Goal: Task Accomplishment & Management: Manage account settings

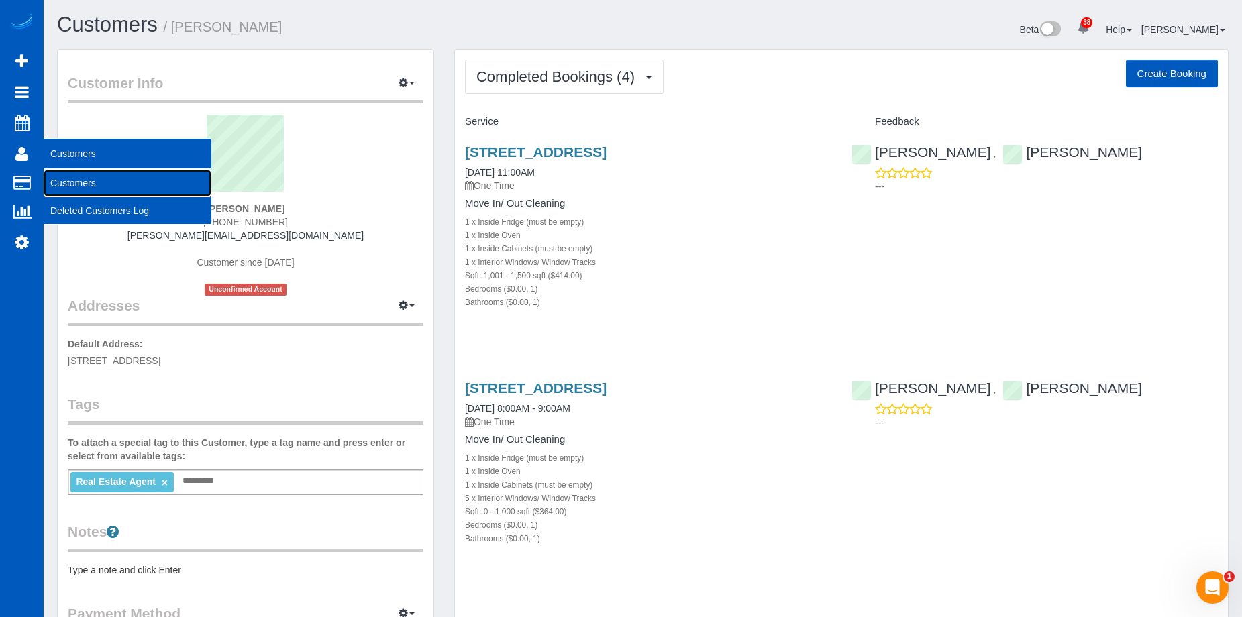
click at [60, 173] on link "Customers" at bounding box center [128, 183] width 168 height 27
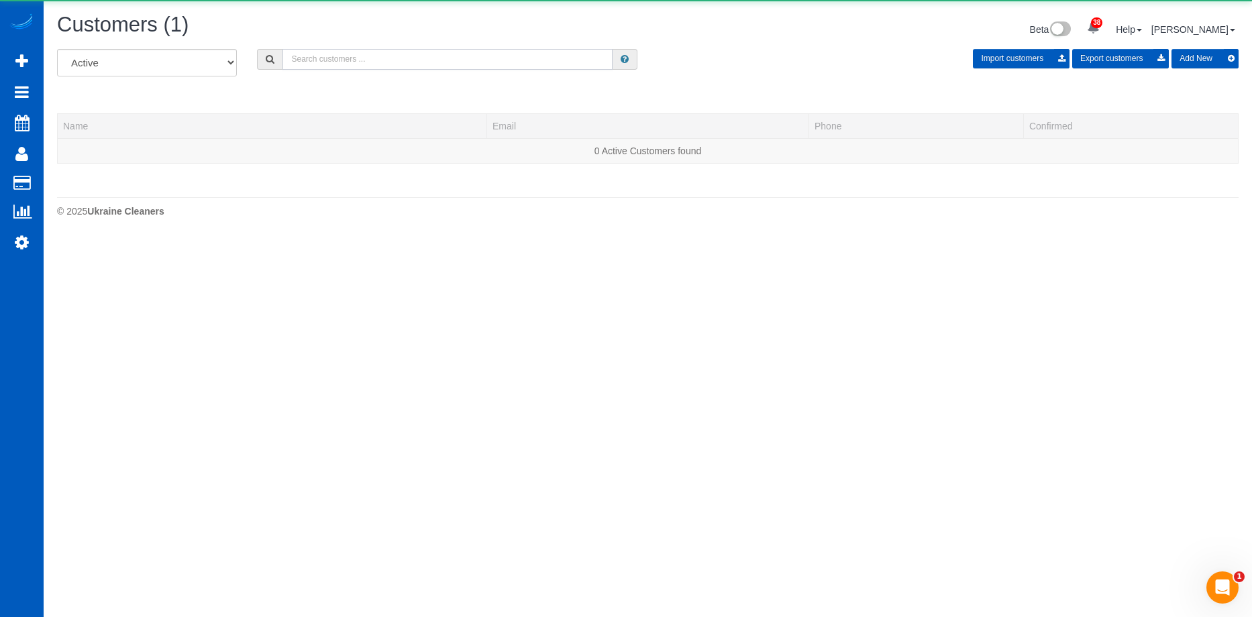
click at [413, 60] on input "text" at bounding box center [448, 59] width 330 height 21
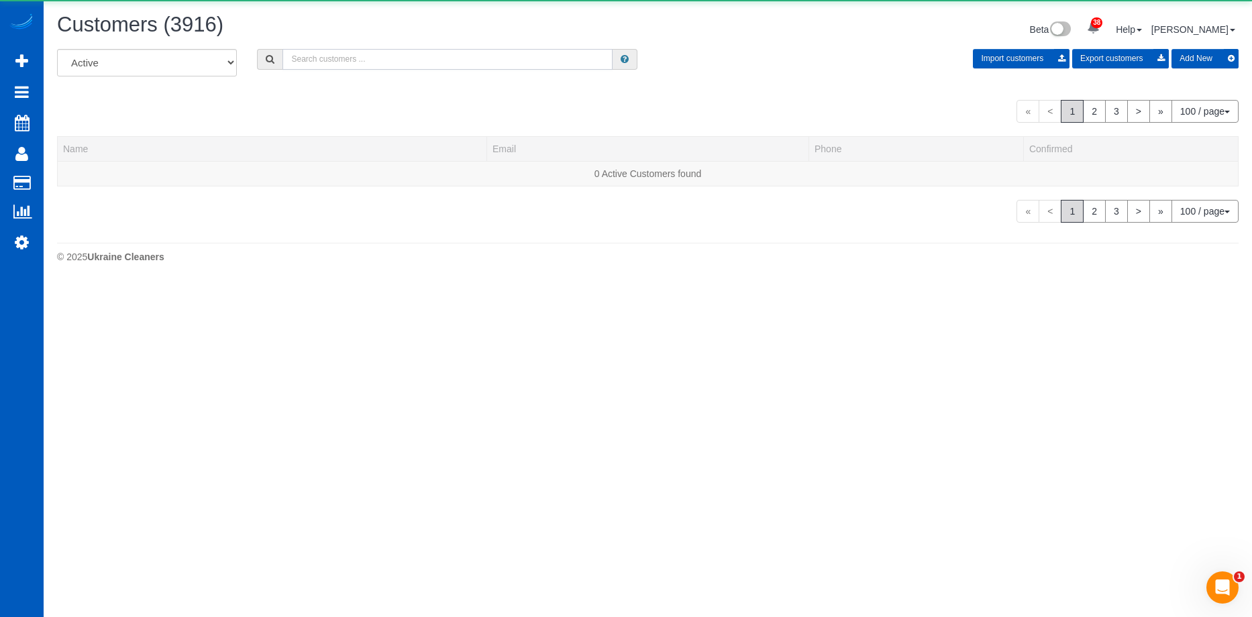
paste input "tracy@realestategladiators.com"
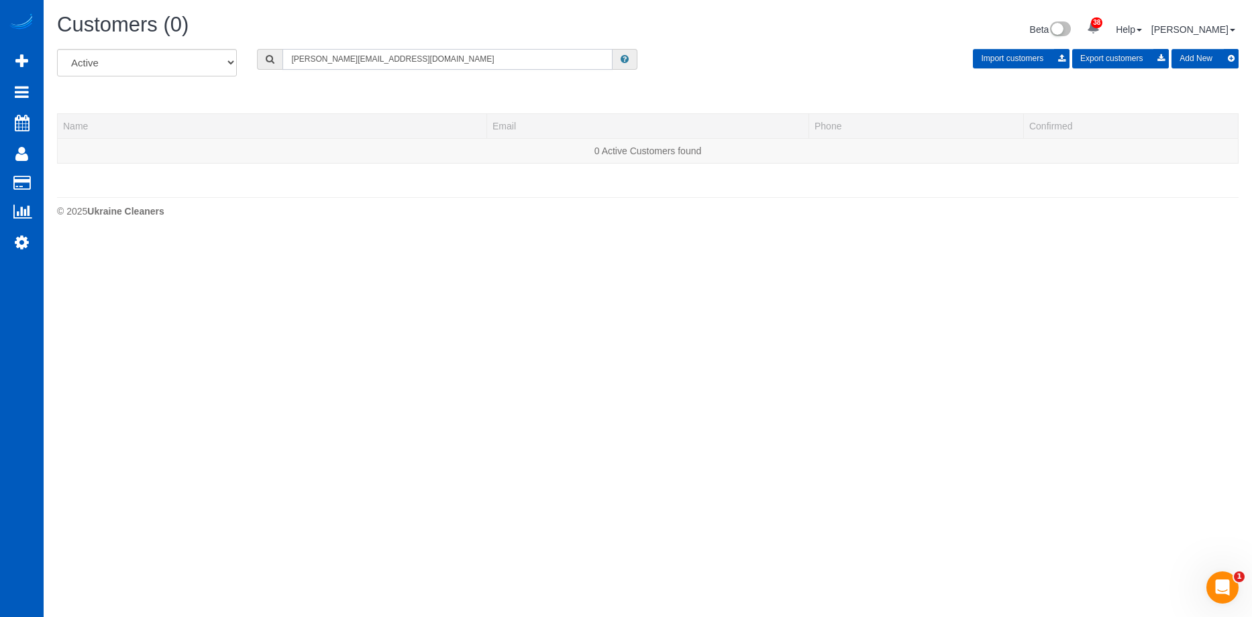
drag, startPoint x: 411, startPoint y: 58, endPoint x: 161, endPoint y: 46, distance: 250.0
click at [161, 46] on div "Customers (0) Beta 38 Your Notifications You have 0 alerts × You have 1 to char…" at bounding box center [648, 119] width 1209 height 238
click at [318, 67] on input "tracy@realestategladiators.com" at bounding box center [448, 59] width 330 height 21
drag, startPoint x: 317, startPoint y: 61, endPoint x: 264, endPoint y: 68, distance: 53.4
click at [264, 68] on div "tracy@realestategladiators.com" at bounding box center [447, 59] width 381 height 21
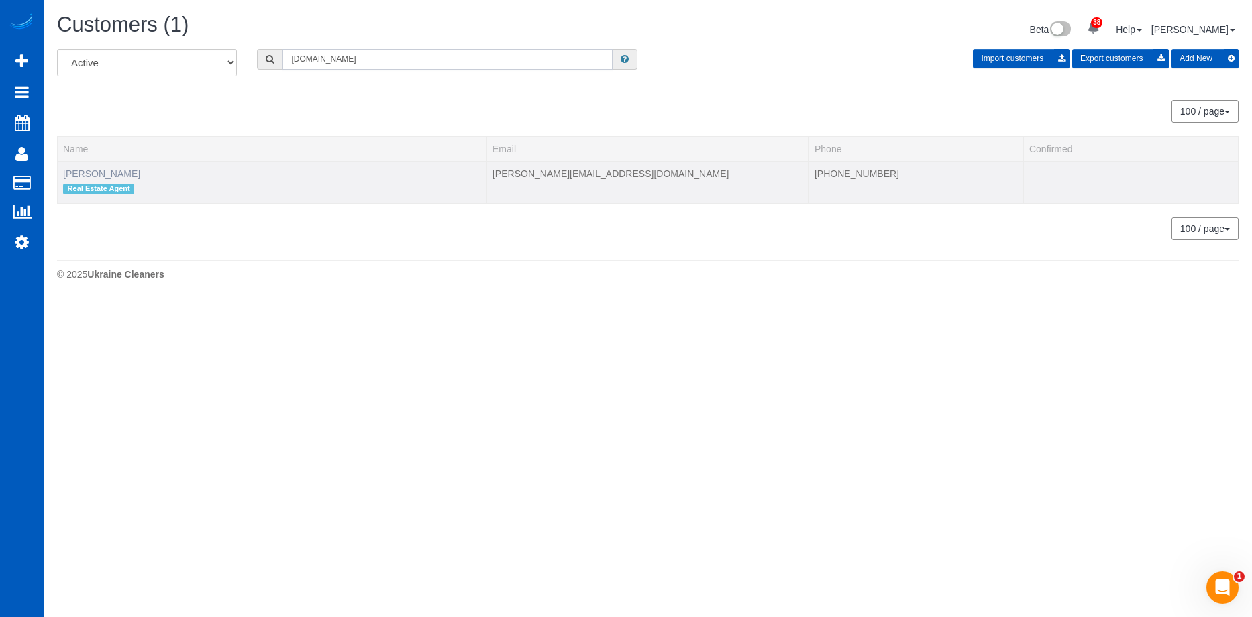
type input "realestategladiators.com"
click at [105, 171] on link "Stephanie Johnson" at bounding box center [101, 173] width 77 height 11
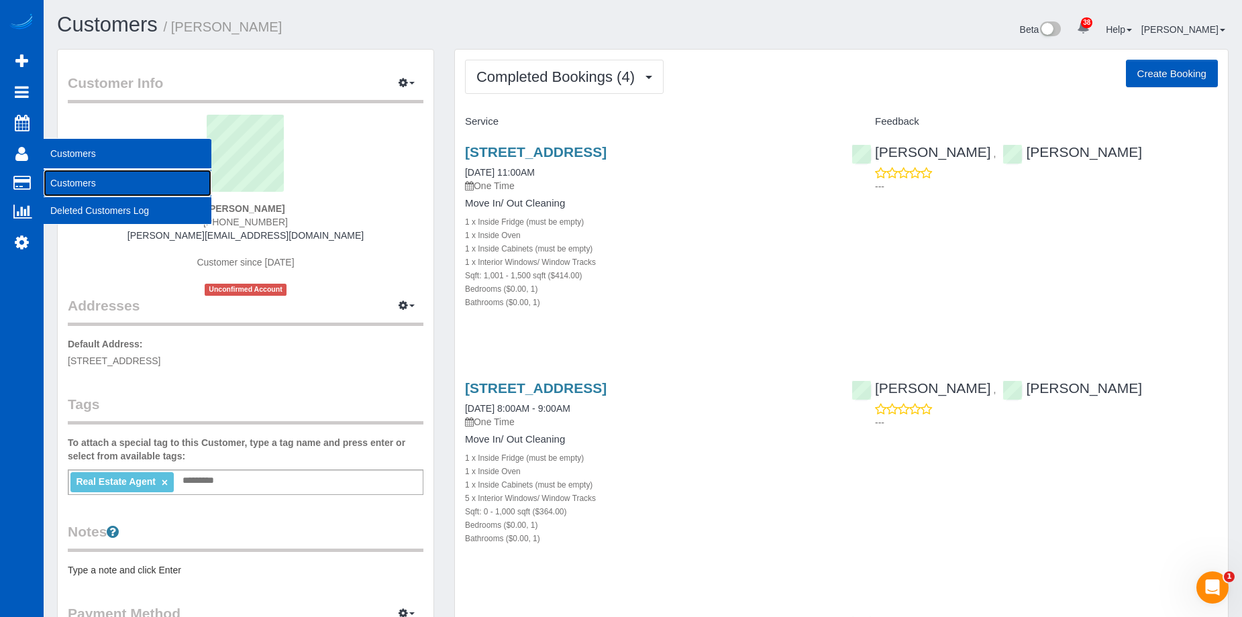
click at [65, 177] on link "Customers" at bounding box center [128, 183] width 168 height 27
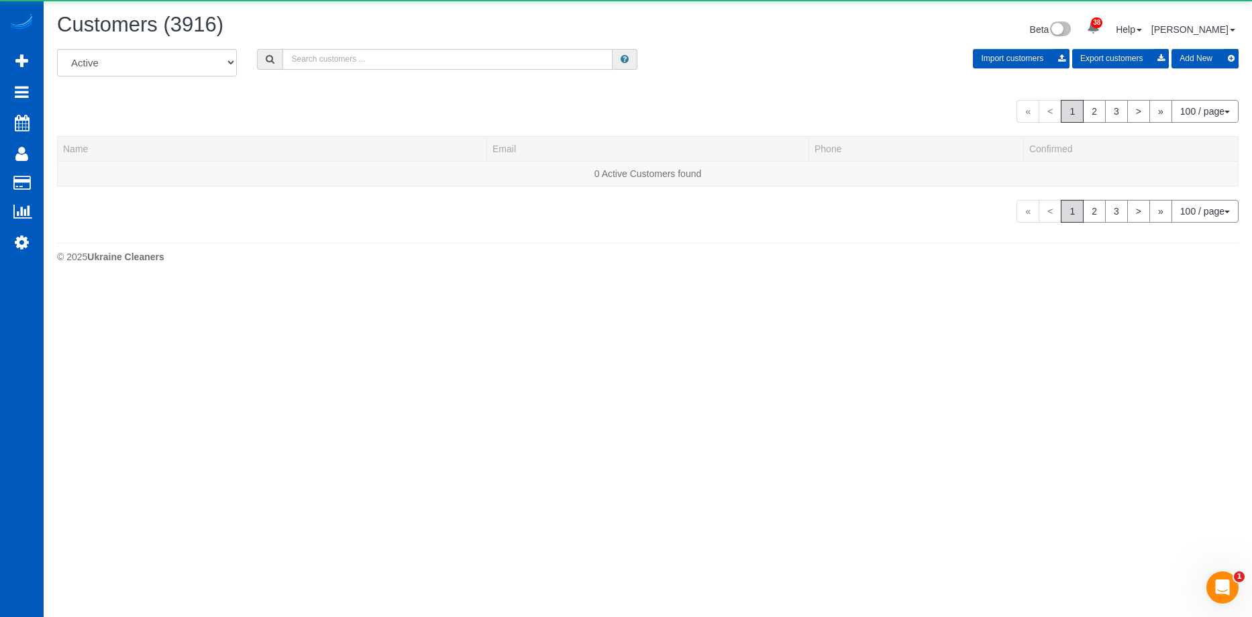
click at [381, 65] on input "text" at bounding box center [448, 59] width 330 height 21
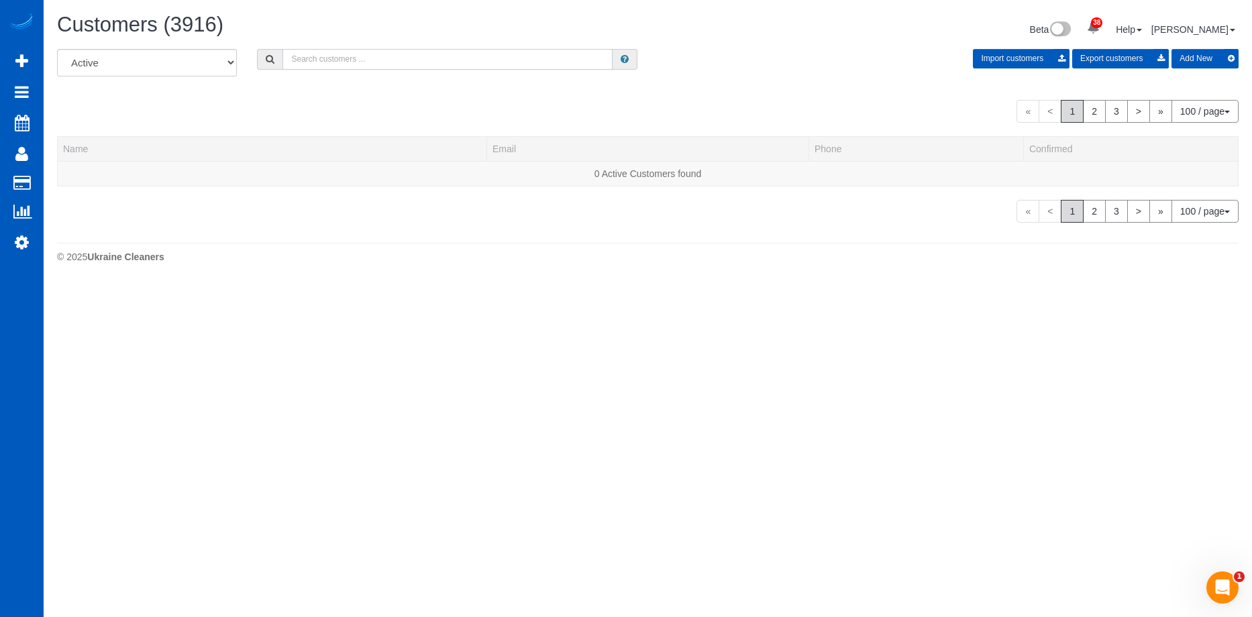
paste input "hulei545@gmail.com"
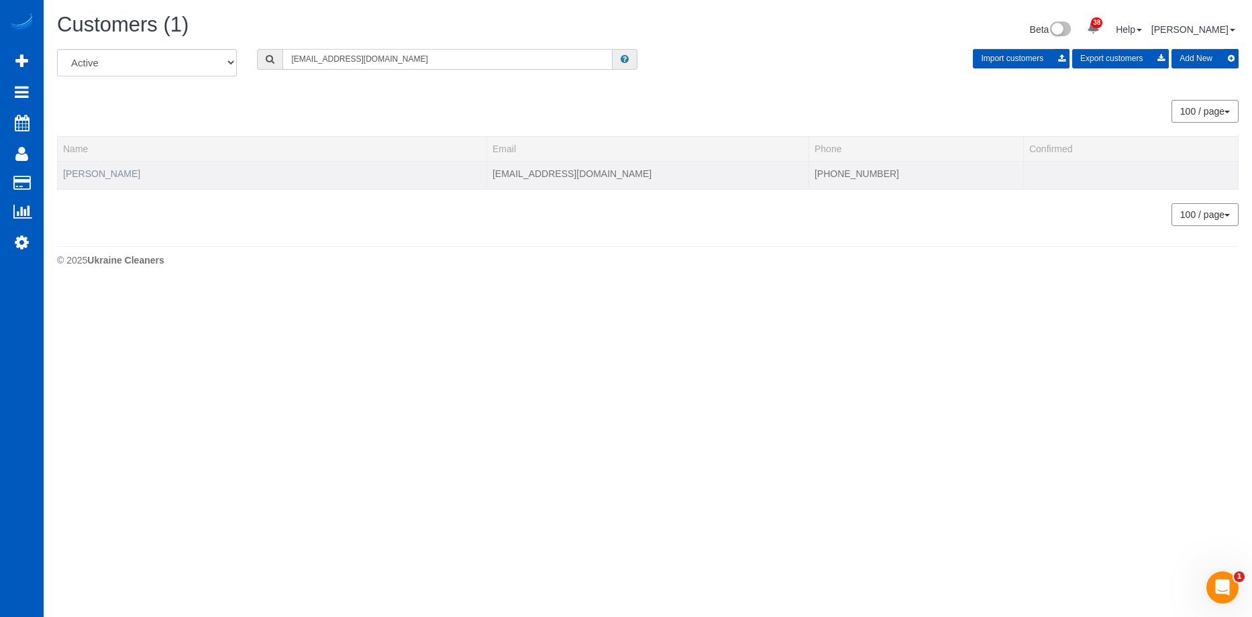
type input "hulei545@gmail.com"
click at [79, 174] on link "Lei Hu" at bounding box center [101, 173] width 77 height 11
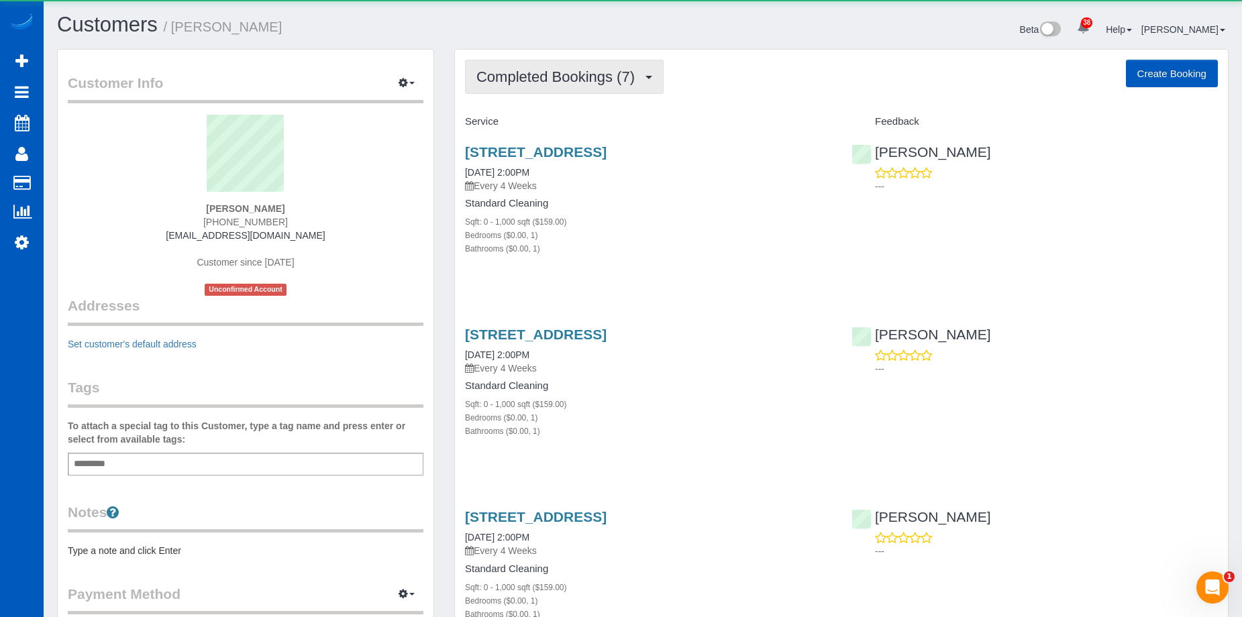
click at [583, 77] on span "Completed Bookings (7)" at bounding box center [559, 76] width 165 height 17
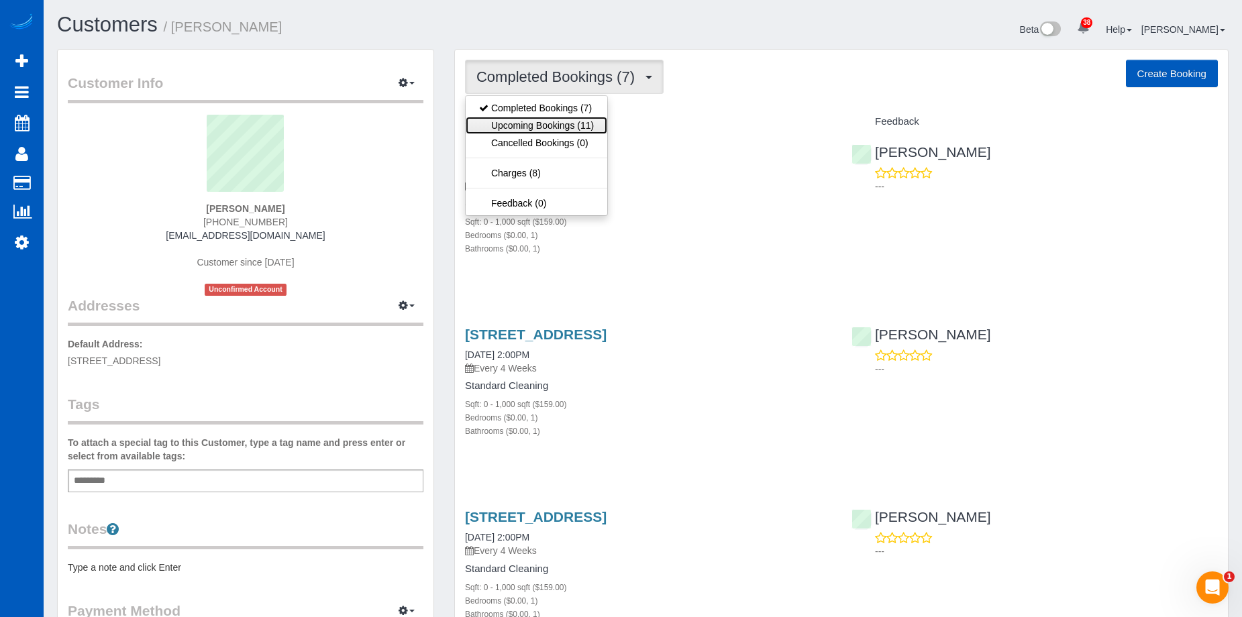
click at [555, 126] on link "Upcoming Bookings (11)" at bounding box center [537, 125] width 142 height 17
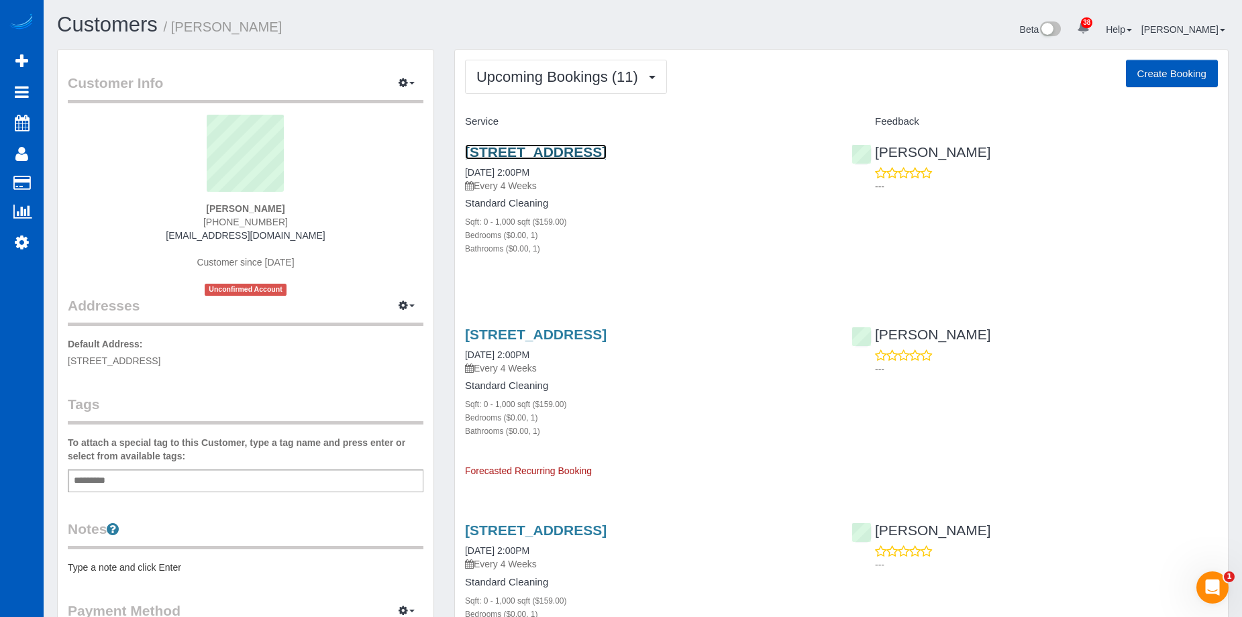
click at [583, 151] on link "10351 Ne 10th St Apt 908, Bellevue, WA 98004" at bounding box center [536, 151] width 142 height 15
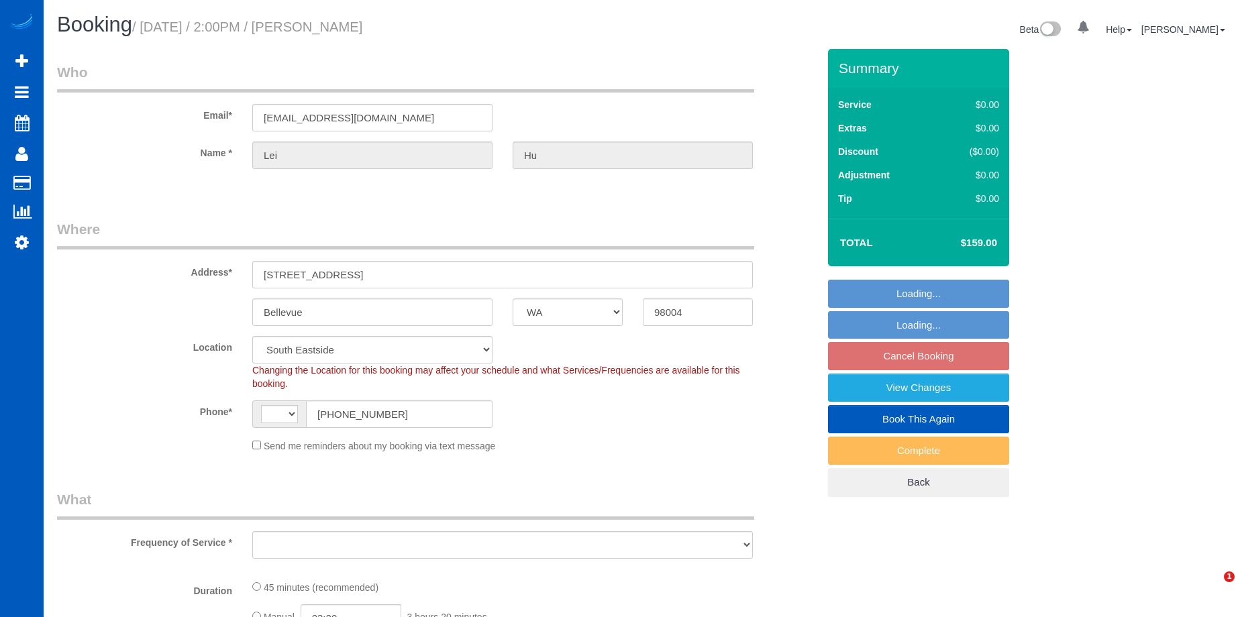
select select "WA"
select select "string:[GEOGRAPHIC_DATA]"
select select "spot3"
select select "object:985"
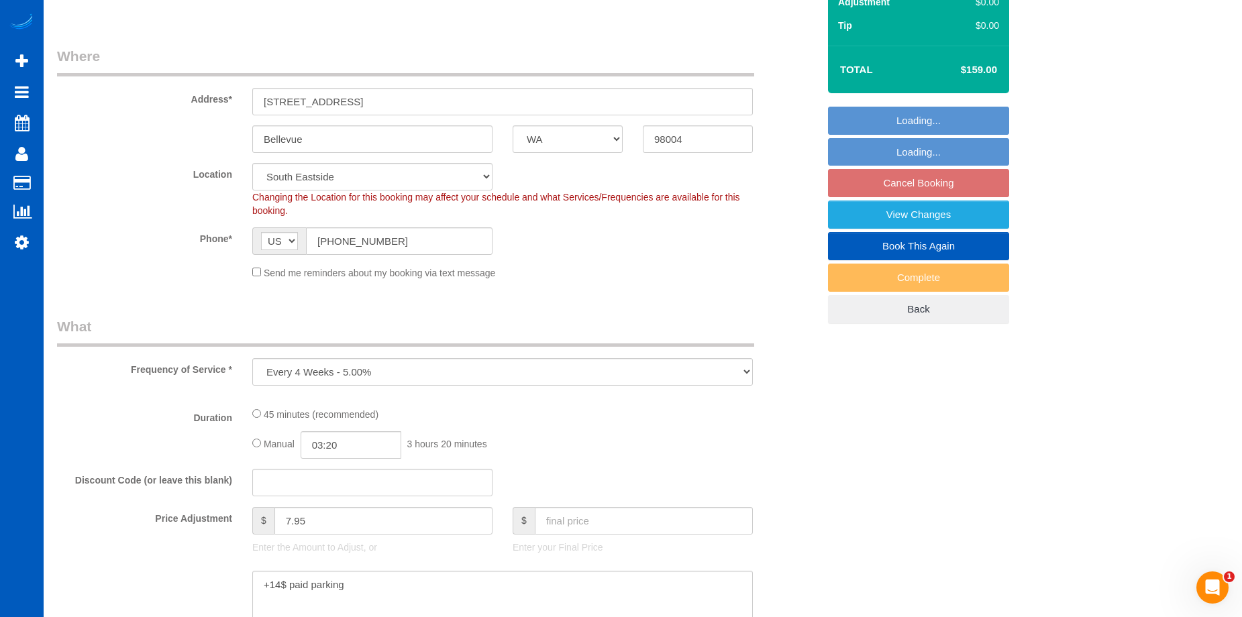
select select "199"
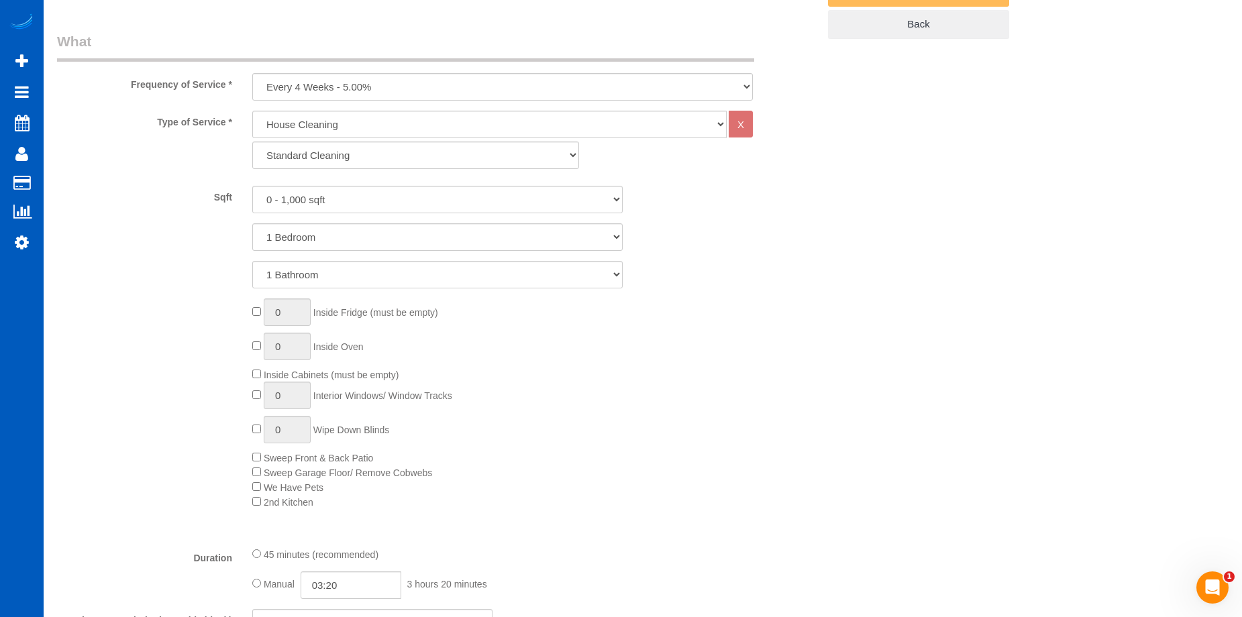
select select "object:1213"
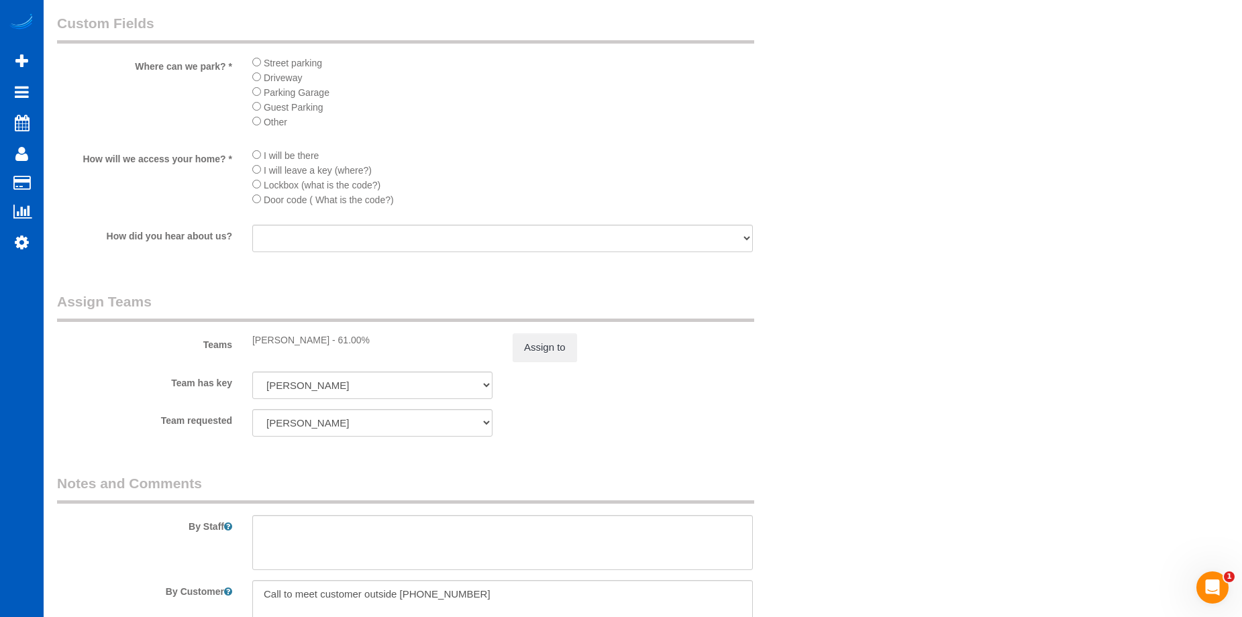
scroll to position [1275, 0]
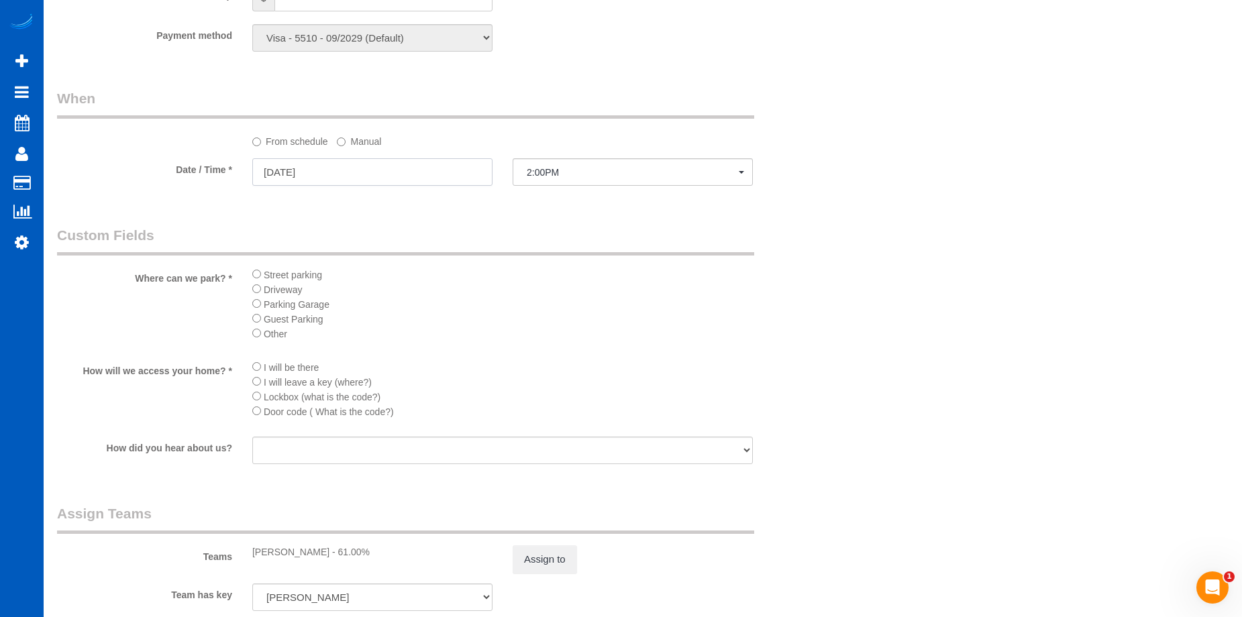
click at [442, 170] on input "10/11/2025" at bounding box center [372, 172] width 240 height 28
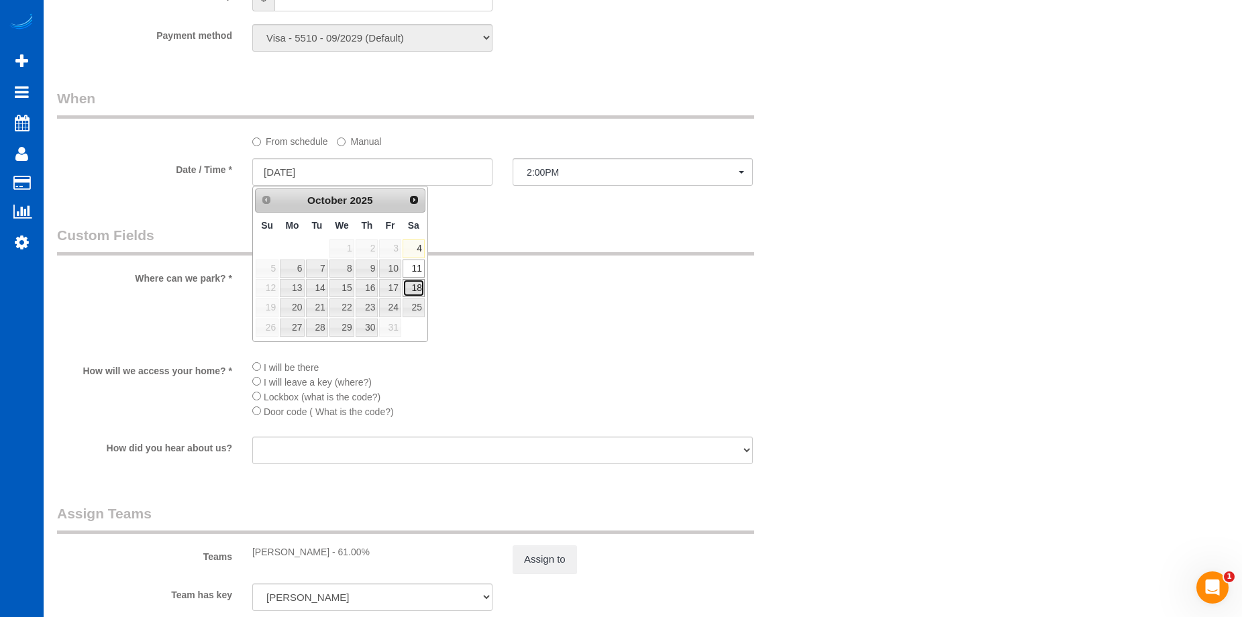
click at [413, 287] on link "18" at bounding box center [414, 288] width 22 height 18
type input "10/18/2025"
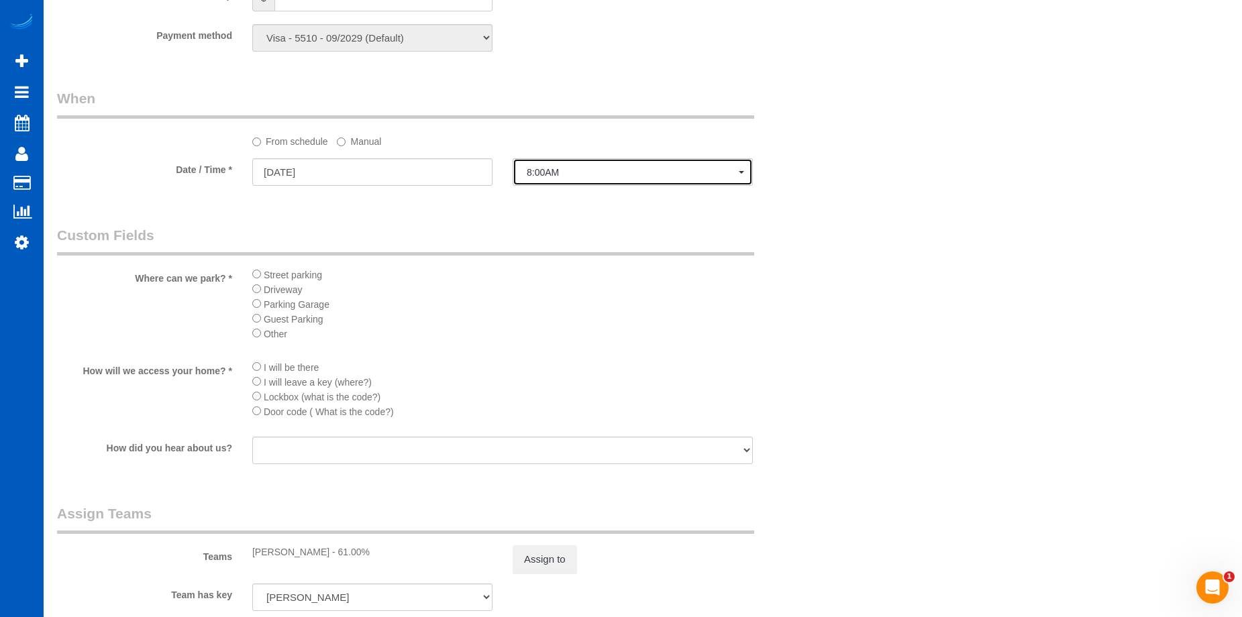
click at [560, 166] on button "8:00AM" at bounding box center [633, 172] width 240 height 28
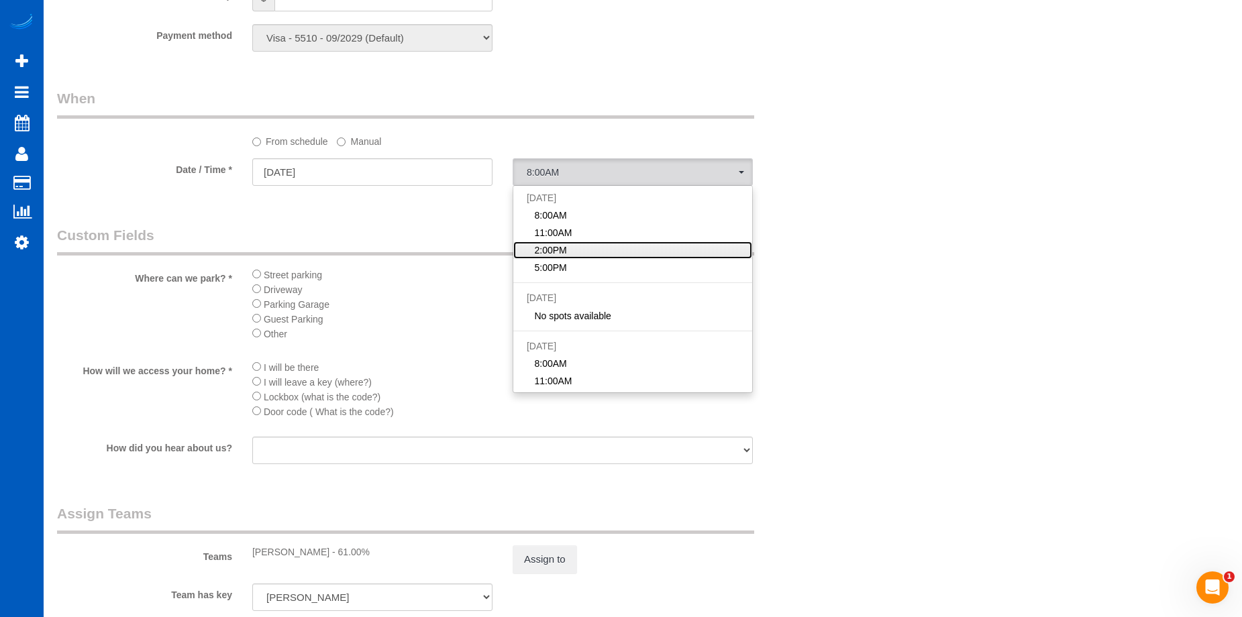
click at [560, 246] on span "2:00PM" at bounding box center [550, 250] width 32 height 13
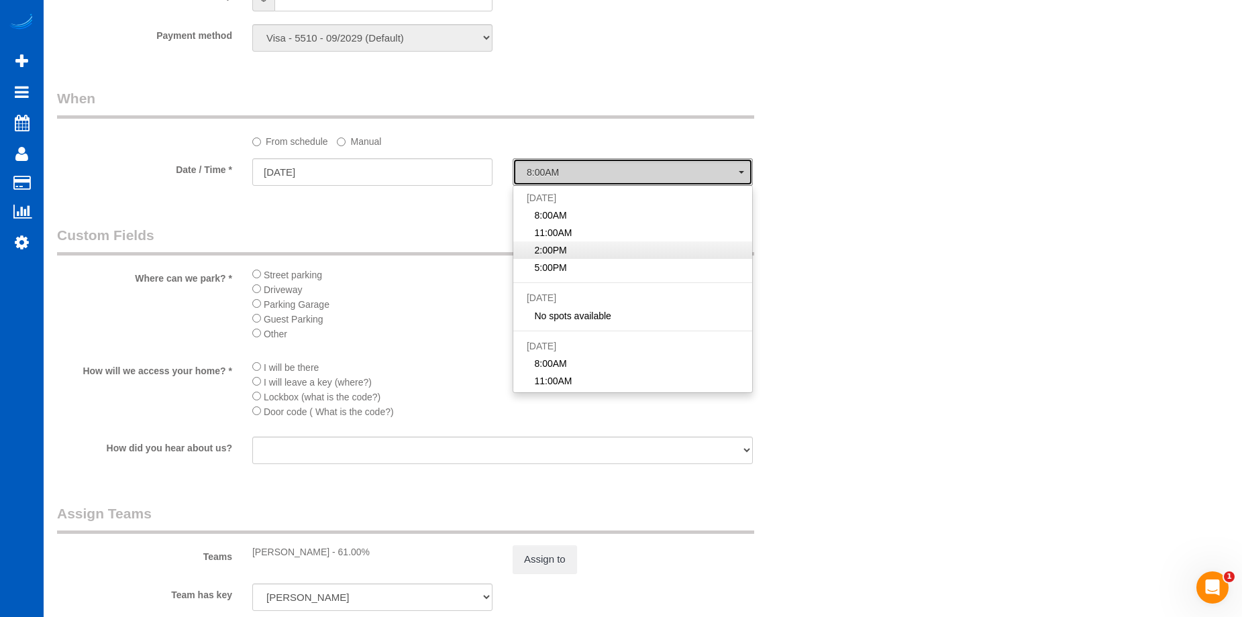
select select "spot18"
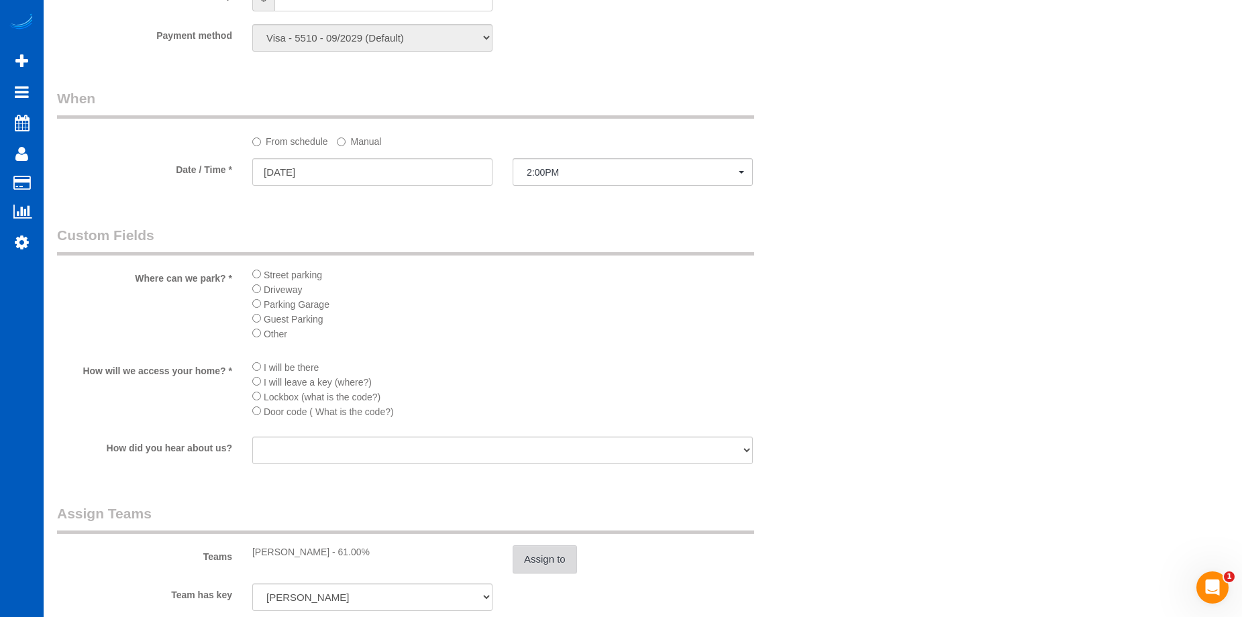
click at [552, 560] on button "Assign to" at bounding box center [545, 560] width 64 height 28
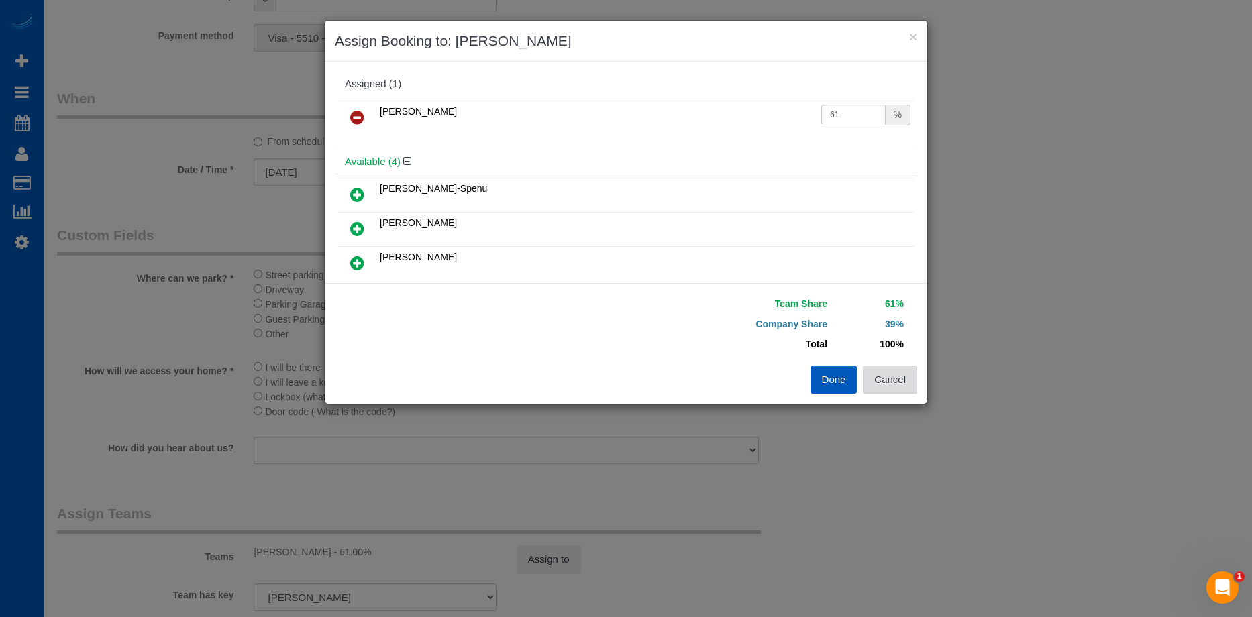
click at [903, 372] on button "Cancel" at bounding box center [890, 380] width 54 height 28
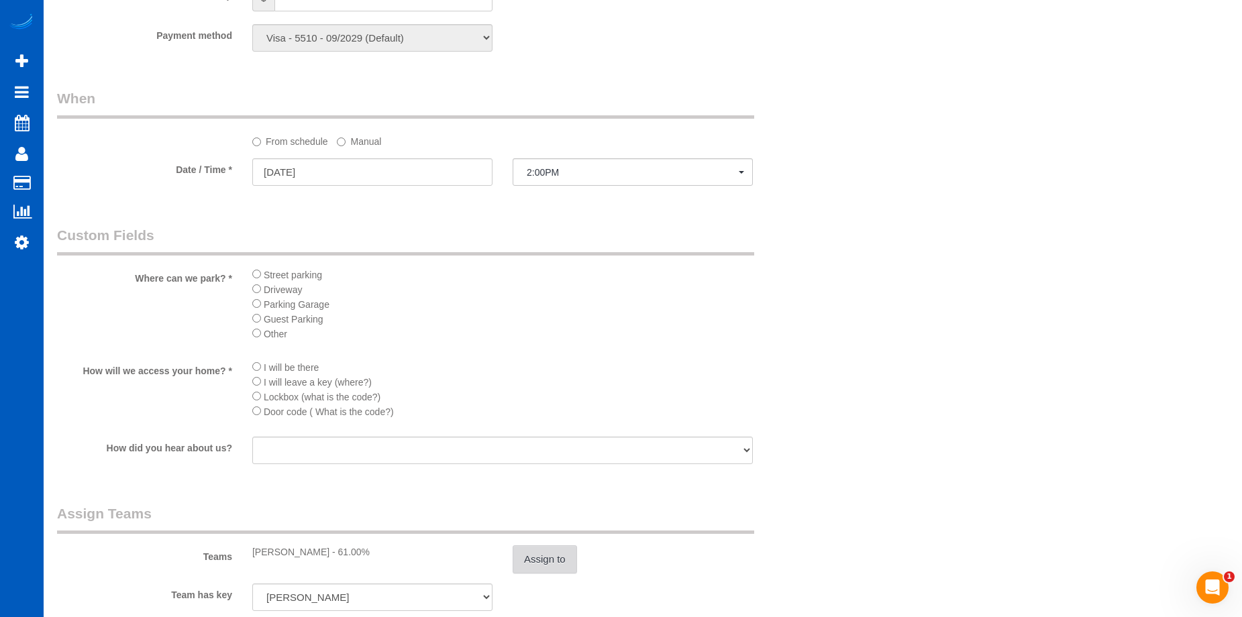
click at [564, 564] on button "Assign to" at bounding box center [545, 560] width 64 height 28
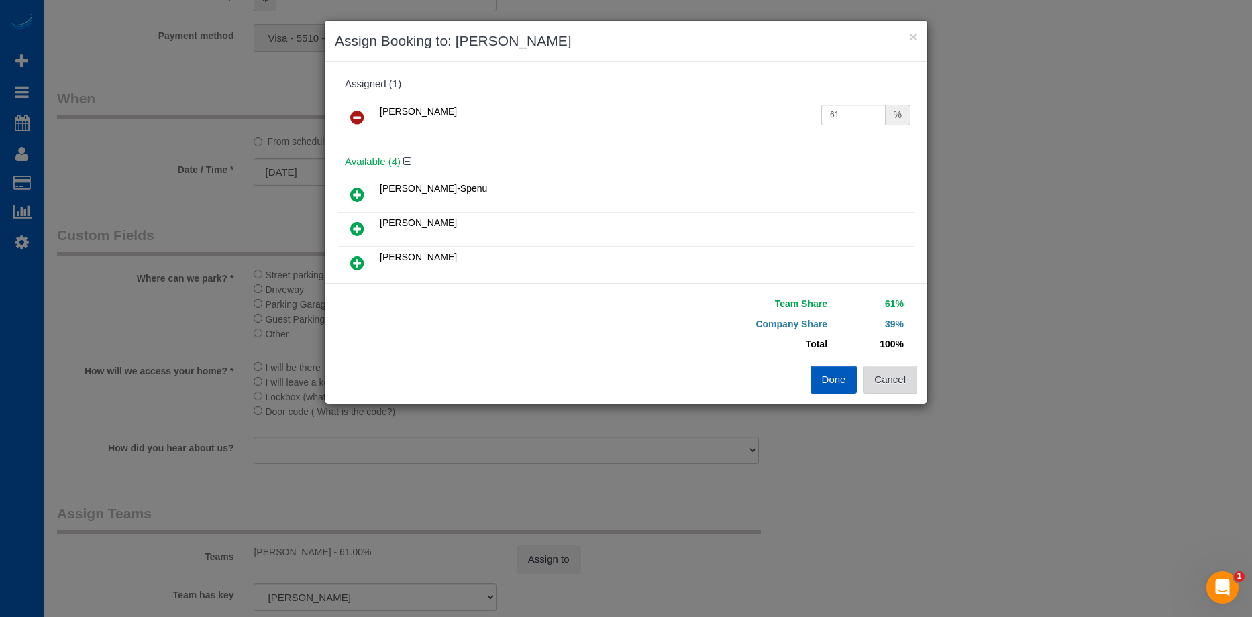
click at [902, 383] on button "Cancel" at bounding box center [890, 380] width 54 height 28
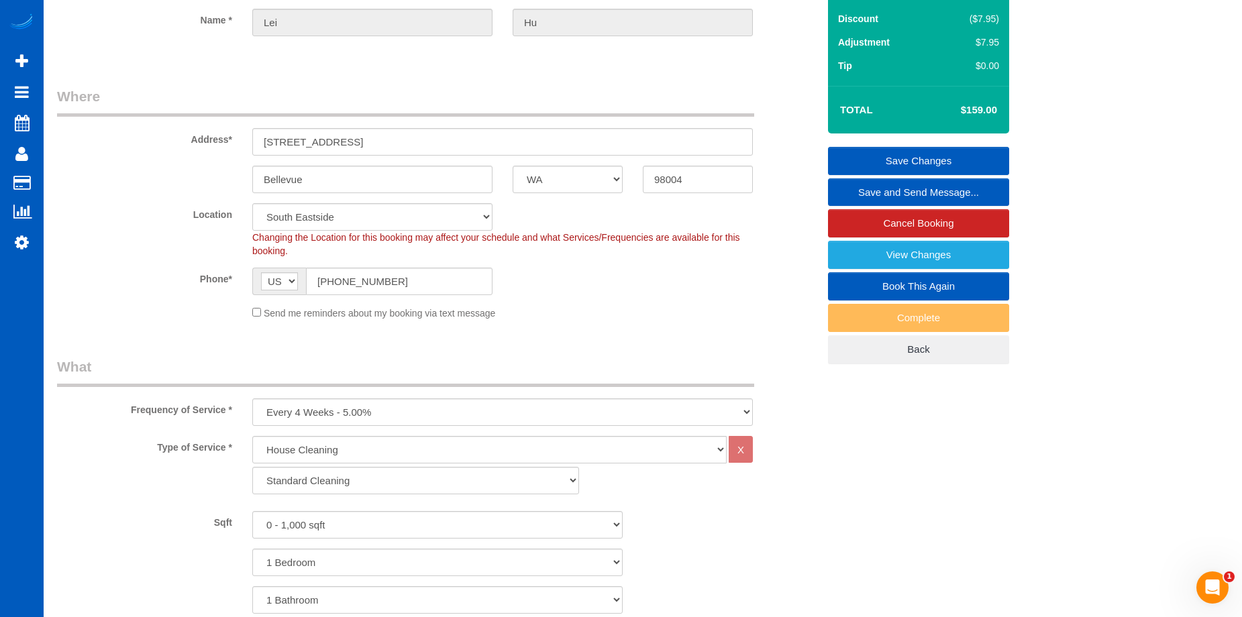
scroll to position [67, 0]
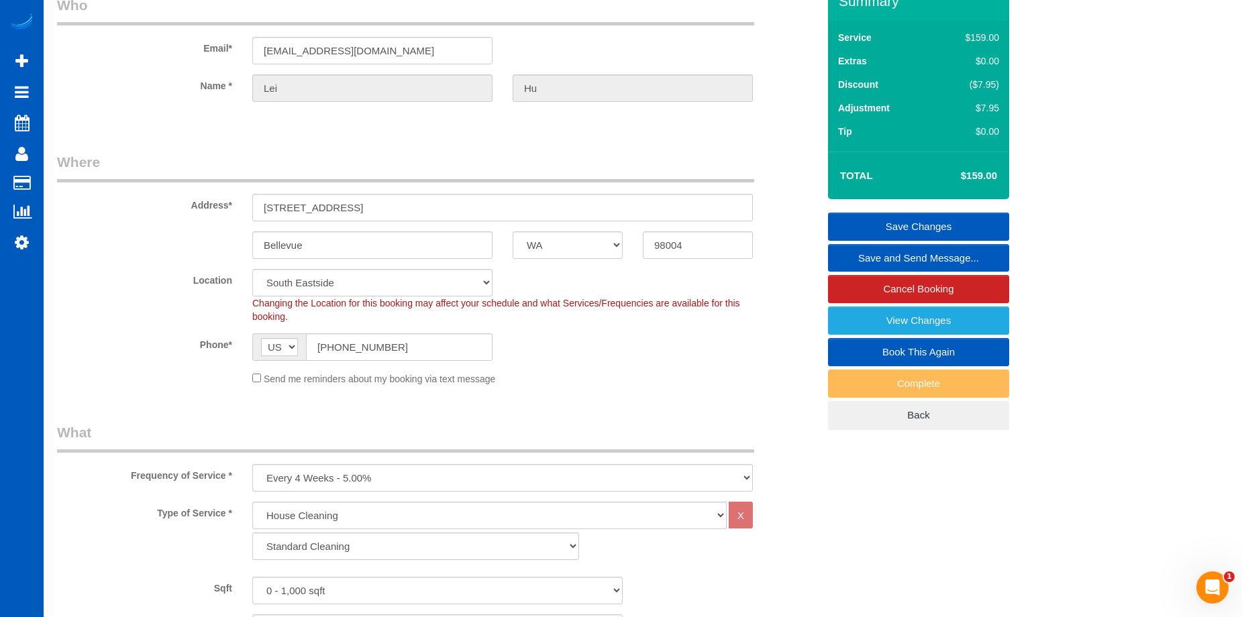
click at [890, 225] on link "Save Changes" at bounding box center [918, 227] width 181 height 28
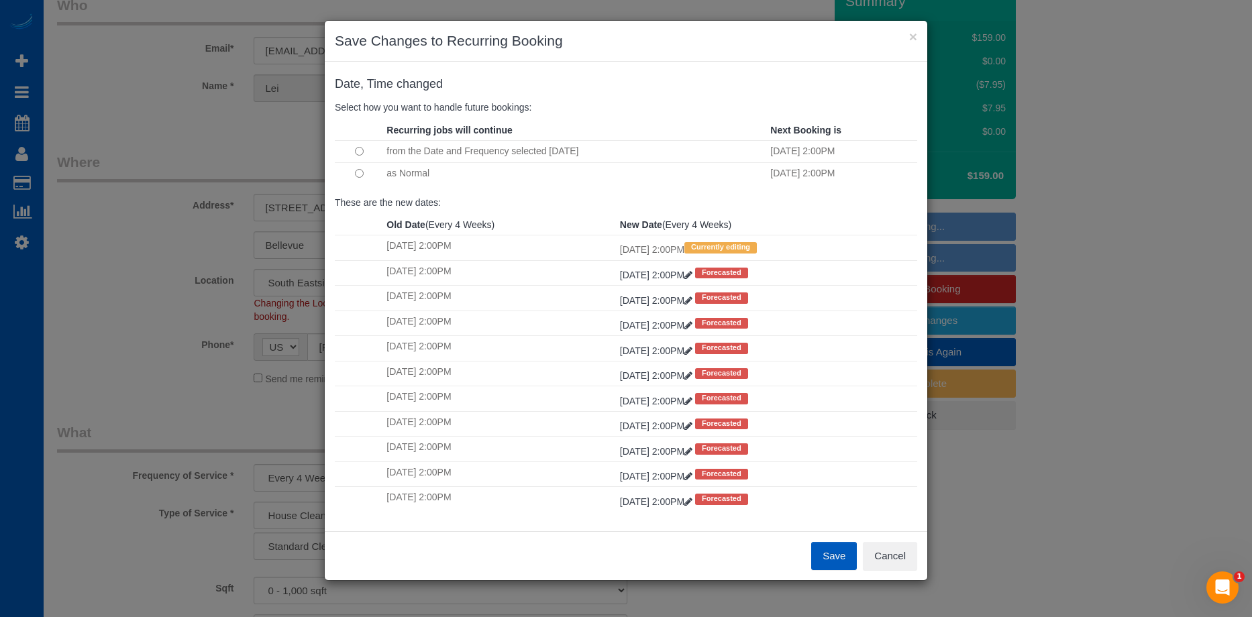
click at [827, 557] on button "Save" at bounding box center [834, 556] width 46 height 28
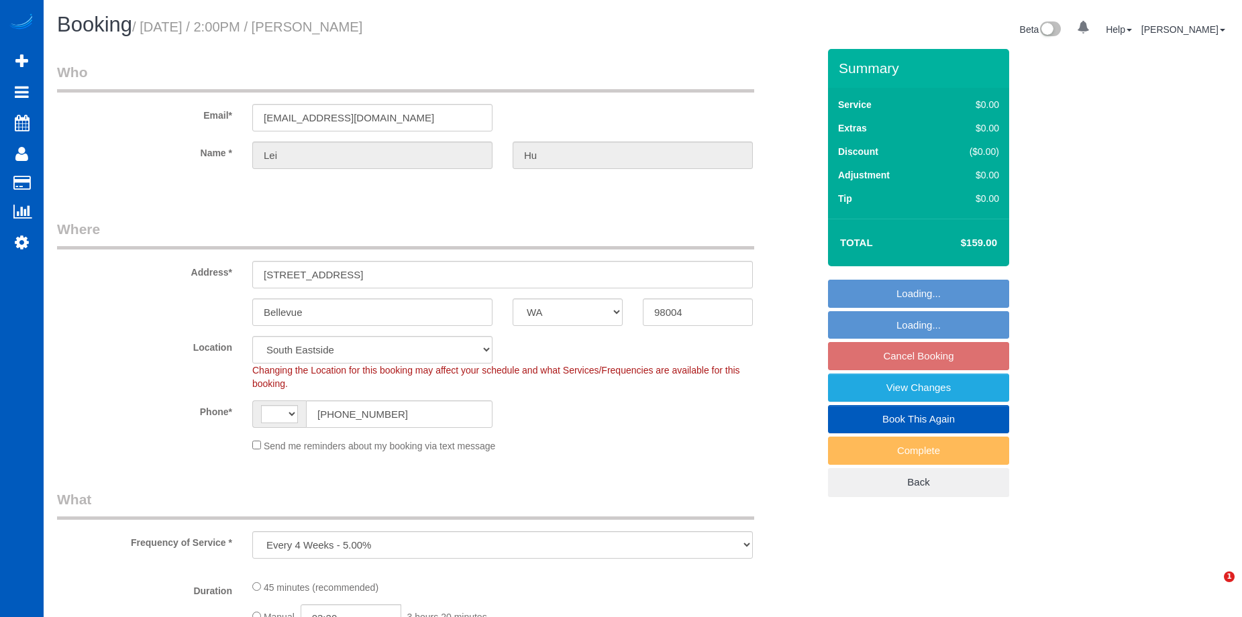
select select "WA"
select select "object:565"
select select "string:[GEOGRAPHIC_DATA]"
select select "spot3"
select select "199"
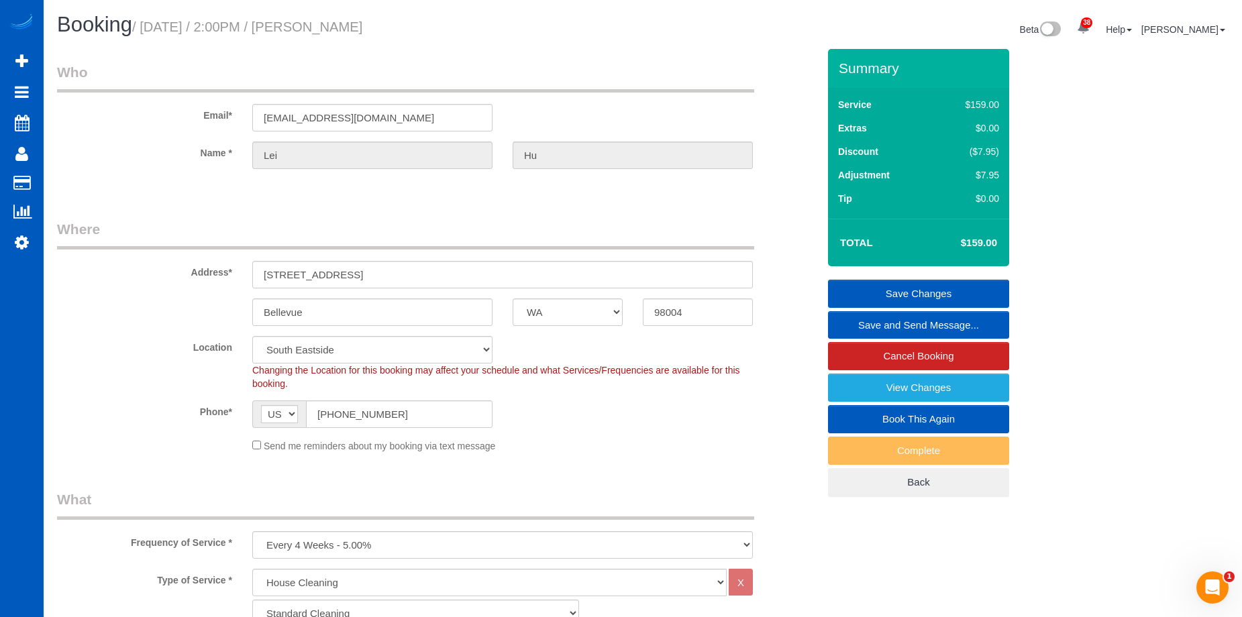
click at [879, 325] on link "Save and Send Message..." at bounding box center [918, 325] width 181 height 28
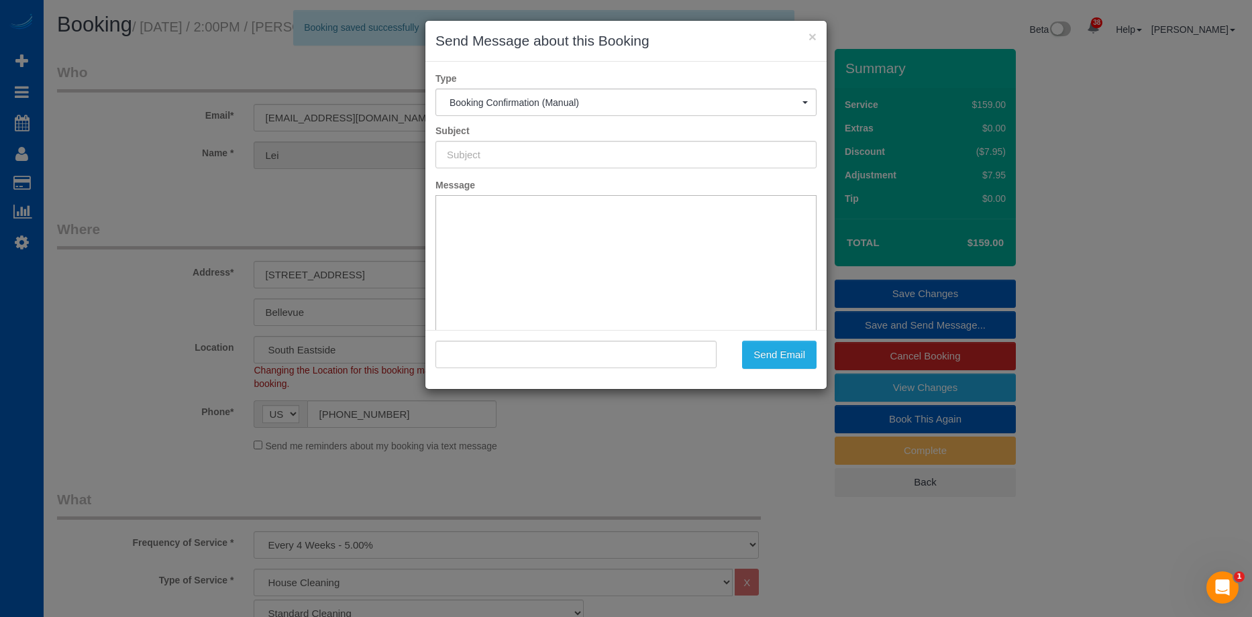
type input "Cleaning Service Confirmed!"
type input ""Lei Hu" <hulei545@gmail.com>"
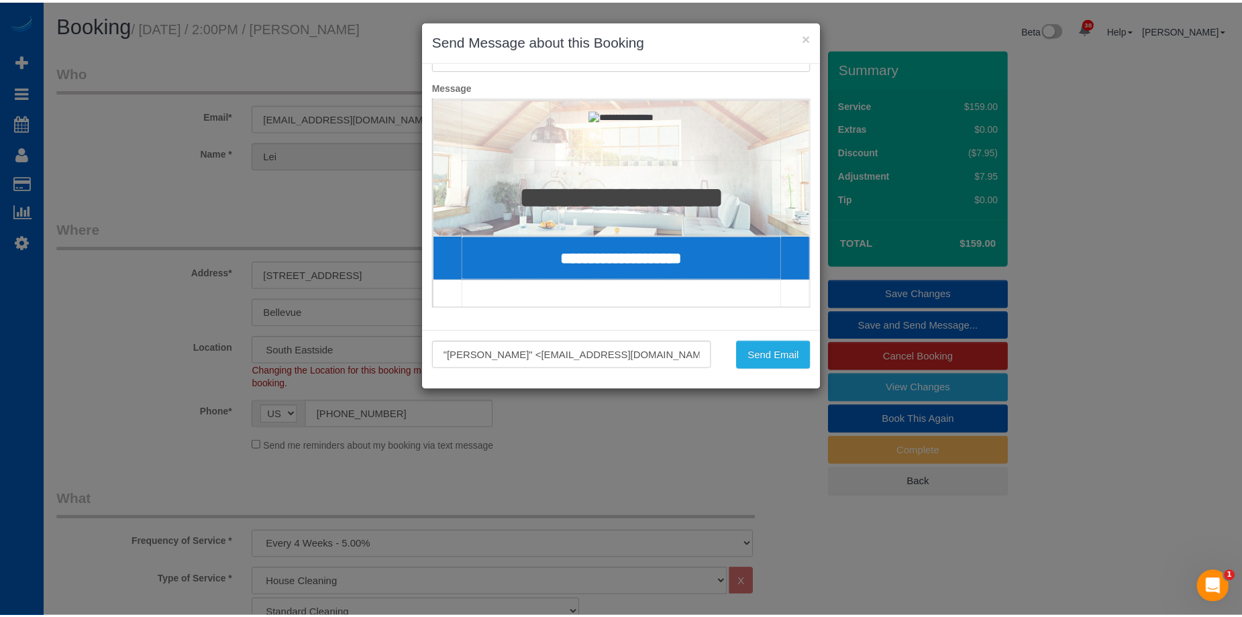
scroll to position [67, 0]
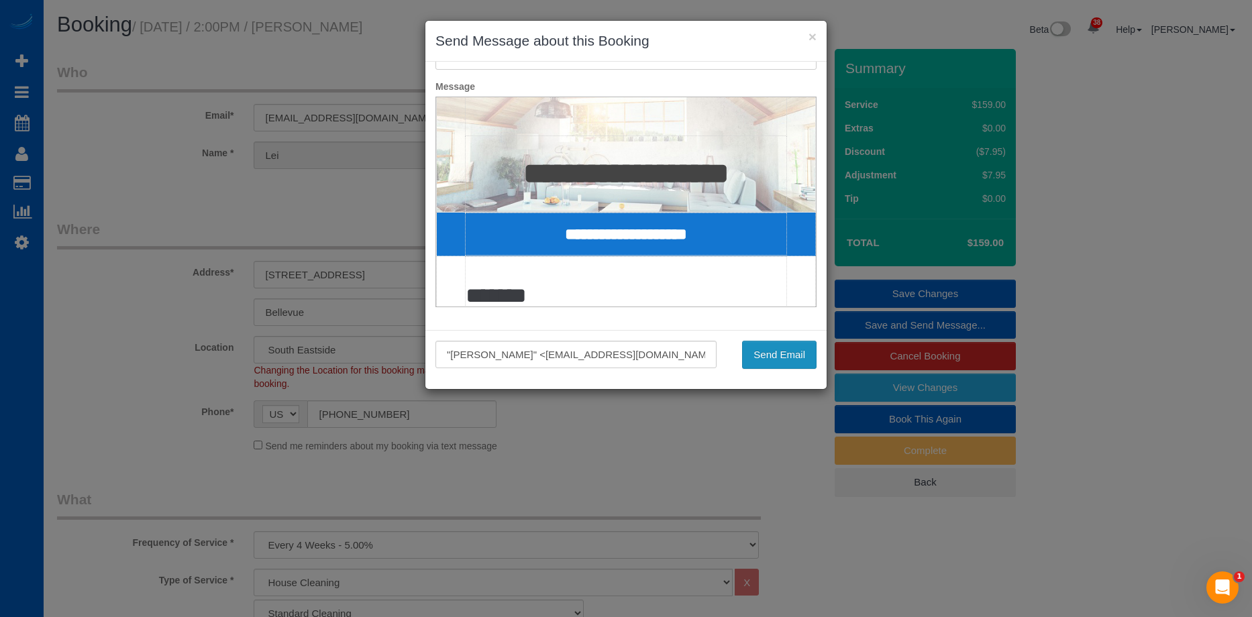
click at [794, 357] on button "Send Email" at bounding box center [779, 355] width 75 height 28
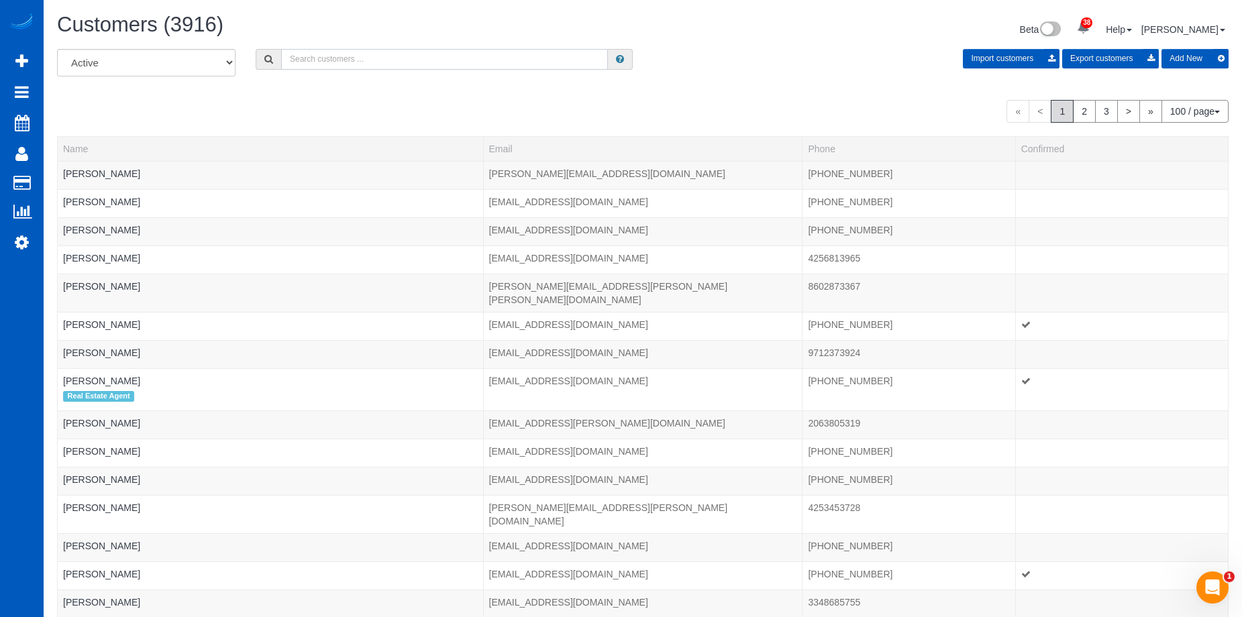
click at [316, 66] on input "text" at bounding box center [444, 59] width 327 height 21
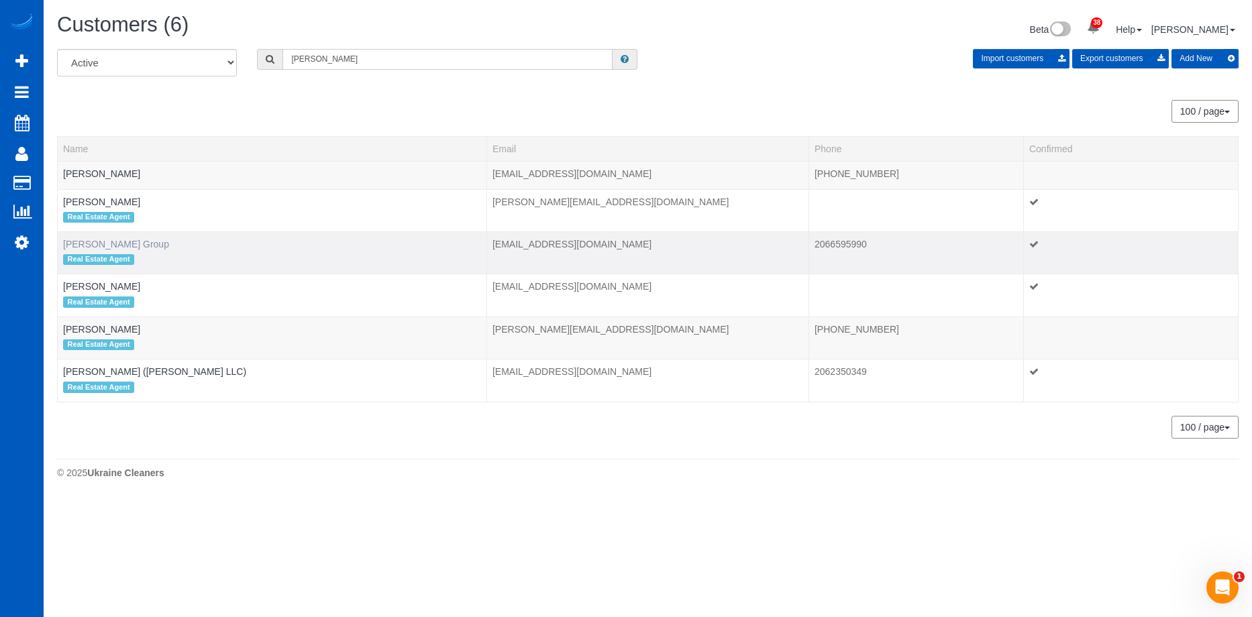
type input "[PERSON_NAME]"
click at [101, 245] on link "[PERSON_NAME] Group" at bounding box center [116, 244] width 106 height 11
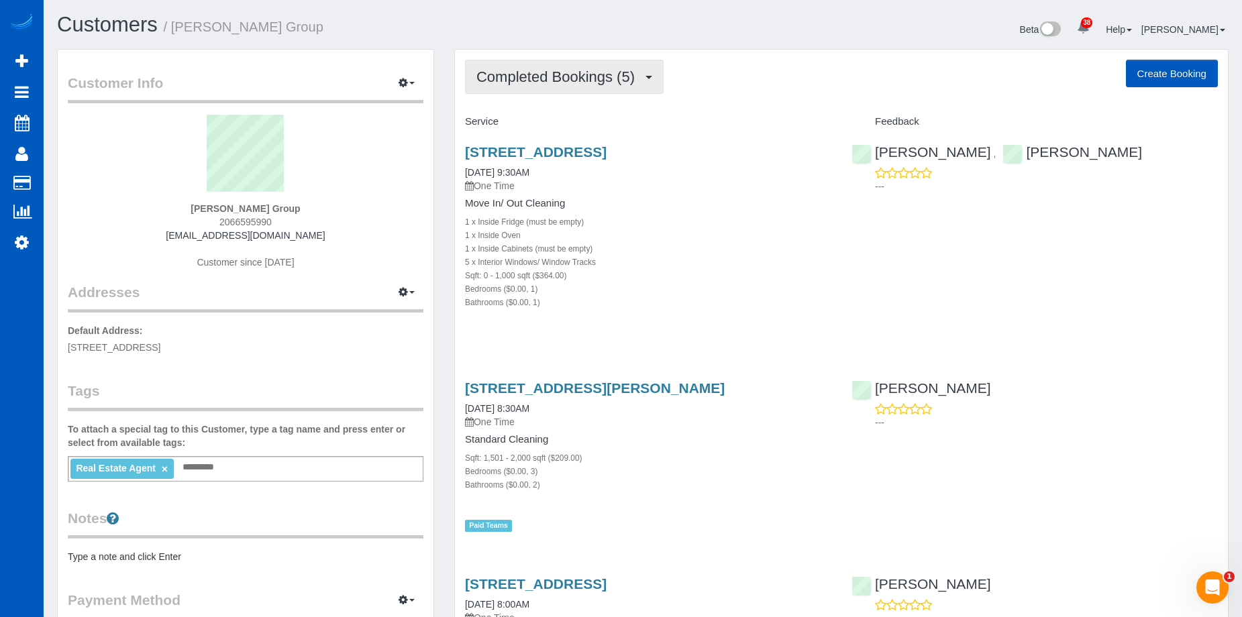
click at [598, 75] on span "Completed Bookings (5)" at bounding box center [559, 76] width 165 height 17
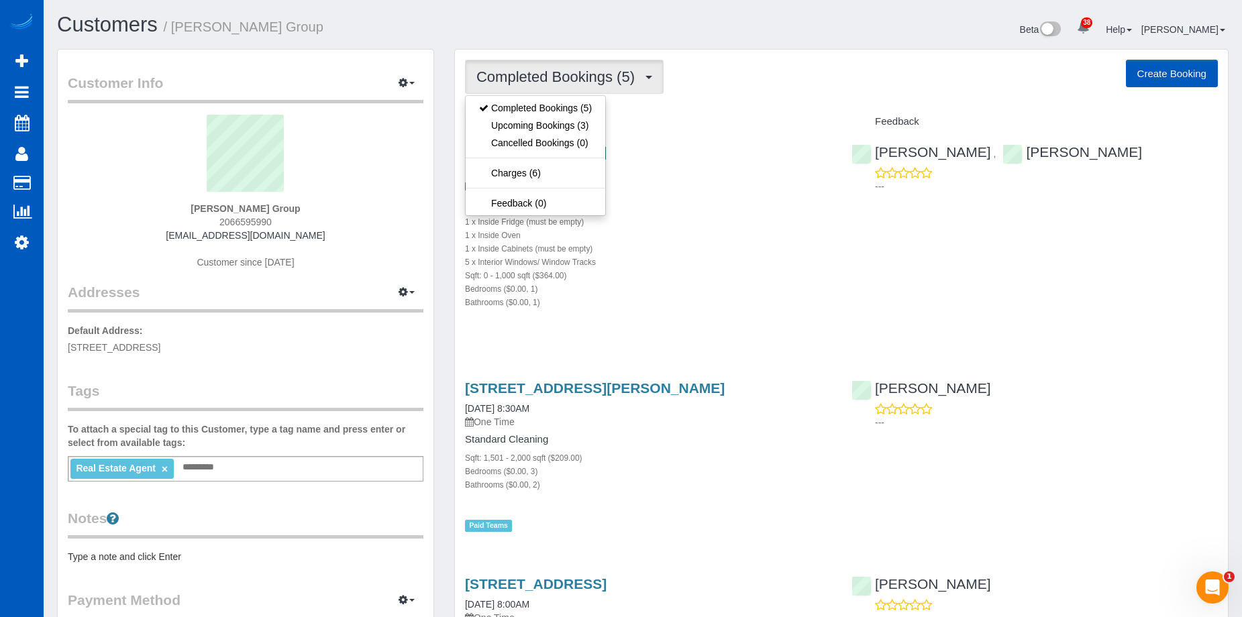
click at [601, 70] on span "Completed Bookings (5)" at bounding box center [559, 76] width 165 height 17
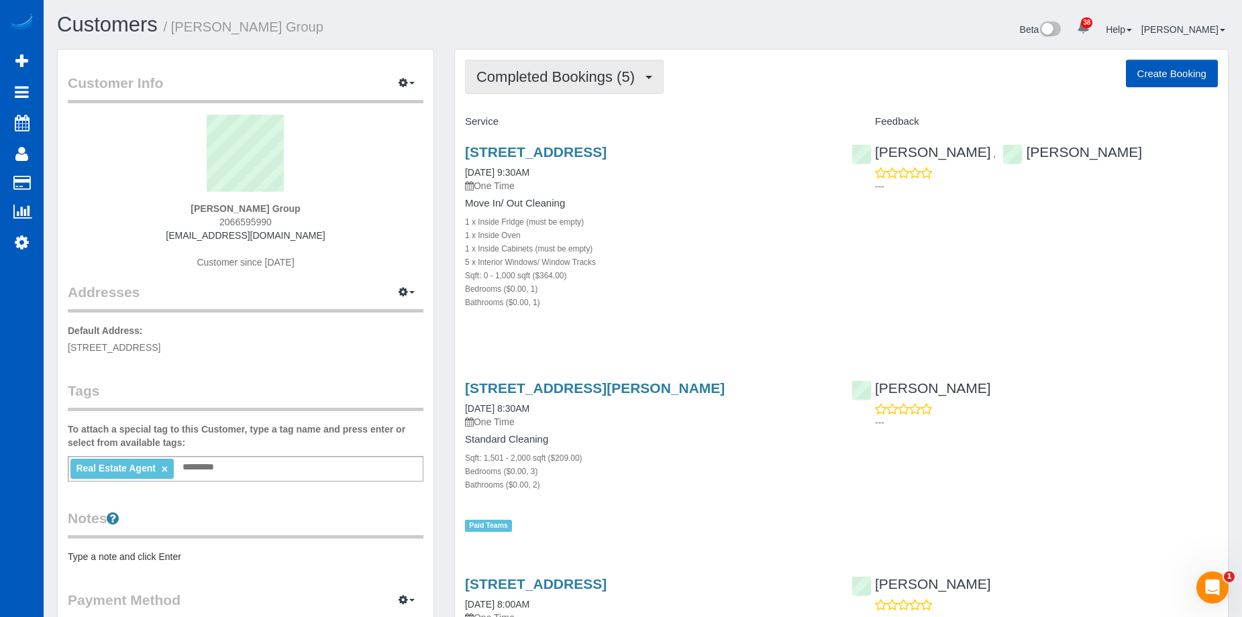
click at [603, 80] on span "Completed Bookings (5)" at bounding box center [559, 76] width 165 height 17
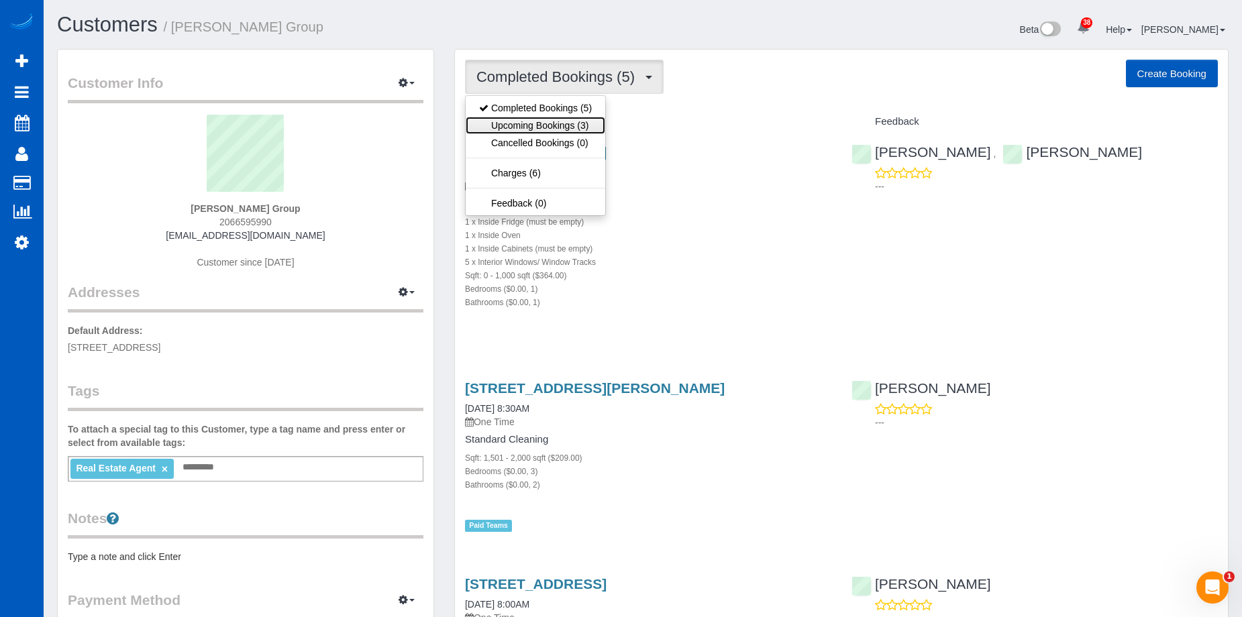
click at [560, 133] on link "Upcoming Bookings (3)" at bounding box center [536, 125] width 140 height 17
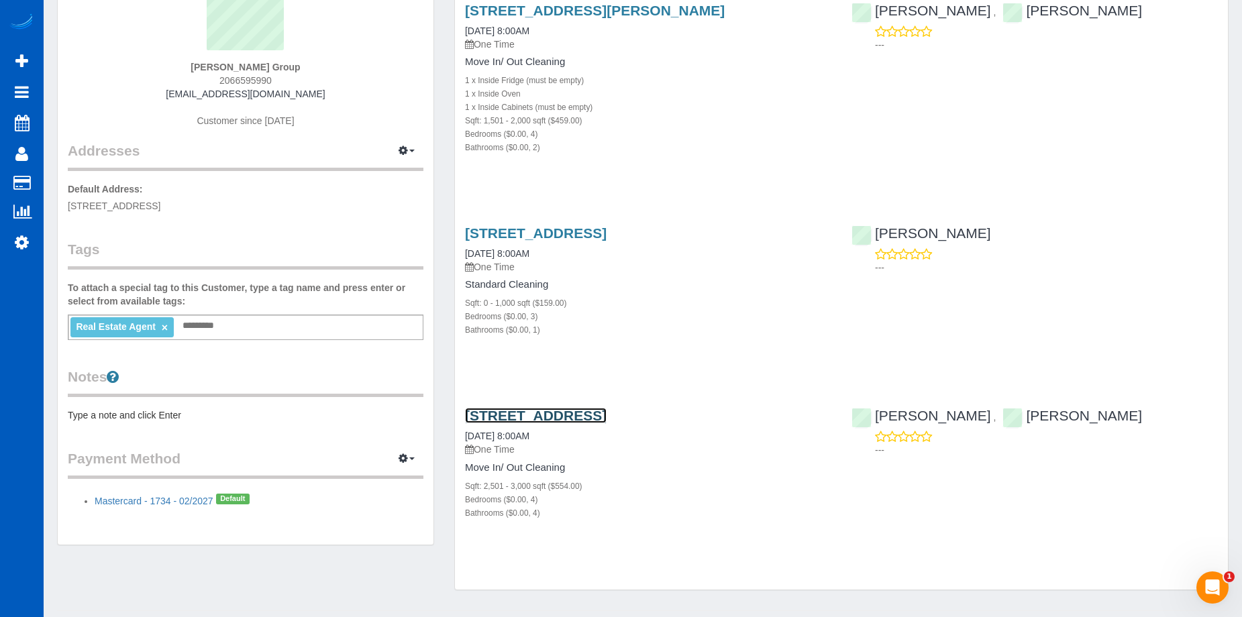
scroll to position [108, 0]
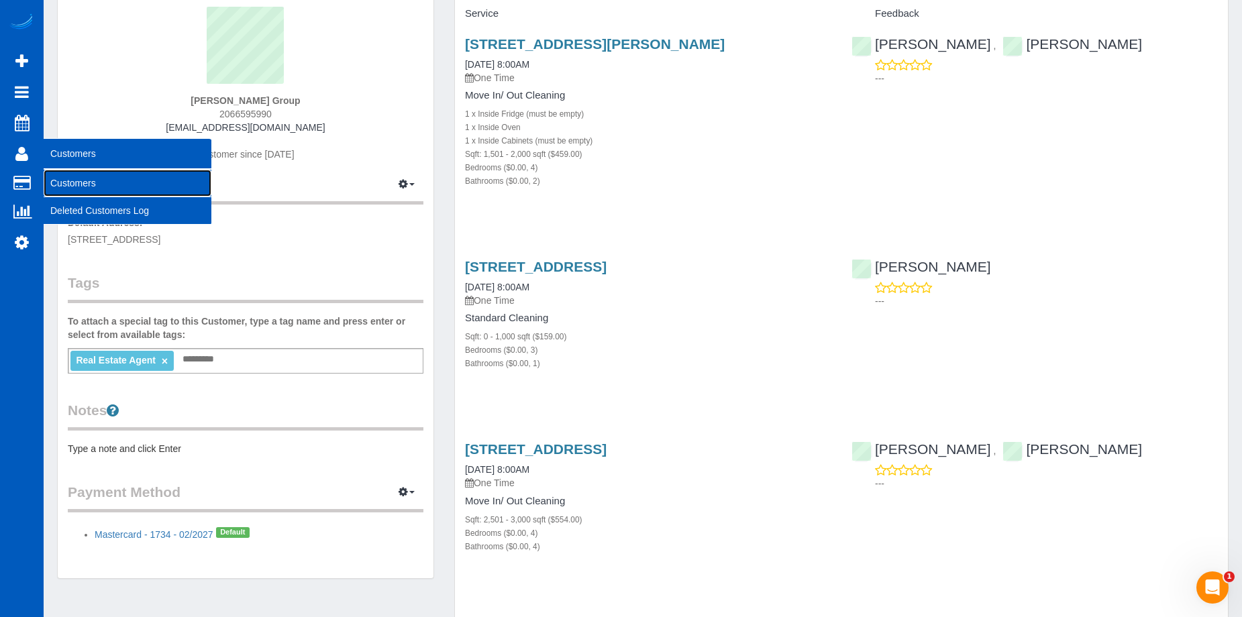
click at [62, 187] on link "Customers" at bounding box center [128, 183] width 168 height 27
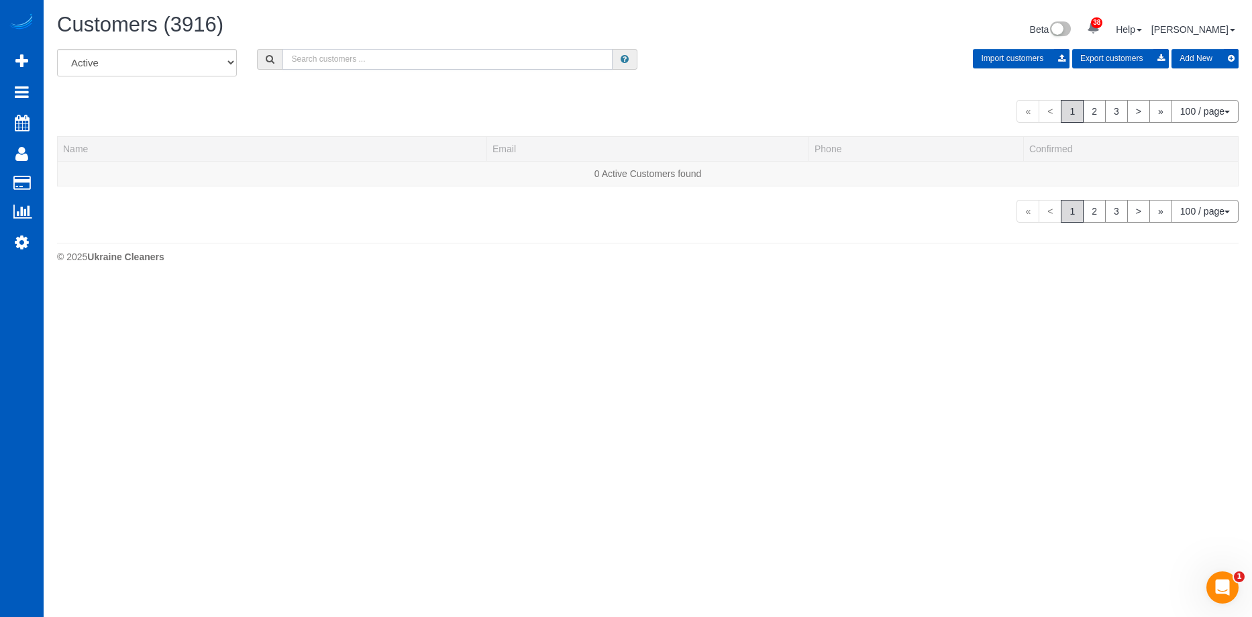
click at [383, 58] on input "text" at bounding box center [448, 59] width 330 height 21
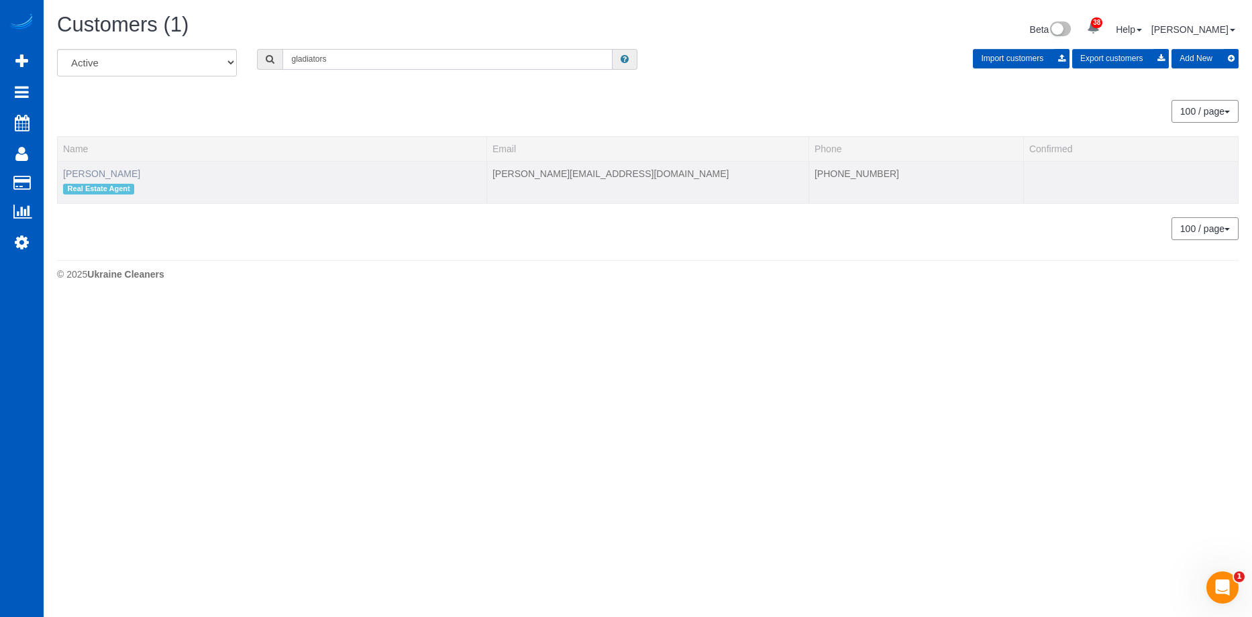
type input "gladiators"
click at [117, 172] on link "Stephanie Johnson" at bounding box center [101, 173] width 77 height 11
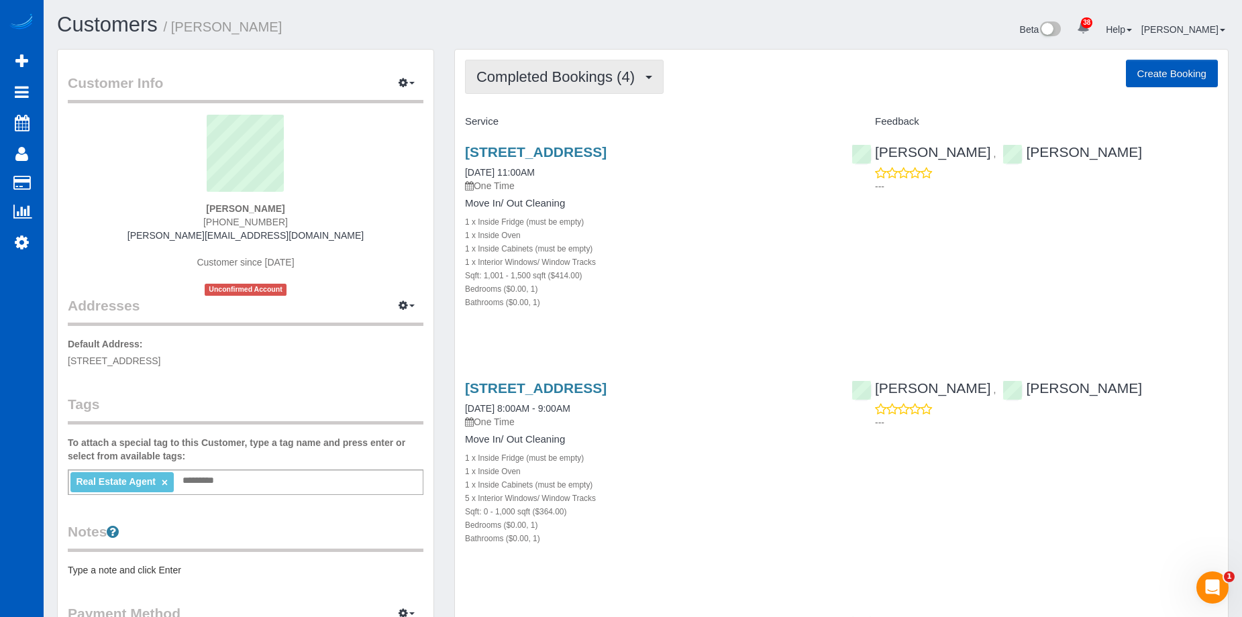
click at [628, 66] on button "Completed Bookings (4)" at bounding box center [564, 77] width 199 height 34
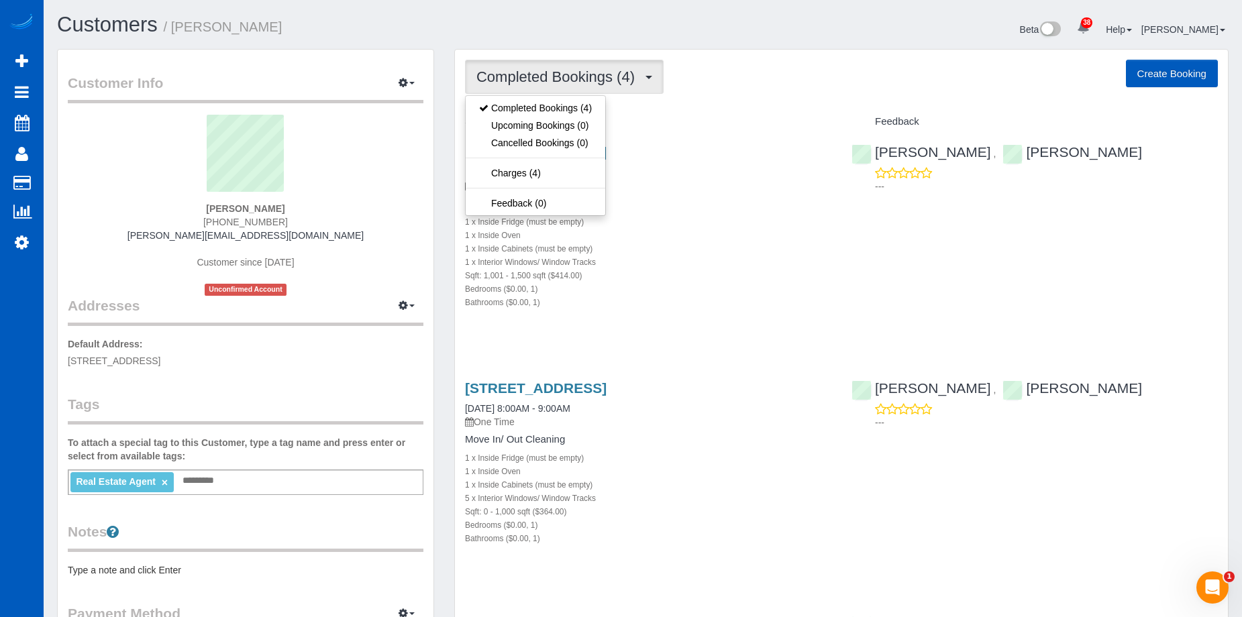
click at [628, 66] on button "Completed Bookings (4)" at bounding box center [564, 77] width 199 height 34
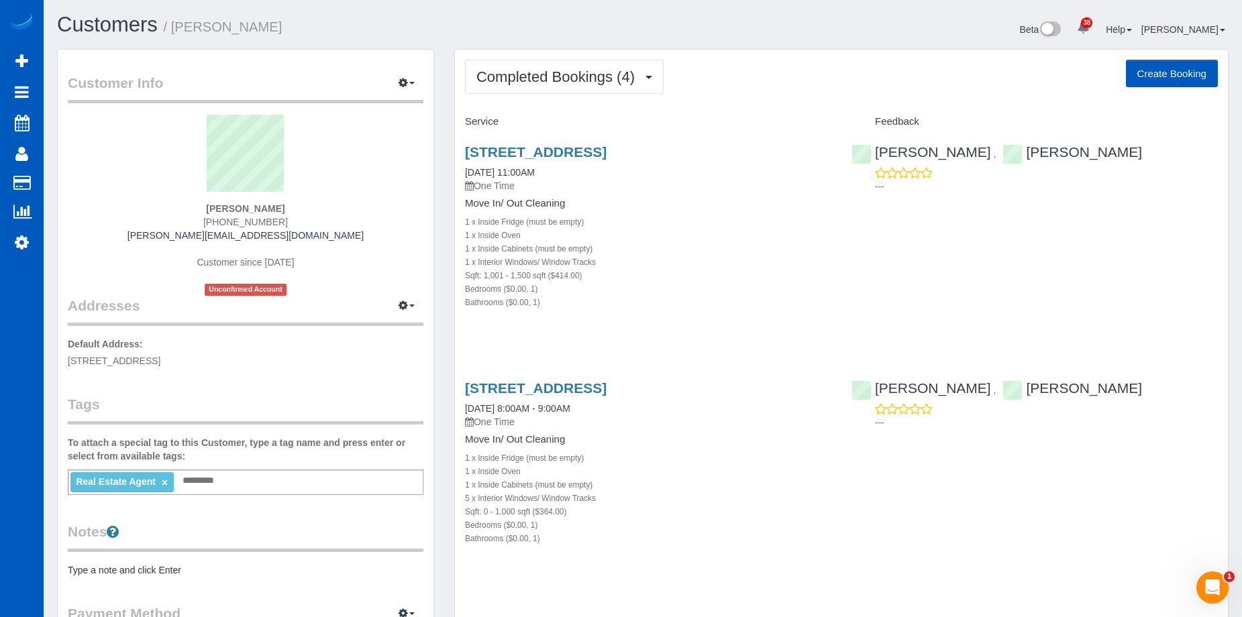
click at [1144, 68] on button "Create Booking" at bounding box center [1172, 74] width 92 height 28
select select "WA"
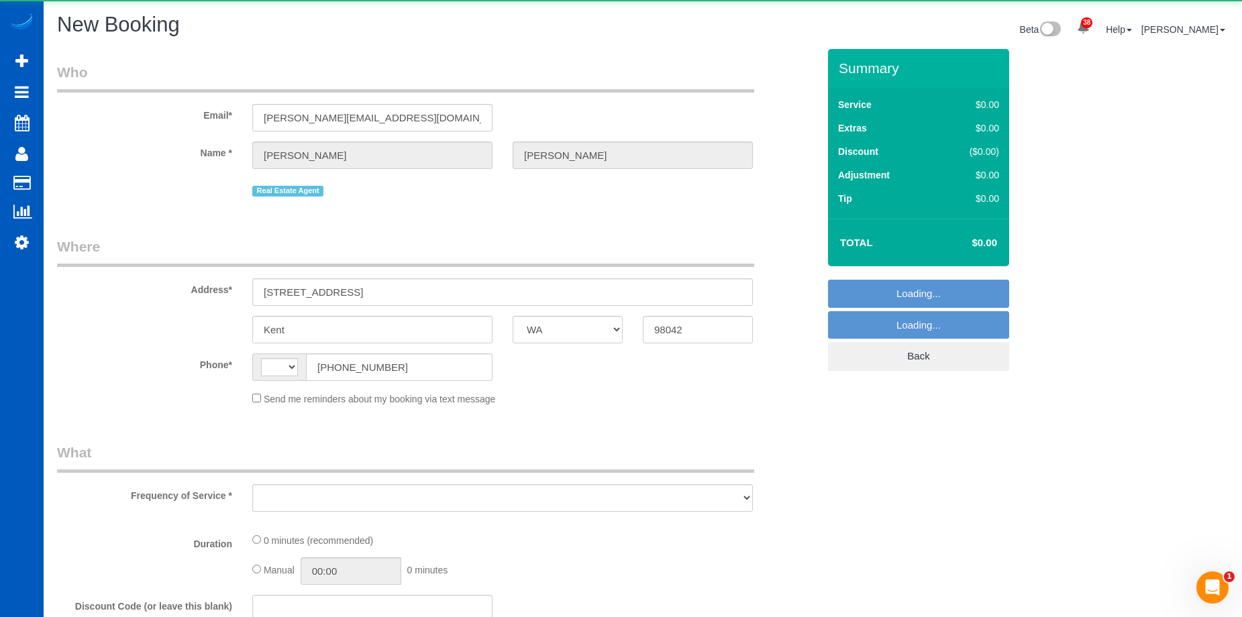
select select "string:US"
select select "object:4989"
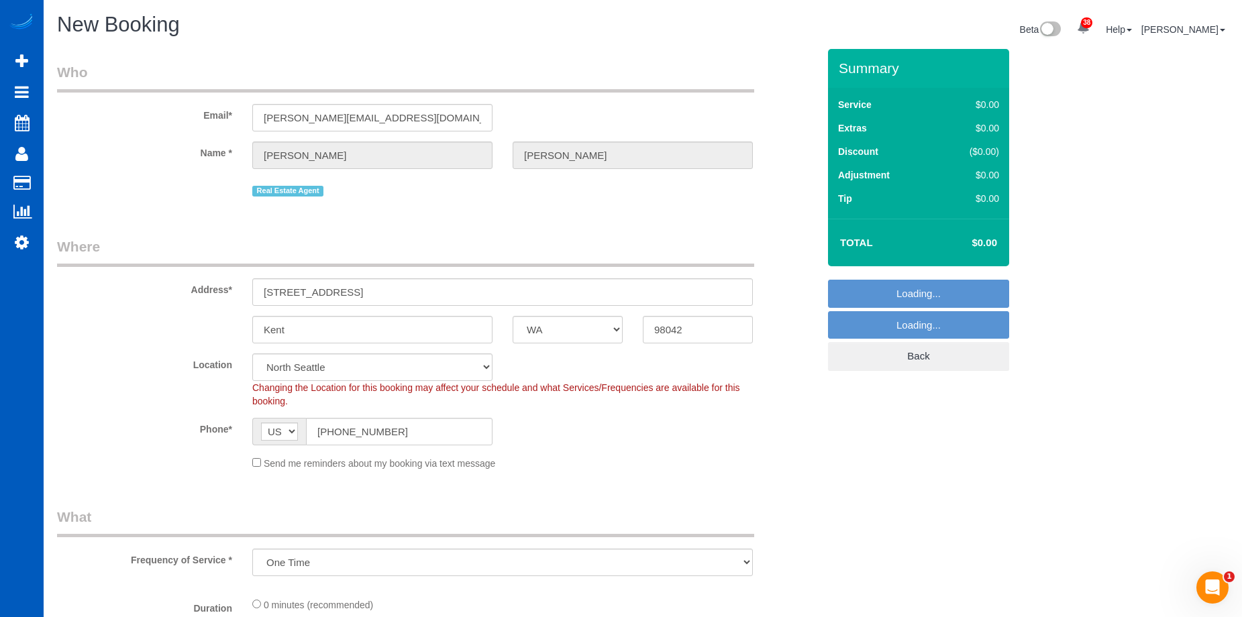
select select "199"
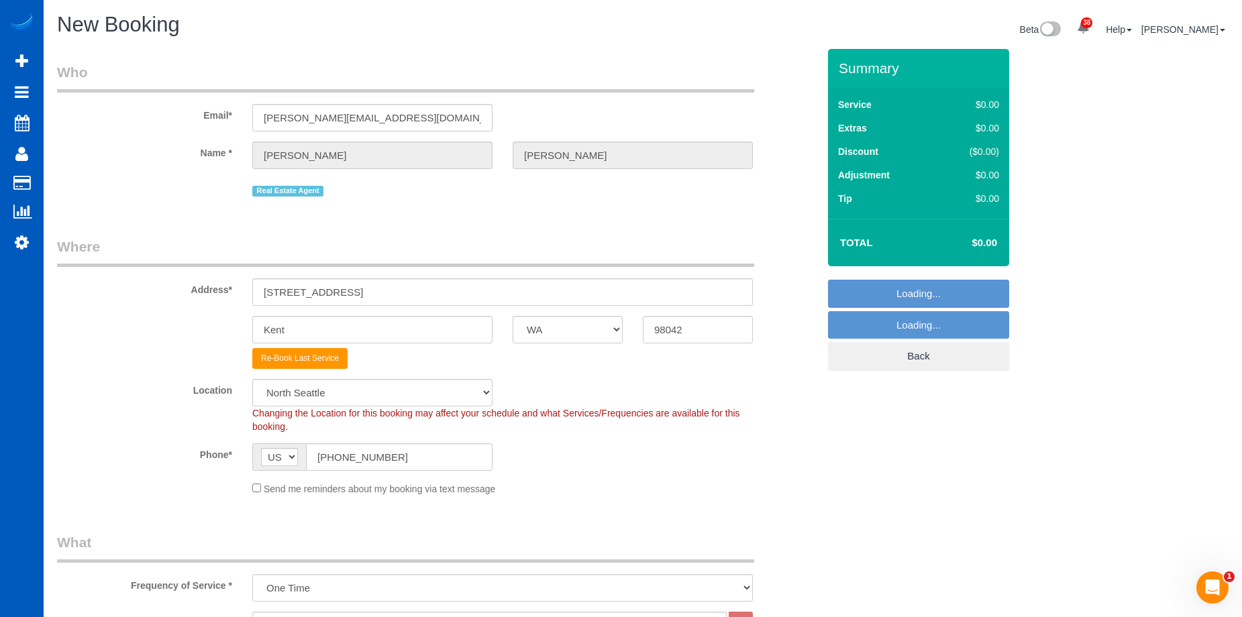
select select "object:5358"
select select "8"
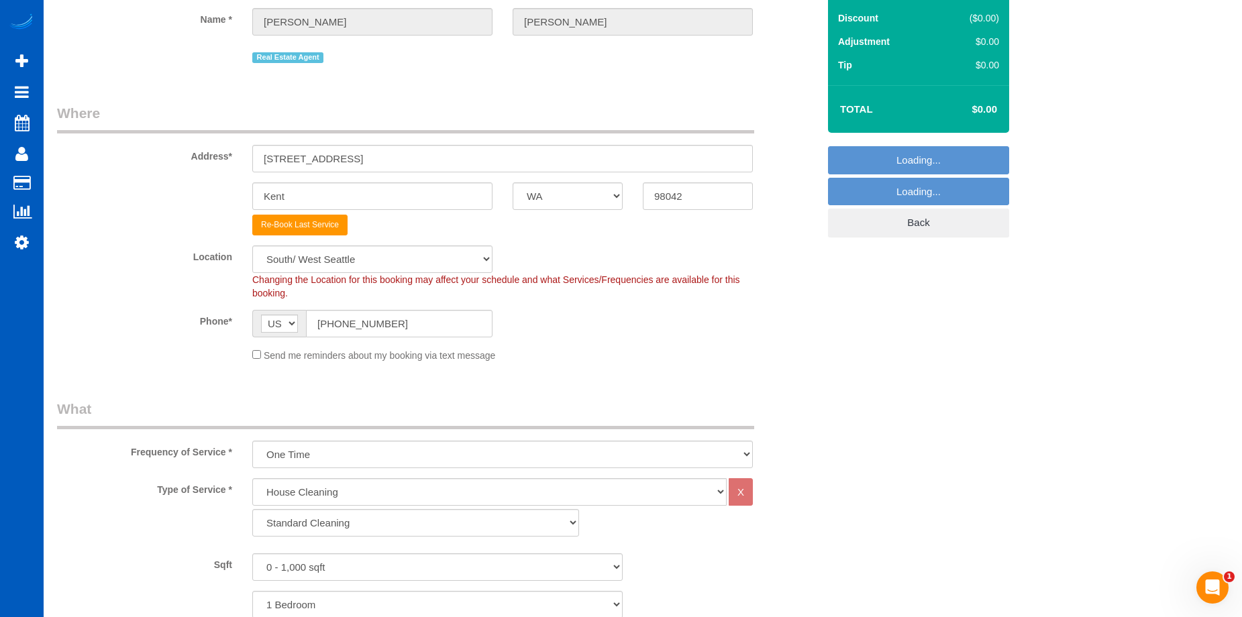
select select "object:5447"
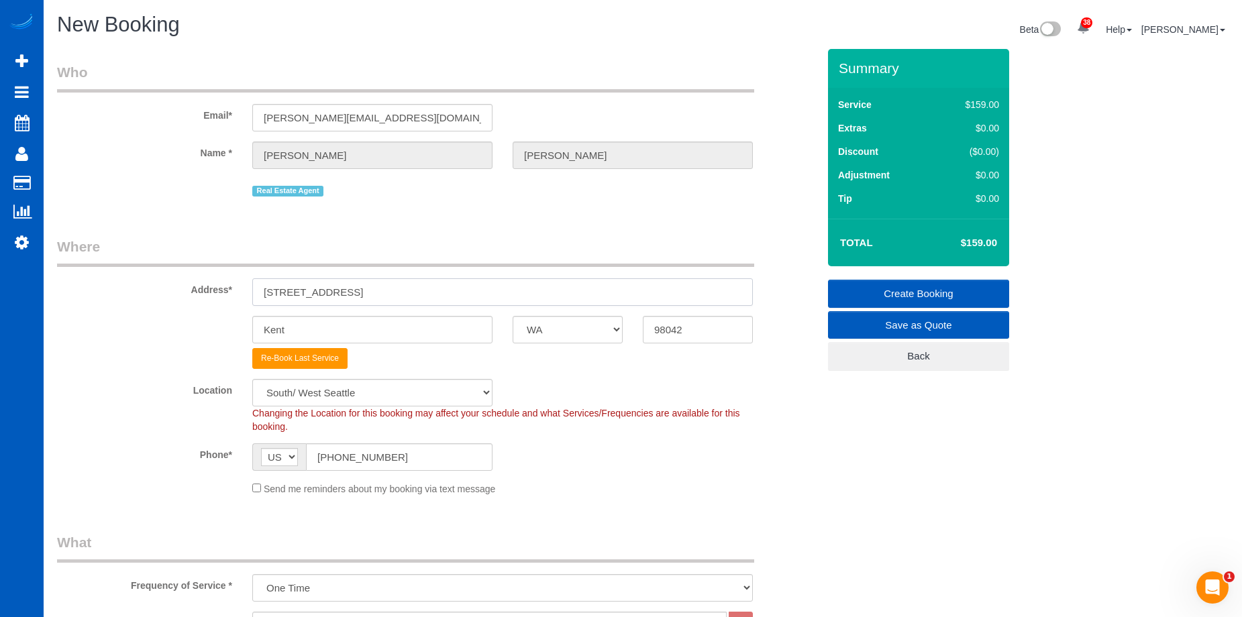
drag, startPoint x: 389, startPoint y: 287, endPoint x: 209, endPoint y: 289, distance: 179.9
click at [209, 289] on div "Address* 25815 135th Ln SE #13" at bounding box center [437, 271] width 781 height 69
paste input "3705 Portland Ave E"
type input "3705 Portland Ave E"
drag, startPoint x: 325, startPoint y: 328, endPoint x: 249, endPoint y: 283, distance: 87.8
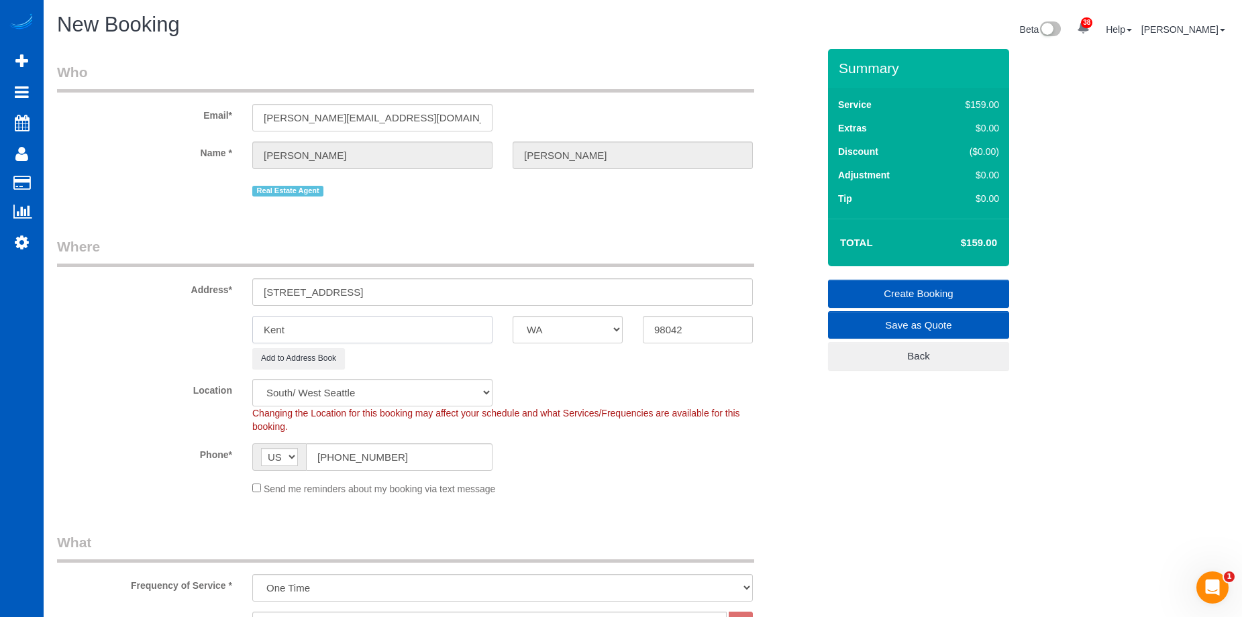
click at [200, 321] on div "Kent AK AL AR AZ CA CO CT DC DE FL GA HI IA ID IL IN KS KY LA MA MD ME MI MN MO…" at bounding box center [437, 330] width 781 height 28
paste input "Tacoma"
type input "Tacoma"
click at [689, 329] on input "98042" at bounding box center [698, 330] width 110 height 28
drag, startPoint x: 705, startPoint y: 329, endPoint x: 552, endPoint y: 315, distance: 154.3
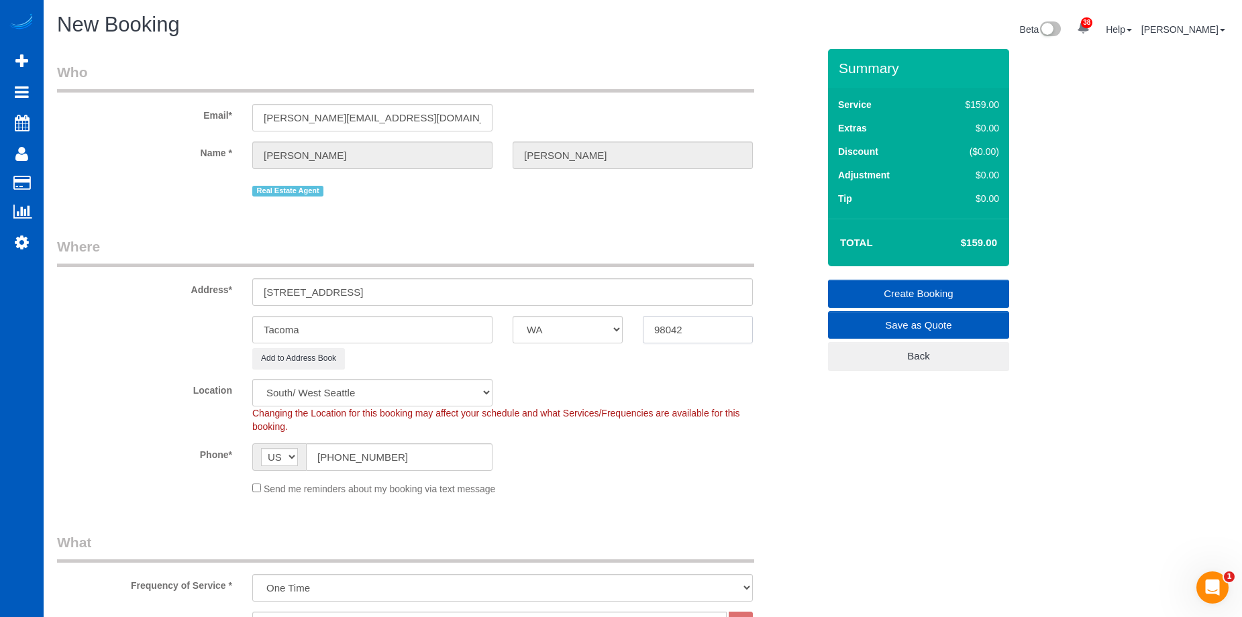
click at [552, 315] on sui-booking-address "Address* 3705 Portland Ave E Tacoma AK AL AR AZ CA CO CT DC DE FL GA HI IA ID I…" at bounding box center [437, 303] width 761 height 132
paste input "404"
type input "98404"
select select "2"
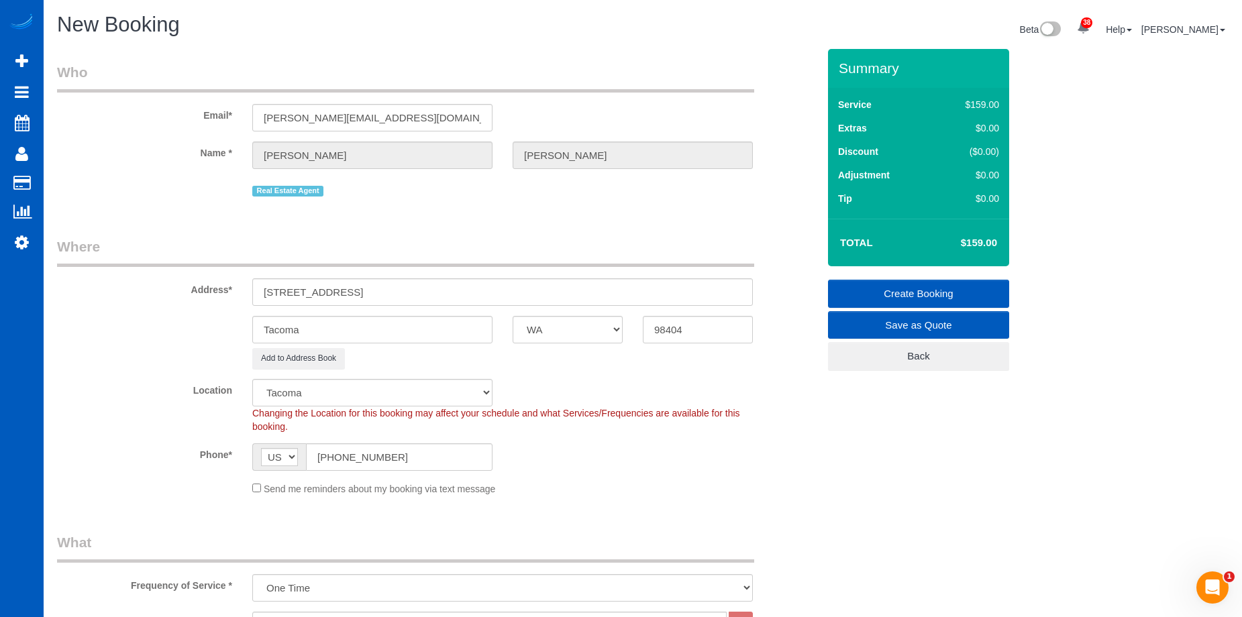
select select "object:5583"
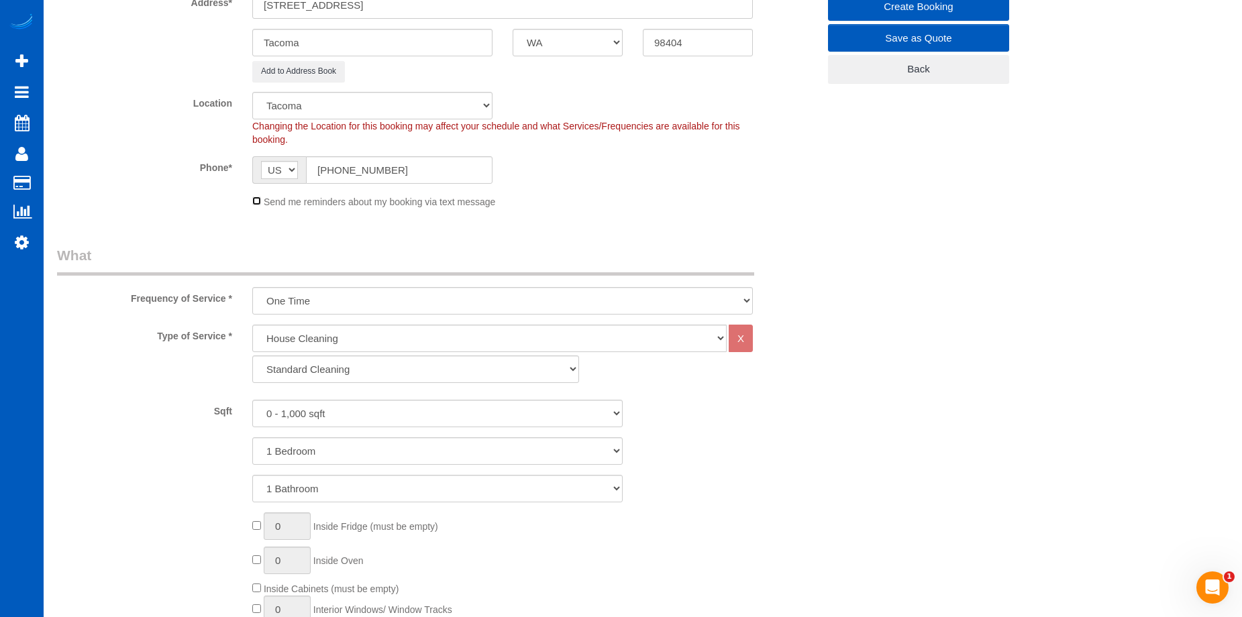
scroll to position [403, 0]
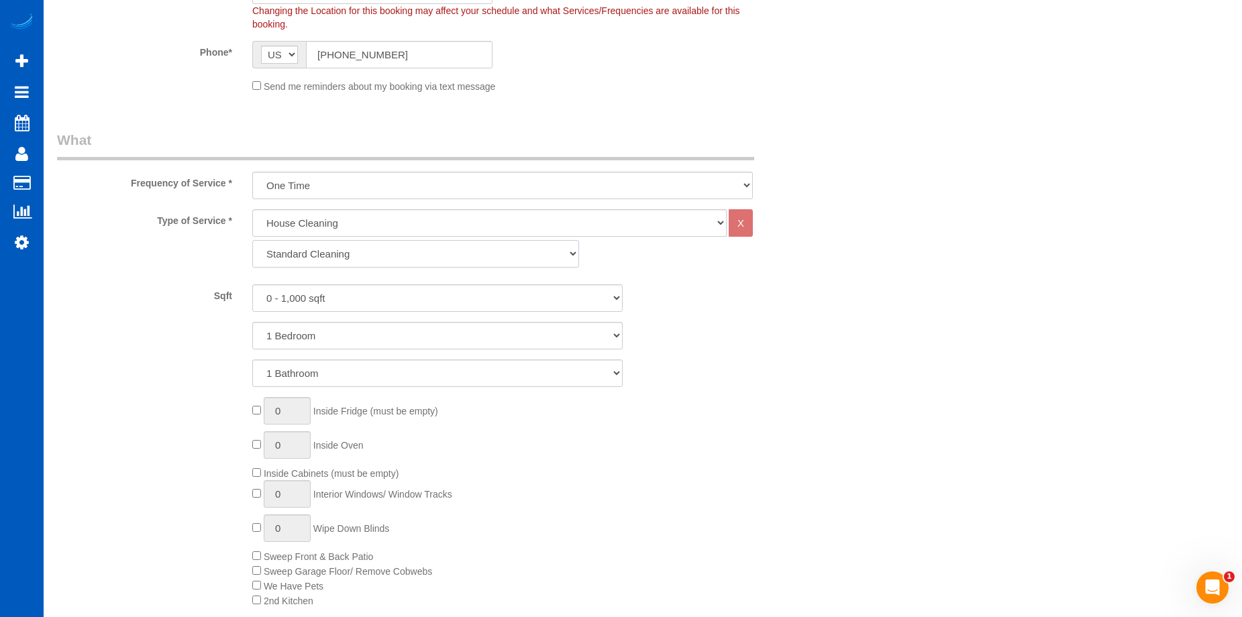
click at [363, 259] on select "Standard Cleaning Deep Cleaning Move In/ Out Cleaning" at bounding box center [415, 254] width 327 height 28
select select "368"
click at [252, 240] on select "Standard Cleaning Deep Cleaning Move In/ Out Cleaning" at bounding box center [415, 254] width 327 height 28
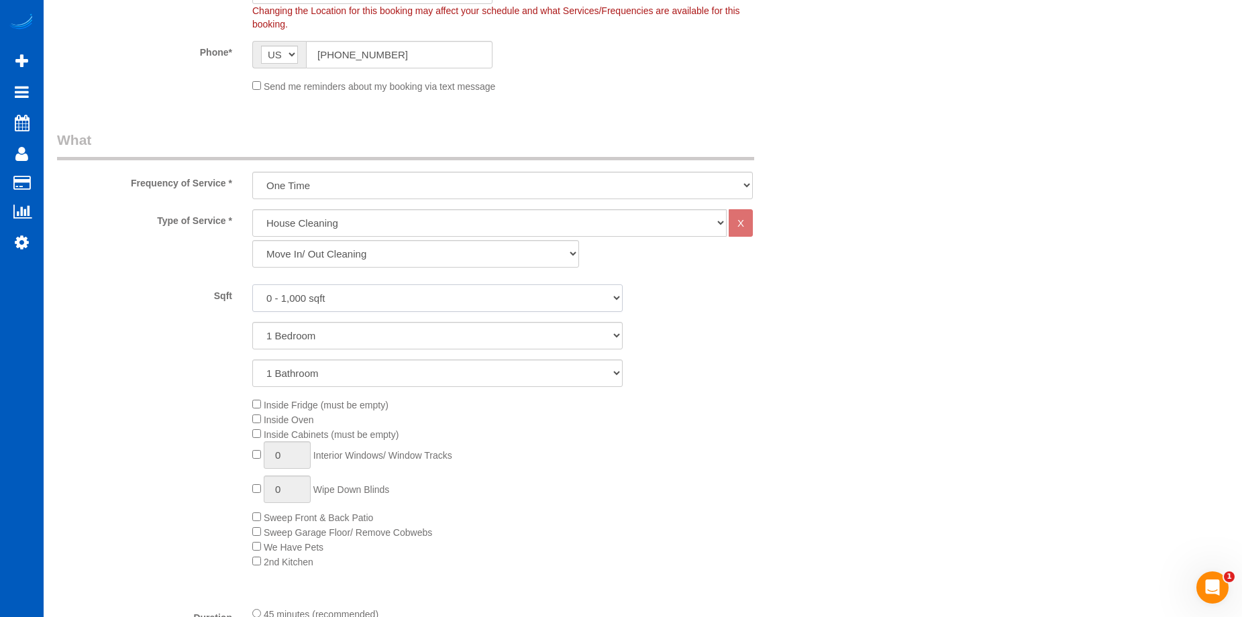
drag, startPoint x: 353, startPoint y: 314, endPoint x: 362, endPoint y: 299, distance: 17.5
click at [364, 296] on select "0 - 1,000 sqft 1,001 - 1,500 sqft 1,501 - 2,000 sqft 2,001 - 2,500 sqft 2,501 -…" at bounding box center [437, 299] width 370 height 28
select select "1001"
click at [252, 285] on select "0 - 1,000 sqft 1,001 - 1,500 sqft 1,501 - 2,000 sqft 2,001 - 2,500 sqft 2,501 -…" at bounding box center [437, 299] width 370 height 28
click at [348, 338] on select "1 Bedroom 2 Bedrooms 3 Bedrooms 4 Bedrooms 5 Bedrooms 6 Bedrooms 7 Bedrooms" at bounding box center [437, 336] width 370 height 28
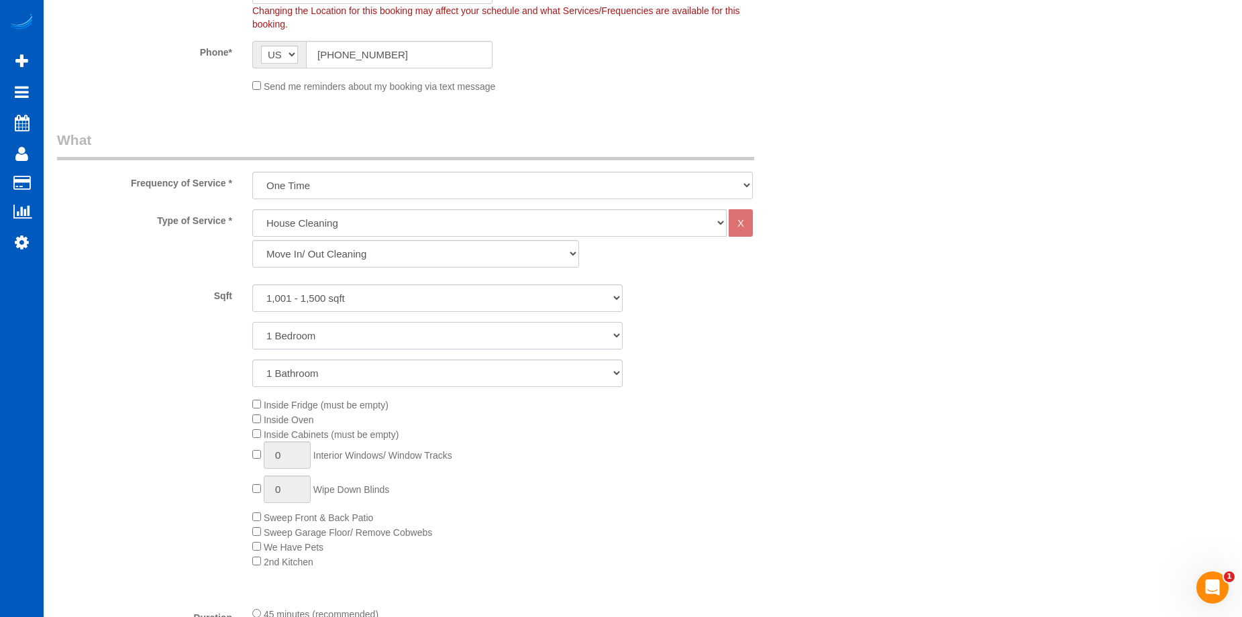
click at [348, 338] on select "1 Bedroom 2 Bedrooms 3 Bedrooms 4 Bedrooms 5 Bedrooms 6 Bedrooms 7 Bedrooms" at bounding box center [437, 336] width 370 height 28
drag, startPoint x: 348, startPoint y: 338, endPoint x: 346, endPoint y: 348, distance: 9.8
click at [348, 338] on select "1 Bedroom 2 Bedrooms 3 Bedrooms 4 Bedrooms 5 Bedrooms 6 Bedrooms 7 Bedrooms" at bounding box center [437, 336] width 370 height 28
select select "3"
click at [252, 322] on select "1 Bedroom 2 Bedrooms 3 Bedrooms 4 Bedrooms 5 Bedrooms 6 Bedrooms 7 Bedrooms" at bounding box center [437, 336] width 370 height 28
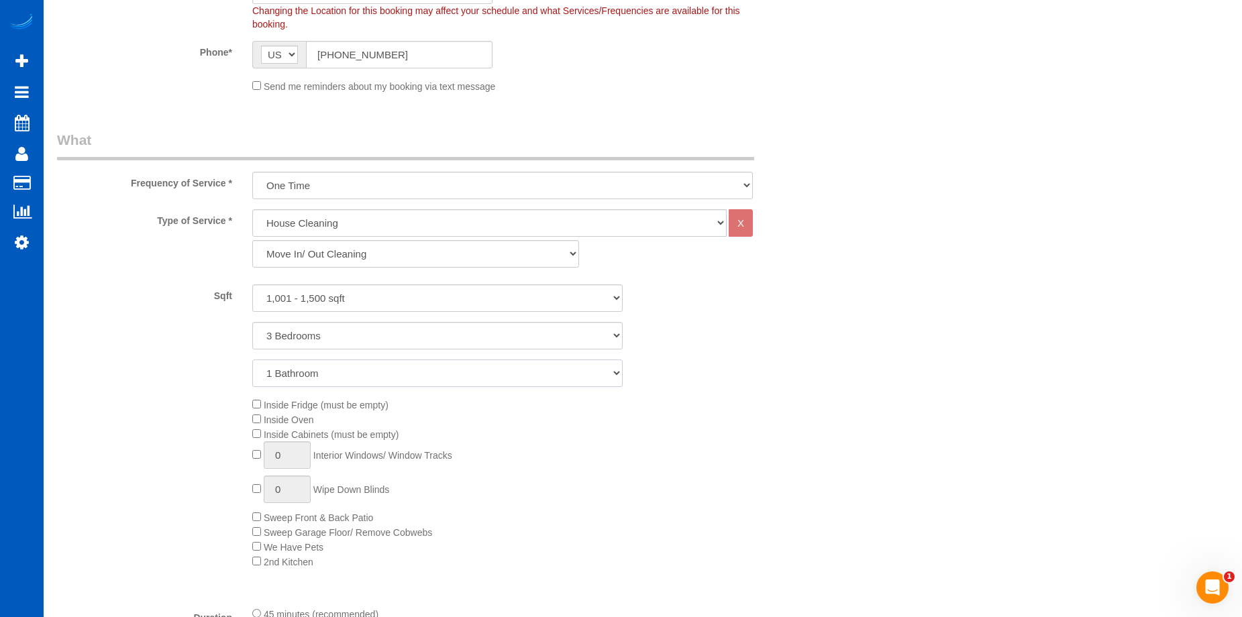
click at [346, 375] on select "1 Bathroom 2 Bathrooms 3 Bathrooms 4 Bathrooms 5 Bathrooms 6 Bathrooms 7 Bathro…" at bounding box center [437, 374] width 370 height 28
click at [251, 403] on div "Inside Fridge (must be empty) Inside Oven Inside Cabinets (must be empty) 0 Int…" at bounding box center [535, 483] width 586 height 172
click at [256, 449] on div "Inside Fridge (must be empty) Inside Oven Inside Cabinets (must be empty) 0 Int…" at bounding box center [535, 483] width 586 height 172
type input "1"
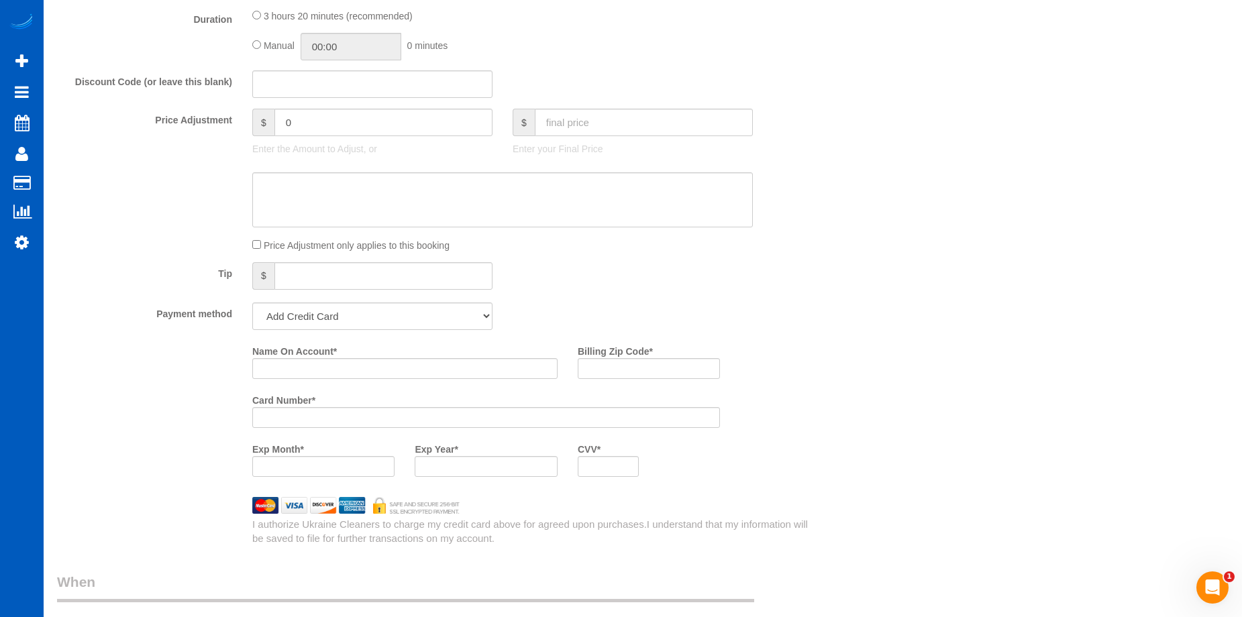
scroll to position [1007, 0]
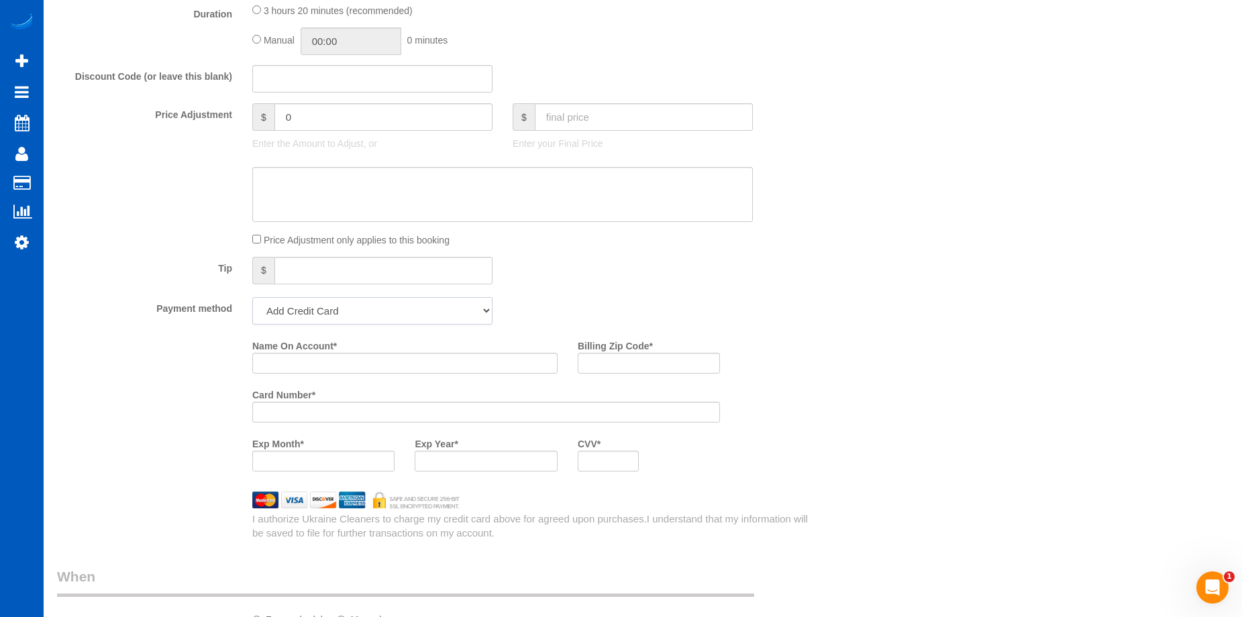
click at [469, 307] on select "Add Credit Card Cash Check Paypal" at bounding box center [372, 311] width 240 height 28
select select "string:cash"
click at [252, 297] on select "Add Credit Card Cash Check Paypal" at bounding box center [372, 311] width 240 height 28
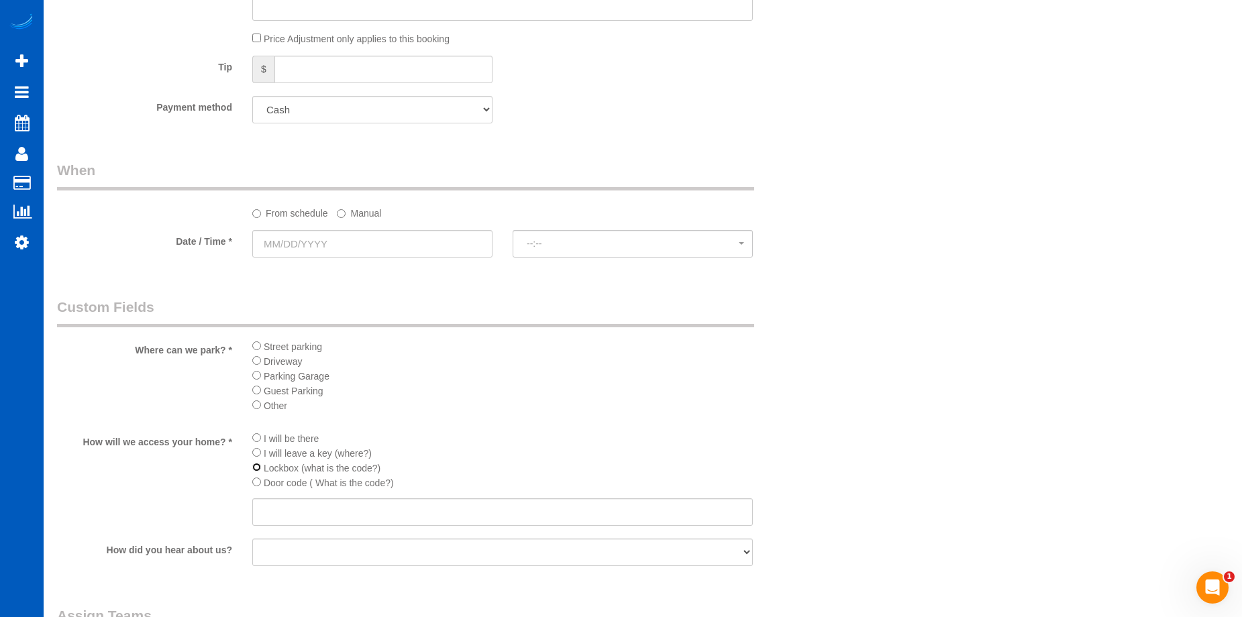
scroll to position [1342, 0]
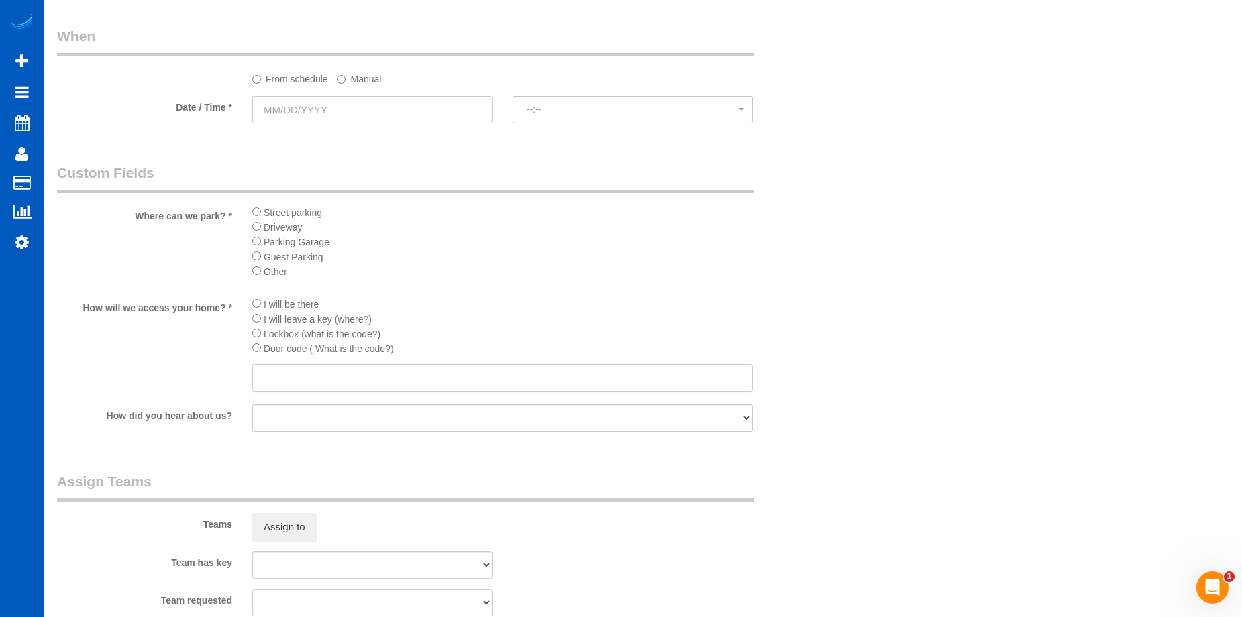
click at [311, 390] on input "text" at bounding box center [502, 378] width 501 height 28
paste input "9317"
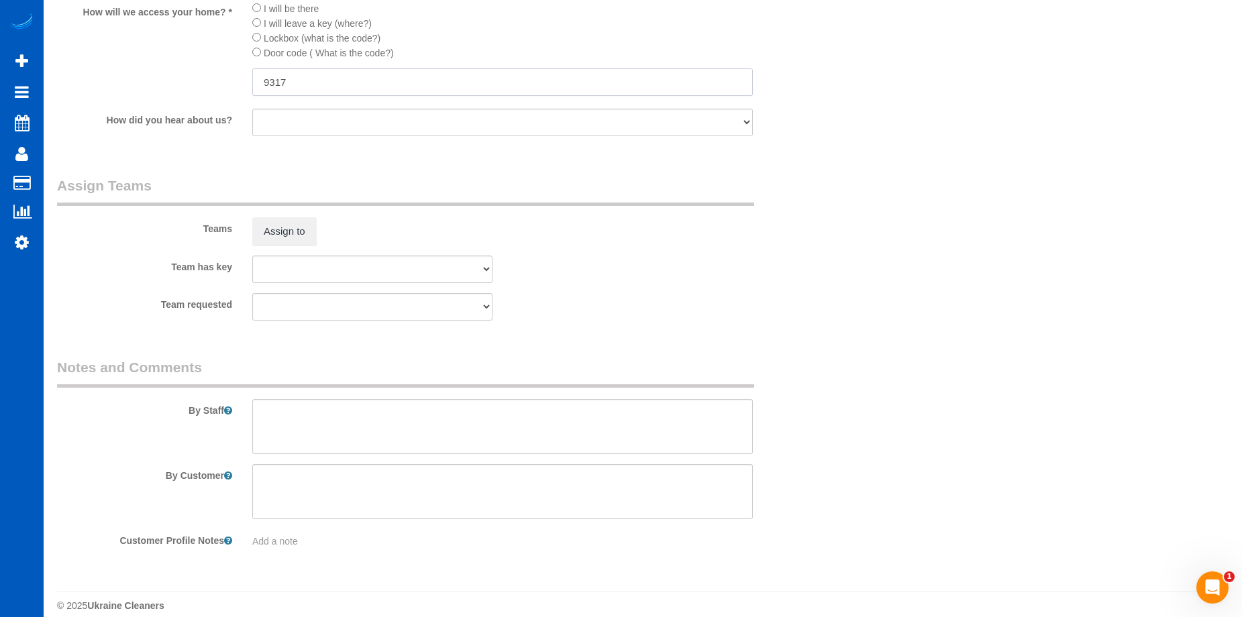
scroll to position [1653, 0]
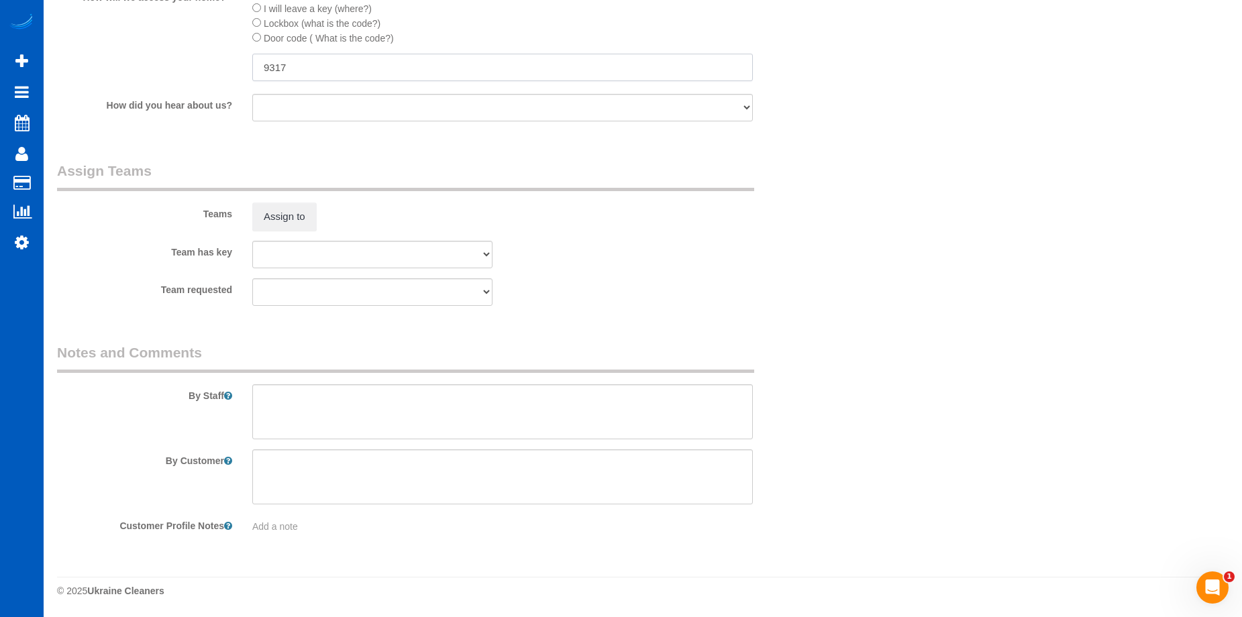
type input "9317"
click at [371, 410] on textarea at bounding box center [502, 412] width 501 height 55
paste textarea "cat smell present at move out but some flooring has been replaced. Please let u…"
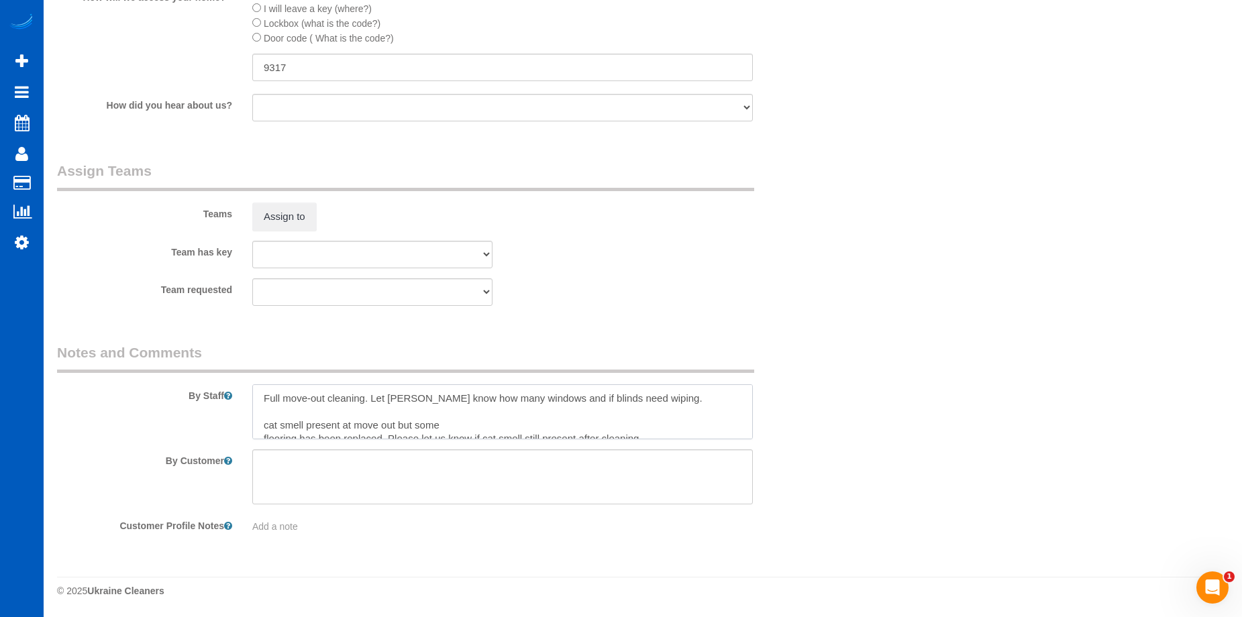
scroll to position [5, 0]
click at [271, 415] on textarea at bounding box center [502, 412] width 501 height 55
drag, startPoint x: 351, startPoint y: 422, endPoint x: 400, endPoint y: 415, distance: 49.4
click at [400, 415] on textarea at bounding box center [502, 412] width 501 height 55
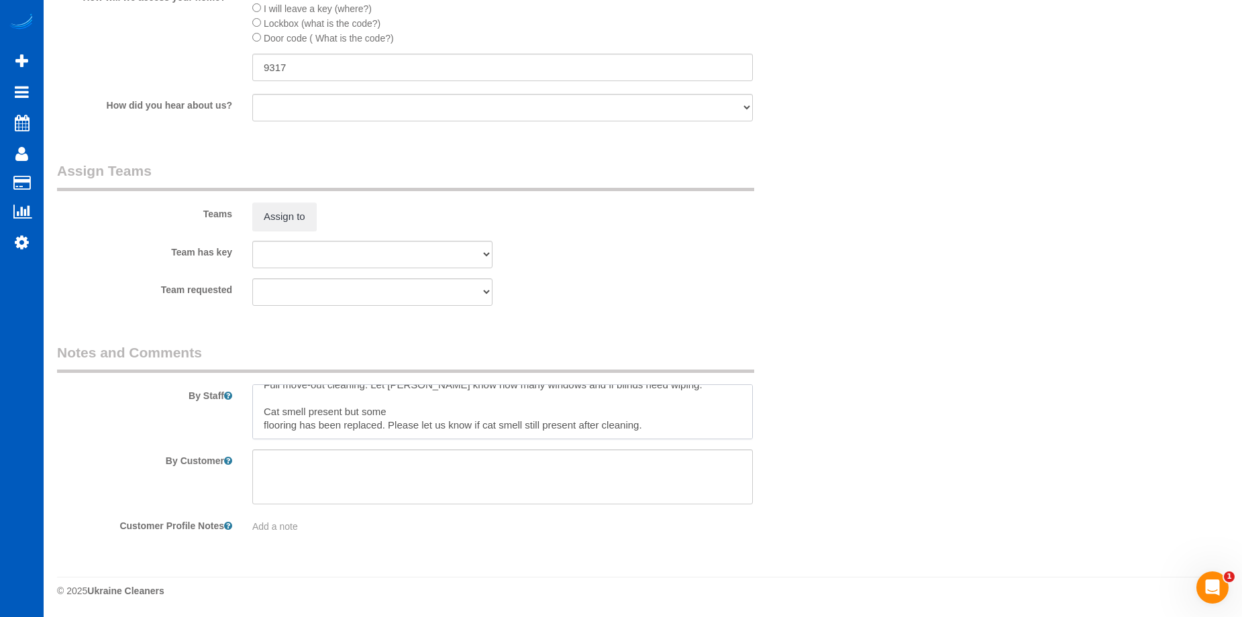
click at [260, 424] on textarea at bounding box center [502, 412] width 501 height 55
click at [552, 414] on textarea at bounding box center [502, 412] width 501 height 55
click at [571, 408] on textarea at bounding box center [502, 412] width 501 height 55
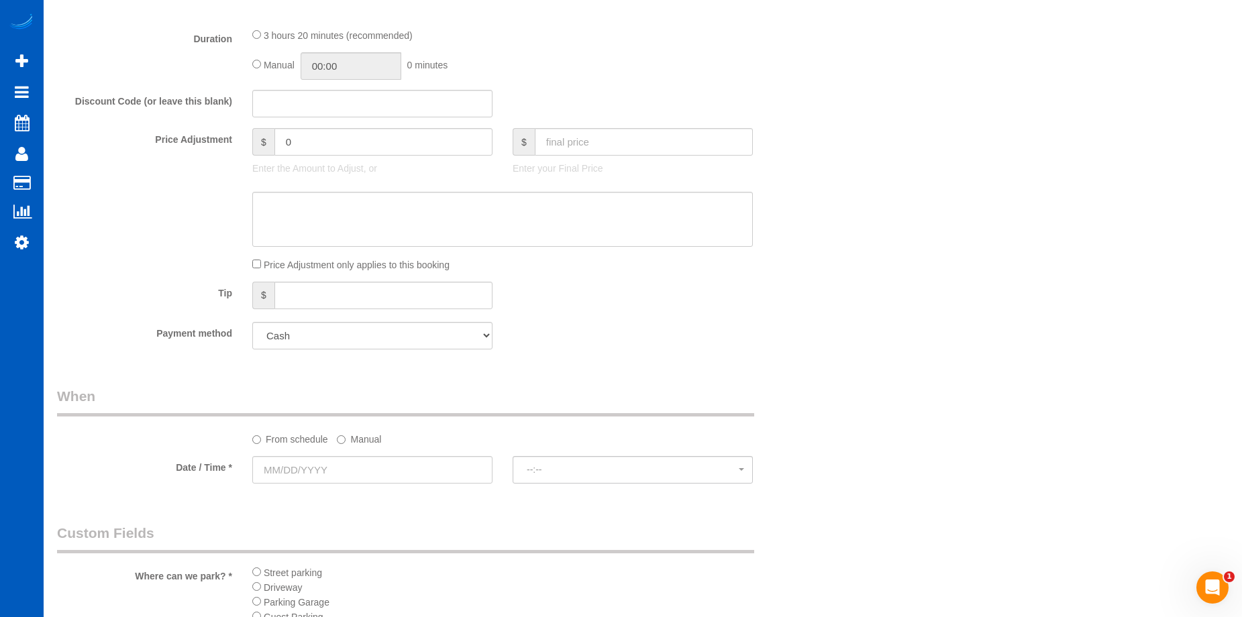
scroll to position [1318, 0]
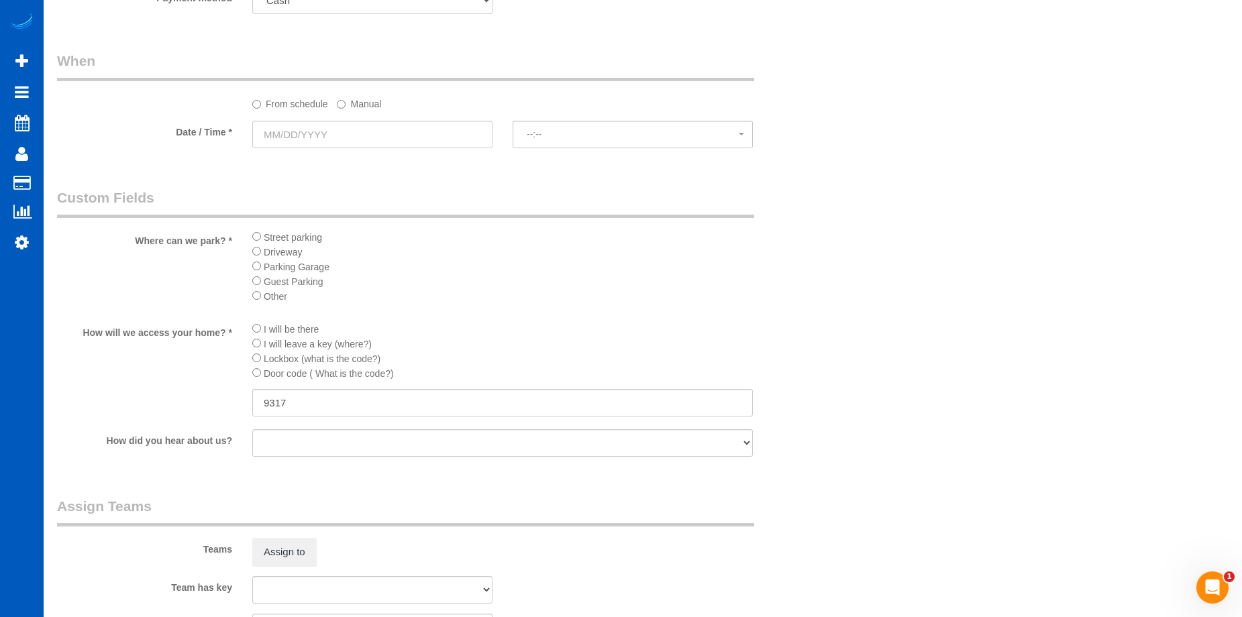
type textarea "Full move-out cleaning. Let Anna know how many windows and if blinds need wipin…"
click at [441, 130] on input "text" at bounding box center [372, 135] width 240 height 28
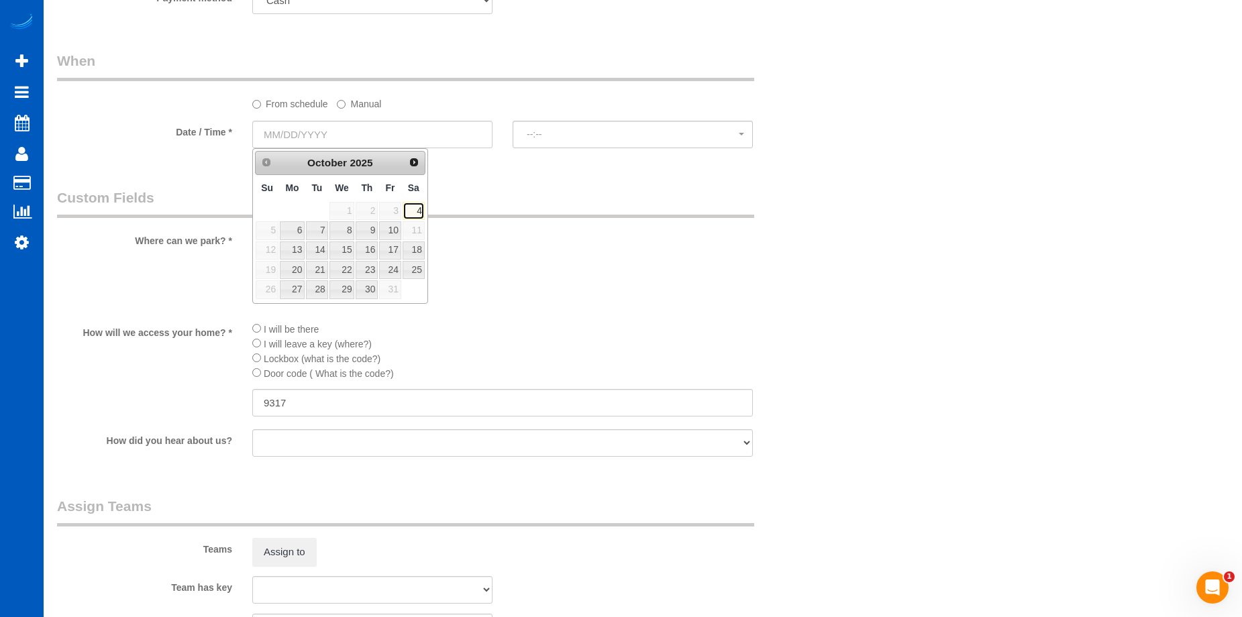
click at [413, 209] on link "4" at bounding box center [414, 211] width 22 height 18
type input "10/04/2025"
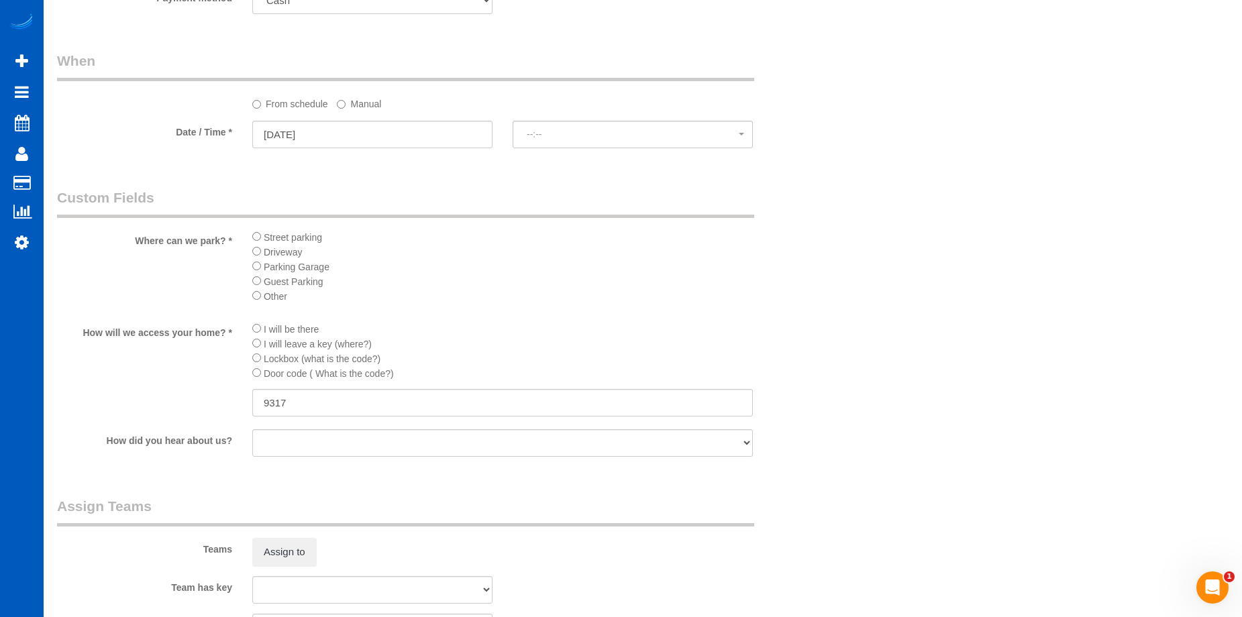
select select "spot1"
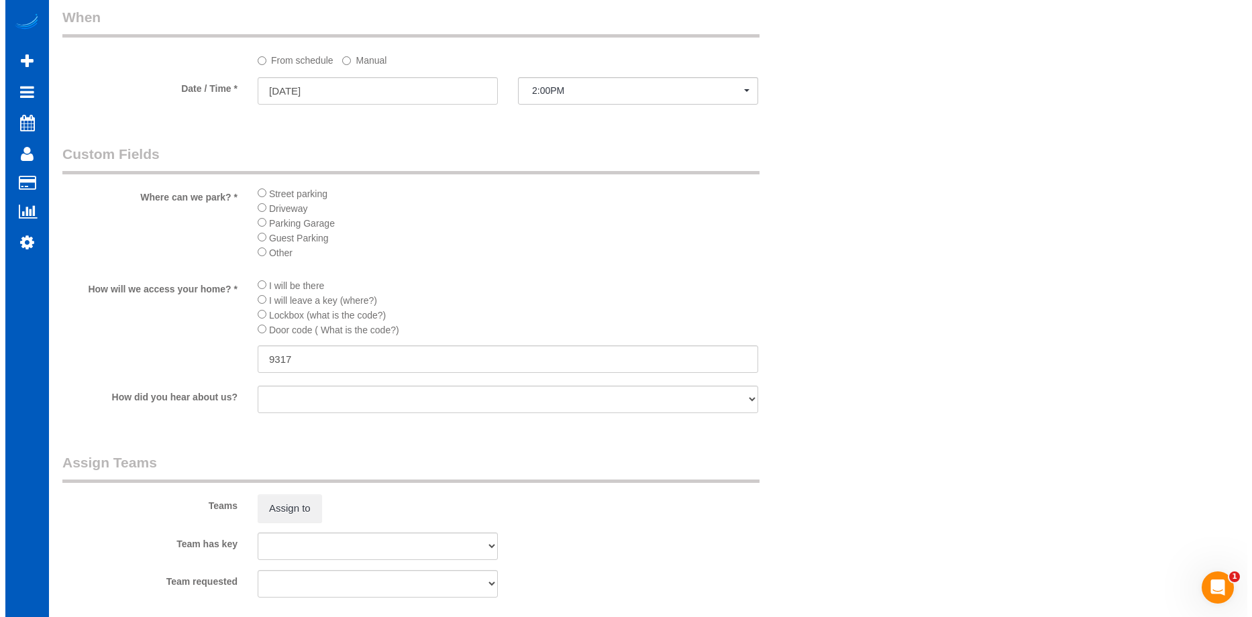
scroll to position [1385, 0]
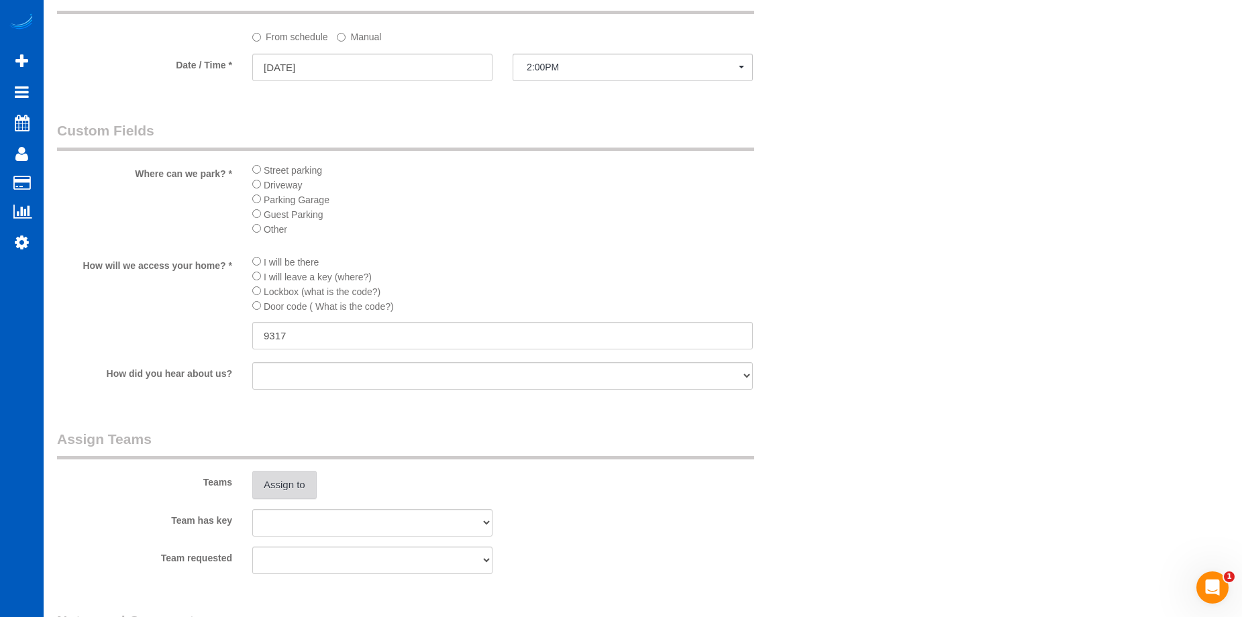
click at [276, 481] on button "Assign to" at bounding box center [284, 485] width 64 height 28
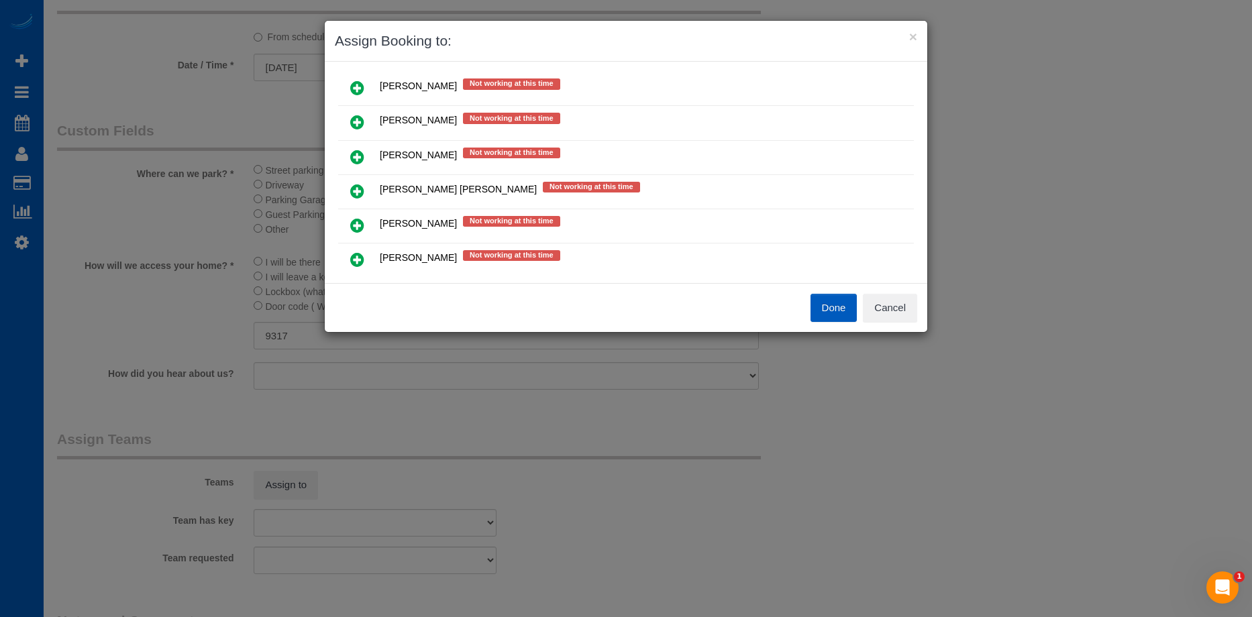
scroll to position [102, 0]
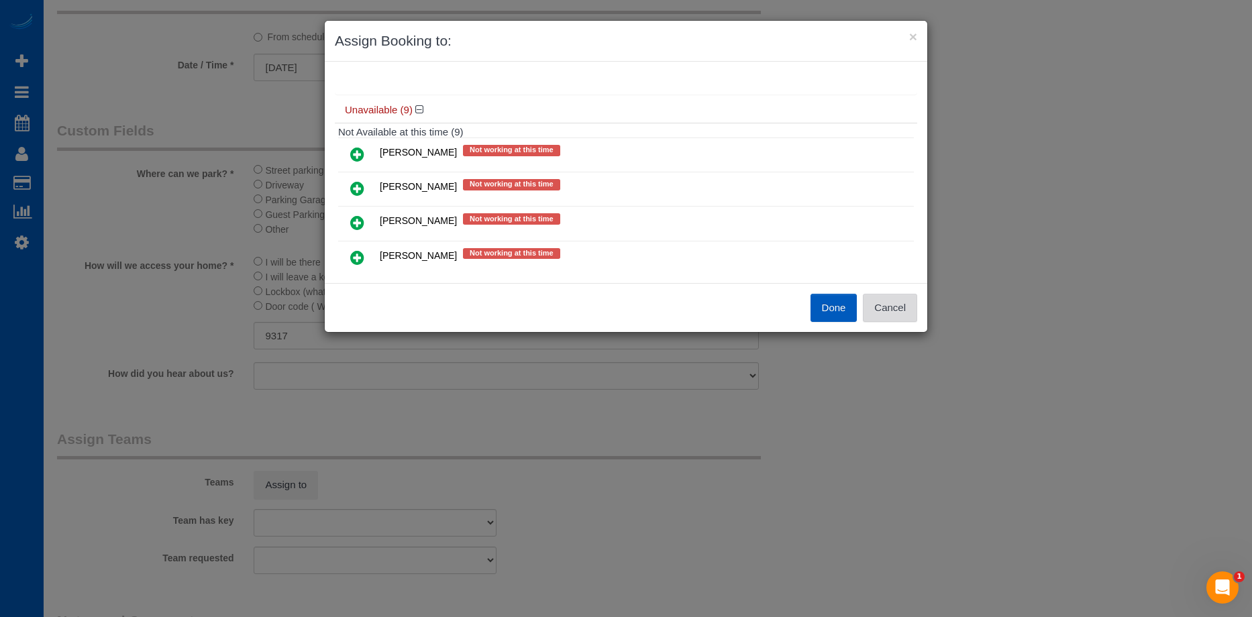
click at [901, 301] on button "Cancel" at bounding box center [890, 308] width 54 height 28
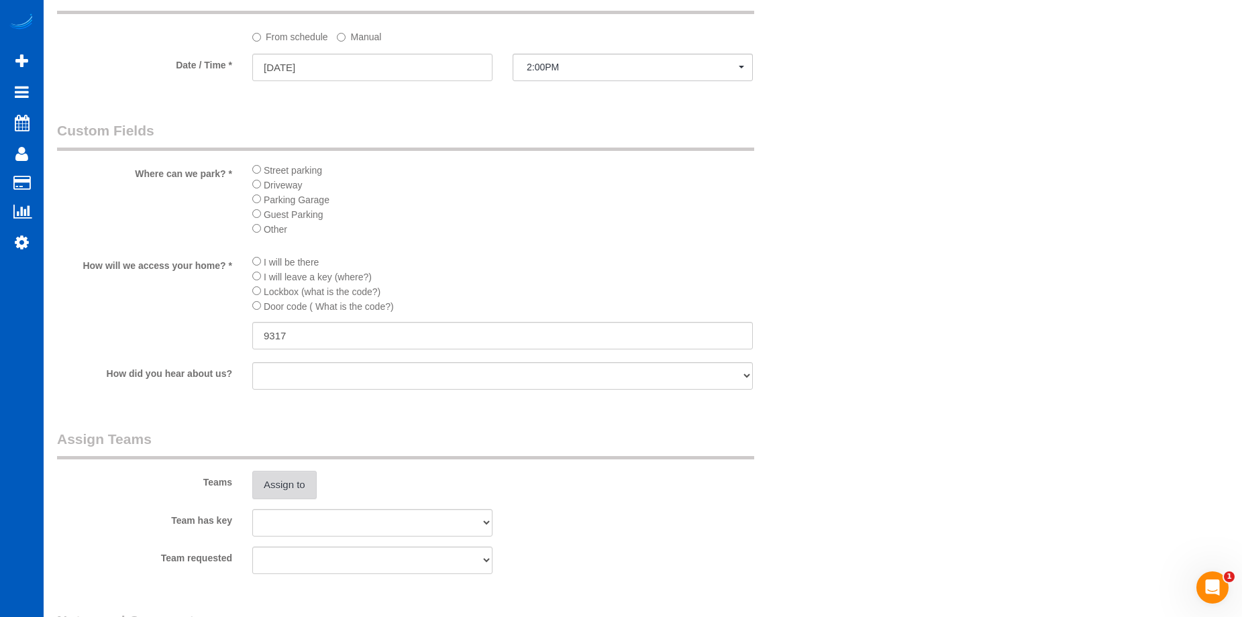
click at [270, 485] on button "Assign to" at bounding box center [284, 485] width 64 height 28
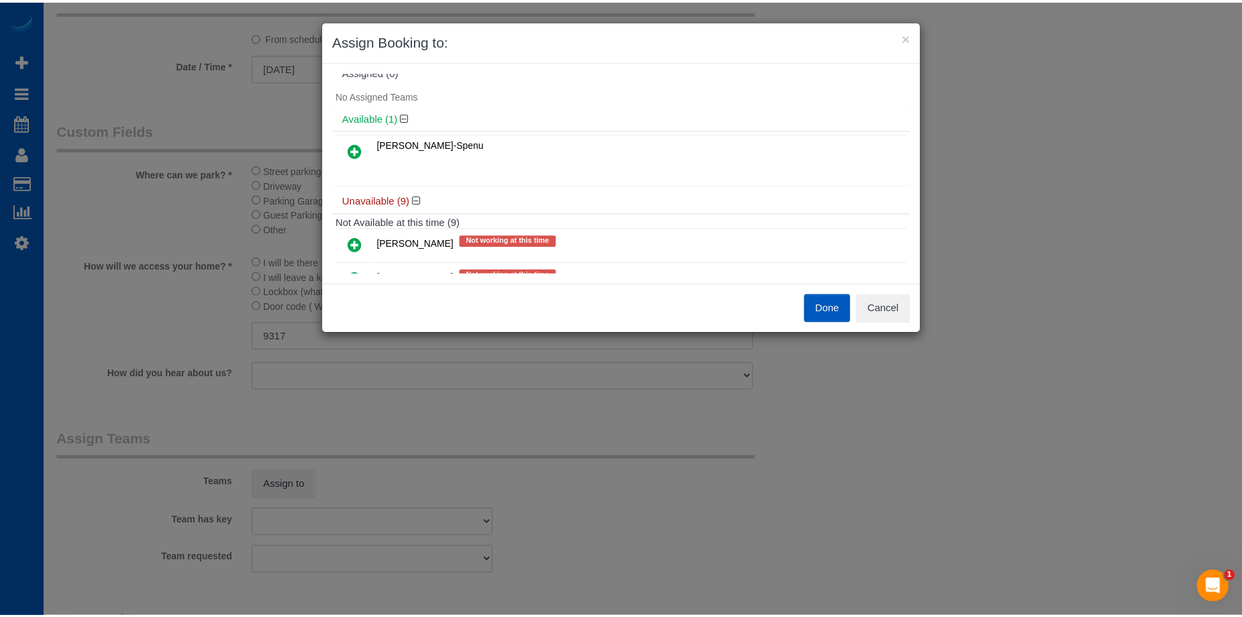
scroll to position [0, 0]
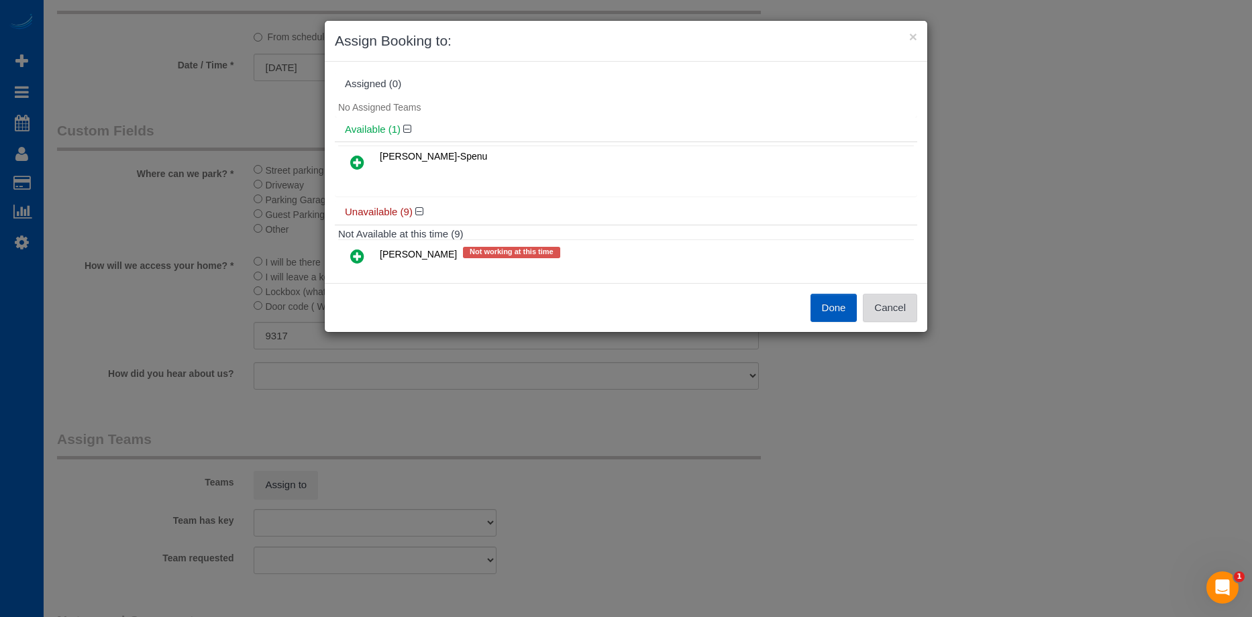
click at [883, 306] on button "Cancel" at bounding box center [890, 308] width 54 height 28
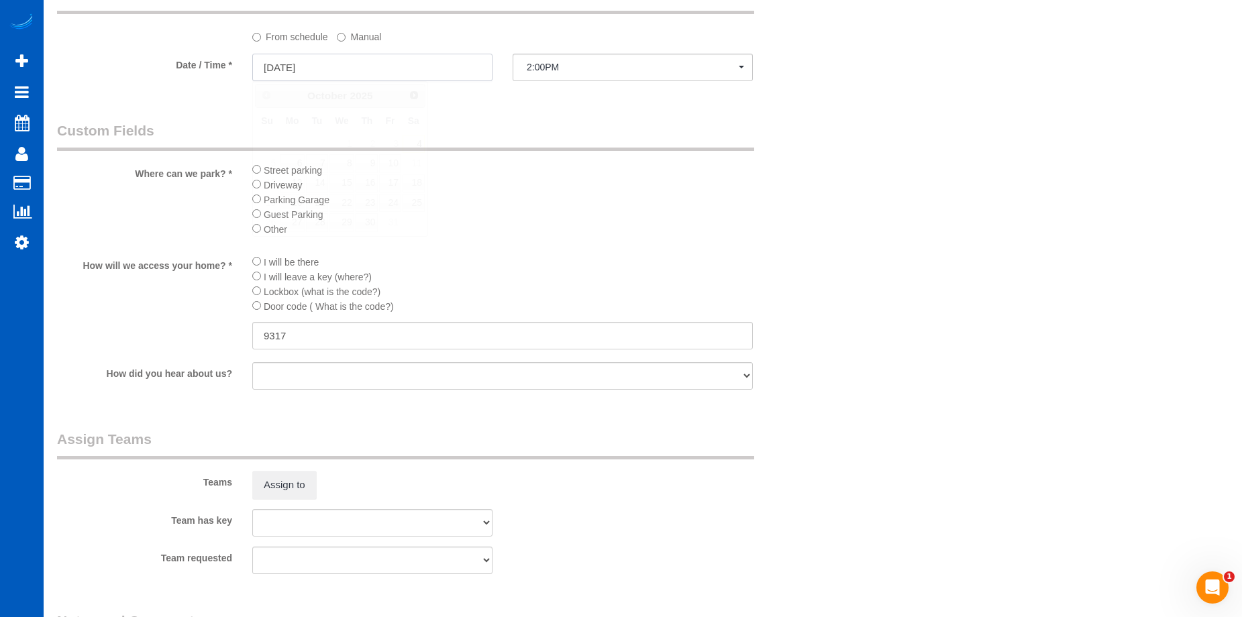
click at [415, 62] on input "10/04/2025" at bounding box center [372, 68] width 240 height 28
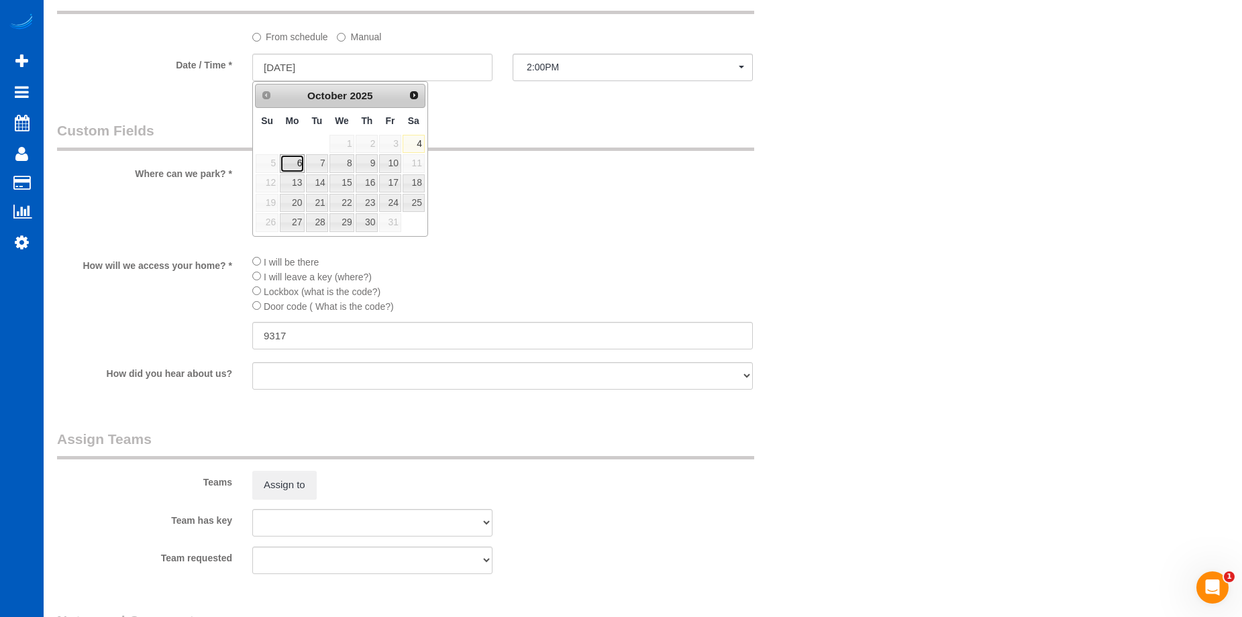
click at [301, 166] on link "6" at bounding box center [292, 163] width 25 height 18
type input "10/06/2025"
select select "spot4"
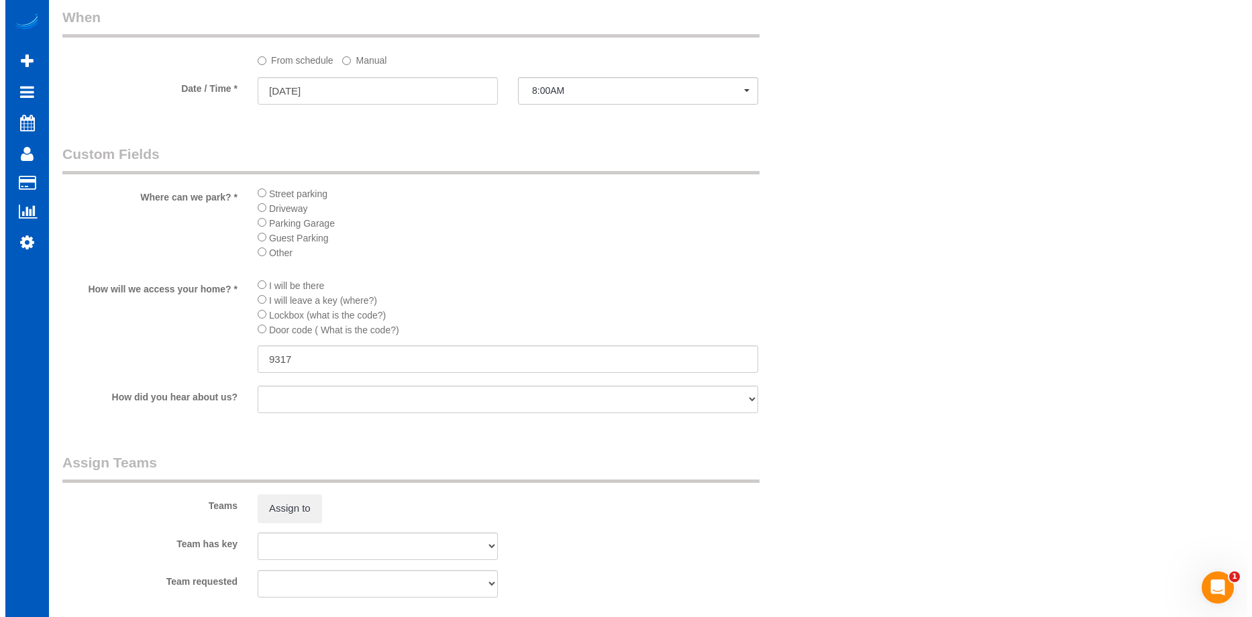
scroll to position [1385, 0]
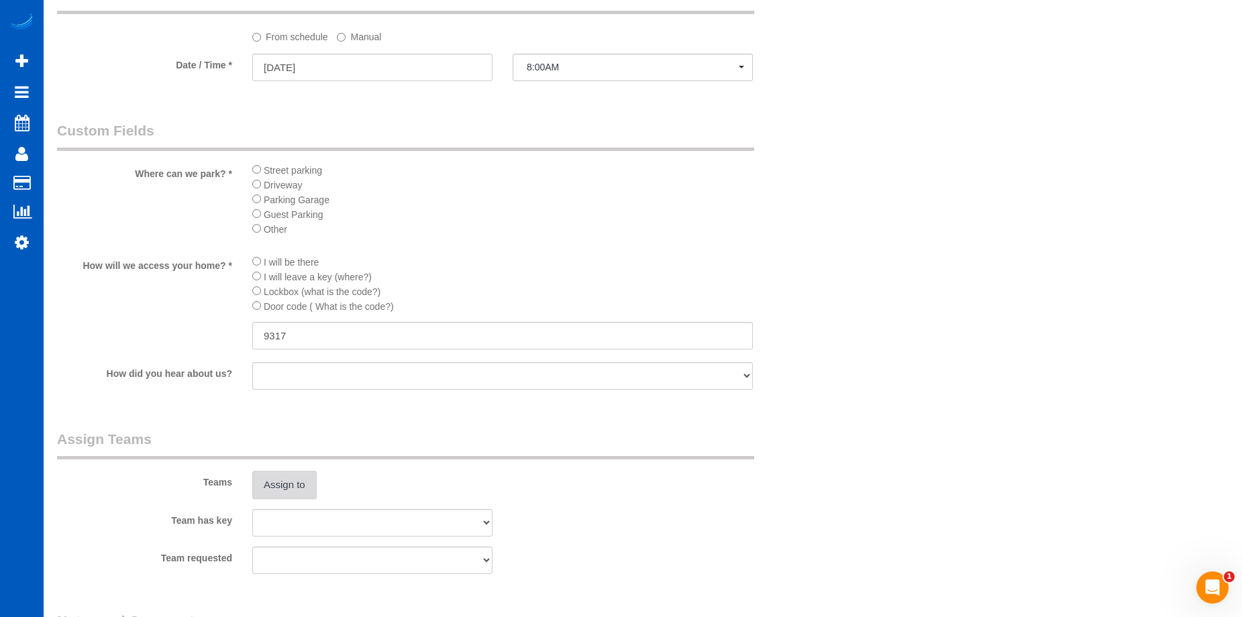
click at [294, 484] on button "Assign to" at bounding box center [284, 485] width 64 height 28
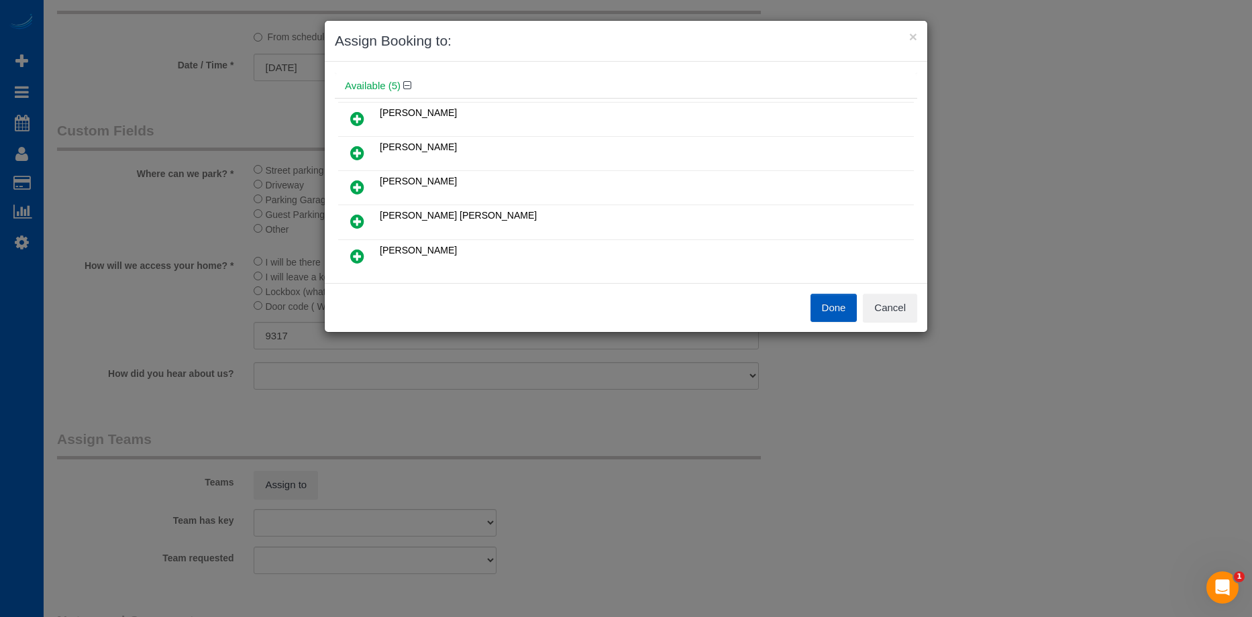
scroll to position [67, 0]
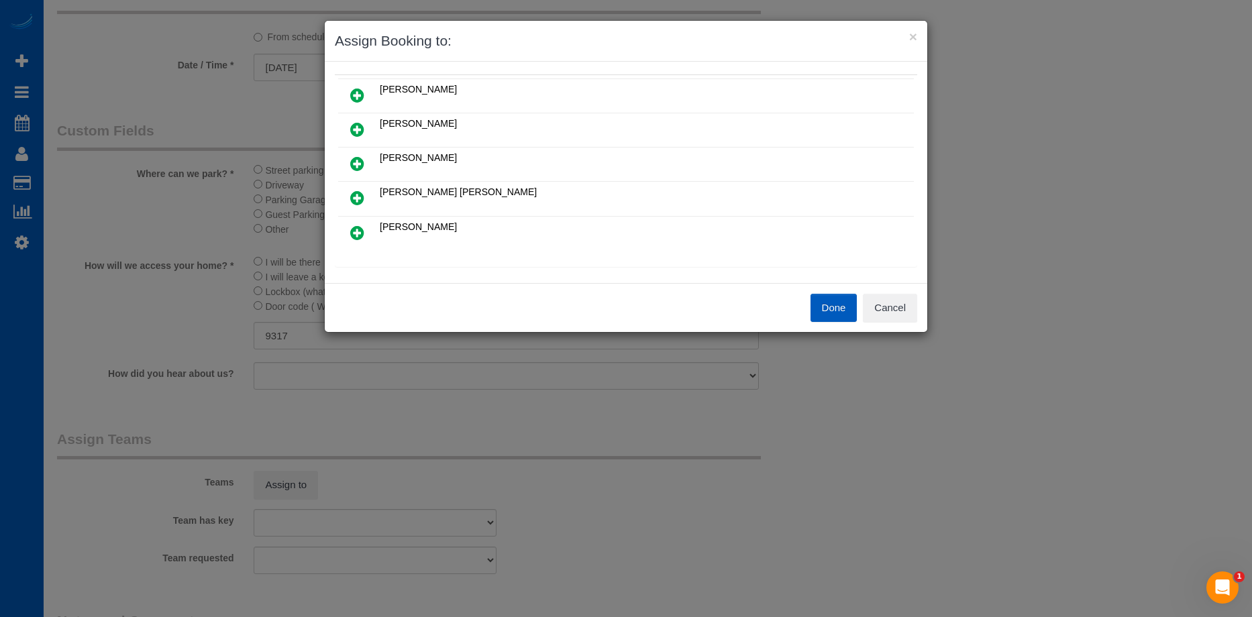
click at [354, 160] on icon at bounding box center [357, 164] width 14 height 16
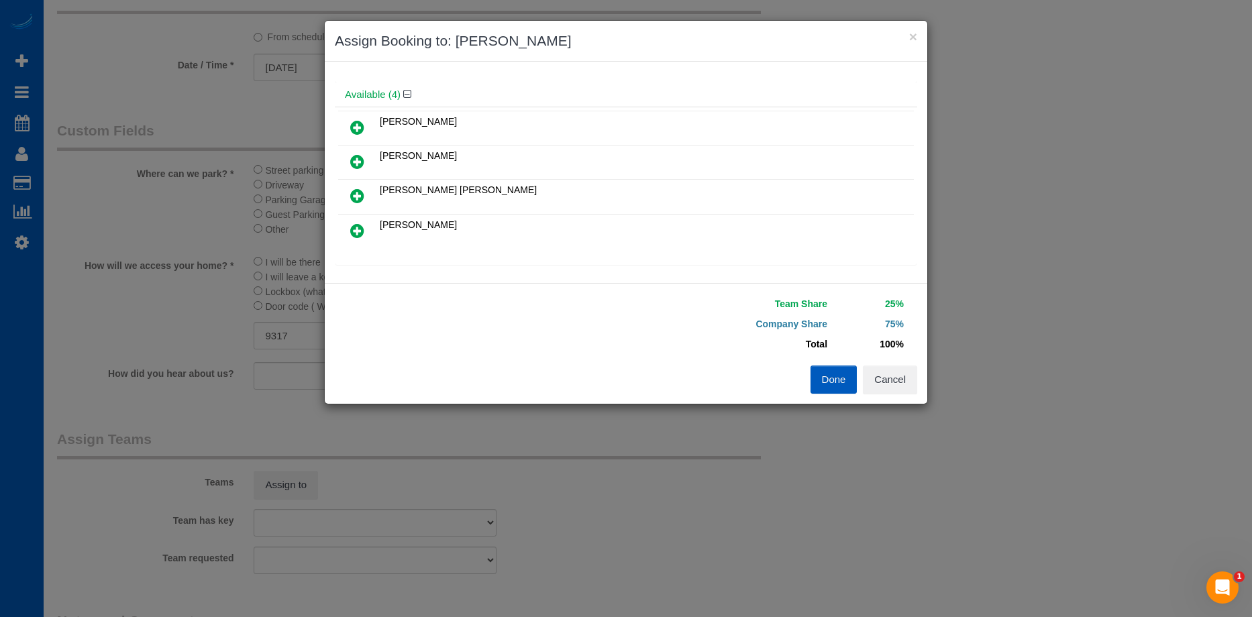
scroll to position [99, 0]
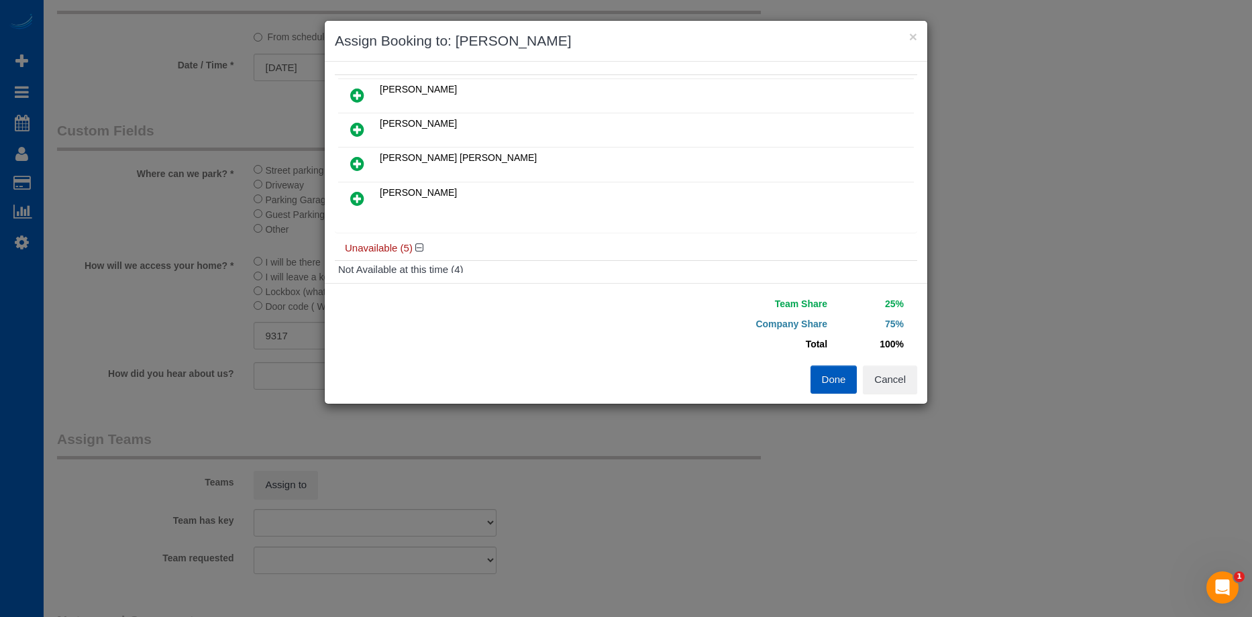
click at [362, 165] on icon at bounding box center [357, 164] width 14 height 16
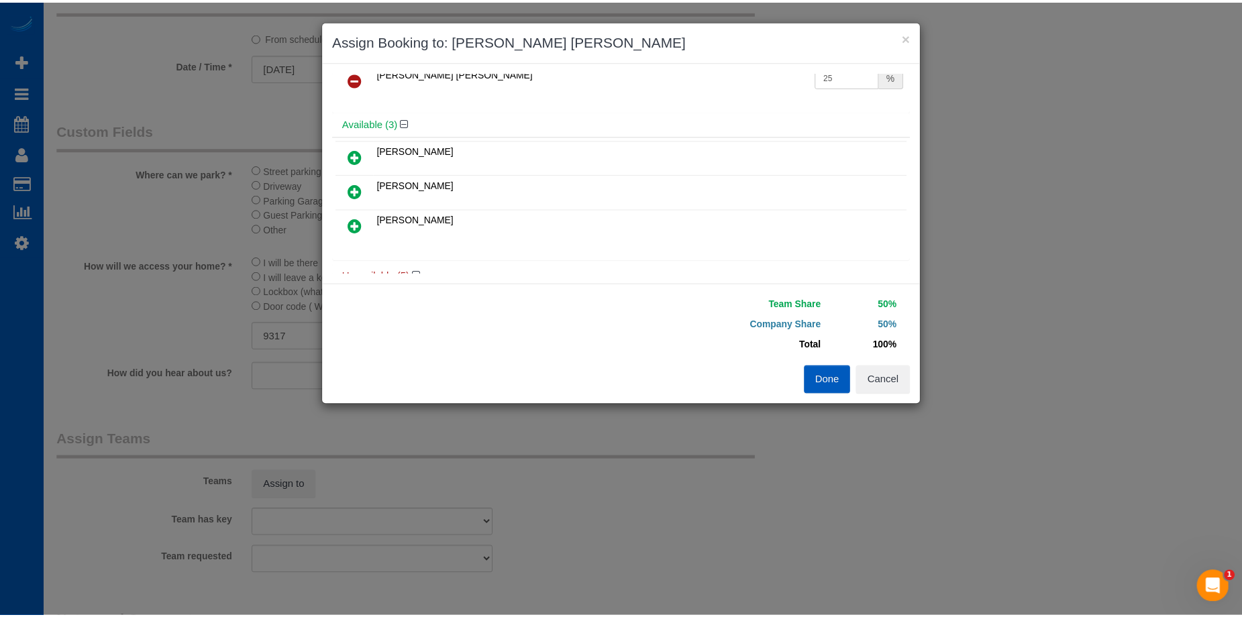
scroll to position [0, 0]
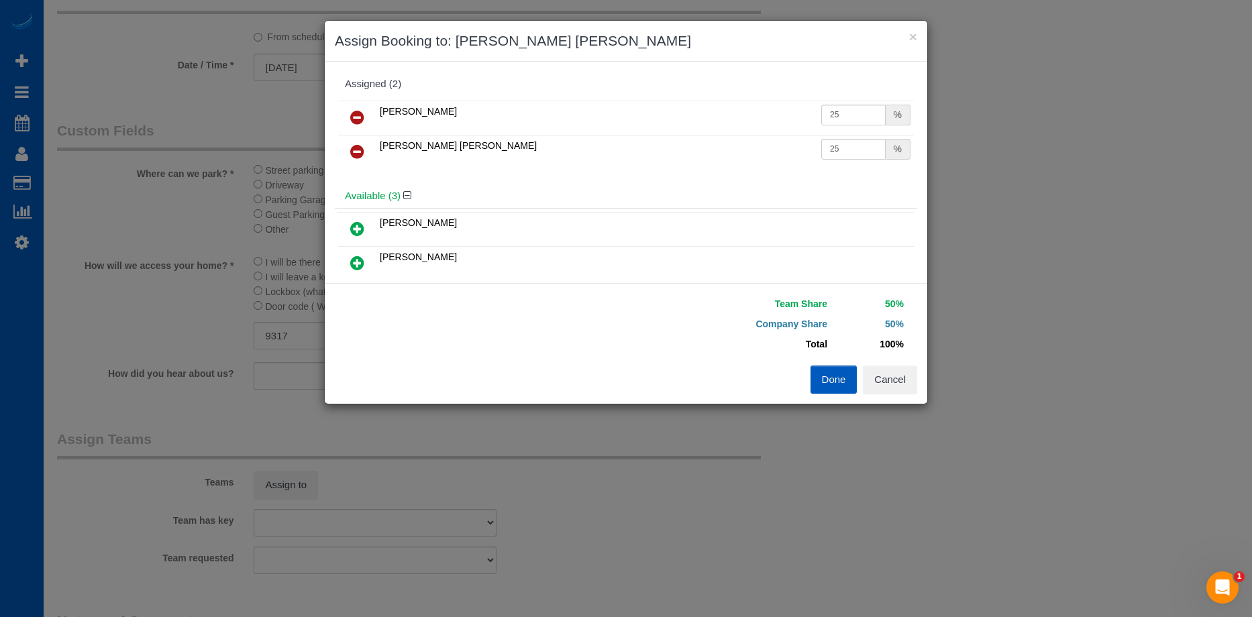
click at [830, 379] on button "Done" at bounding box center [834, 380] width 47 height 28
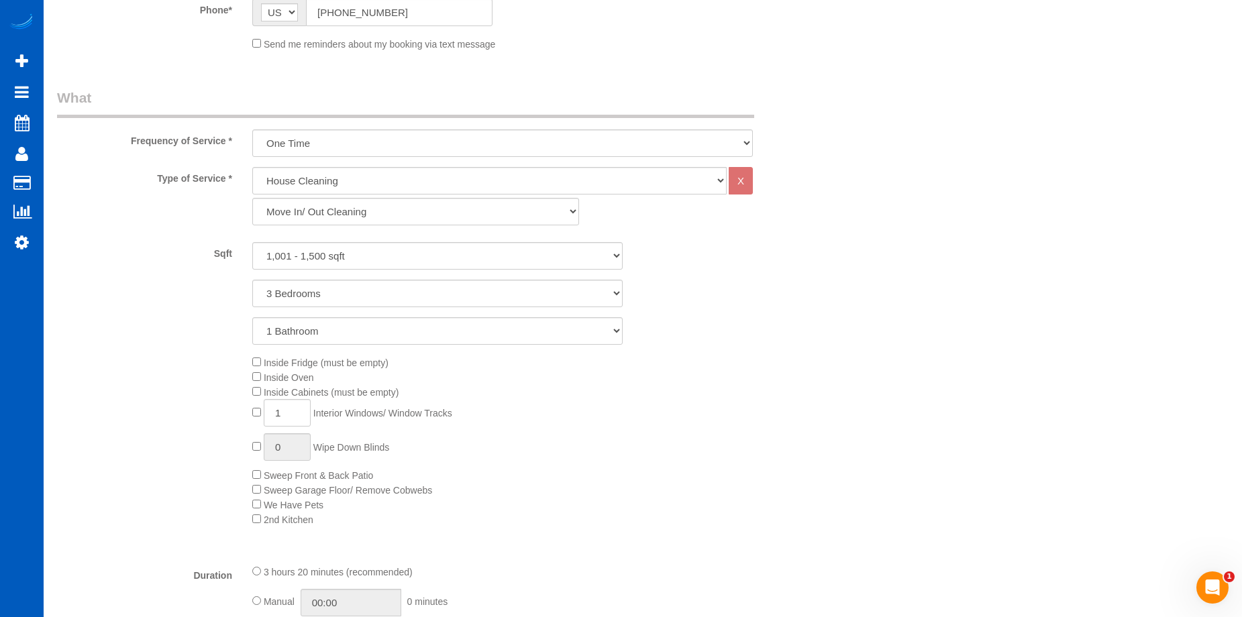
scroll to position [713, 0]
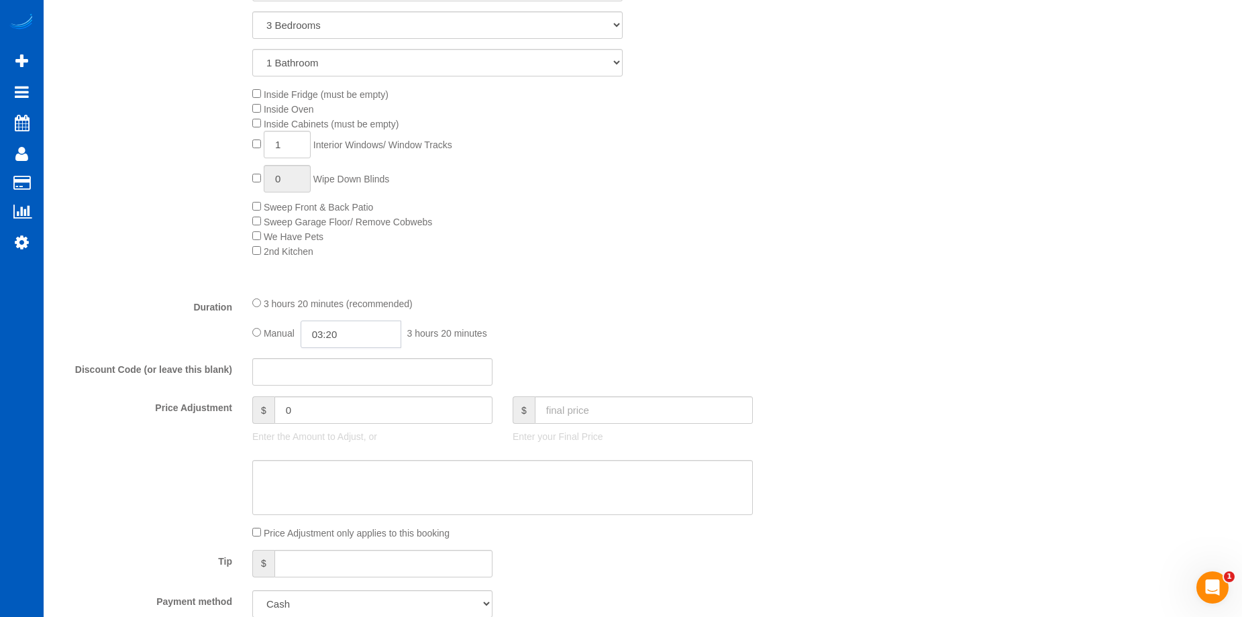
click at [353, 333] on input "03:20" at bounding box center [351, 335] width 101 height 28
type input "05:00"
click at [336, 399] on li "05:00" at bounding box center [336, 397] width 60 height 17
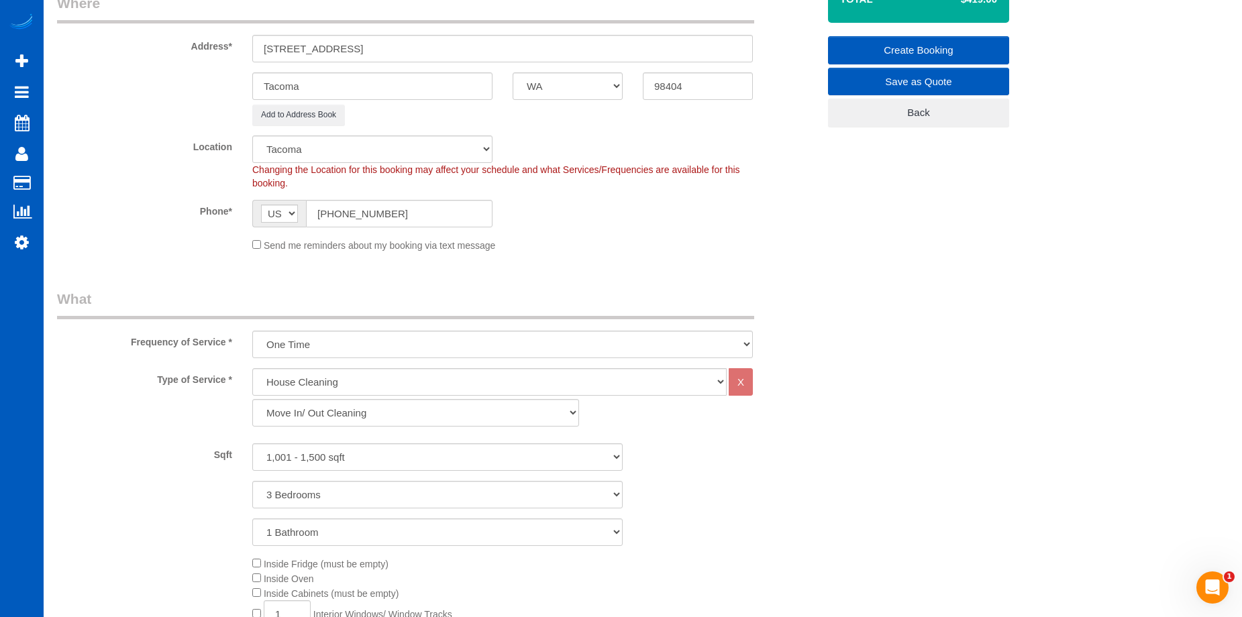
select select "spot15"
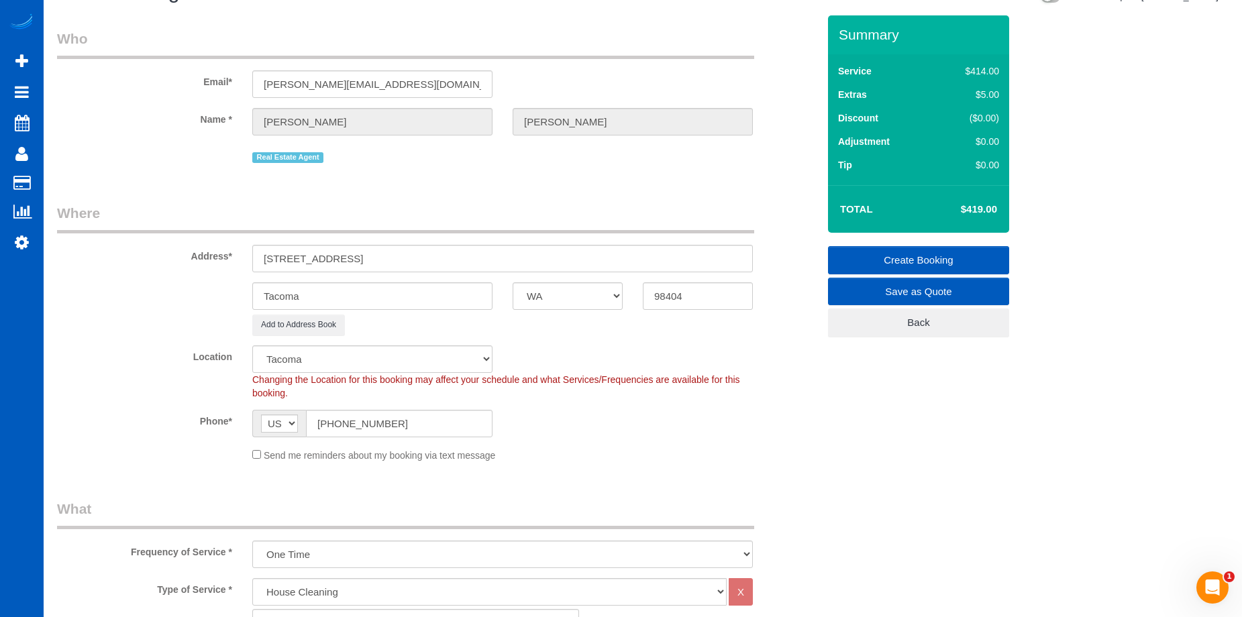
scroll to position [0, 0]
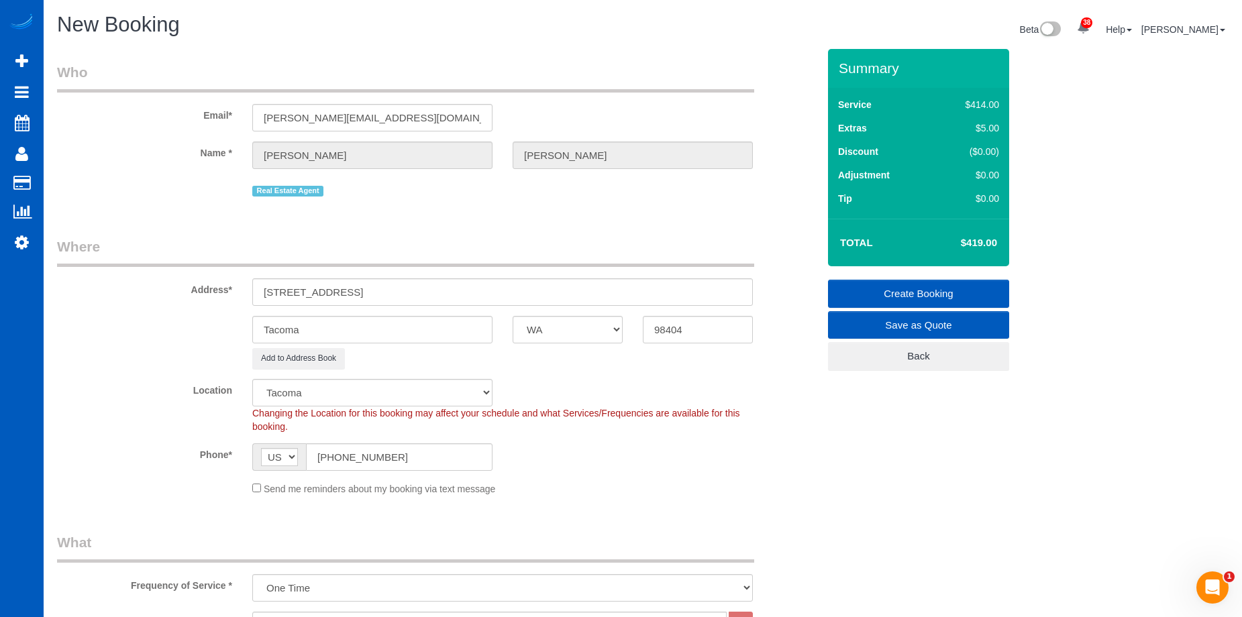
click at [902, 288] on link "Create Booking" at bounding box center [918, 294] width 181 height 28
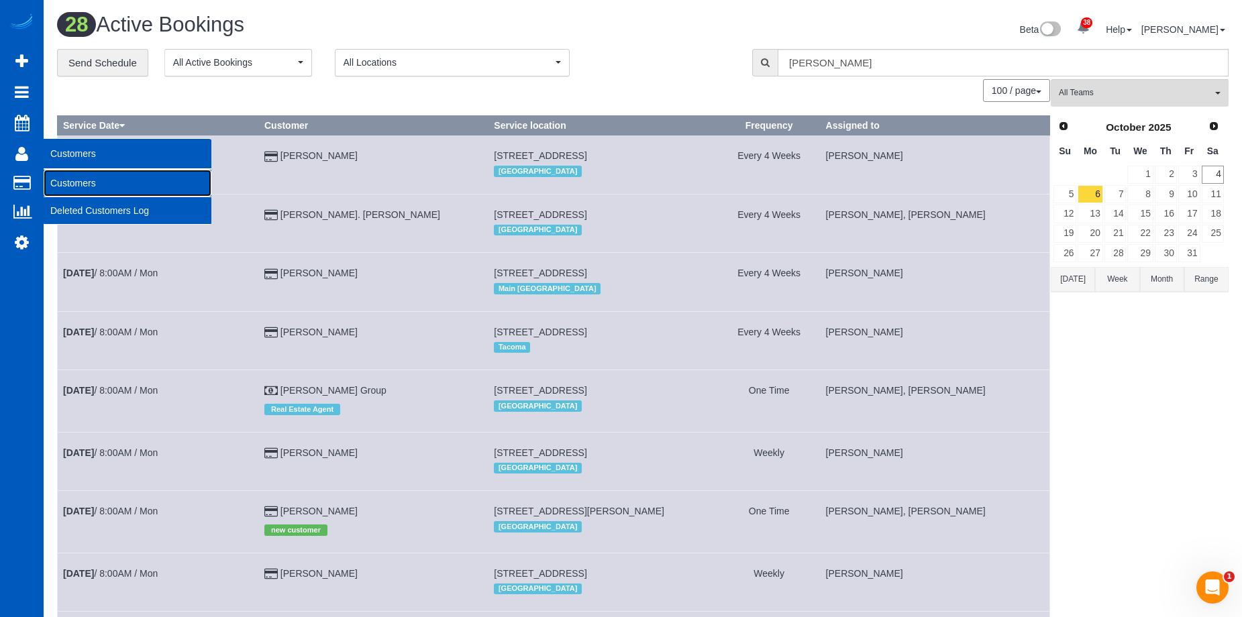
click at [58, 176] on link "Customers" at bounding box center [128, 183] width 168 height 27
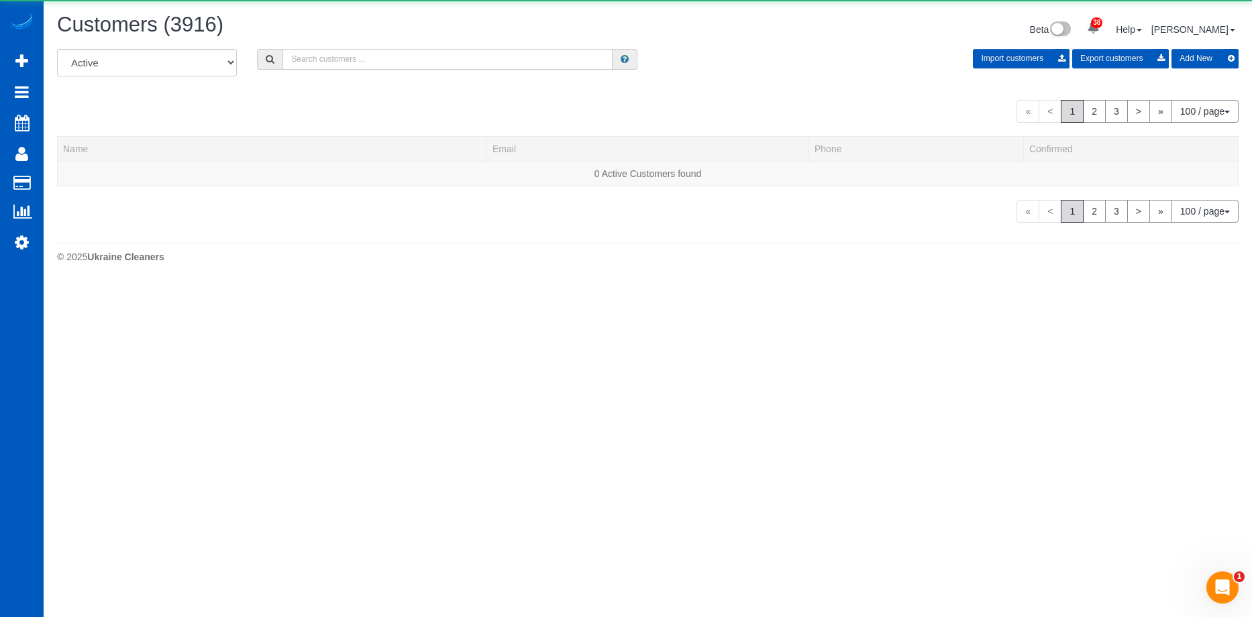
click at [386, 58] on input "text" at bounding box center [448, 59] width 330 height 21
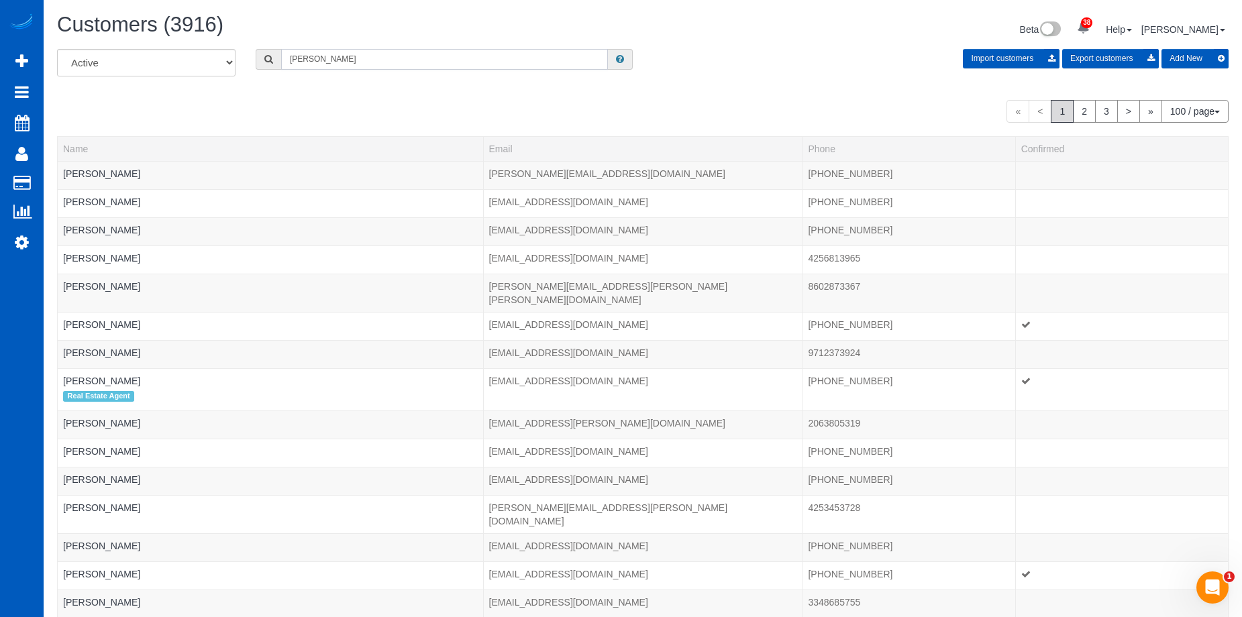
type input "Davis Harford"
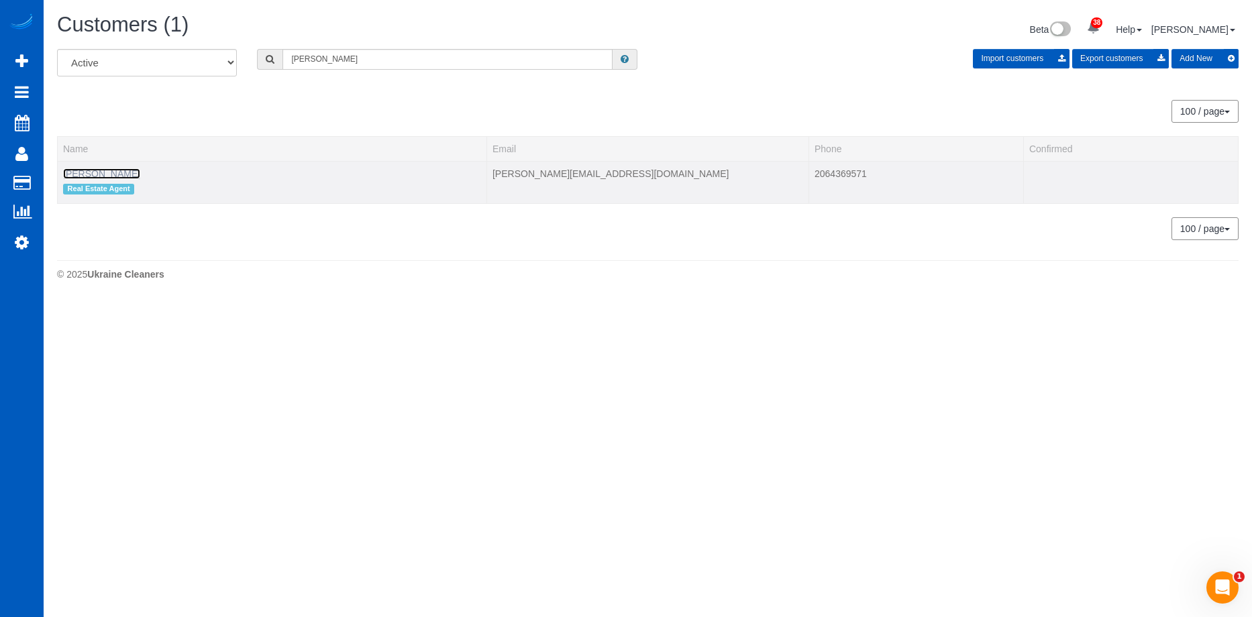
click at [94, 176] on link "Davis Harford" at bounding box center [101, 173] width 77 height 11
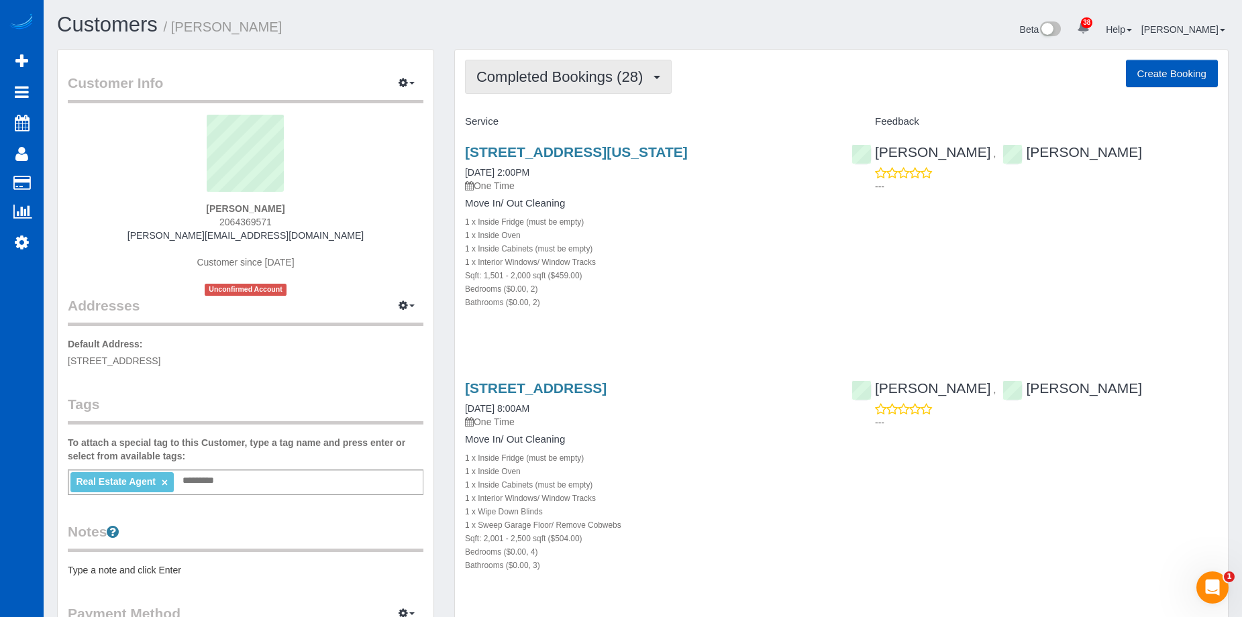
click at [599, 68] on span "Completed Bookings (28)" at bounding box center [563, 76] width 173 height 17
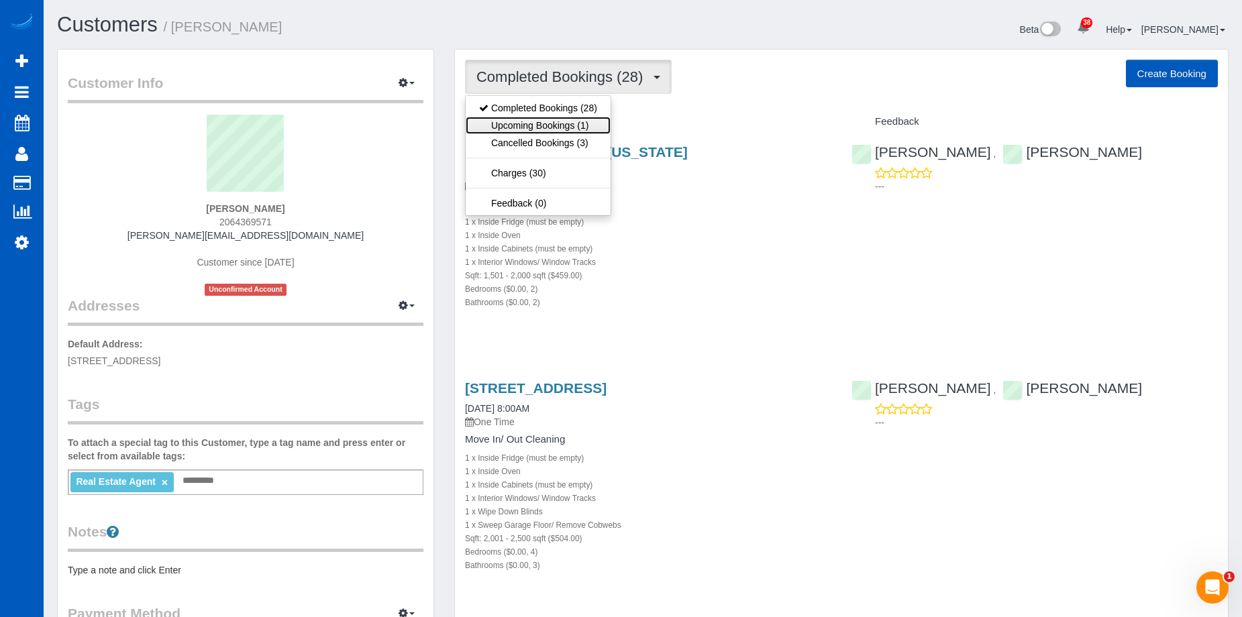
click at [564, 119] on link "Upcoming Bookings (1)" at bounding box center [538, 125] width 145 height 17
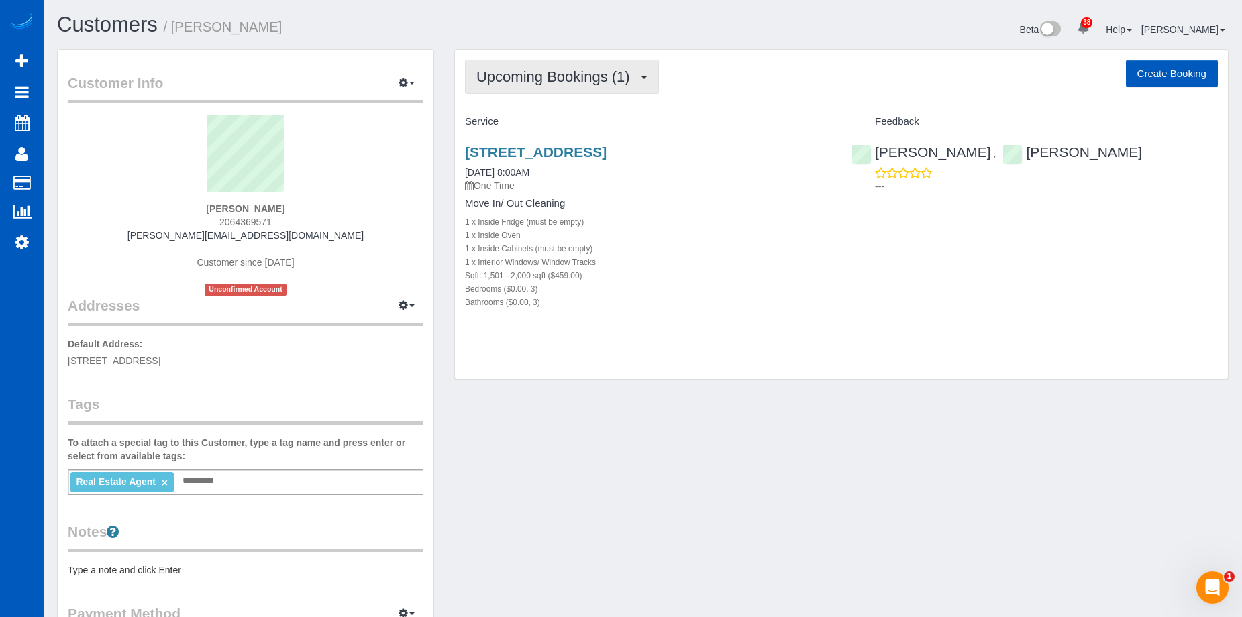
click at [593, 87] on button "Upcoming Bookings (1)" at bounding box center [562, 77] width 194 height 34
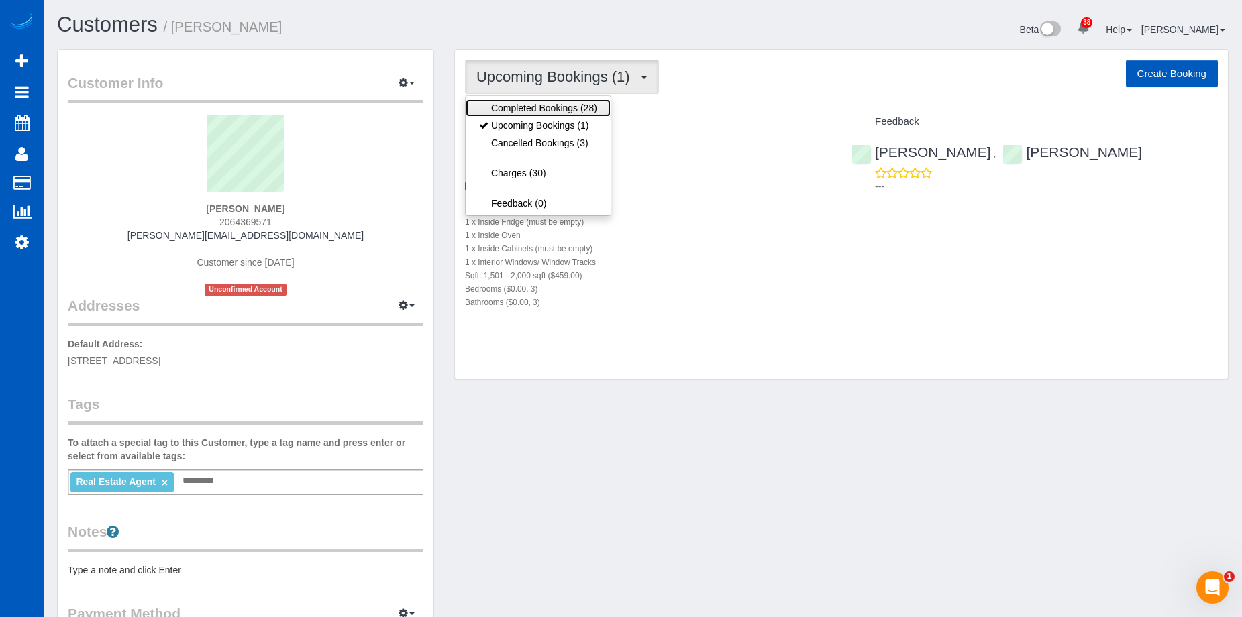
click at [568, 105] on link "Completed Bookings (28)" at bounding box center [538, 107] width 145 height 17
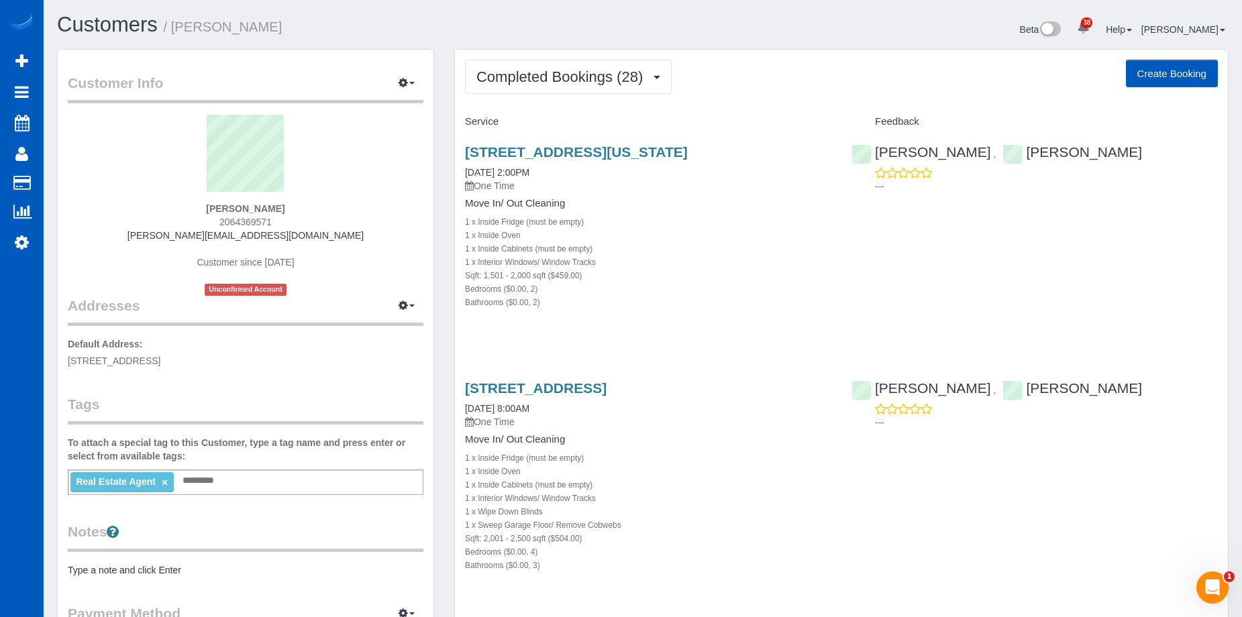
click at [1150, 75] on button "Create Booking" at bounding box center [1172, 74] width 92 height 28
select select "WA"
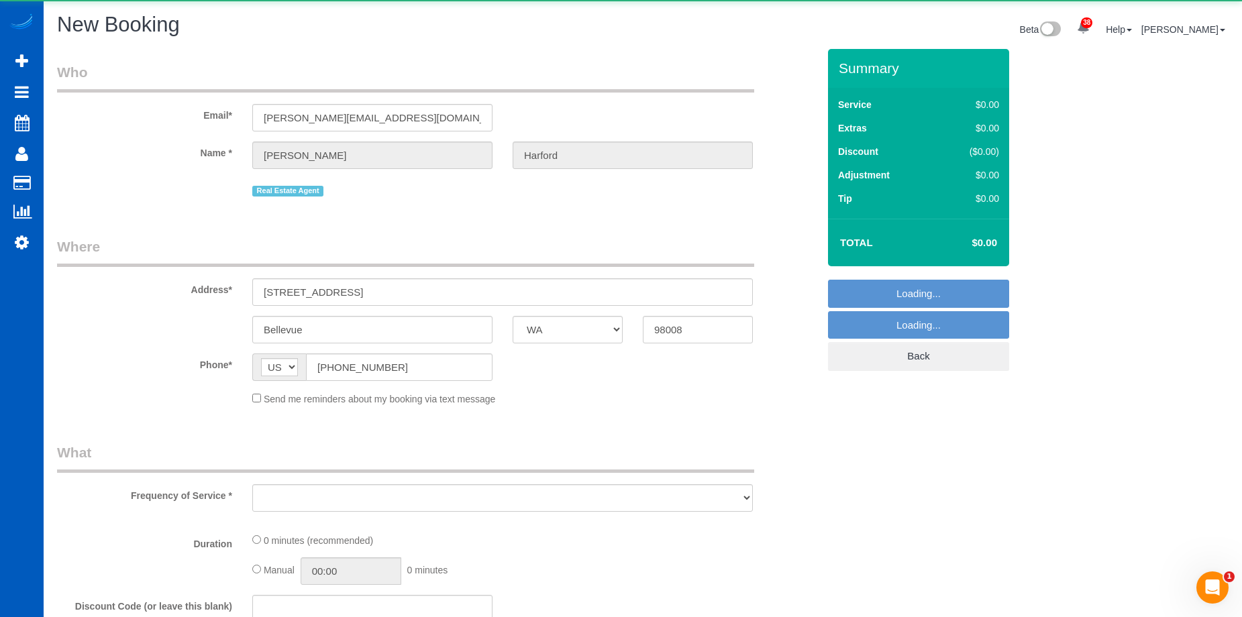
select select "string:fspay-e0366ecf-f802-4967-a000-1bfca719be9a"
select select "object:11435"
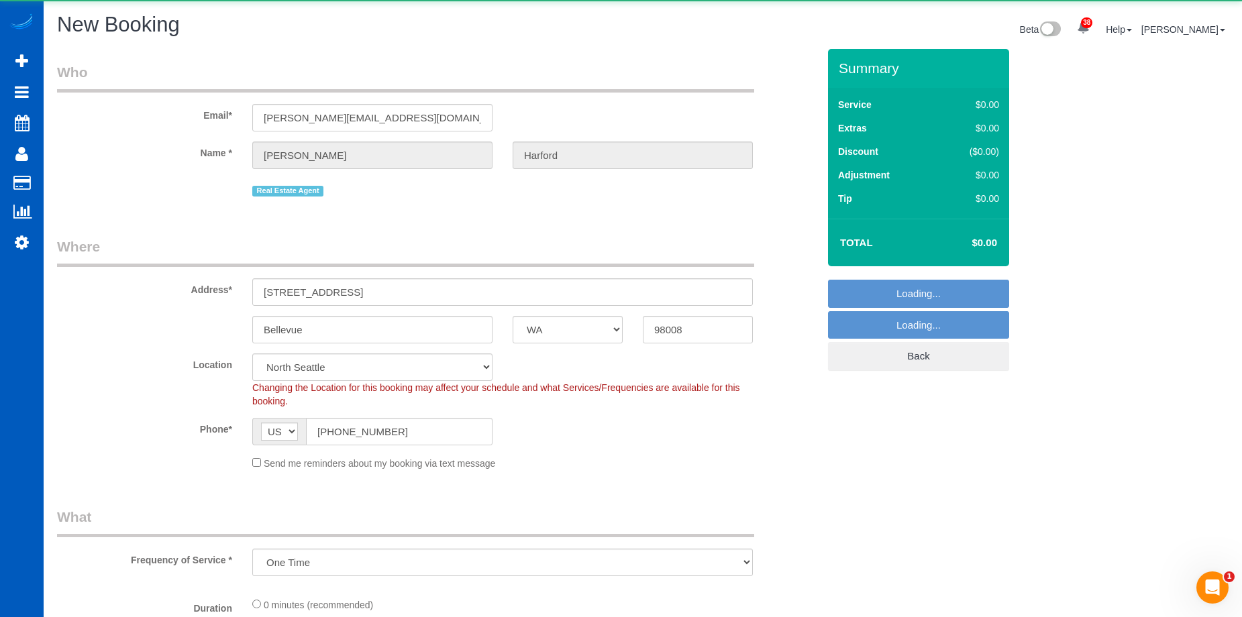
select select "199"
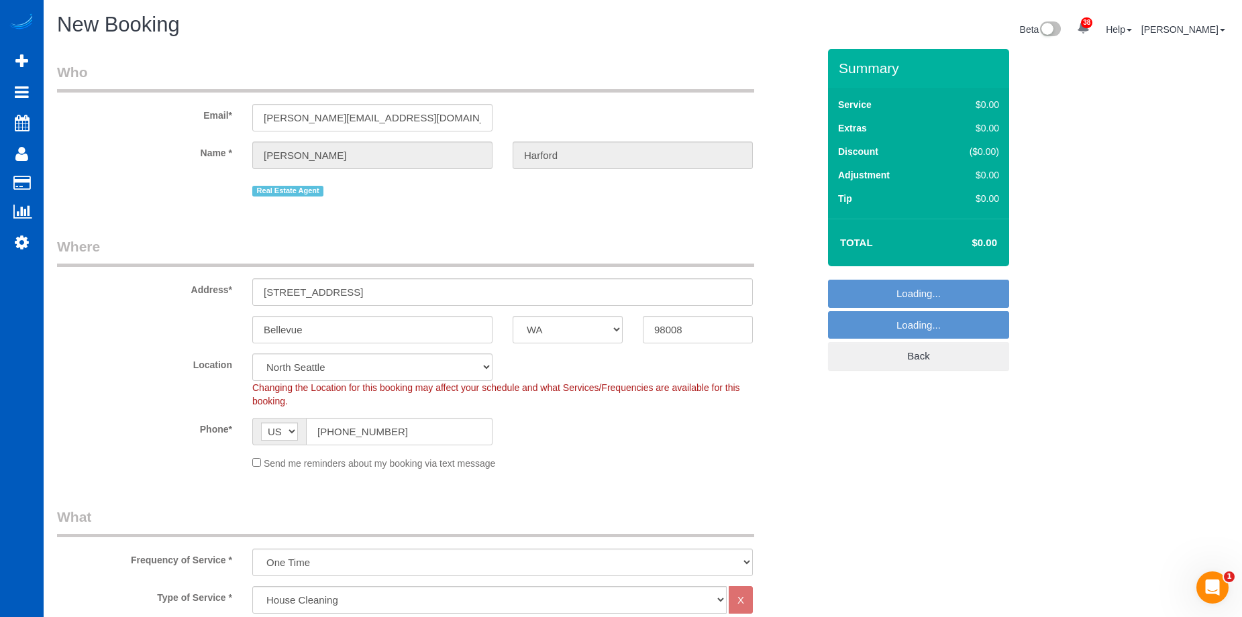
select select "object:11579"
select select "69"
select select "object:11668"
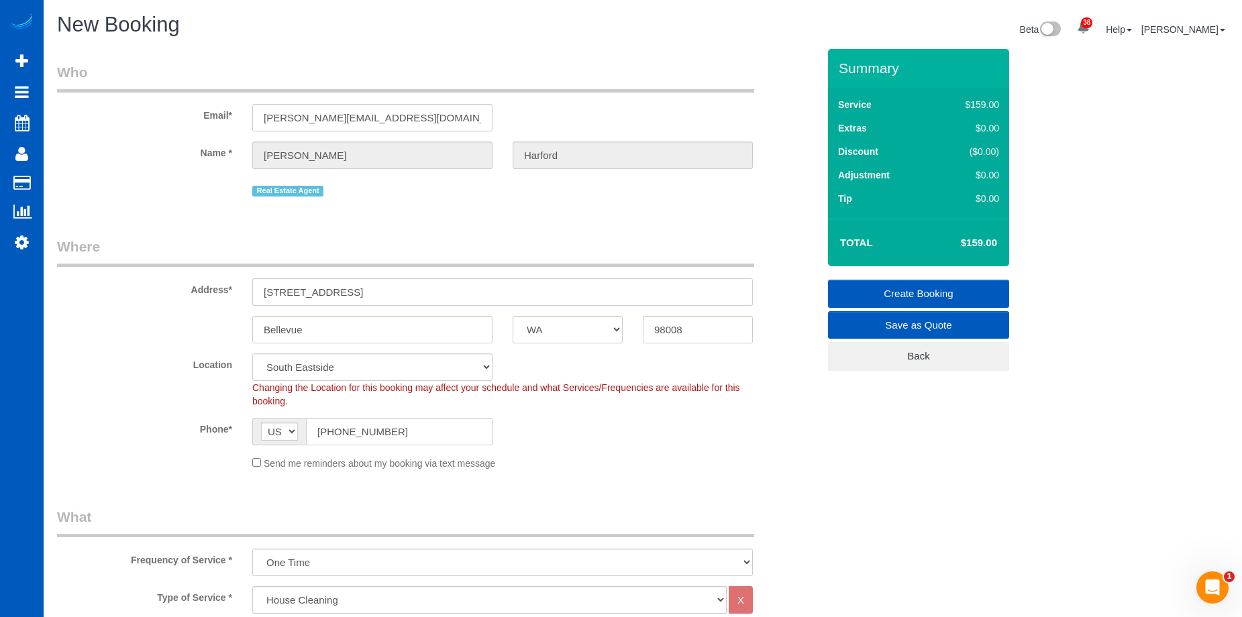
drag, startPoint x: 351, startPoint y: 301, endPoint x: 190, endPoint y: 298, distance: 161.1
click at [190, 298] on div "Address* 15715 NE 18th st" at bounding box center [437, 271] width 781 height 69
paste input "6917 Carleton Ave S #B"
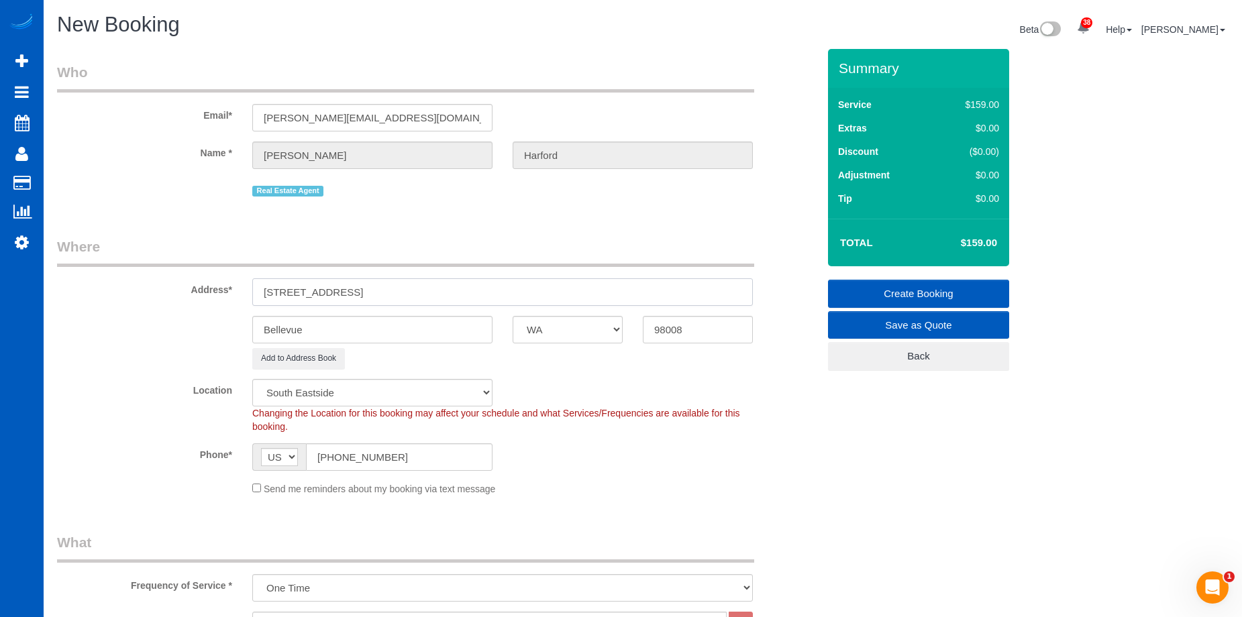
type input "6917 Carleton Ave S #B"
drag, startPoint x: 344, startPoint y: 327, endPoint x: 189, endPoint y: 324, distance: 155.7
click at [189, 324] on div "Bellevue AK AL AR AZ CA CO CT DC DE FL GA HI IA ID IL IN KS KY LA MA MD ME MI M…" at bounding box center [437, 330] width 781 height 28
paste input "Seattle,"
type input "Seattle"
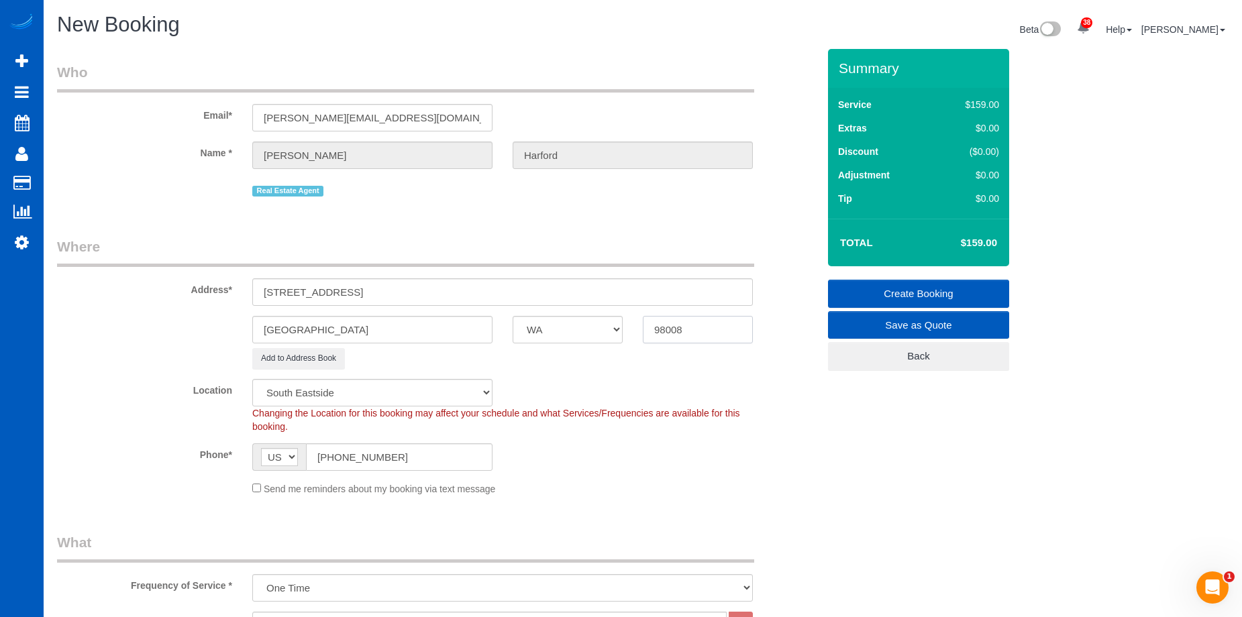
click at [683, 328] on input "98008" at bounding box center [698, 330] width 110 height 28
drag, startPoint x: 705, startPoint y: 329, endPoint x: 630, endPoint y: 332, distance: 75.9
click at [630, 332] on div "Seattle AK AL AR AZ CA CO CT DC DE FL GA HI IA ID IL IN KS KY LA MA MD ME MI MN…" at bounding box center [437, 330] width 781 height 28
paste input "1"
type input "98108"
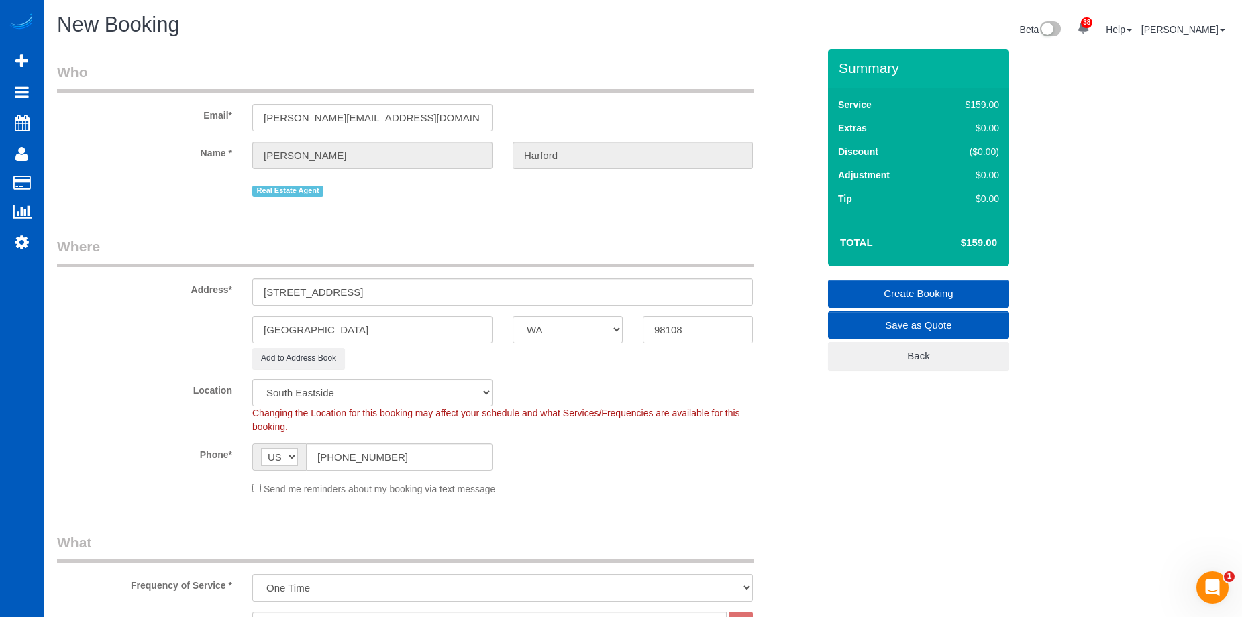
click at [674, 371] on fieldset "Where Address* 6917 Carleton Ave S #B Seattle AK AL AR AZ CA CO CT DC DE FL GA …" at bounding box center [437, 371] width 761 height 269
select select "5"
select select "object:11827"
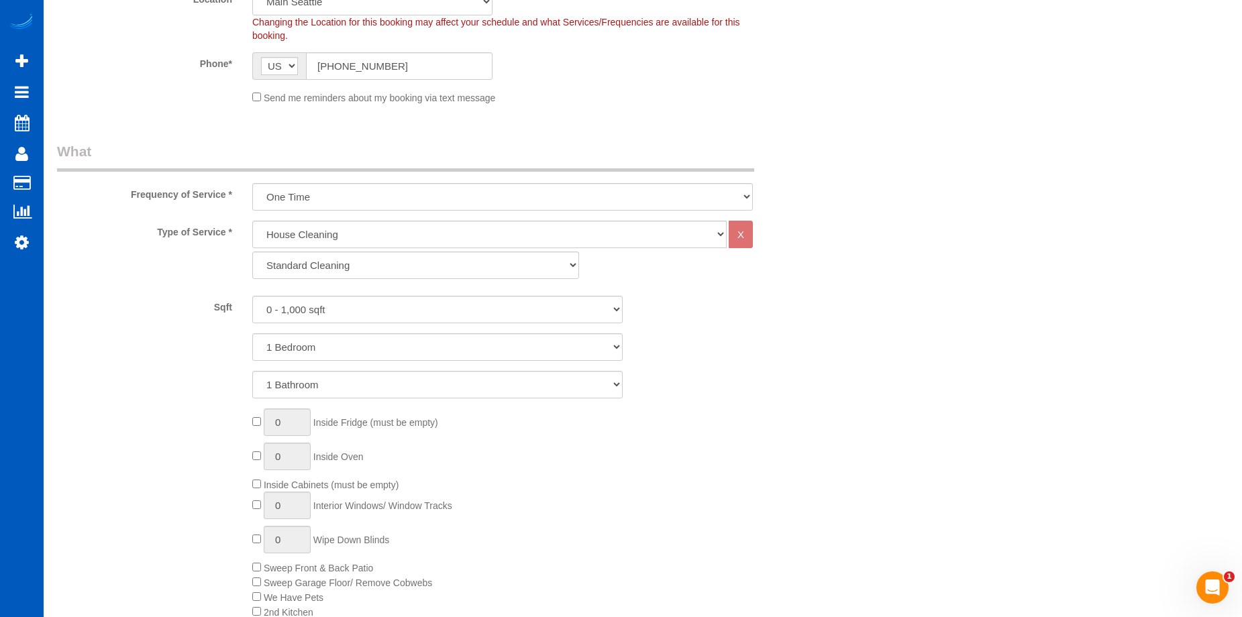
scroll to position [403, 0]
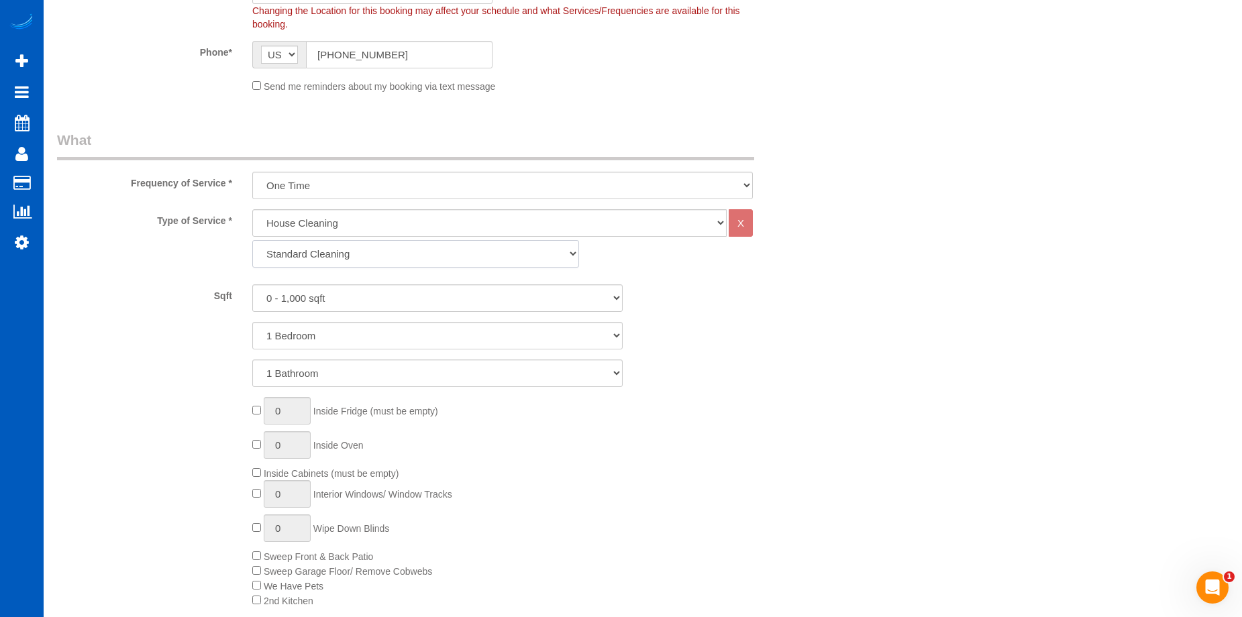
click at [434, 258] on select "Standard Cleaning Deep Cleaning Move In/ Out Cleaning" at bounding box center [415, 254] width 327 height 28
select select "368"
click at [252, 240] on select "Standard Cleaning Deep Cleaning Move In/ Out Cleaning" at bounding box center [415, 254] width 327 height 28
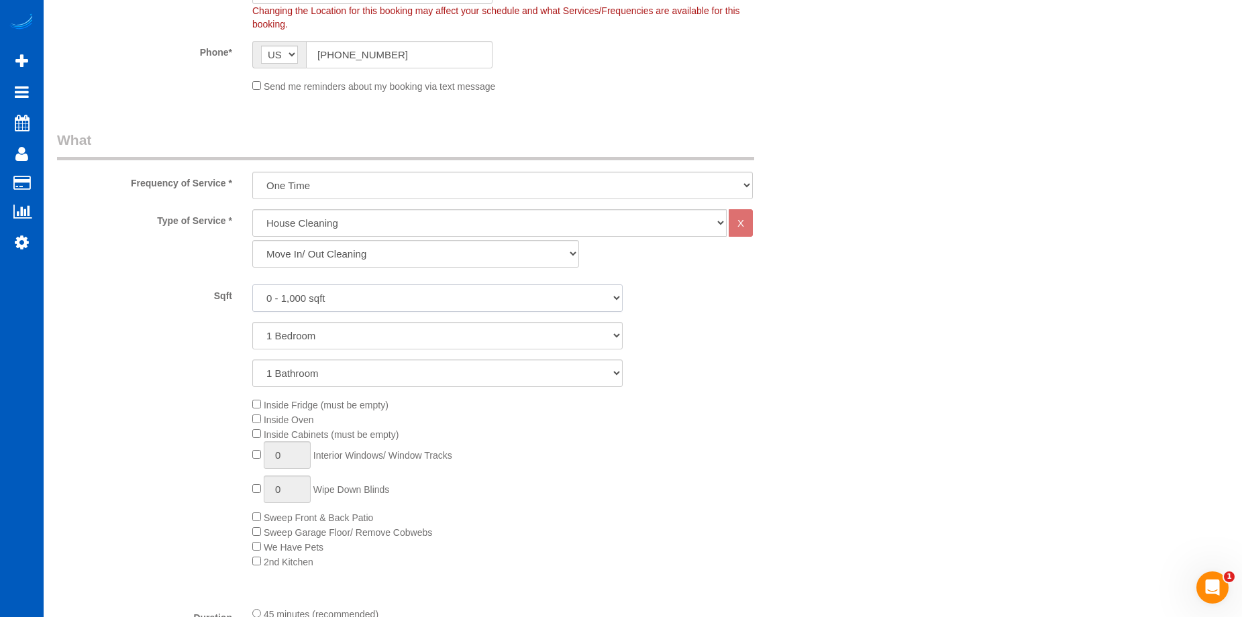
click at [429, 295] on select "0 - 1,000 sqft 1,001 - 1,500 sqft 1,501 - 2,000 sqft 2,001 - 2,500 sqft 2,501 -…" at bounding box center [437, 299] width 370 height 28
select select "1001"
click at [252, 285] on select "0 - 1,000 sqft 1,001 - 1,500 sqft 1,501 - 2,000 sqft 2,001 - 2,500 sqft 2,501 -…" at bounding box center [437, 299] width 370 height 28
click at [346, 336] on select "1 Bedroom 2 Bedrooms 3 Bedrooms 4 Bedrooms 5 Bedrooms 6 Bedrooms 7 Bedrooms" at bounding box center [437, 336] width 370 height 28
select select "3"
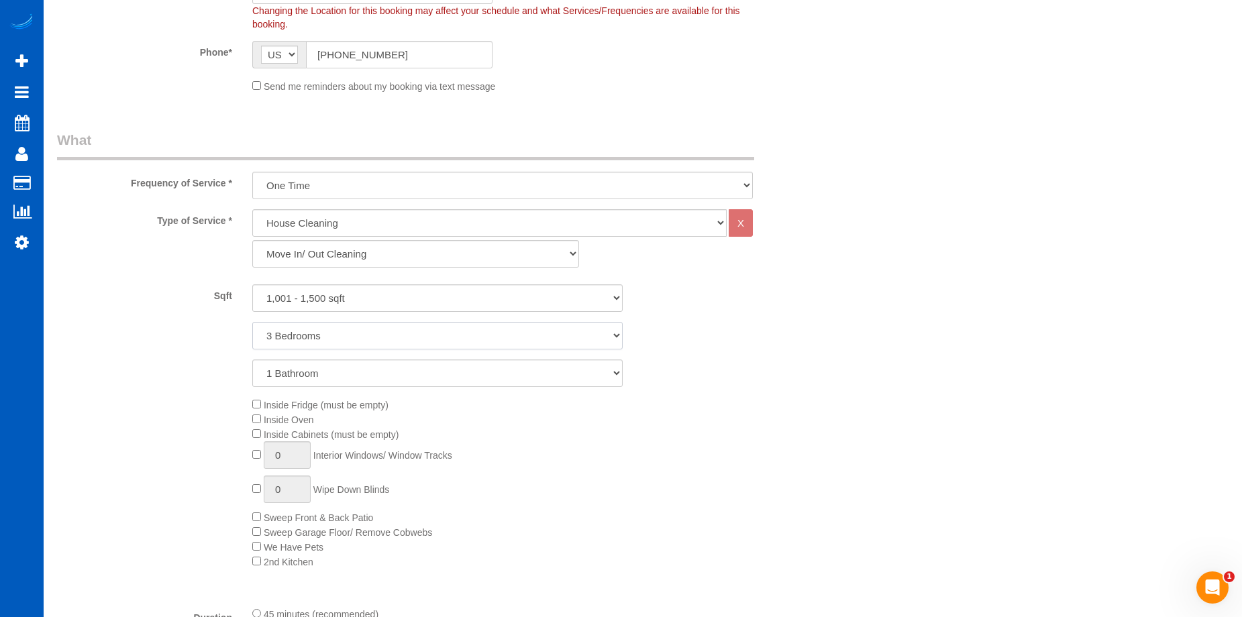
click at [252, 322] on select "1 Bedroom 2 Bedrooms 3 Bedrooms 4 Bedrooms 5 Bedrooms 6 Bedrooms 7 Bedrooms" at bounding box center [437, 336] width 370 height 28
drag, startPoint x: 362, startPoint y: 373, endPoint x: 362, endPoint y: 382, distance: 9.4
click at [362, 373] on select "1 Bathroom 2 Bathrooms 3 Bathrooms 4 Bathrooms 5 Bathrooms 6 Bathrooms 7 Bathro…" at bounding box center [437, 374] width 370 height 28
select select "2"
click at [252, 360] on select "1 Bathroom 2 Bathrooms 3 Bathrooms 4 Bathrooms 5 Bathrooms 6 Bathrooms 7 Bathro…" at bounding box center [437, 374] width 370 height 28
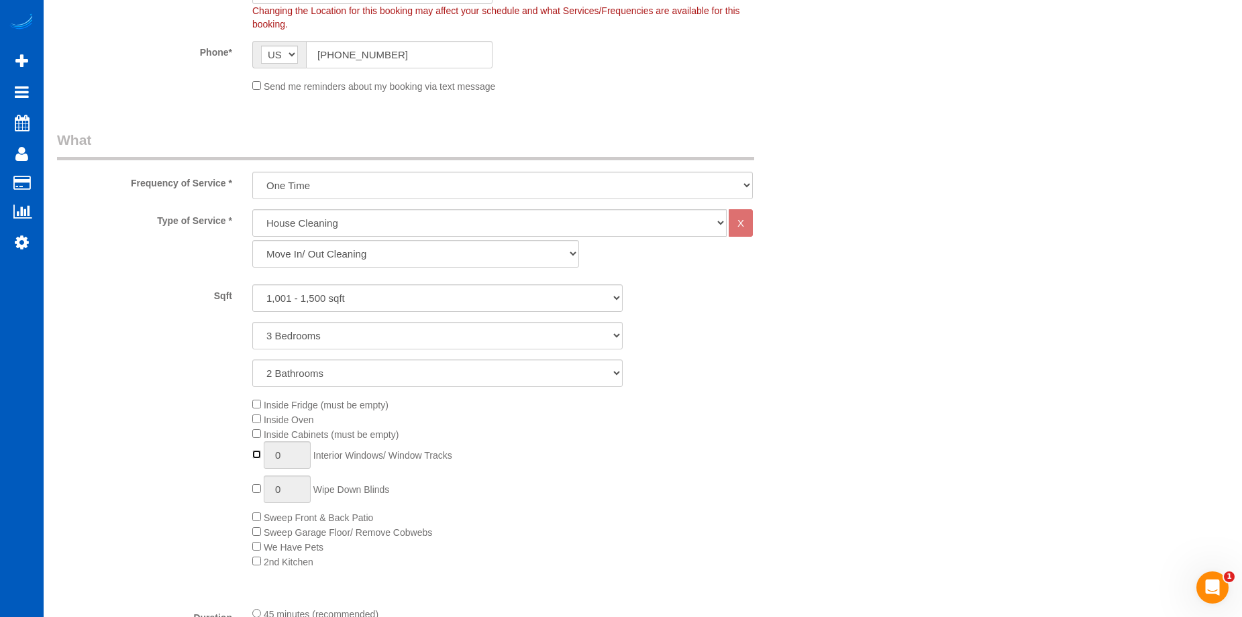
type input "1"
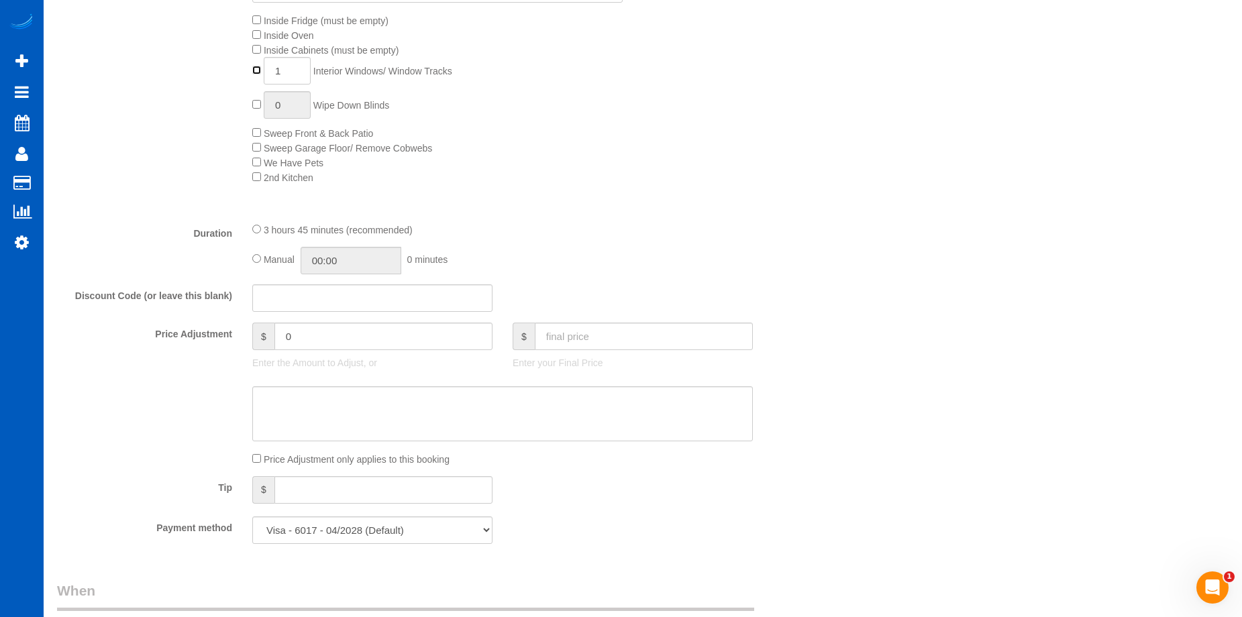
scroll to position [805, 0]
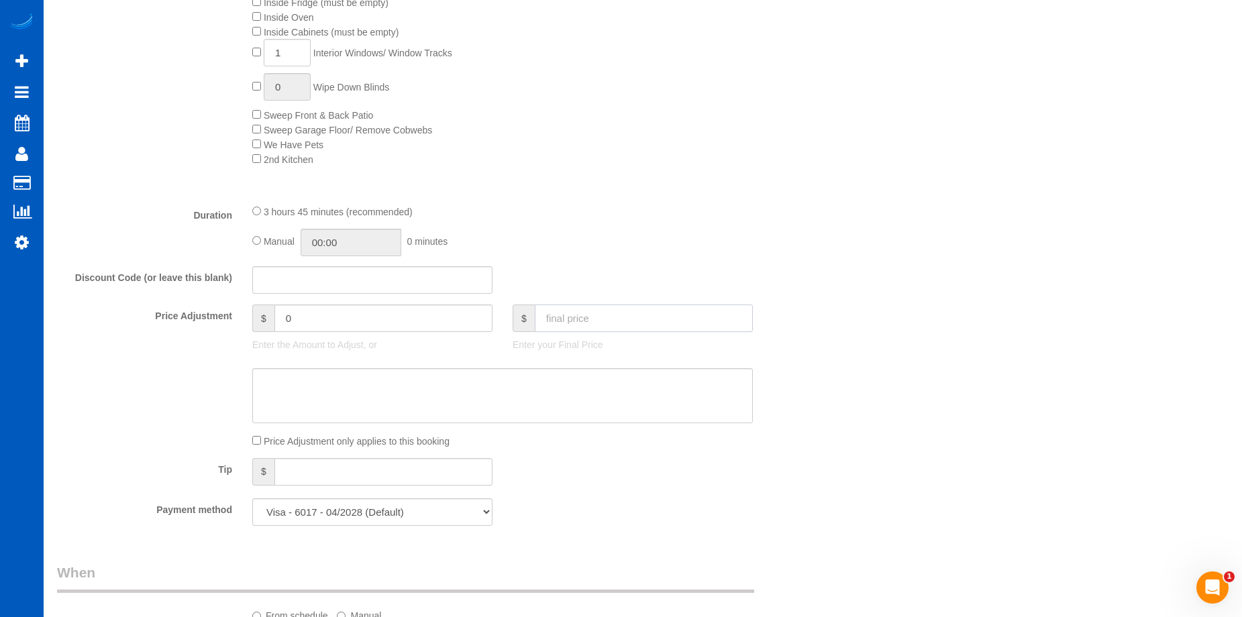
click at [599, 315] on input "text" at bounding box center [644, 319] width 218 height 28
type input "0"
click at [548, 408] on textarea at bounding box center [502, 395] width 501 height 55
type textarea "Hourly"
type input "-419"
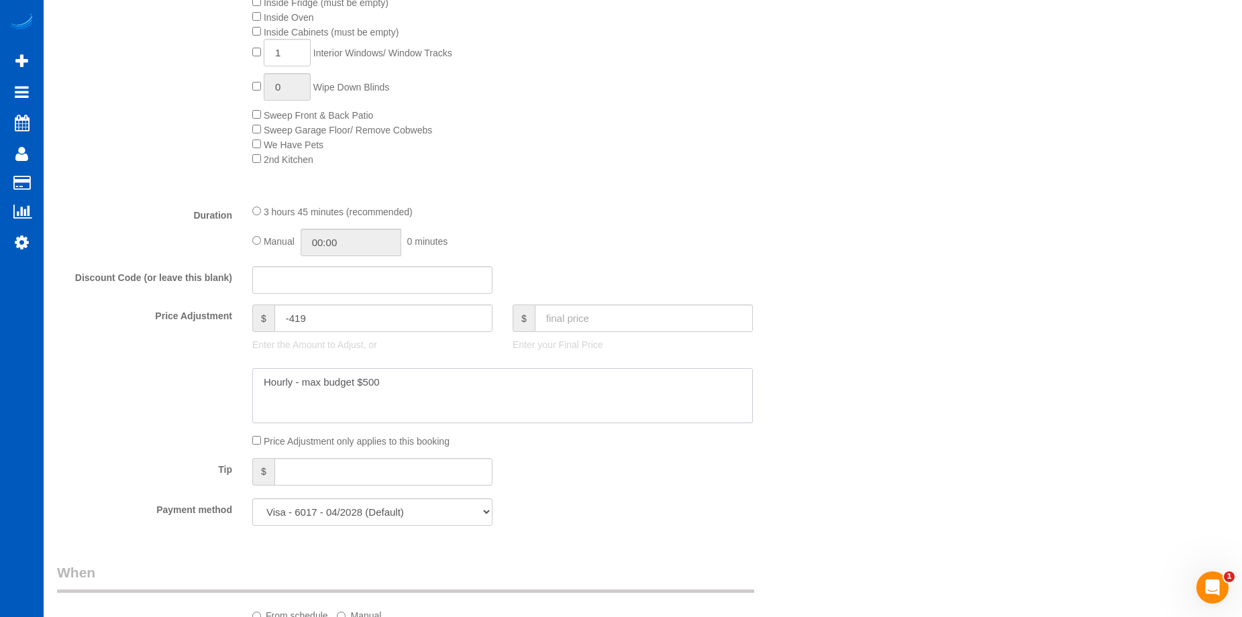
scroll to position [1074, 0]
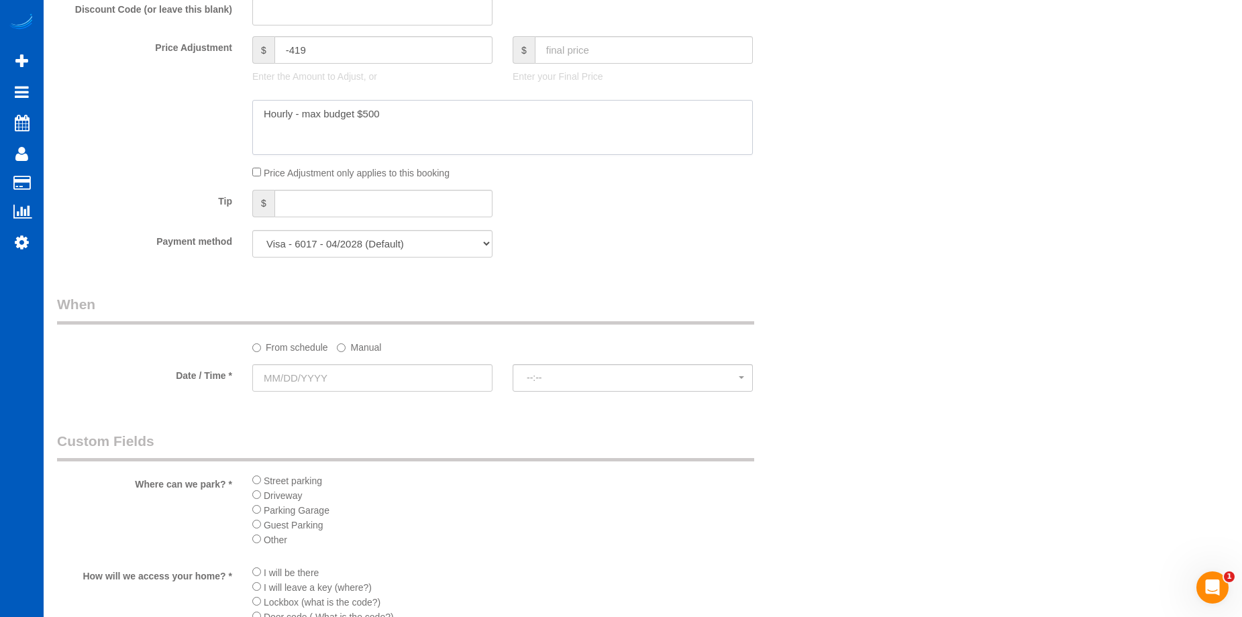
type textarea "Hourly - max budget $500"
click at [438, 246] on select "Visa - 6017 - 04/2028 (Default) Add Credit Card ─────────────── Cash Check Payp…" at bounding box center [372, 244] width 240 height 28
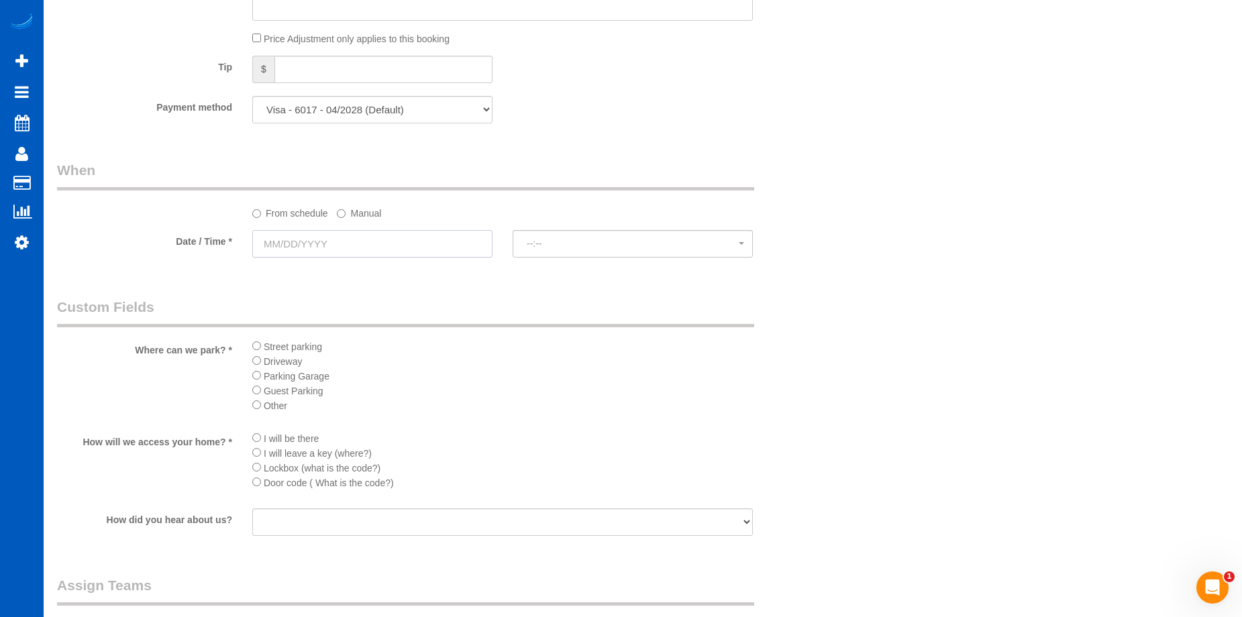
click at [403, 243] on input "text" at bounding box center [372, 244] width 240 height 28
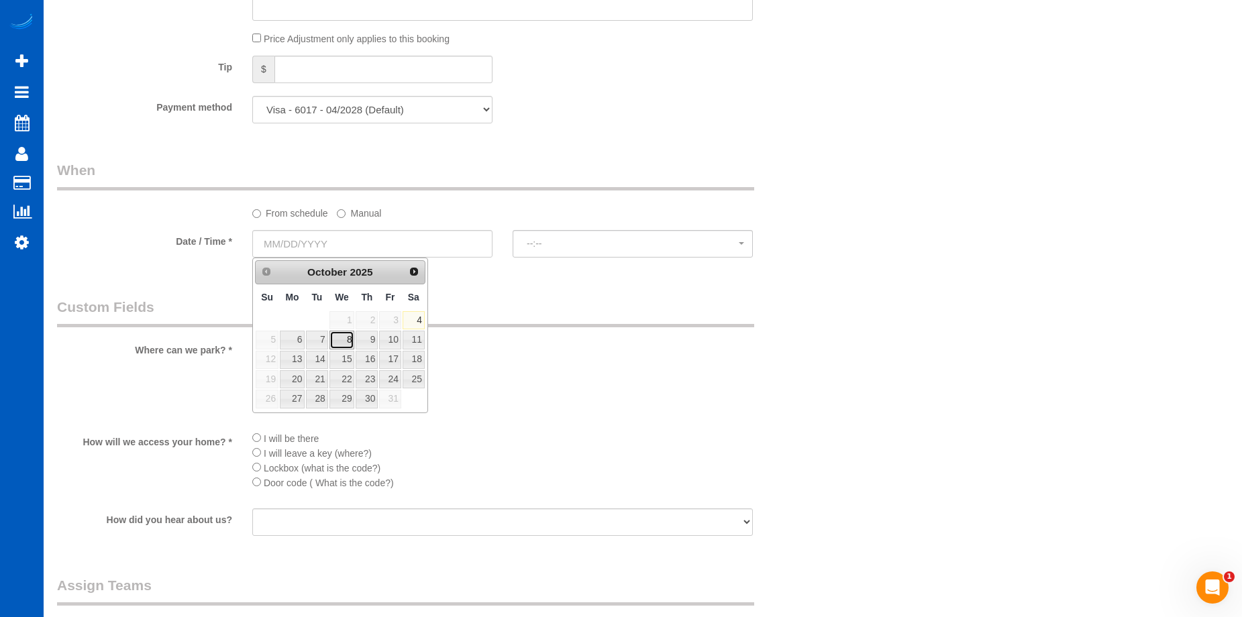
click at [350, 338] on link "8" at bounding box center [343, 340] width 26 height 18
type input "10/08/2025"
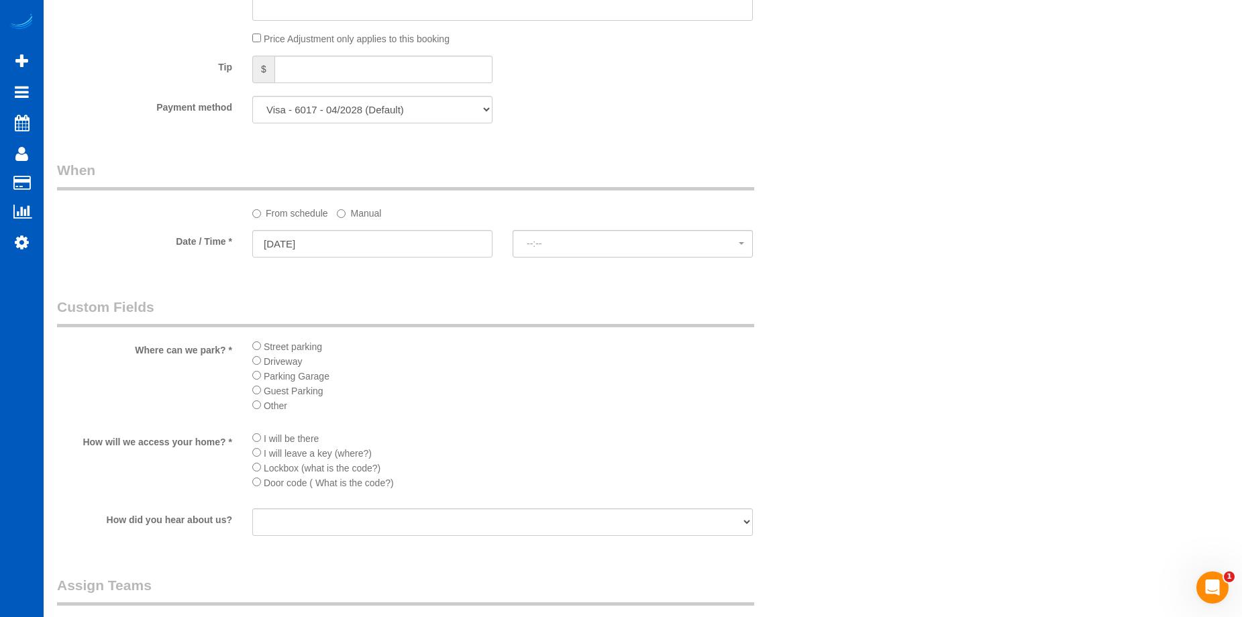
select select "spot32"
click at [303, 517] on input "text" at bounding box center [502, 513] width 501 height 28
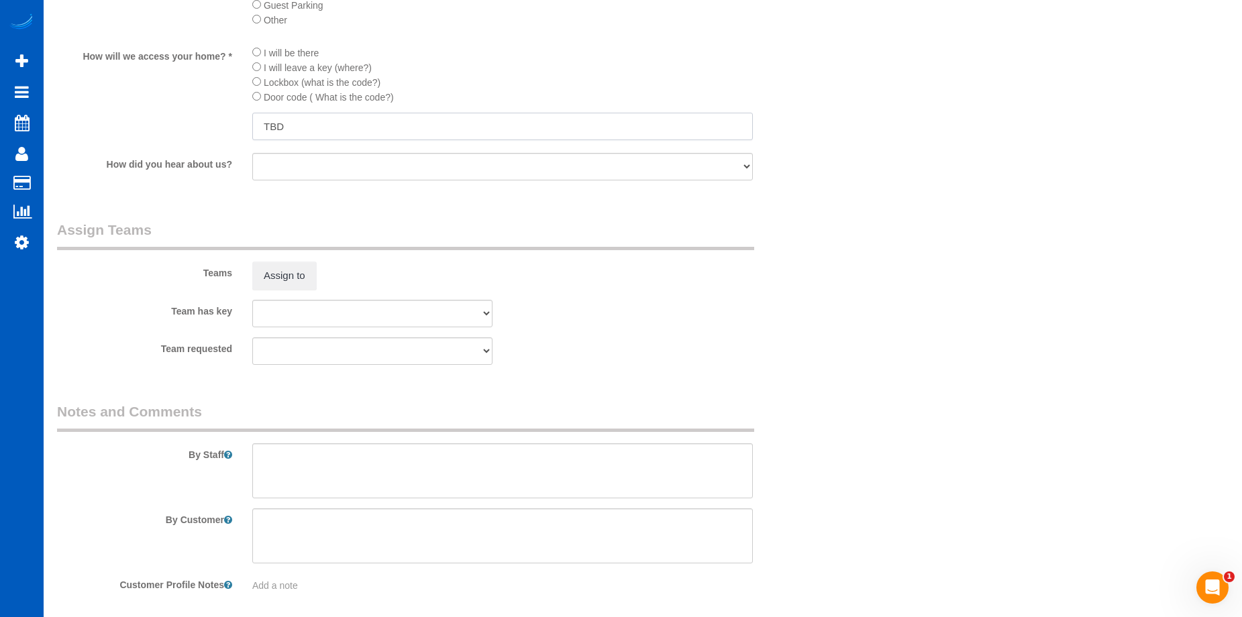
scroll to position [1653, 0]
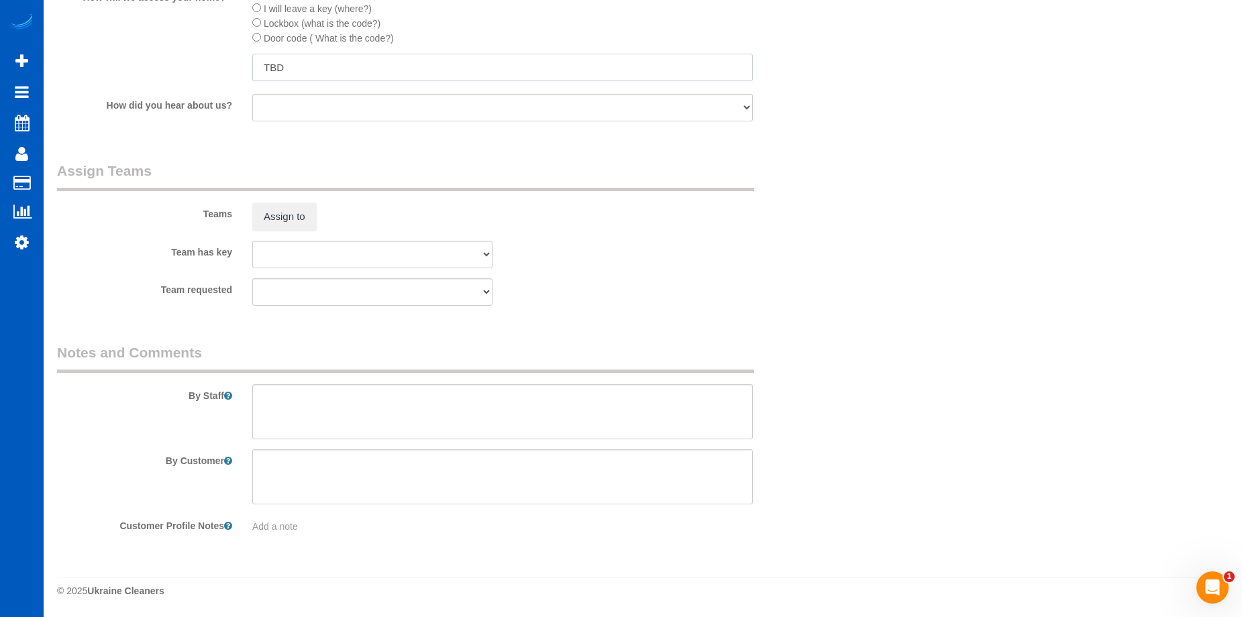
type input "TBD"
click at [431, 417] on textarea at bounding box center [502, 412] width 501 height 55
type textarea "H"
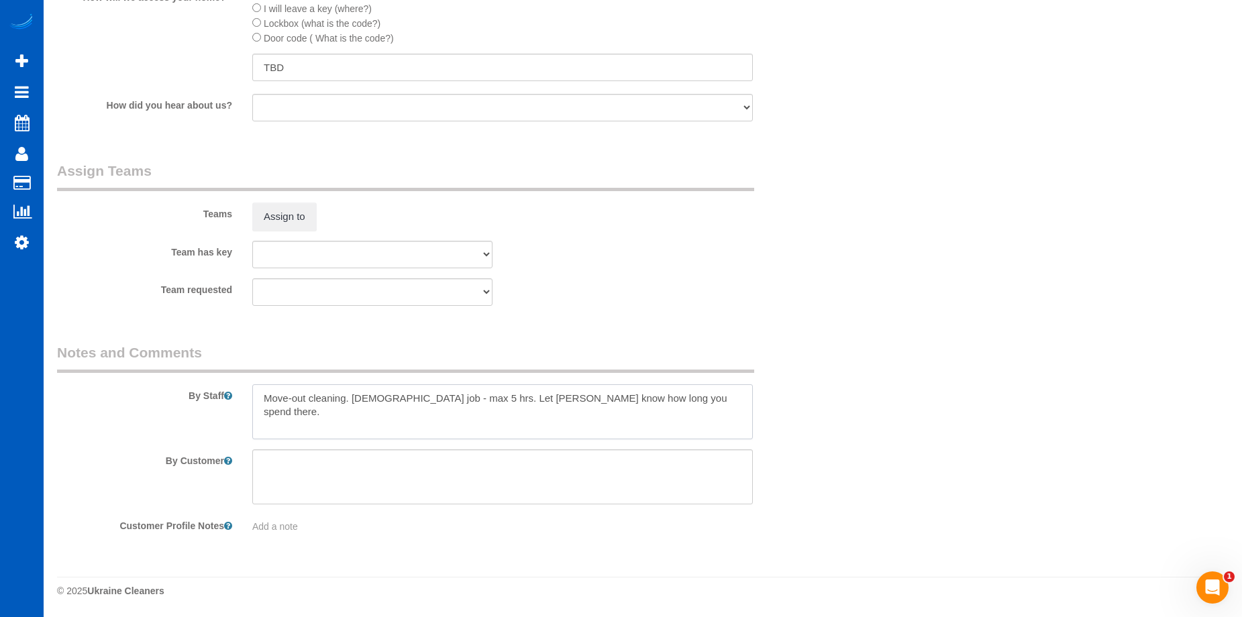
paste textarea "kitchen and appliances need most attention"
drag, startPoint x: 266, startPoint y: 426, endPoint x: 220, endPoint y: 426, distance: 46.3
click at [220, 426] on div "By Staff" at bounding box center [437, 391] width 781 height 97
click at [475, 422] on textarea at bounding box center [502, 412] width 501 height 55
click at [352, 398] on textarea at bounding box center [502, 412] width 501 height 55
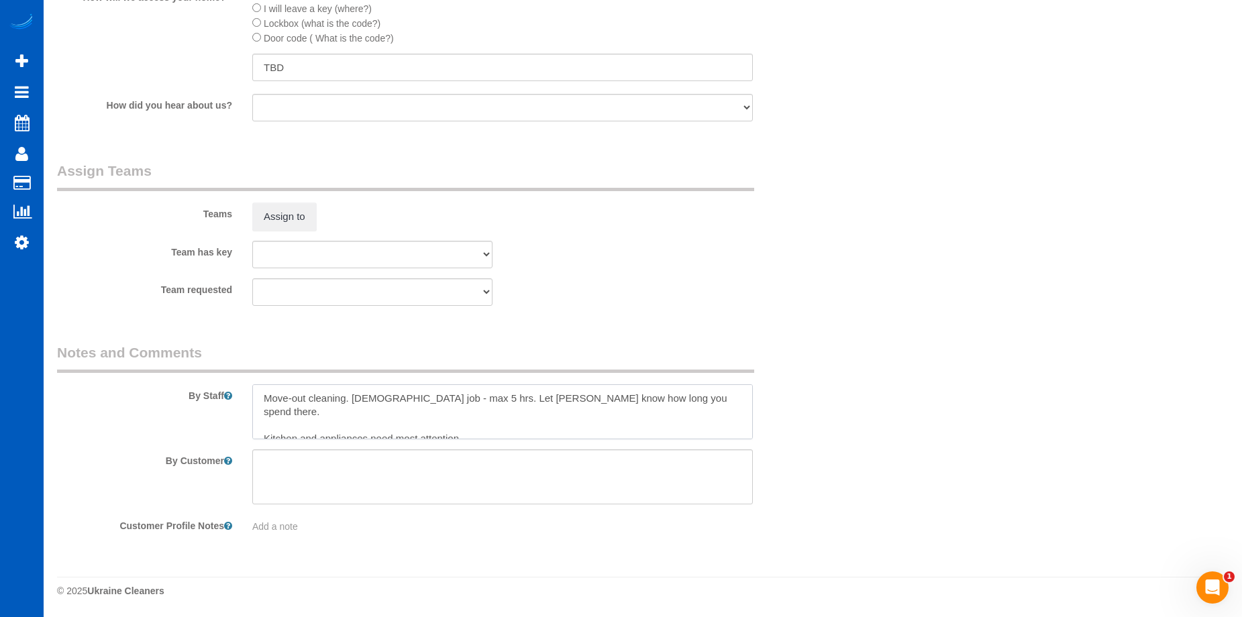
drag, startPoint x: 352, startPoint y: 398, endPoint x: 254, endPoint y: 401, distance: 98.7
click at [254, 401] on textarea at bounding box center [502, 412] width 501 height 55
drag, startPoint x: 422, startPoint y: 397, endPoint x: 244, endPoint y: 389, distance: 178.7
click at [244, 389] on div at bounding box center [502, 412] width 521 height 55
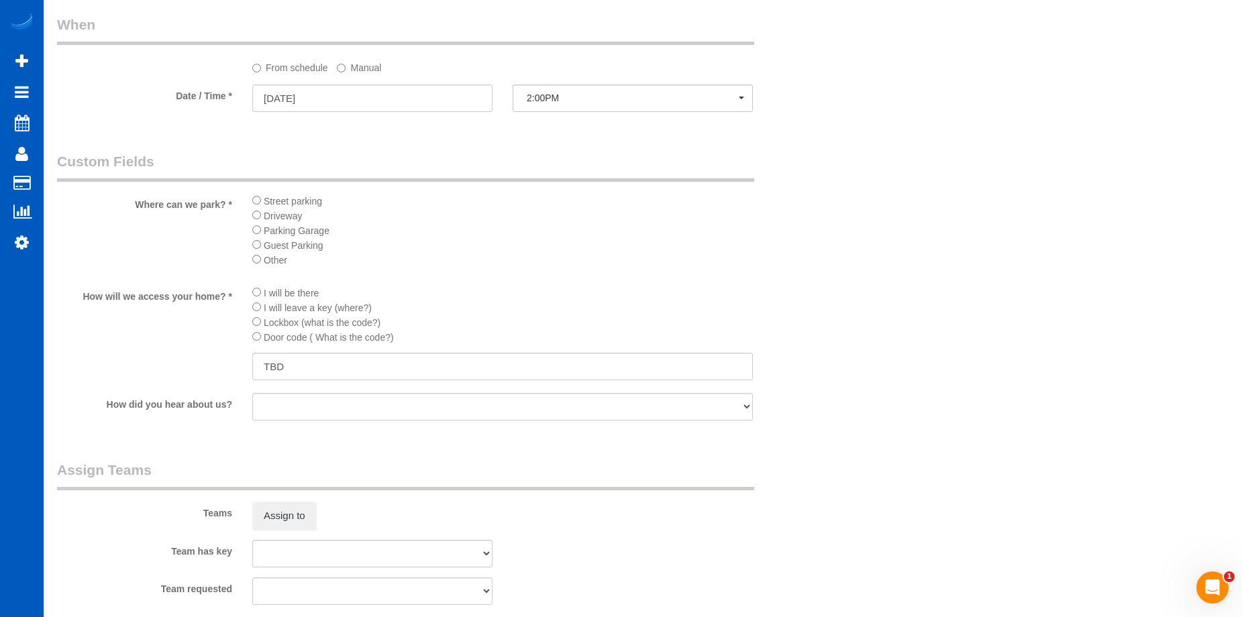
scroll to position [1452, 0]
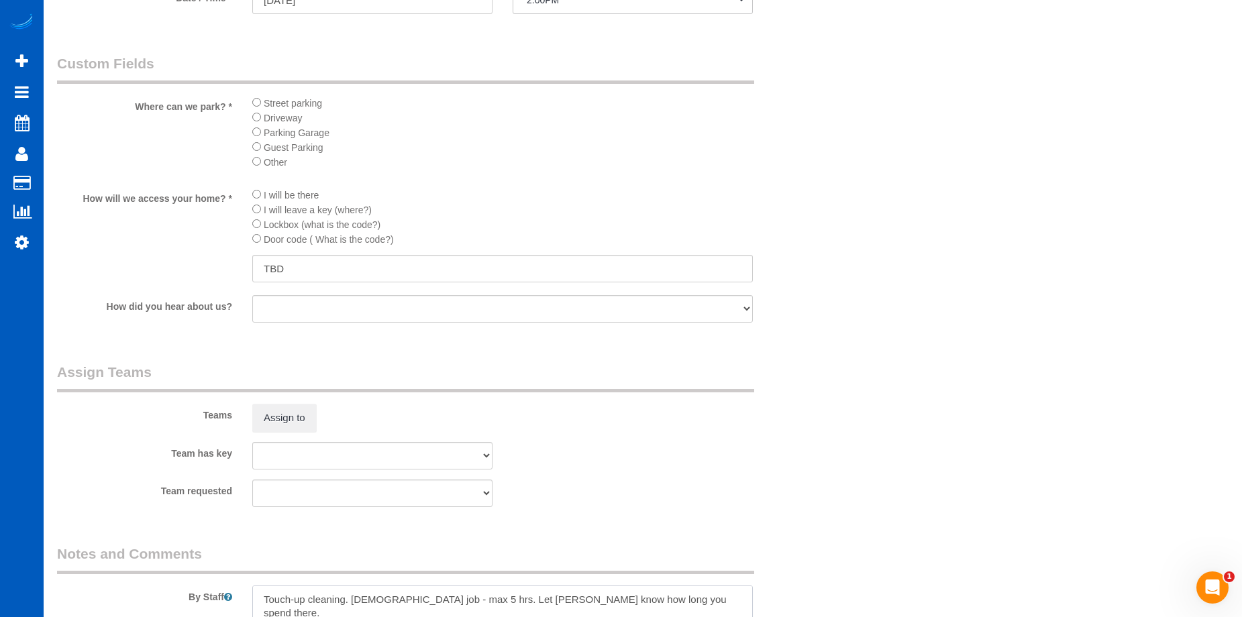
type textarea "Touch-up cleaning. Hourly job - max 5 hrs. Let Anna know how long you spend the…"
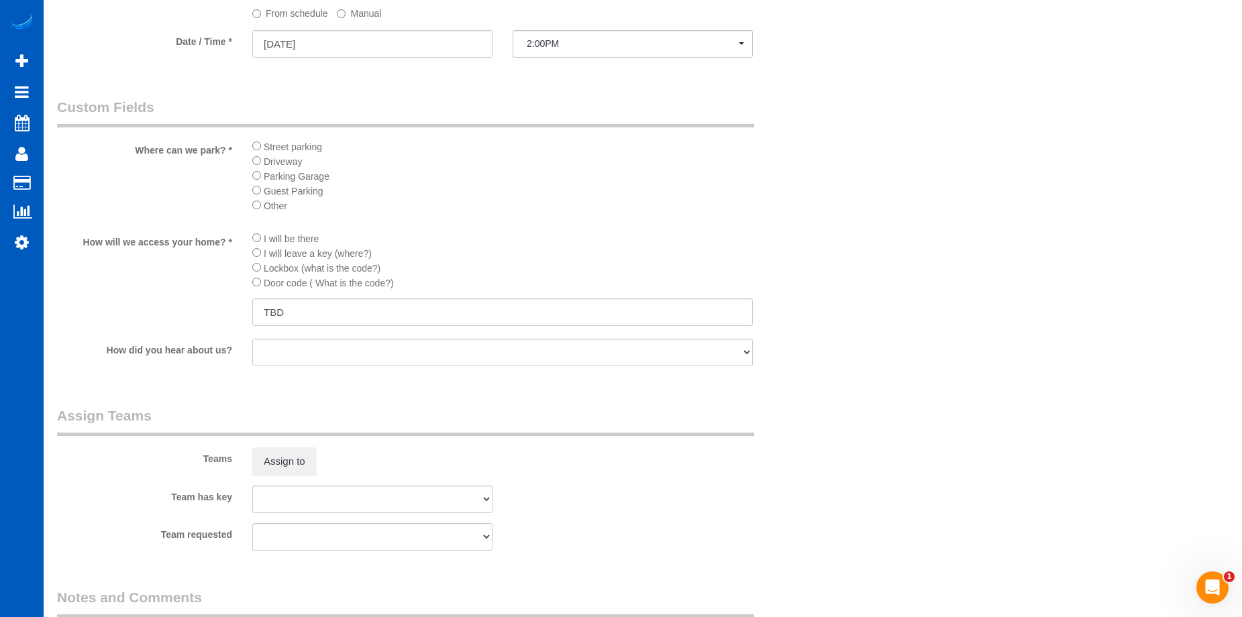
scroll to position [1385, 0]
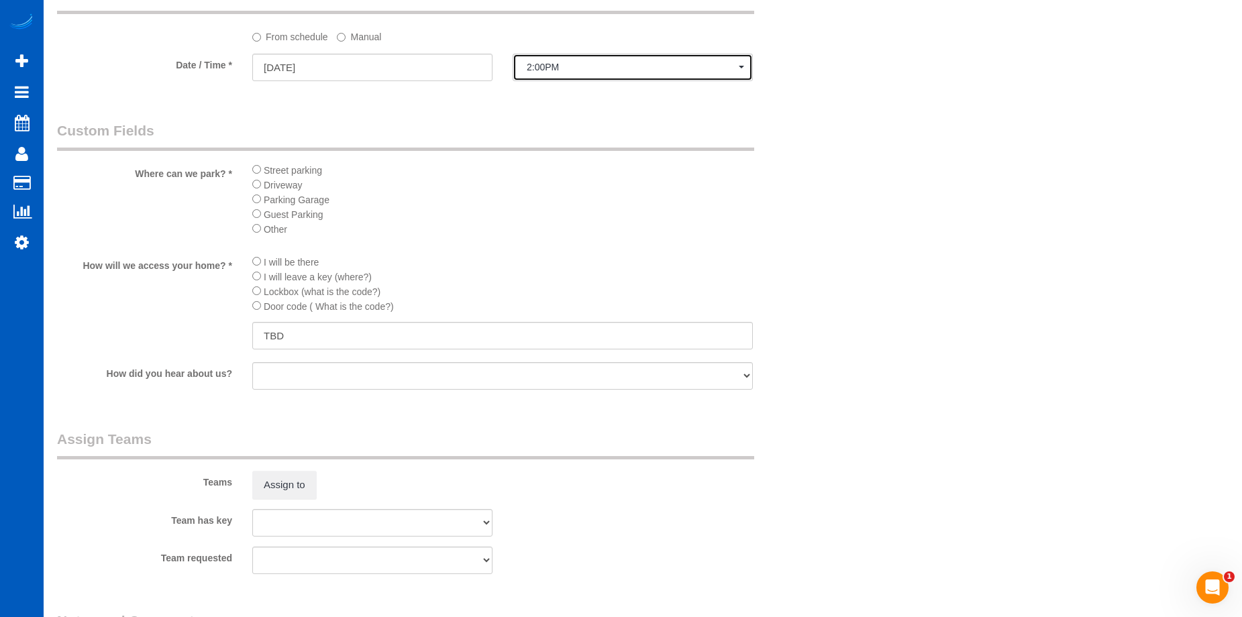
click at [573, 69] on span "2:00PM" at bounding box center [633, 67] width 212 height 11
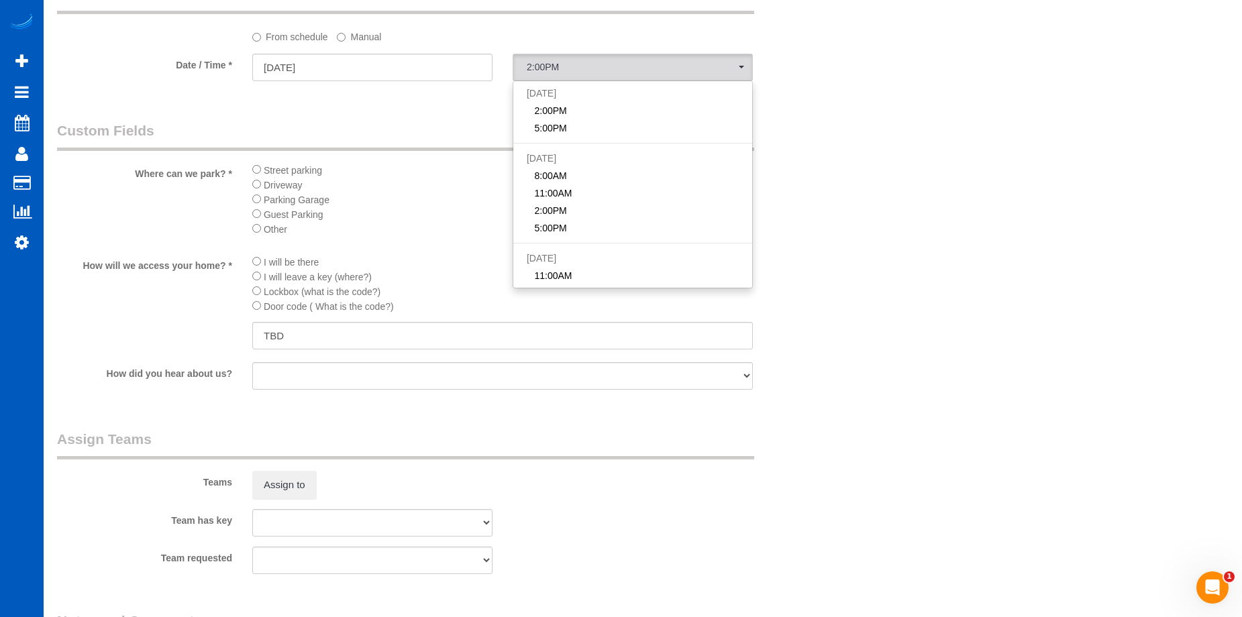
click at [366, 37] on label "Manual" at bounding box center [359, 35] width 44 height 18
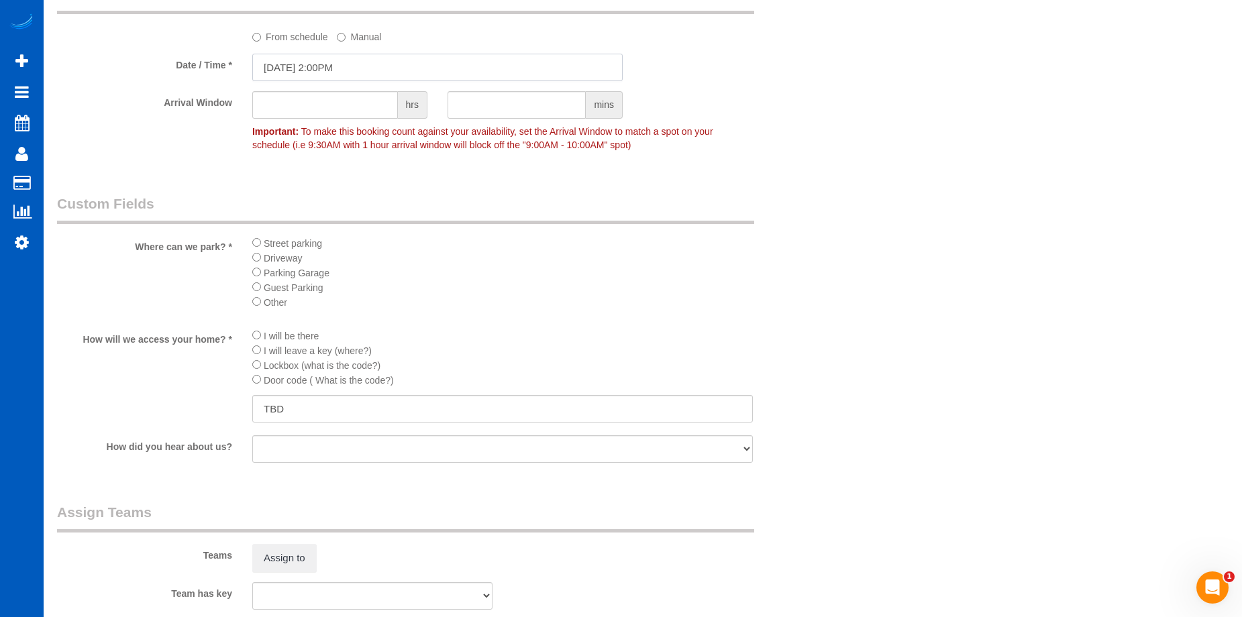
click at [398, 62] on input "10/08/2025 2:00PM" at bounding box center [437, 68] width 370 height 28
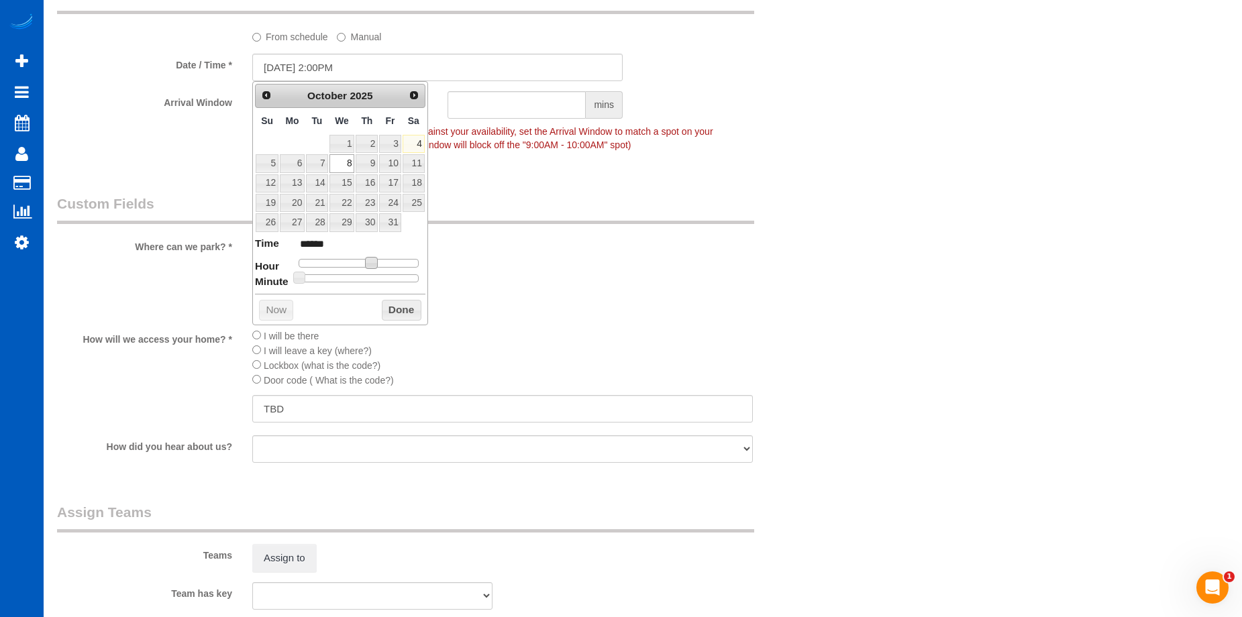
type input "10/08/2025 1:00PM"
type input "******"
type input "10/08/2025 12:00PM"
type input "*******"
type input "10/08/2025 11:00AM"
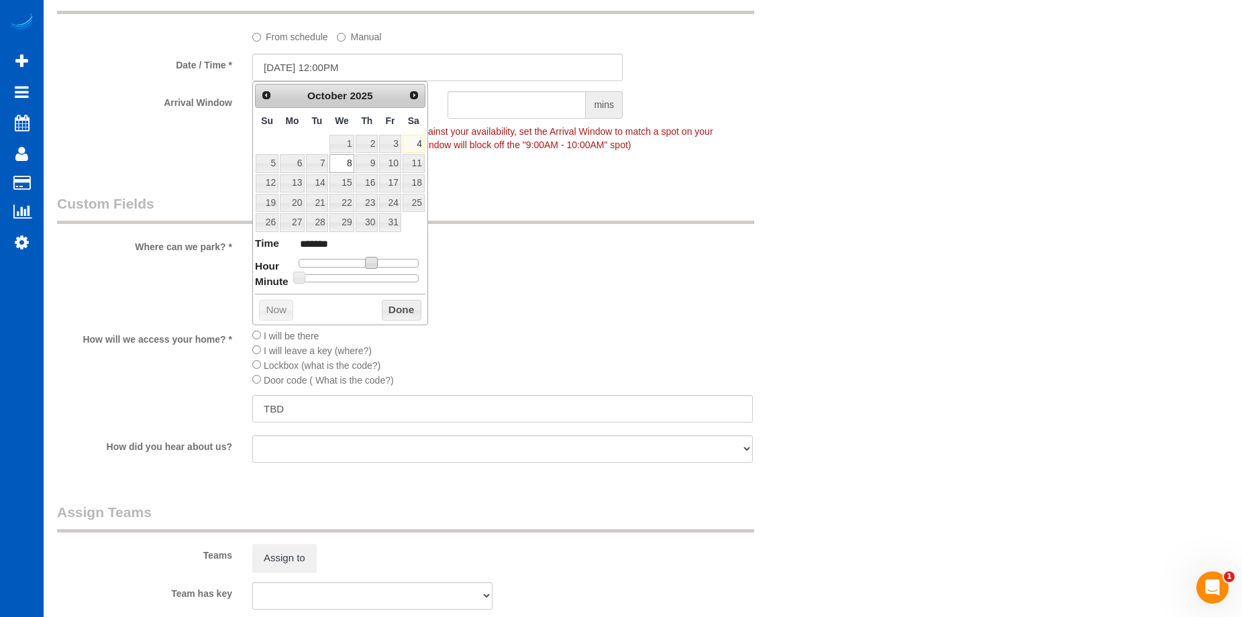
type input "*******"
type input "10/08/2025 10:00AM"
type input "*******"
type input "10/08/2025 9:00AM"
type input "******"
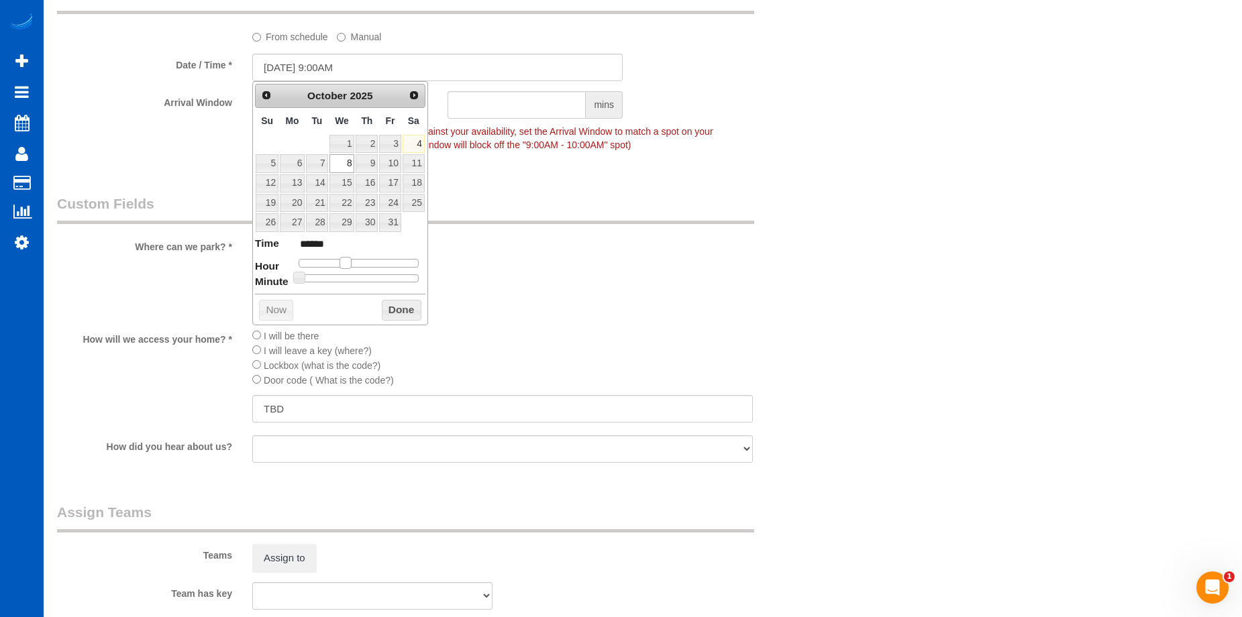
type input "10/08/2025 8:00AM"
type input "******"
drag, startPoint x: 367, startPoint y: 262, endPoint x: 338, endPoint y: 266, distance: 29.8
click at [338, 266] on span at bounding box center [340, 263] width 12 height 12
click at [392, 307] on button "Done" at bounding box center [402, 310] width 40 height 21
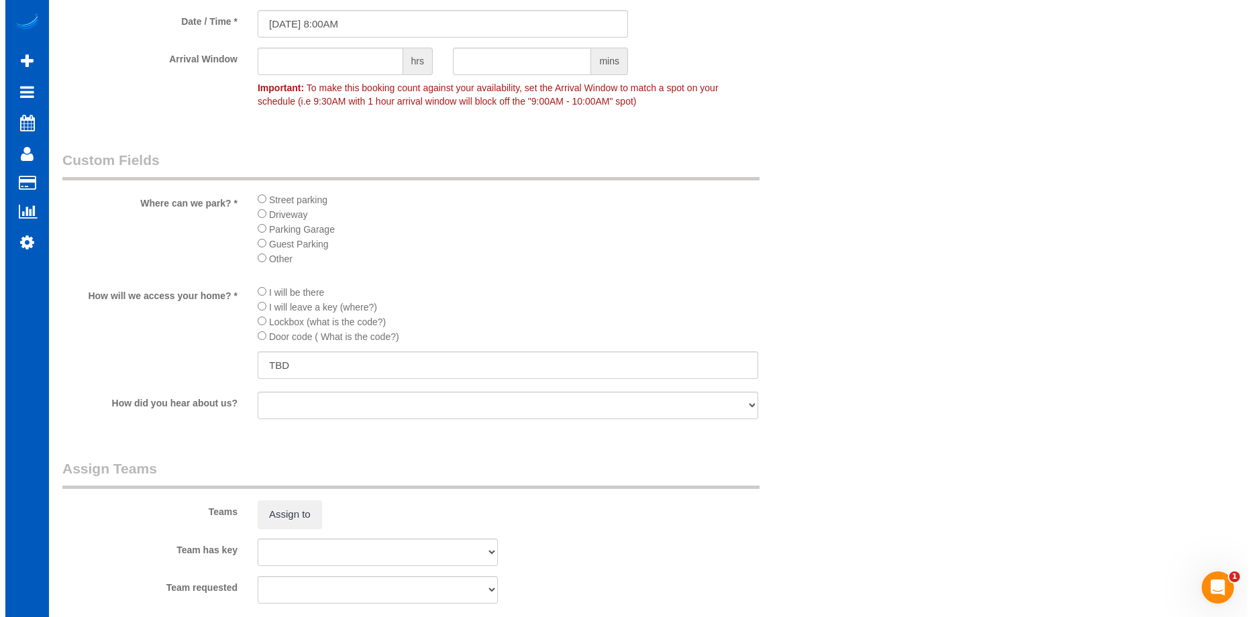
scroll to position [1452, 0]
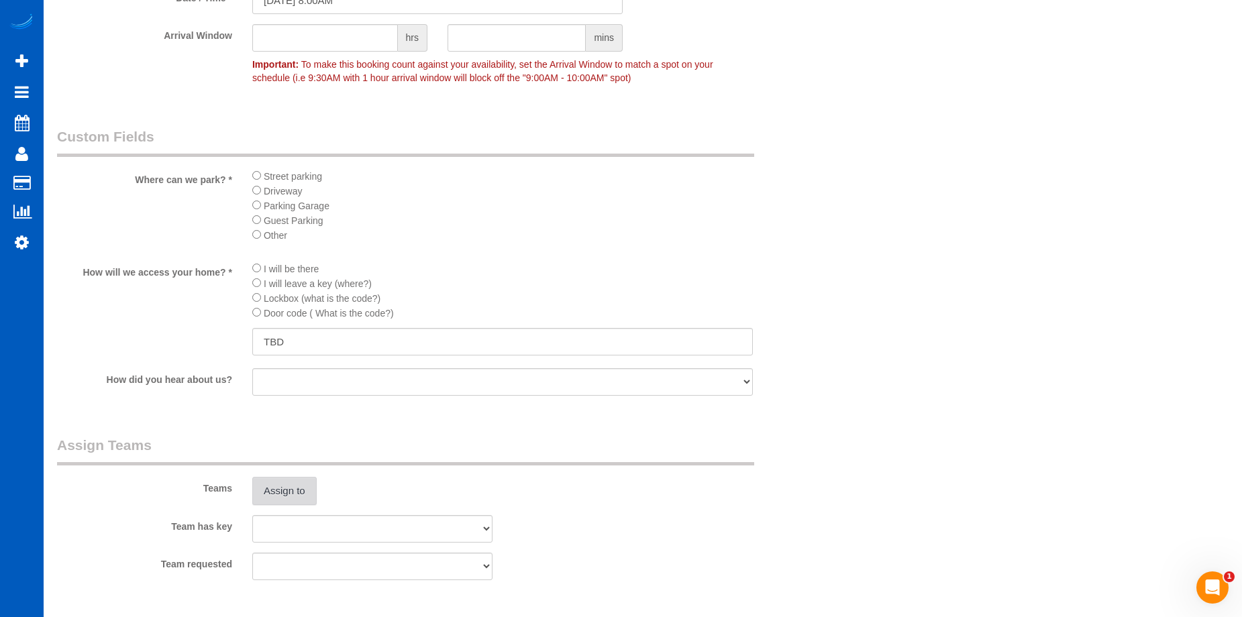
click at [271, 485] on button "Assign to" at bounding box center [284, 491] width 64 height 28
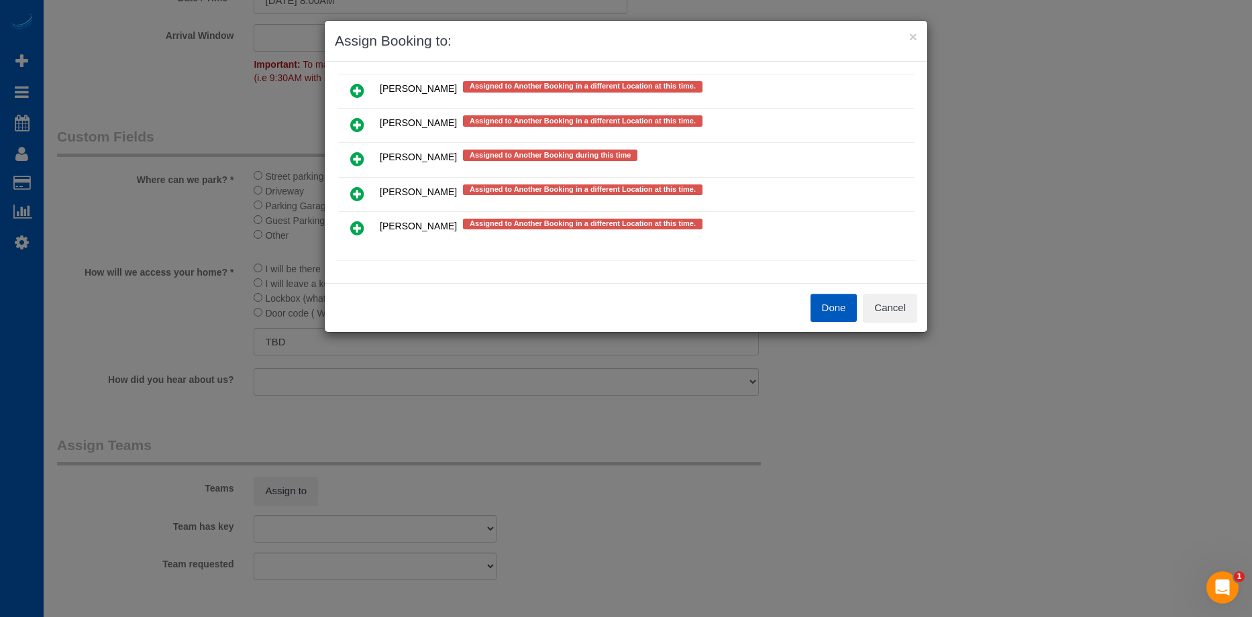
scroll to position [566, 0]
click at [883, 300] on button "Cancel" at bounding box center [890, 308] width 54 height 28
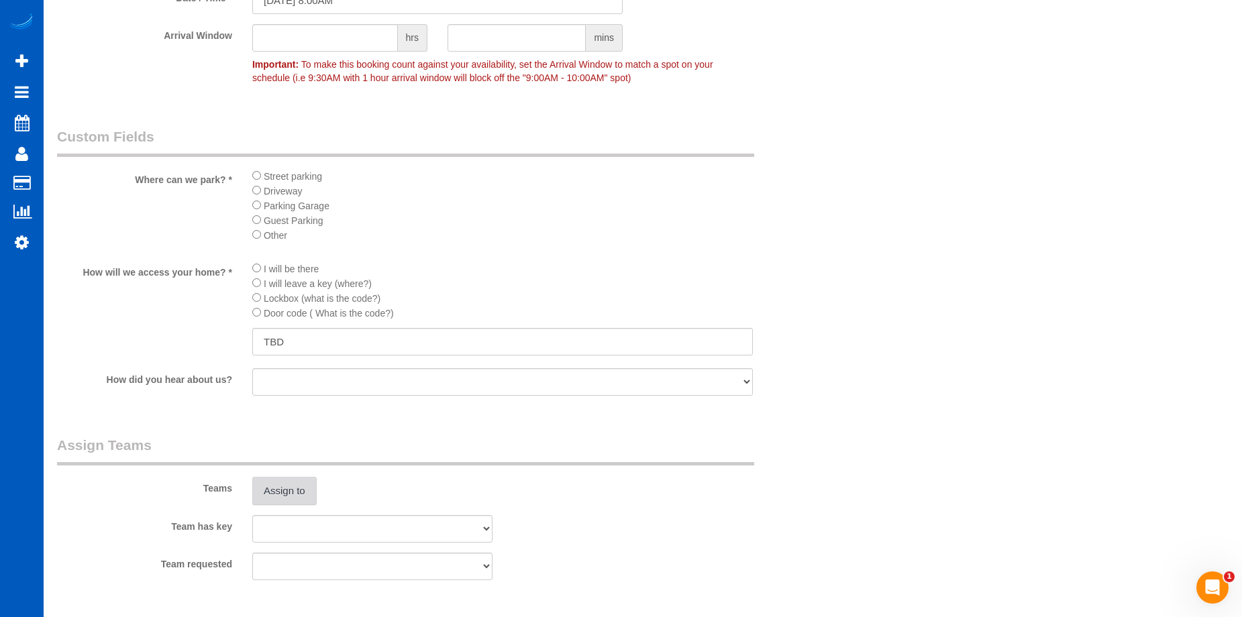
click at [314, 487] on button "Assign to" at bounding box center [284, 491] width 64 height 28
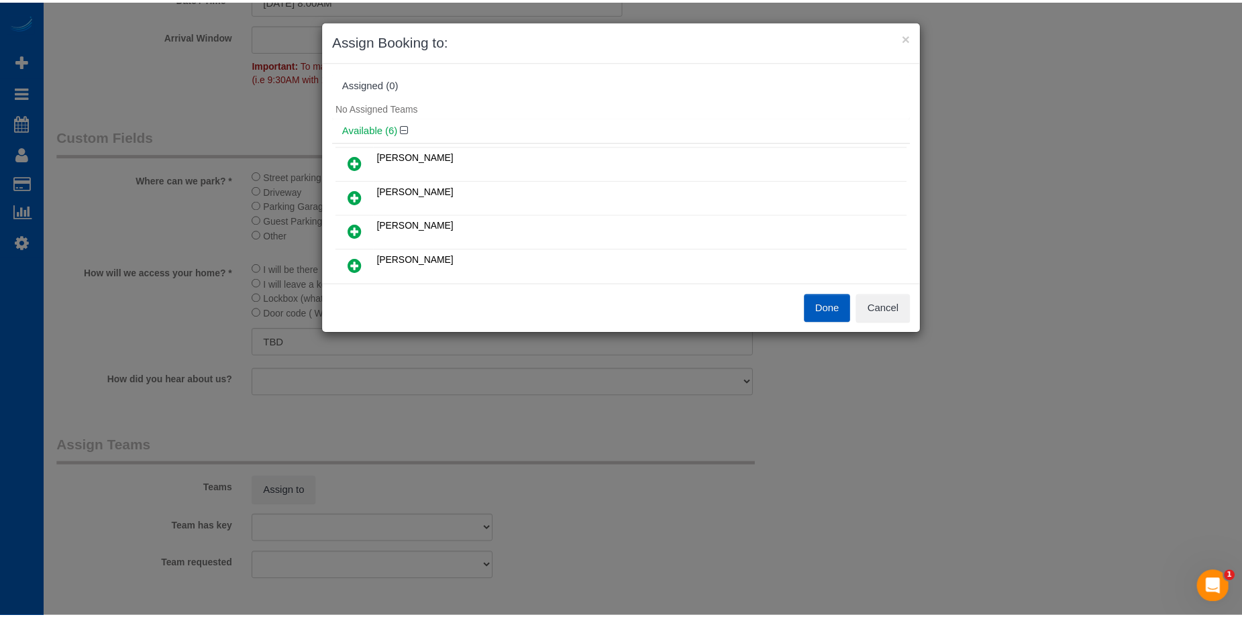
scroll to position [67, 0]
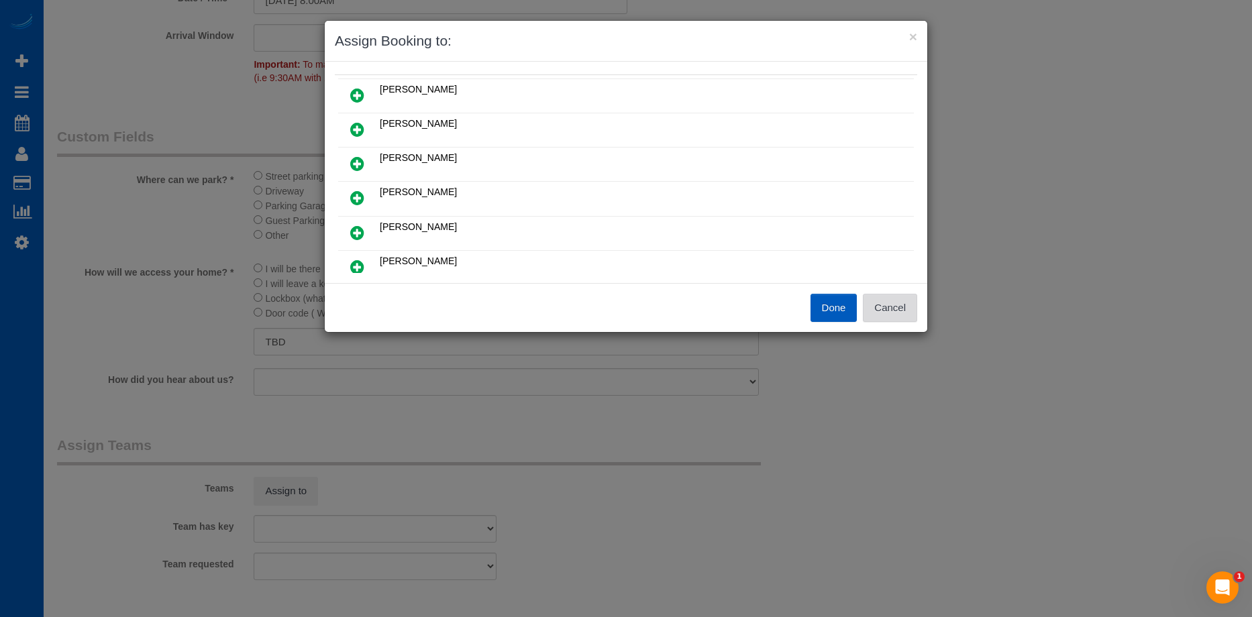
click at [889, 299] on button "Cancel" at bounding box center [890, 308] width 54 height 28
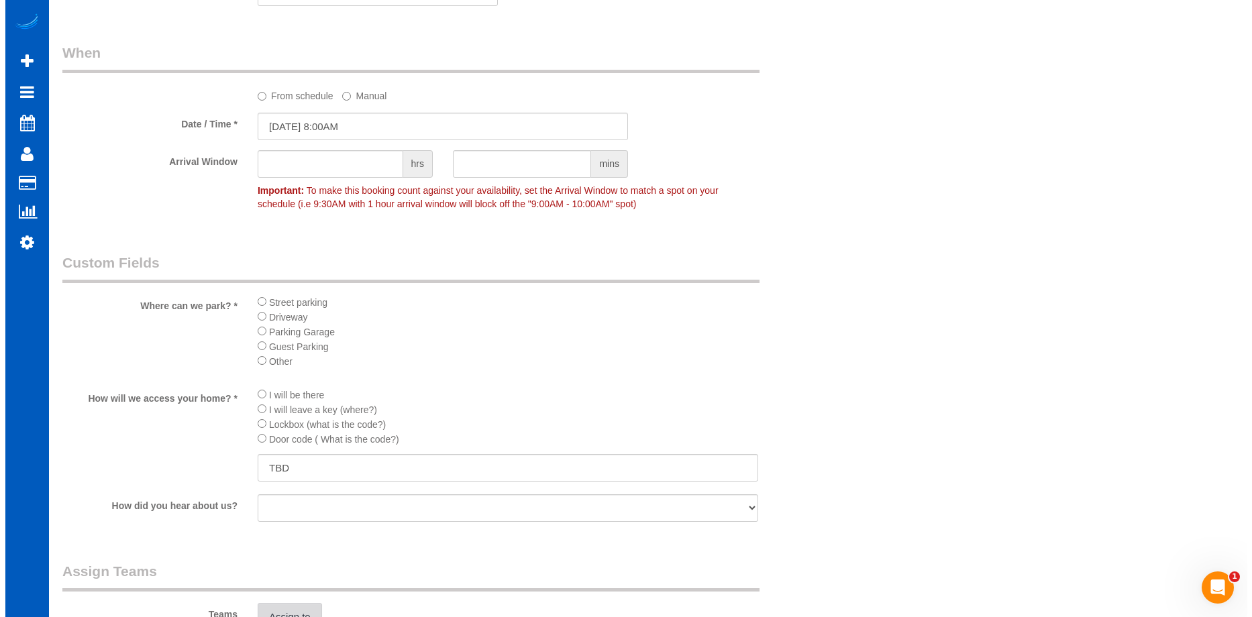
scroll to position [1519, 0]
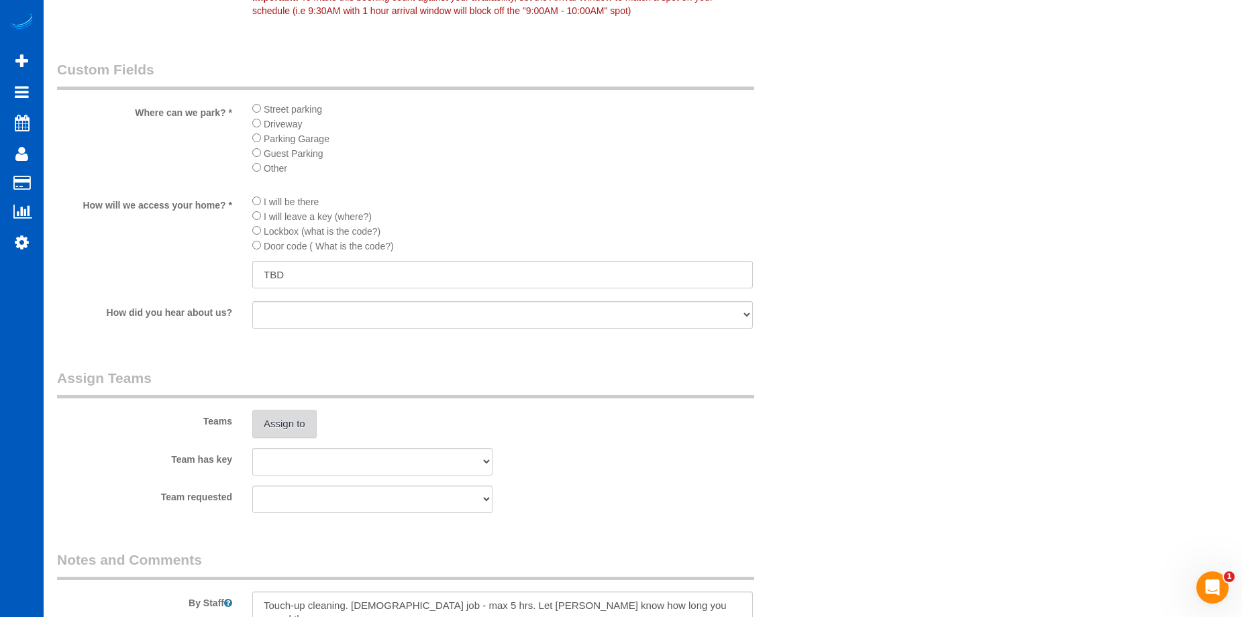
click at [302, 429] on button "Assign to" at bounding box center [284, 424] width 64 height 28
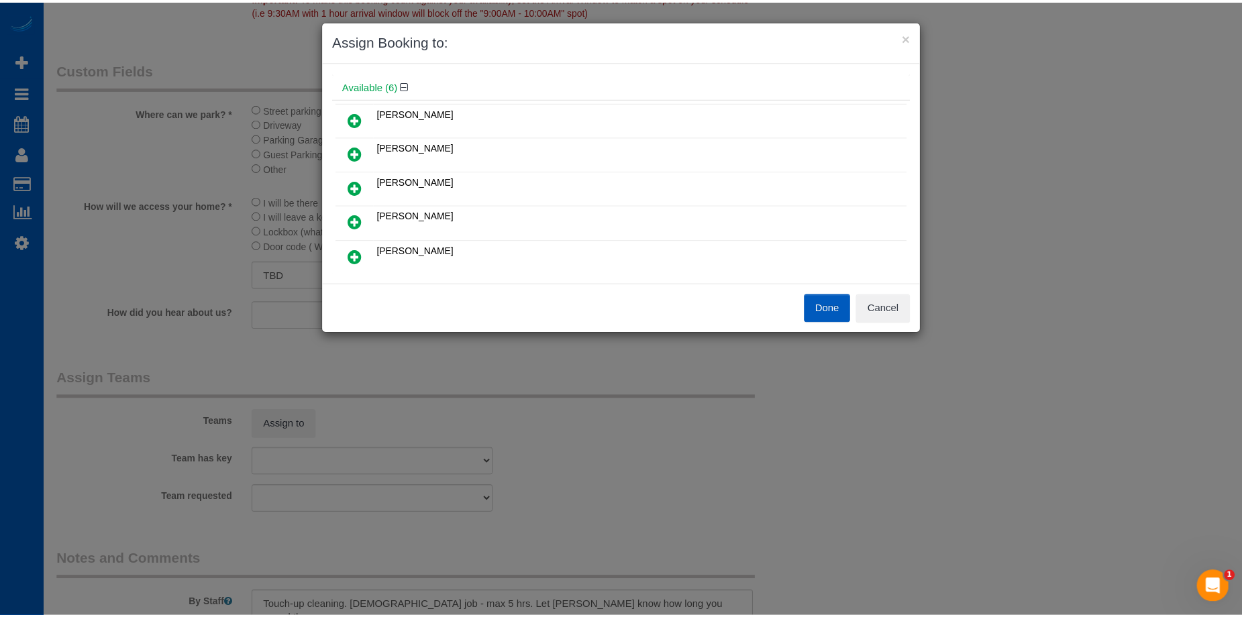
scroll to position [67, 0]
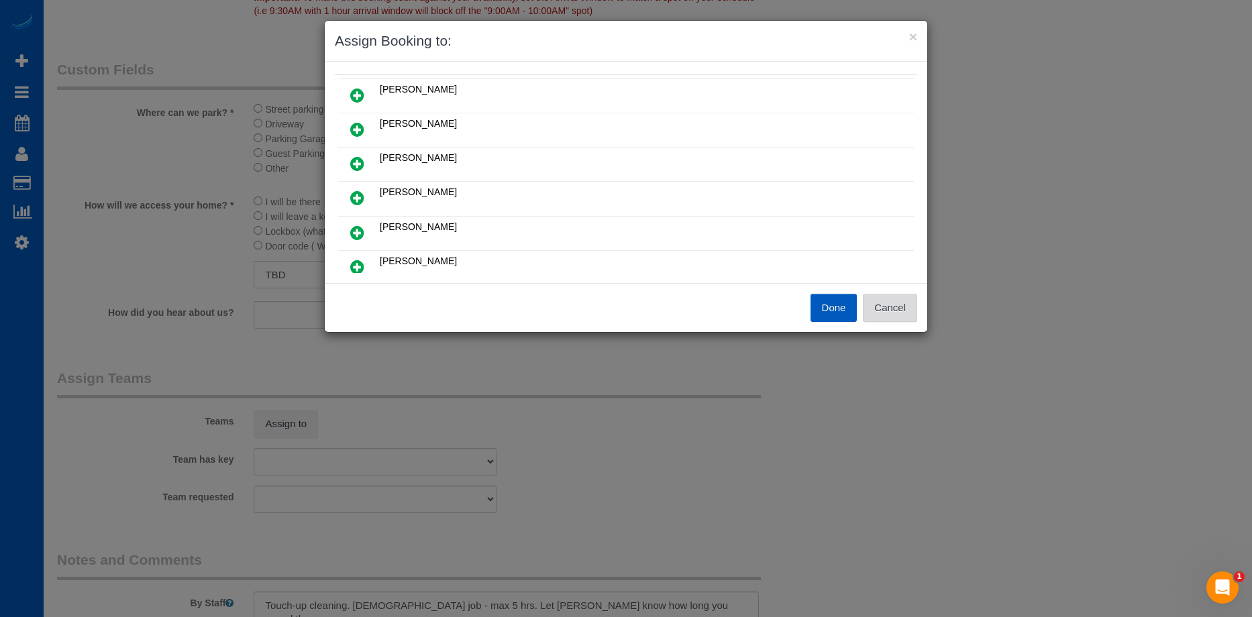
click at [909, 307] on button "Cancel" at bounding box center [890, 308] width 54 height 28
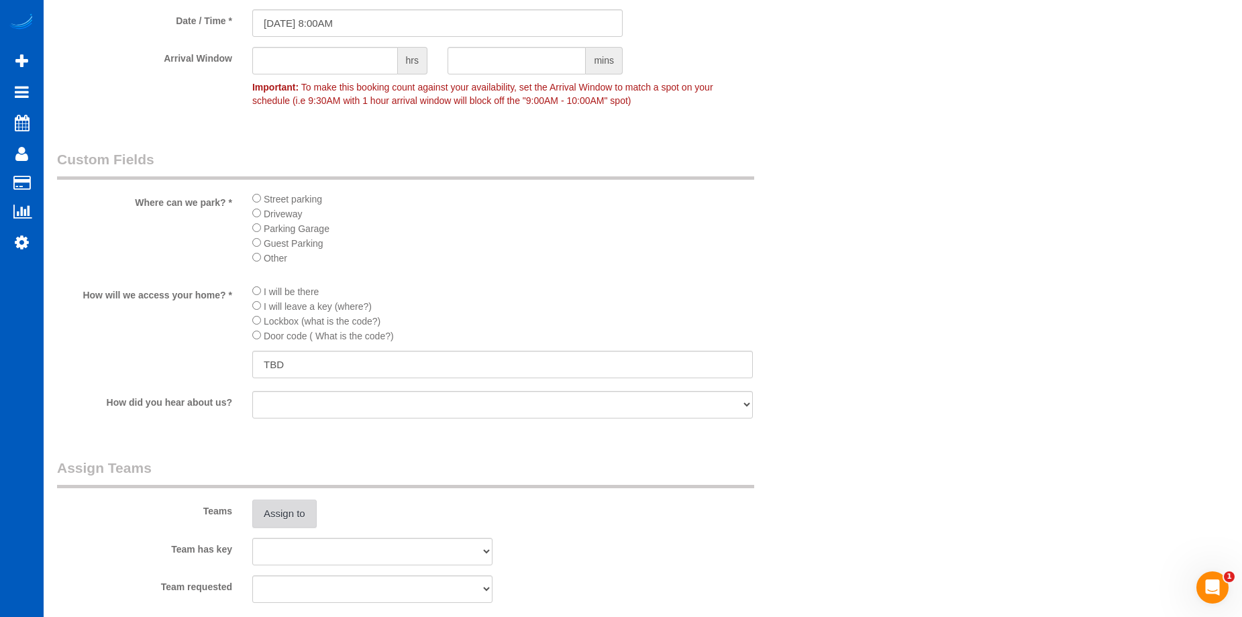
scroll to position [1318, 0]
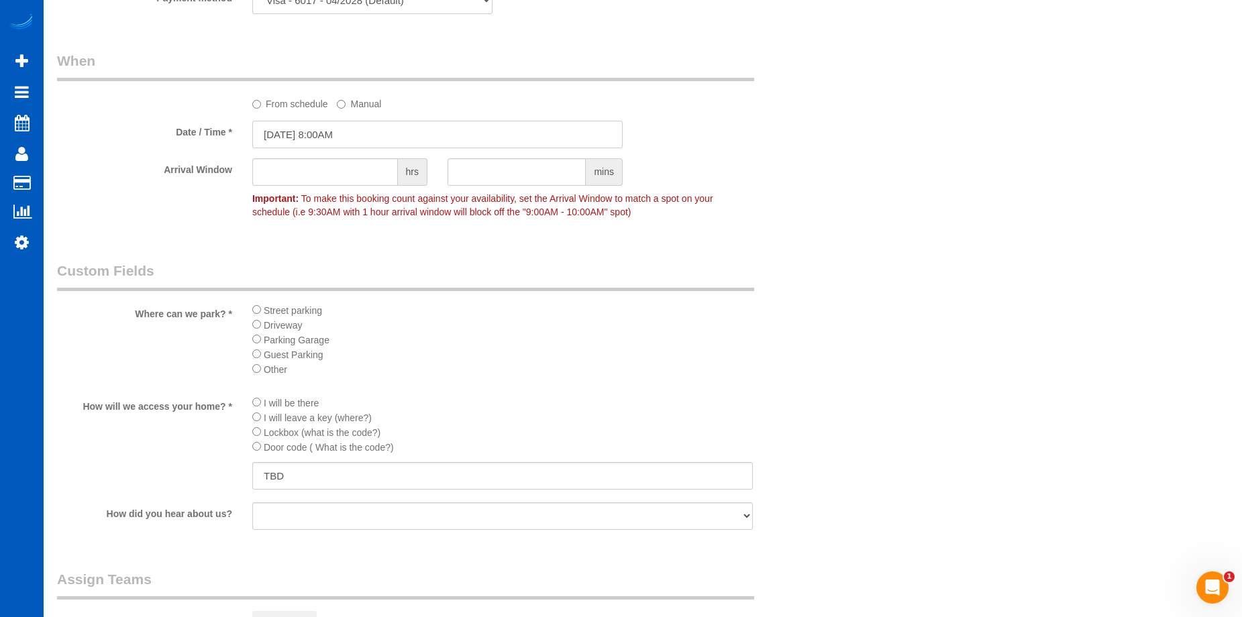
click at [381, 121] on input "10/08/2025 8:00AM" at bounding box center [437, 135] width 370 height 28
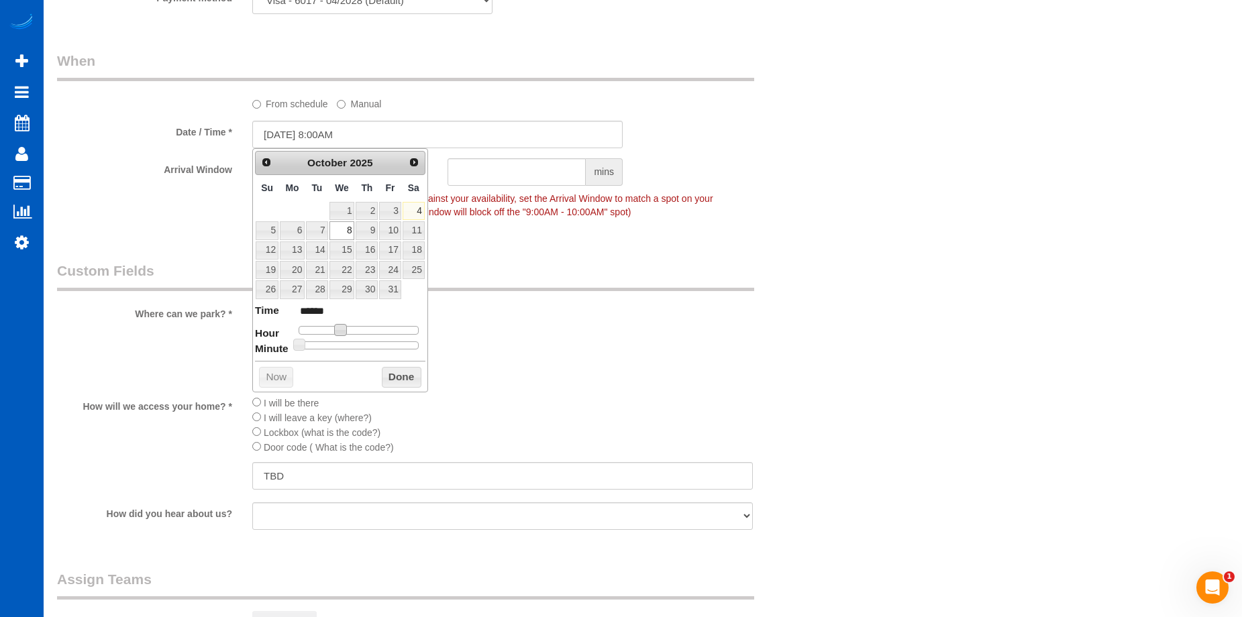
type input "10/08/2025 9:00AM"
type input "******"
type input "10/08/2025 10:00AM"
type input "*******"
type input "10/08/2025 11:00AM"
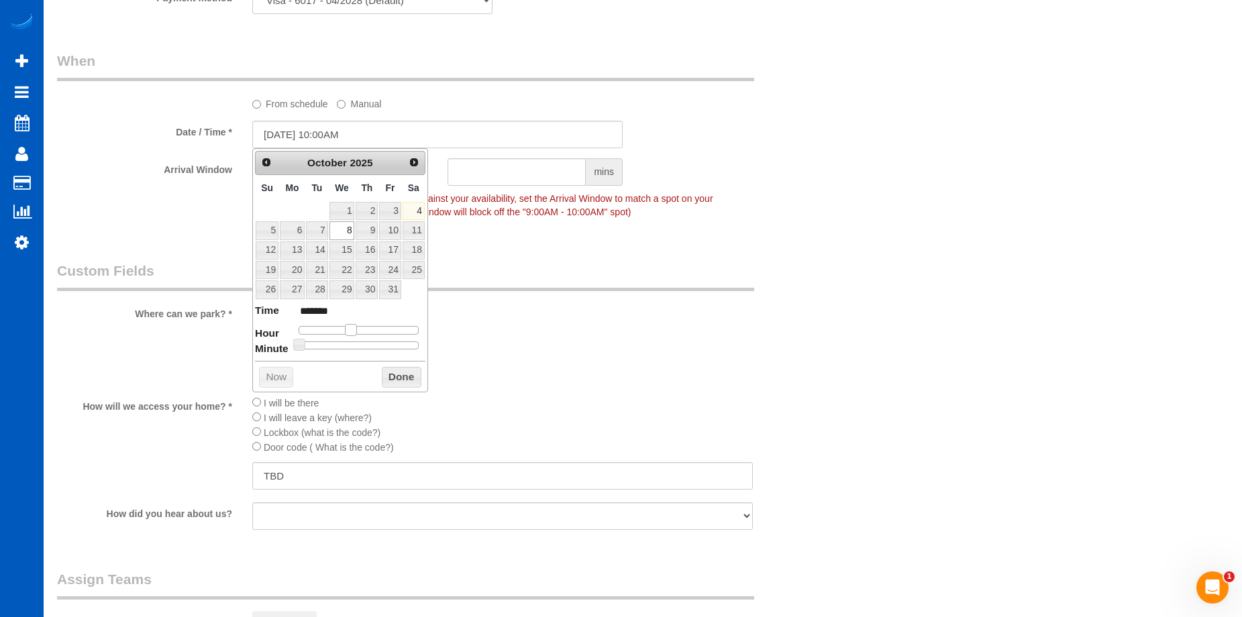
type input "*******"
drag, startPoint x: 342, startPoint y: 332, endPoint x: 358, endPoint y: 330, distance: 16.8
click at [358, 330] on span at bounding box center [356, 330] width 12 height 12
click at [413, 383] on button "Done" at bounding box center [402, 377] width 40 height 21
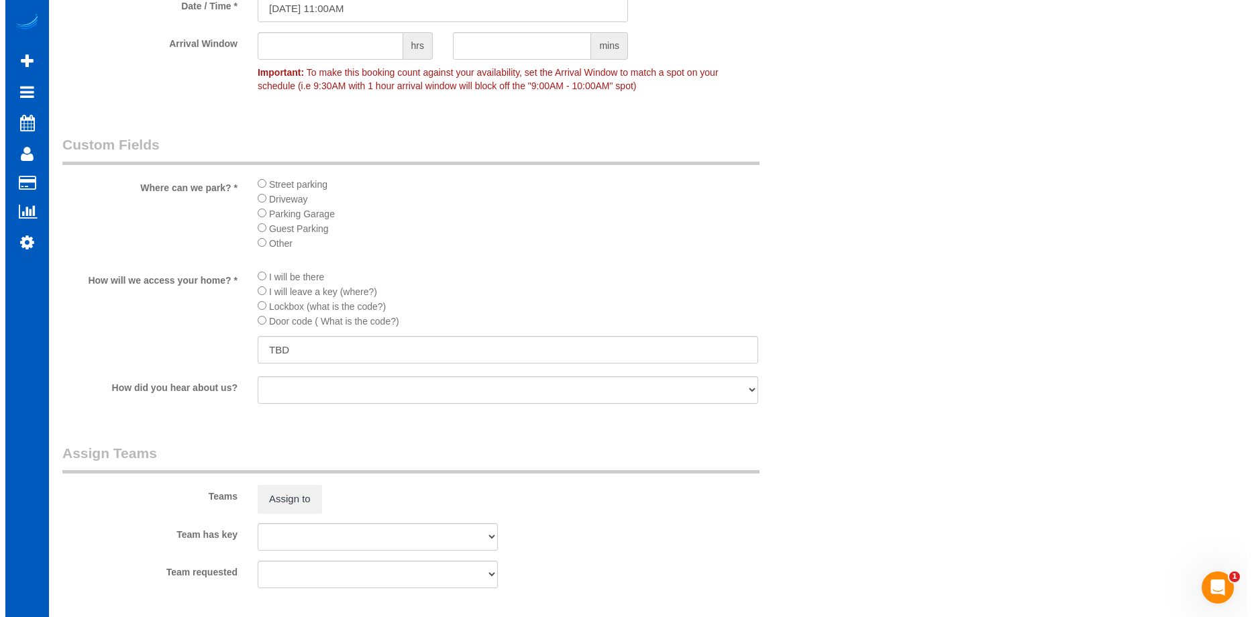
scroll to position [1586, 0]
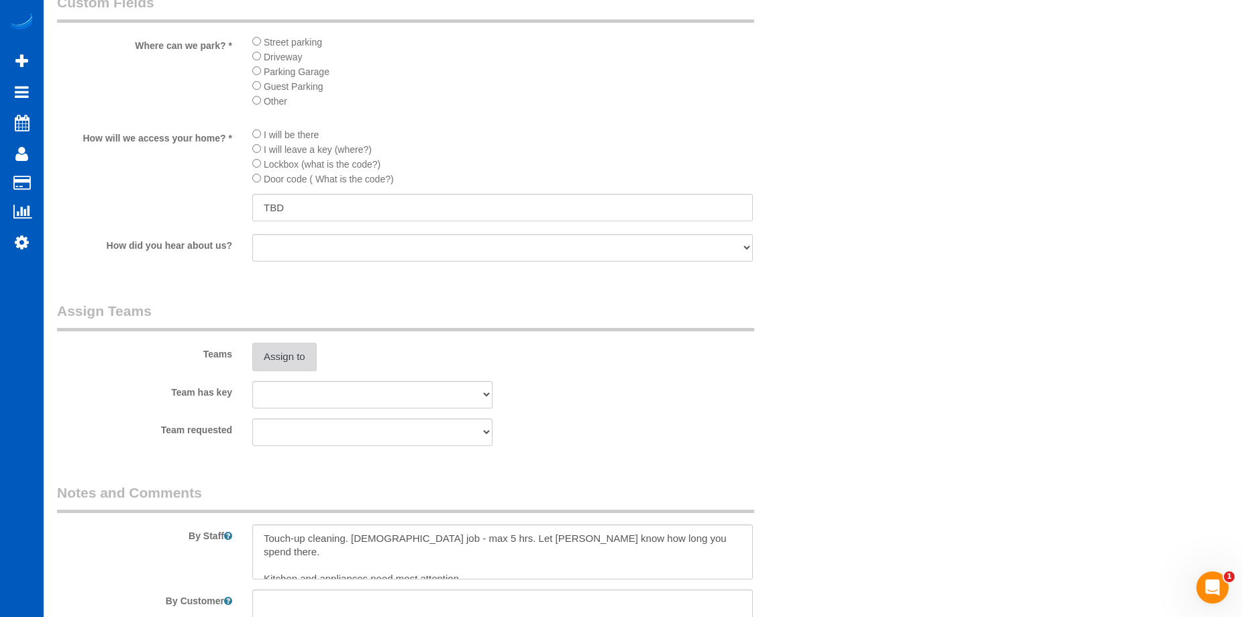
click at [298, 352] on button "Assign to" at bounding box center [284, 357] width 64 height 28
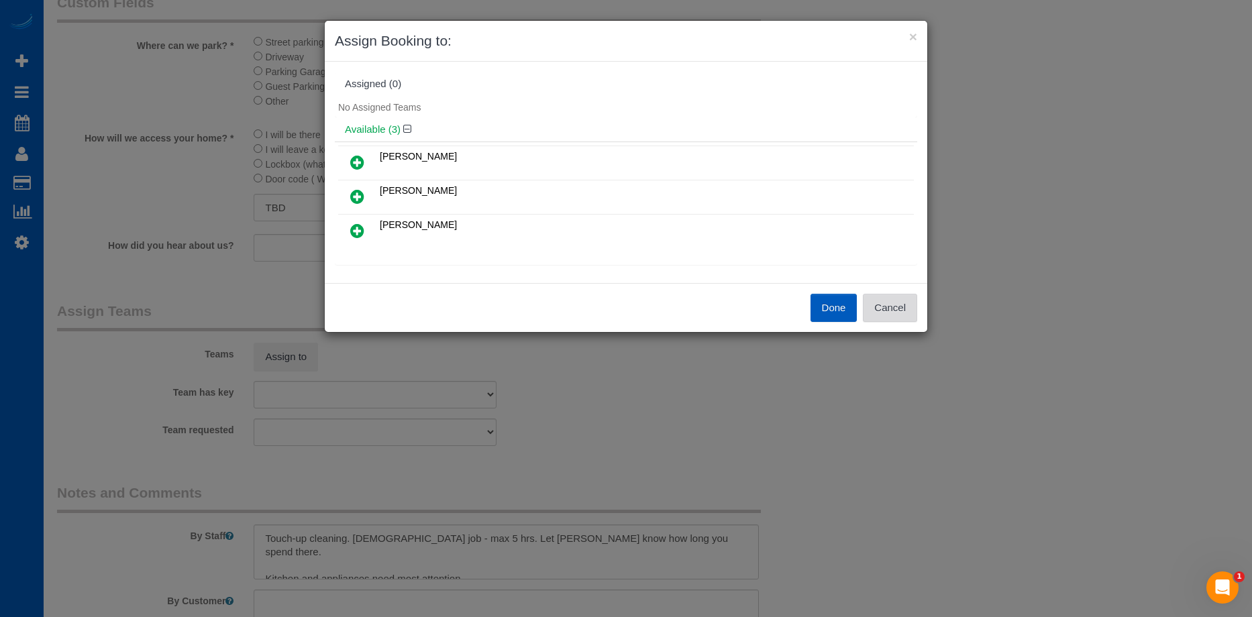
click at [891, 311] on button "Cancel" at bounding box center [890, 308] width 54 height 28
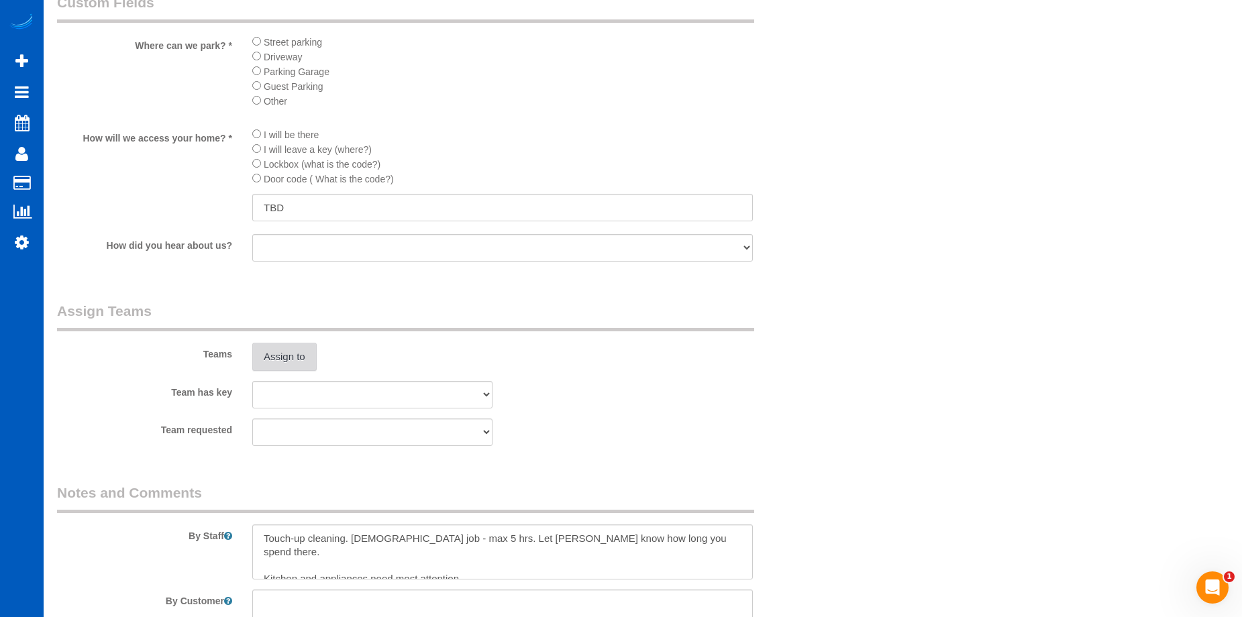
click at [275, 361] on button "Assign to" at bounding box center [284, 357] width 64 height 28
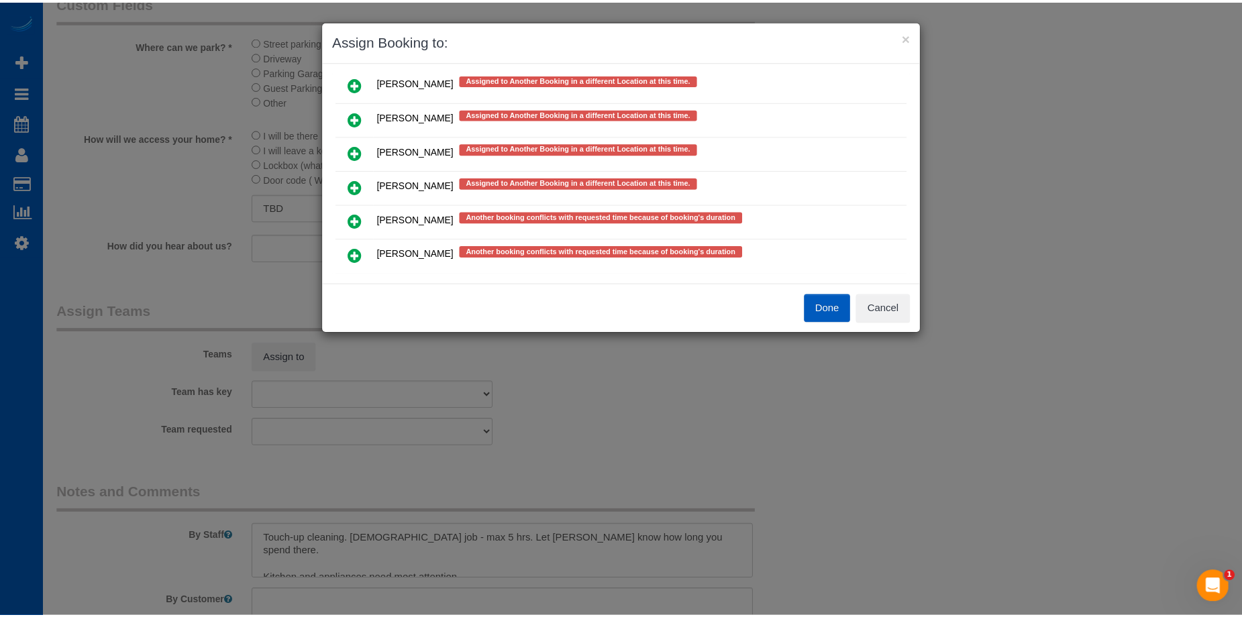
scroll to position [566, 0]
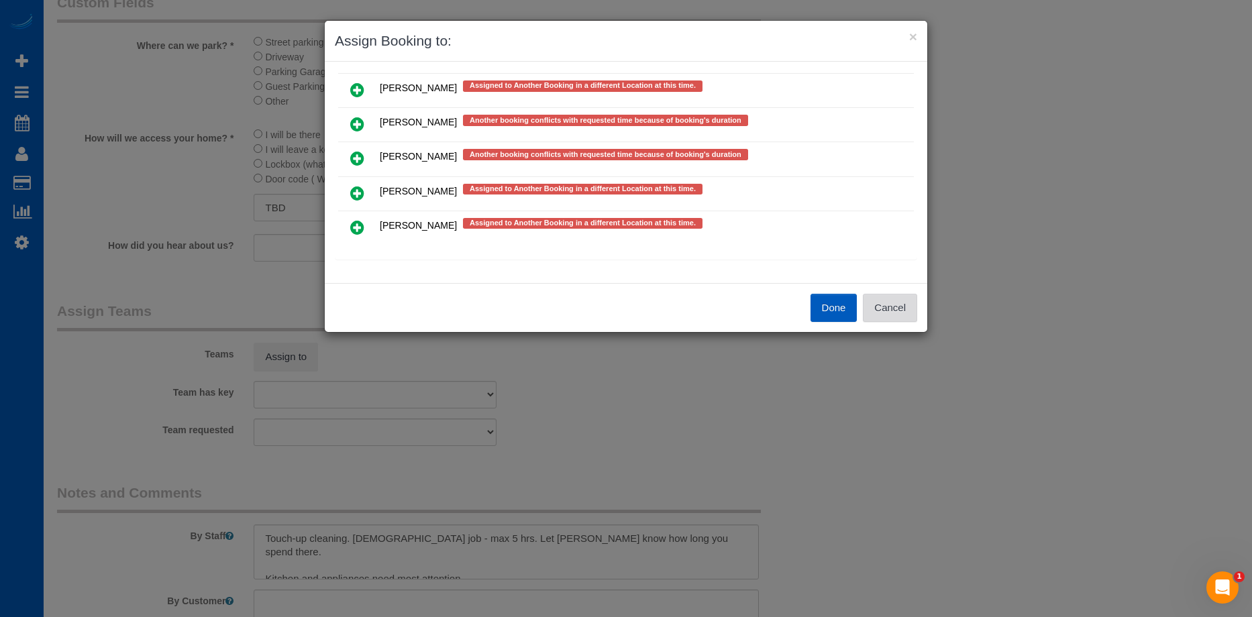
click at [901, 301] on button "Cancel" at bounding box center [890, 308] width 54 height 28
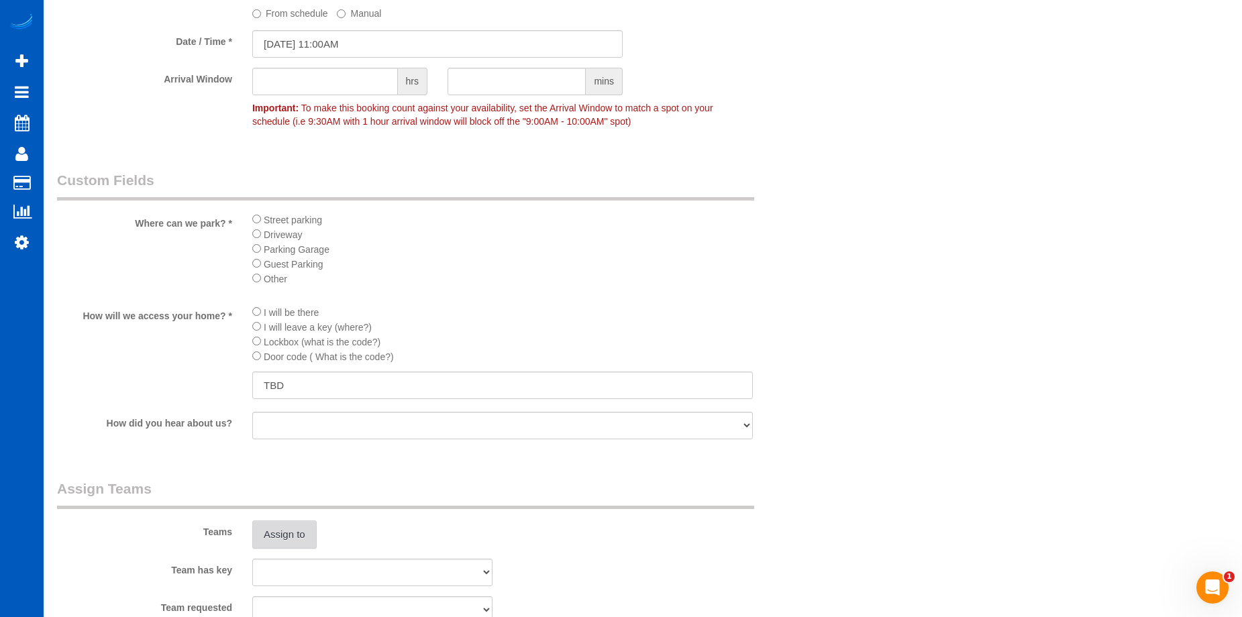
scroll to position [1385, 0]
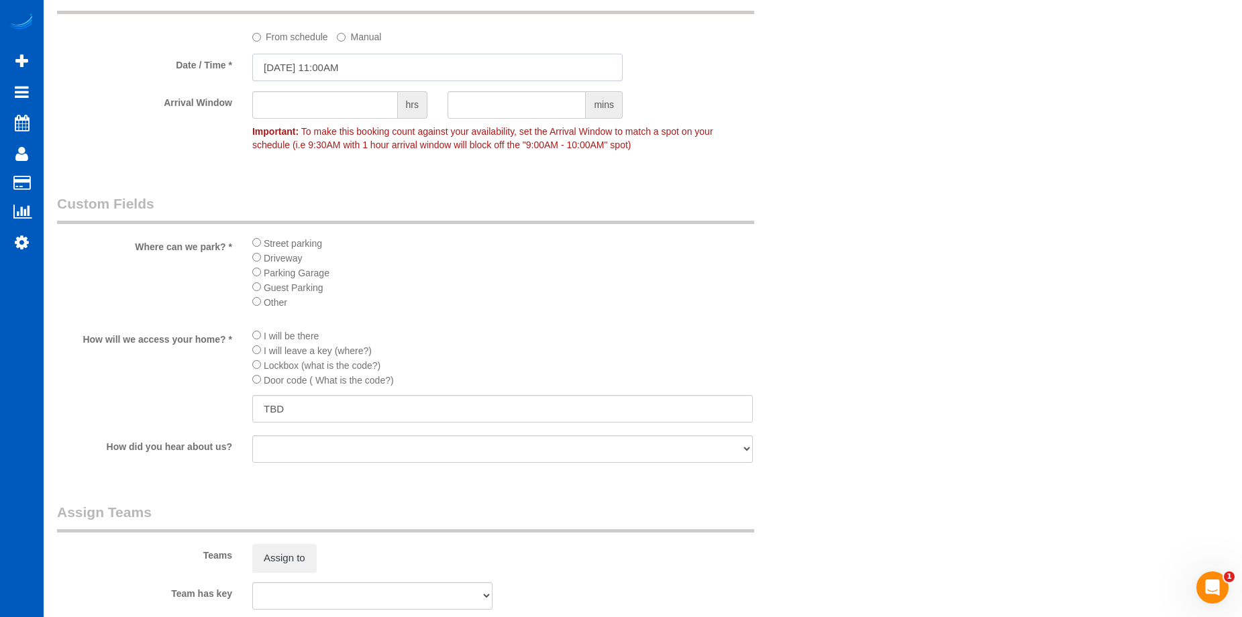
click at [370, 62] on input "10/08/2025 11:00AM" at bounding box center [437, 68] width 370 height 28
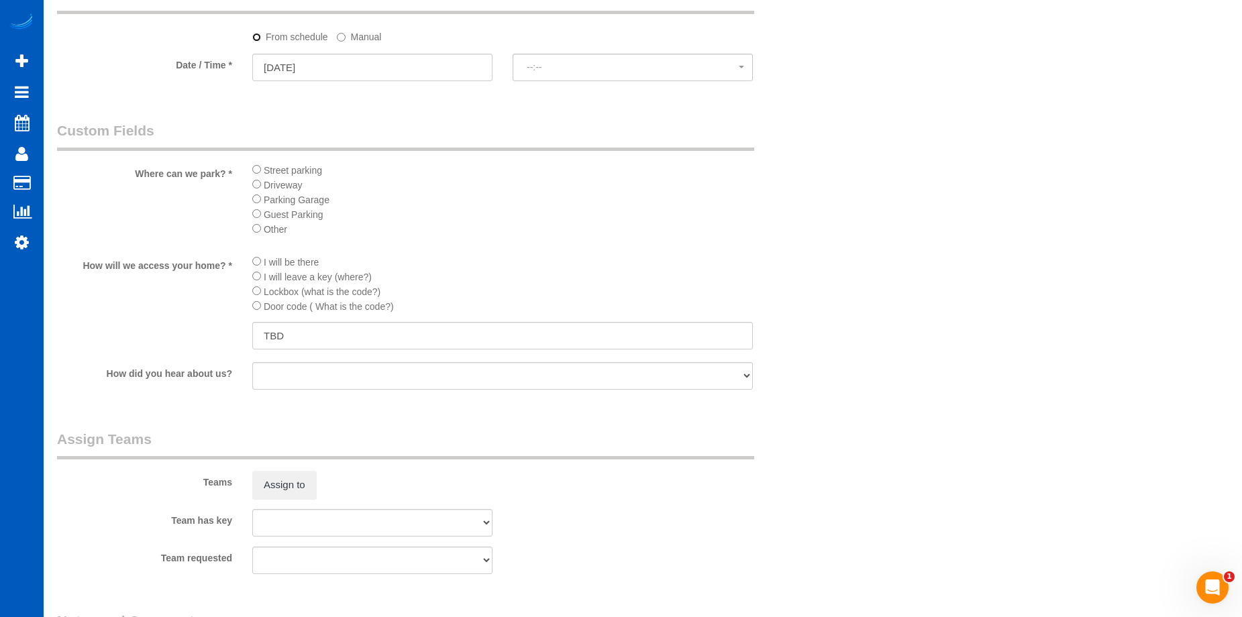
select select "spot46"
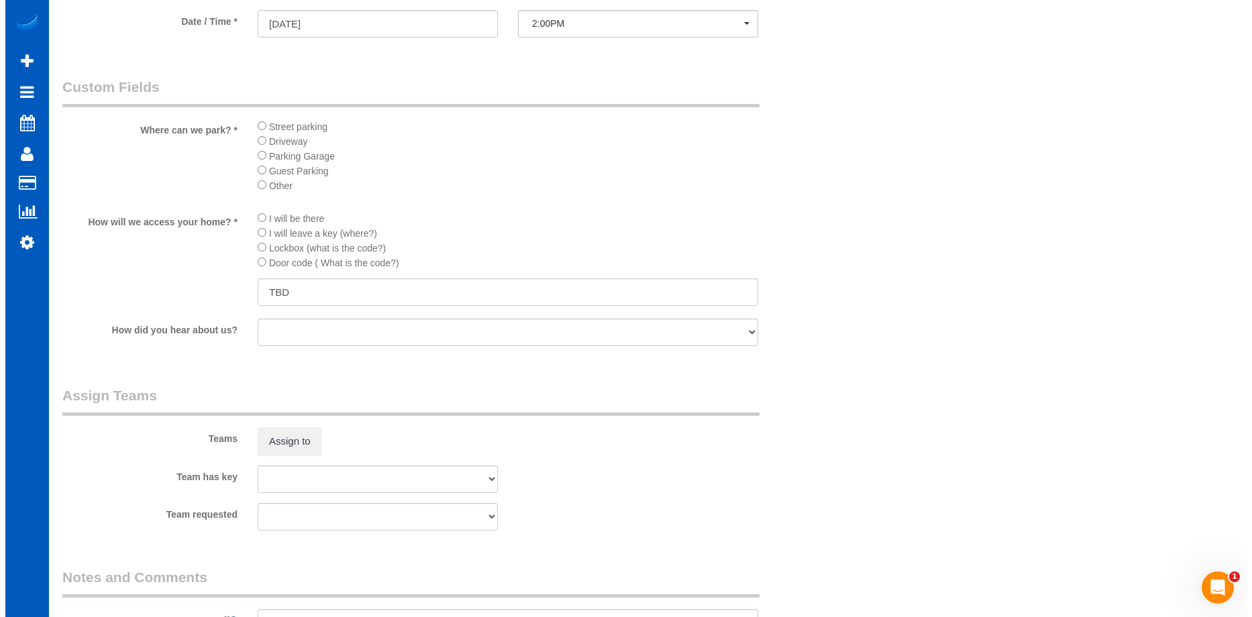
scroll to position [1452, 0]
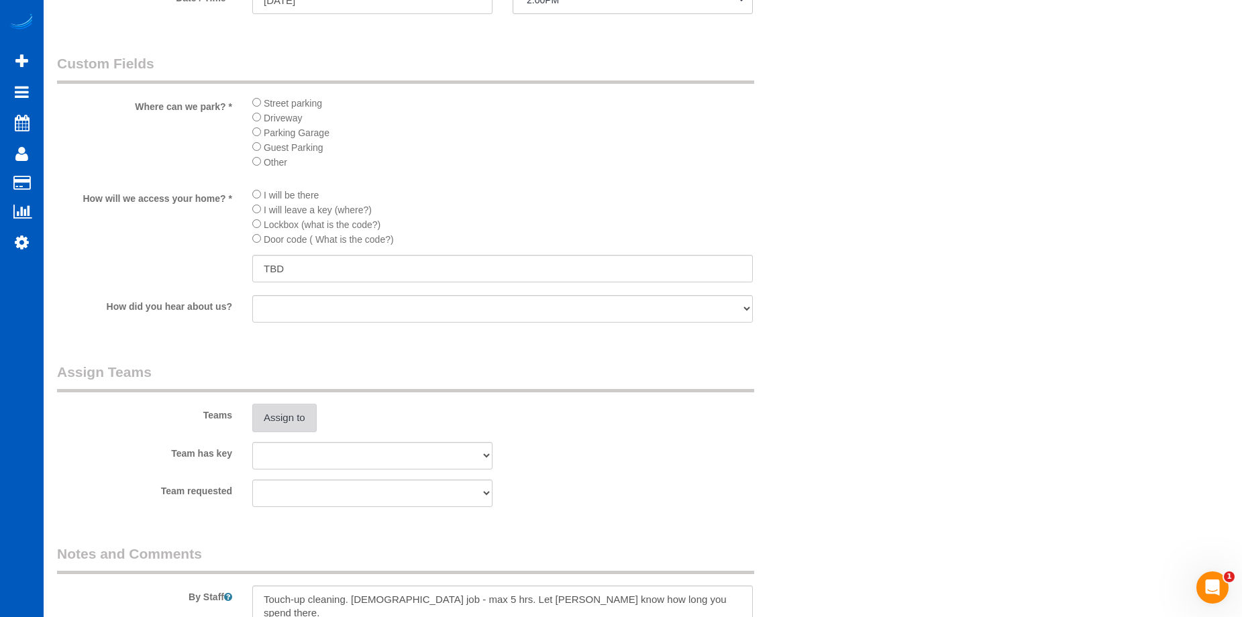
click at [300, 411] on button "Assign to" at bounding box center [284, 418] width 64 height 28
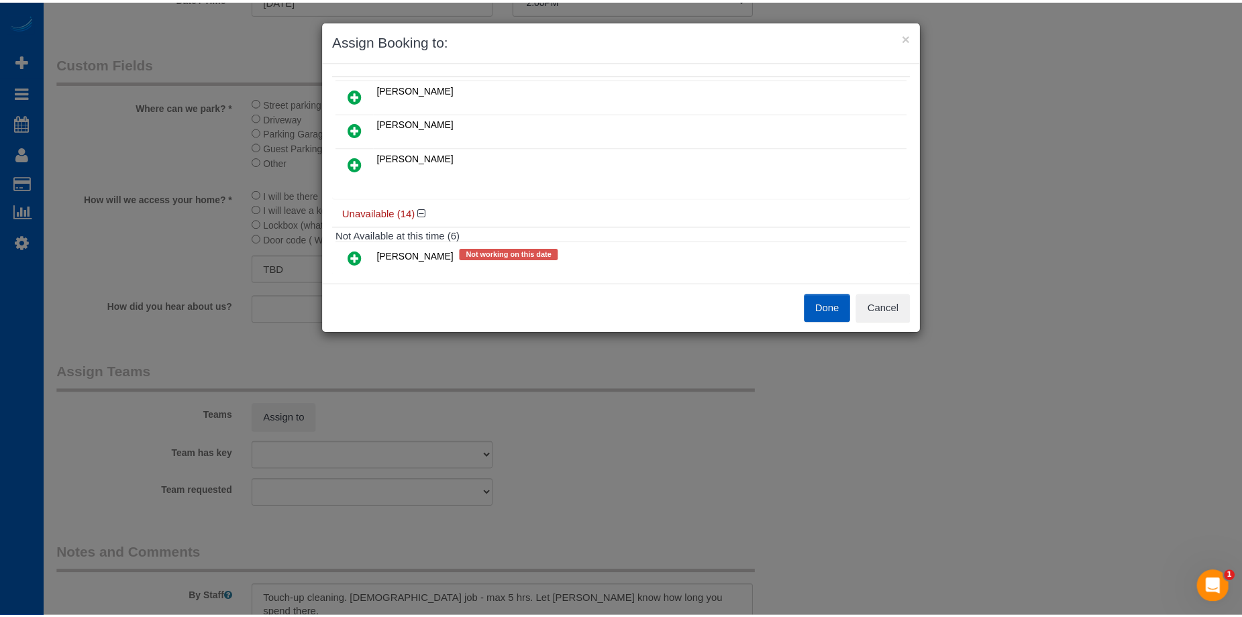
scroll to position [0, 0]
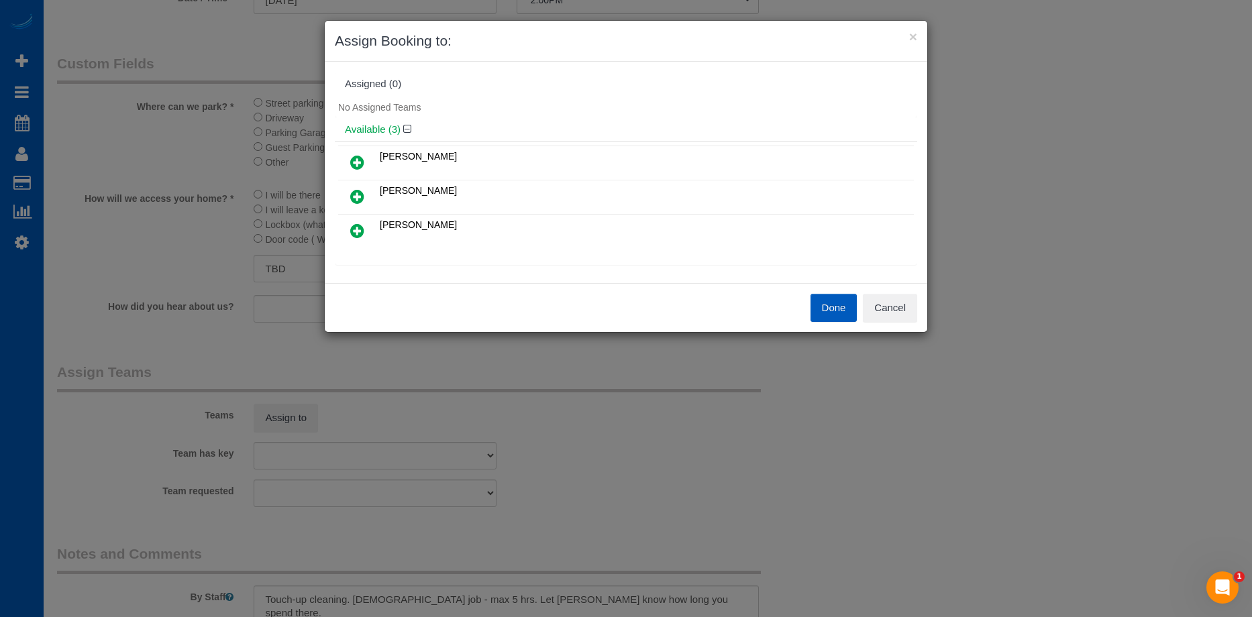
click at [364, 194] on icon at bounding box center [357, 197] width 14 height 16
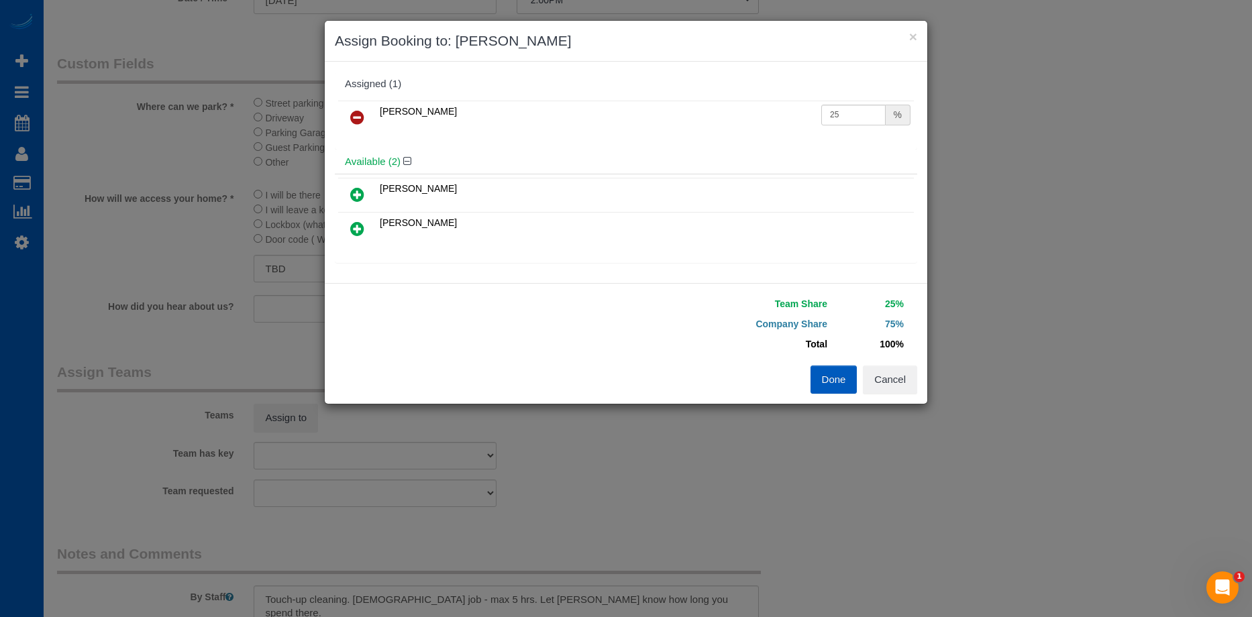
click at [361, 222] on icon at bounding box center [357, 229] width 14 height 16
click at [826, 370] on button "Done" at bounding box center [834, 380] width 47 height 28
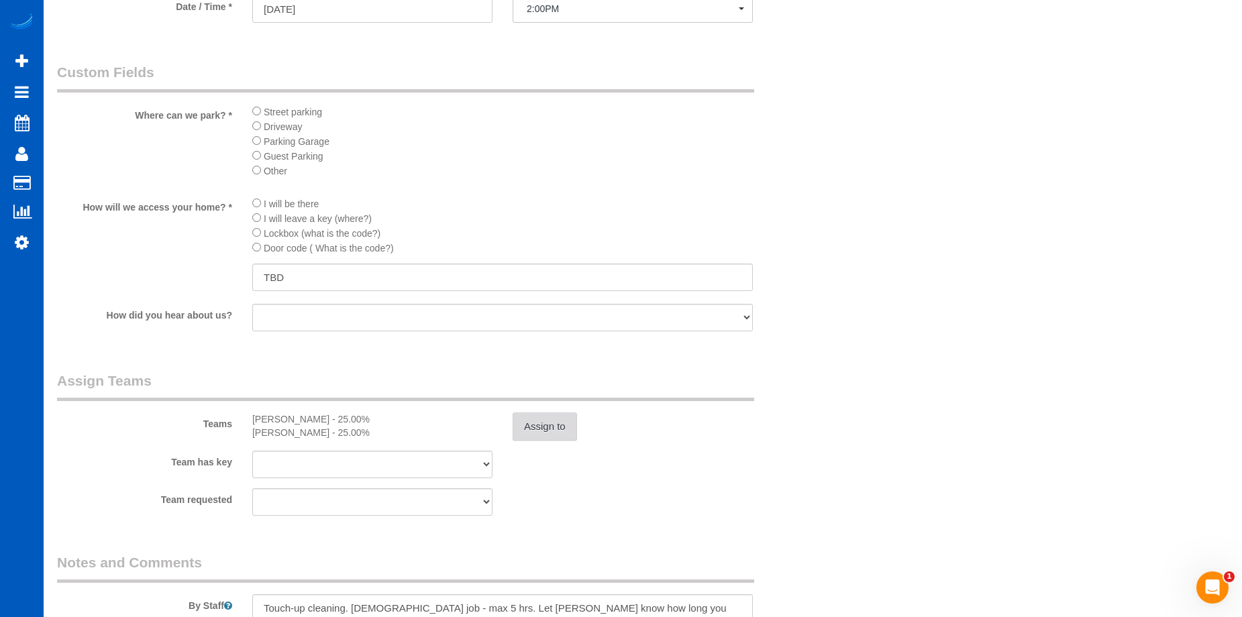
scroll to position [1544, 0]
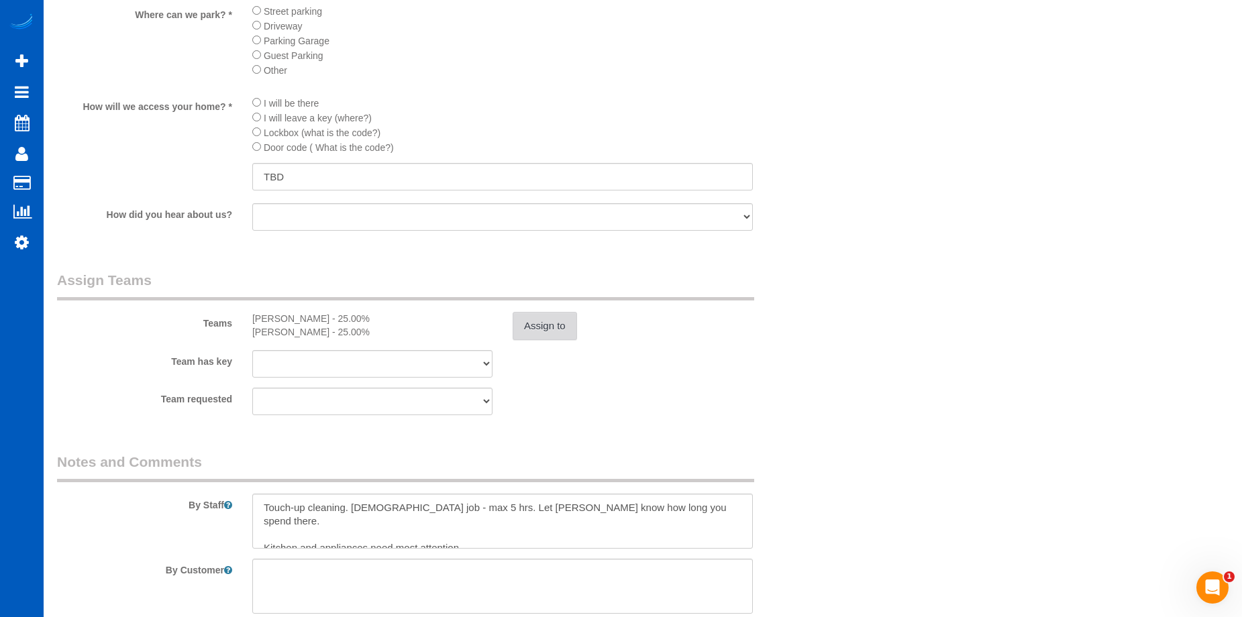
click at [571, 323] on button "Assign to" at bounding box center [545, 326] width 64 height 28
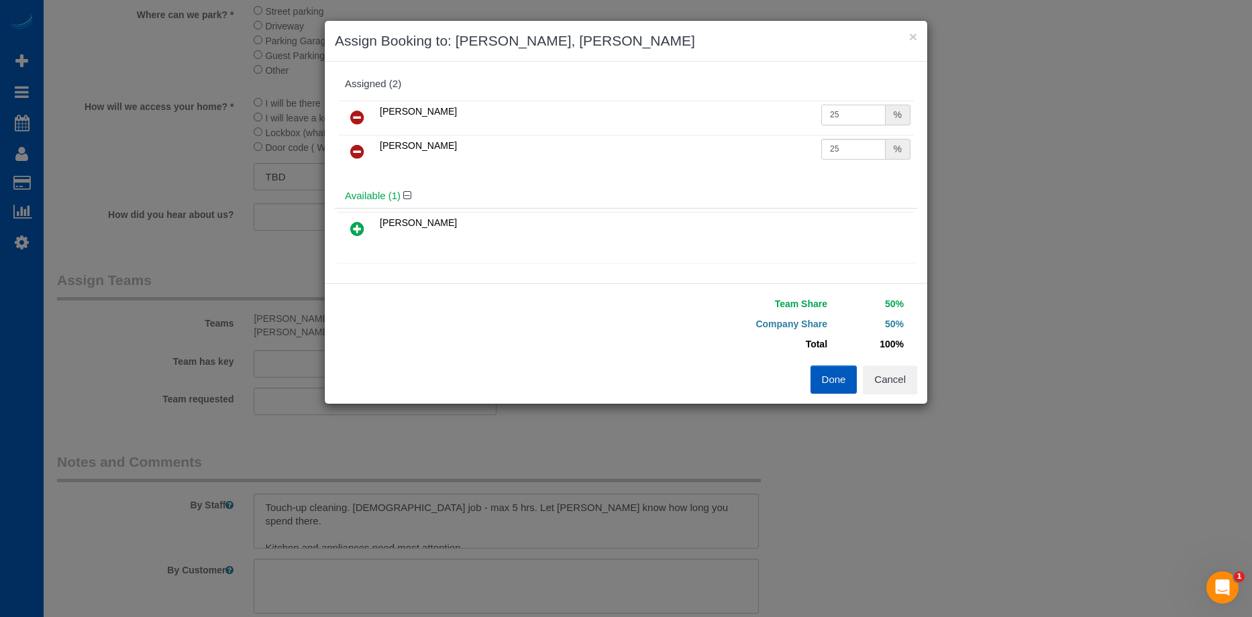
click at [851, 110] on input "25" at bounding box center [854, 115] width 64 height 21
drag, startPoint x: 844, startPoint y: 108, endPoint x: 659, endPoint y: 98, distance: 184.8
click at [659, 98] on div "Sarah Morozov 25 % Tatiana Sitnik 25 %" at bounding box center [626, 140] width 583 height 87
type input "27"
click at [841, 150] on input "25" at bounding box center [854, 149] width 64 height 21
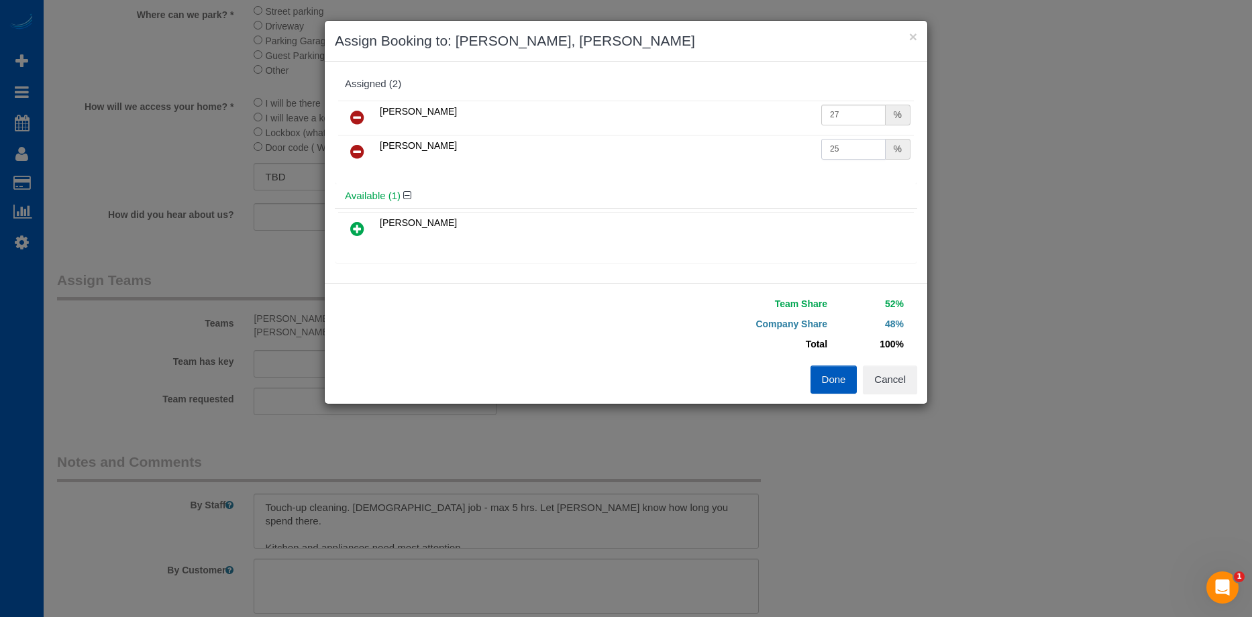
drag, startPoint x: 849, startPoint y: 148, endPoint x: 769, endPoint y: 150, distance: 80.6
click at [769, 150] on tr "Tatiana Sitnik 25 %" at bounding box center [626, 152] width 576 height 34
type input "27"
click at [828, 382] on button "Done" at bounding box center [834, 380] width 47 height 28
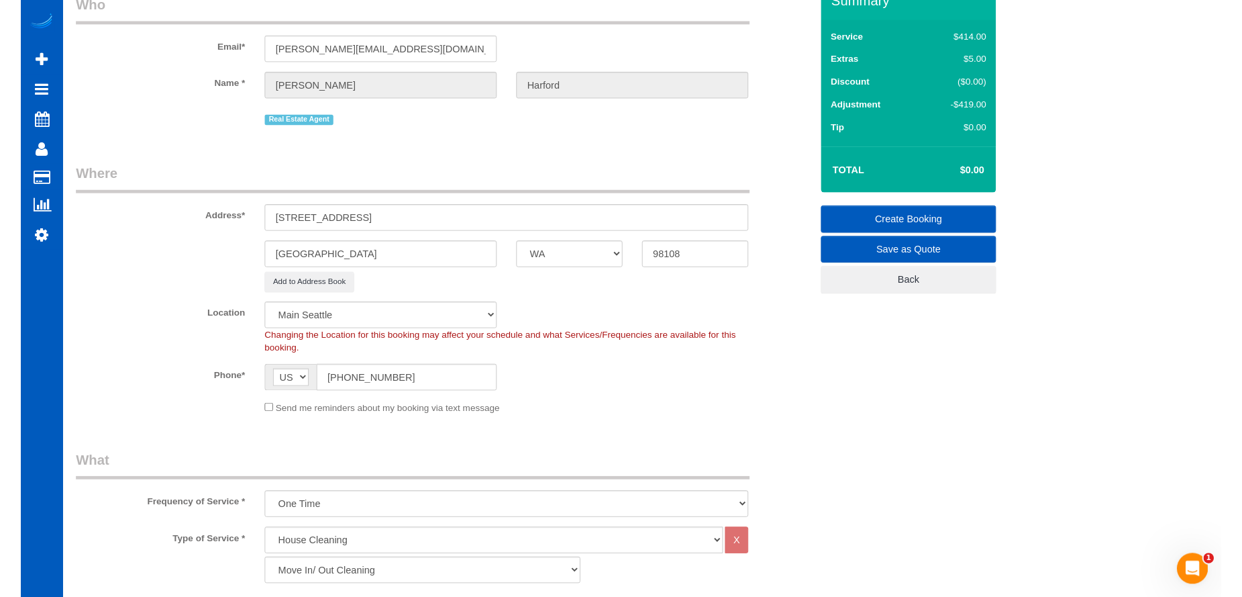
scroll to position [0, 0]
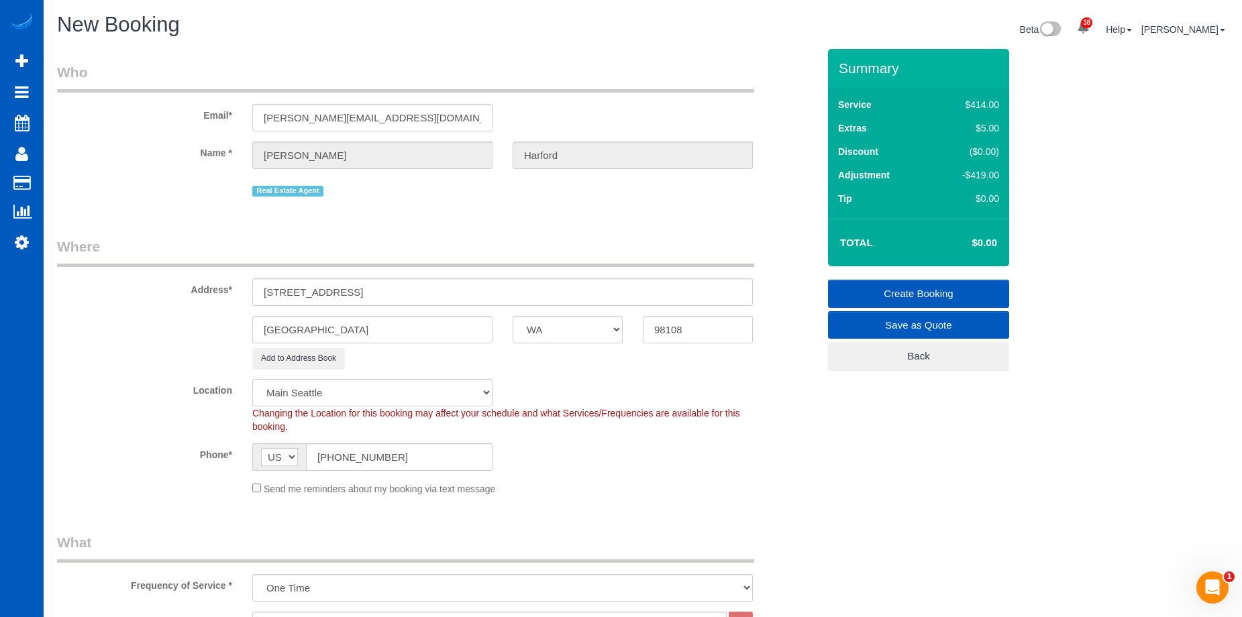
click at [873, 289] on link "Create Booking" at bounding box center [918, 294] width 181 height 28
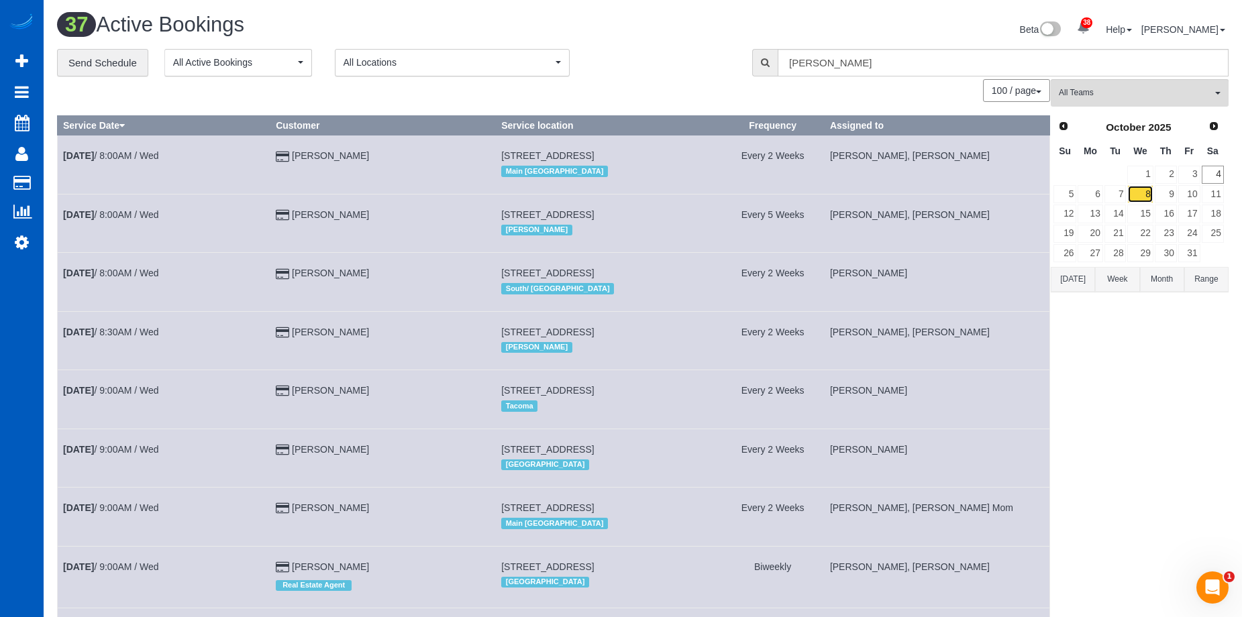
click at [1137, 193] on link "8" at bounding box center [1141, 194] width 26 height 18
click at [602, 72] on div "**********" at bounding box center [394, 63] width 675 height 28
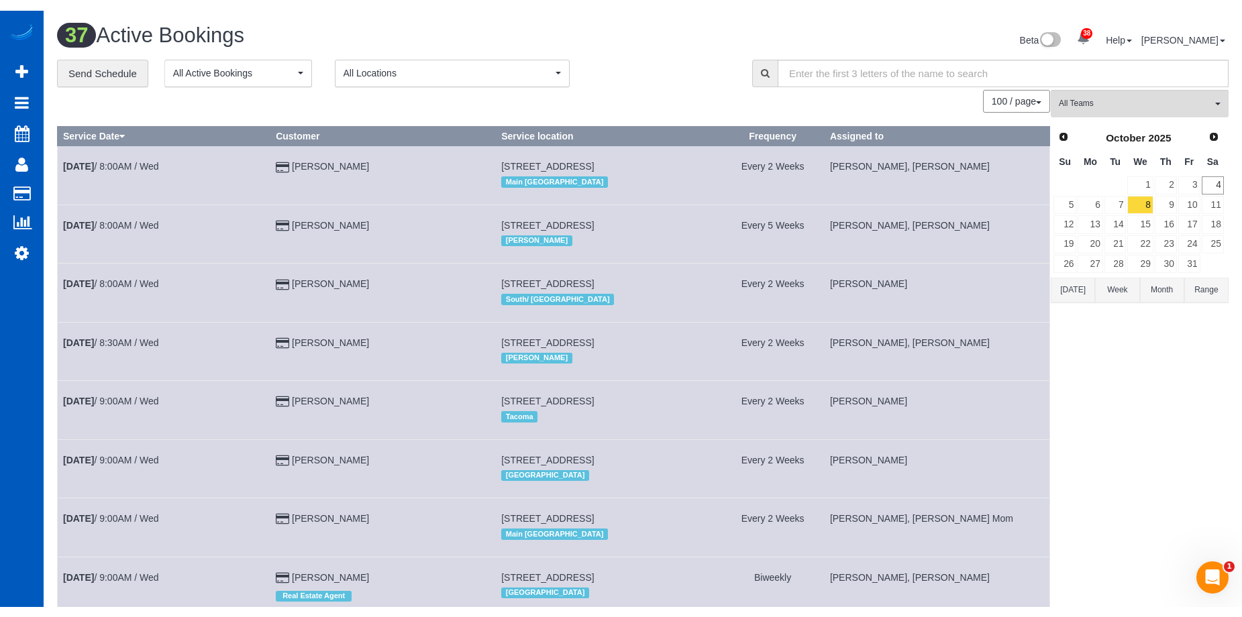
scroll to position [1574, 0]
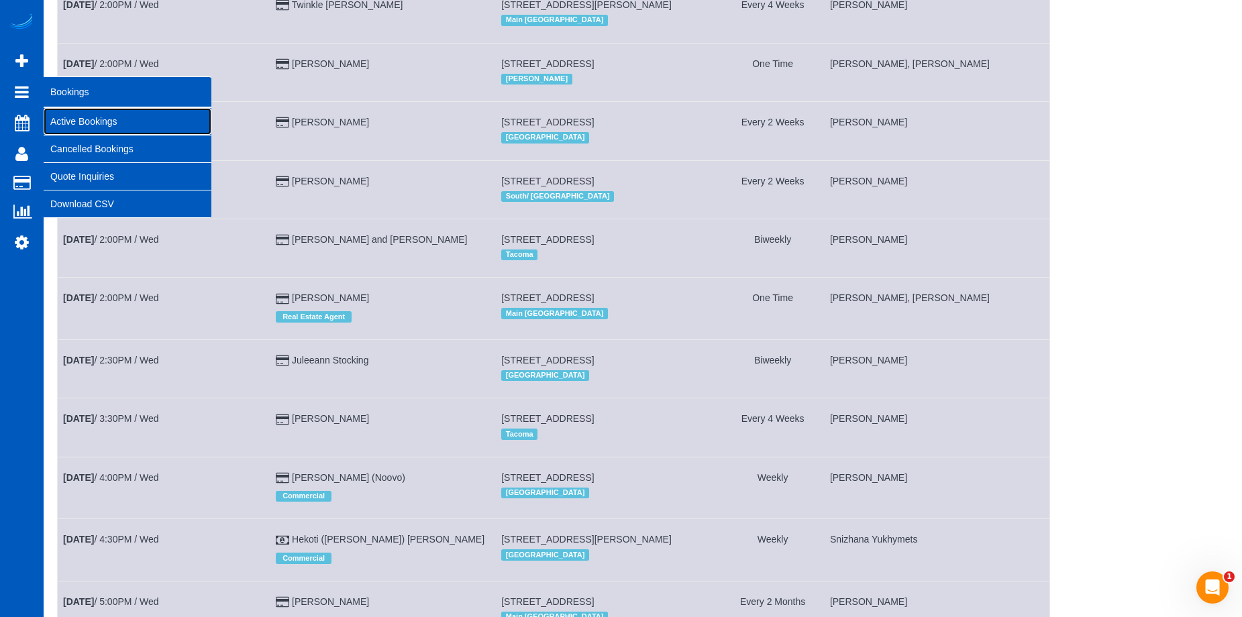
click at [75, 119] on link "Active Bookings" at bounding box center [128, 121] width 168 height 27
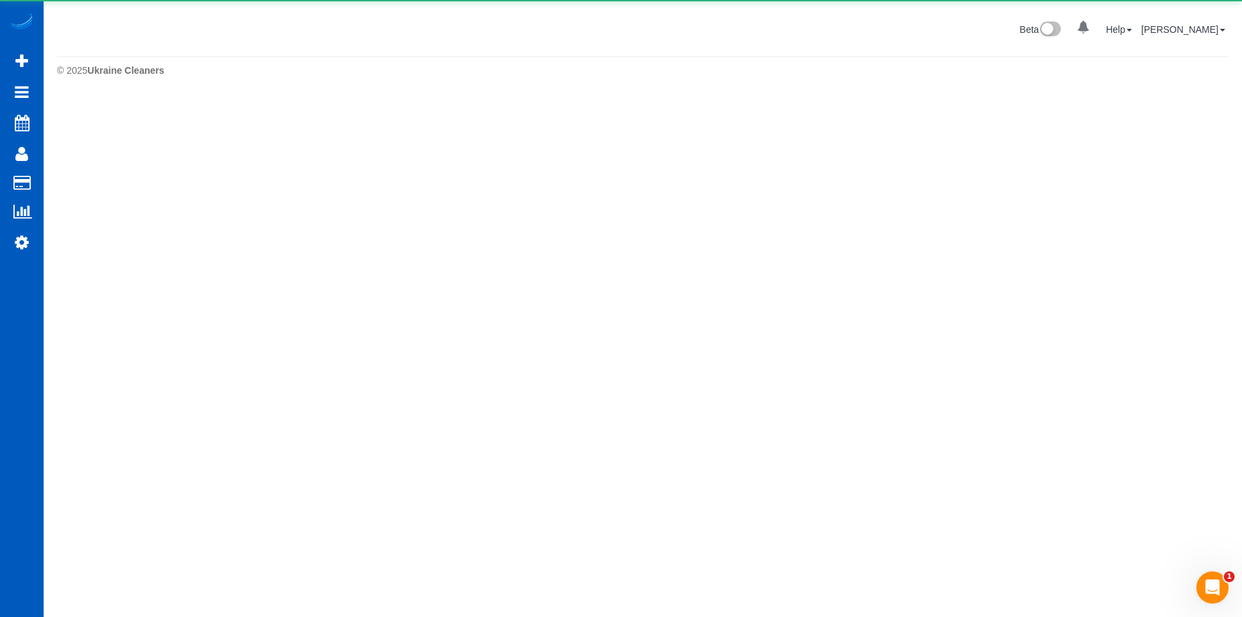
scroll to position [0, 0]
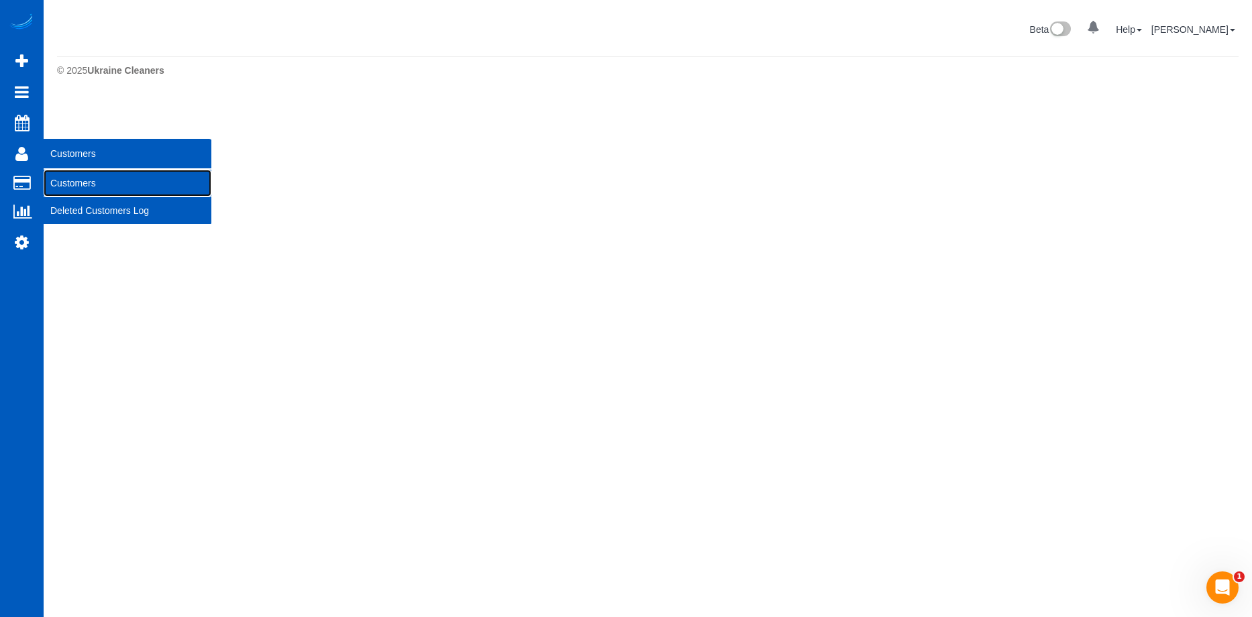
click at [69, 180] on link "Customers" at bounding box center [128, 183] width 168 height 27
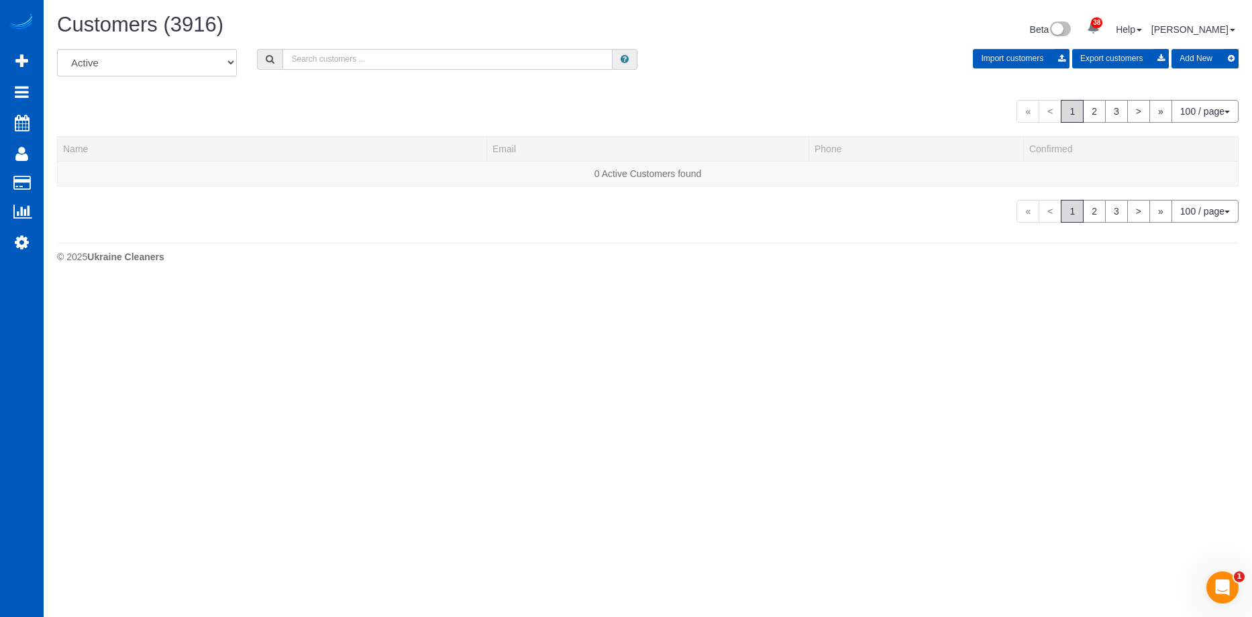
click at [346, 57] on input "text" at bounding box center [448, 59] width 330 height 21
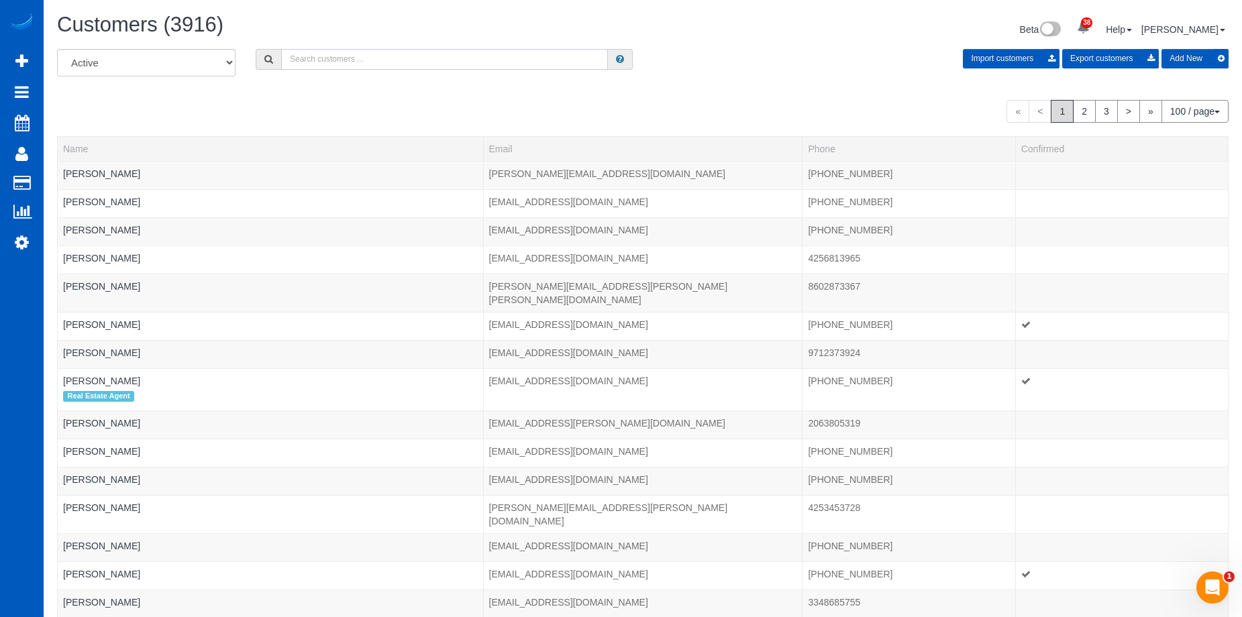
paste input "angelacobb813@gmail.com"
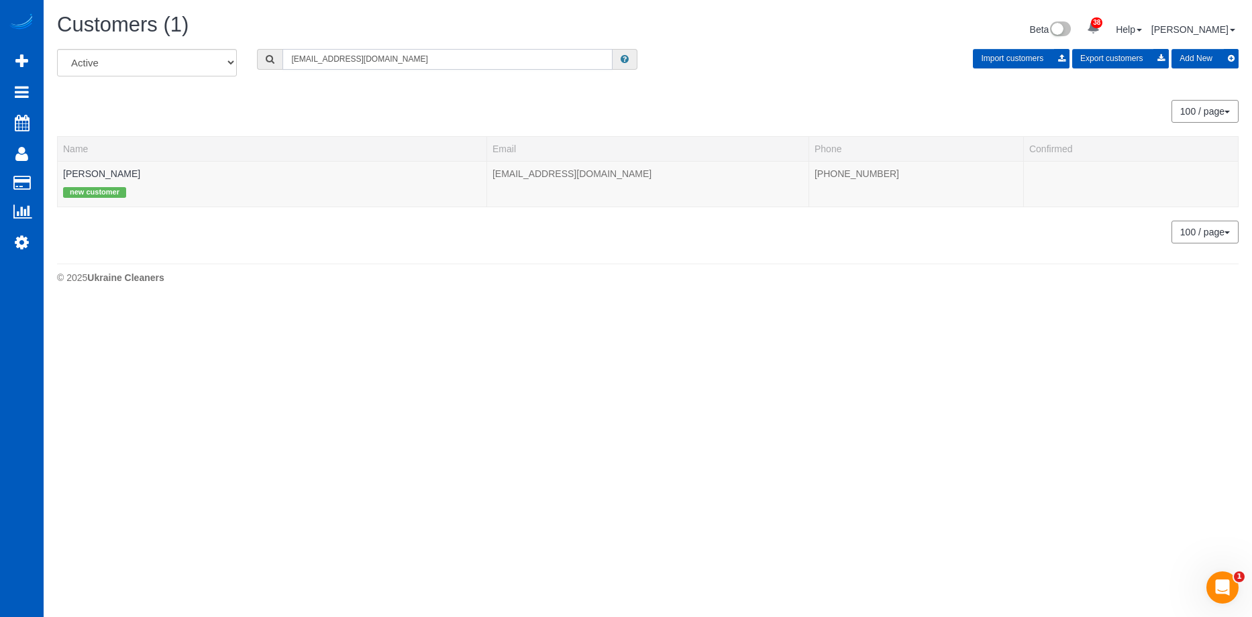
type input "angelacobb813@gmail.com"
click at [84, 168] on link "Angela Cobb" at bounding box center [101, 173] width 77 height 11
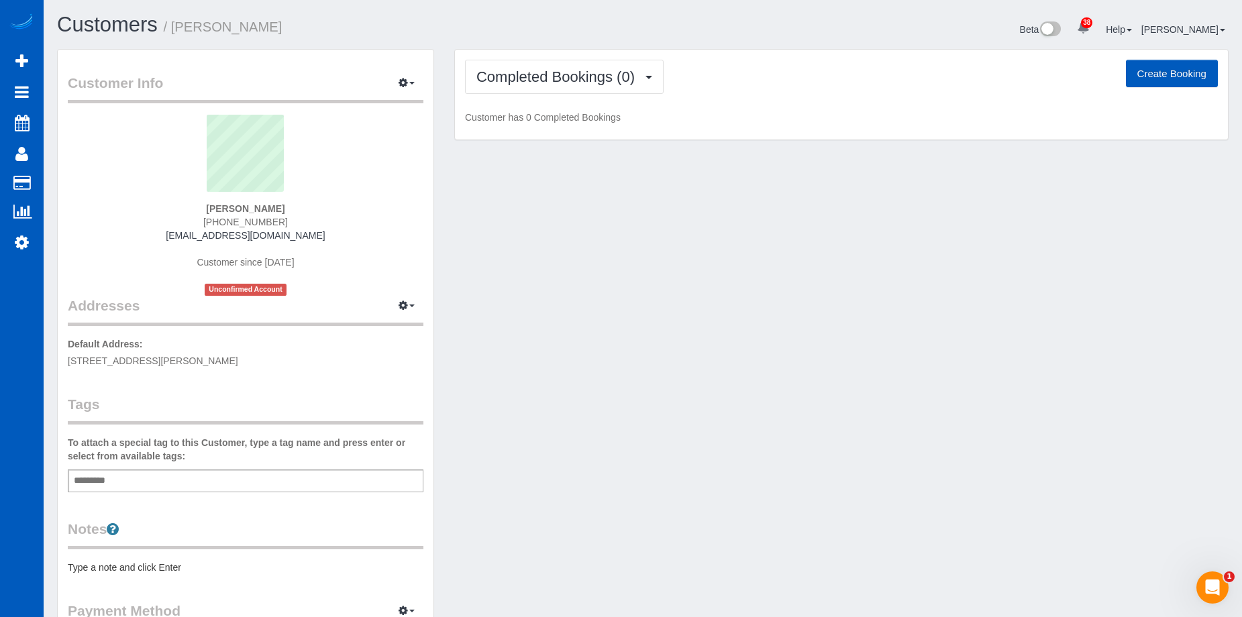
click at [1155, 66] on button "Create Booking" at bounding box center [1172, 74] width 92 height 28
select select "[GEOGRAPHIC_DATA]"
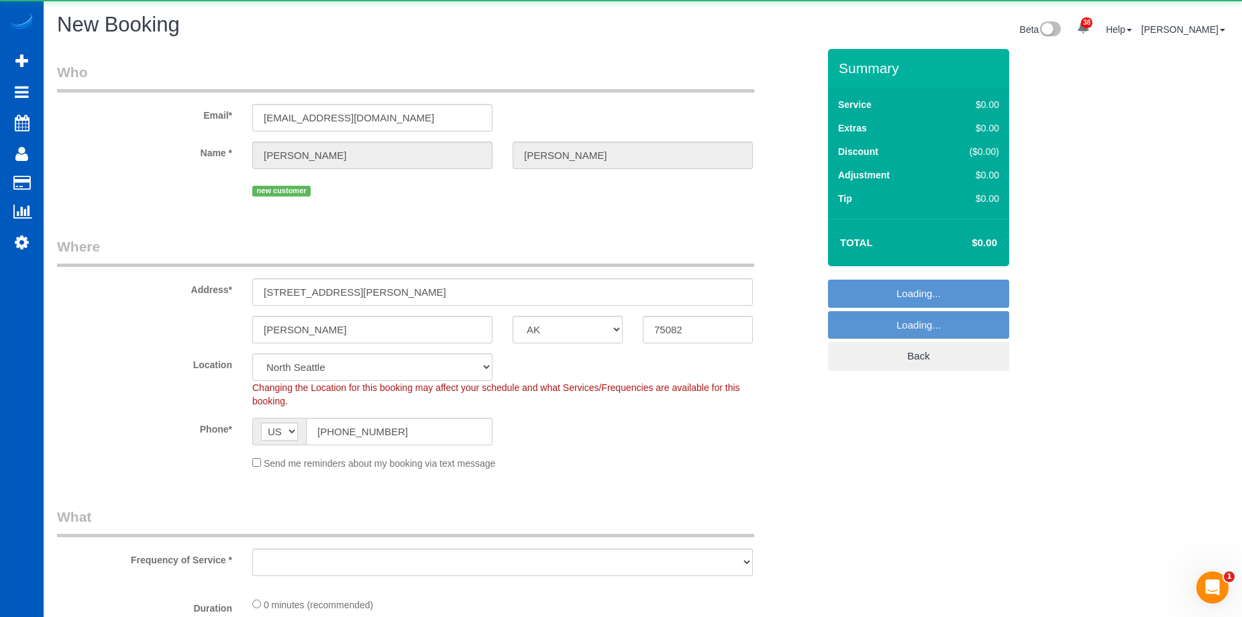
select select "object:17605"
select select "string:fspay-9cd582ec-ad1a-42e2-b492-43e14c6da575"
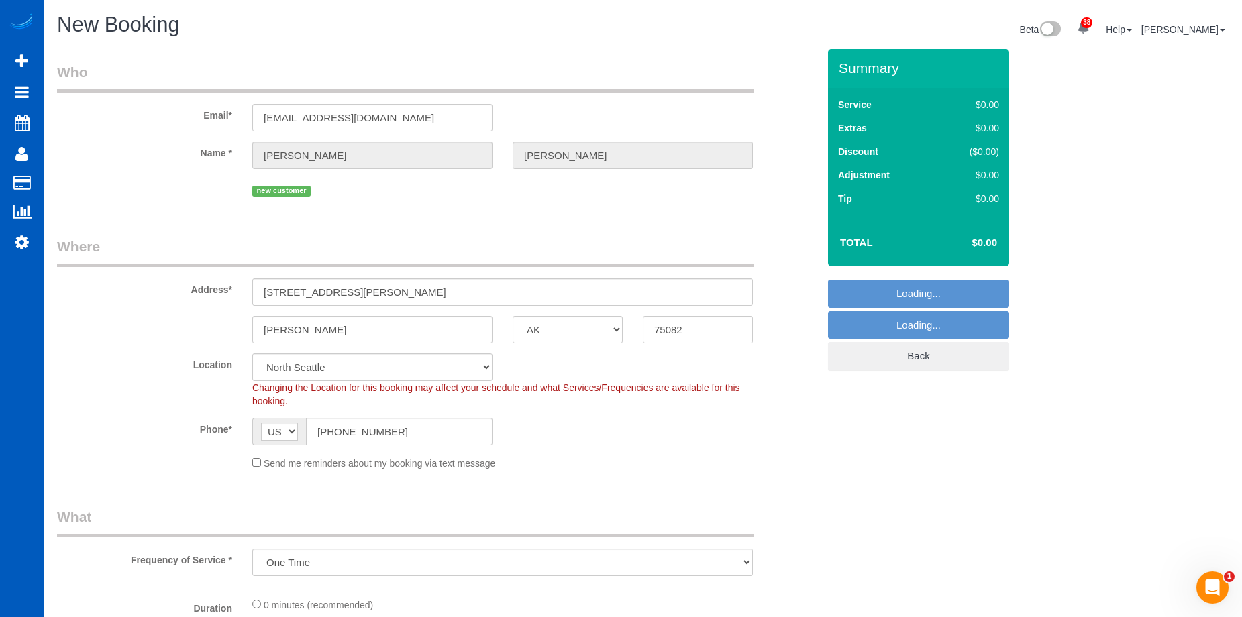
select select "object:17865"
select select "199"
select select "331"
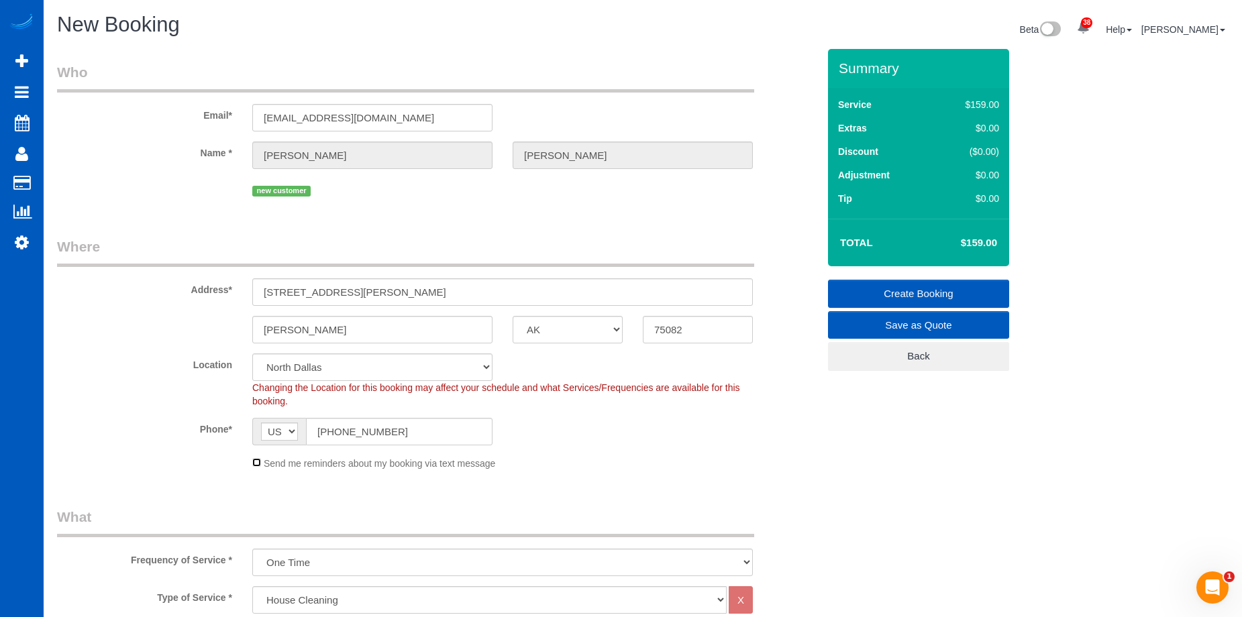
scroll to position [201, 0]
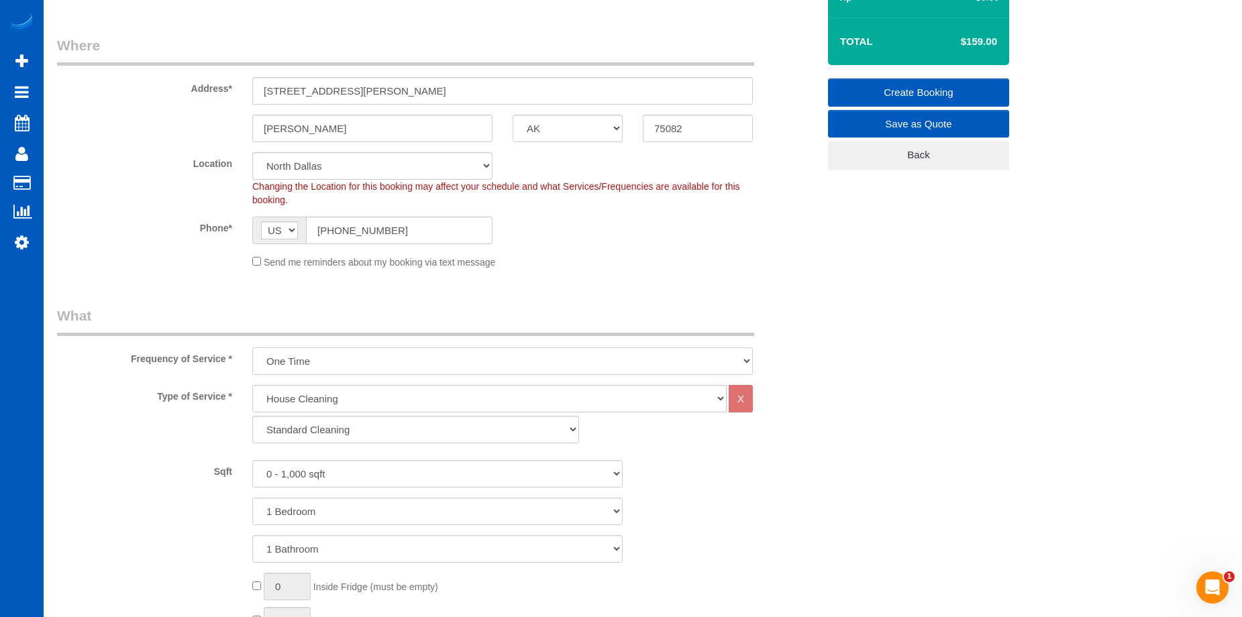
click at [342, 362] on select "One Time Weekly - 15.00% Every 2 Weeks - 10.00% Every 4 Weeks - 5.00% Every 2 M…" at bounding box center [502, 362] width 501 height 28
select select "object:17956"
click at [252, 348] on select "One Time Weekly - 15.00% Every 2 Weeks - 10.00% Every 4 Weeks - 5.00% Every 2 M…" at bounding box center [502, 362] width 501 height 28
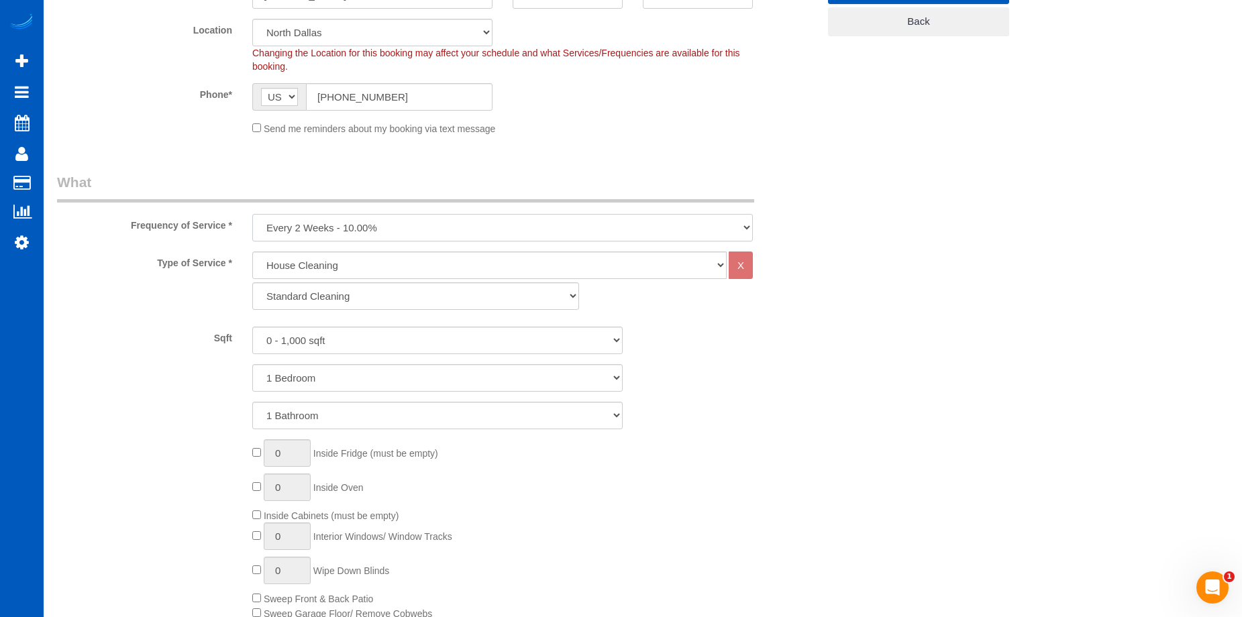
scroll to position [336, 0]
click at [333, 336] on select "0 - 1,000 sqft 1,001 - 1,500 sqft 1,501 - 2,000 sqft 2,001 - 2,500 sqft 2,501 -…" at bounding box center [437, 340] width 370 height 28
select select "1001"
click at [252, 326] on select "0 - 1,000 sqft 1,001 - 1,500 sqft 1,501 - 2,000 sqft 2,001 - 2,500 sqft 2,501 -…" at bounding box center [437, 340] width 370 height 28
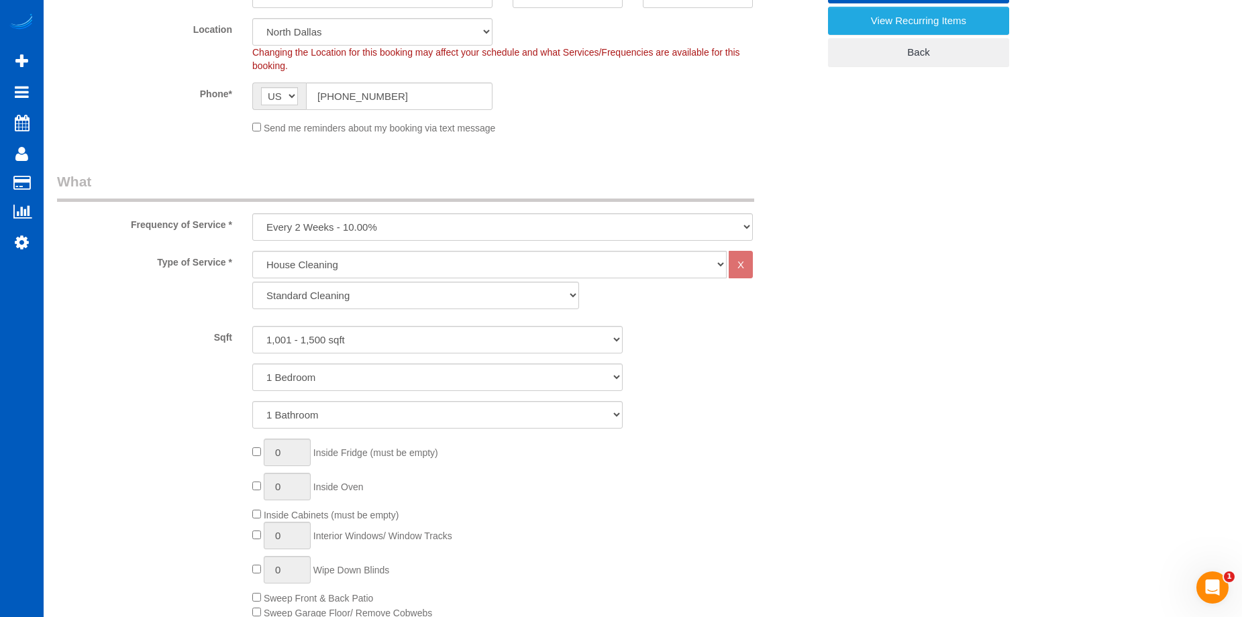
scroll to position [671, 0]
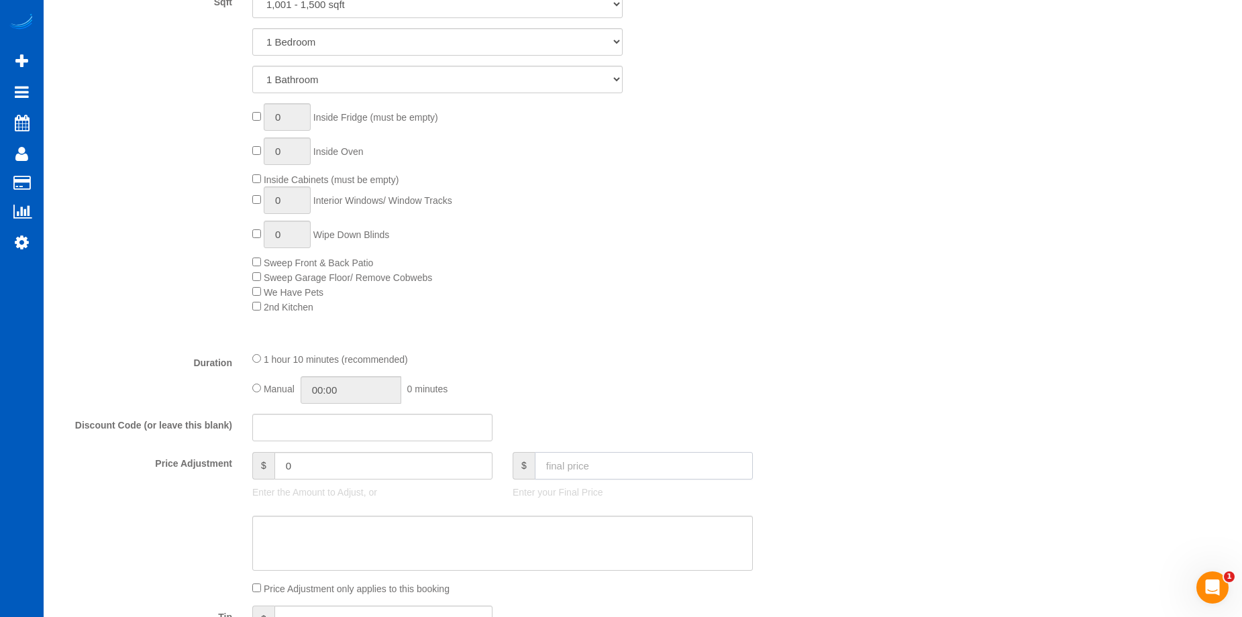
click at [571, 456] on input "text" at bounding box center [644, 466] width 218 height 28
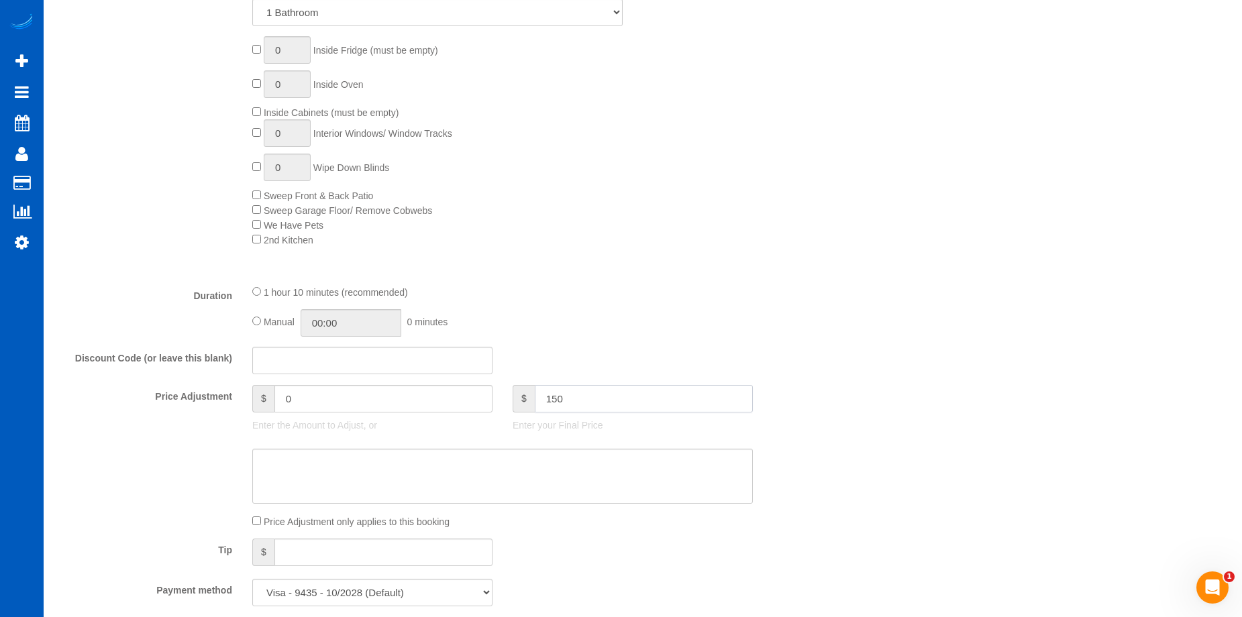
type input "150"
click at [312, 464] on textarea at bounding box center [502, 476] width 501 height 55
type input "-47.1"
click at [660, 409] on input "text" at bounding box center [644, 399] width 218 height 28
type input "150"
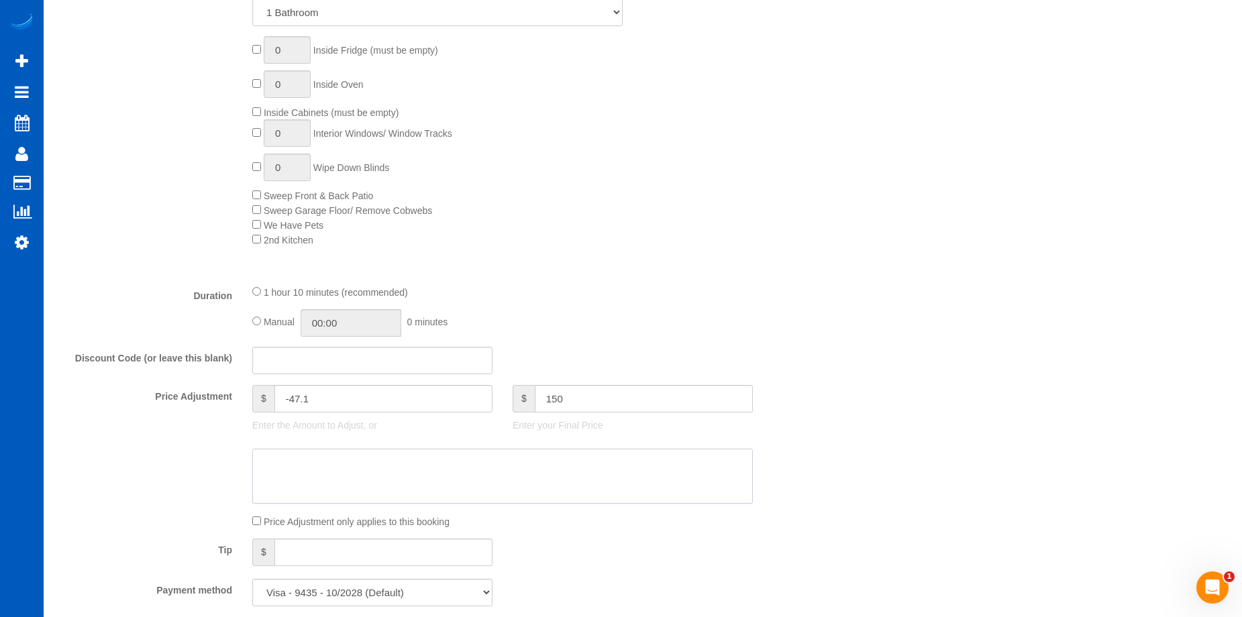
click at [584, 473] on textarea at bounding box center [502, 476] width 501 height 55
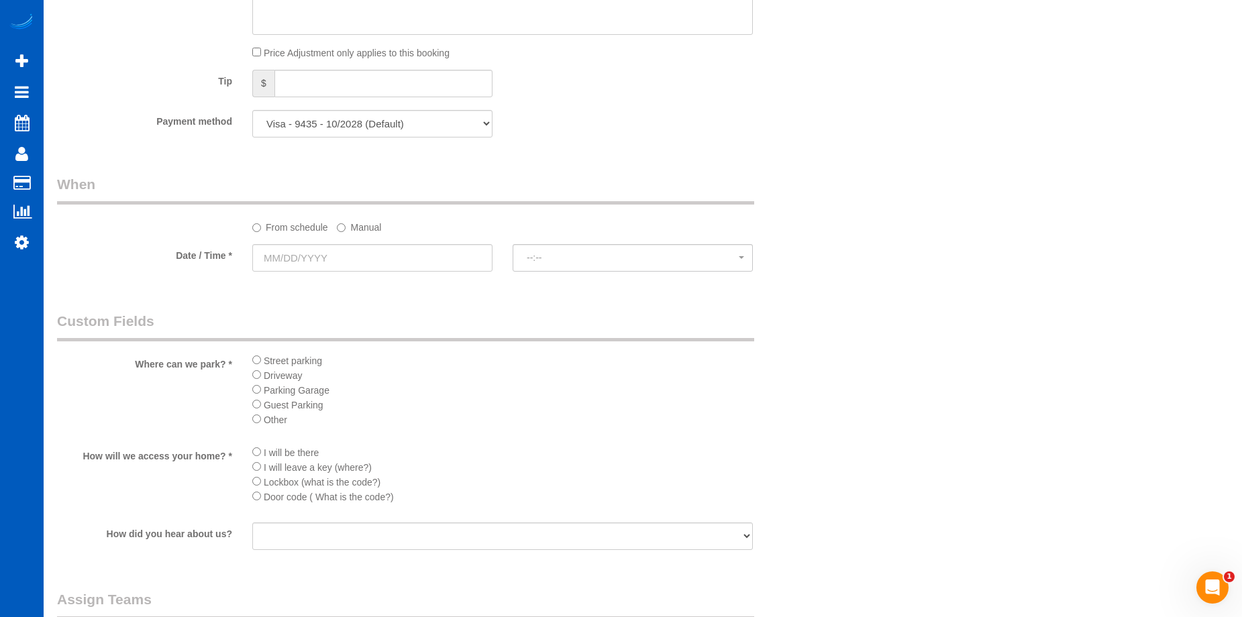
scroll to position [1208, 0]
click at [448, 263] on input "text" at bounding box center [372, 258] width 240 height 28
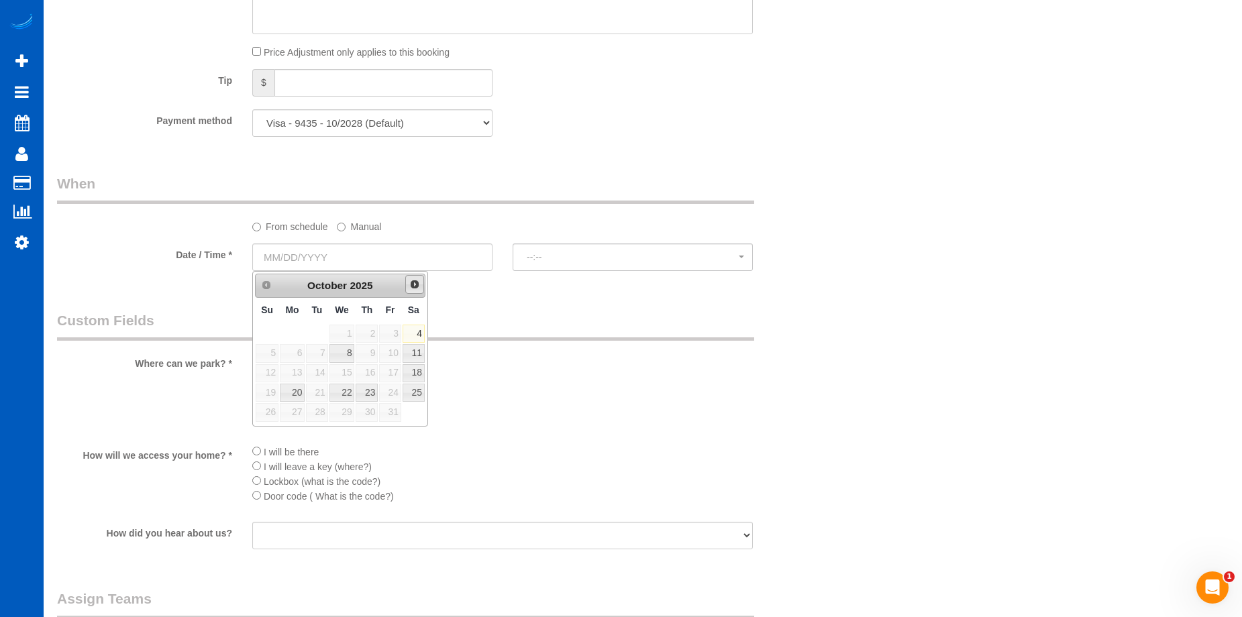
click at [417, 284] on span "Next" at bounding box center [414, 284] width 11 height 11
click at [346, 224] on label "Manual" at bounding box center [359, 224] width 44 height 18
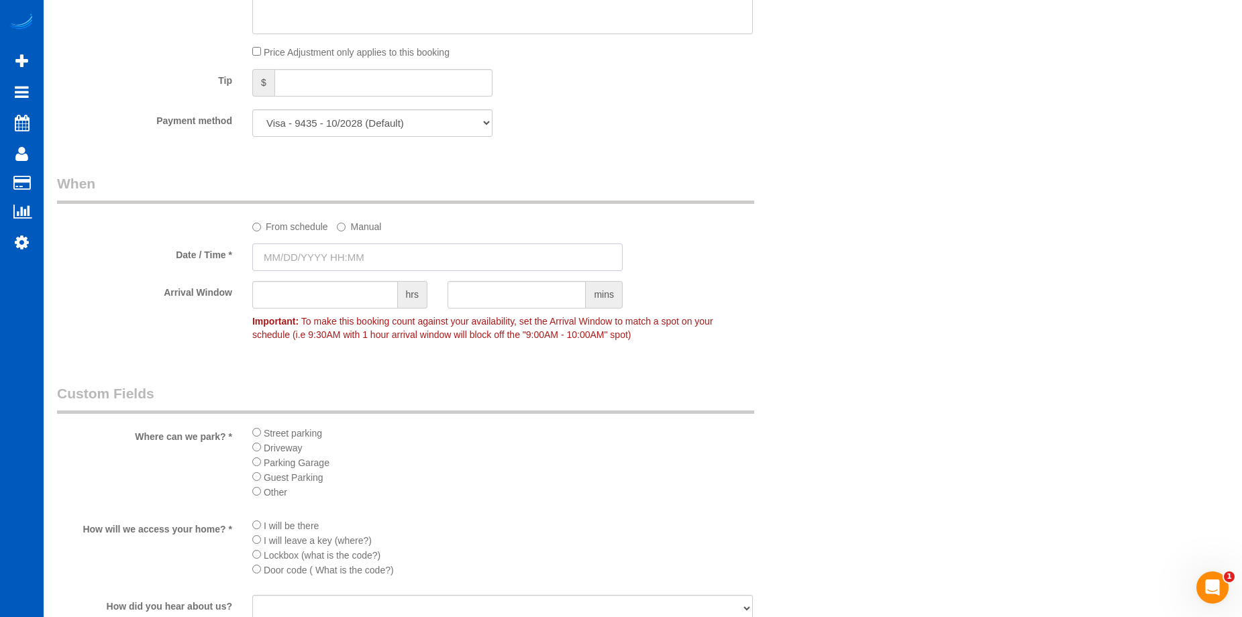
click at [332, 251] on input "text" at bounding box center [437, 258] width 370 height 28
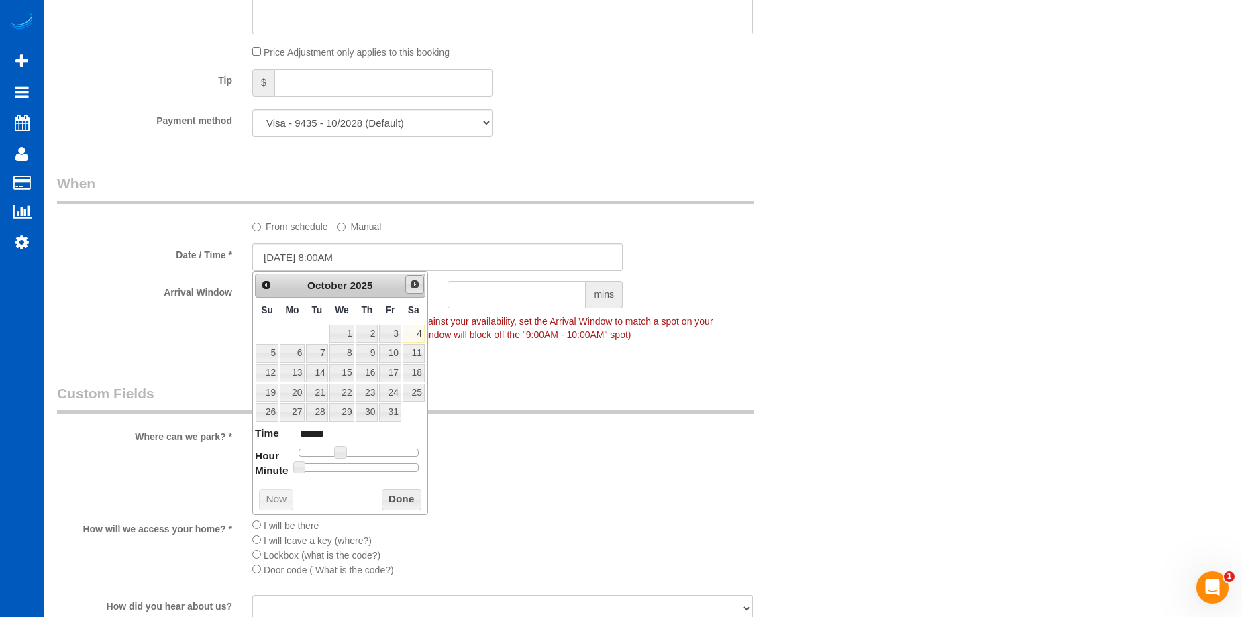
click at [415, 291] on link "Next" at bounding box center [414, 284] width 19 height 19
click at [294, 367] on link "10" at bounding box center [292, 373] width 25 height 18
type input "11/10/2025 9:00AM"
type input "******"
type input "11/10/2025 11:00AM"
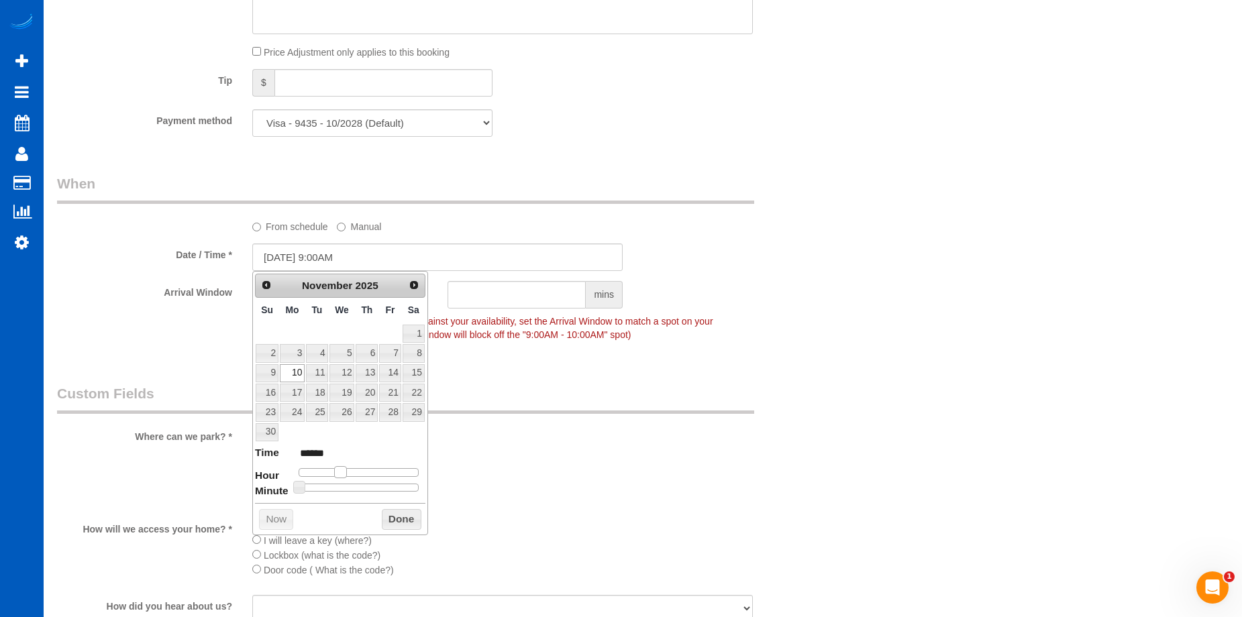
type input "*******"
type input "11/10/2025 1:00PM"
type input "******"
type input "11/10/2025 3:00PM"
type input "******"
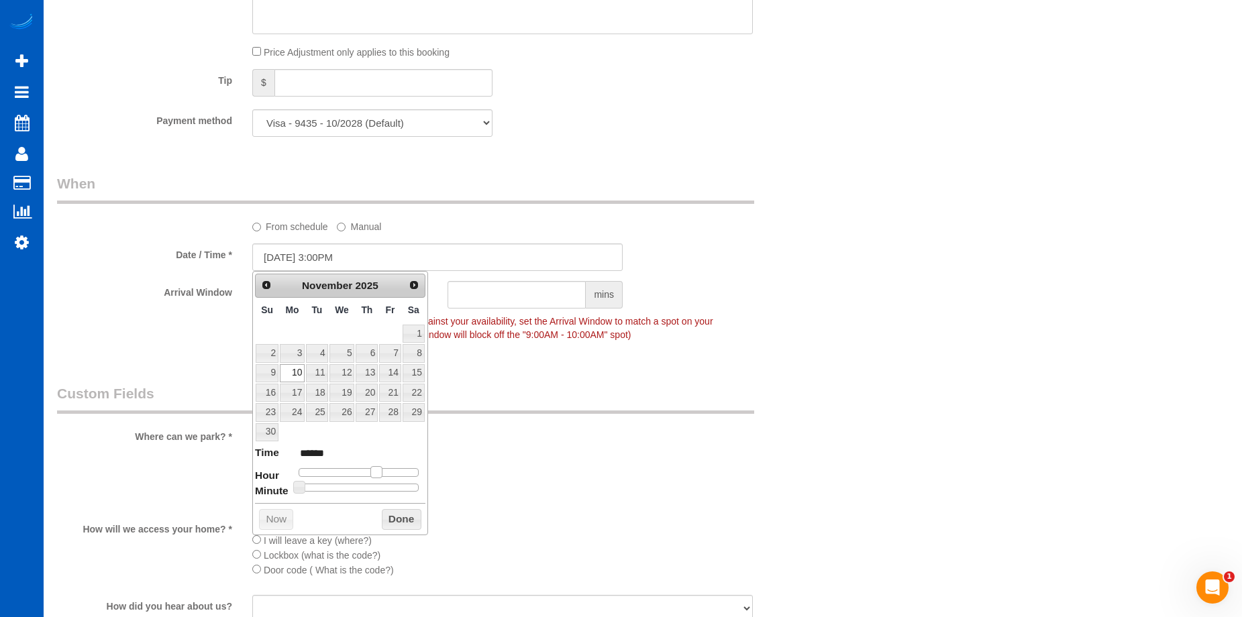
type input "11/10/2025 2:00PM"
type input "******"
type input "11/10/2025 12:00PM"
type input "*******"
type input "11/10/2025 11:00AM"
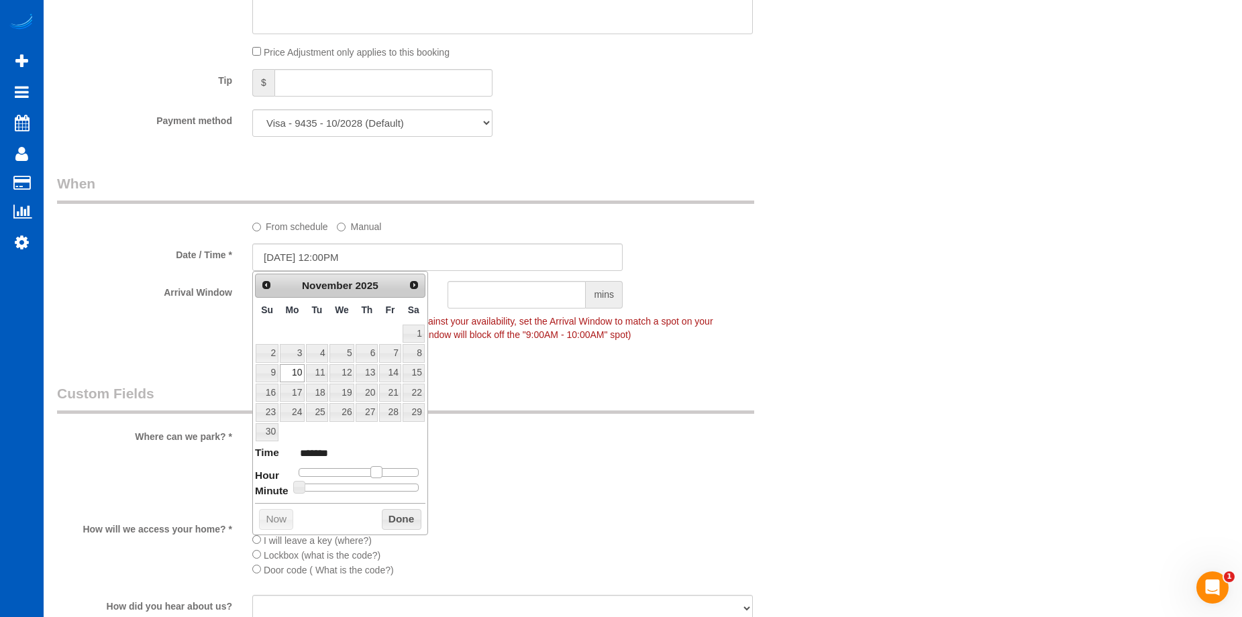
type input "*******"
type input "11/10/2025 10:00AM"
type input "*******"
type input "11/10/2025 9:00AM"
type input "******"
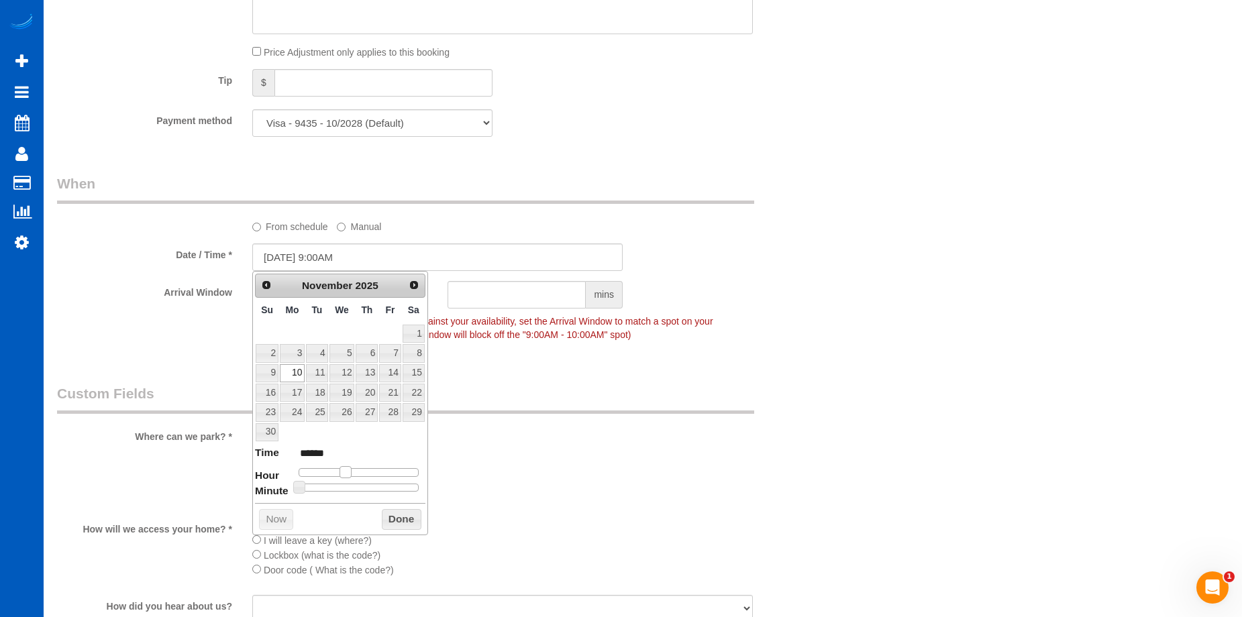
type input "11/10/2025 10:00AM"
type input "*******"
type input "11/10/2025 11:00AM"
type input "*******"
type input "11/10/2025 12:00PM"
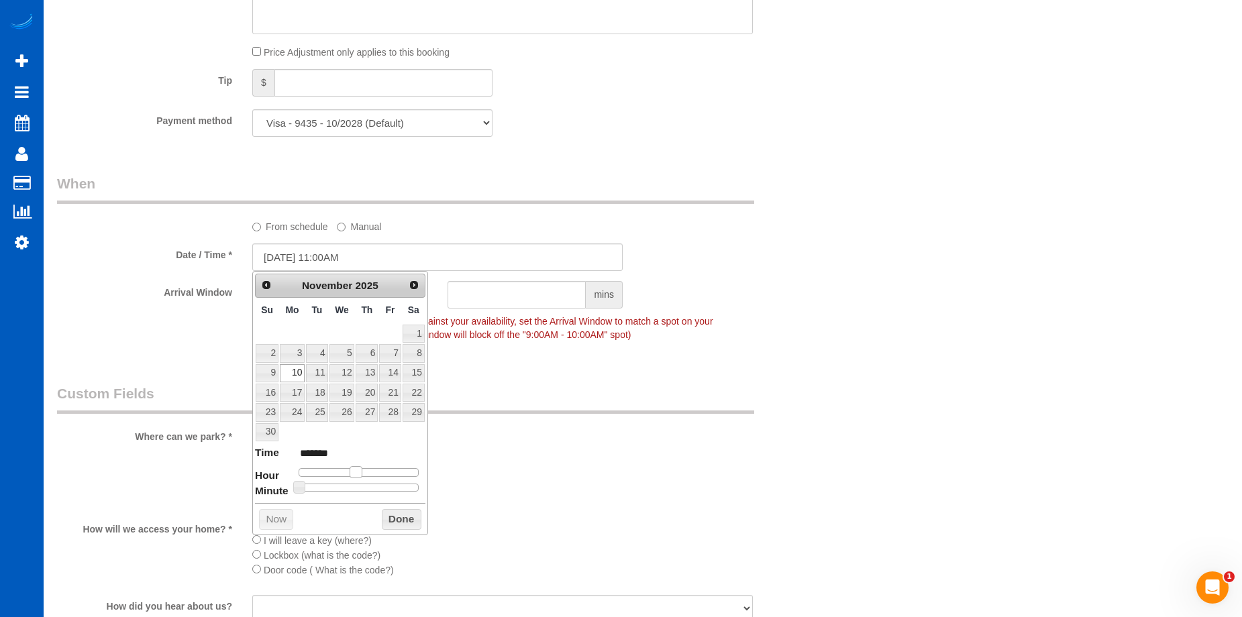
type input "*******"
drag, startPoint x: 341, startPoint y: 473, endPoint x: 363, endPoint y: 469, distance: 22.5
click at [363, 469] on span at bounding box center [361, 472] width 12 height 12
click at [398, 527] on button "Done" at bounding box center [402, 519] width 40 height 21
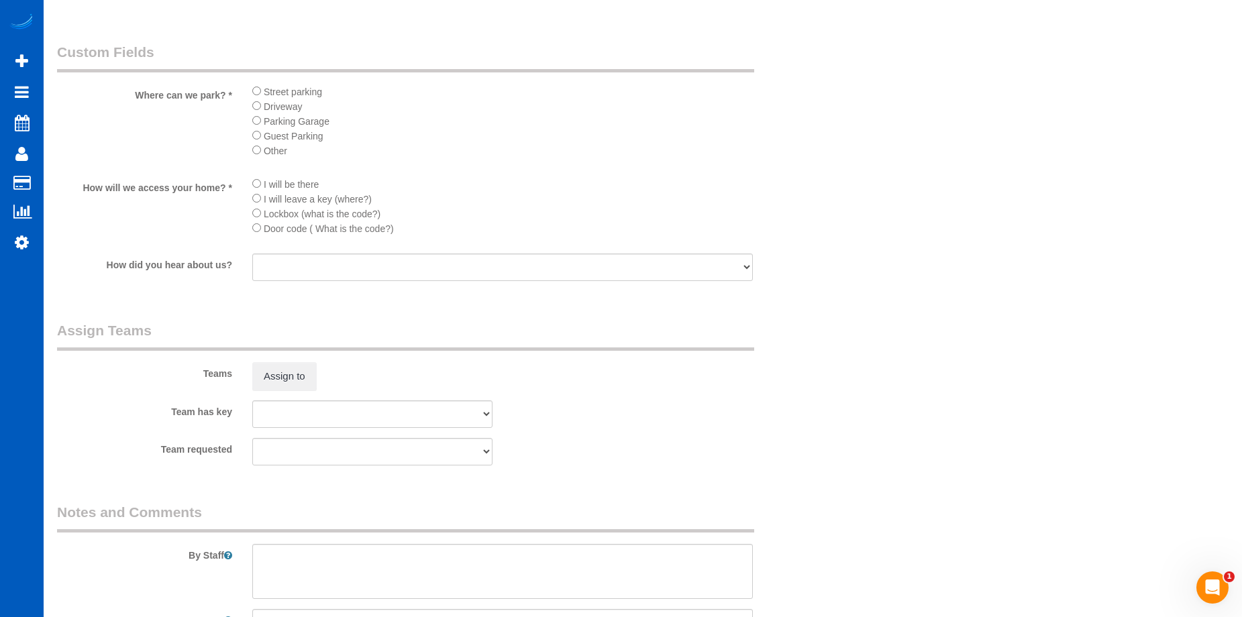
scroll to position [1678, 0]
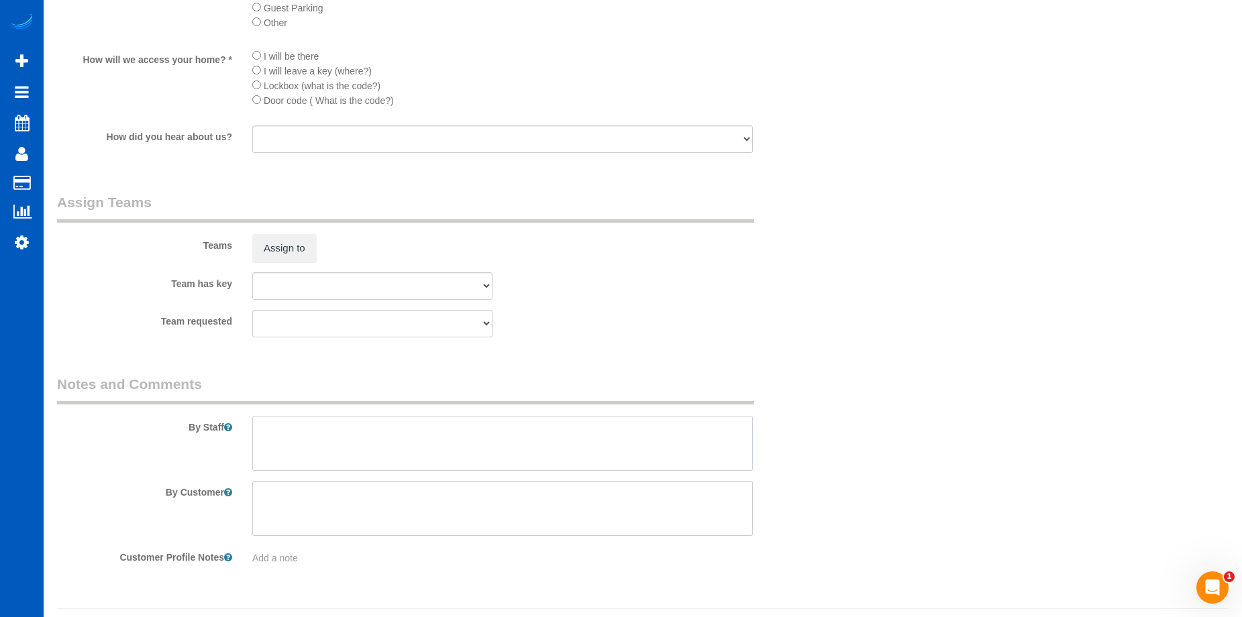
click at [405, 432] on textarea at bounding box center [502, 443] width 501 height 55
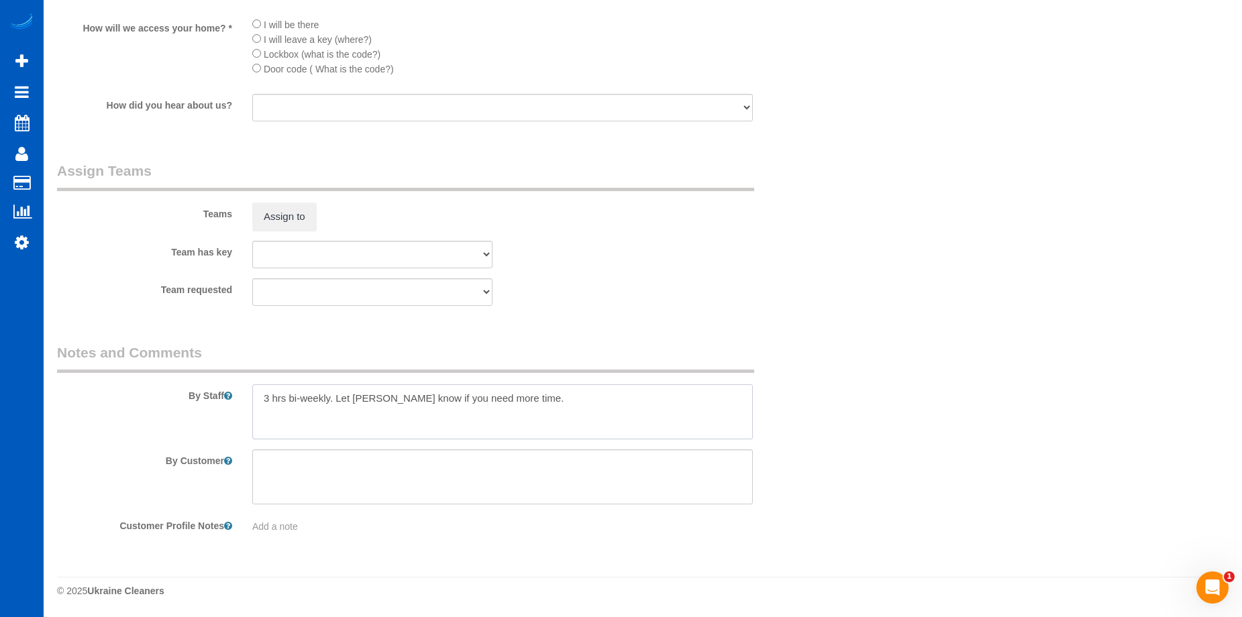
type textarea "3 hrs bi-weekly. Let Anna know if you need more time."
click at [275, 526] on span "Add a note" at bounding box center [275, 527] width 46 height 11
type textarea "P"
click at [673, 268] on div "Team has key Anna Vakarchuk Viktoriia Nazarenko" at bounding box center [437, 255] width 781 height 28
click at [402, 532] on pre "Preference: Prioritize scheduling over cleaner." at bounding box center [502, 526] width 501 height 13
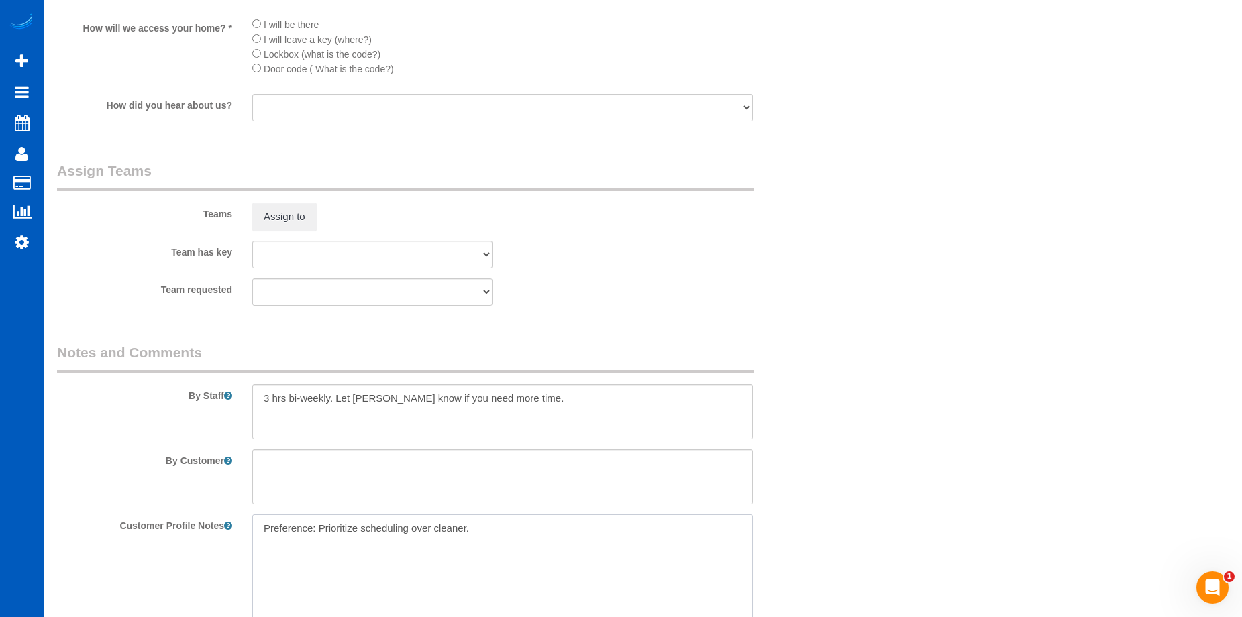
click at [407, 526] on textarea "Preference: Prioritize scheduling over cleaner." at bounding box center [502, 589] width 501 height 148
type textarea "Preference: Prioritize scheduling (Monday afternoons) over cleaner."
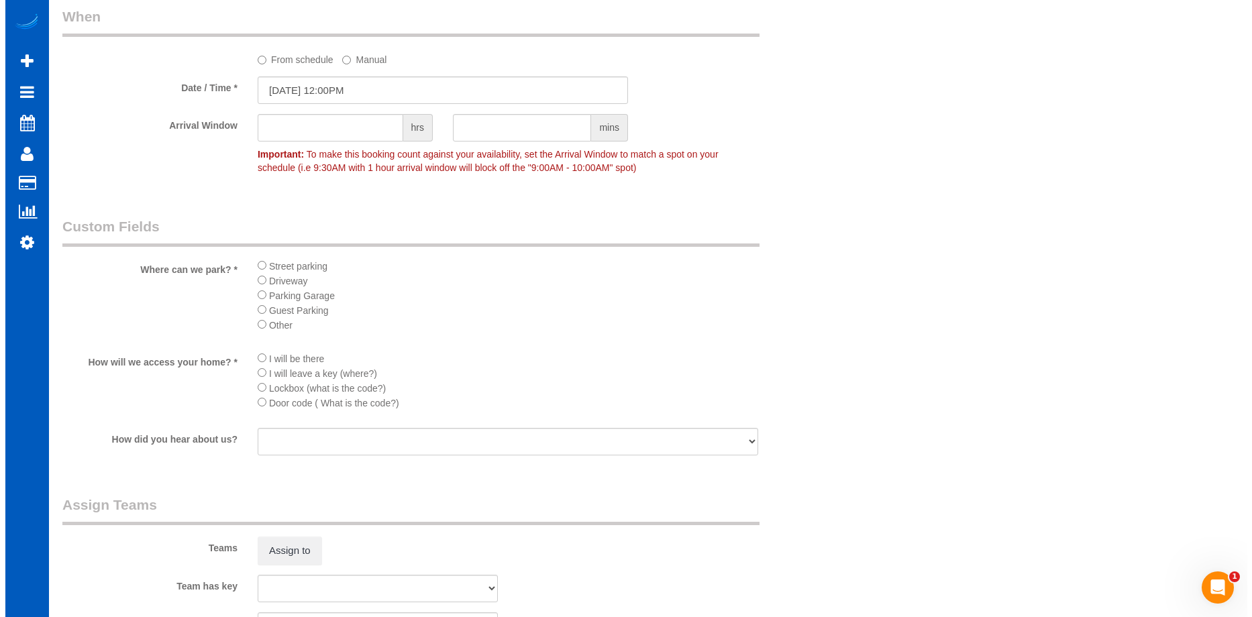
scroll to position [1374, 0]
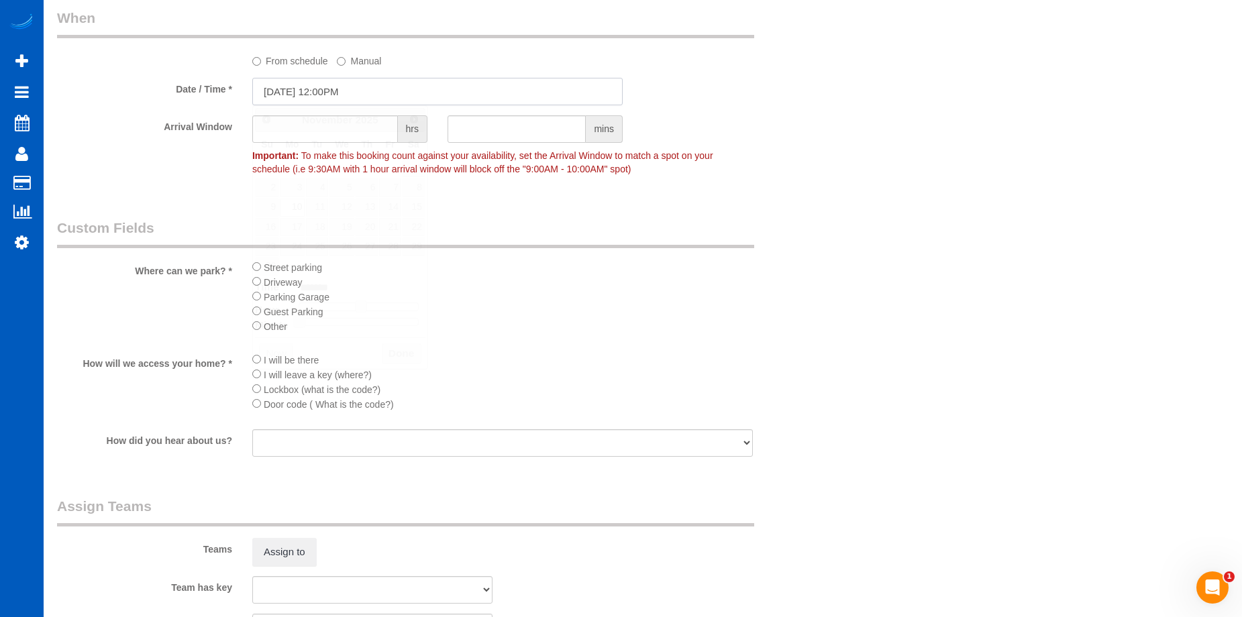
click at [376, 89] on input "11/10/2025 12:00PM" at bounding box center [437, 92] width 370 height 28
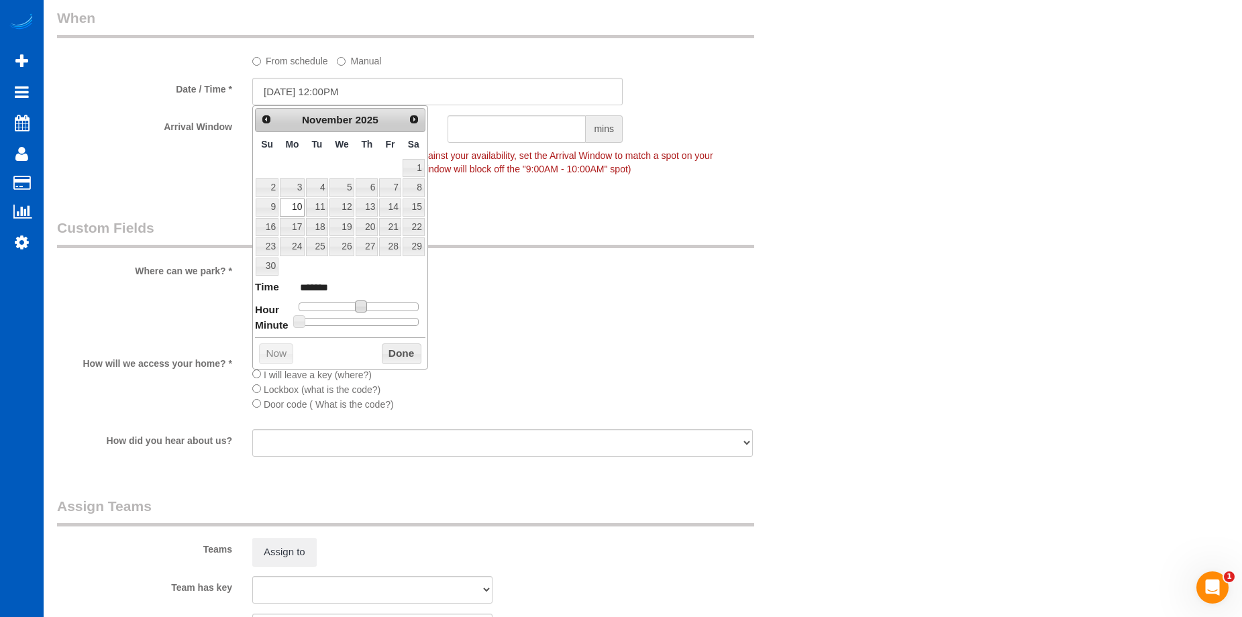
type input "11/10/2025 1:00PM"
type input "******"
type input "11/10/2025 2:00PM"
type input "******"
type input "11/10/2025 3:00PM"
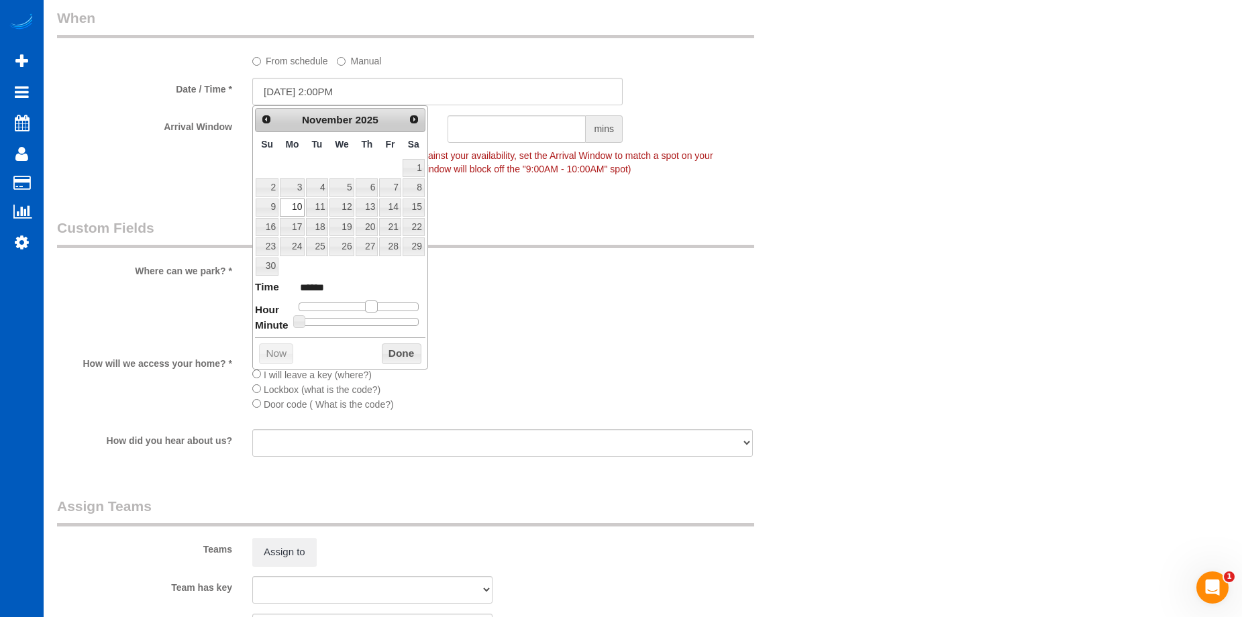
type input "******"
drag, startPoint x: 360, startPoint y: 306, endPoint x: 375, endPoint y: 305, distance: 14.8
click at [375, 305] on span at bounding box center [376, 307] width 12 height 12
type input "11/10/2025 2:00PM"
type input "******"
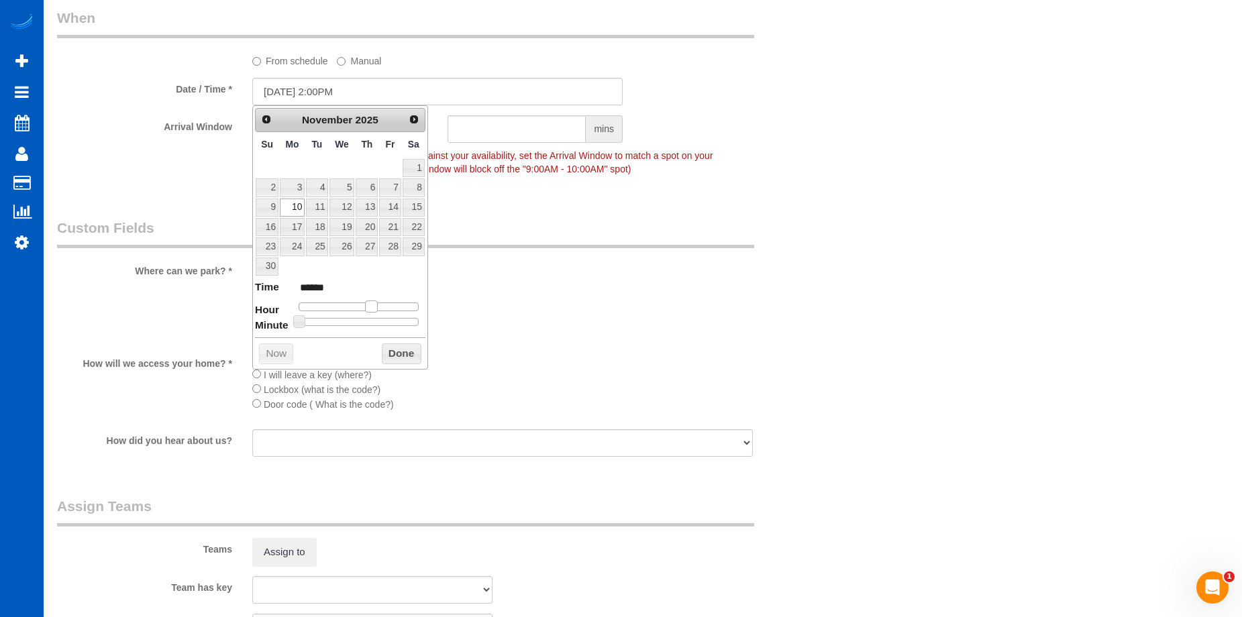
click at [367, 303] on span at bounding box center [371, 307] width 12 height 12
click at [405, 349] on button "Done" at bounding box center [402, 354] width 40 height 21
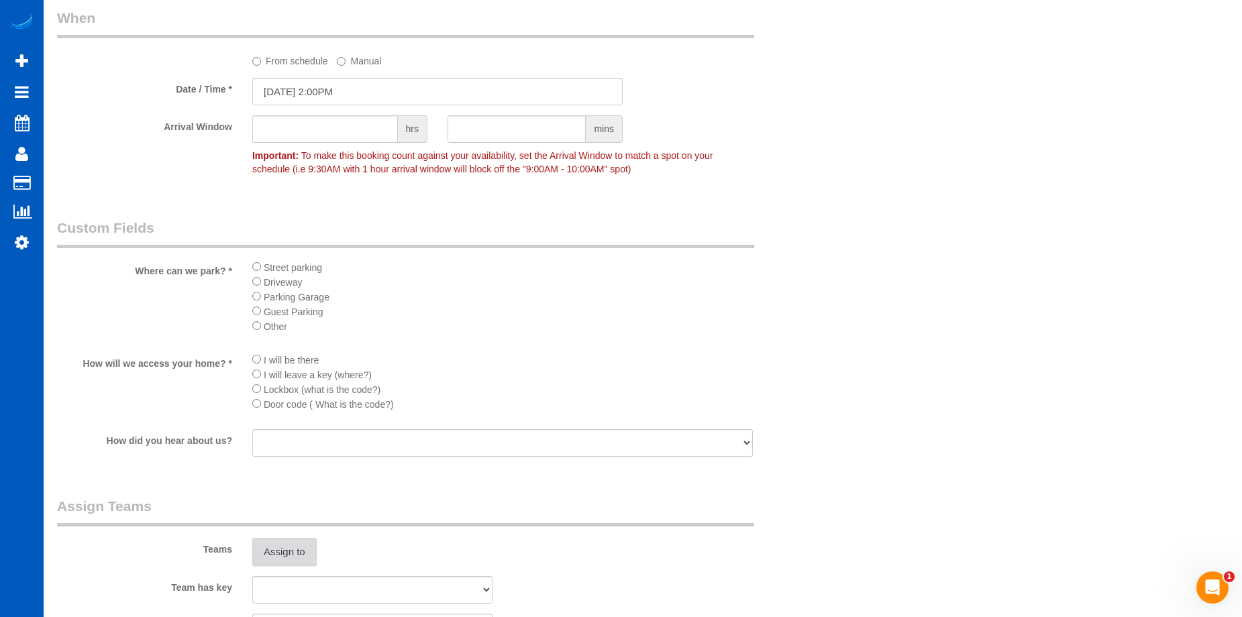
click at [295, 546] on button "Assign to" at bounding box center [284, 552] width 64 height 28
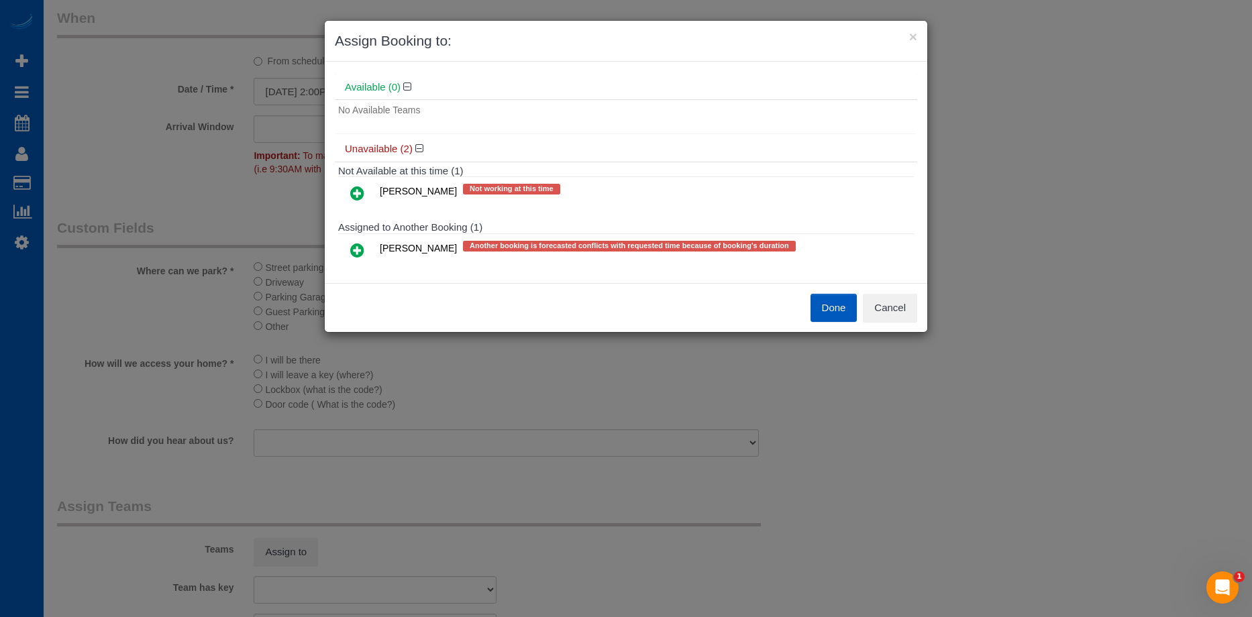
scroll to position [65, 0]
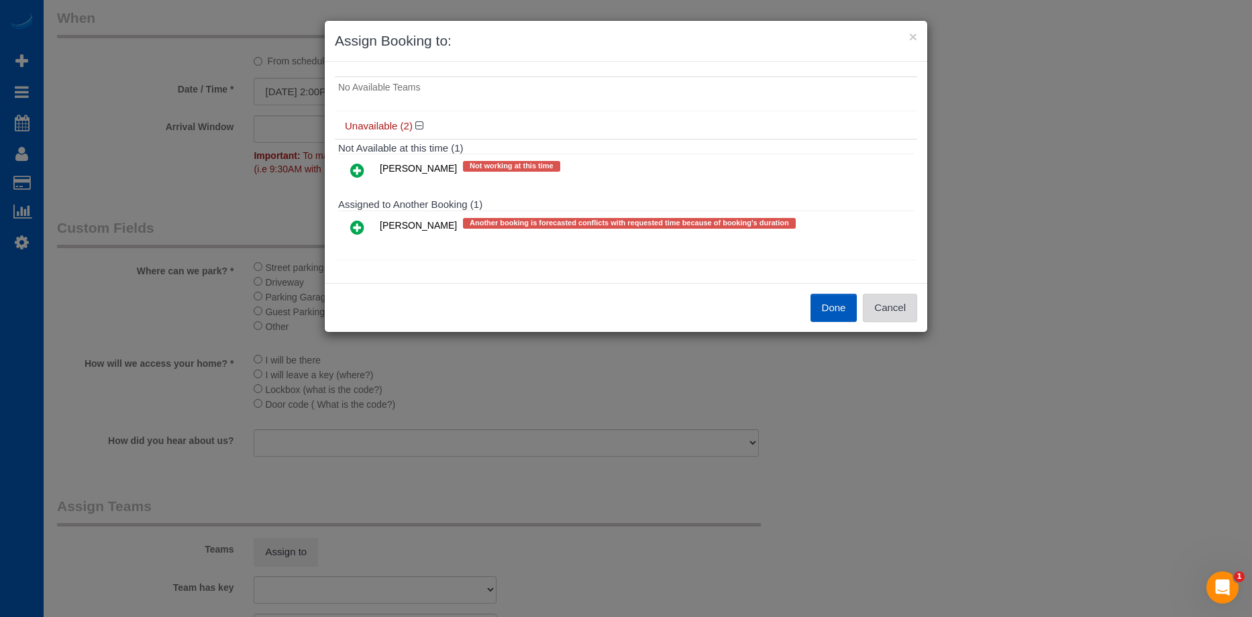
click at [909, 307] on button "Cancel" at bounding box center [890, 308] width 54 height 28
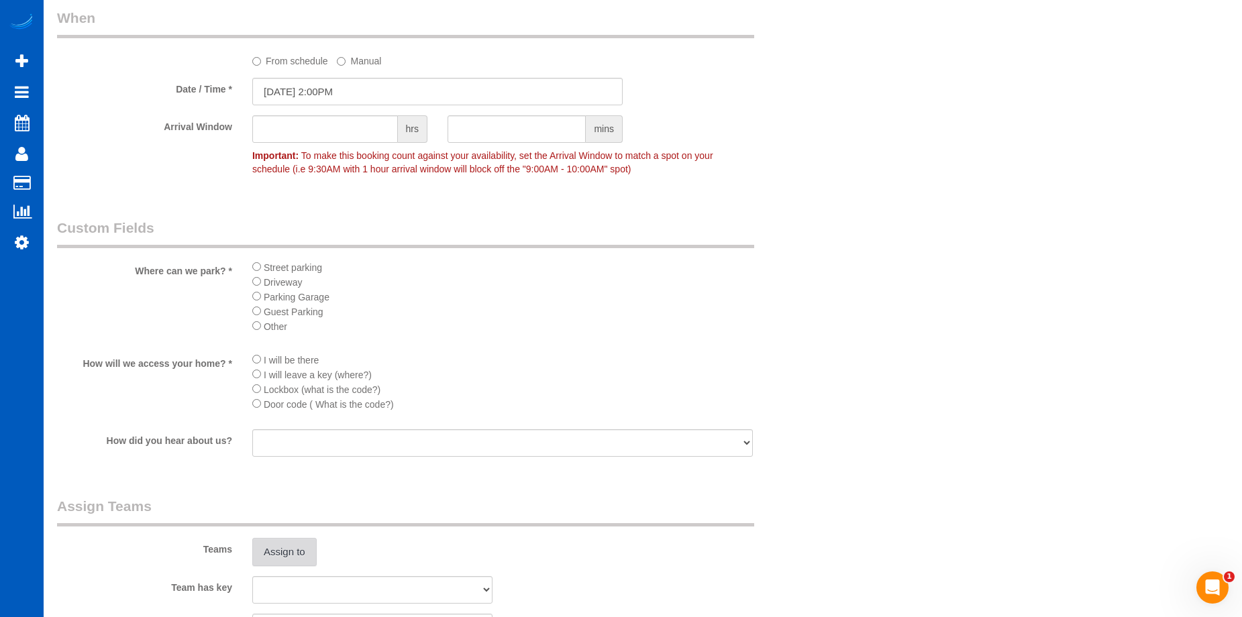
click at [280, 546] on button "Assign to" at bounding box center [284, 552] width 64 height 28
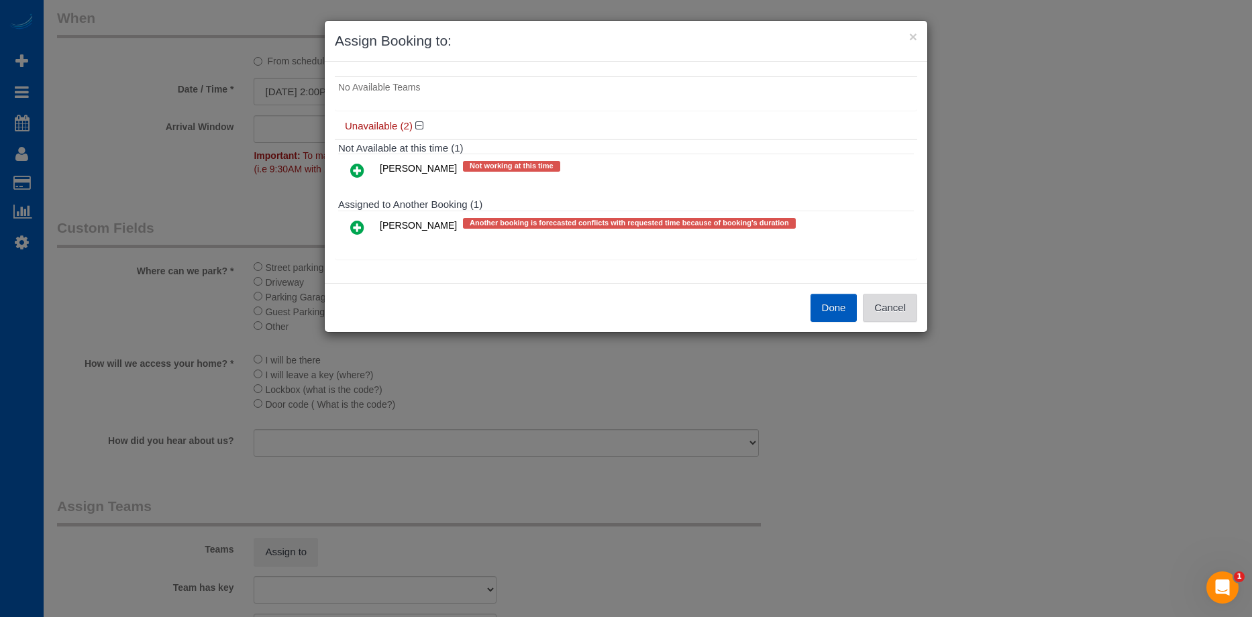
click at [892, 307] on button "Cancel" at bounding box center [890, 308] width 54 height 28
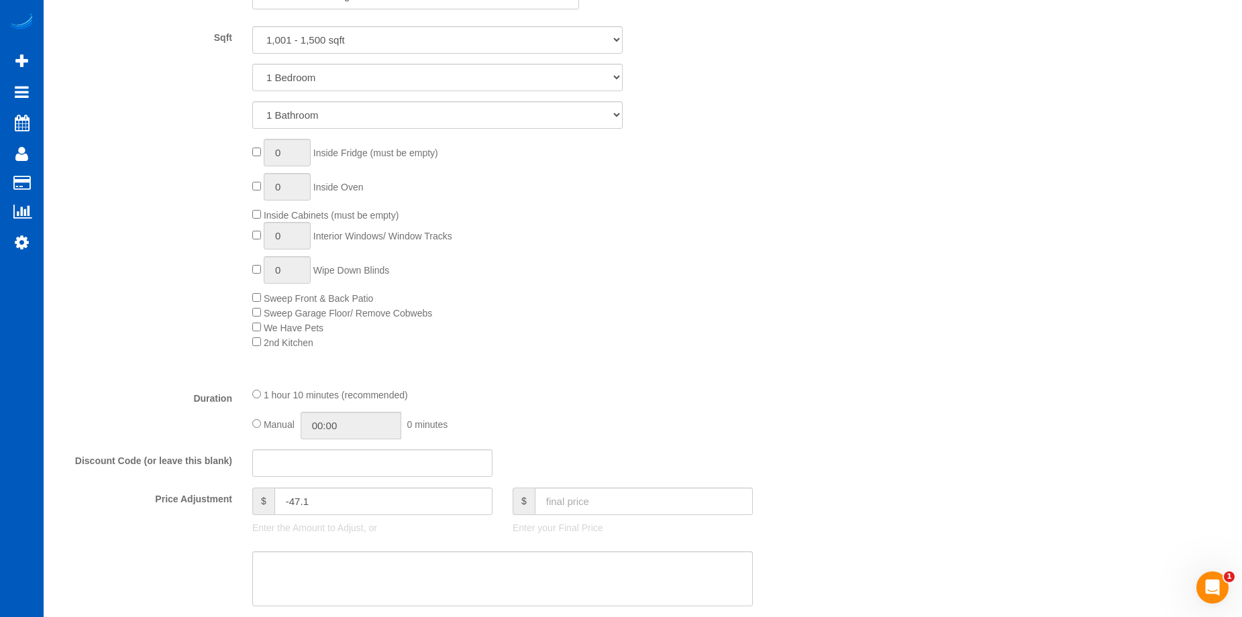
scroll to position [971, 0]
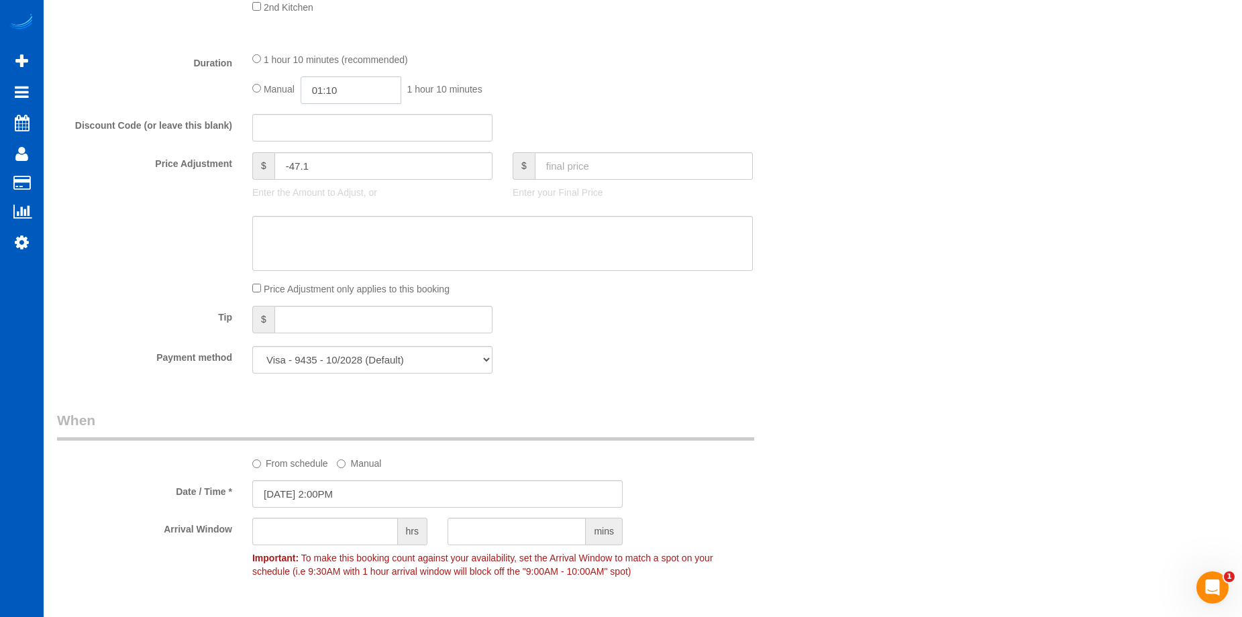
click at [345, 80] on input "01:10" at bounding box center [351, 91] width 101 height 28
type input "03:00"
click at [330, 148] on li "03:00" at bounding box center [336, 150] width 60 height 17
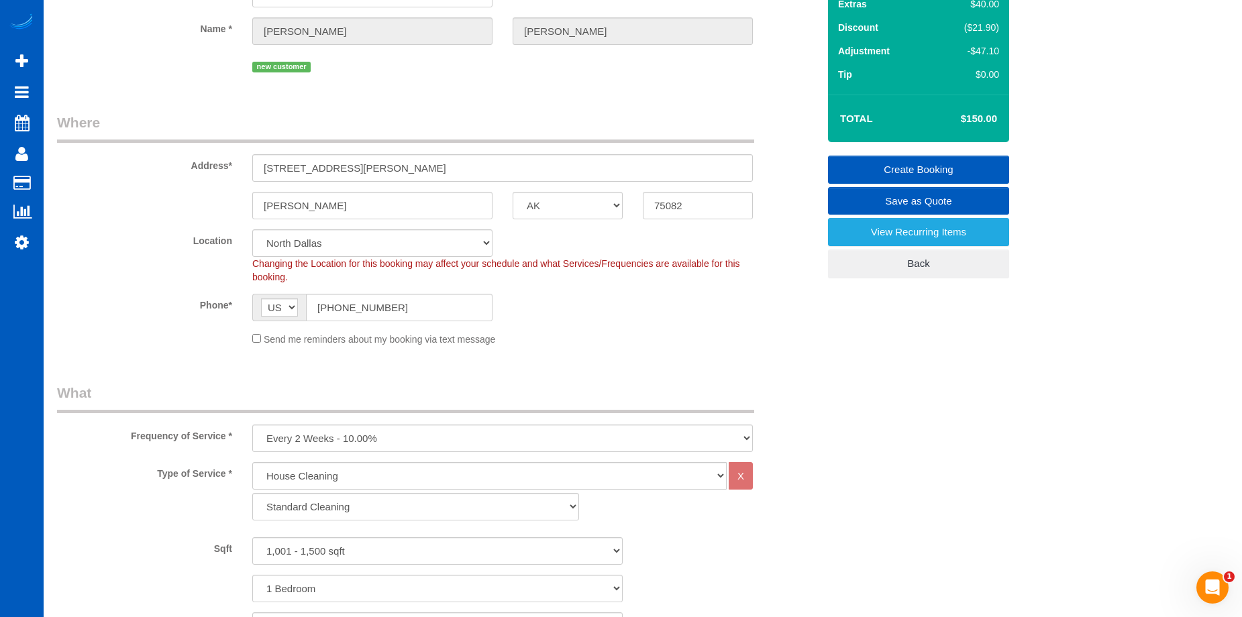
scroll to position [0, 0]
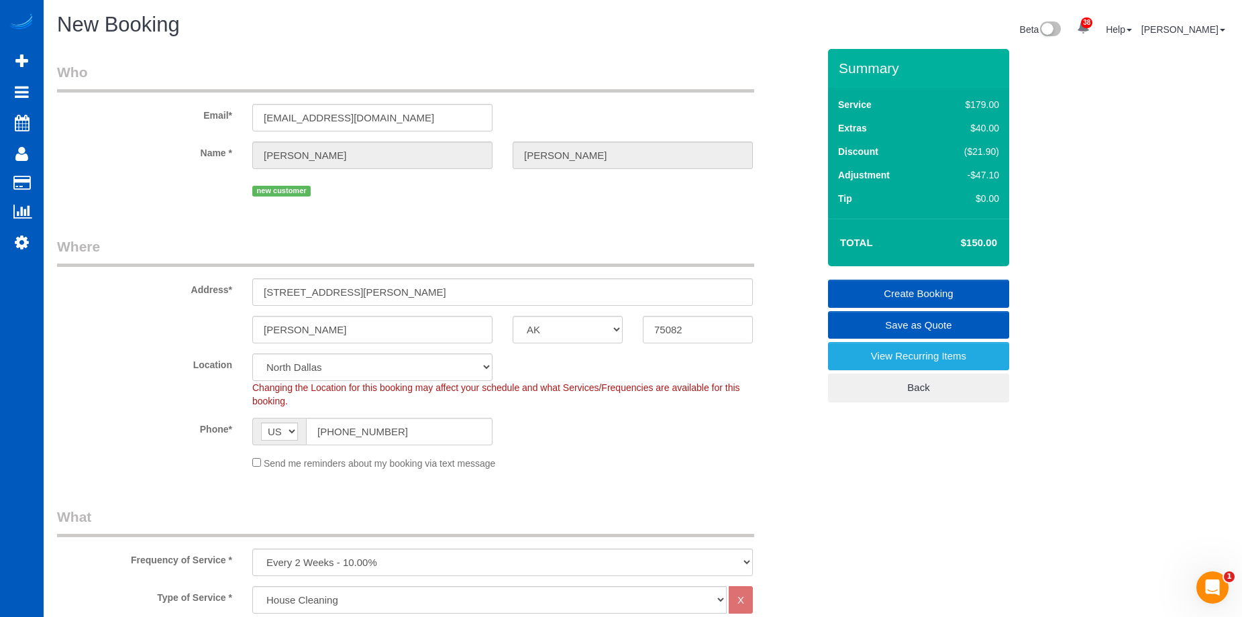
click at [875, 285] on link "Create Booking" at bounding box center [918, 294] width 181 height 28
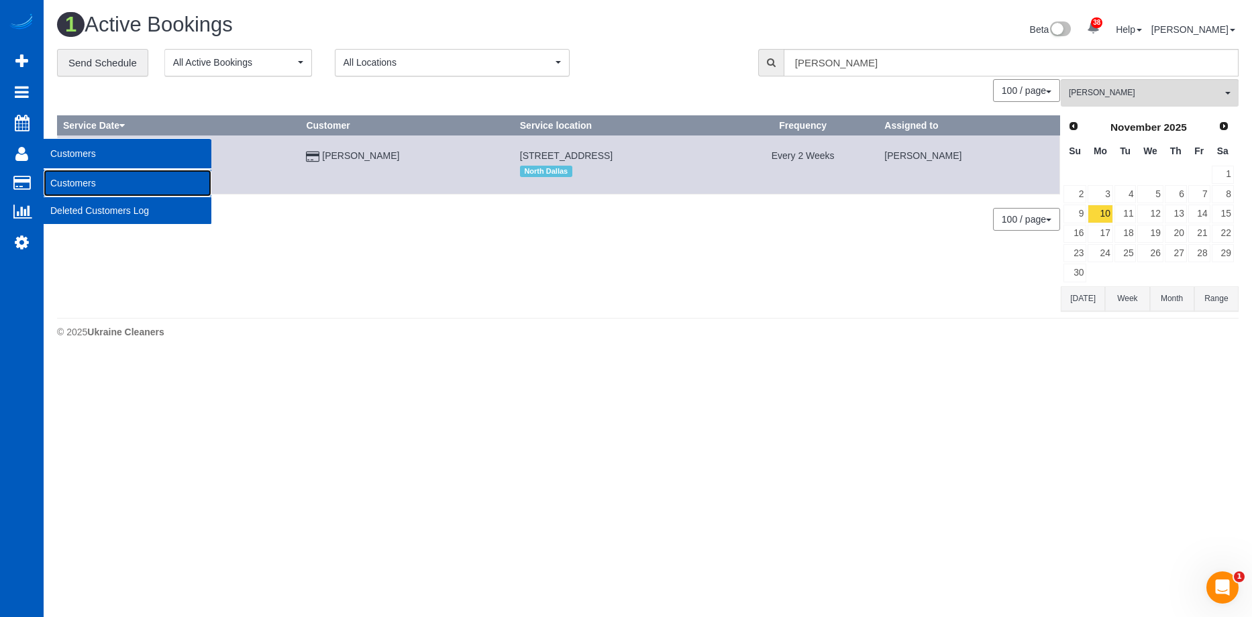
drag, startPoint x: 74, startPoint y: 175, endPoint x: 96, endPoint y: 158, distance: 27.8
click at [74, 175] on link "Customers" at bounding box center [128, 183] width 168 height 27
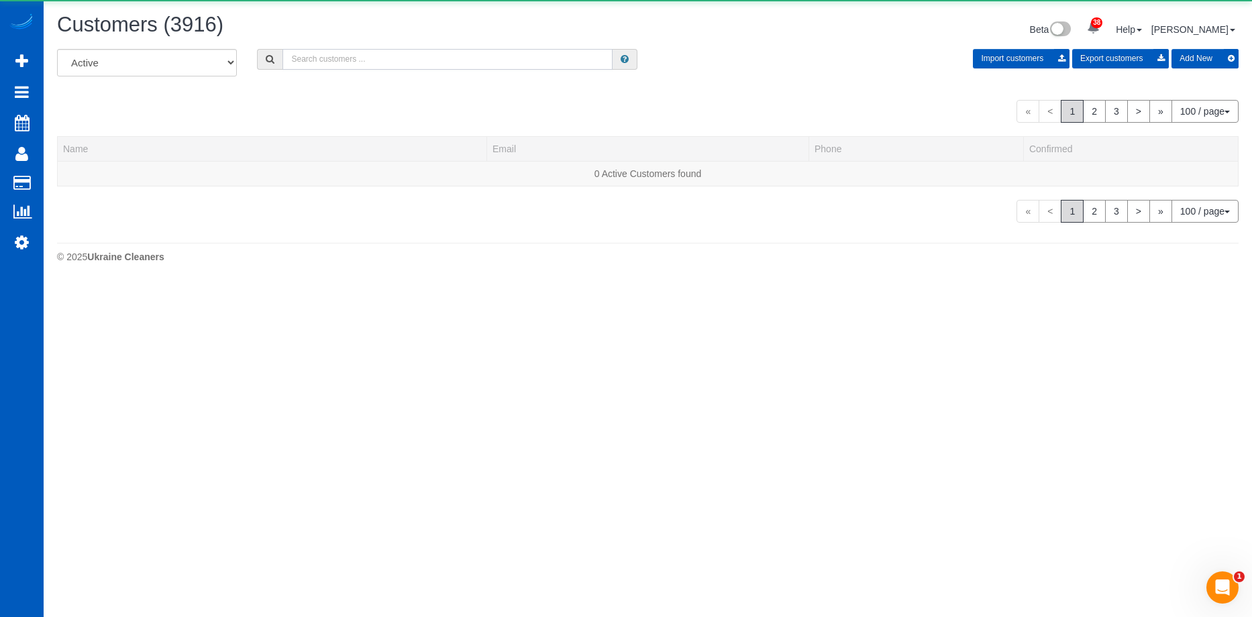
click at [337, 55] on input "text" at bounding box center [448, 59] width 330 height 21
paste input "tom@wycothunder.com"
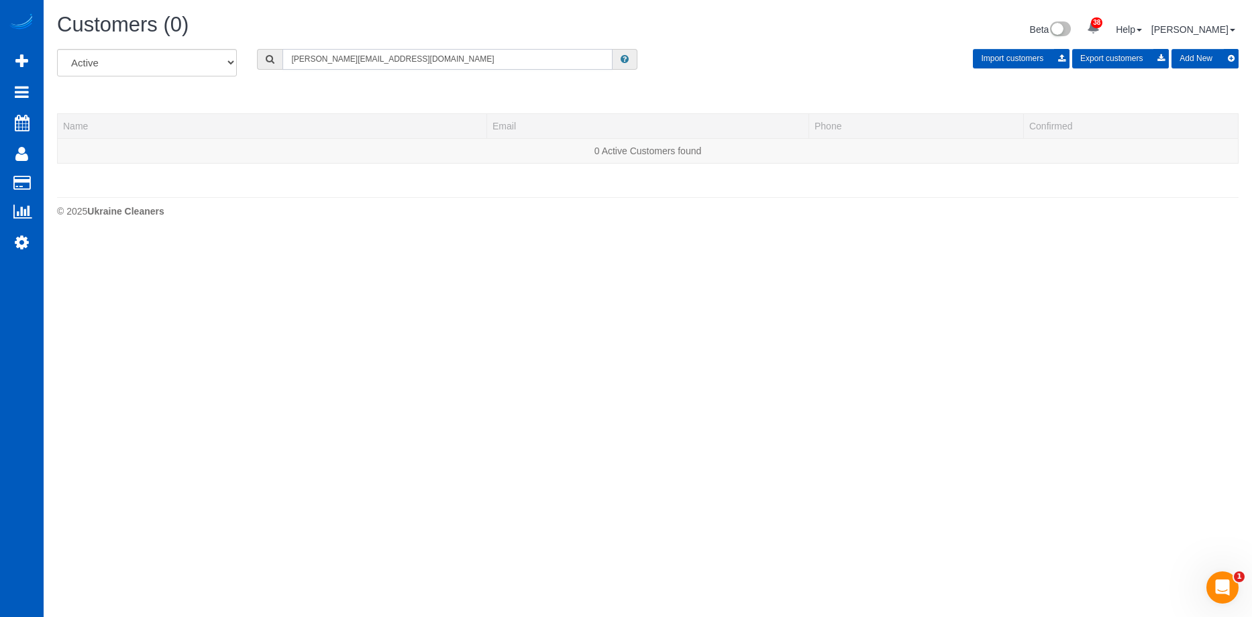
type input "tom@wycothunder.com"
click at [1207, 54] on button "Add New" at bounding box center [1205, 58] width 67 height 19
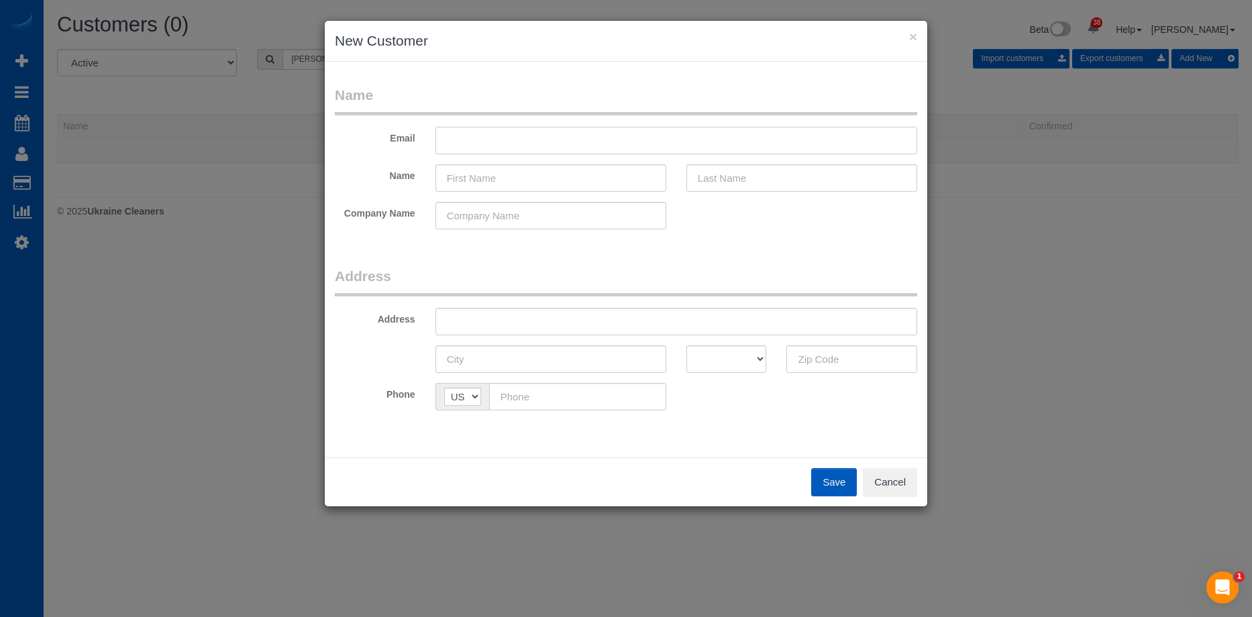
click at [520, 144] on input "text" at bounding box center [677, 141] width 482 height 28
paste input "tom@wycothunder.com"
type input "tom@wycothunder.com"
click at [496, 175] on input "text" at bounding box center [551, 178] width 231 height 28
paste input "Tom Clark"
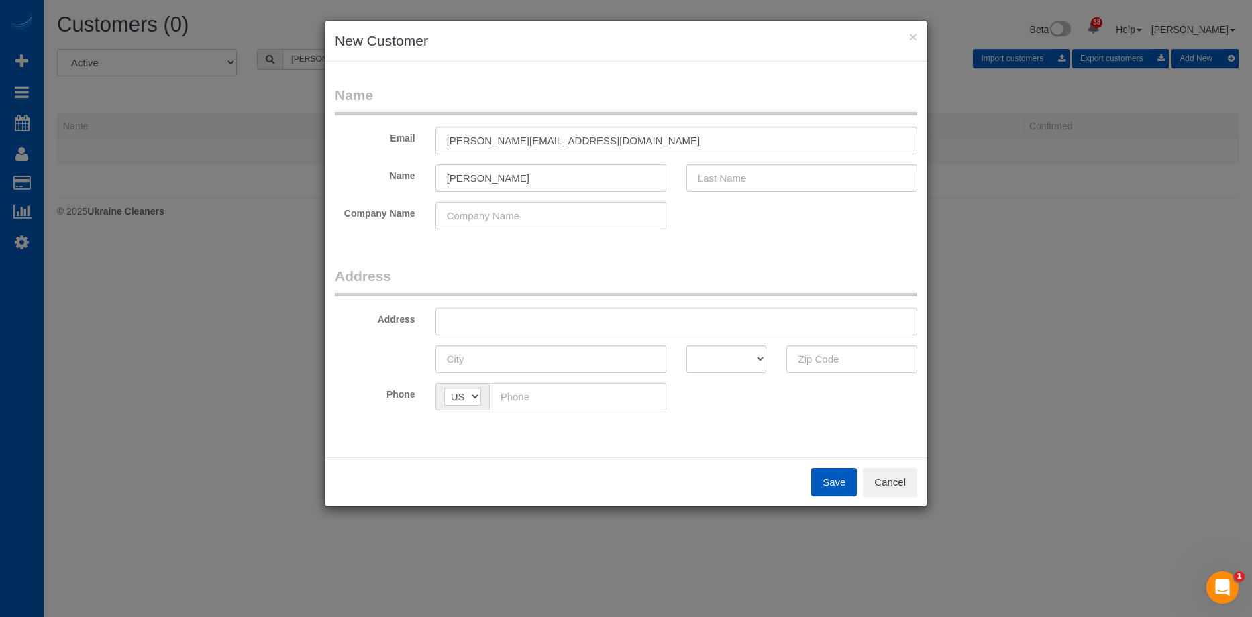
drag, startPoint x: 469, startPoint y: 178, endPoint x: 762, endPoint y: 173, distance: 292.7
click at [696, 175] on div "Name Tom Clark" at bounding box center [626, 178] width 603 height 28
type input "Tom"
click at [762, 172] on input "text" at bounding box center [802, 178] width 231 height 28
paste input "Clark"
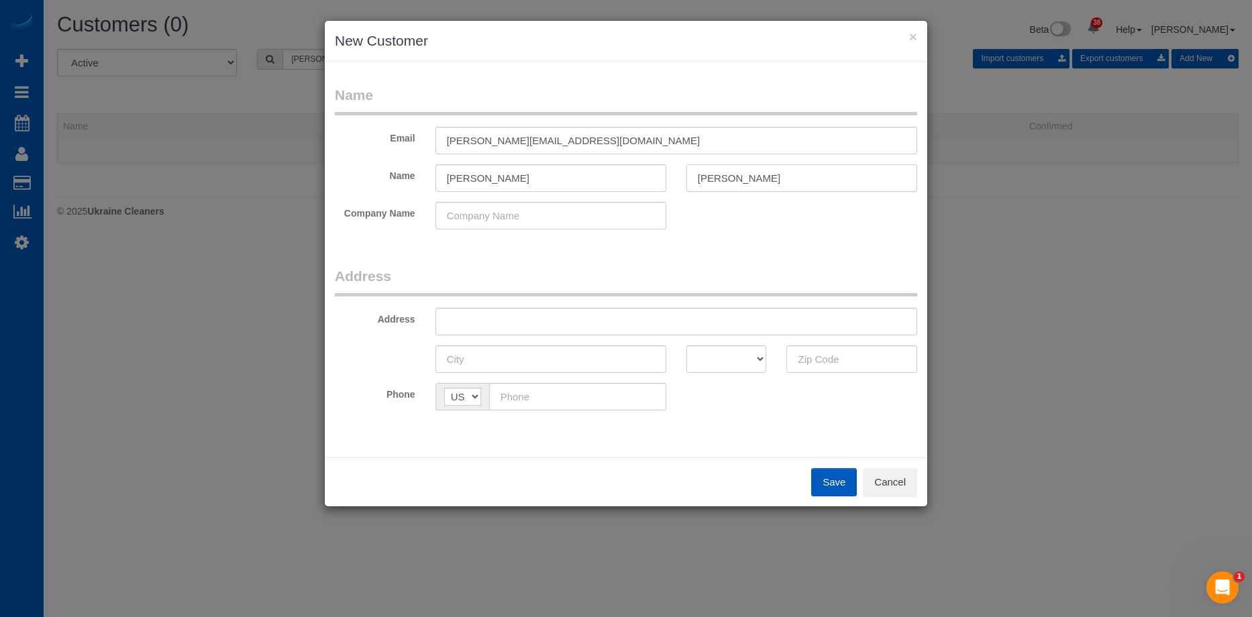
type input "Clark"
click at [555, 177] on input "Tom" at bounding box center [551, 178] width 231 height 28
type input "Tom"
click at [517, 333] on input "text" at bounding box center [677, 322] width 482 height 28
paste input "3425 Burnham Dr, Kittredge, CO 80457"
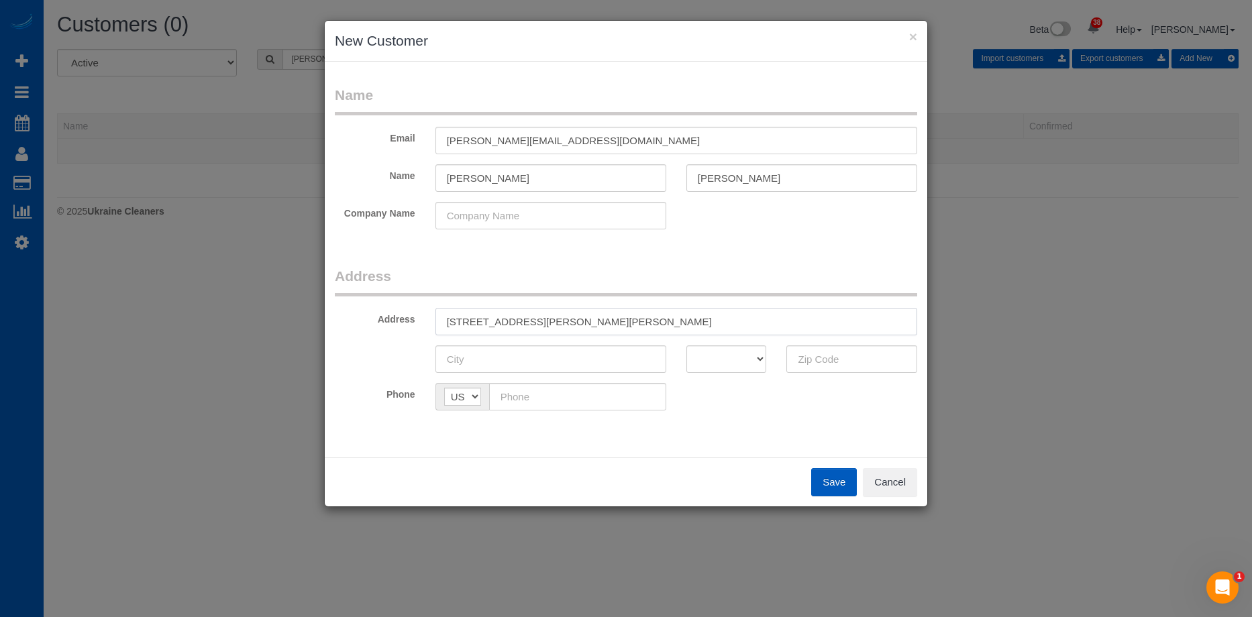
drag, startPoint x: 596, startPoint y: 321, endPoint x: 758, endPoint y: 314, distance: 161.9
click at [757, 314] on input "3425 Burnham Dr, Kittredge, CO 80457" at bounding box center [677, 322] width 482 height 28
type input "3425 Burnham Dr, Kittredge, CO"
click at [878, 361] on input "text" at bounding box center [852, 360] width 131 height 28
paste input "80457"
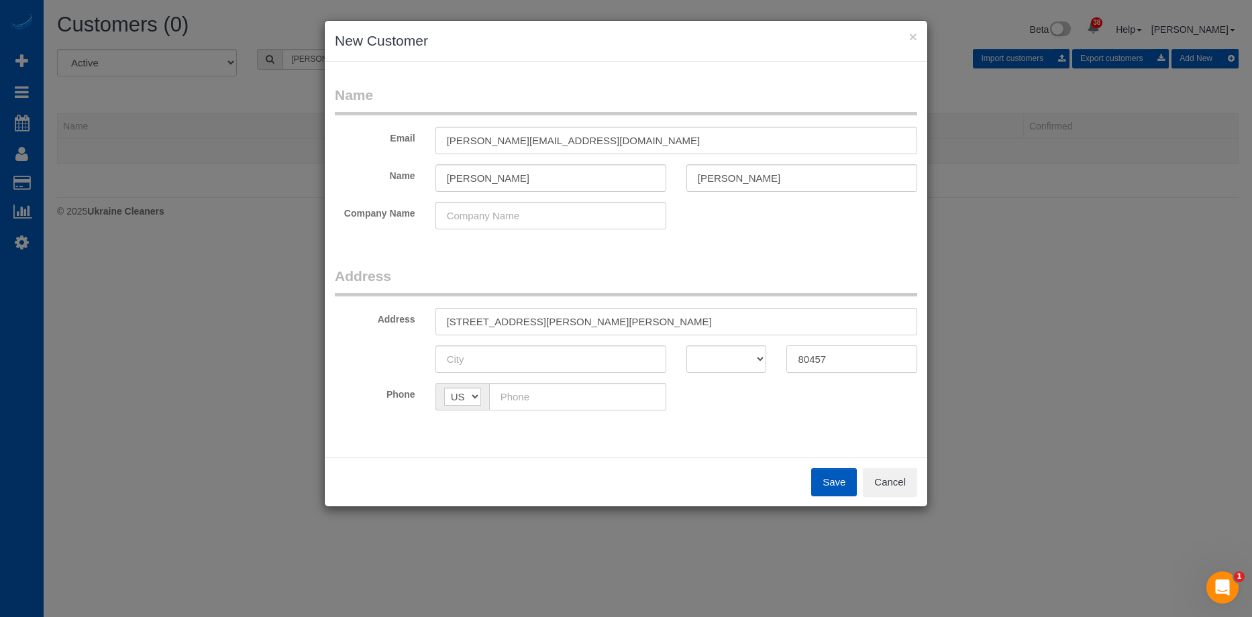
type input "80457"
drag, startPoint x: 726, startPoint y: 364, endPoint x: 724, endPoint y: 348, distance: 16.2
click at [726, 364] on select "AK AL AR AZ CA CO CT DC DE FL GA HI IA ID IL IN KS KY LA MA MD ME MI MN MO MS M…" at bounding box center [727, 360] width 81 height 28
select select "CO"
click at [687, 346] on select "AK AL AR AZ CA CO CT DC DE FL GA HI IA ID IL IN KS KY LA MA MD ME MI MN MO MS M…" at bounding box center [727, 360] width 81 height 28
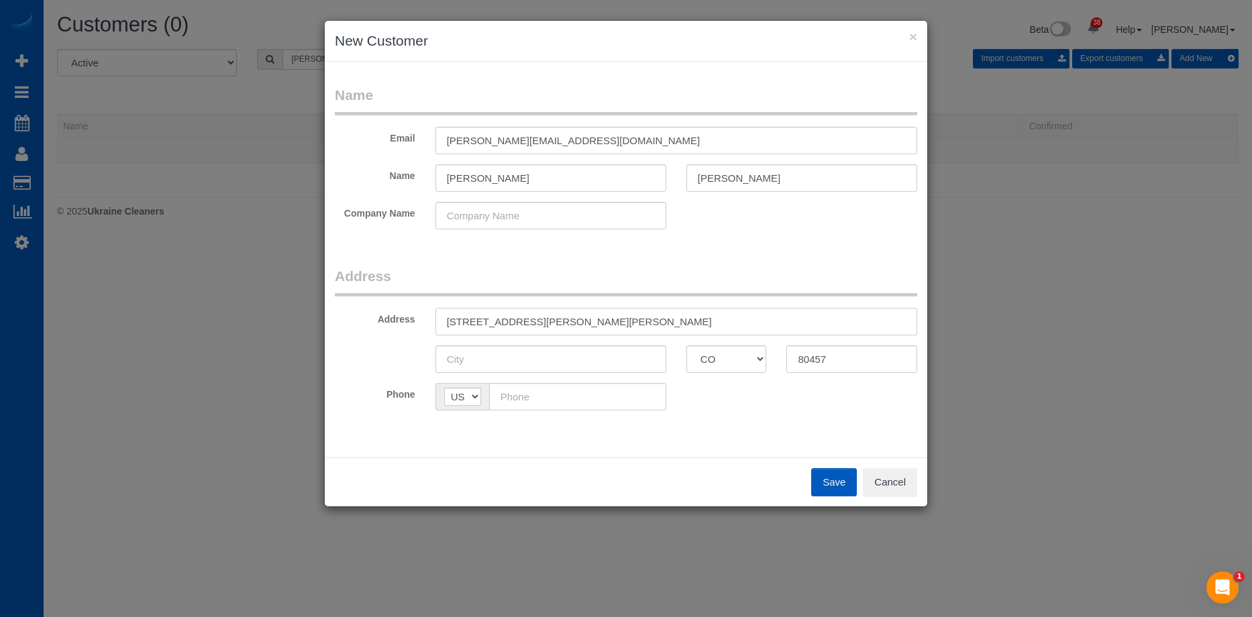
drag, startPoint x: 532, startPoint y: 318, endPoint x: 571, endPoint y: 317, distance: 38.3
click at [571, 317] on input "3425 Burnham Dr, Kittredge, CO" at bounding box center [677, 322] width 482 height 28
type input "3425 Burnham Dr, , CO"
click at [528, 352] on input "text" at bounding box center [551, 360] width 231 height 28
paste input "Kittredge"
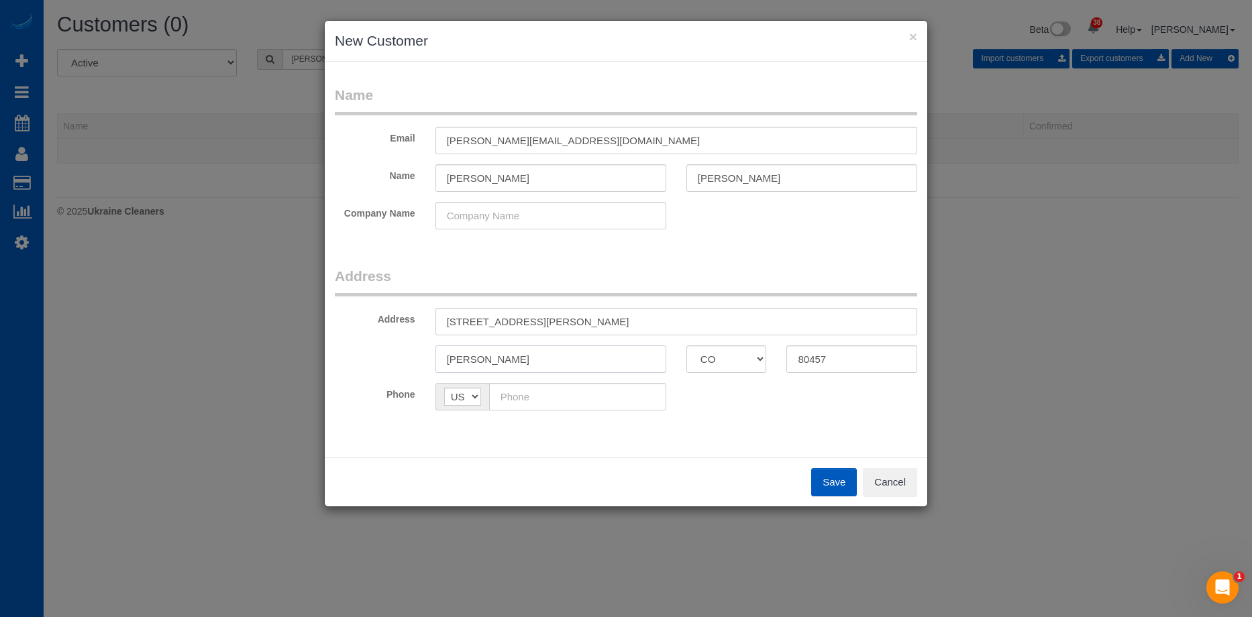
type input "Kittredge"
drag, startPoint x: 526, startPoint y: 323, endPoint x: 579, endPoint y: 317, distance: 54.0
click at [579, 317] on input "3425 Burnham Dr, , CO" at bounding box center [677, 322] width 482 height 28
type input "3425 Burnham Dr"
drag, startPoint x: 574, startPoint y: 393, endPoint x: 682, endPoint y: 415, distance: 110.3
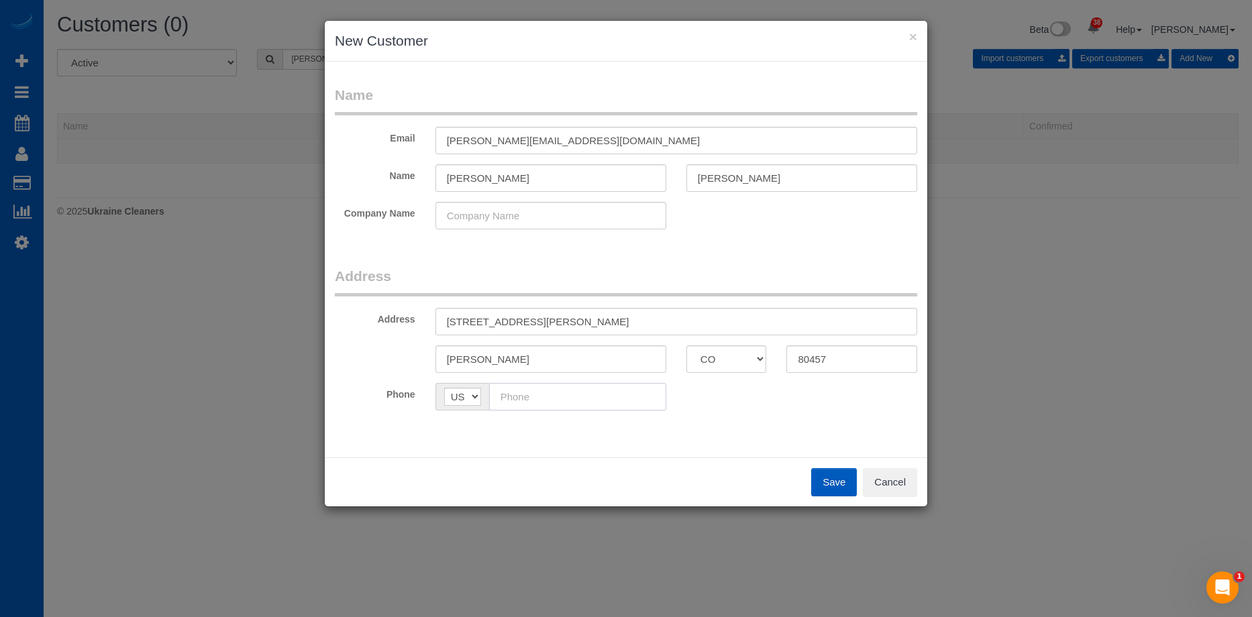
click at [574, 393] on input "text" at bounding box center [577, 397] width 177 height 28
paste input "(307) 689-4639"
type input "(307) 689-4639"
click at [822, 484] on button "Save" at bounding box center [834, 482] width 46 height 28
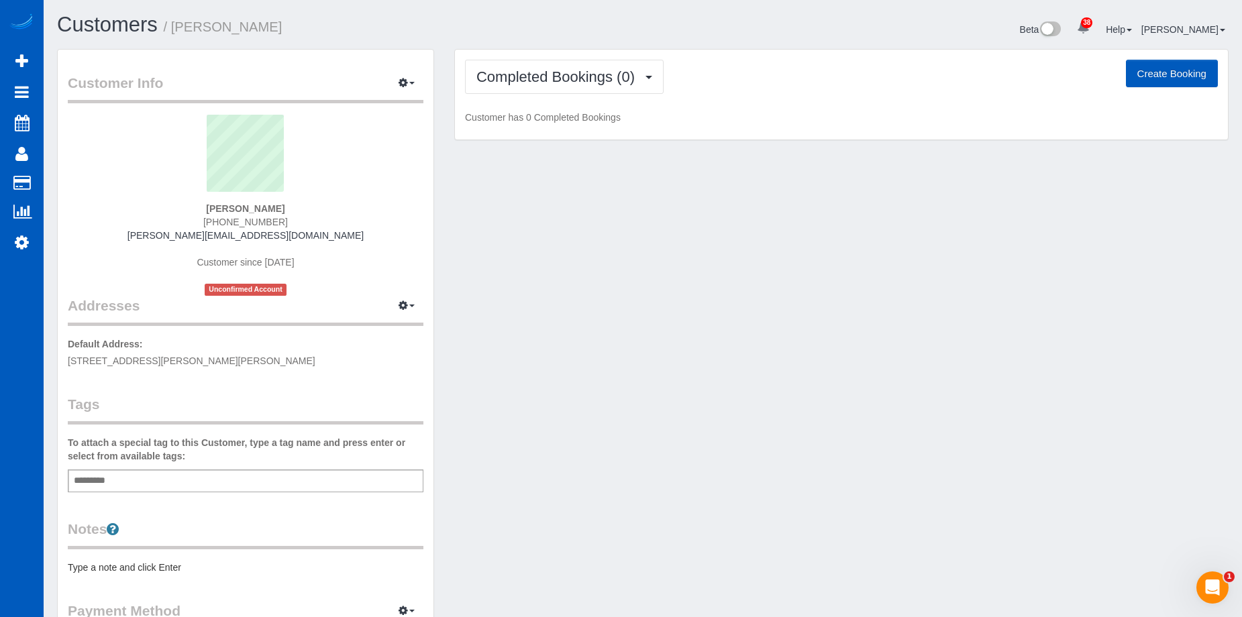
click at [1191, 77] on button "Create Booking" at bounding box center [1172, 74] width 92 height 28
select select "CO"
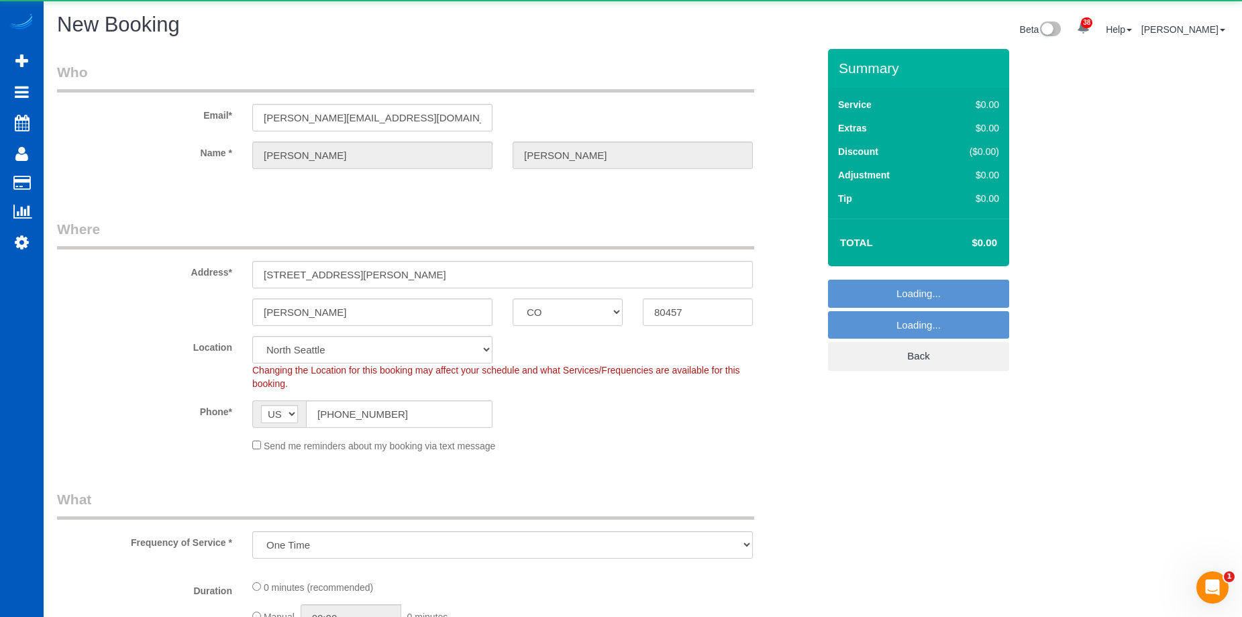
select select "object:19633"
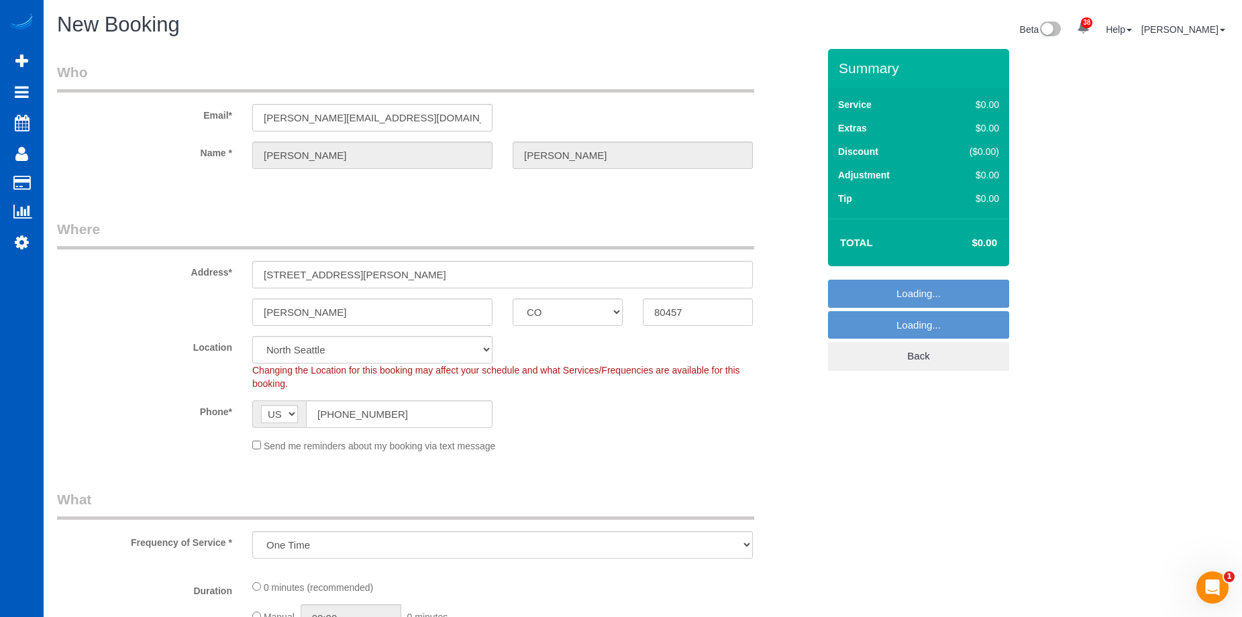
select select "365"
select select "199"
select select "object:19893"
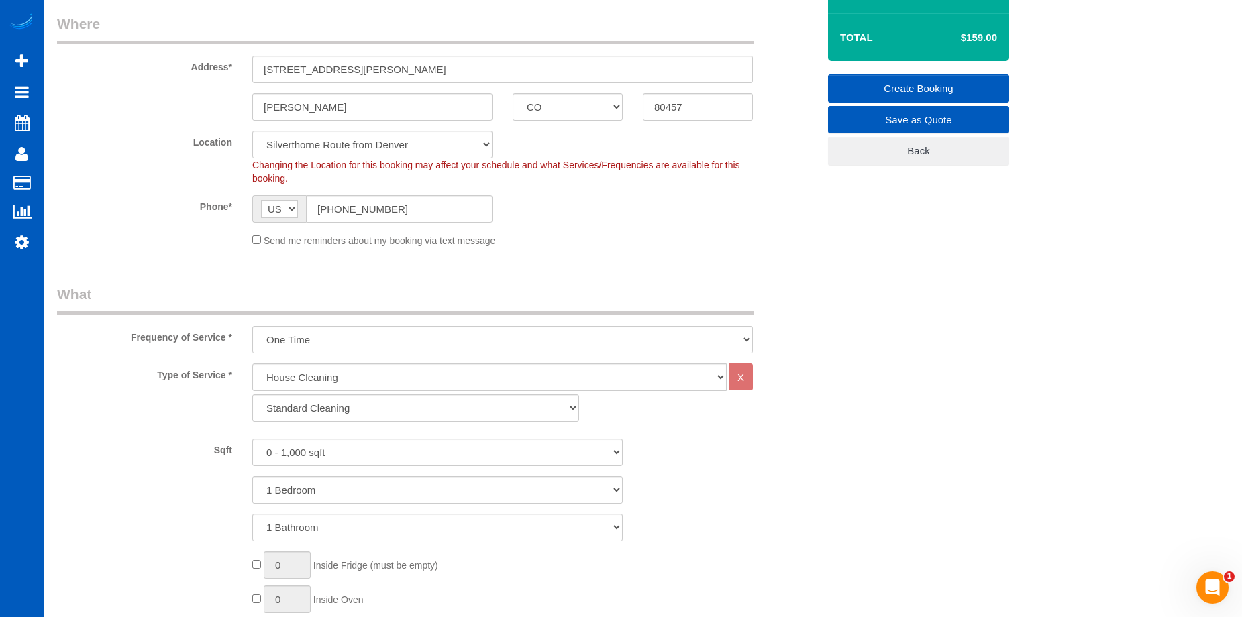
scroll to position [268, 0]
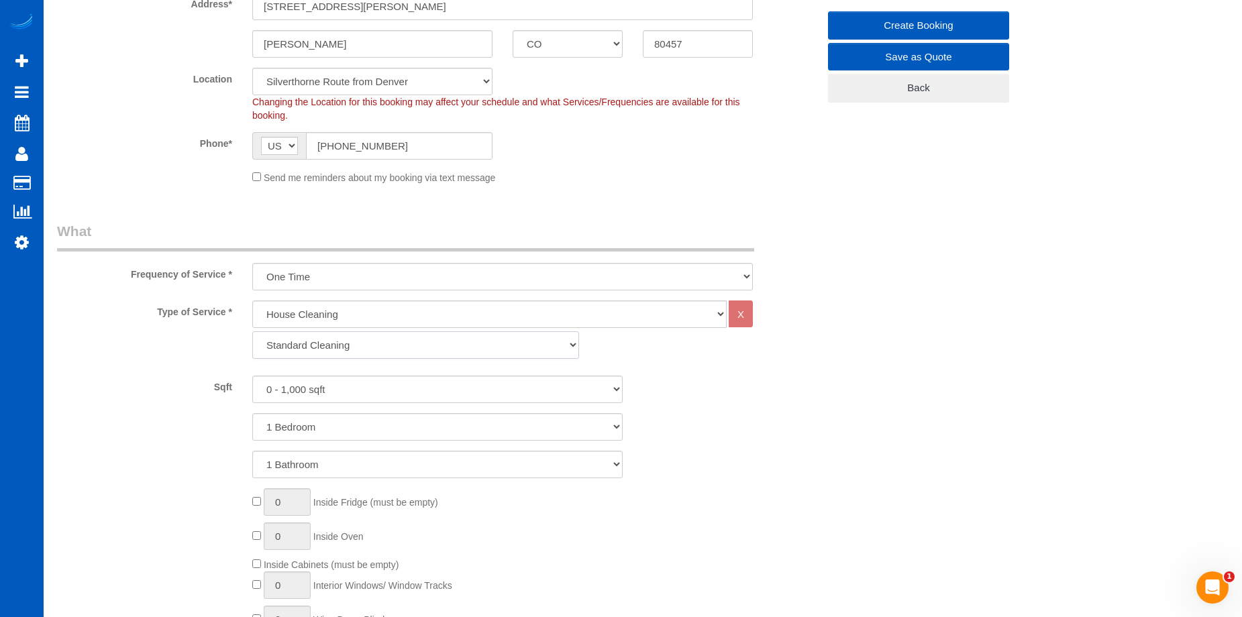
click at [387, 350] on select "Standard Cleaning Deep Cleaning Move In/ Out Cleaning" at bounding box center [415, 346] width 327 height 28
click at [422, 336] on select "Standard Cleaning Deep Cleaning Move In/ Out Cleaning" at bounding box center [415, 346] width 327 height 28
select select "368"
click at [252, 332] on select "Standard Cleaning Deep Cleaning Move In/ Out Cleaning" at bounding box center [415, 346] width 327 height 28
click at [401, 385] on select "0 - 1,000 sqft 1,001 - 1,500 sqft 1,501 - 2,000 sqft 2,001 - 2,500 sqft 2,501 -…" at bounding box center [437, 390] width 370 height 28
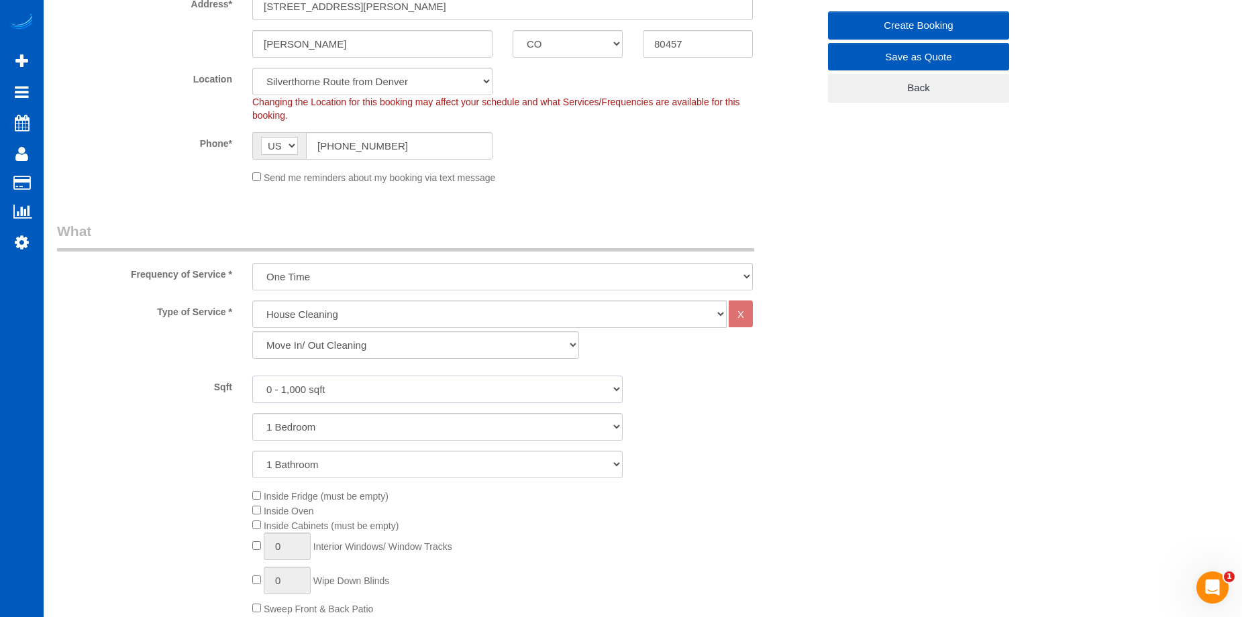
select select "1501"
click at [252, 376] on select "0 - 1,000 sqft 1,001 - 1,500 sqft 1,501 - 2,000 sqft 2,001 - 2,500 sqft 2,501 -…" at bounding box center [437, 390] width 370 height 28
click at [409, 426] on select "1 Bedroom 2 Bedrooms 3 Bedrooms 4 Bedrooms 5 Bedrooms 6 Bedrooms 7 Bedrooms" at bounding box center [437, 427] width 370 height 28
select select "3"
click at [252, 413] on select "1 Bedroom 2 Bedrooms 3 Bedrooms 4 Bedrooms 5 Bedrooms 6 Bedrooms 7 Bedrooms" at bounding box center [437, 427] width 370 height 28
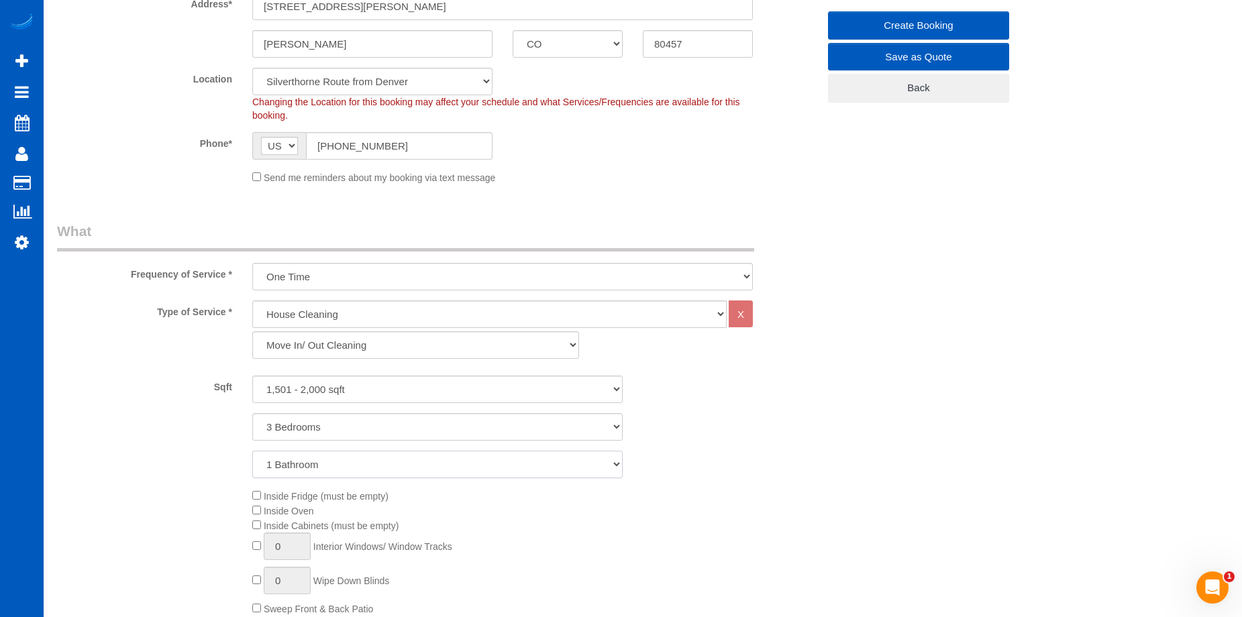
click at [415, 460] on select "1 Bathroom 2 Bathrooms 3 Bathrooms 4 Bathrooms 5 Bathrooms 6 Bathrooms 7 Bathro…" at bounding box center [437, 465] width 370 height 28
select select "3"
click at [252, 451] on select "1 Bathroom 2 Bathrooms 3 Bathrooms 4 Bathrooms 5 Bathrooms 6 Bathrooms 7 Bathro…" at bounding box center [437, 465] width 370 height 28
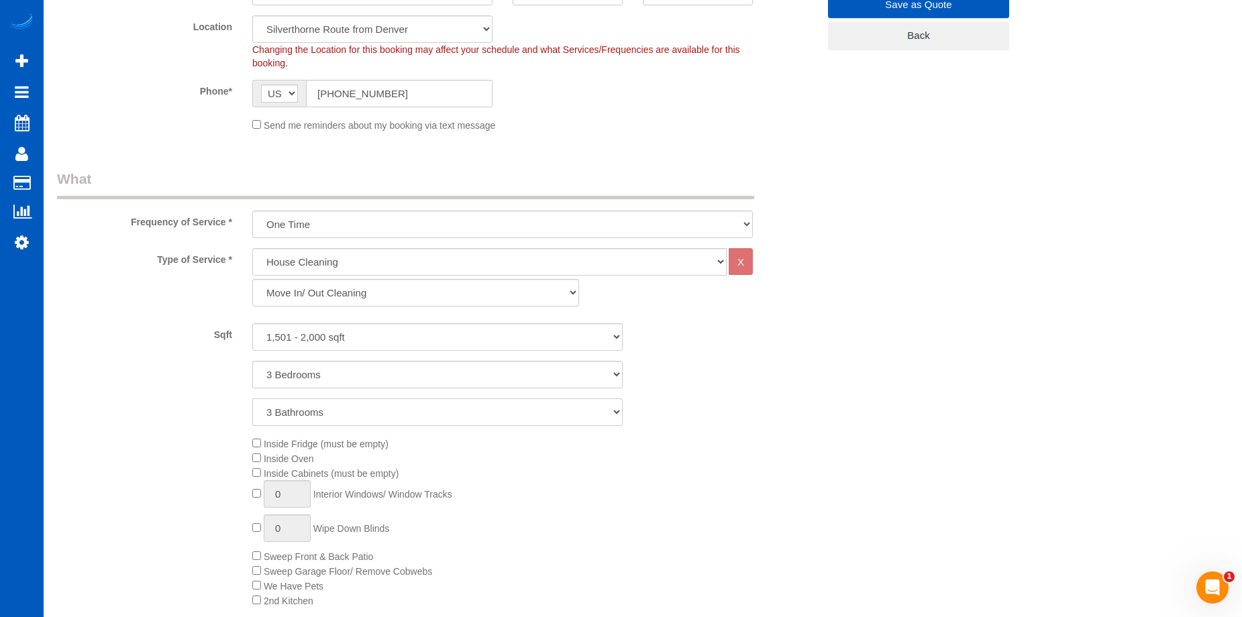
scroll to position [403, 0]
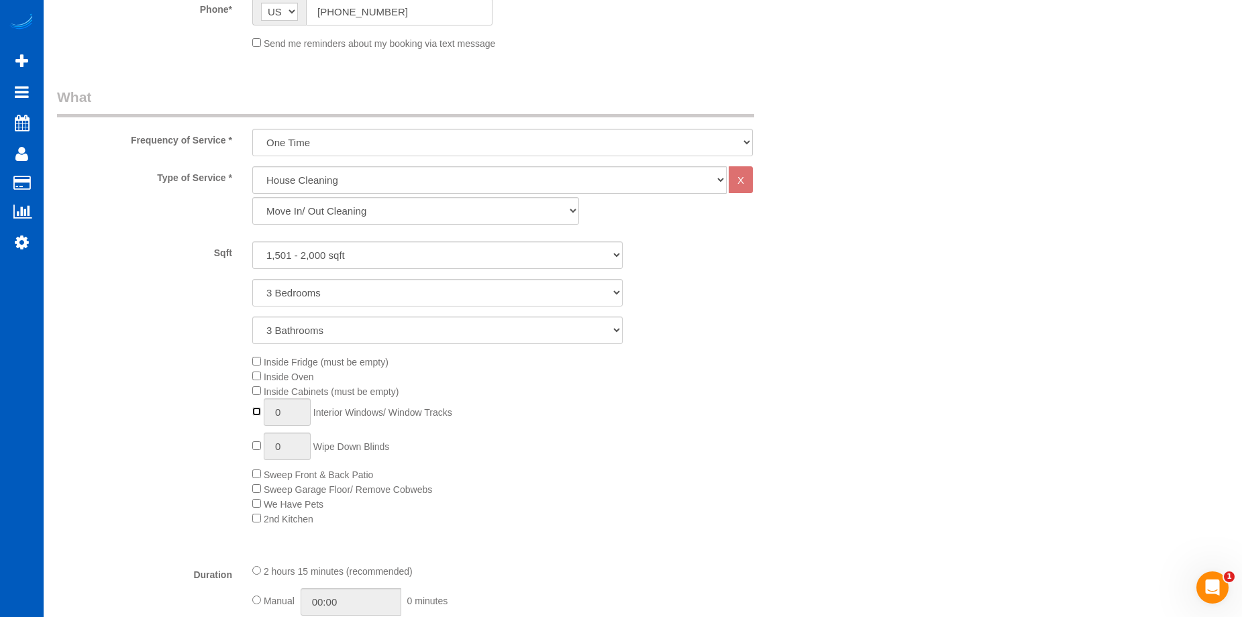
type input "1"
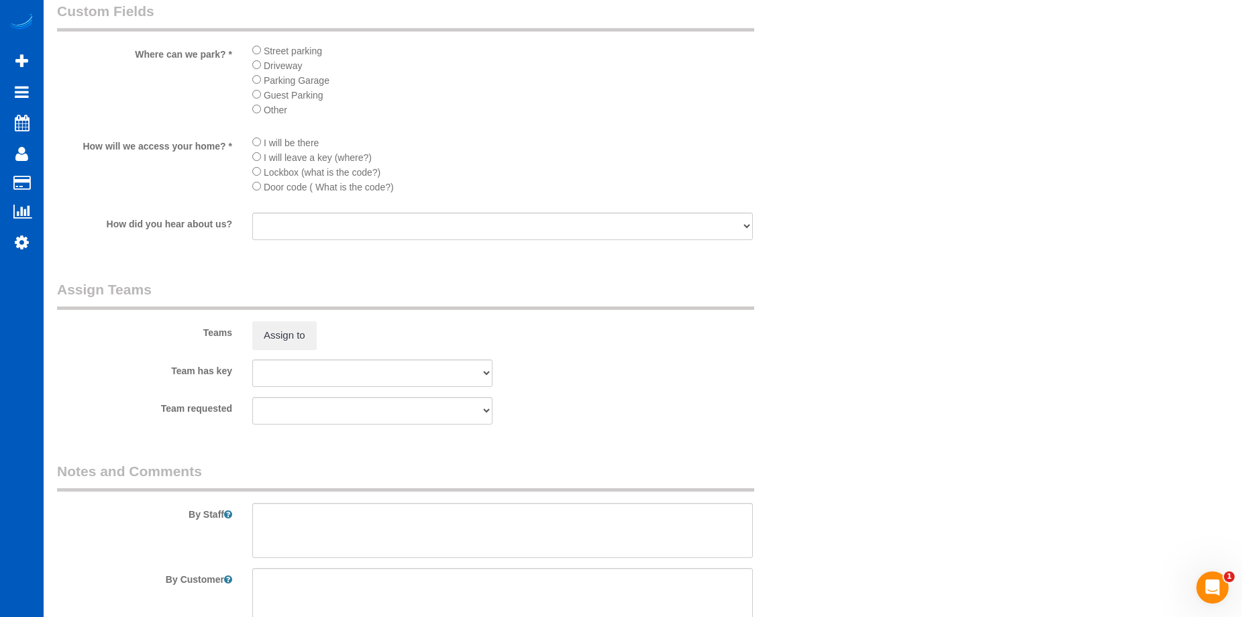
scroll to position [1785, 0]
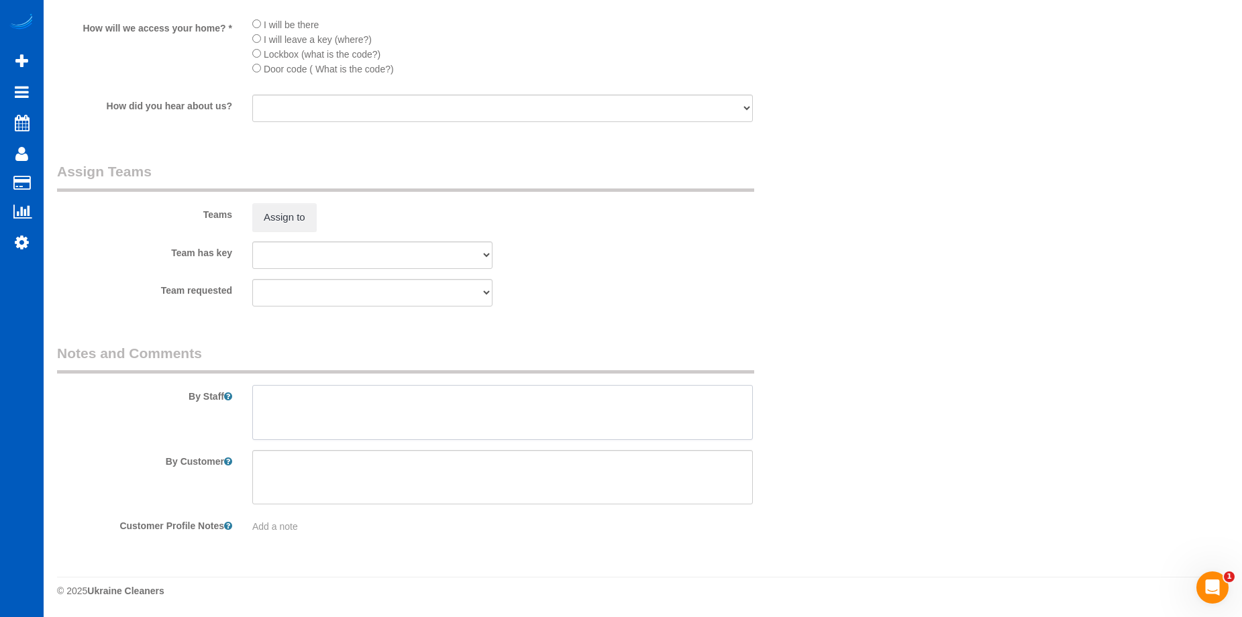
click at [465, 407] on textarea at bounding box center [502, 412] width 501 height 55
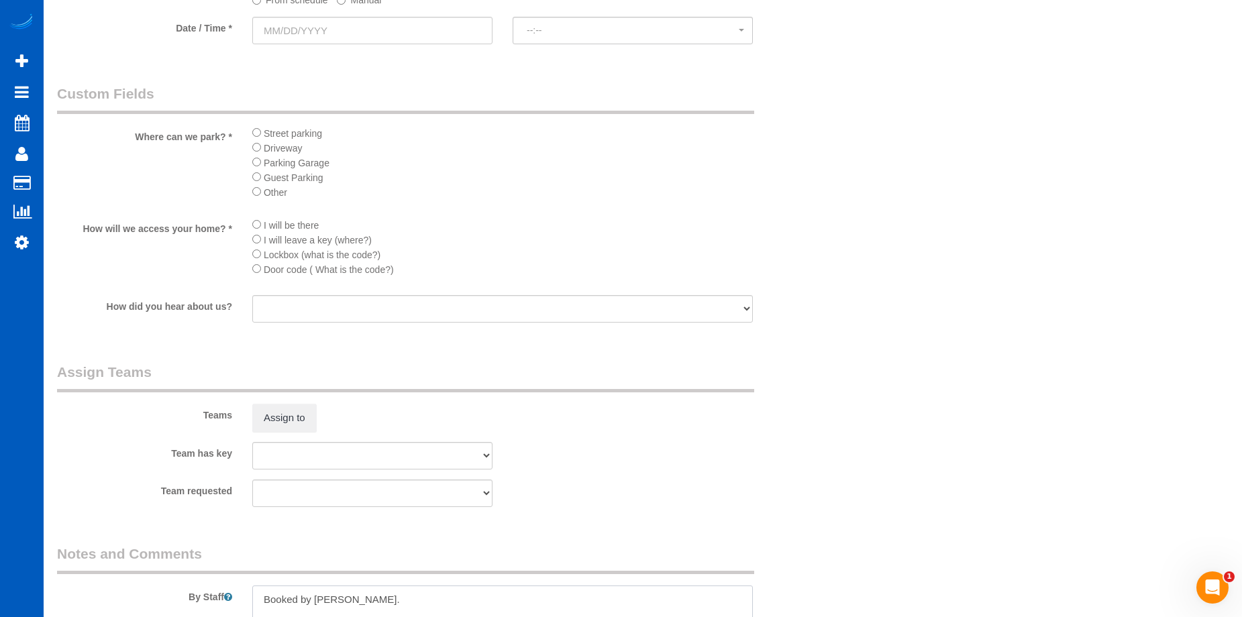
scroll to position [1583, 0]
type textarea "Booked by Jade."
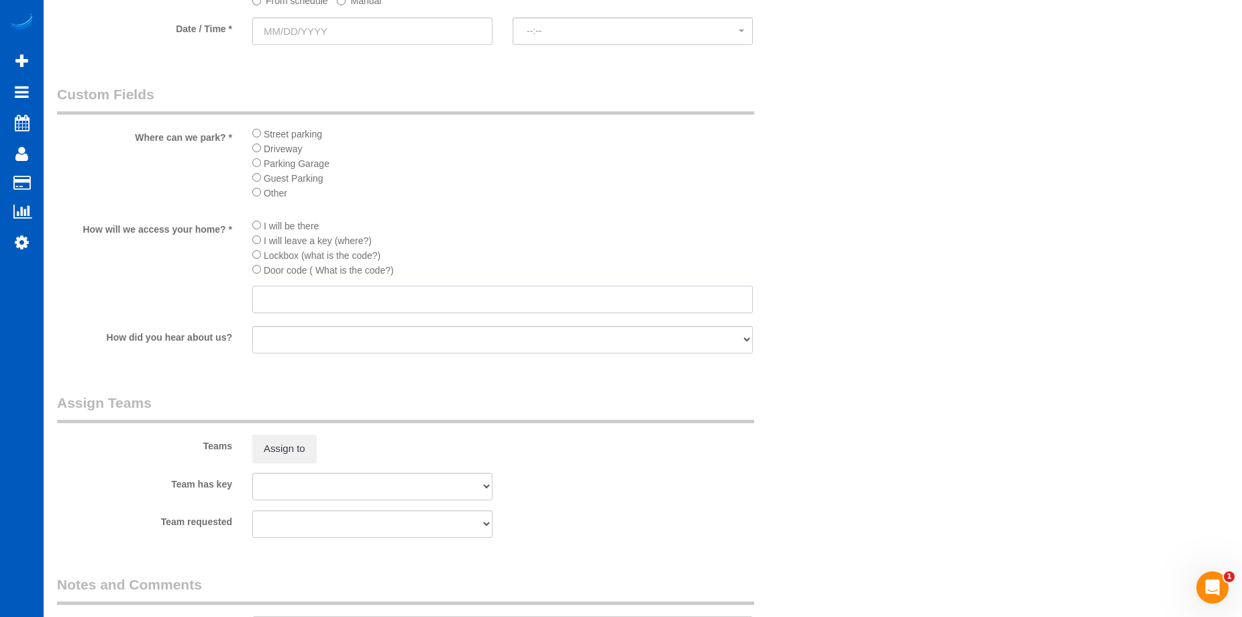
click at [306, 286] on input "text" at bounding box center [502, 300] width 501 height 28
drag, startPoint x: 581, startPoint y: 301, endPoint x: 596, endPoint y: 289, distance: 19.2
click at [583, 300] on input "Downstairs entry is unlocked. Realtor will add a lockbox in a few days, call 30…" at bounding box center [502, 300] width 501 height 28
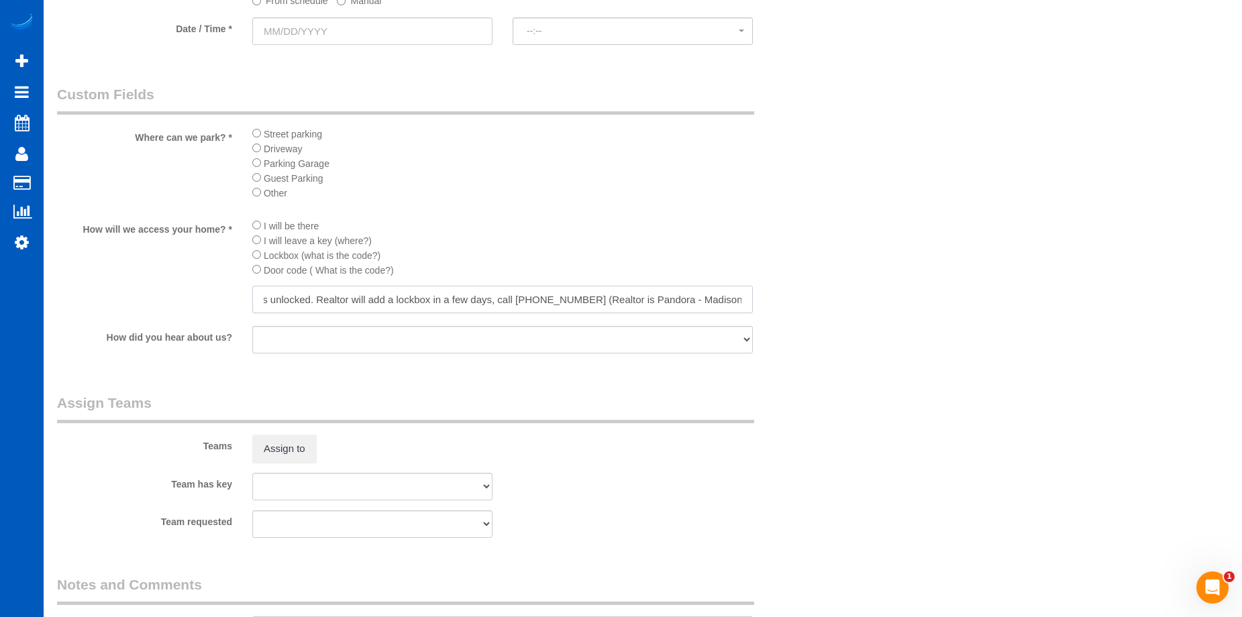
type input "Downstairs entry is unlocked. Realtor will add a lockbox in a few days, call 30…"
click at [534, 223] on li "I will be there" at bounding box center [502, 225] width 501 height 15
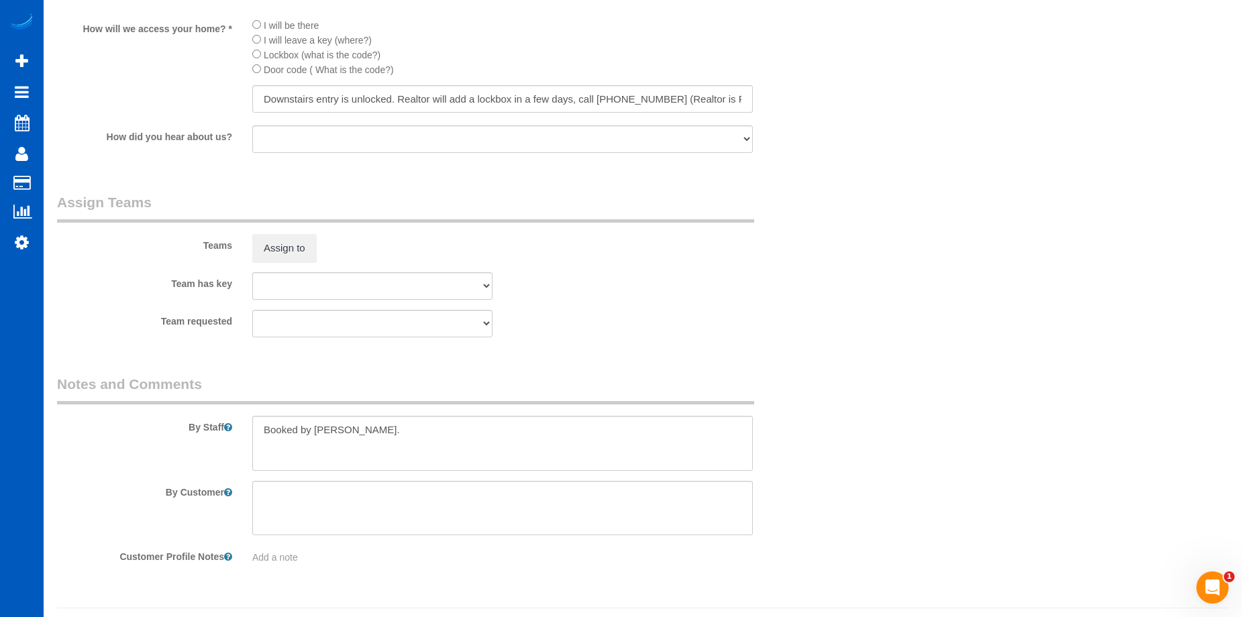
scroll to position [1785, 0]
click at [504, 425] on textarea at bounding box center [502, 442] width 501 height 55
click at [451, 426] on textarea at bounding box center [502, 442] width 501 height 55
paste textarea "The home has been cleaned, but then had contractors, stagers, etc coming throug…"
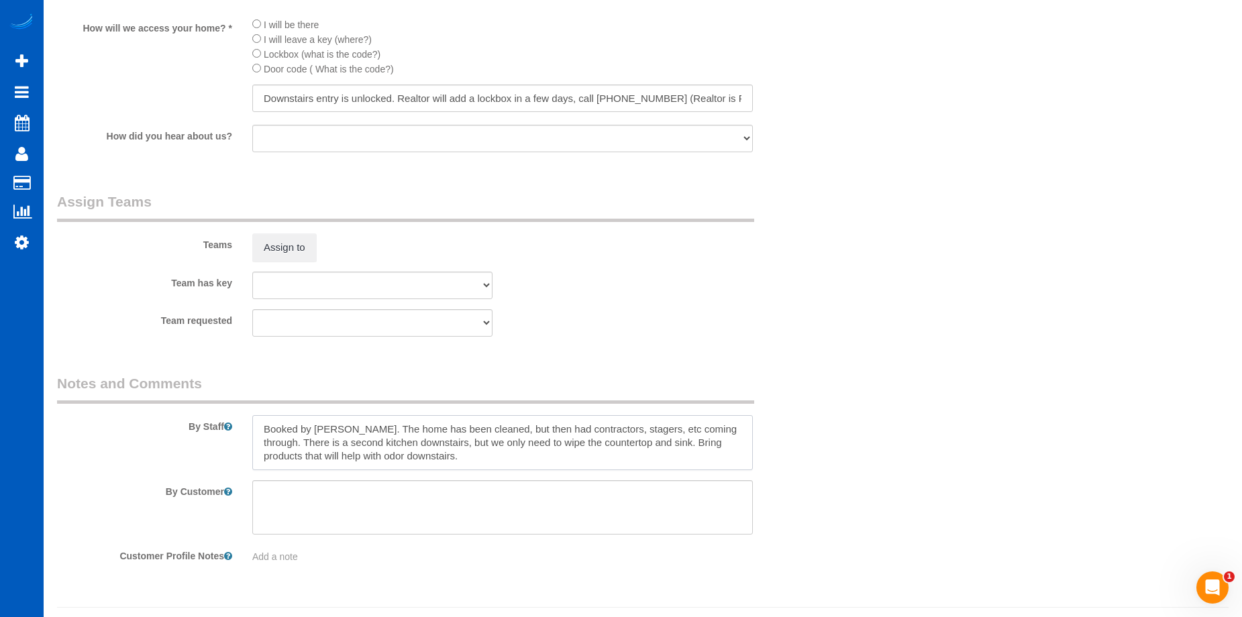
click at [491, 462] on textarea at bounding box center [502, 442] width 501 height 55
click at [434, 460] on textarea at bounding box center [502, 442] width 501 height 55
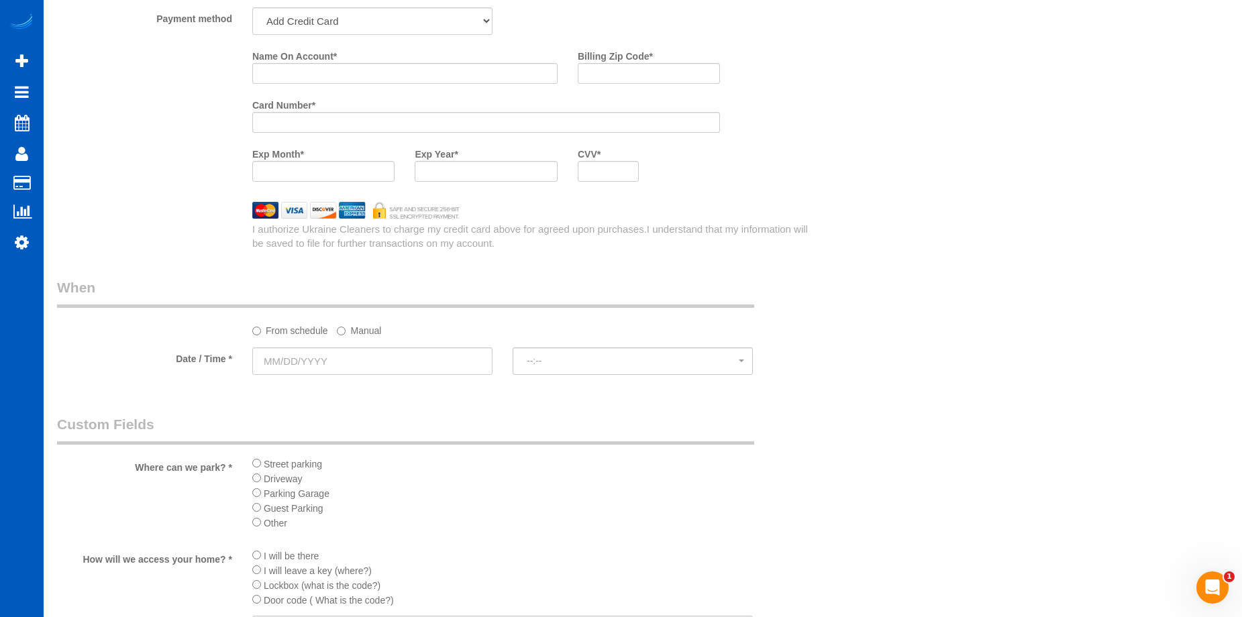
scroll to position [1248, 0]
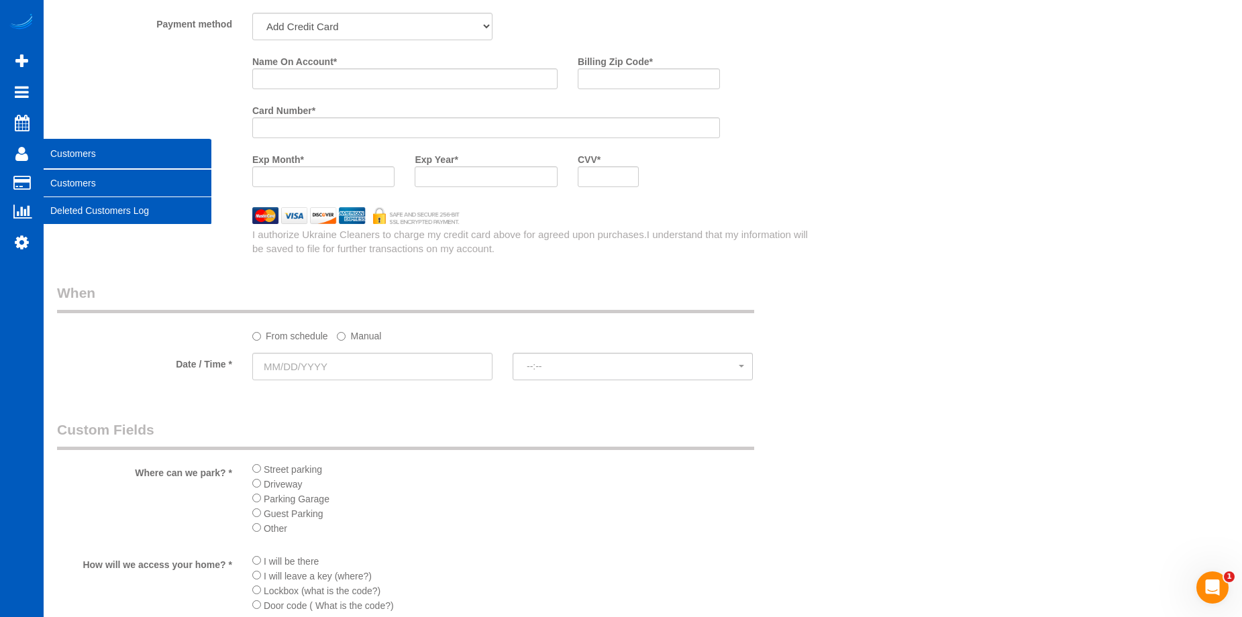
type textarea "Booked by Jade. The home has been cleaned, but then had contractors, stagers, e…"
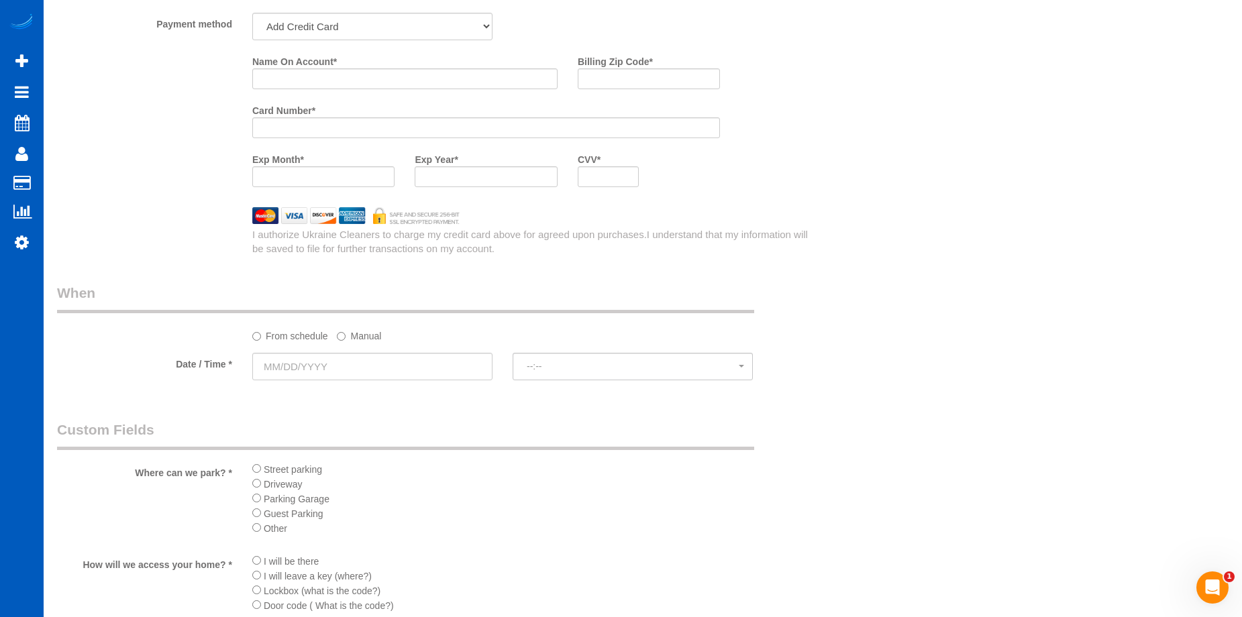
click at [428, 348] on sui-booking-spot "From schedule Manual Date / Time * --:-- --:--" at bounding box center [437, 333] width 761 height 100
click at [417, 366] on input "text" at bounding box center [372, 367] width 240 height 28
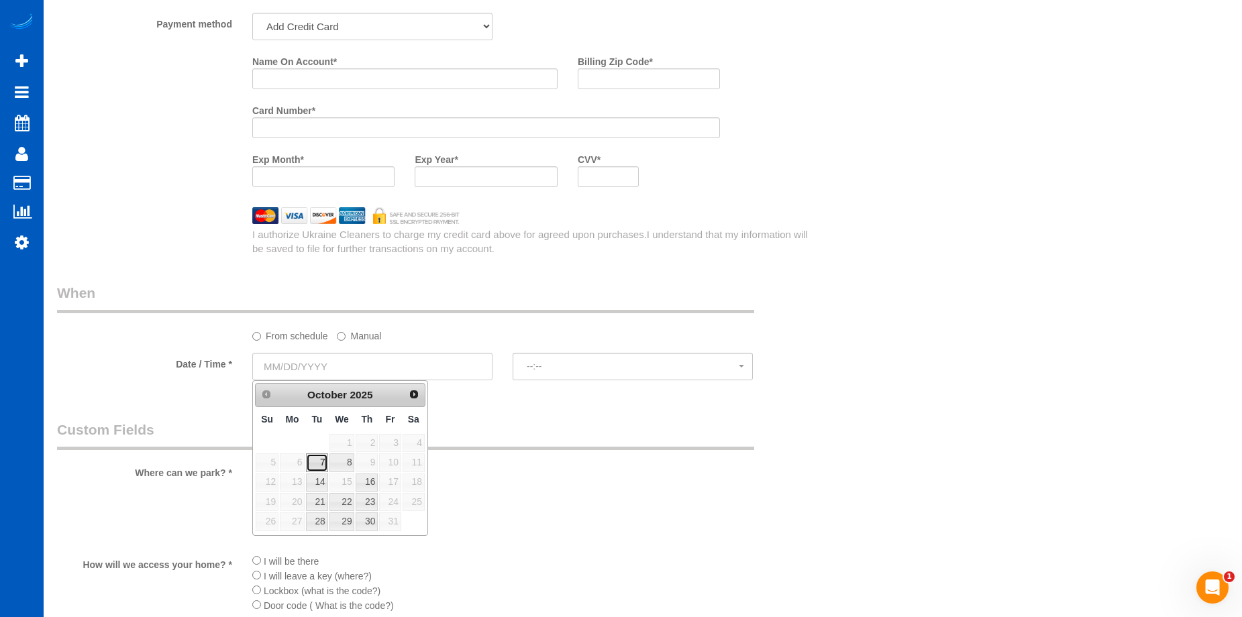
click at [309, 466] on link "7" at bounding box center [316, 463] width 21 height 18
type input "10/07/2025"
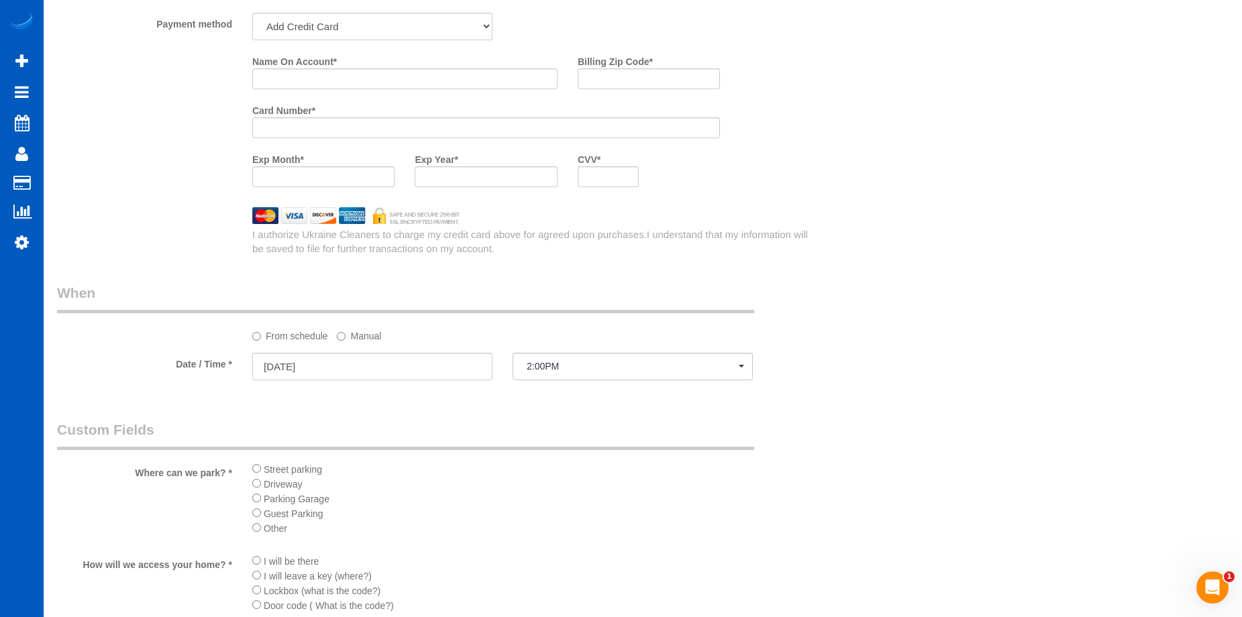
select select "spot60"
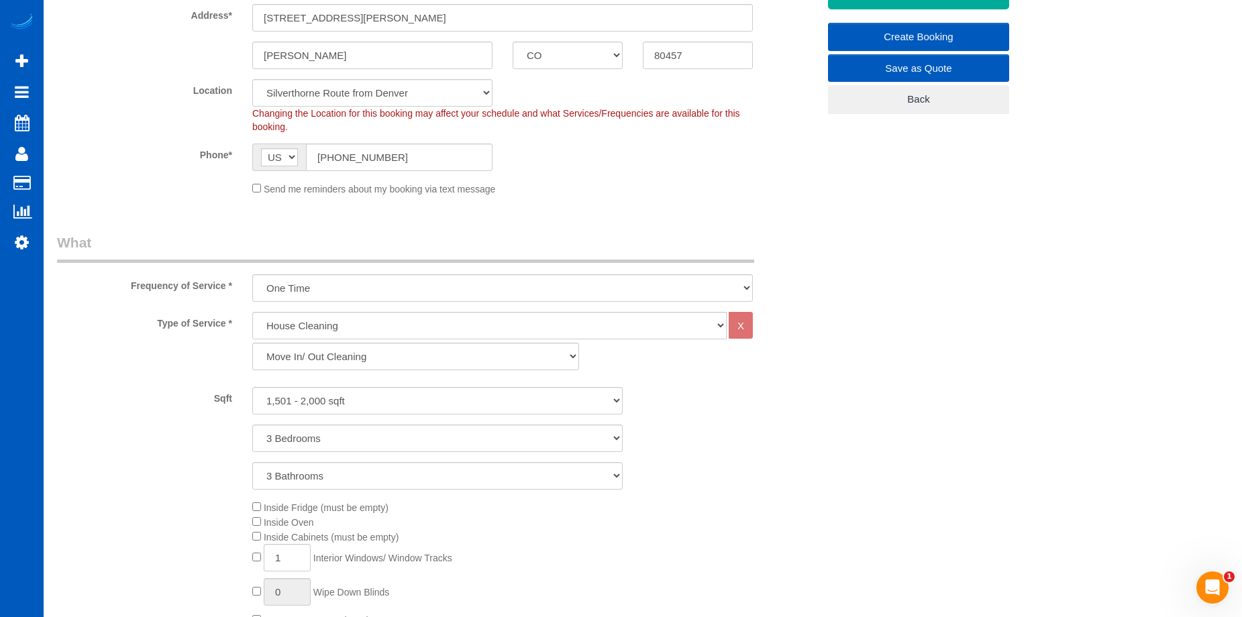
scroll to position [403, 0]
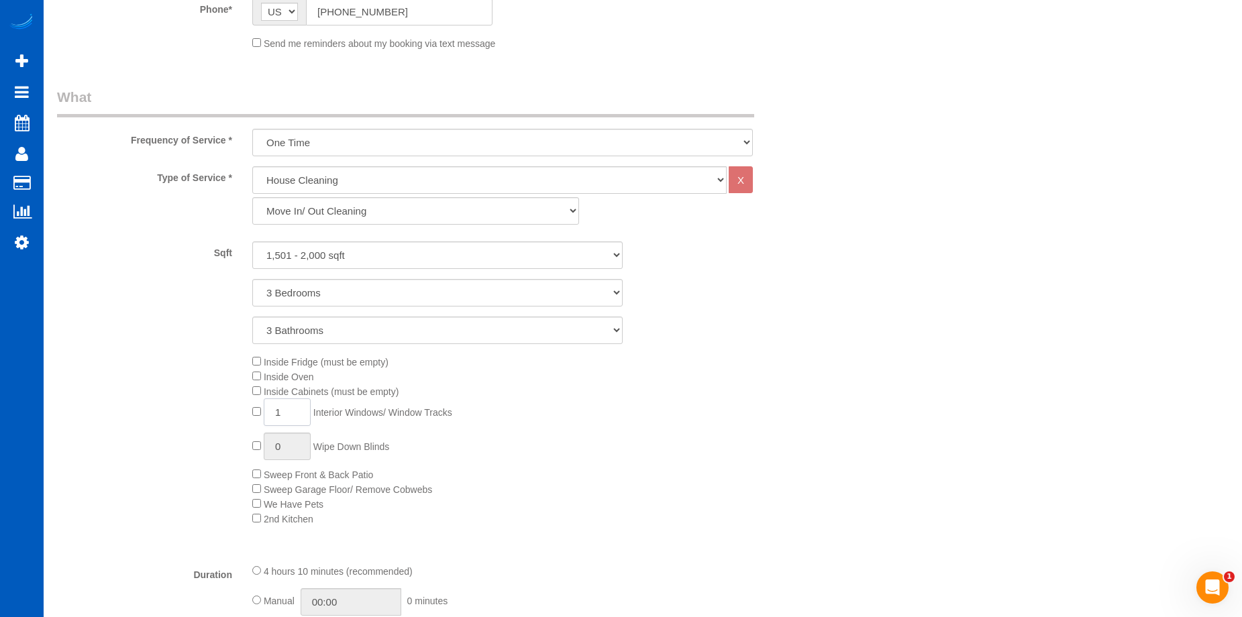
click at [304, 411] on input "1" at bounding box center [287, 413] width 47 height 28
type input "15"
click at [624, 420] on div "Inside Fridge (must be empty) Inside Oven Inside Cabinets (must be empty) 15 In…" at bounding box center [535, 440] width 586 height 172
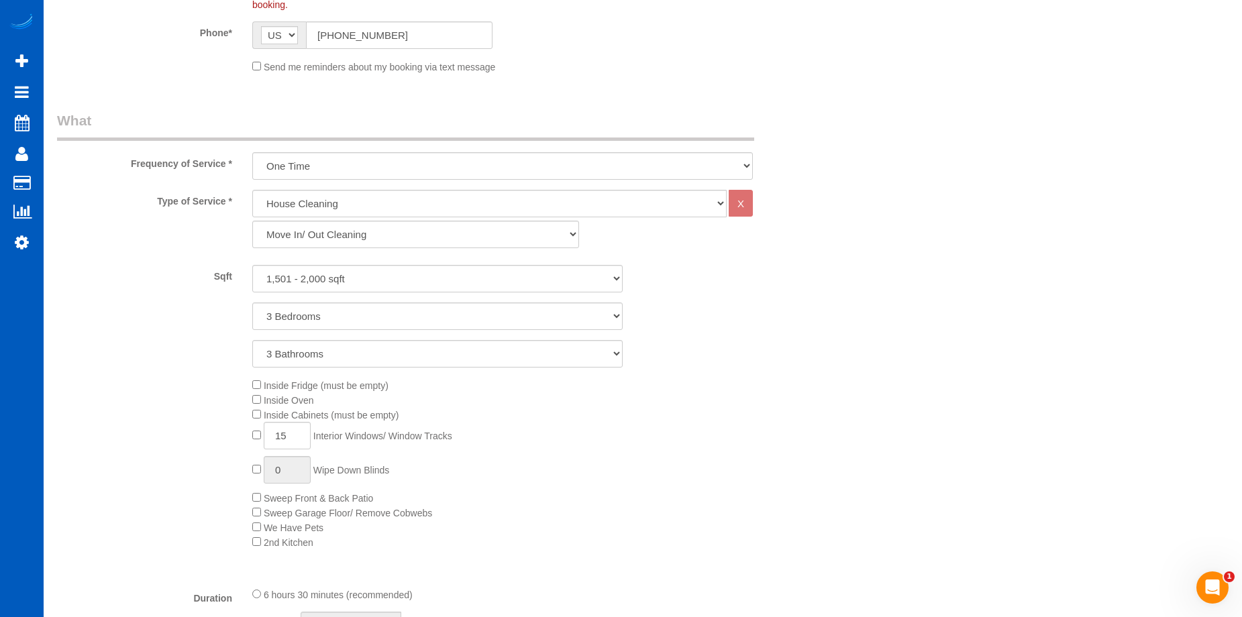
scroll to position [537, 0]
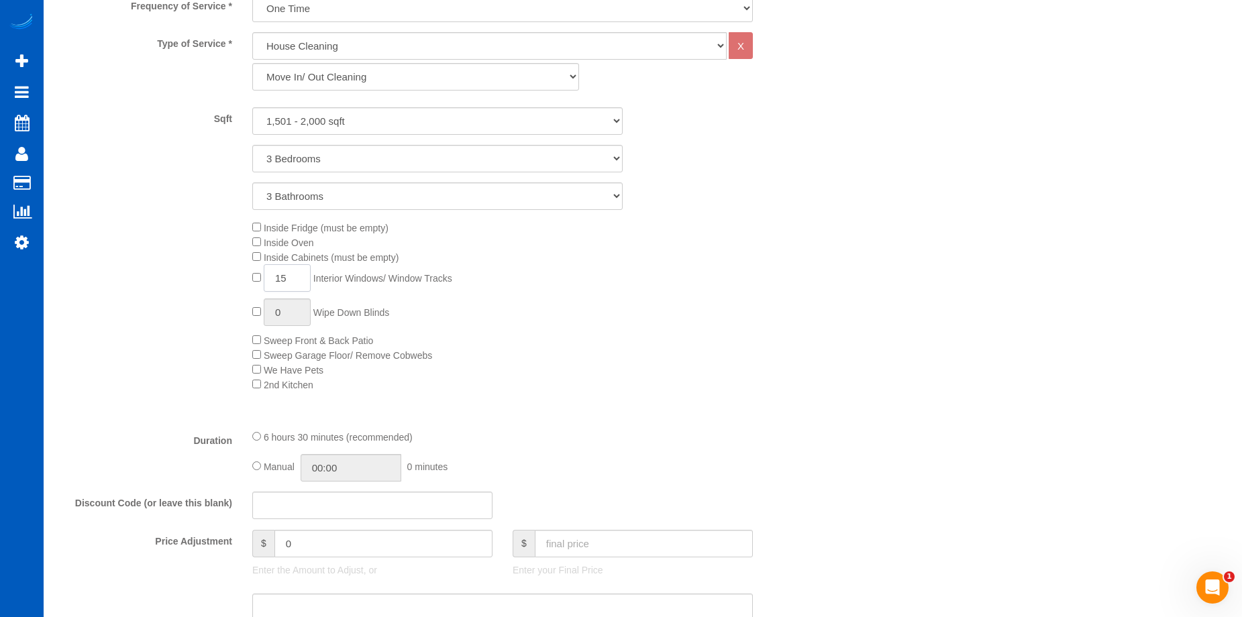
select select "spot68"
drag, startPoint x: 297, startPoint y: 281, endPoint x: 279, endPoint y: 289, distance: 20.4
click at [279, 289] on input "15" at bounding box center [287, 278] width 47 height 28
type input "1"
click at [656, 298] on div "Inside Fridge (must be empty) Inside Oven Inside Cabinets (must be empty) 1 Int…" at bounding box center [535, 306] width 586 height 172
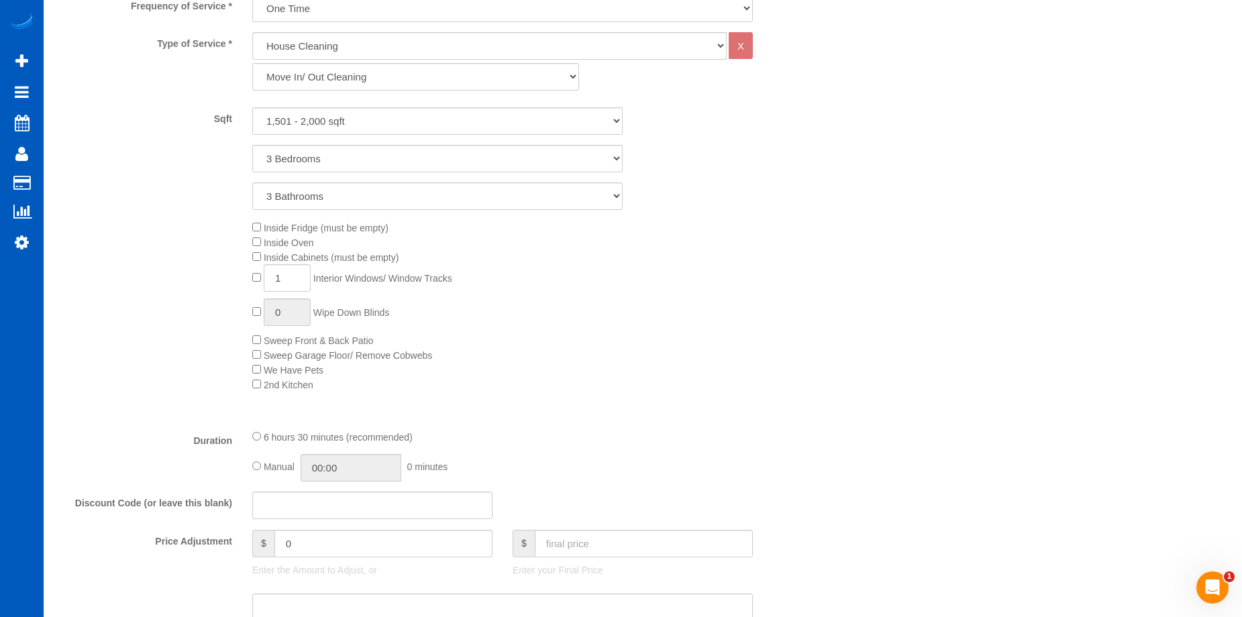
click at [656, 298] on div "Inside Fridge (must be empty) Inside Oven Inside Cabinets (must be empty) 1 Int…" at bounding box center [535, 306] width 586 height 172
select select "spot76"
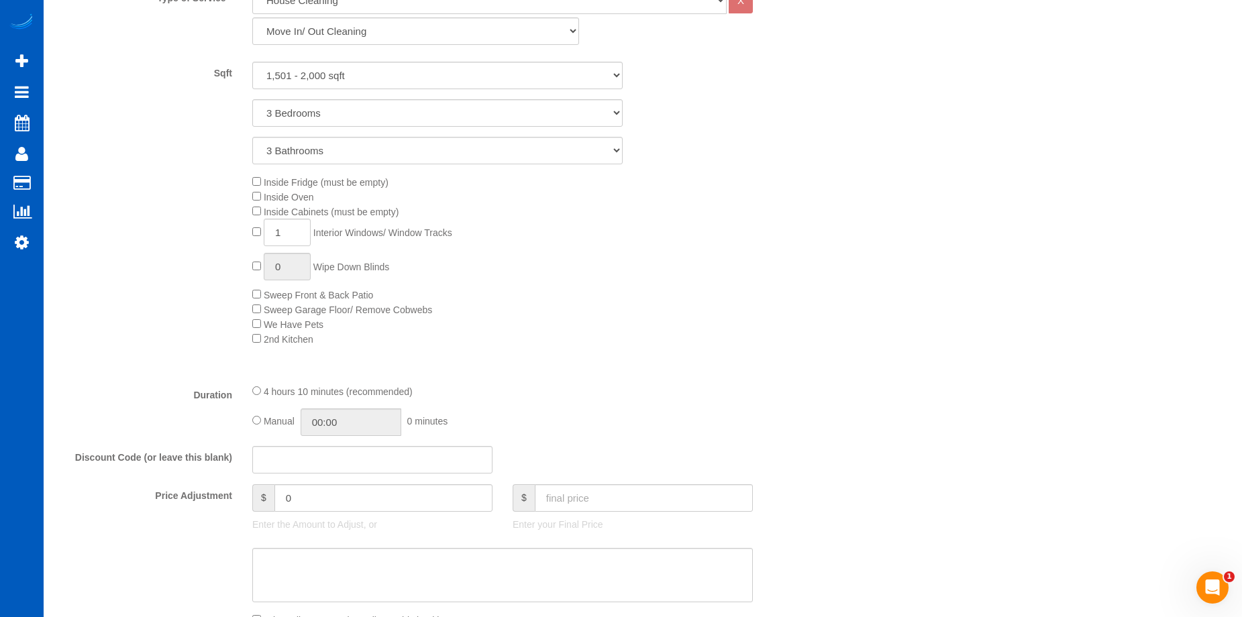
scroll to position [738, 0]
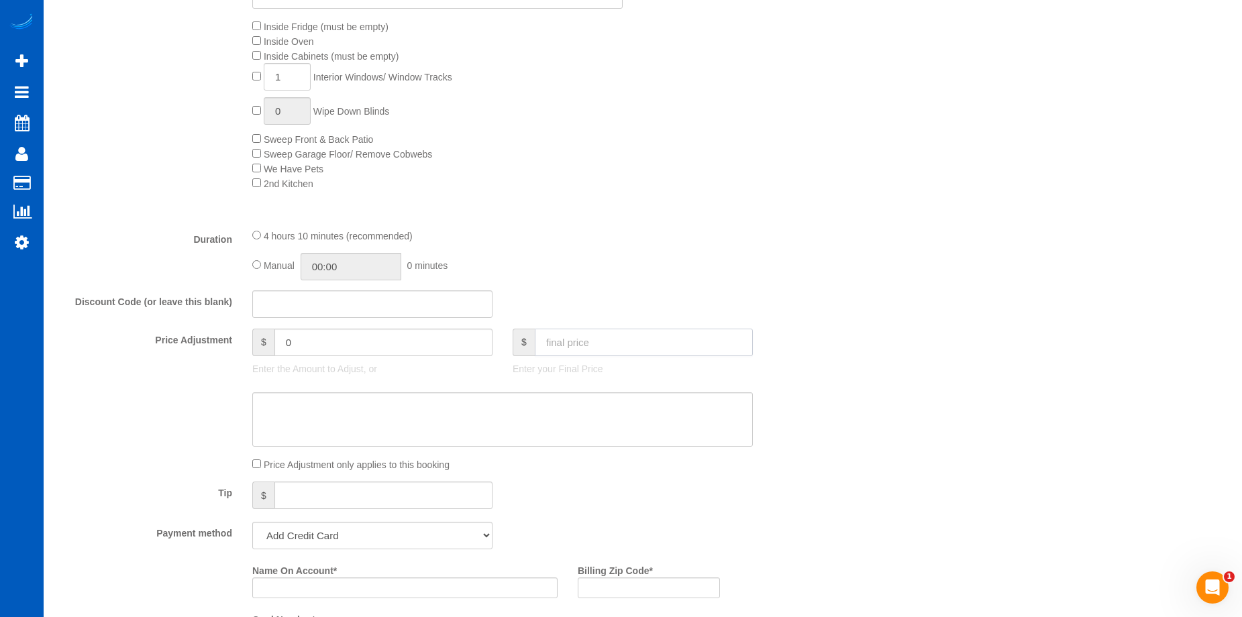
click at [618, 346] on input "text" at bounding box center [644, 343] width 218 height 28
type input "584"
click at [546, 405] on textarea at bounding box center [502, 420] width 501 height 55
type input "120"
click at [344, 263] on input "04:10" at bounding box center [351, 267] width 101 height 28
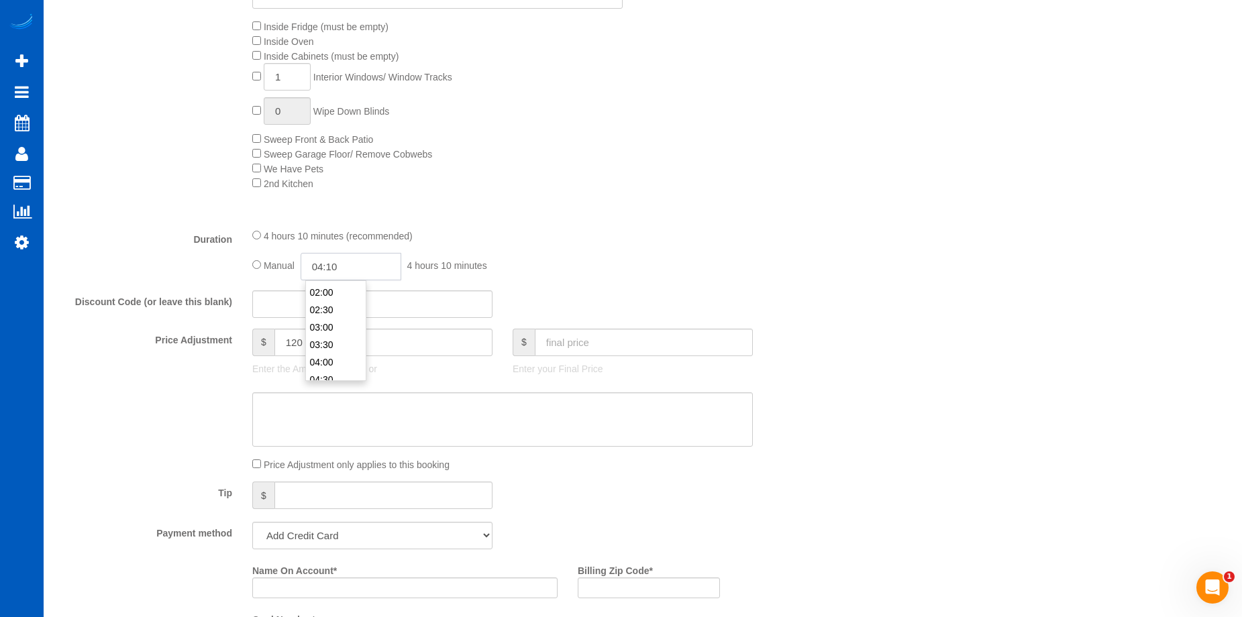
scroll to position [134, 0]
type input "06:00"
click at [329, 364] on li "06:00" at bounding box center [336, 364] width 60 height 17
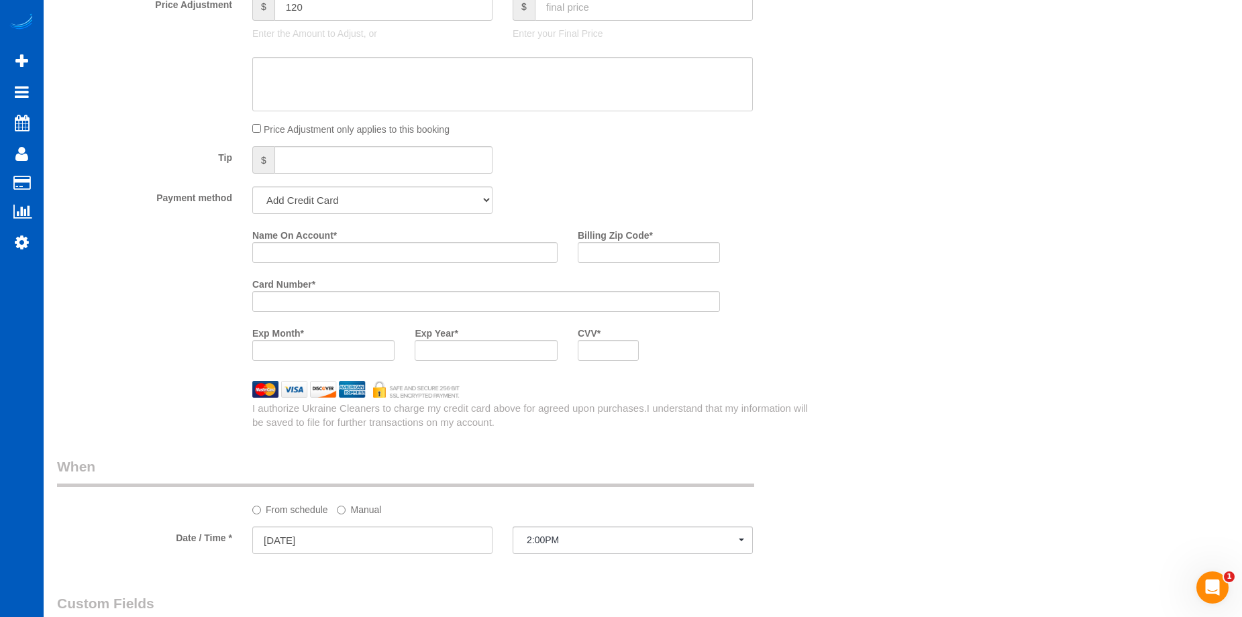
select select "spot84"
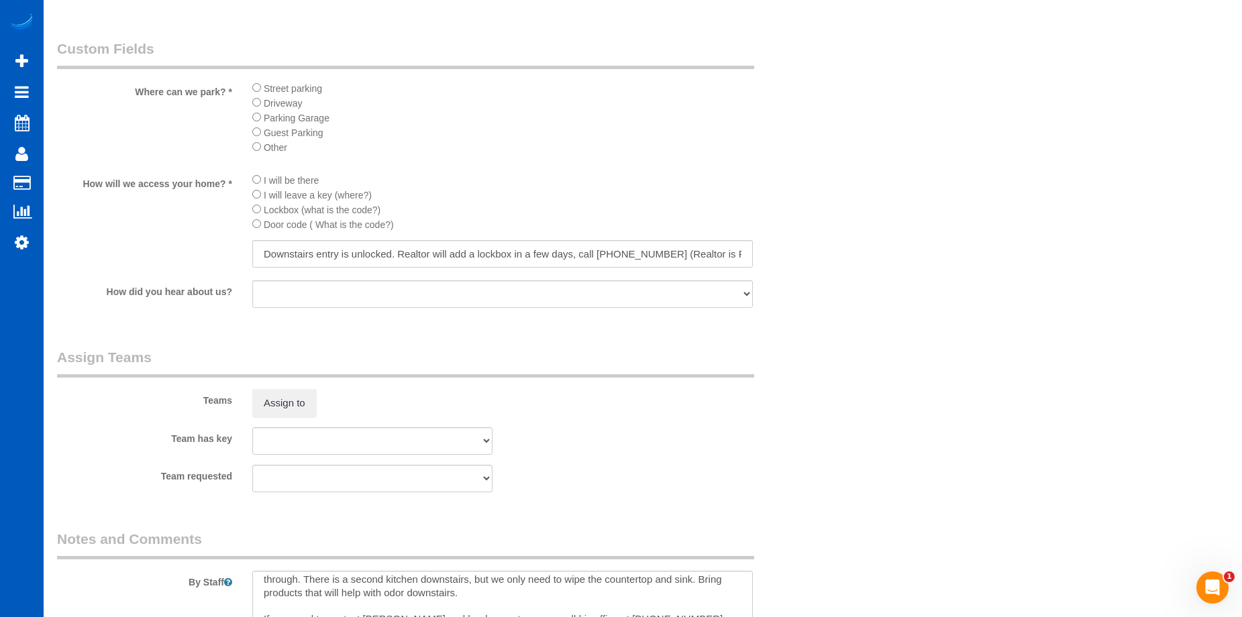
scroll to position [1745, 0]
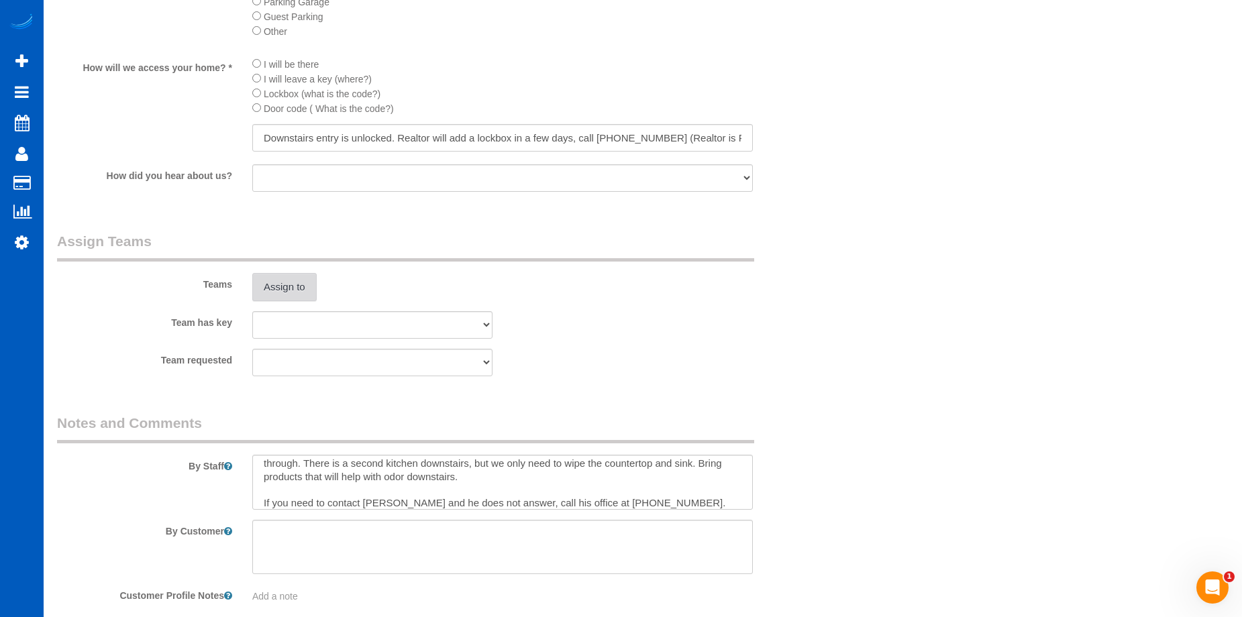
click at [293, 291] on button "Assign to" at bounding box center [284, 287] width 64 height 28
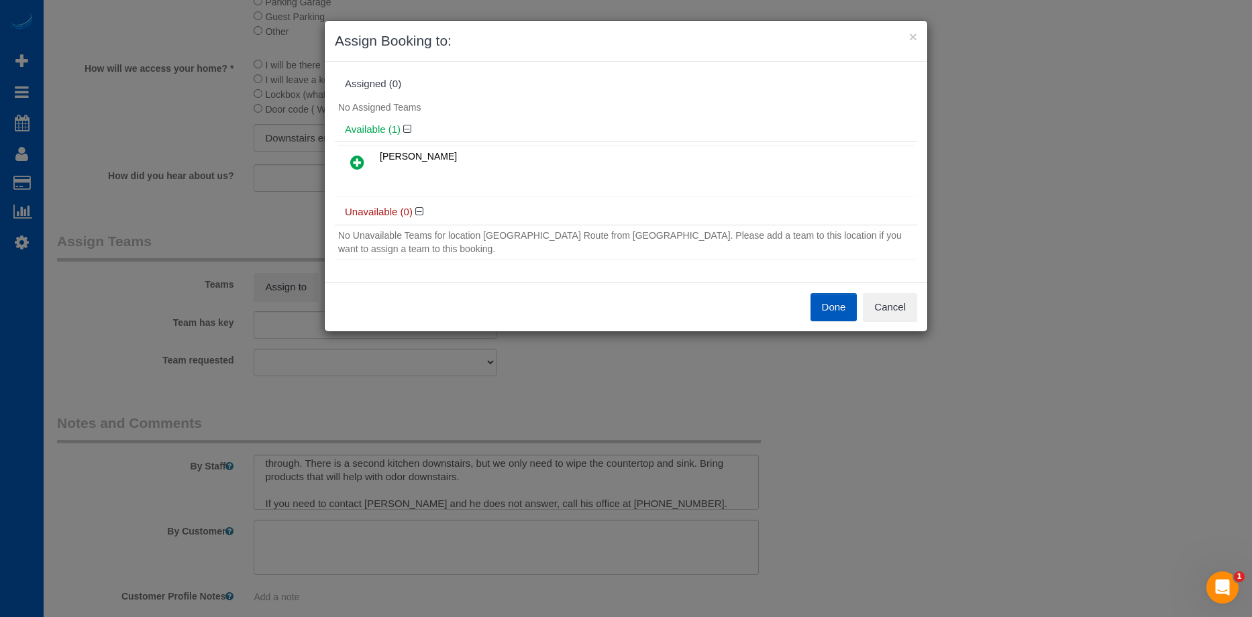
click at [358, 158] on icon at bounding box center [357, 162] width 14 height 16
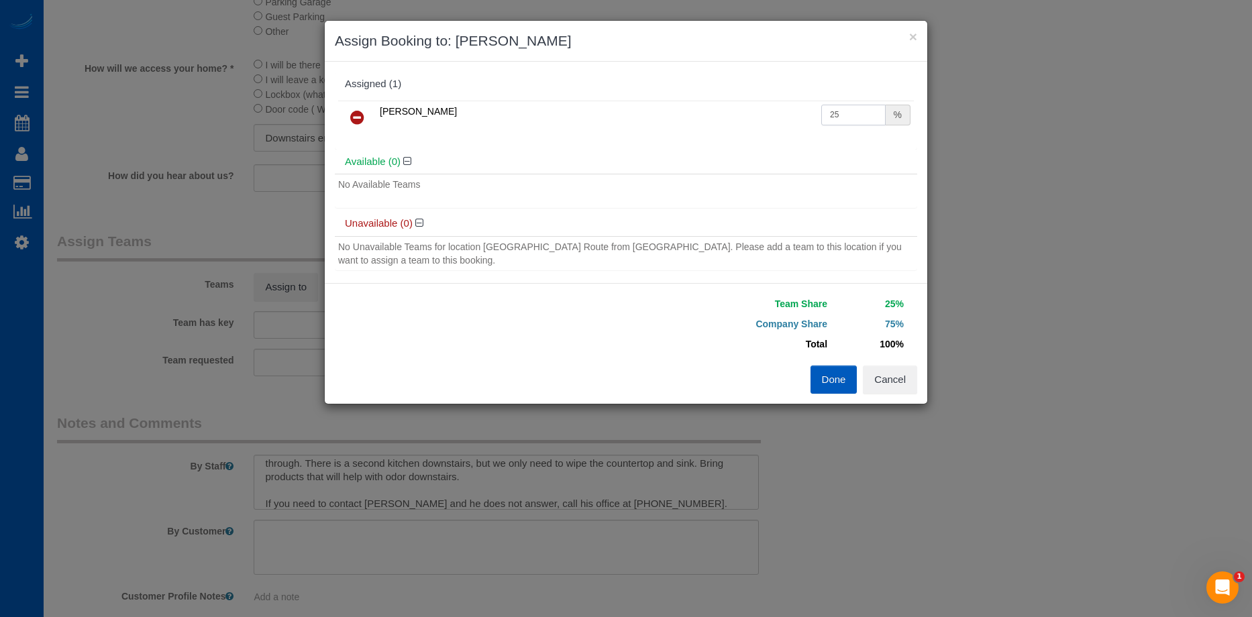
click at [838, 108] on input "25" at bounding box center [854, 115] width 64 height 21
drag, startPoint x: 822, startPoint y: 108, endPoint x: 780, endPoint y: 107, distance: 42.3
click at [780, 107] on tr "Ivanna Atamaniuk 25 %" at bounding box center [626, 118] width 576 height 34
type input "50"
click at [822, 376] on button "Done" at bounding box center [834, 380] width 47 height 28
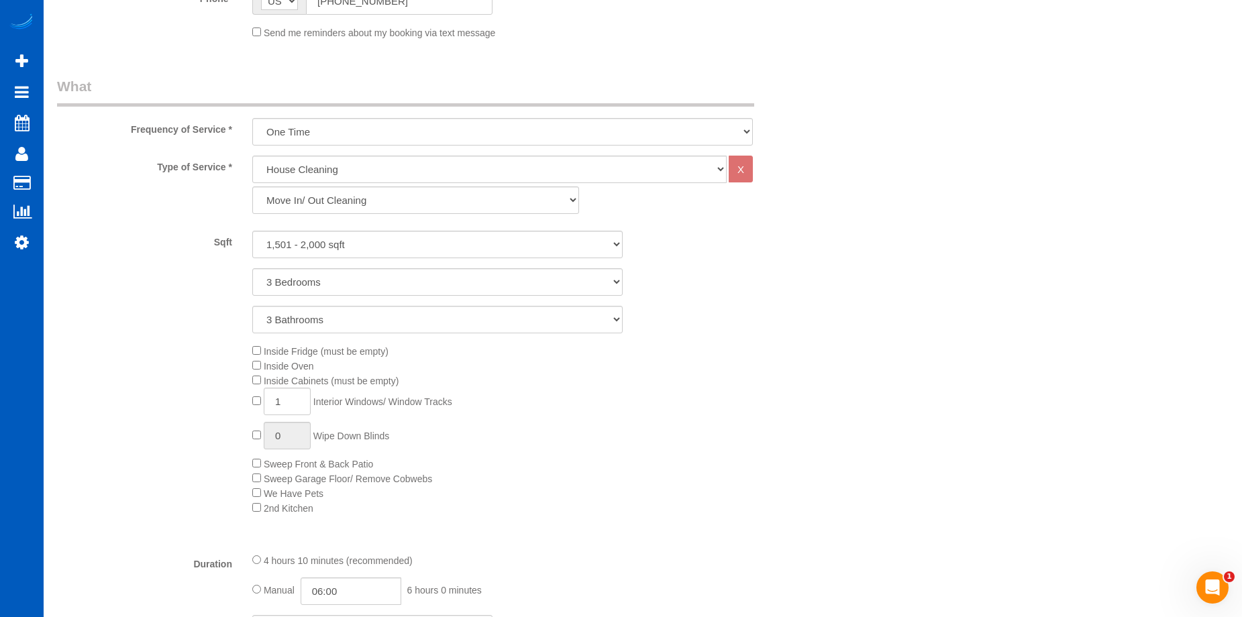
scroll to position [336, 0]
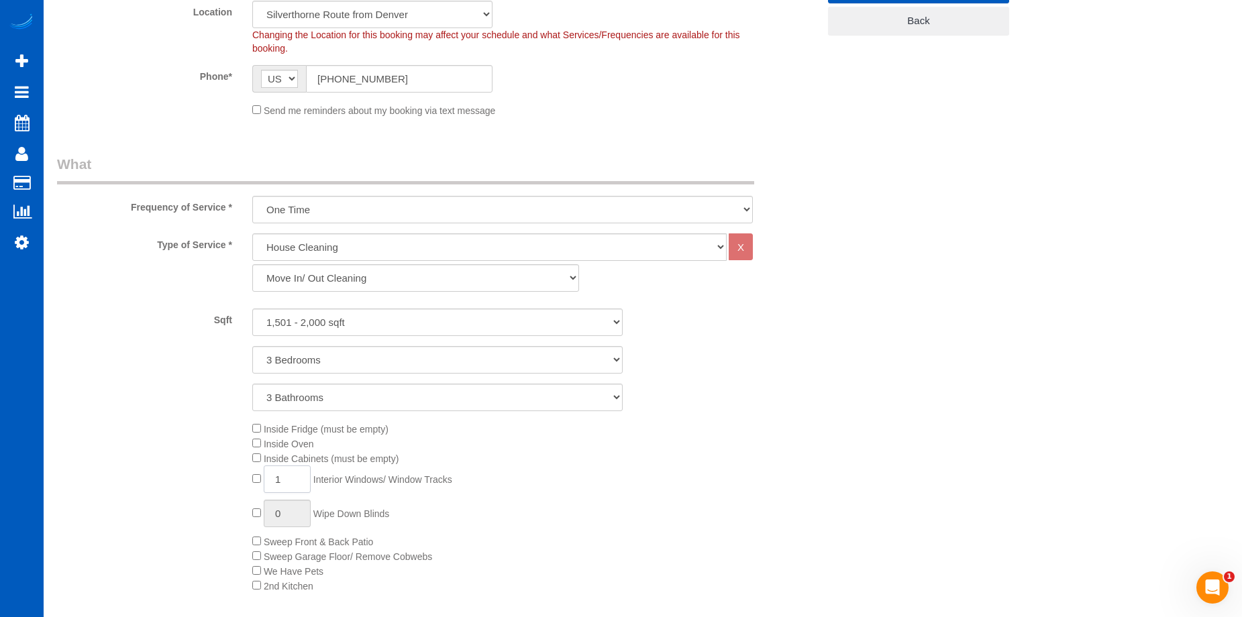
drag, startPoint x: 291, startPoint y: 479, endPoint x: 228, endPoint y: 474, distance: 63.3
click at [228, 474] on div "Inside Fridge (must be empty) Inside Oven Inside Cabinets (must be empty) 1 Int…" at bounding box center [437, 508] width 781 height 172
type input "25"
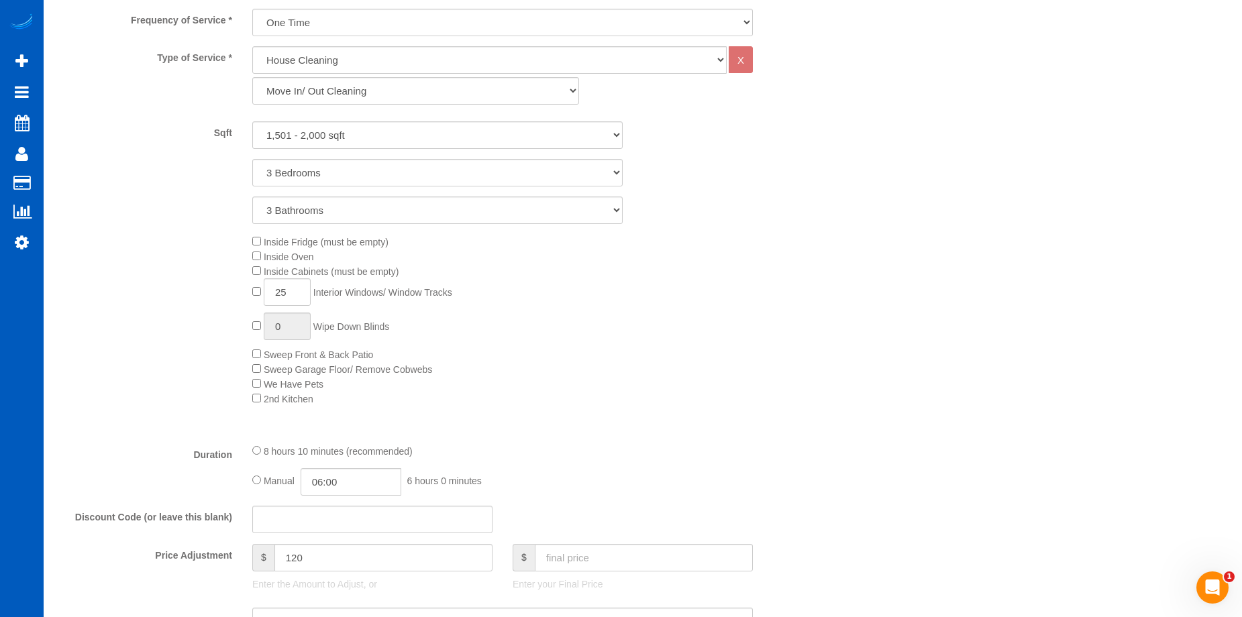
scroll to position [604, 0]
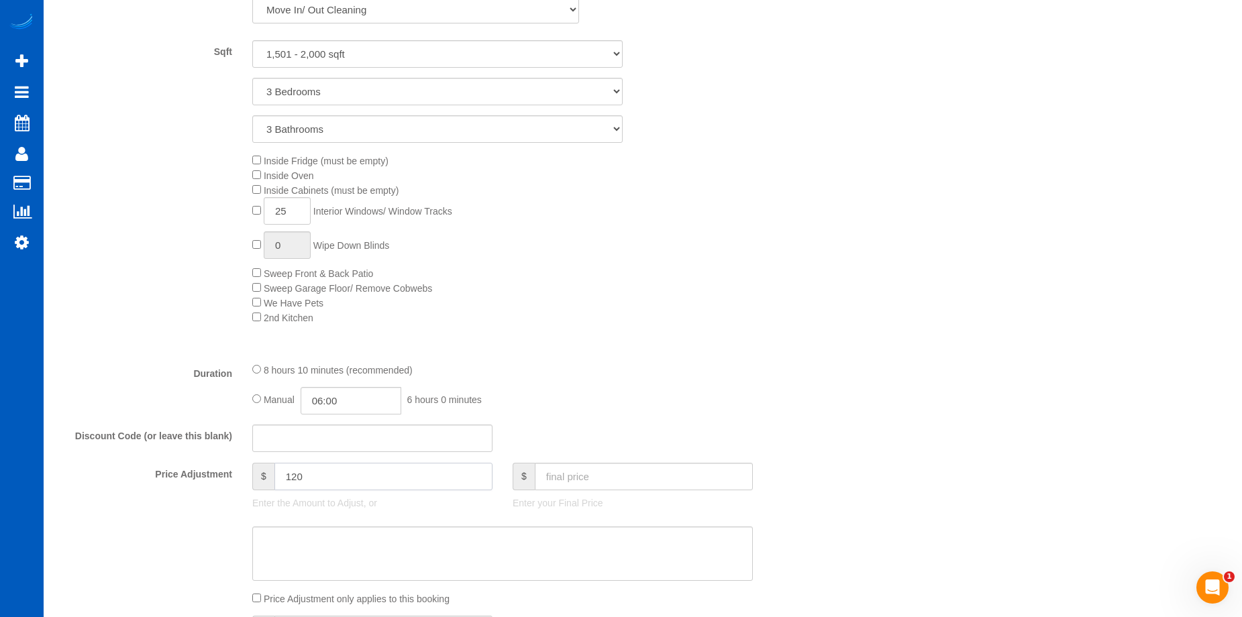
drag, startPoint x: 348, startPoint y: 481, endPoint x: 175, endPoint y: 468, distance: 174.3
click at [175, 468] on div "Price Adjustment $ 120 Enter the Amount to Adjust, or $ Enter your Final Price" at bounding box center [437, 490] width 781 height 54
click at [464, 544] on textarea at bounding box center [502, 554] width 501 height 55
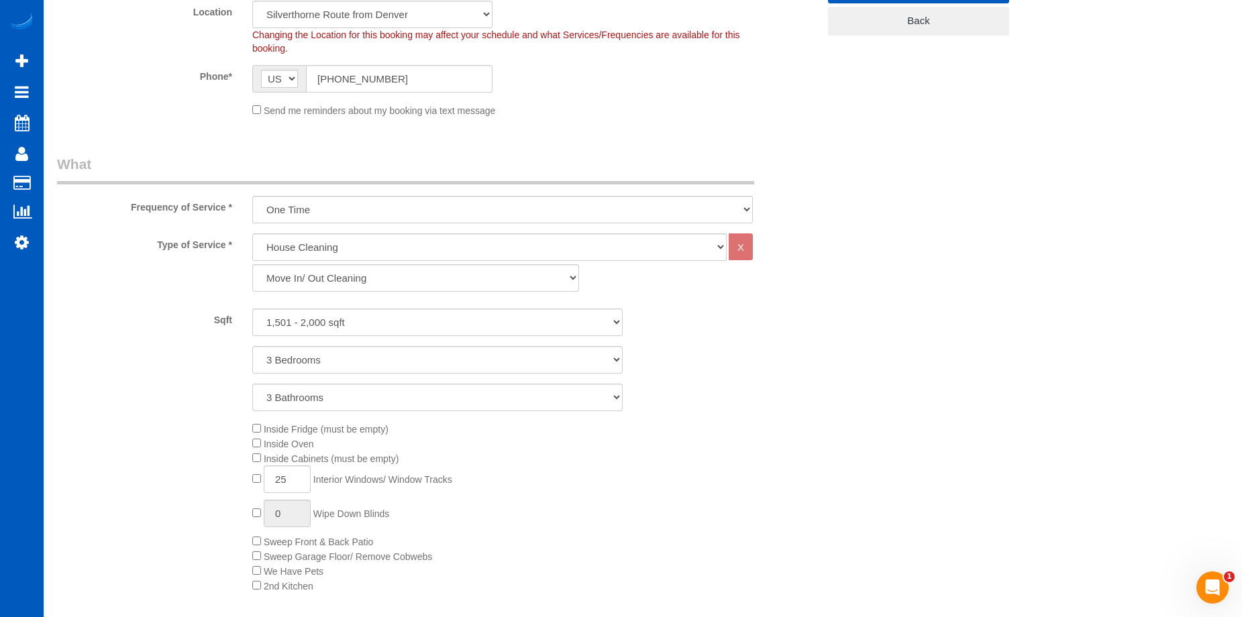
scroll to position [201, 0]
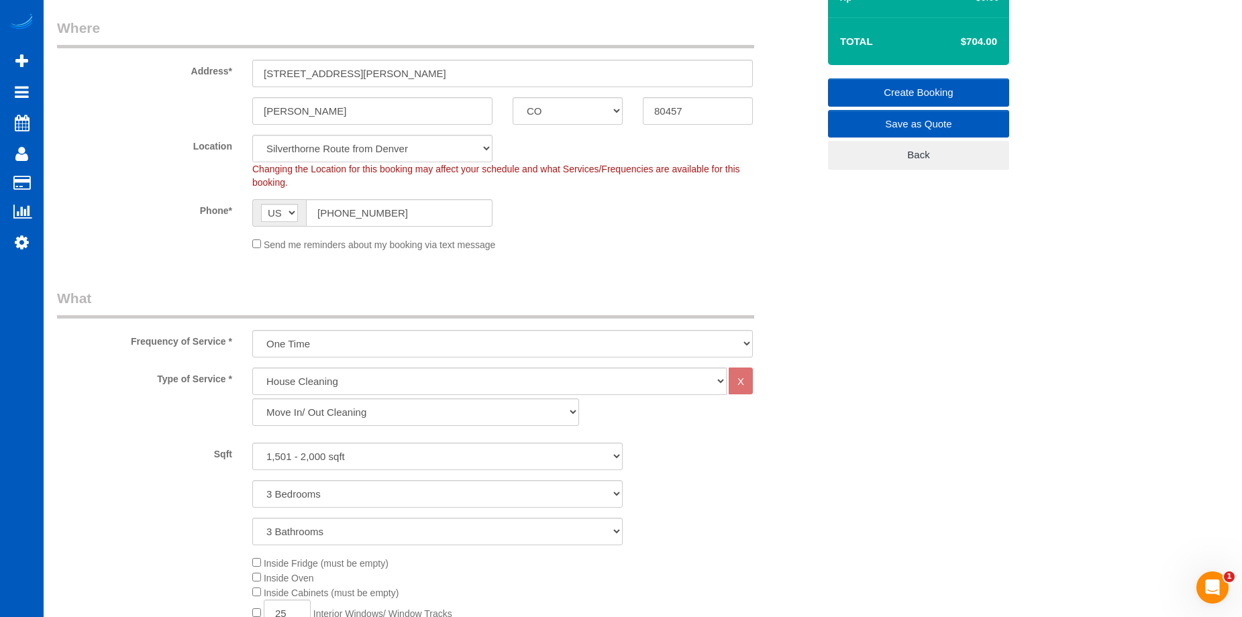
type input "0"
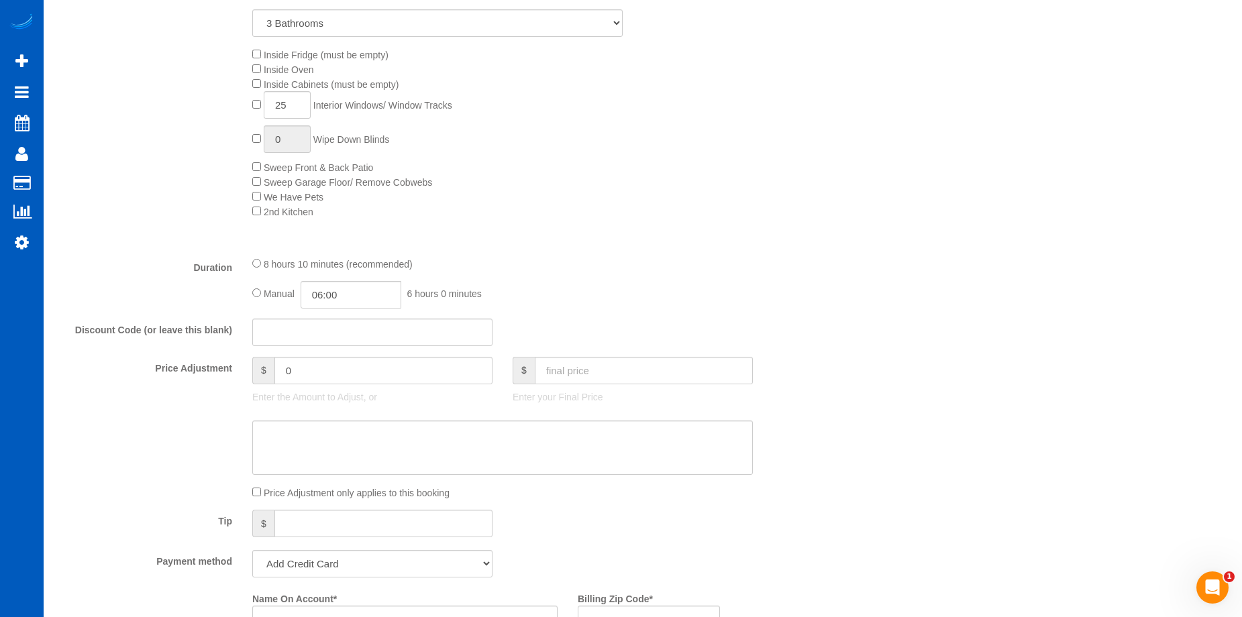
scroll to position [873, 0]
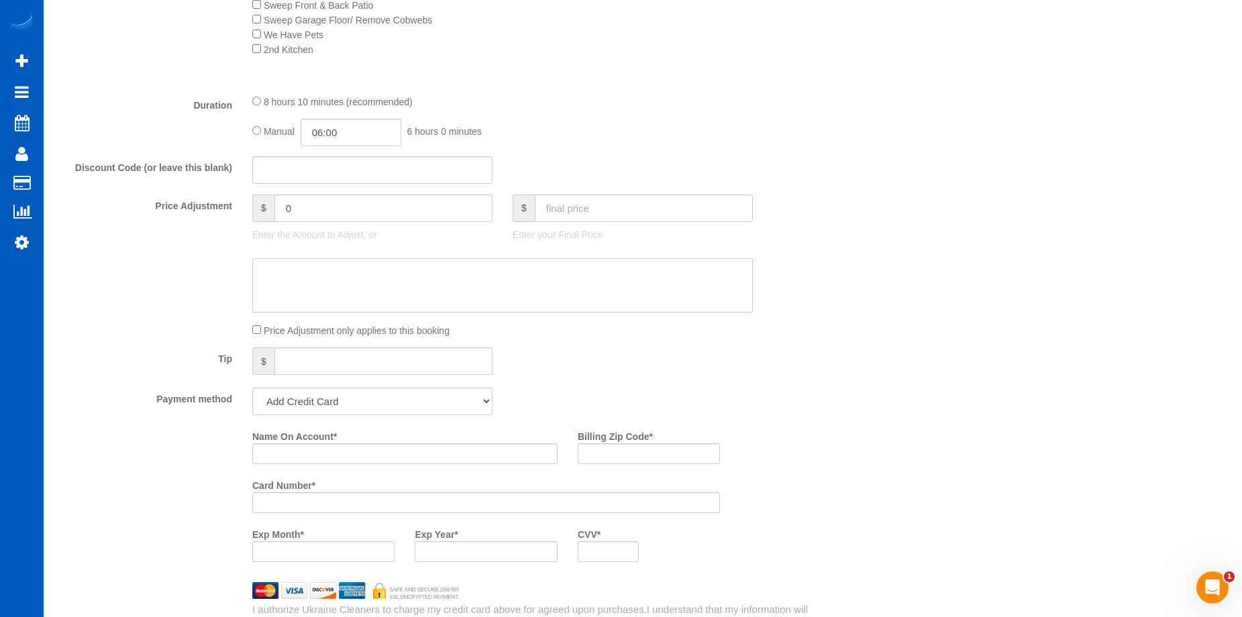
click at [456, 272] on textarea at bounding box center [502, 285] width 501 height 55
paste textarea "it's clean enough to charge less, please do? It's one of those situations where…"
click at [266, 271] on textarea at bounding box center [502, 285] width 501 height 55
click at [658, 280] on textarea at bounding box center [502, 285] width 501 height 55
type textarea "If it's clean enough to charge less, please do? It's one of those situations wh…"
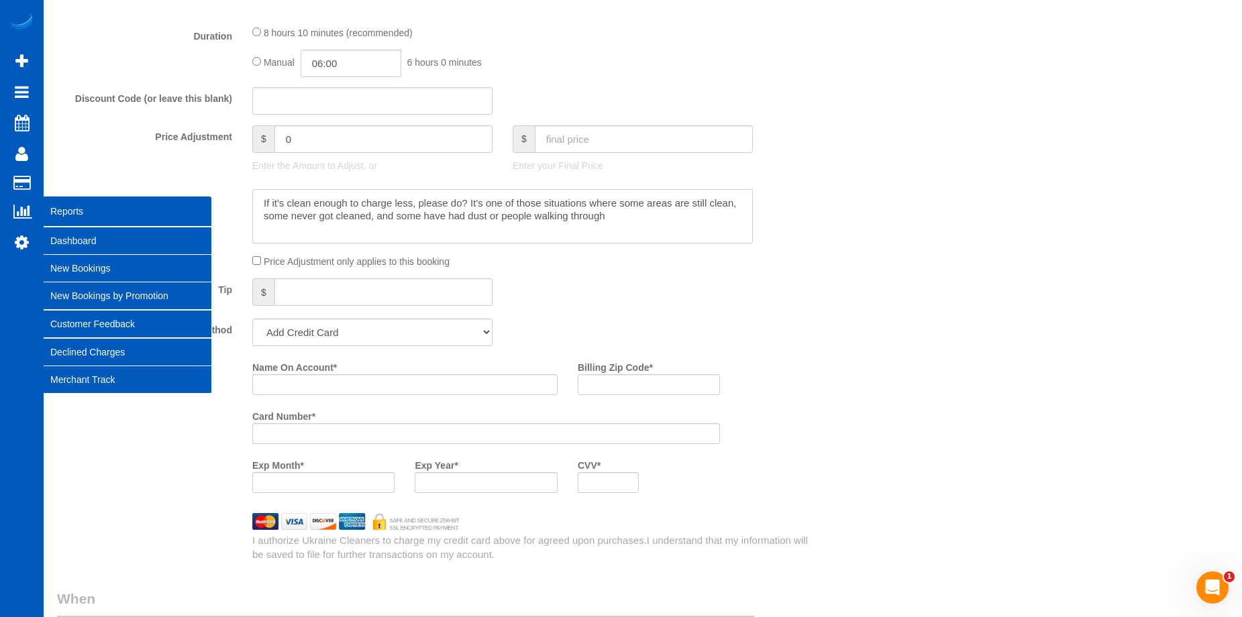
scroll to position [940, 0]
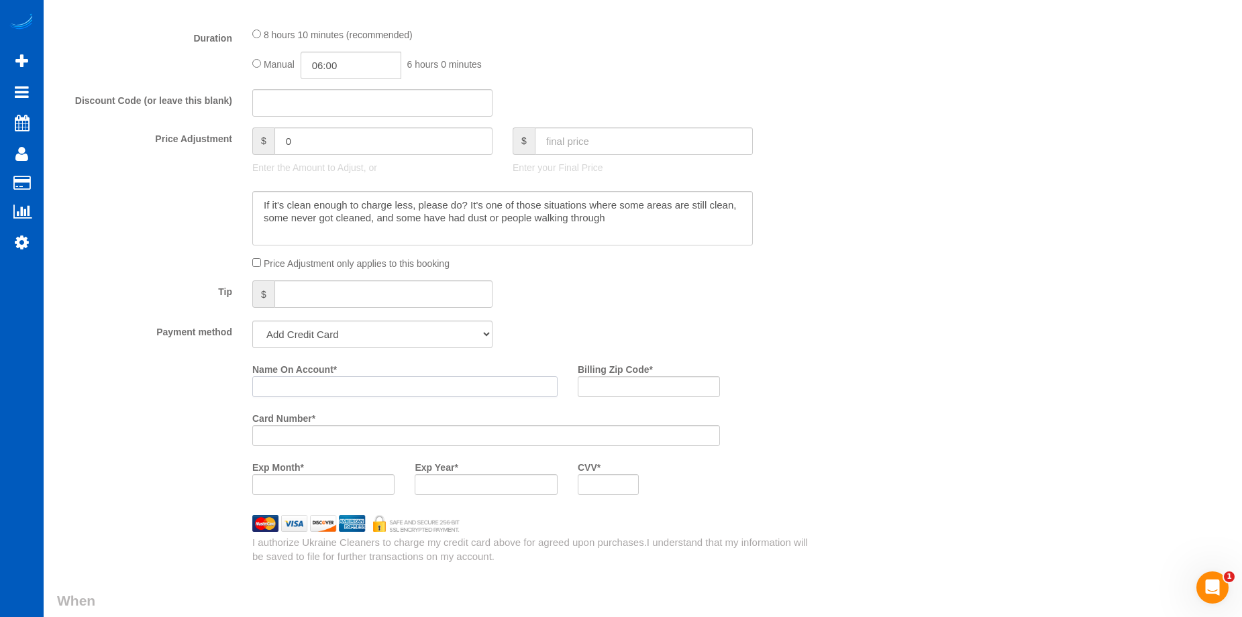
click at [349, 392] on input "Name On Account *" at bounding box center [404, 387] width 305 height 21
paste input "Thomas Clark"
type input "Thomas Clark"
click at [686, 391] on input "Billing Zip Code *" at bounding box center [649, 387] width 142 height 21
paste input "82716"
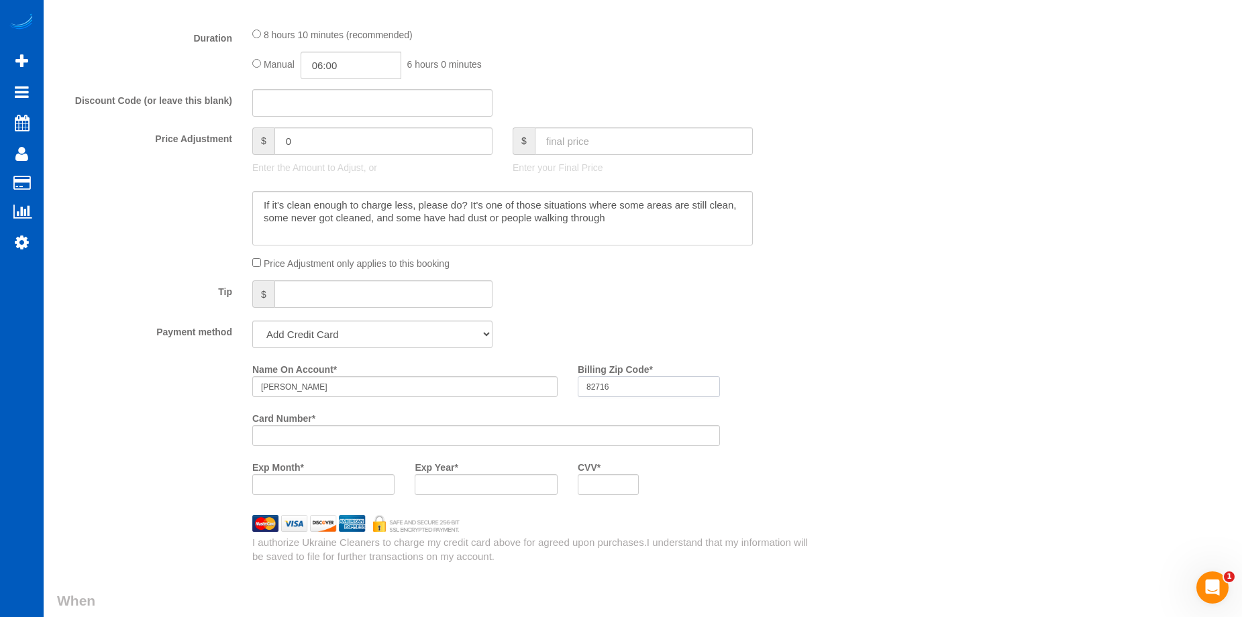
type input "82716"
click at [753, 448] on div "Name On Account * Thomas Clark Billing Zip Code * 82716 Card Number * Exp Month…" at bounding box center [535, 431] width 586 height 147
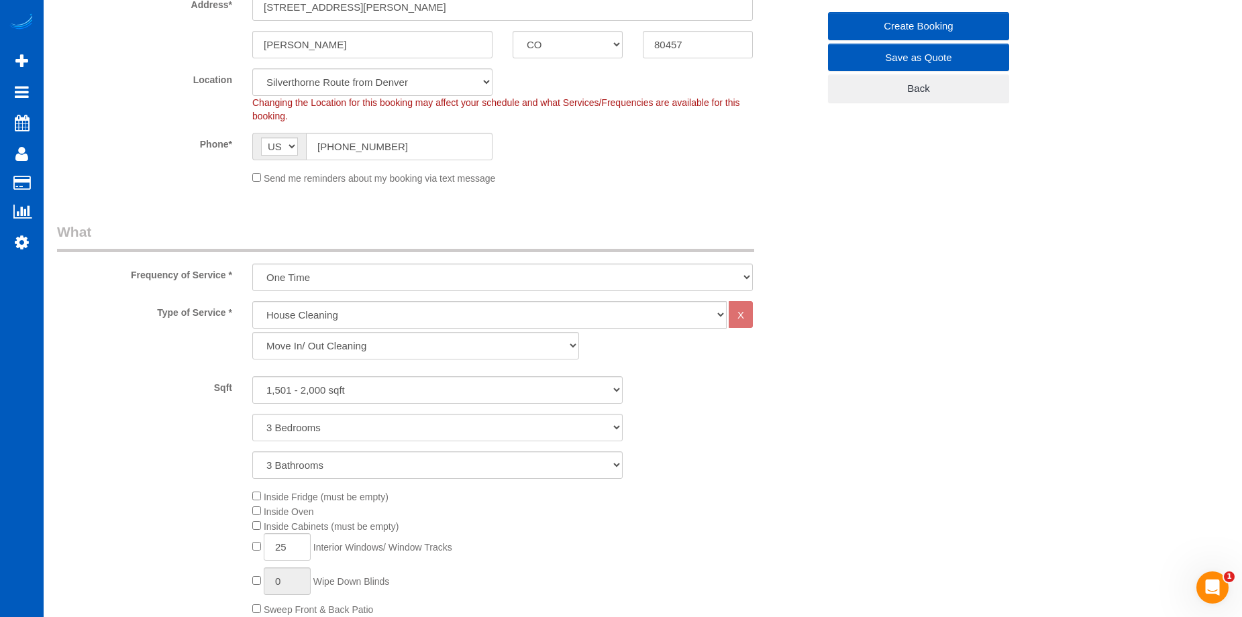
scroll to position [67, 0]
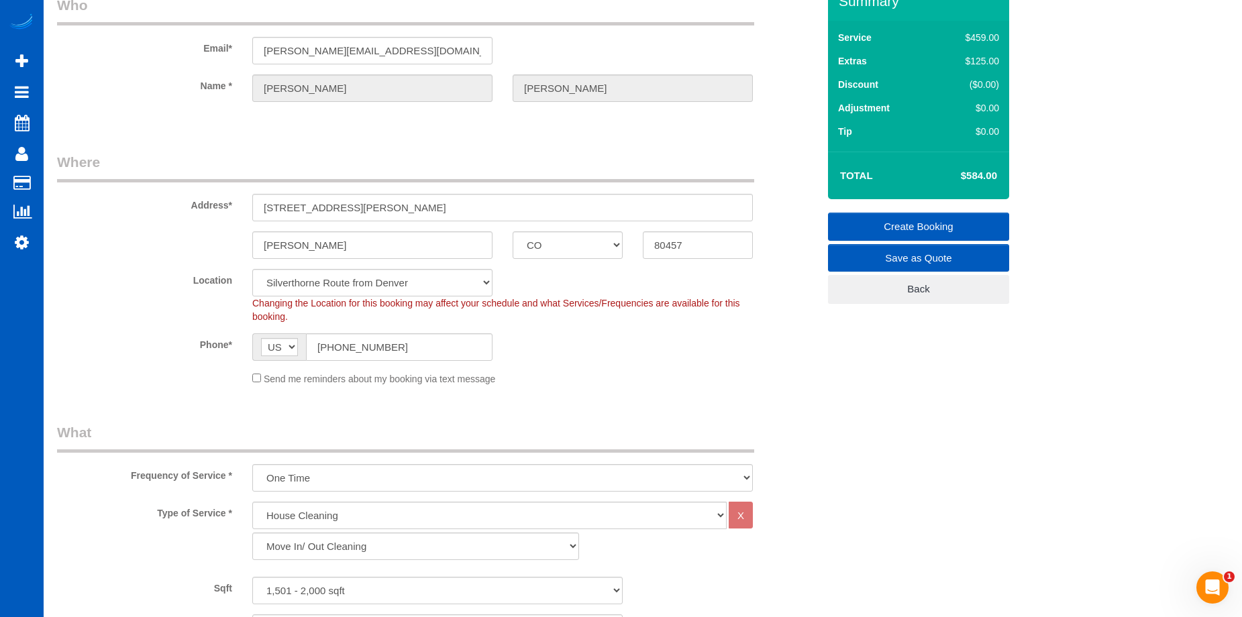
click at [837, 224] on link "Create Booking" at bounding box center [918, 227] width 181 height 28
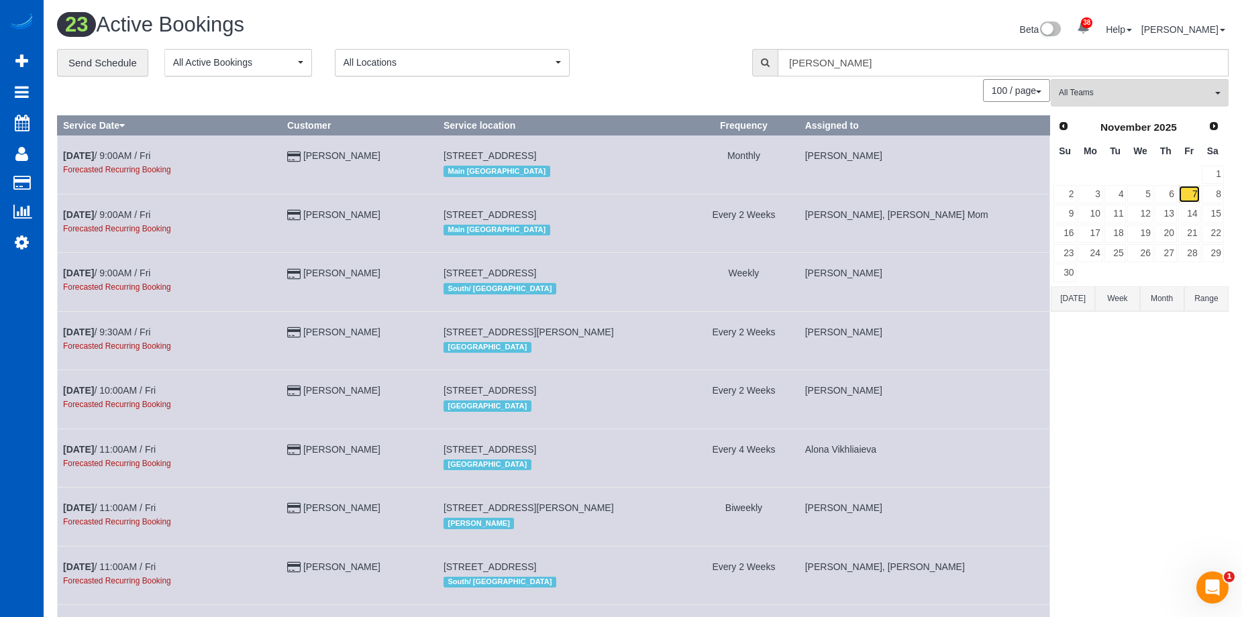
click at [1193, 195] on link "7" at bounding box center [1190, 194] width 22 height 18
click at [717, 174] on td "Monthly" at bounding box center [744, 165] width 111 height 58
click at [1067, 129] on span "Prev" at bounding box center [1063, 125] width 11 height 11
click at [1118, 191] on link "7" at bounding box center [1116, 194] width 22 height 18
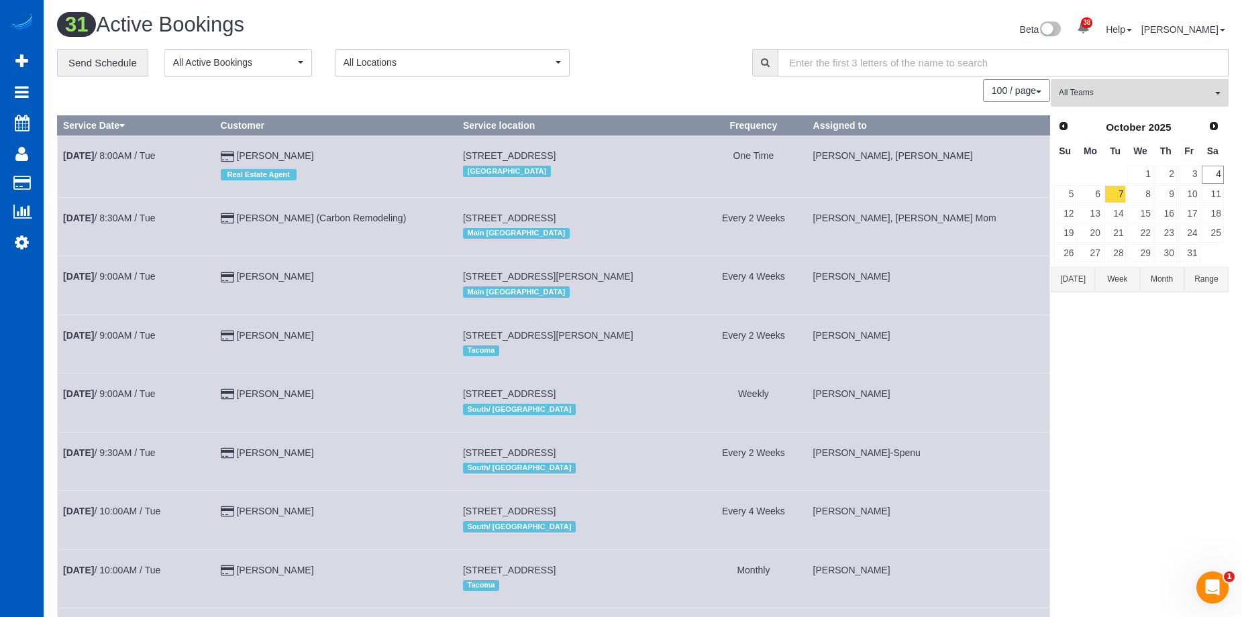
click at [1199, 93] on span "All Teams" at bounding box center [1135, 92] width 153 height 11
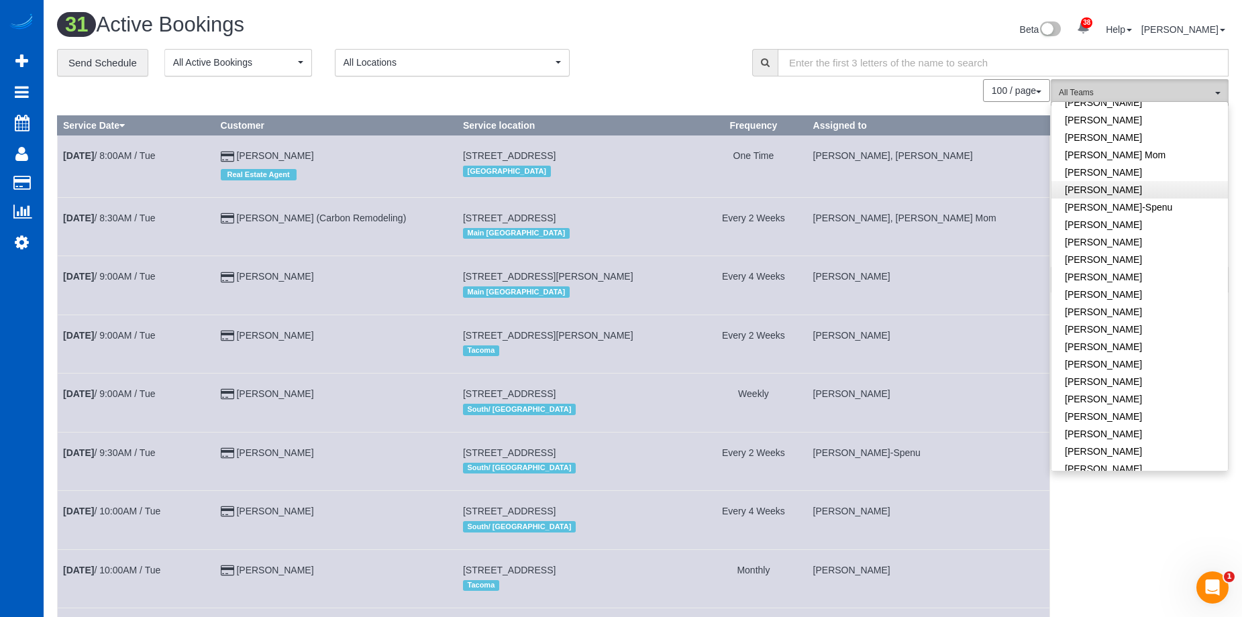
scroll to position [201, 0]
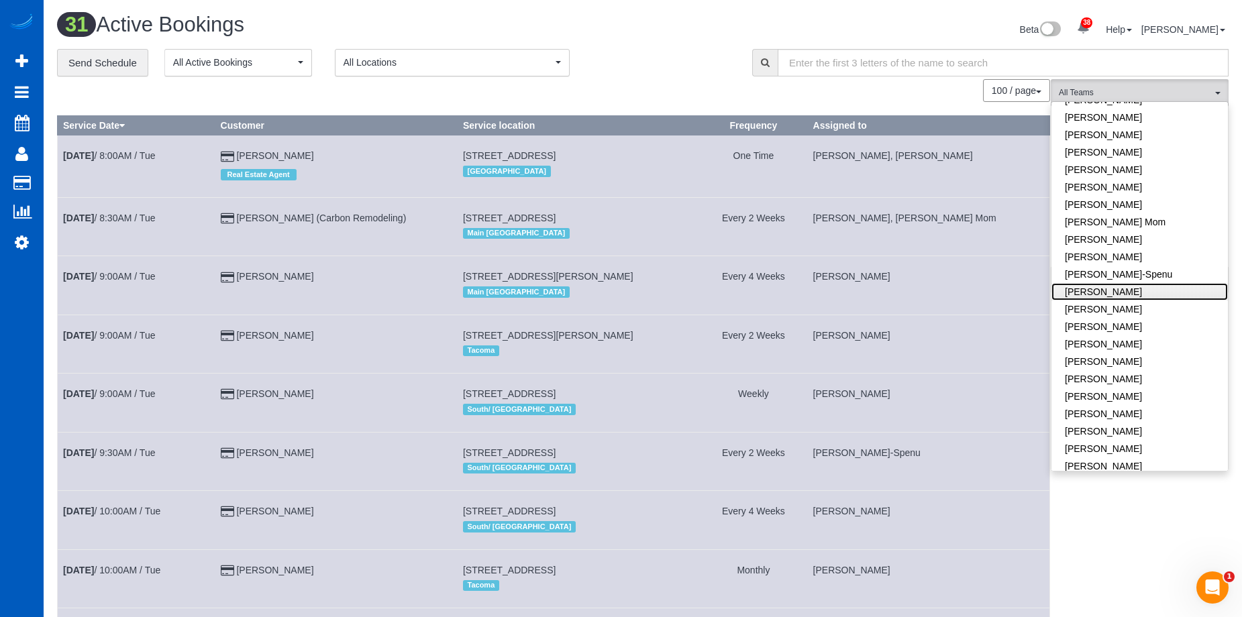
click at [1168, 291] on link "[PERSON_NAME]" at bounding box center [1140, 291] width 177 height 17
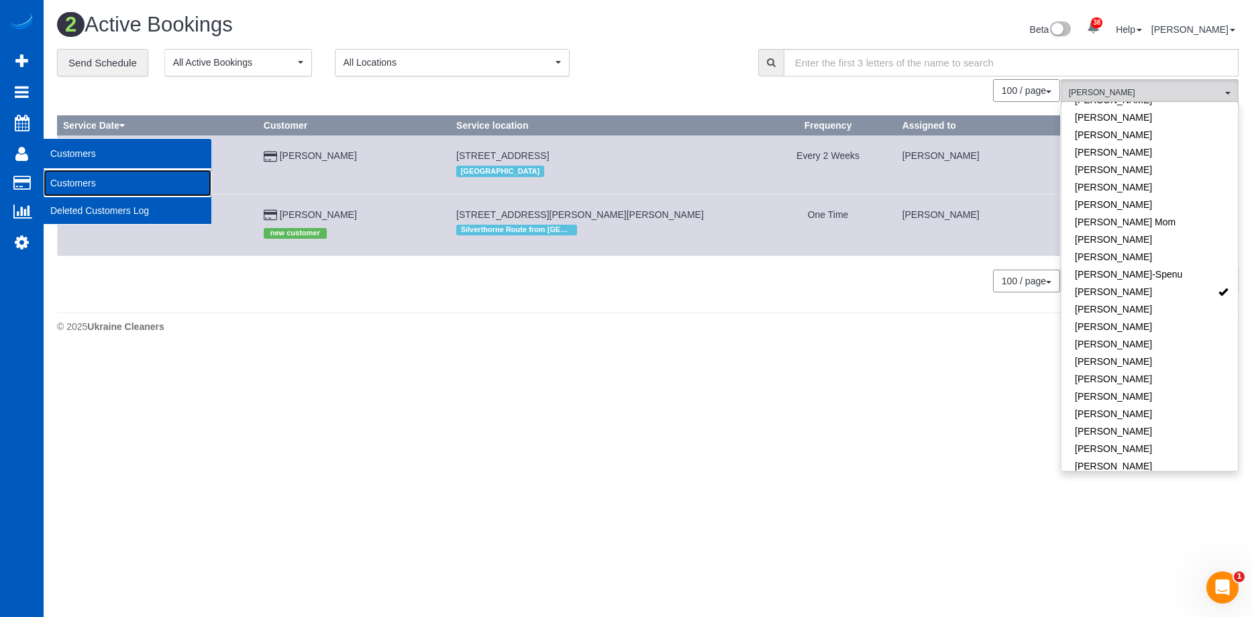
click at [81, 177] on link "Customers" at bounding box center [128, 183] width 168 height 27
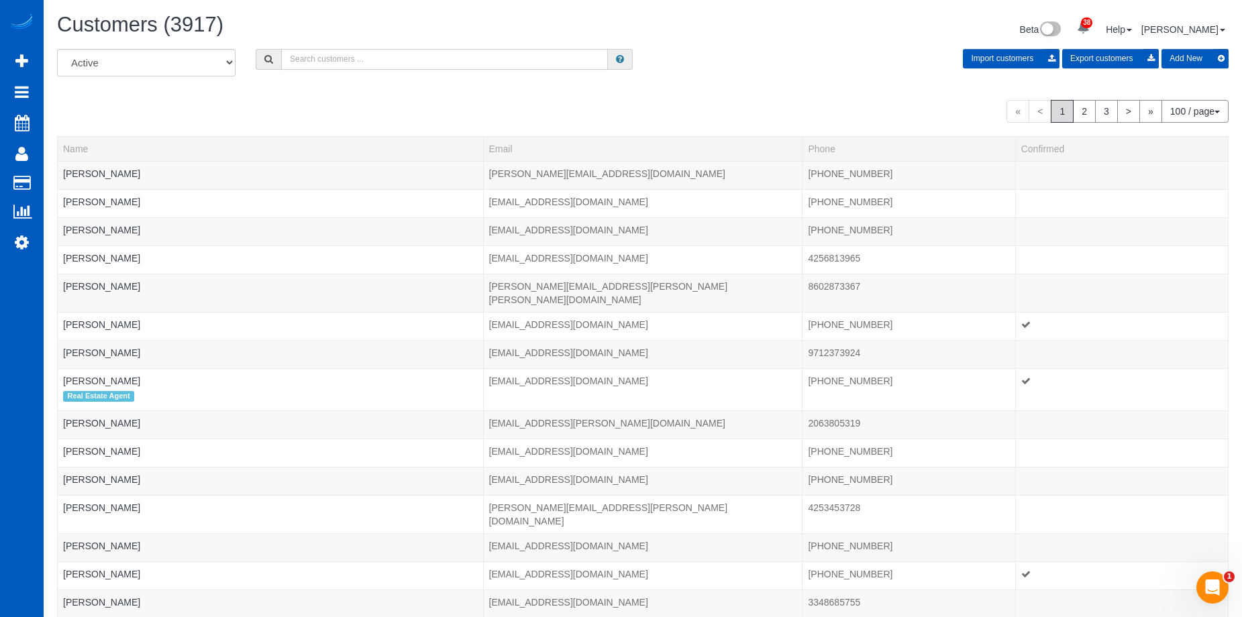
click at [544, 63] on input "text" at bounding box center [444, 59] width 327 height 21
paste input "[EMAIL_ADDRESS][DOMAIN_NAME]"
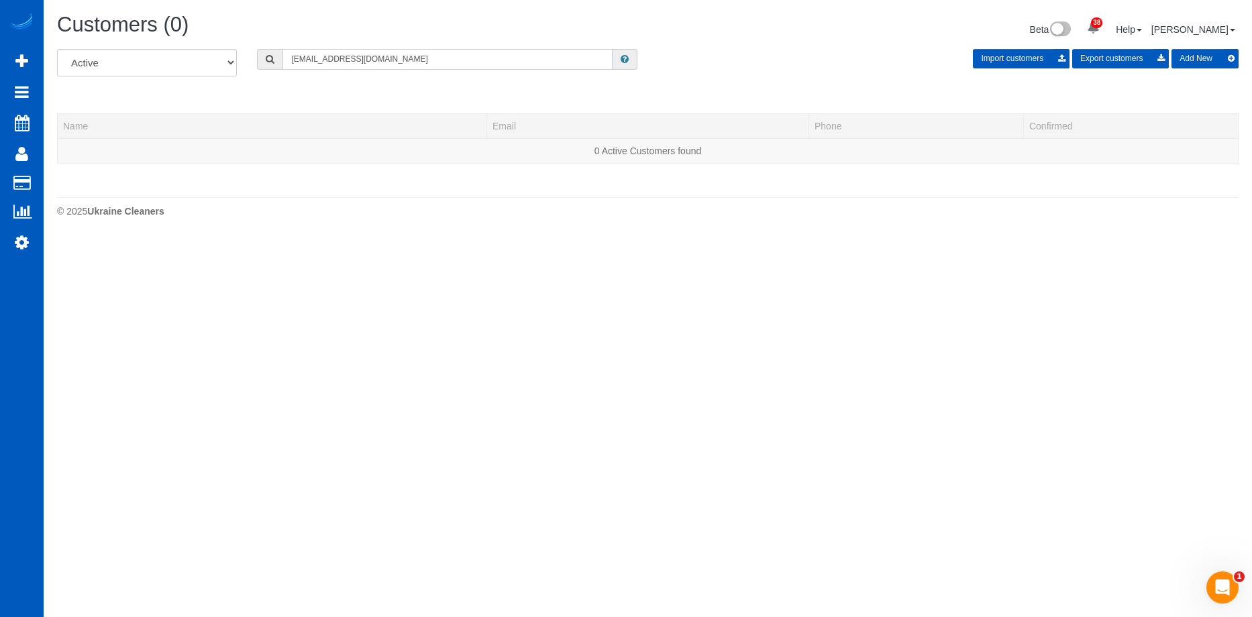
type input "[EMAIL_ADDRESS][DOMAIN_NAME]"
click at [1211, 55] on button "Add New" at bounding box center [1205, 58] width 67 height 19
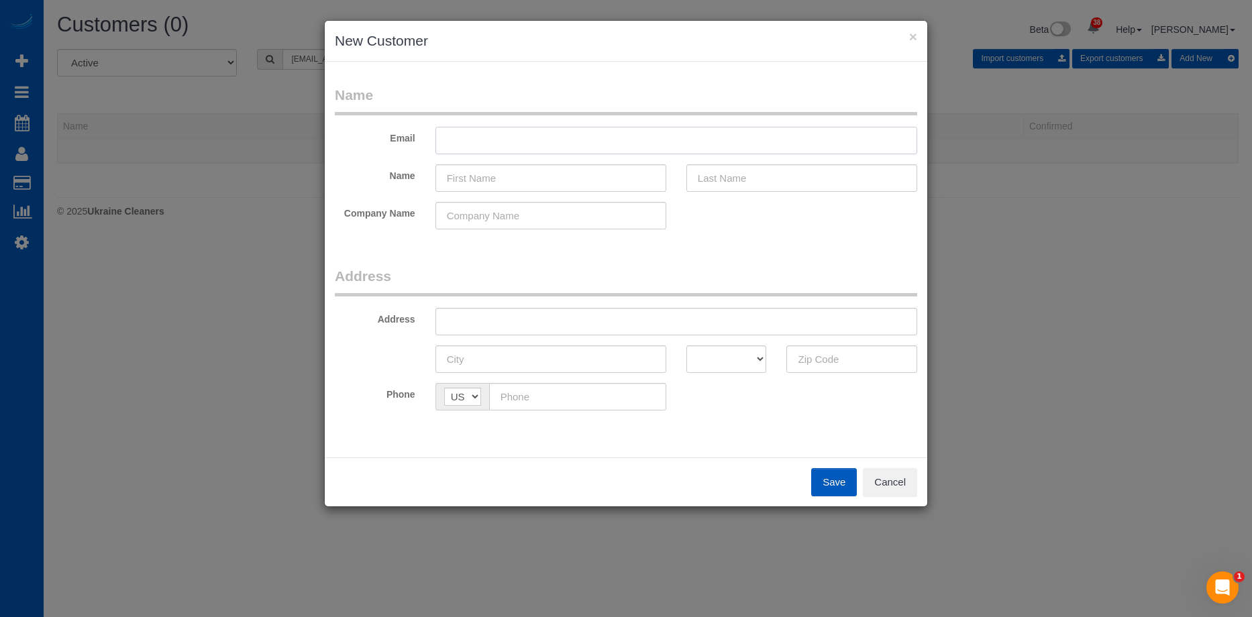
drag, startPoint x: 611, startPoint y: 127, endPoint x: 612, endPoint y: 136, distance: 9.4
click at [611, 133] on input "text" at bounding box center [677, 141] width 482 height 28
paste input "[EMAIL_ADDRESS][DOMAIN_NAME]"
type input "[EMAIL_ADDRESS][DOMAIN_NAME]"
click at [504, 180] on input "text" at bounding box center [551, 178] width 231 height 28
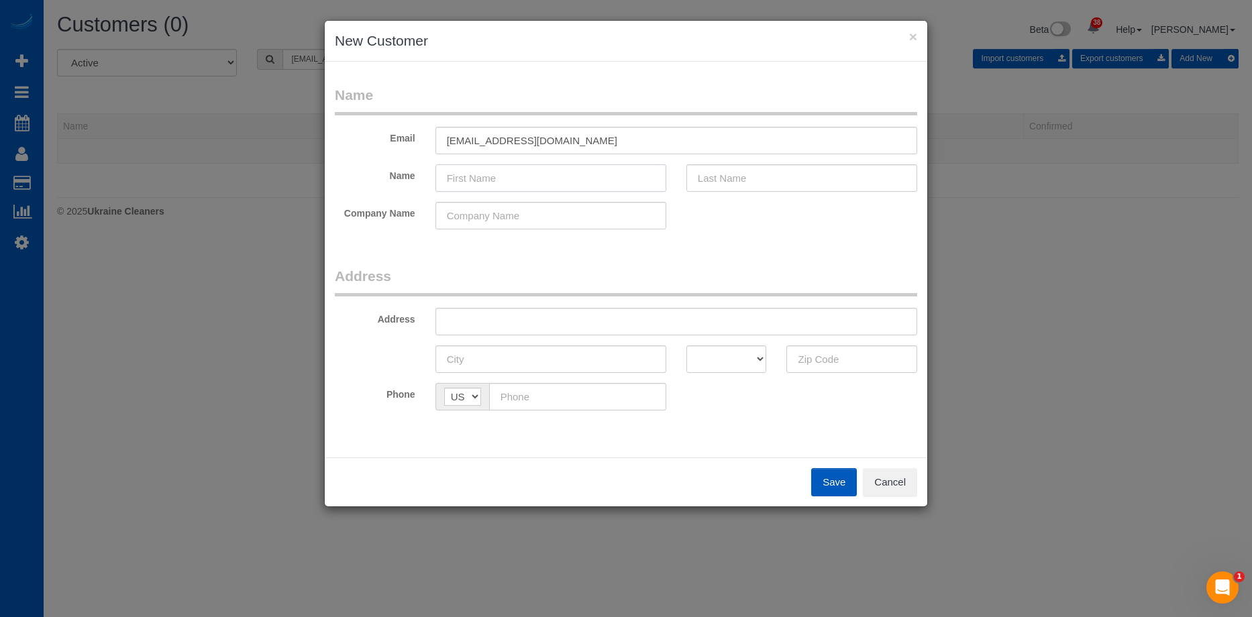
paste input "[PERSON_NAME]"
drag, startPoint x: 468, startPoint y: 177, endPoint x: 744, endPoint y: 189, distance: 276.1
click at [744, 190] on div "Name Matt Peterson" at bounding box center [626, 178] width 603 height 28
type input "[PERSON_NAME]"
click at [750, 172] on input "text" at bounding box center [802, 178] width 231 height 28
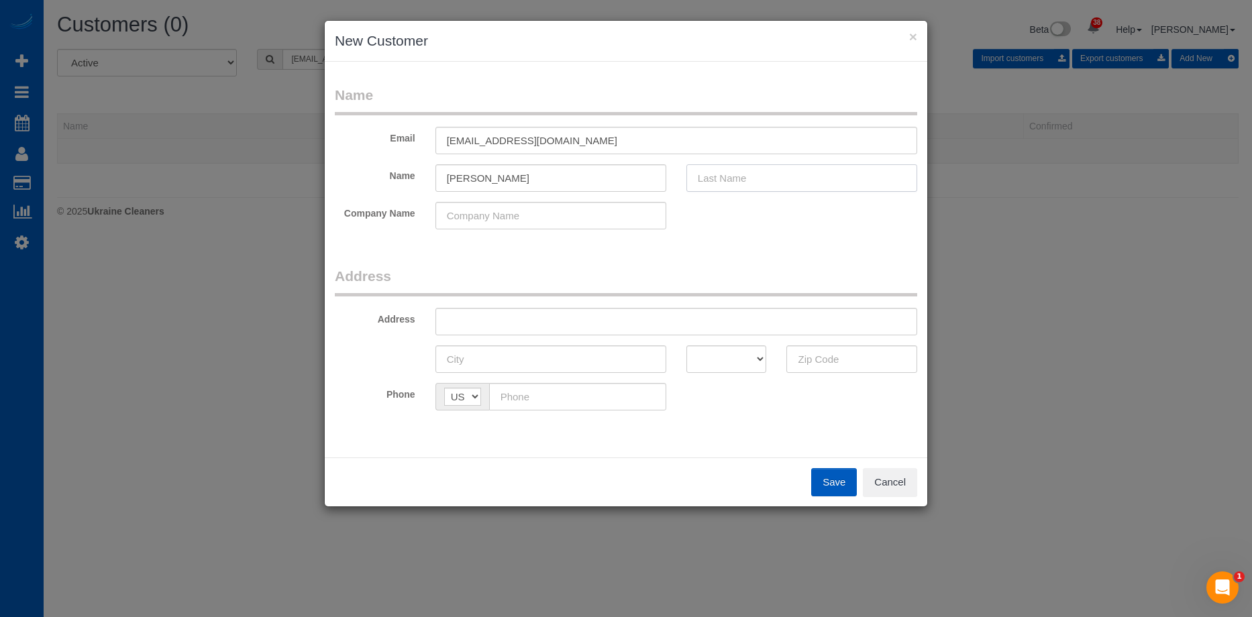
paste input "[PERSON_NAME]"
type input "[PERSON_NAME]"
click at [571, 174] on input "[PERSON_NAME]" at bounding box center [551, 178] width 231 height 28
type input "[PERSON_NAME]"
click at [624, 318] on input "text" at bounding box center [677, 322] width 482 height 28
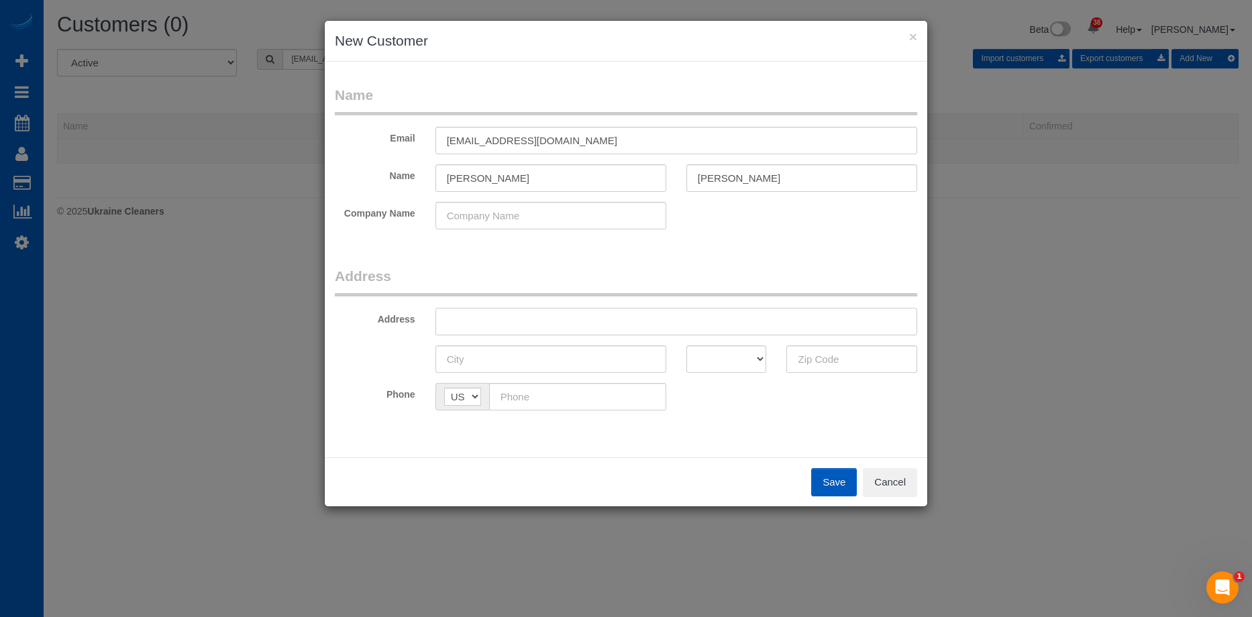
paste input "26926 175th Pl SE, Monroe, WA 98272"
drag, startPoint x: 595, startPoint y: 319, endPoint x: 822, endPoint y: 327, distance: 227.0
click at [822, 327] on input "26926 175th Pl SE, Monroe, WA 98272" at bounding box center [677, 322] width 482 height 28
type input "26926 175th Pl SE, Monroe, WA"
click at [818, 355] on input "text" at bounding box center [852, 360] width 131 height 28
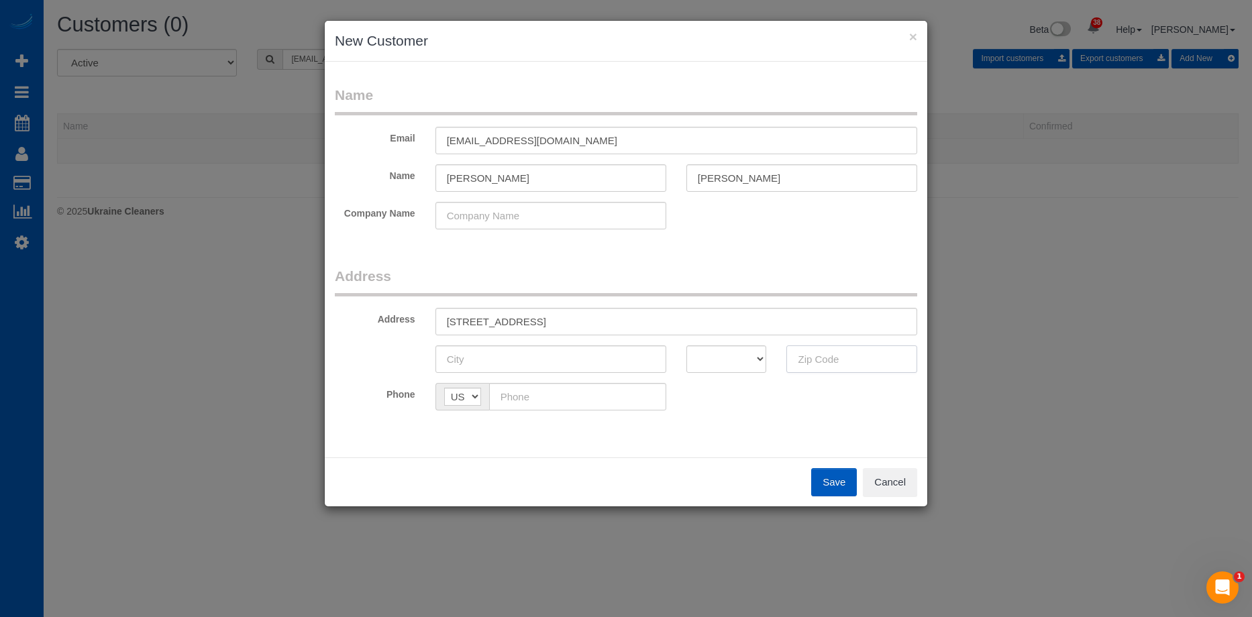
paste input "98272"
type input "98272"
click at [733, 357] on select "AK AL AR AZ CA CO CT DC DE FL GA HI IA ID IL IN KS KY LA MA MD ME MI MN MO MS M…" at bounding box center [727, 360] width 81 height 28
select select "WA"
click at [687, 346] on select "AK AL AR AZ CA CO CT DC DE FL GA HI IA ID IL IN KS KY LA MA MD ME MI MN MO MS M…" at bounding box center [727, 360] width 81 height 28
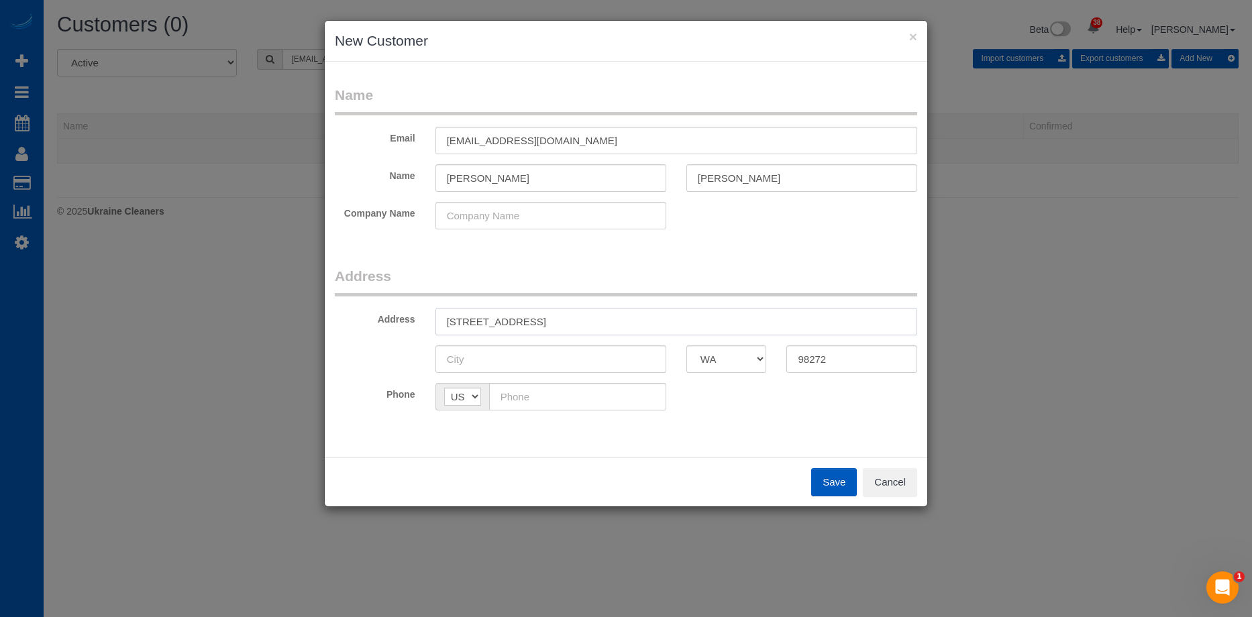
drag, startPoint x: 537, startPoint y: 324, endPoint x: 568, endPoint y: 323, distance: 30.9
click at [568, 323] on input "26926 175th Pl SE, Monroe, WA" at bounding box center [677, 322] width 482 height 28
type input "26926 175th Pl SE, , WA"
click at [520, 351] on input "text" at bounding box center [551, 360] width 231 height 28
paste input "Monroe"
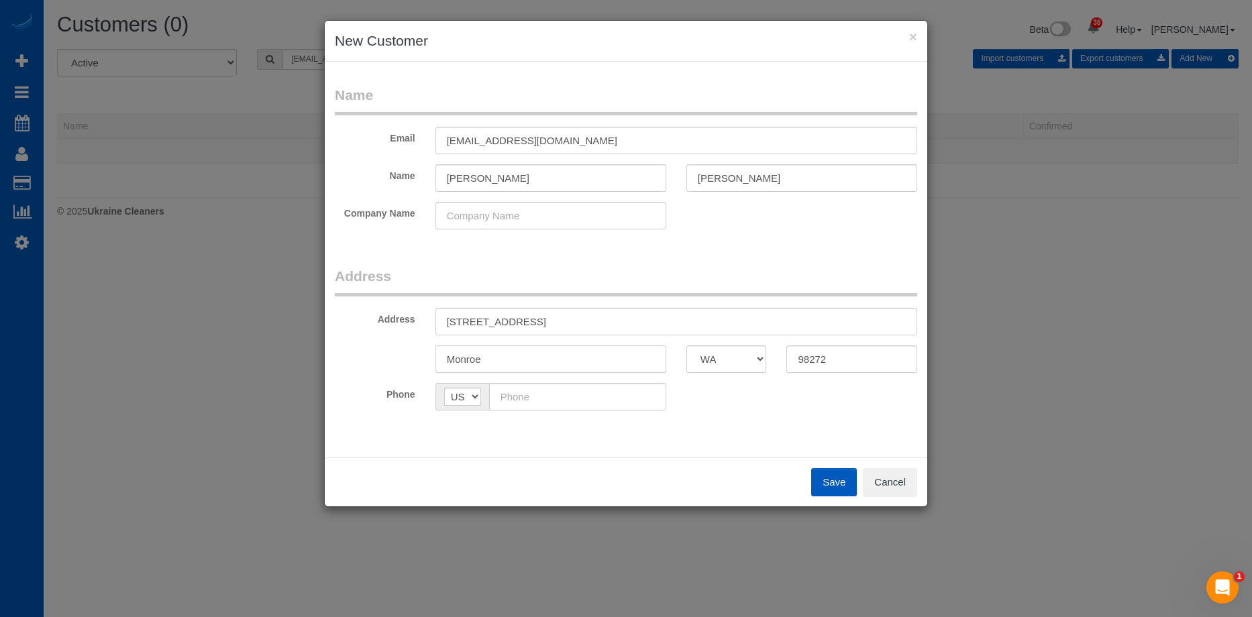
type input "Monroe"
drag, startPoint x: 528, startPoint y: 328, endPoint x: 566, endPoint y: 316, distance: 39.9
click at [566, 316] on input "26926 175th Pl SE, , WA" at bounding box center [677, 322] width 482 height 28
type input "[STREET_ADDRESS]"
drag, startPoint x: 605, startPoint y: 394, endPoint x: 618, endPoint y: 395, distance: 12.8
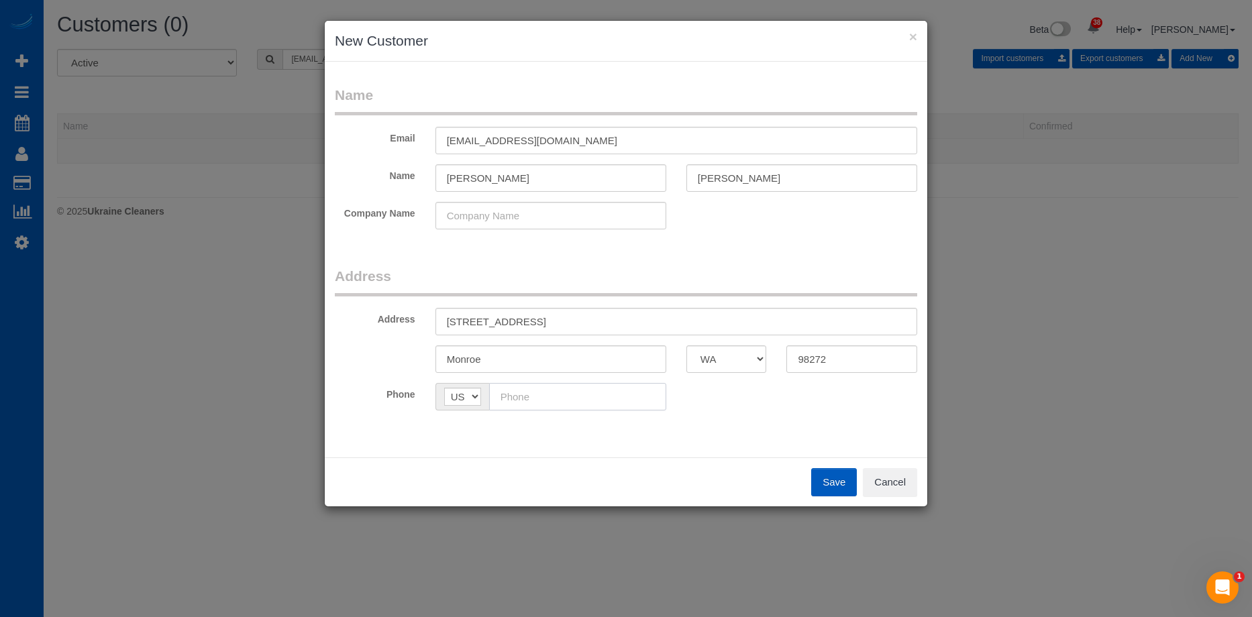
click at [605, 393] on input "text" at bounding box center [577, 397] width 177 height 28
paste input "[PHONE_NUMBER]"
type input "[PHONE_NUMBER]"
click at [834, 481] on button "Save" at bounding box center [834, 482] width 46 height 28
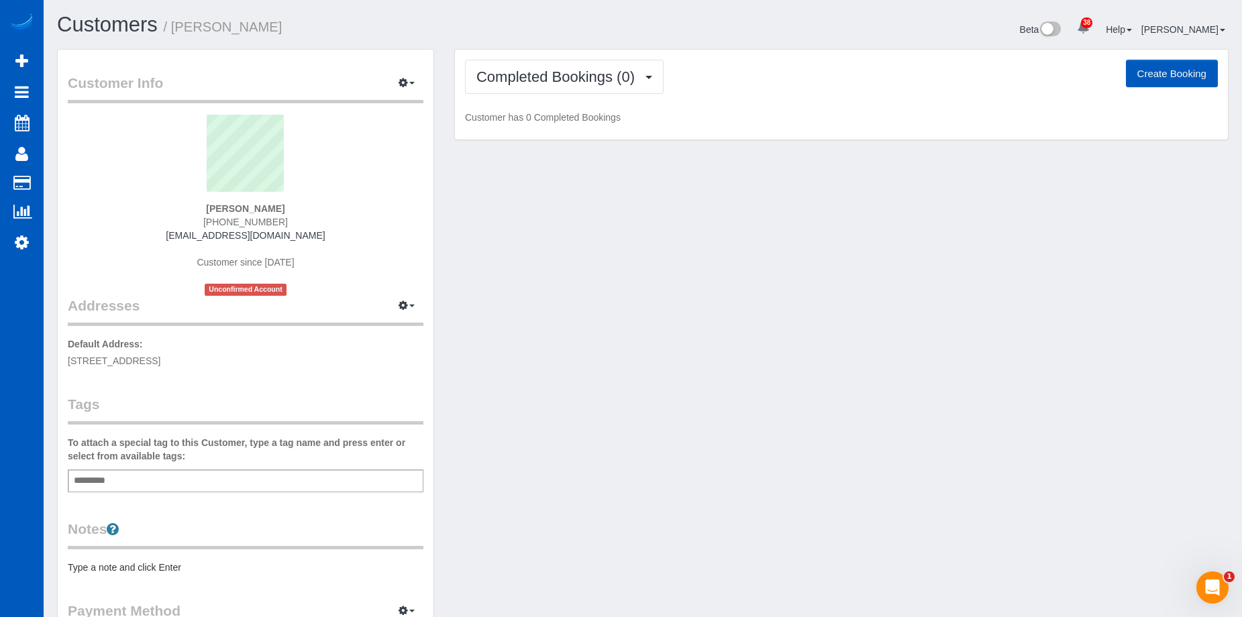
click at [1144, 68] on button "Create Booking" at bounding box center [1172, 74] width 92 height 28
select select "WA"
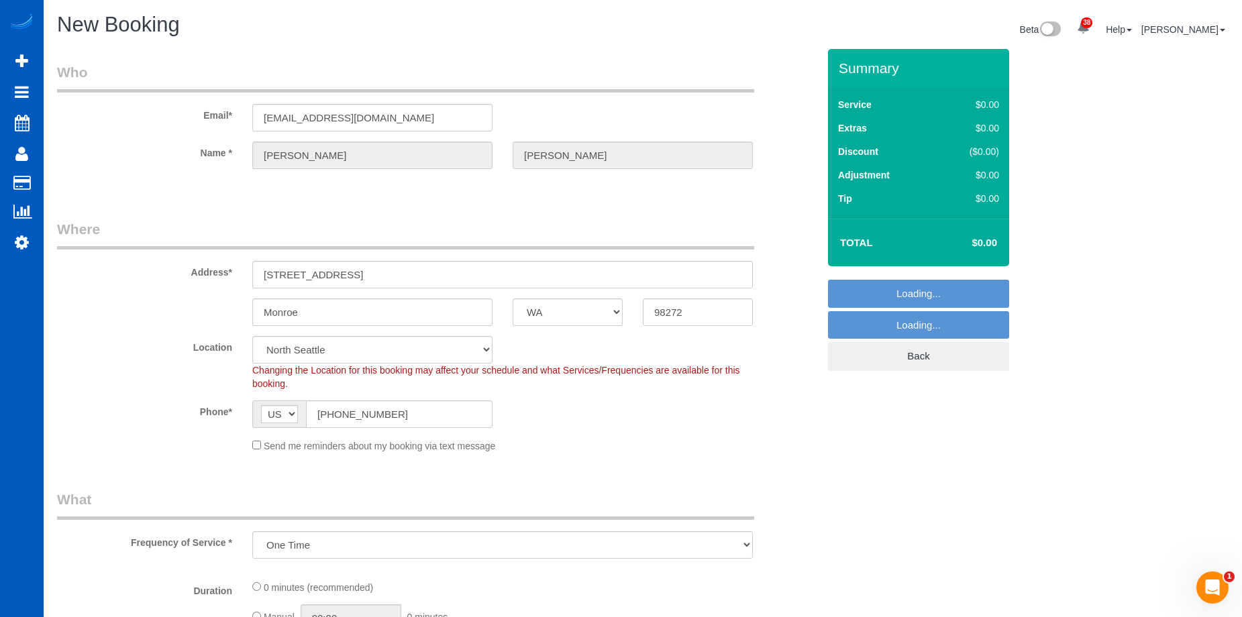
select select "object:22968"
select select "199"
select select "object:22973"
click at [254, 450] on div "Send me reminders about my booking via text message" at bounding box center [502, 445] width 521 height 15
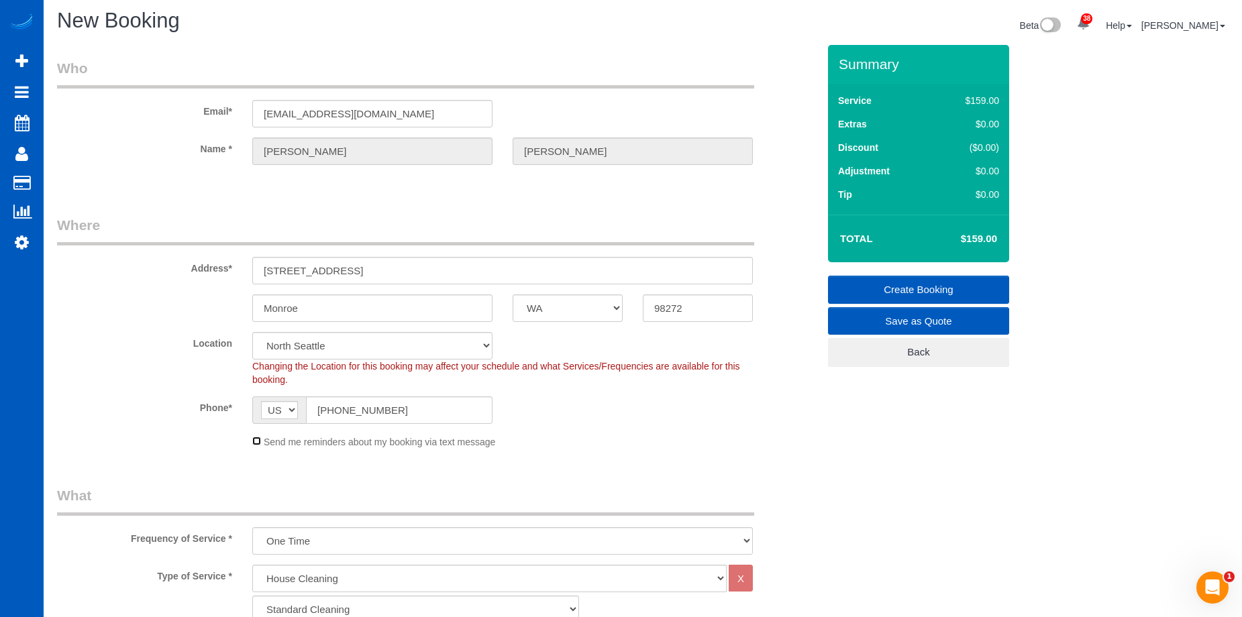
scroll to position [201, 0]
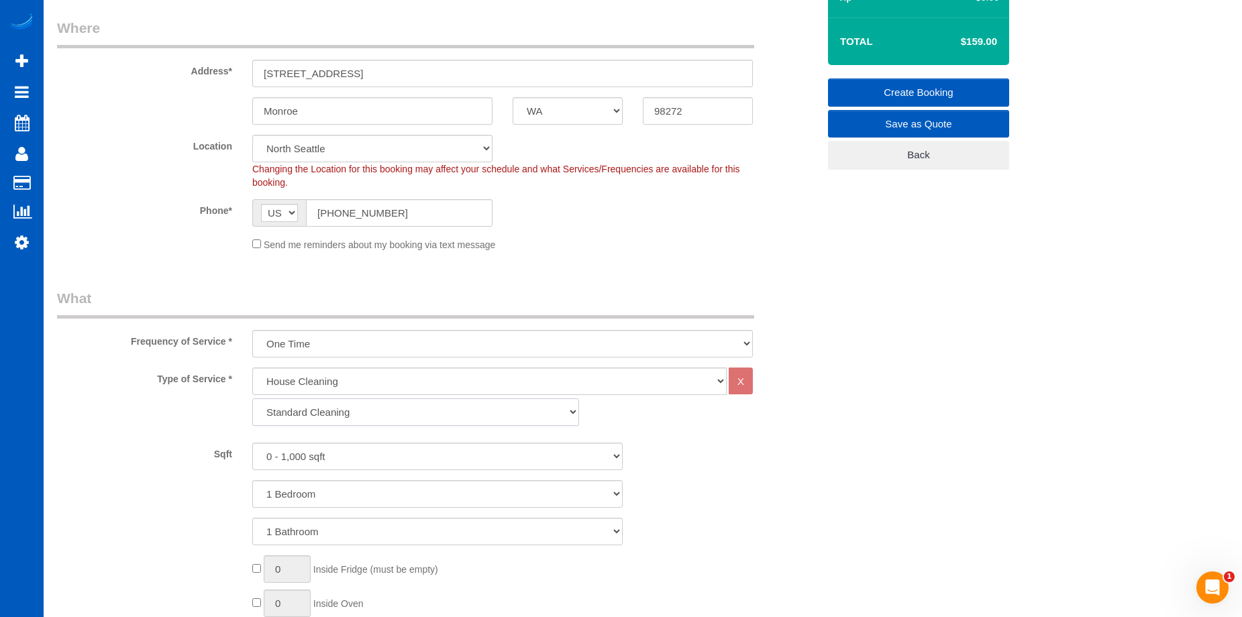
click at [399, 413] on select "Standard Cleaning Deep Cleaning Move In/ Out Cleaning" at bounding box center [415, 413] width 327 height 28
select select "367"
click at [252, 399] on select "Standard Cleaning Deep Cleaning Move In/ Out Cleaning" at bounding box center [415, 413] width 327 height 28
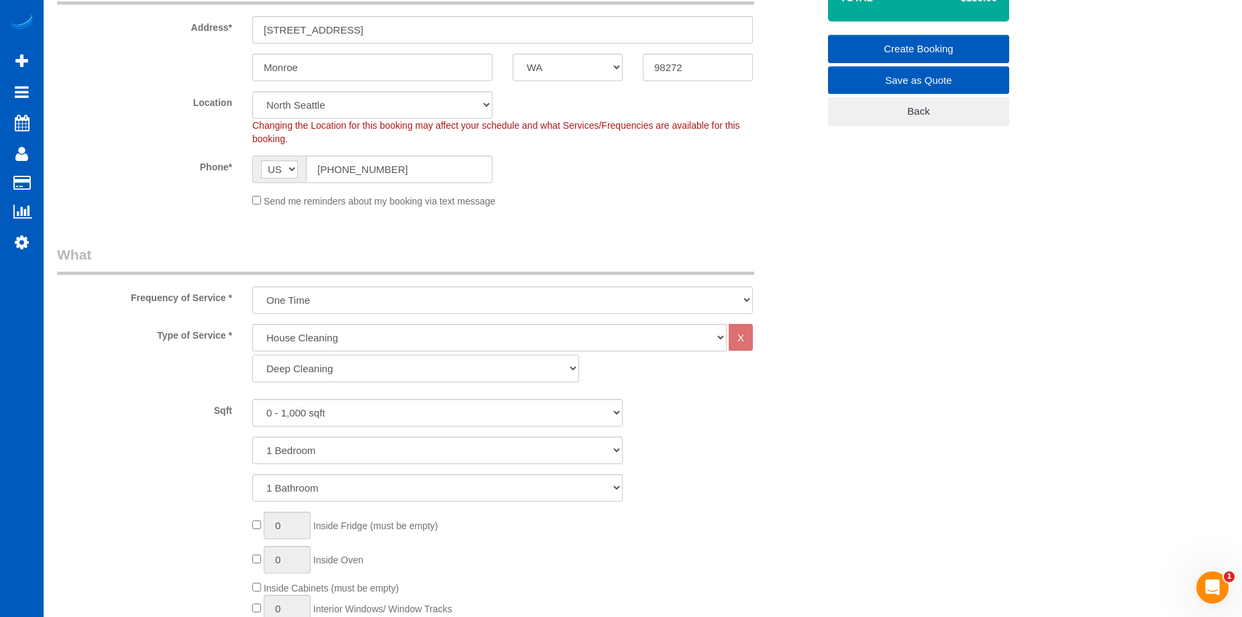
scroll to position [268, 0]
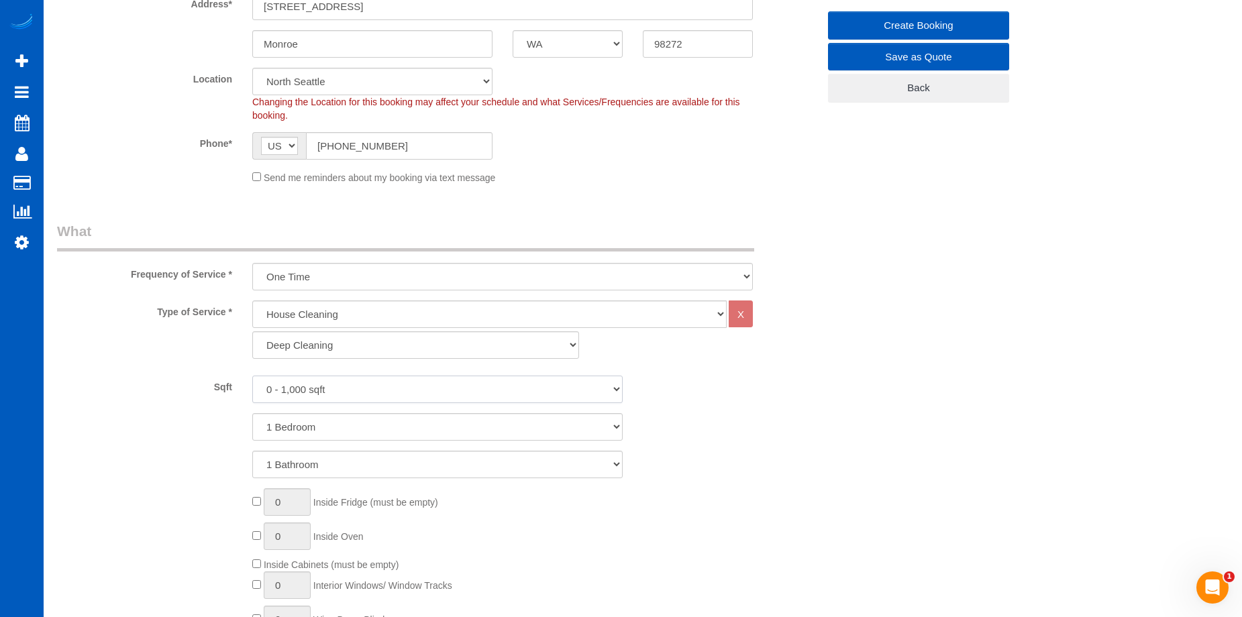
click at [426, 390] on select "0 - 1,000 sqft 1,001 - 1,500 sqft 1,501 - 2,000 sqft 2,001 - 2,500 sqft 2,501 -…" at bounding box center [437, 390] width 370 height 28
select select "4001"
click at [252, 376] on select "0 - 1,000 sqft 1,001 - 1,500 sqft 1,501 - 2,000 sqft 2,001 - 2,500 sqft 2,501 -…" at bounding box center [437, 390] width 370 height 28
click at [429, 422] on select "1 Bedroom 2 Bedrooms 3 Bedrooms 4 Bedrooms 5 Bedrooms 6 Bedrooms 7 Bedrooms" at bounding box center [437, 427] width 370 height 28
select select "6"
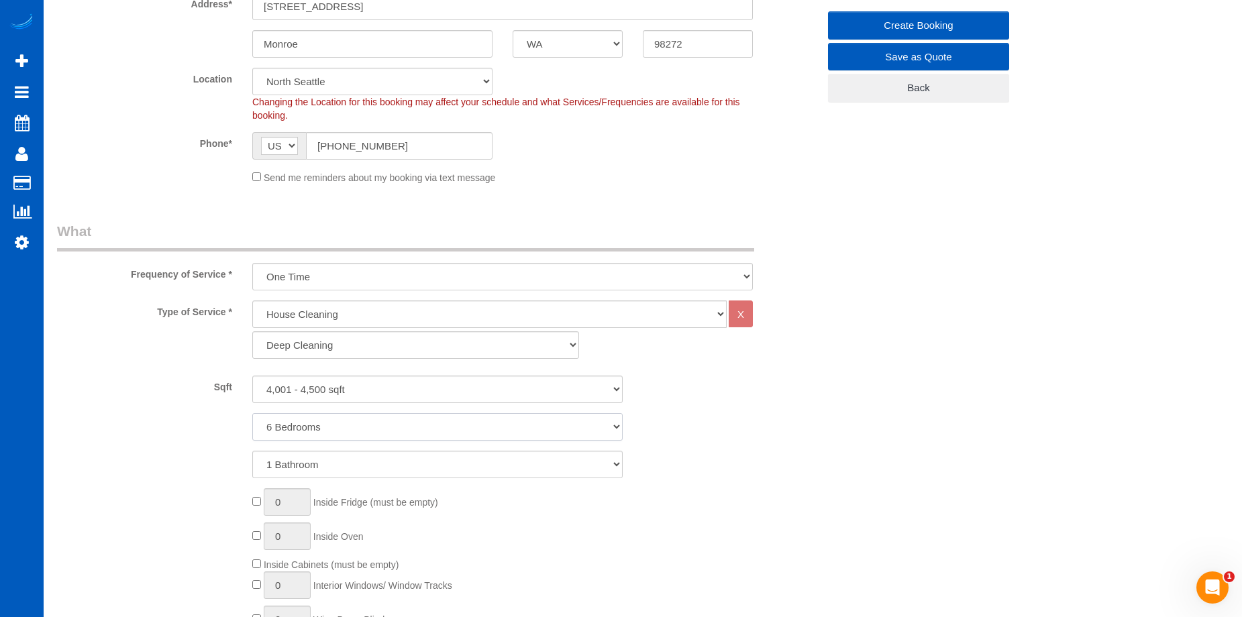
click at [252, 413] on select "1 Bedroom 2 Bedrooms 3 Bedrooms 4 Bedrooms 5 Bedrooms 6 Bedrooms 7 Bedrooms" at bounding box center [437, 427] width 370 height 28
drag, startPoint x: 442, startPoint y: 462, endPoint x: 438, endPoint y: 472, distance: 10.6
click at [442, 462] on select "1 Bathroom 2 Bathrooms 3 Bathrooms 4 Bathrooms 5 Bathrooms 6 Bathrooms 7 Bathro…" at bounding box center [437, 465] width 370 height 28
select select "4"
click at [252, 451] on select "1 Bathroom 2 Bathrooms 3 Bathrooms 4 Bathrooms 5 Bathrooms 6 Bathrooms 7 Bathro…" at bounding box center [437, 465] width 370 height 28
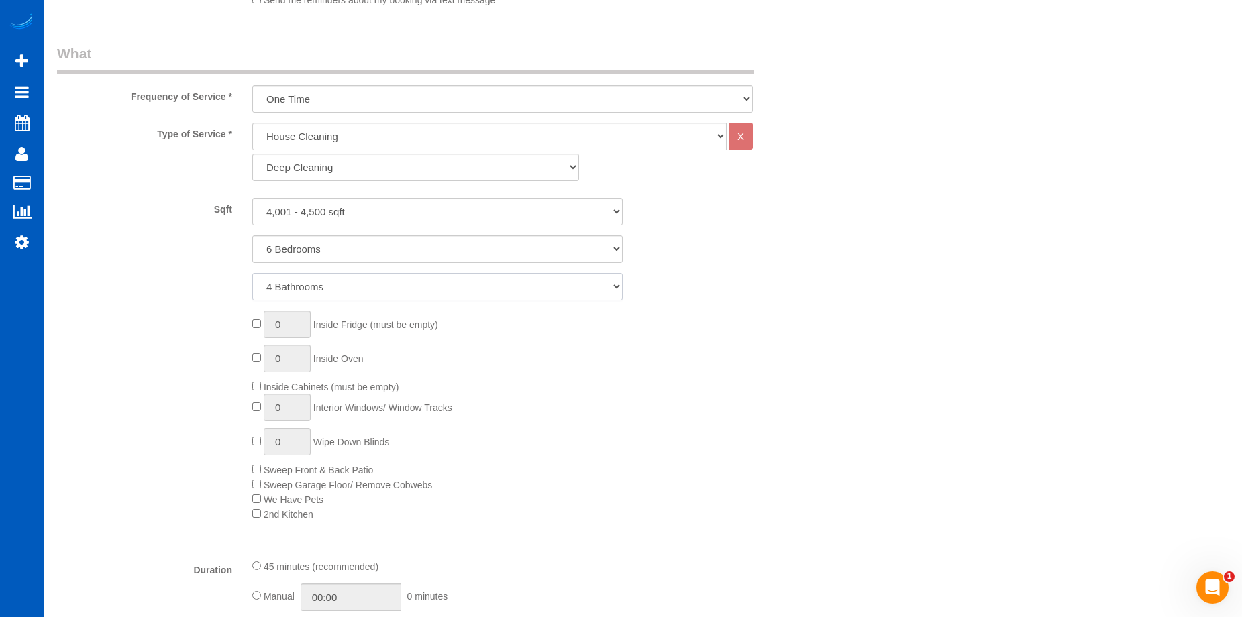
scroll to position [470, 0]
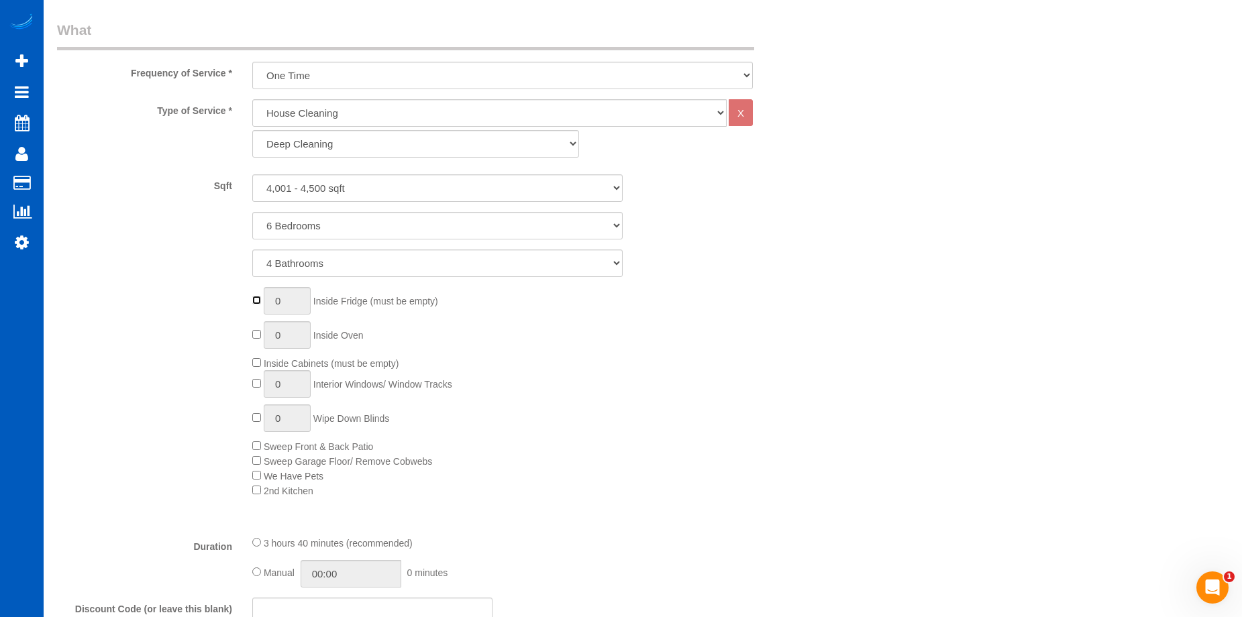
type input "1"
click at [256, 373] on div "1 Inside Fridge (must be empty) 0 Inside Oven Inside Cabinets (must be empty) 0…" at bounding box center [535, 392] width 586 height 211
type input "1"
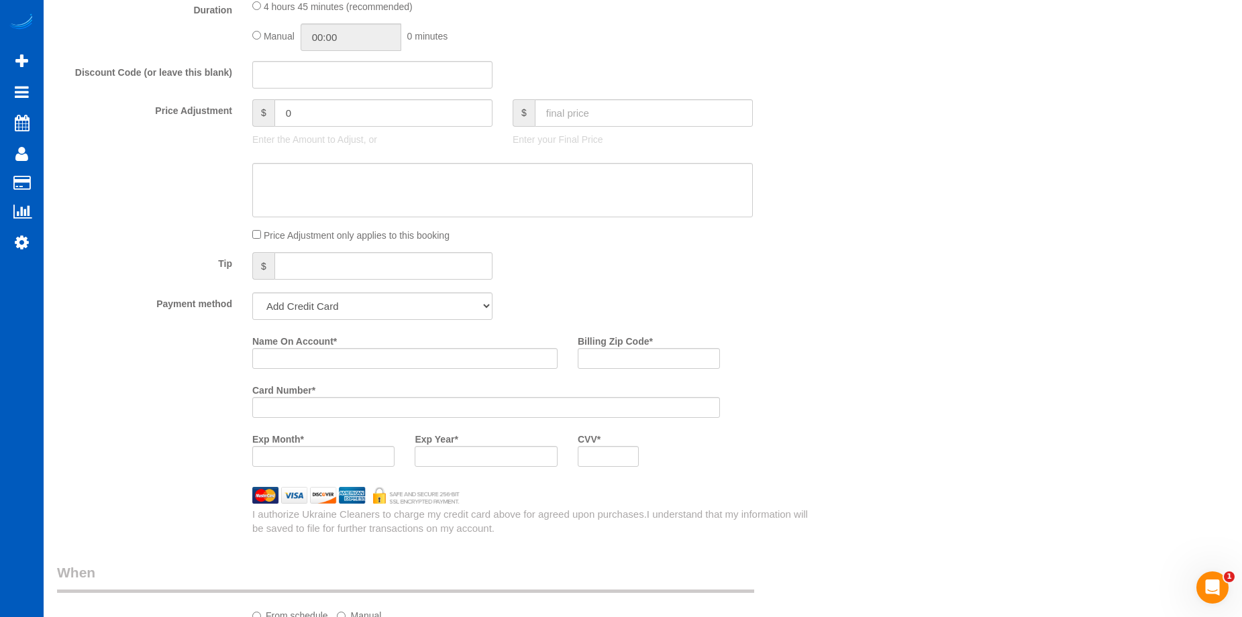
scroll to position [1275, 0]
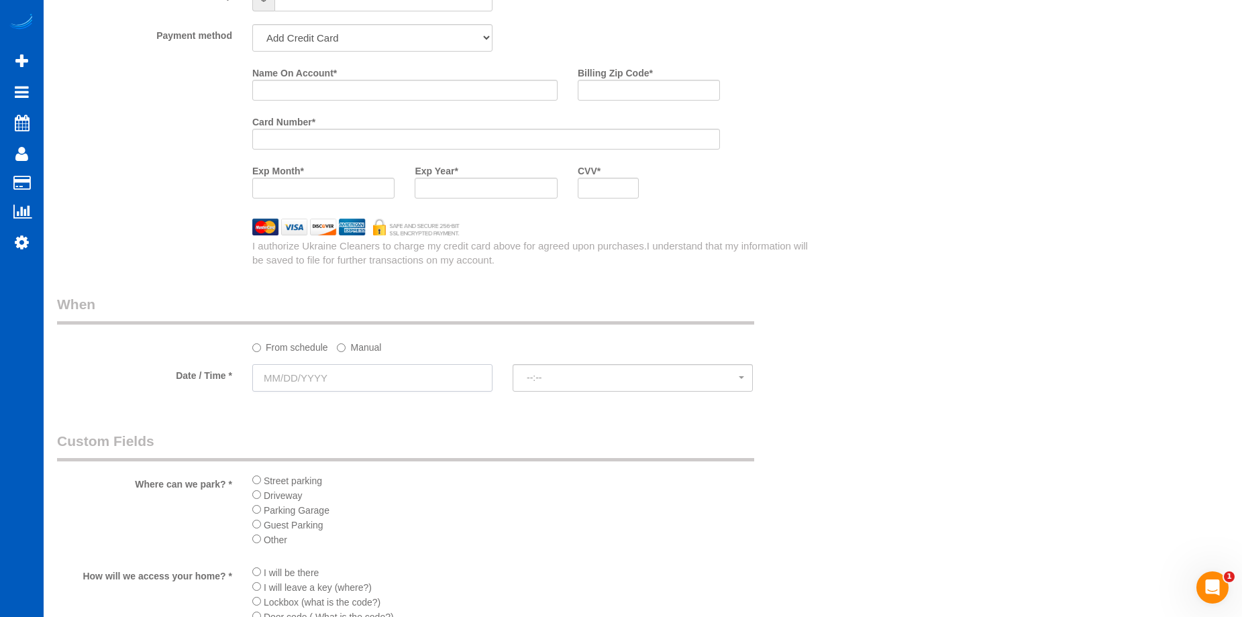
click at [417, 389] on input "text" at bounding box center [372, 378] width 240 height 28
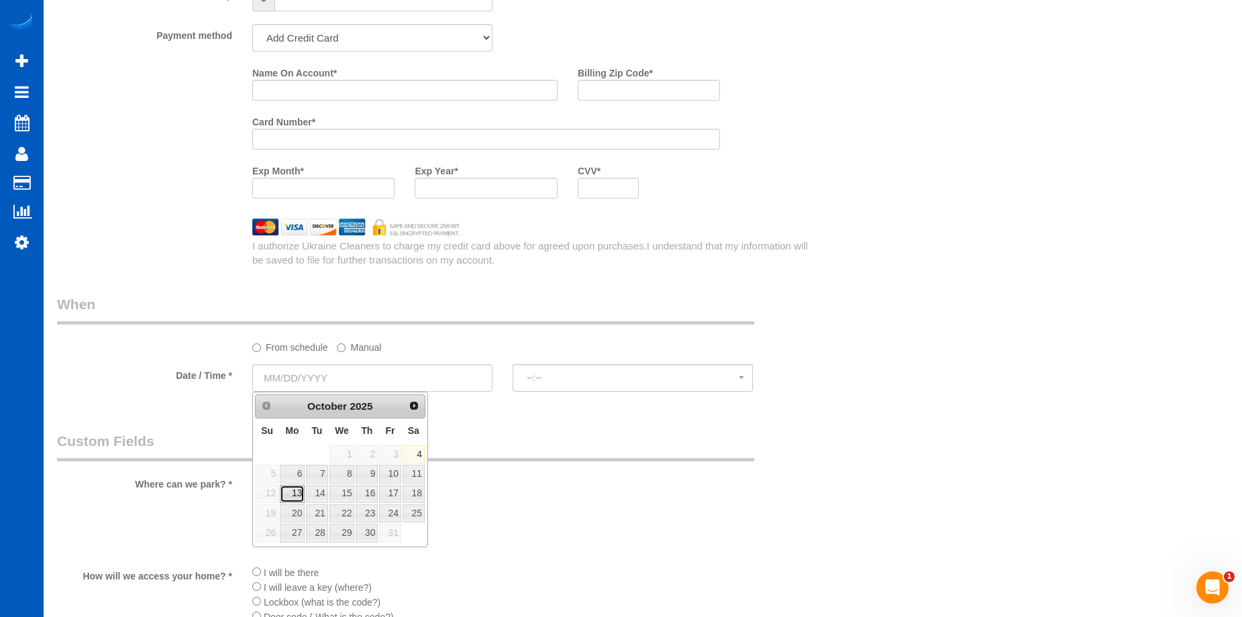
click at [295, 492] on link "13" at bounding box center [292, 494] width 25 height 18
type input "[DATE]"
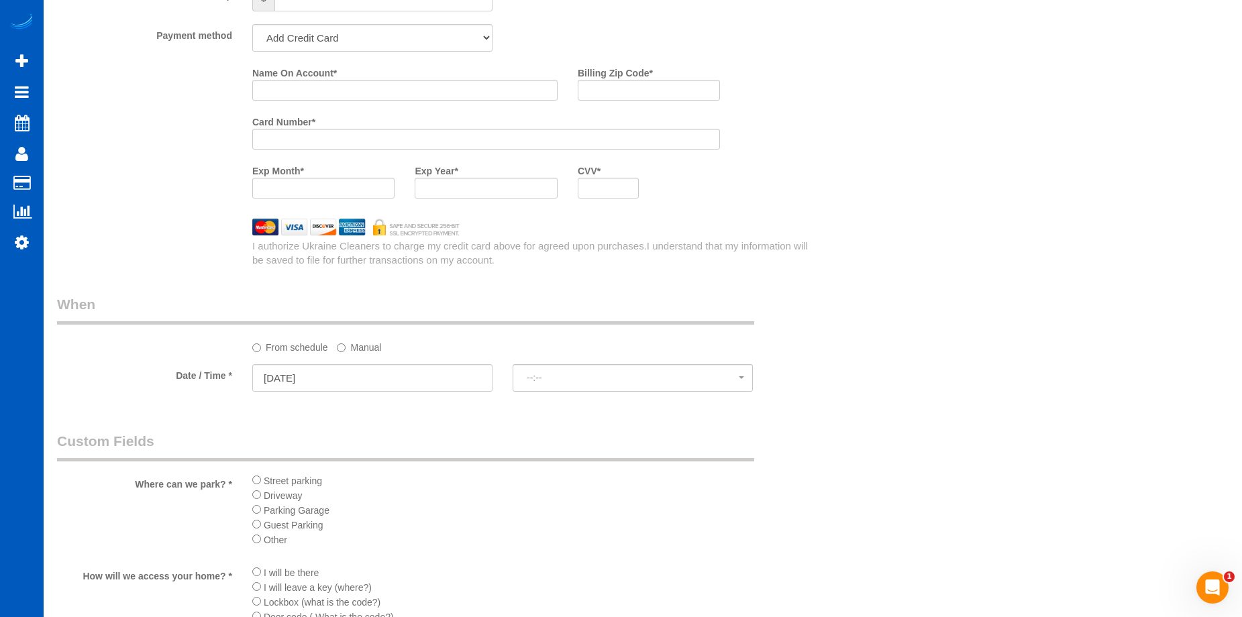
select select "spot92"
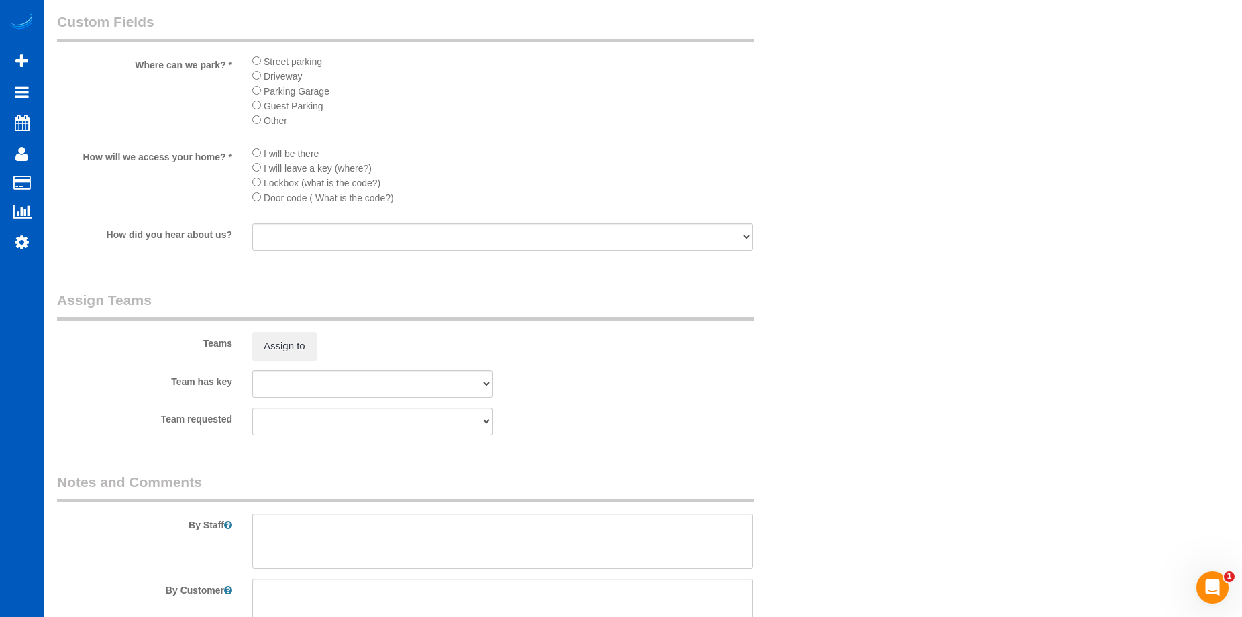
scroll to position [1824, 0]
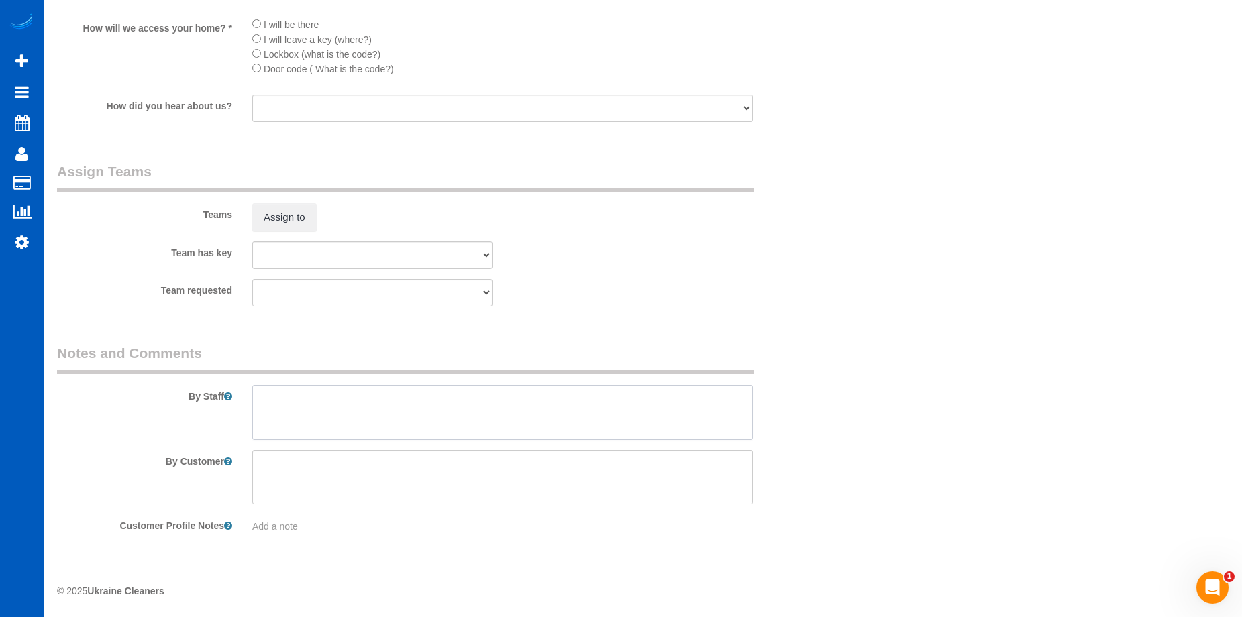
click at [402, 405] on textarea at bounding box center [502, 412] width 501 height 55
paste textarea "206-601-0080"
drag, startPoint x: 340, startPoint y: 397, endPoint x: 693, endPoint y: 366, distance: 354.4
click at [685, 392] on textarea at bounding box center [502, 412] width 501 height 55
paste textarea "We are cleaning both the main house and the guest house. Clean inside fridge in…"
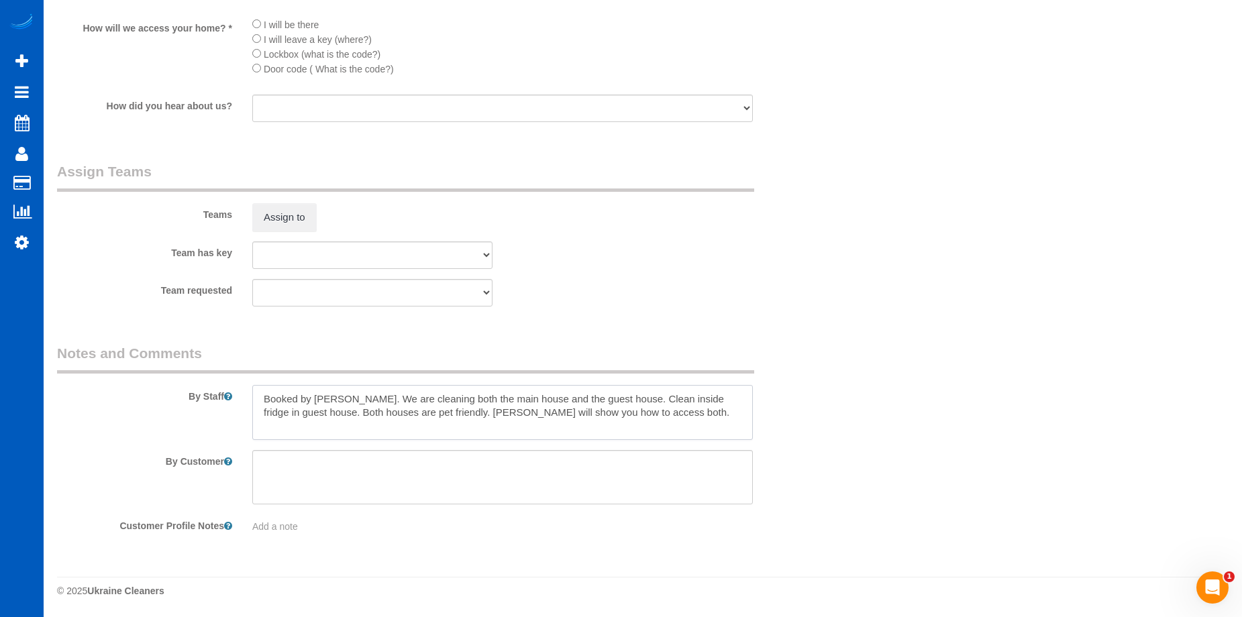
type textarea "Booked by Jade. We are cleaning both the main house and the guest house. Clean …"
click at [713, 289] on div "Team requested Alona Tarasiuk Alona Vikhliaieva Anastasiia Demchenko Anastasiia…" at bounding box center [437, 293] width 781 height 28
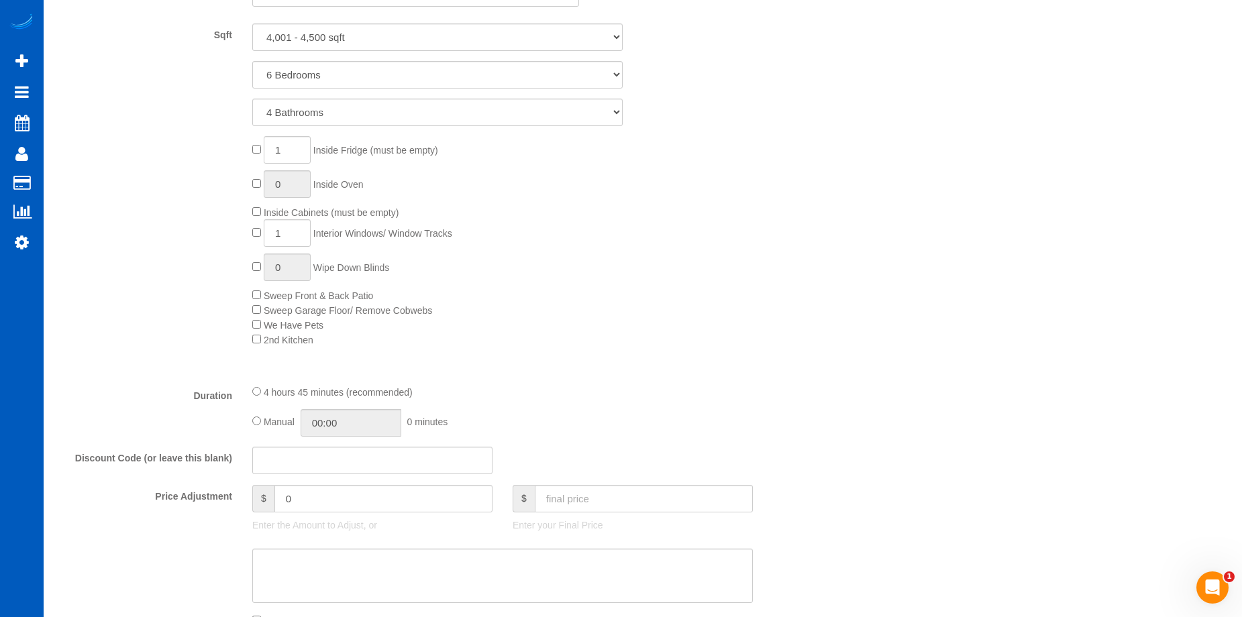
scroll to position [615, 0]
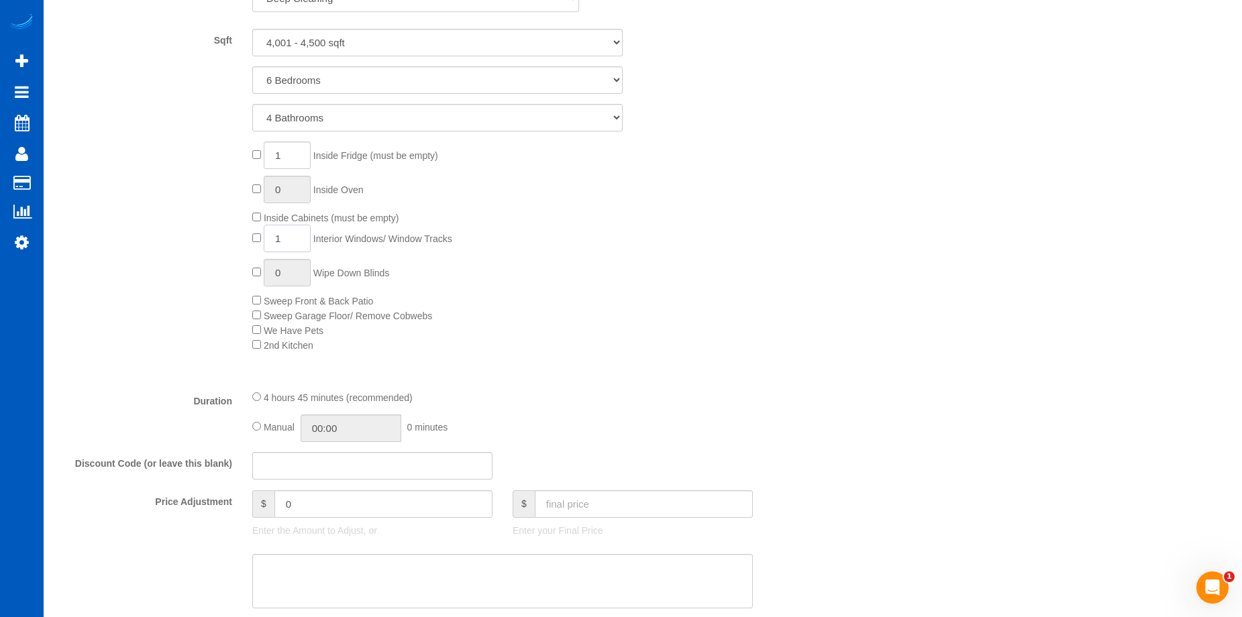
drag, startPoint x: 285, startPoint y: 234, endPoint x: 265, endPoint y: 237, distance: 19.6
click at [265, 237] on input "1" at bounding box center [287, 239] width 47 height 28
type input "20"
click at [485, 266] on div "1 Inside Fridge (must be empty) 0 Inside Oven Inside Cabinets (must be empty) 2…" at bounding box center [535, 247] width 586 height 211
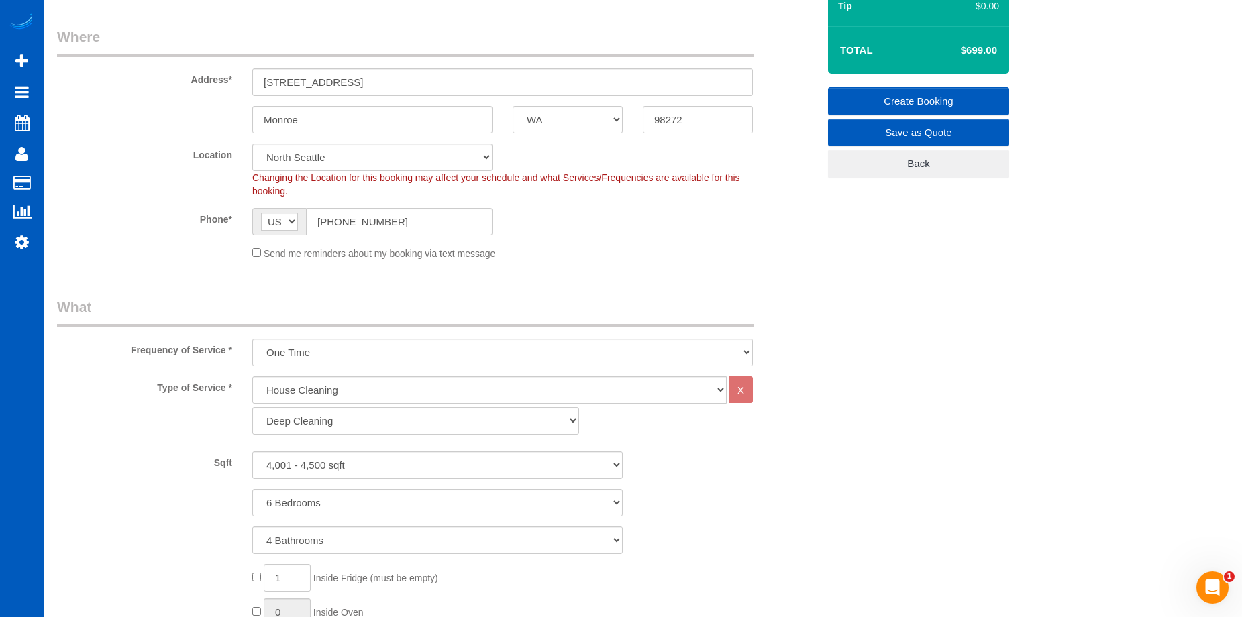
scroll to position [79, 0]
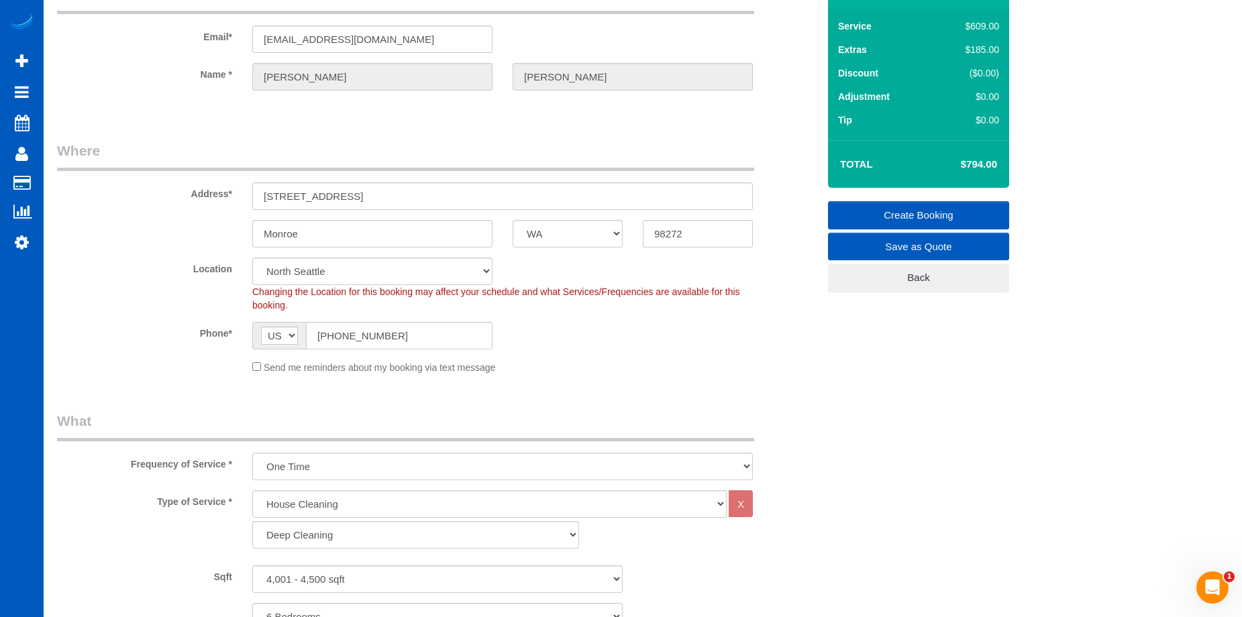
select select "spot112"
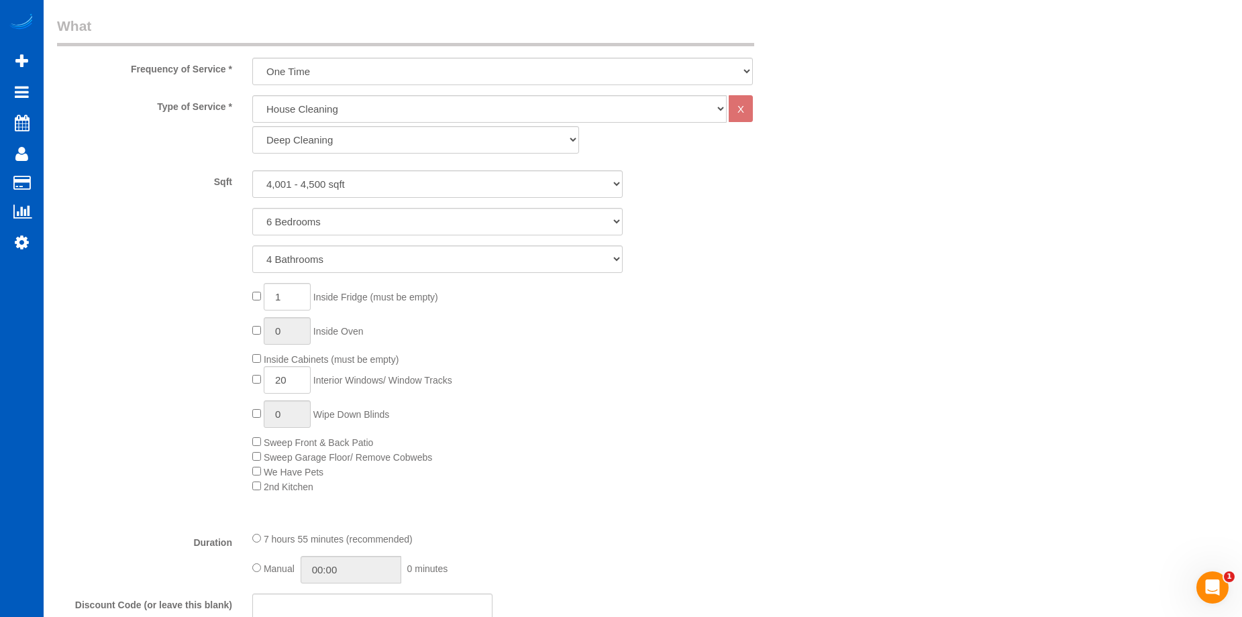
scroll to position [481, 0]
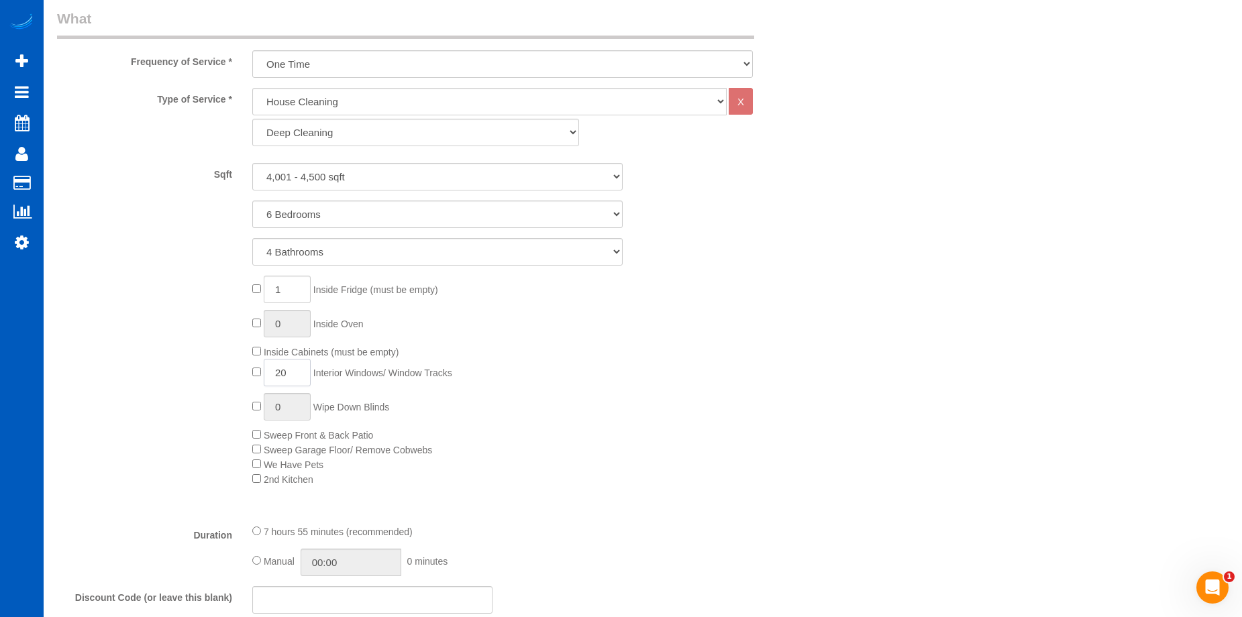
drag, startPoint x: 293, startPoint y: 370, endPoint x: 249, endPoint y: 373, distance: 44.4
click at [248, 375] on div "1 Inside Fridge (must be empty) 0 Inside Oven Inside Cabinets (must be empty) 2…" at bounding box center [535, 381] width 586 height 211
type input "1"
click at [693, 358] on div "1 Inside Fridge (must be empty) 0 Inside Oven Inside Cabinets (must be empty) 1…" at bounding box center [535, 381] width 586 height 211
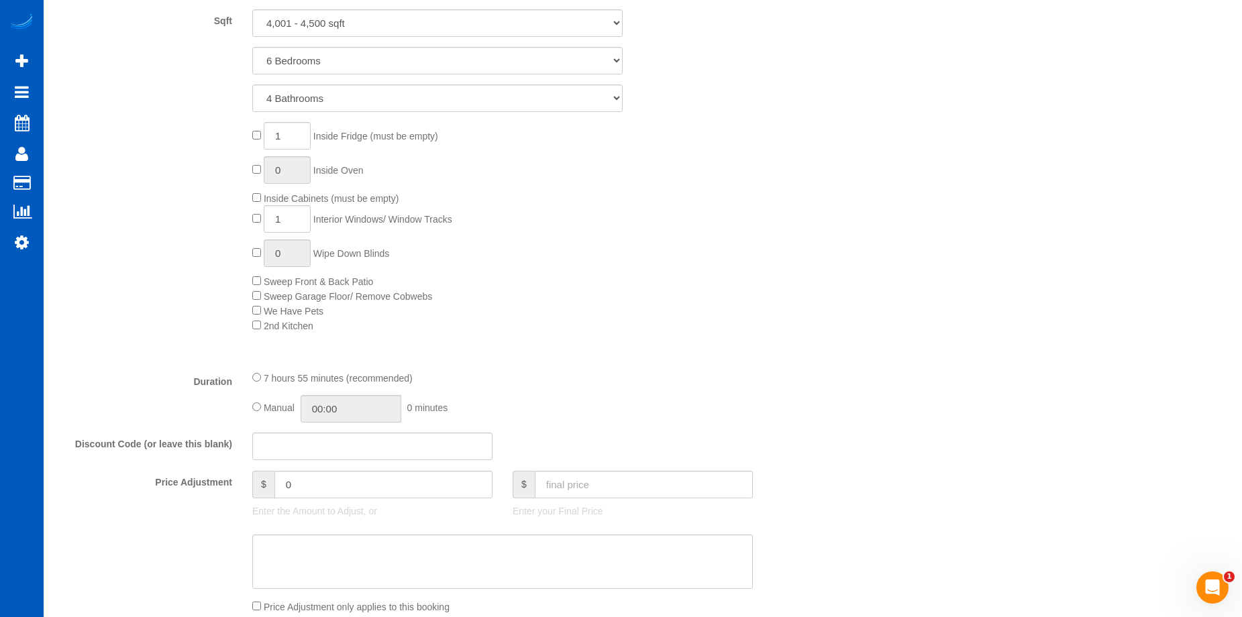
scroll to position [750, 0]
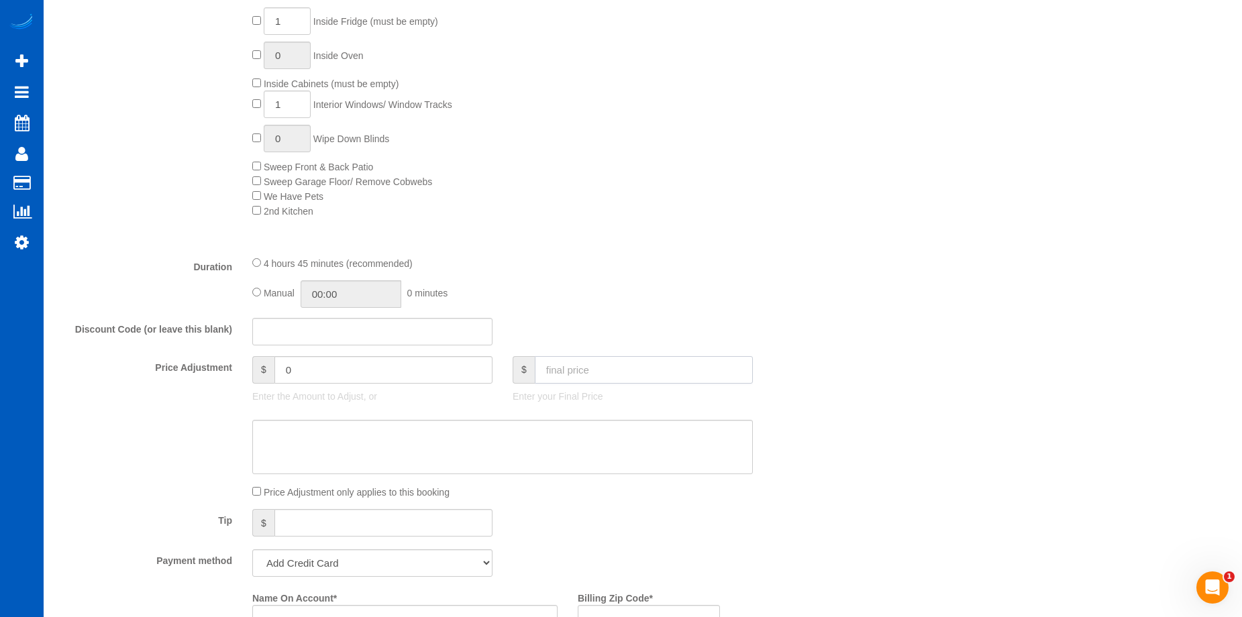
select select "spot132"
click at [642, 379] on input "text" at bounding box center [644, 370] width 218 height 28
type input "793"
click at [570, 445] on textarea at bounding box center [502, 447] width 501 height 55
type input "94"
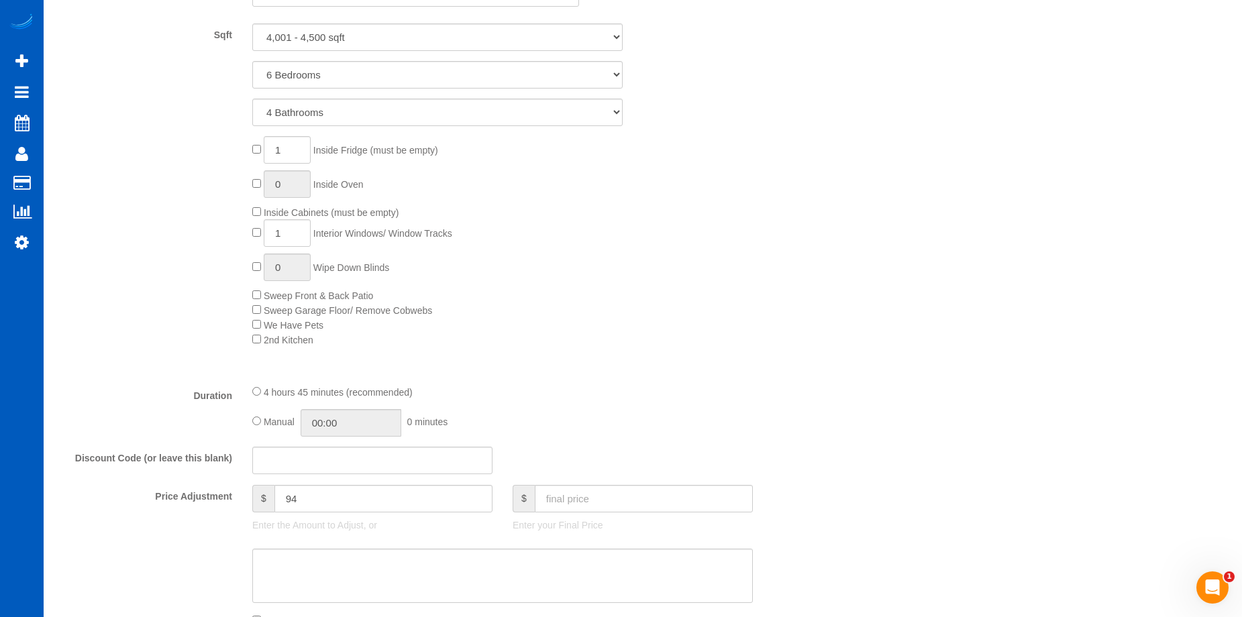
scroll to position [615, 0]
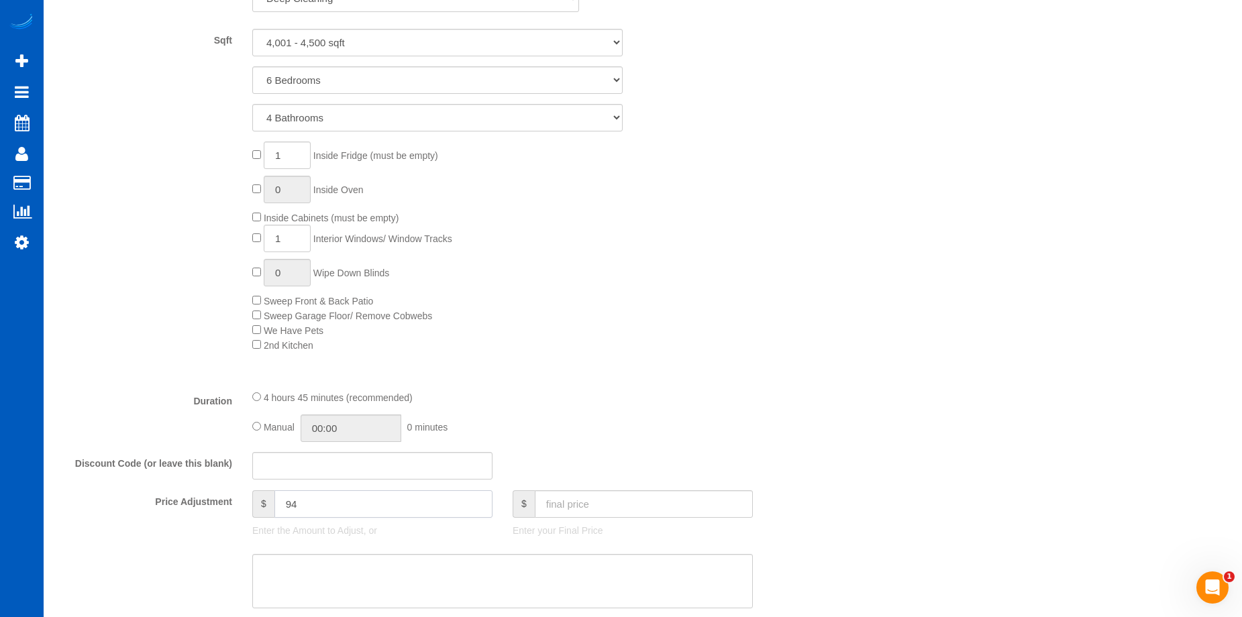
drag, startPoint x: 367, startPoint y: 509, endPoint x: 232, endPoint y: 511, distance: 135.6
click at [232, 511] on div "Price Adjustment $ 94 Enter the Amount to Adjust, or $ Enter your Final Price" at bounding box center [437, 518] width 781 height 54
click at [284, 243] on input "1" at bounding box center [287, 239] width 47 height 28
click at [255, 238] on span "1 Interior Windows/ Window Tracks" at bounding box center [352, 239] width 200 height 11
click at [699, 286] on div "1 Inside Fridge (must be empty) 0 Inside Oven Inside Cabinets (must be empty) 2…" at bounding box center [535, 247] width 586 height 211
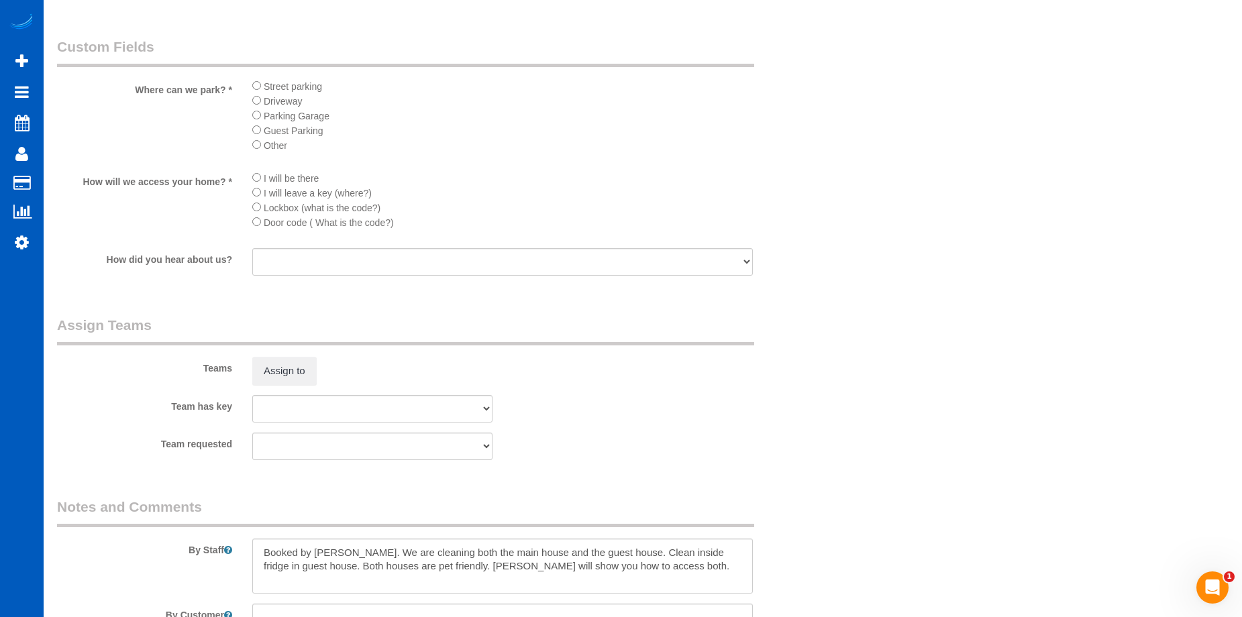
scroll to position [1824, 0]
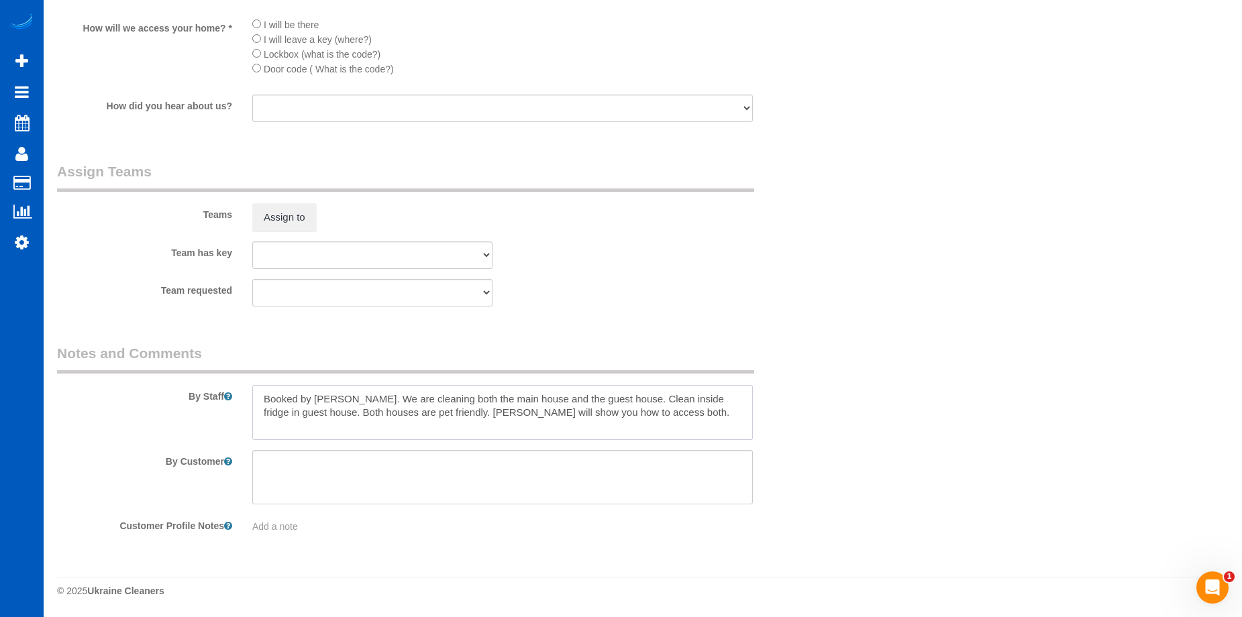
click at [626, 417] on textarea at bounding box center [502, 412] width 501 height 55
drag, startPoint x: 343, startPoint y: 397, endPoint x: 683, endPoint y: 423, distance: 340.6
click at [683, 423] on textarea at bounding box center [502, 412] width 501 height 55
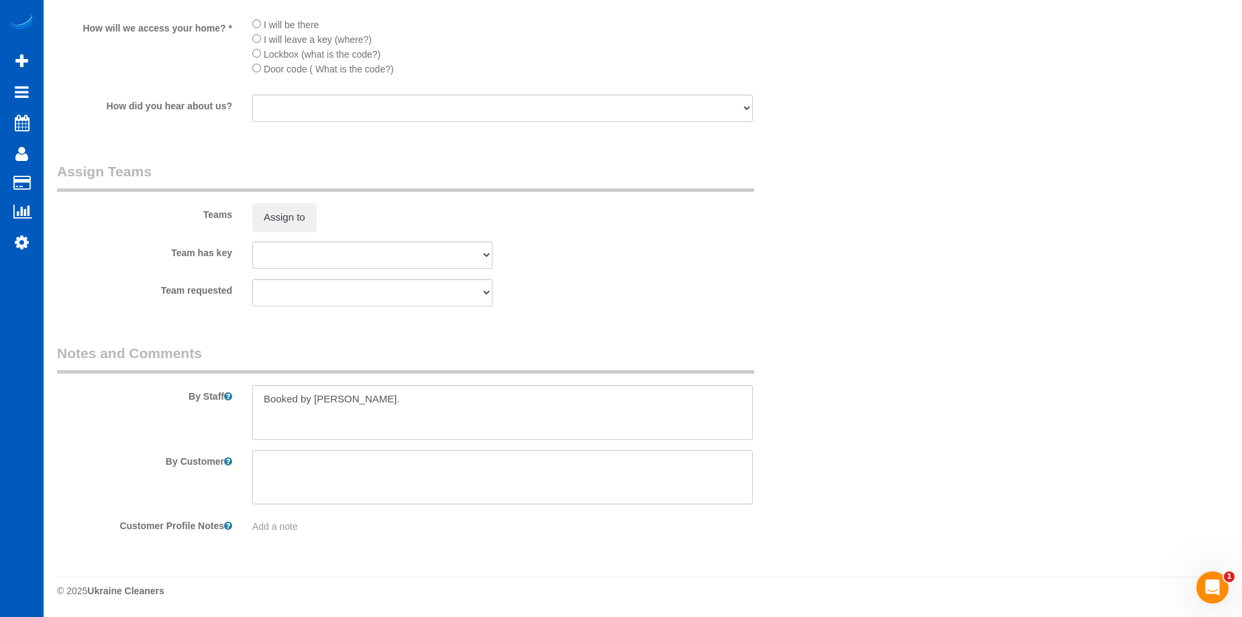
click at [498, 475] on textarea at bounding box center [502, 477] width 501 height 55
paste textarea "We are cleaning both the main house and the guest house. Clean inside fridge in…"
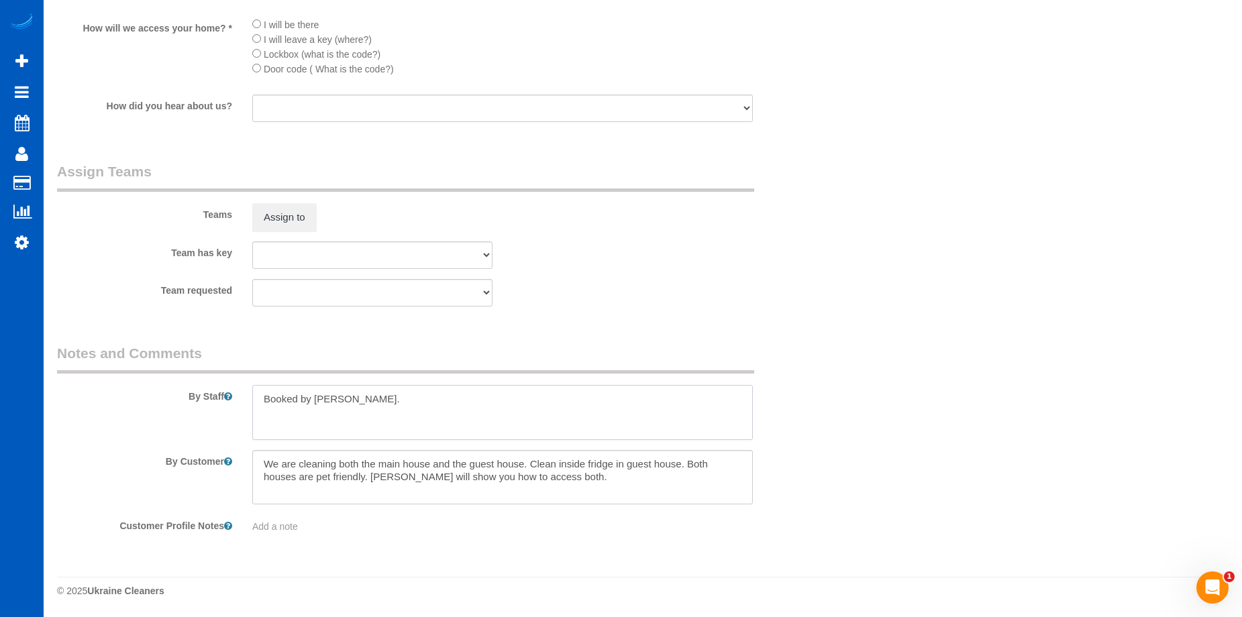
click at [458, 398] on textarea at bounding box center [502, 412] width 501 height 55
click at [312, 422] on textarea at bounding box center [502, 412] width 501 height 55
paste textarea "Matt is house-sitting for his brother and this is a surprise for when they come…"
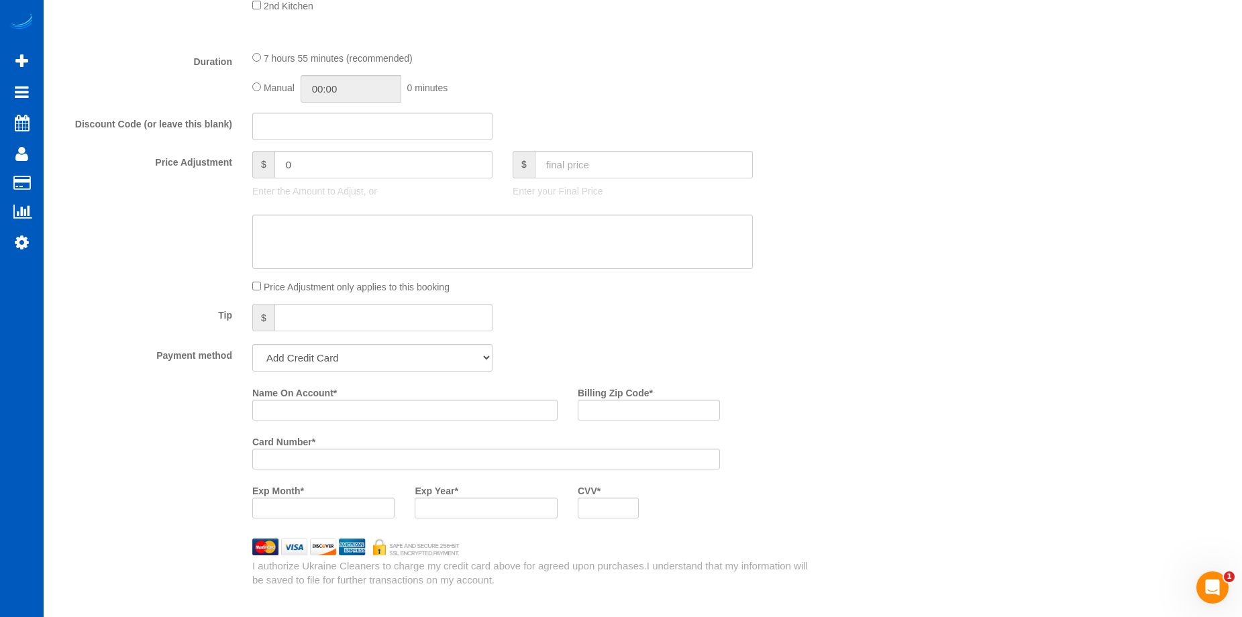
scroll to position [951, 0]
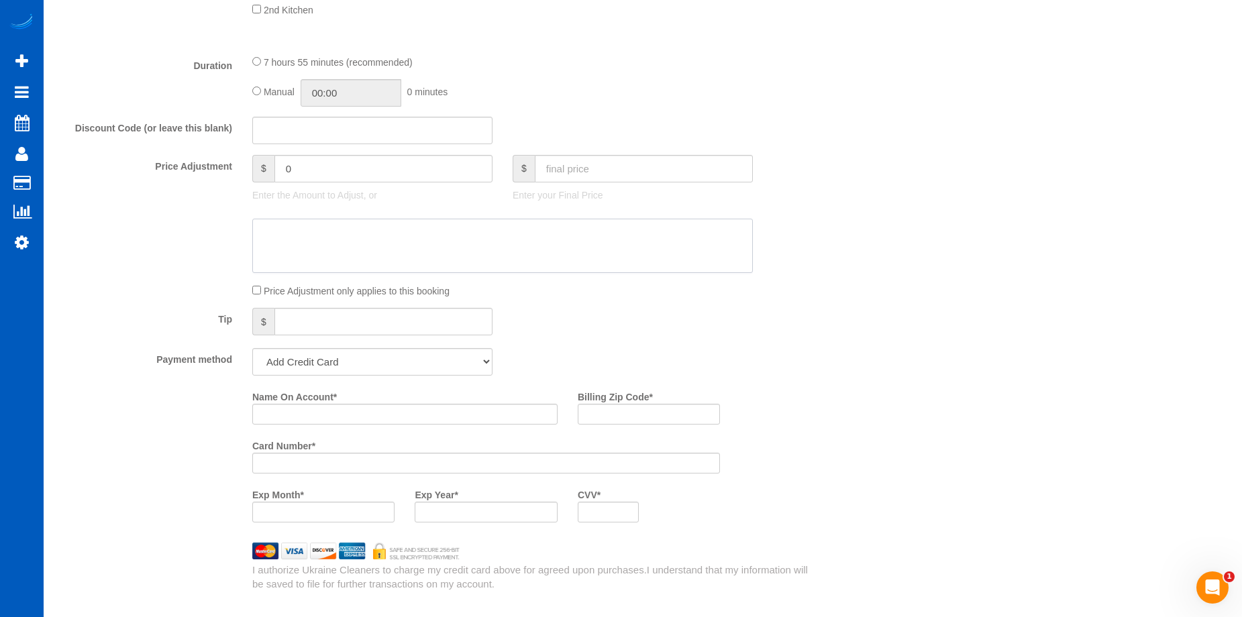
click at [470, 227] on textarea at bounding box center [502, 246] width 501 height 55
click at [785, 222] on div at bounding box center [437, 246] width 781 height 55
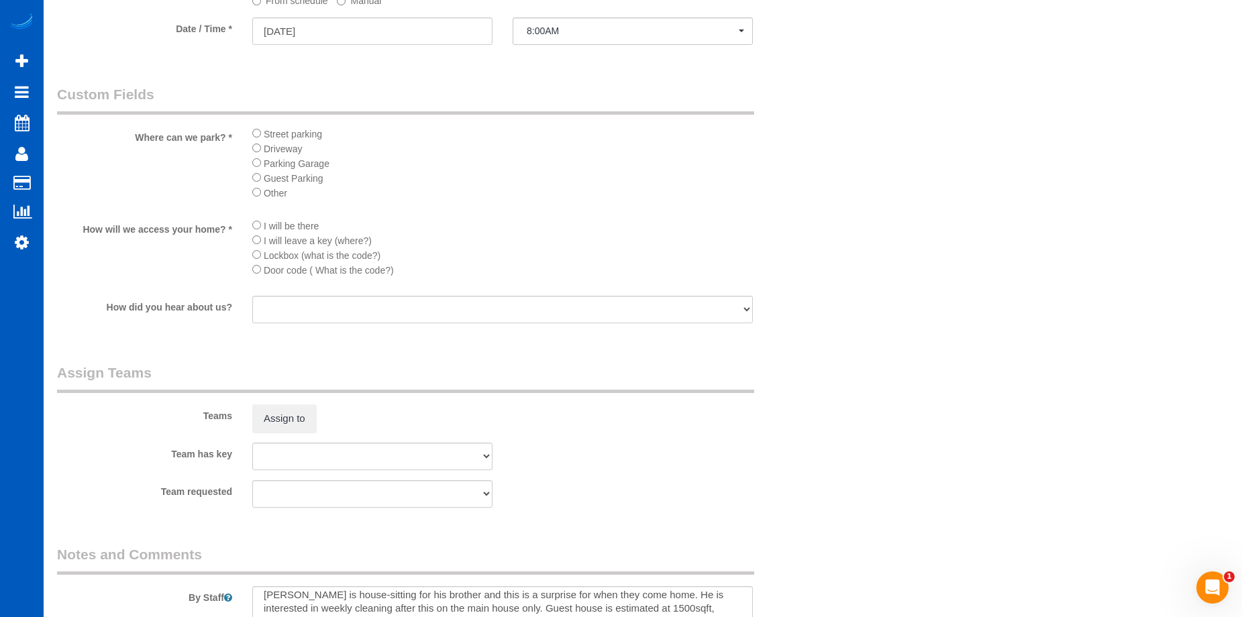
scroll to position [1824, 0]
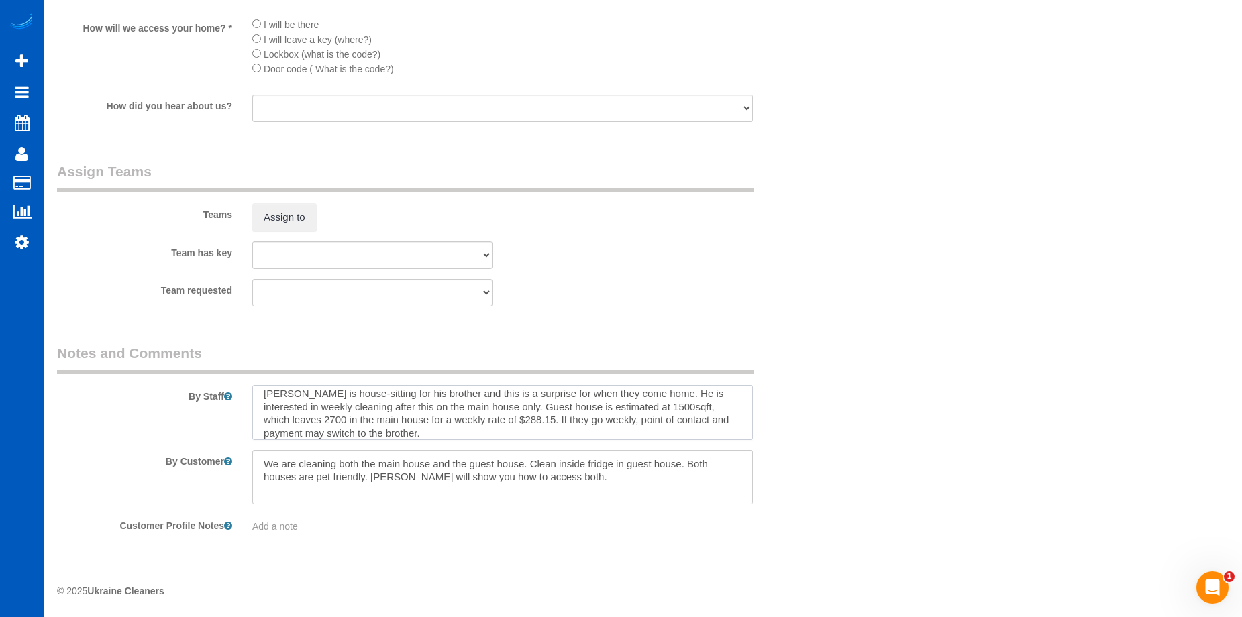
click at [485, 432] on textarea at bounding box center [502, 412] width 501 height 55
drag, startPoint x: 371, startPoint y: 418, endPoint x: 498, endPoint y: 419, distance: 126.9
click at [498, 419] on textarea at bounding box center [502, 412] width 501 height 55
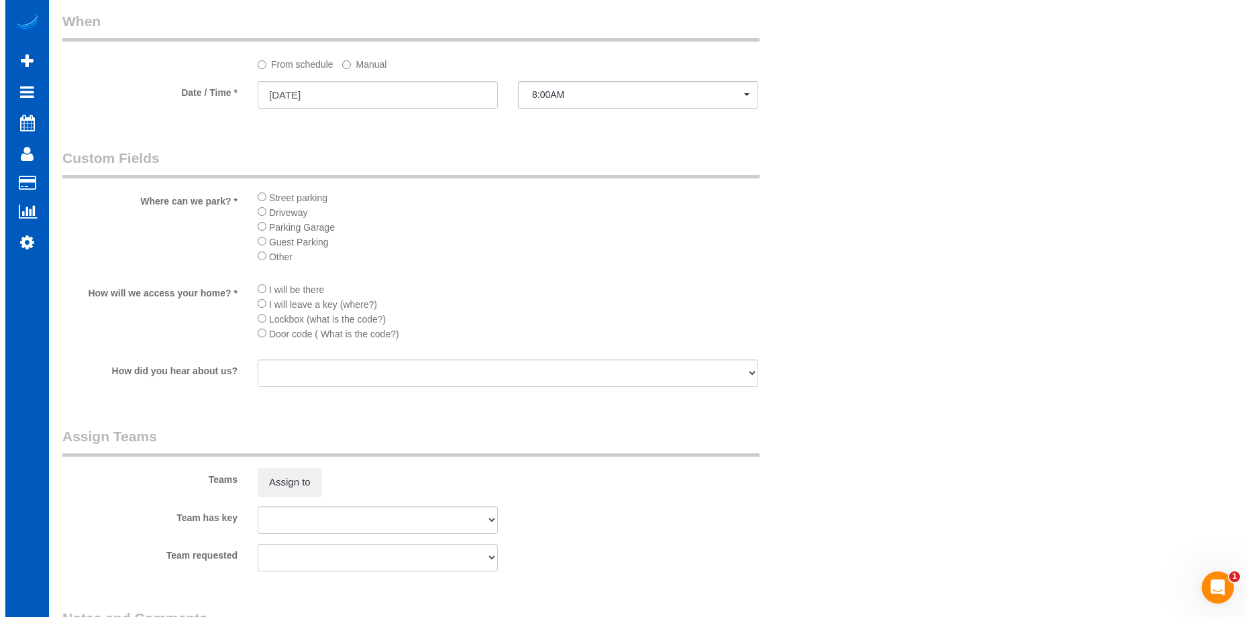
scroll to position [1555, 0]
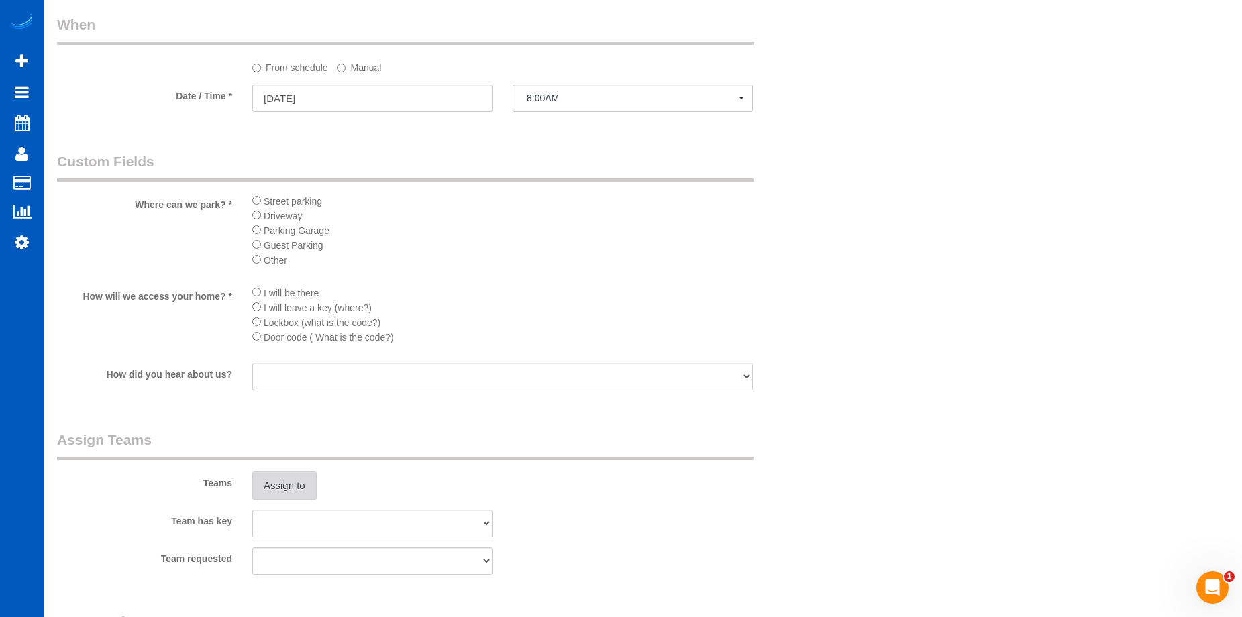
click at [287, 484] on button "Assign to" at bounding box center [284, 486] width 64 height 28
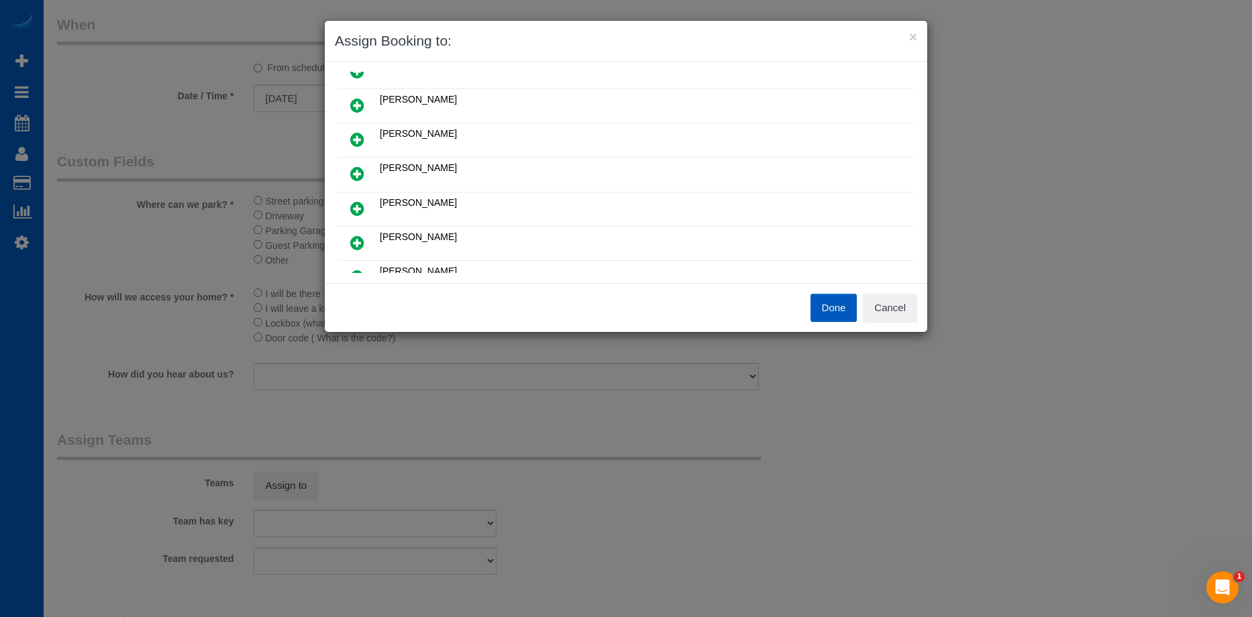
scroll to position [67, 0]
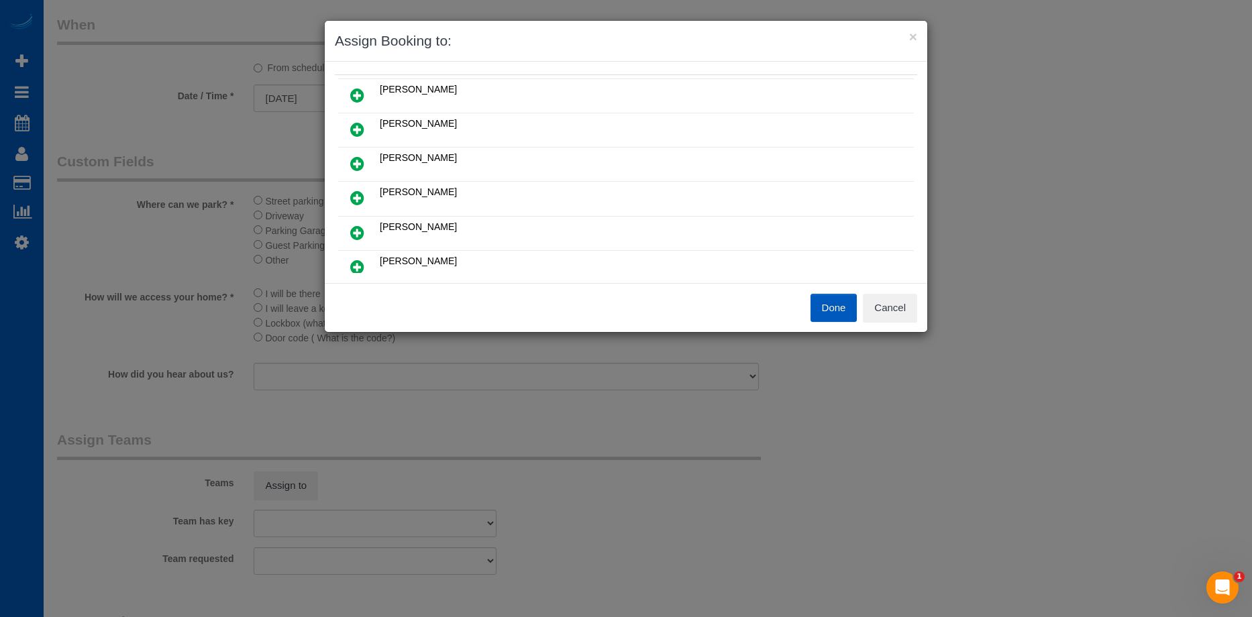
click at [357, 195] on icon at bounding box center [357, 198] width 14 height 16
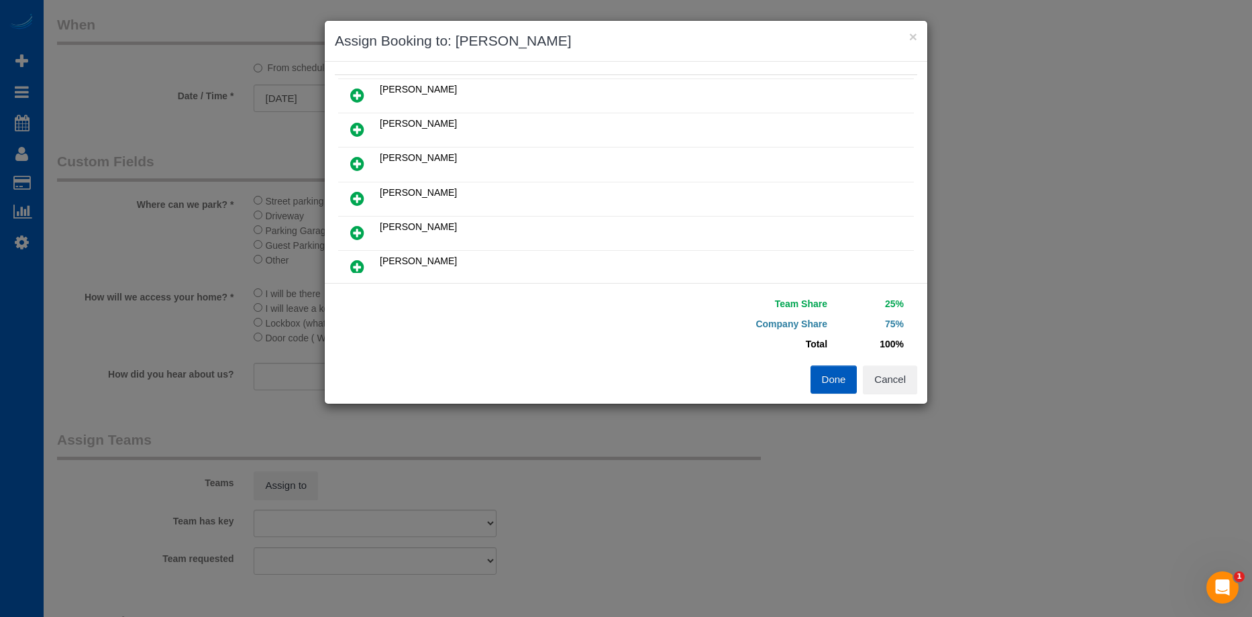
click at [356, 223] on link at bounding box center [358, 233] width 32 height 27
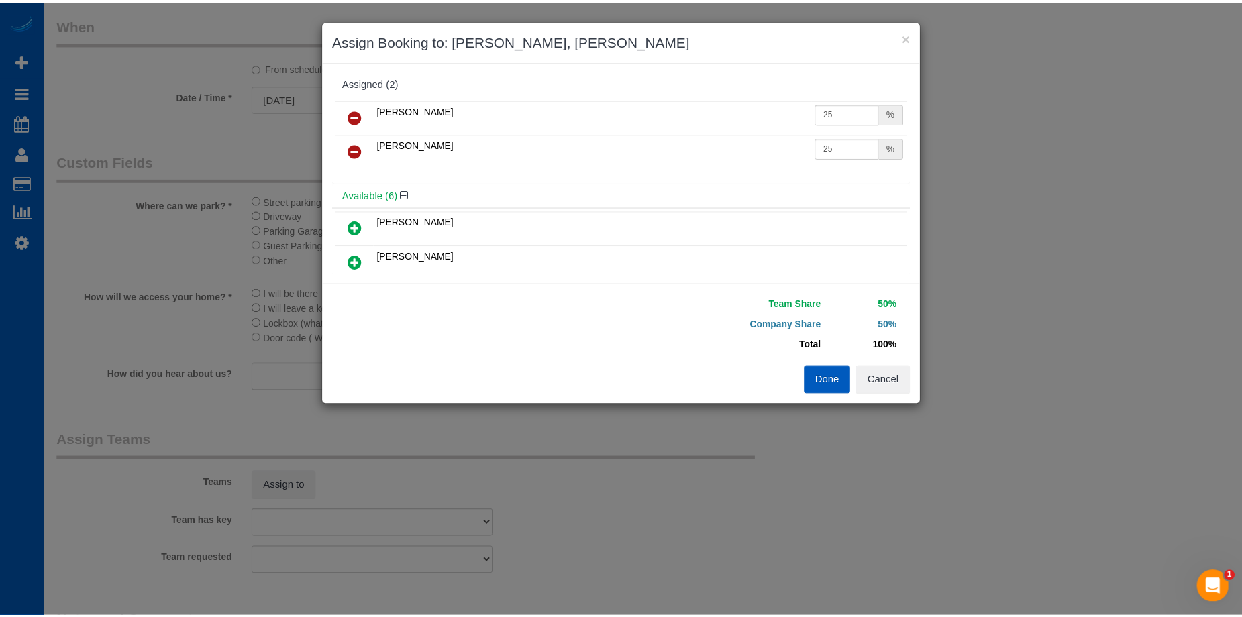
scroll to position [0, 0]
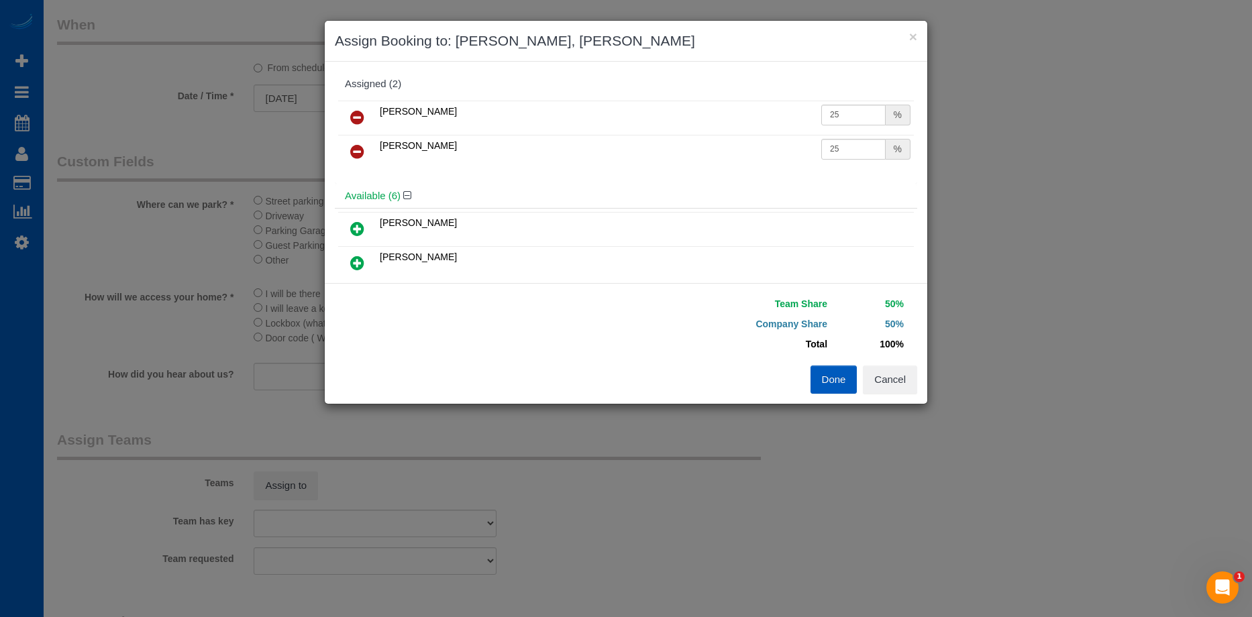
click at [839, 390] on button "Done" at bounding box center [834, 380] width 47 height 28
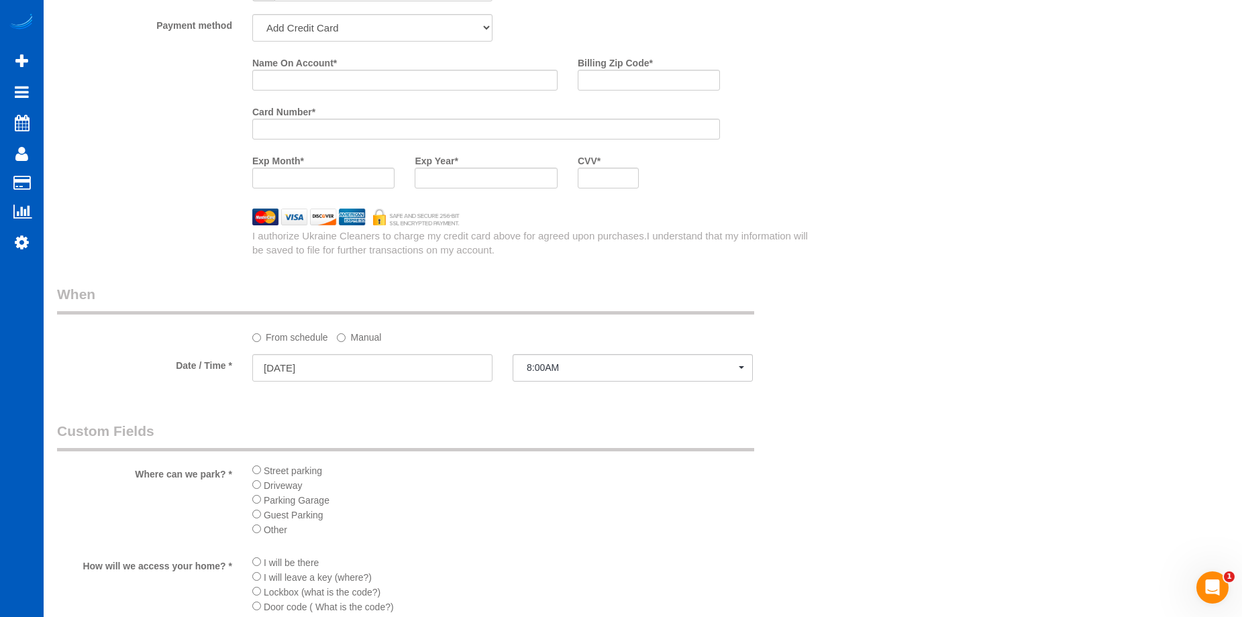
scroll to position [1220, 0]
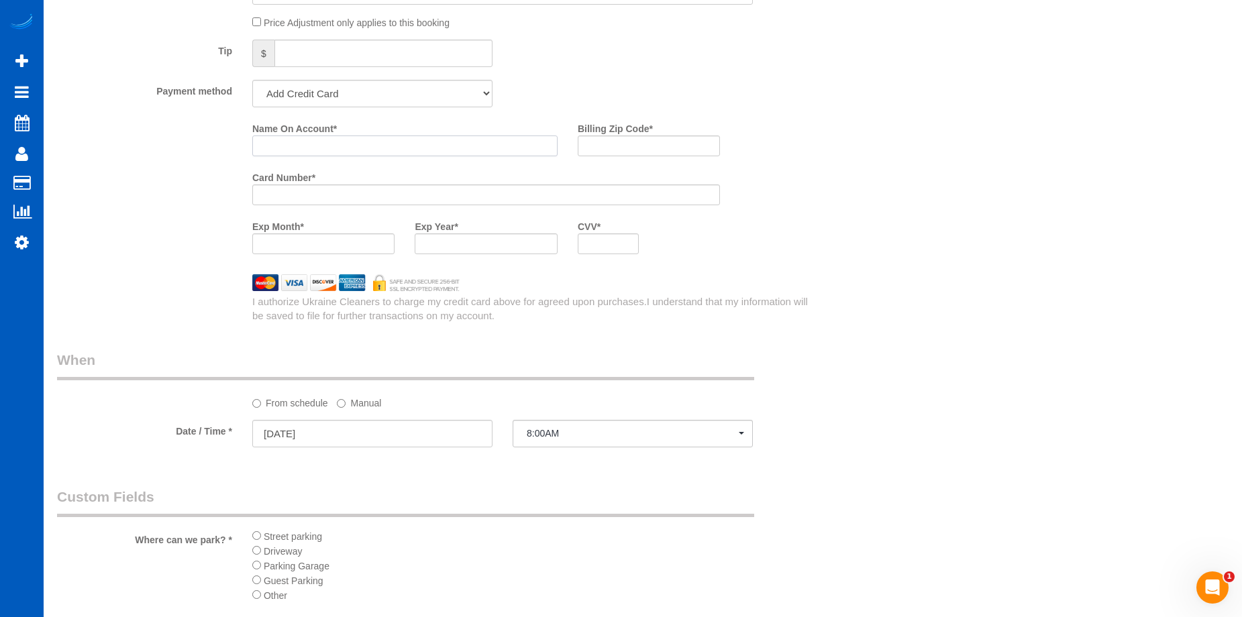
click at [403, 143] on input "Name On Account *" at bounding box center [404, 146] width 305 height 21
paste input "[PERSON_NAME]"
click at [601, 145] on input "Billing Zip Code *" at bounding box center [649, 146] width 142 height 21
paste input "98230"
click at [850, 277] on div "Who Email* mpeterson@houghtoninvestments.com Name * Matt Peterson Where Address…" at bounding box center [643, 2] width 1172 height 2346
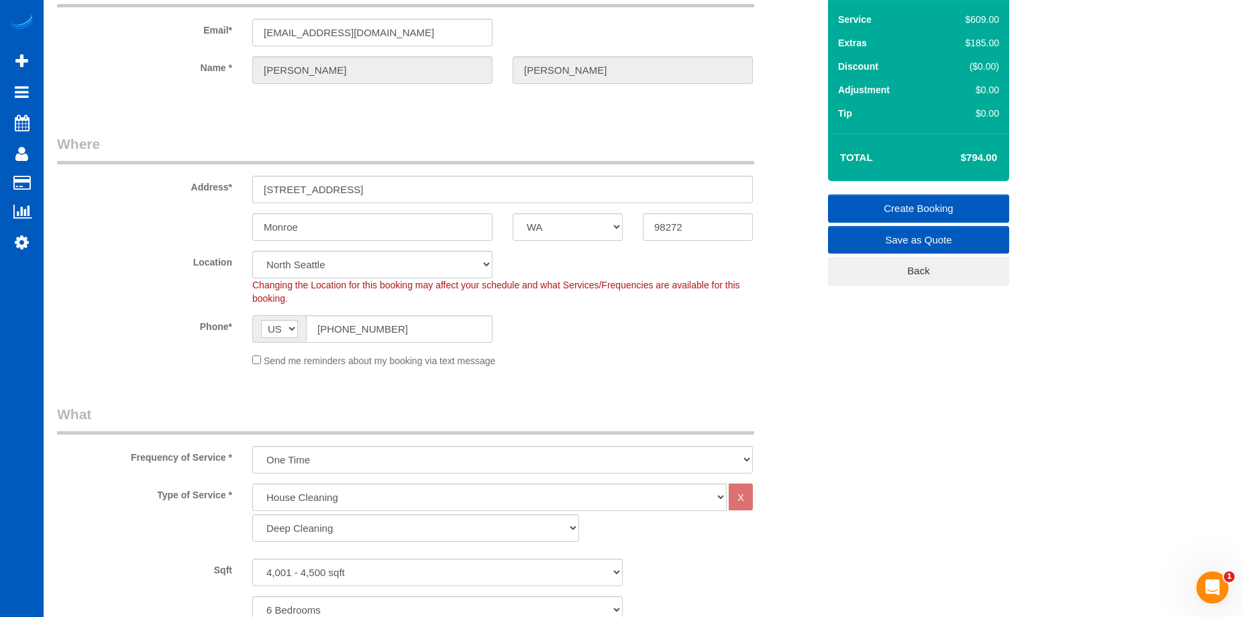
scroll to position [79, 0]
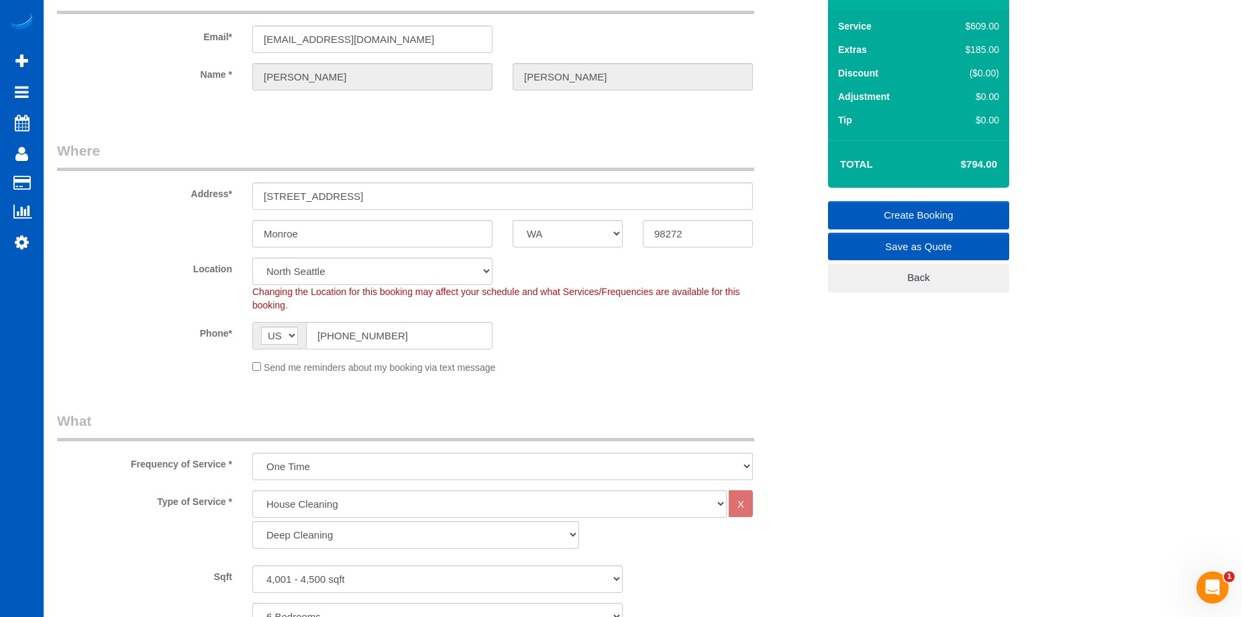
click at [895, 211] on link "Create Booking" at bounding box center [918, 215] width 181 height 28
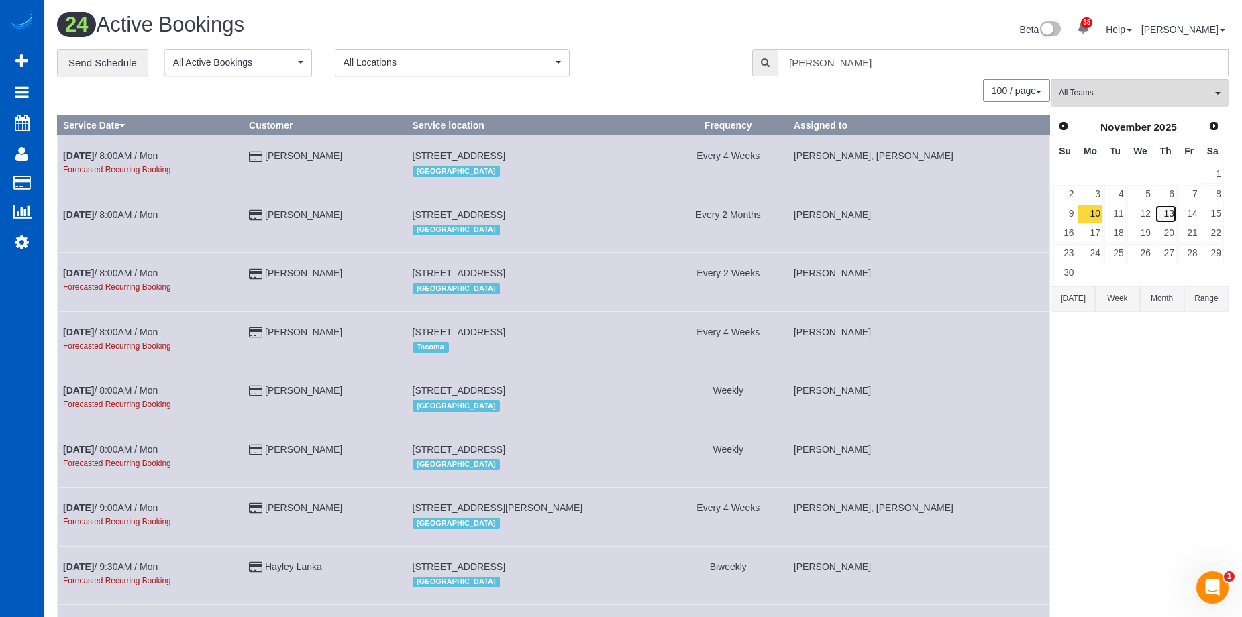
click at [1172, 210] on link "13" at bounding box center [1166, 214] width 22 height 18
click at [1062, 125] on span "Prev" at bounding box center [1063, 125] width 11 height 11
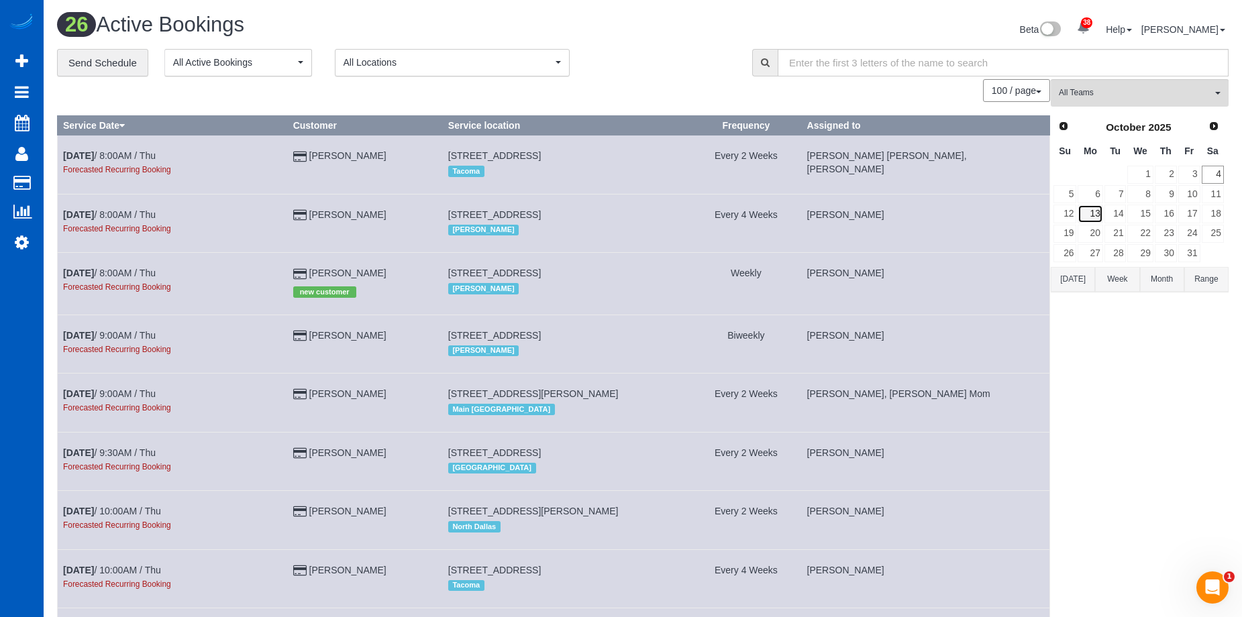
click at [1095, 214] on link "13" at bounding box center [1090, 214] width 25 height 18
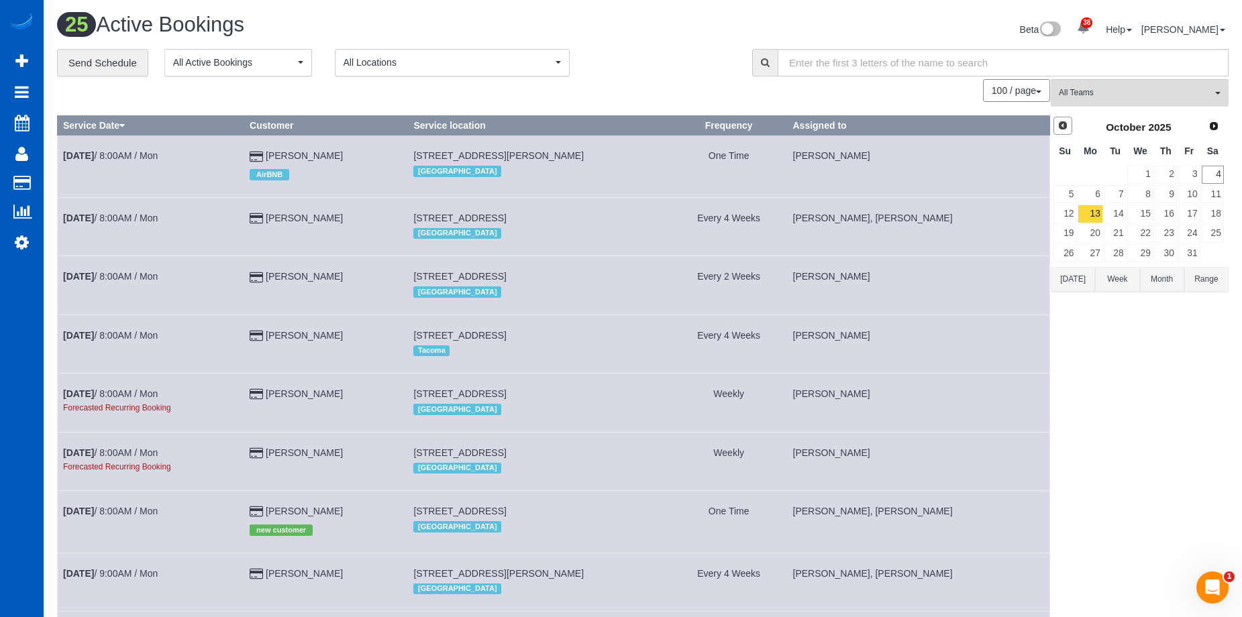
click at [1063, 130] on span "Prev" at bounding box center [1063, 125] width 11 height 11
click at [1116, 250] on link "30" at bounding box center [1116, 253] width 22 height 18
click at [636, 52] on div "**********" at bounding box center [394, 63] width 675 height 28
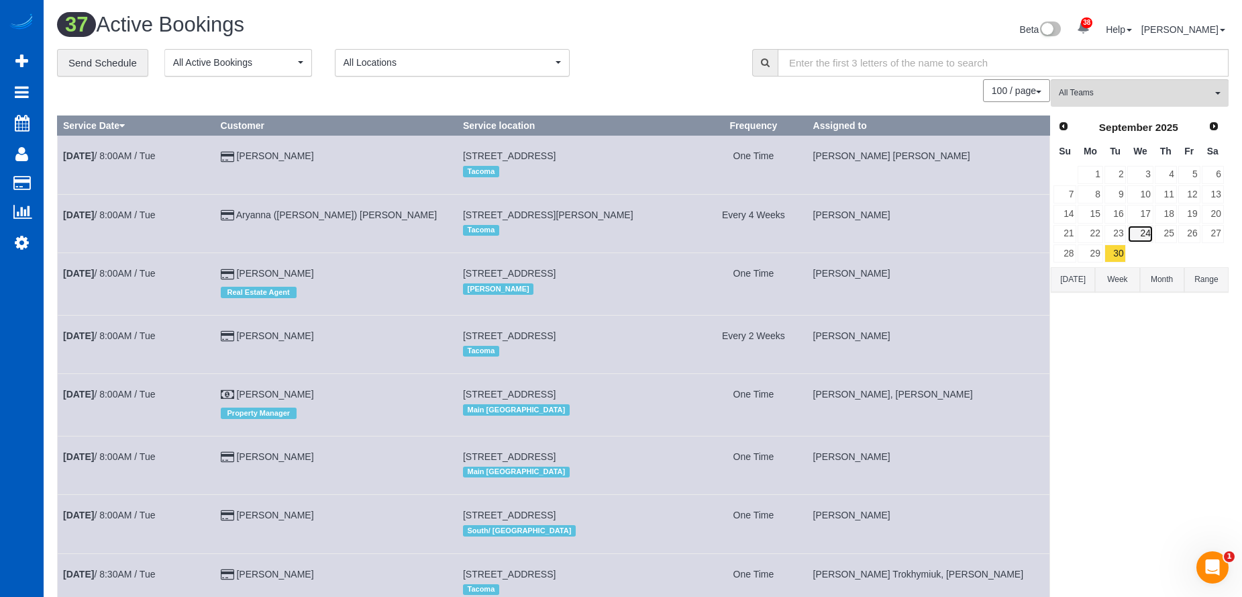
click at [1148, 232] on link "24" at bounding box center [1141, 234] width 26 height 18
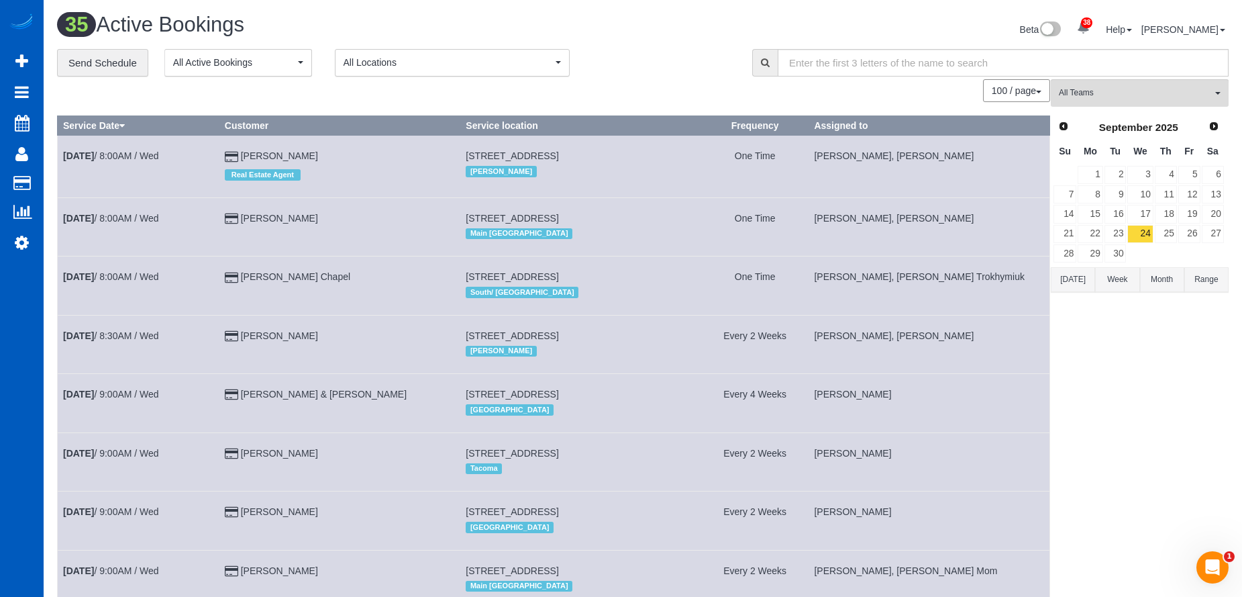
click at [672, 87] on div "100 / page 10 / page 20 / page 30 / page 40 / page 50 / page 100 / page" at bounding box center [553, 90] width 993 height 23
click at [1218, 124] on span "Next" at bounding box center [1214, 125] width 11 height 11
click at [1166, 170] on link "2" at bounding box center [1166, 175] width 22 height 18
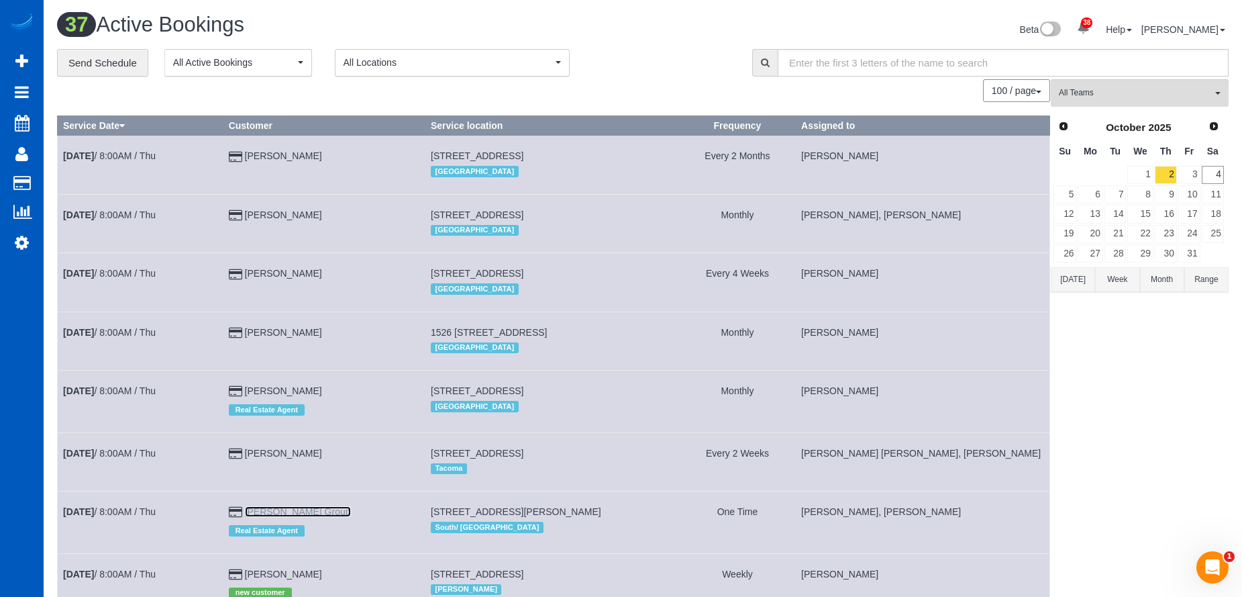
drag, startPoint x: 259, startPoint y: 512, endPoint x: 340, endPoint y: 511, distance: 80.5
click at [1193, 177] on link "3" at bounding box center [1190, 175] width 22 height 18
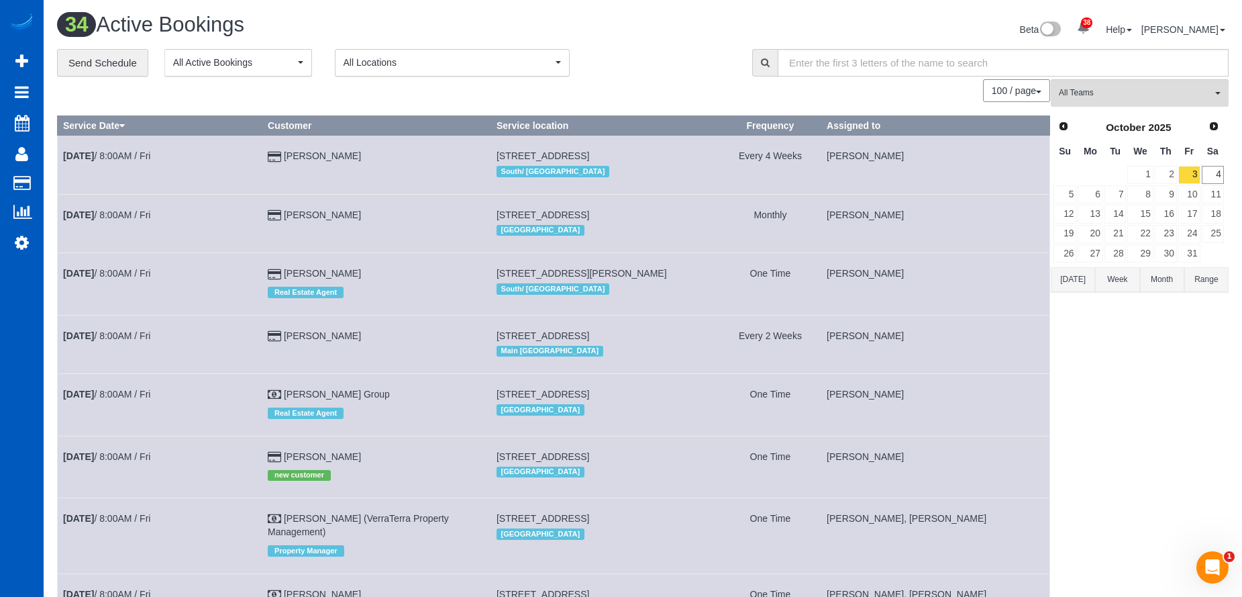
click at [624, 224] on div "[GEOGRAPHIC_DATA]" at bounding box center [605, 229] width 217 height 17
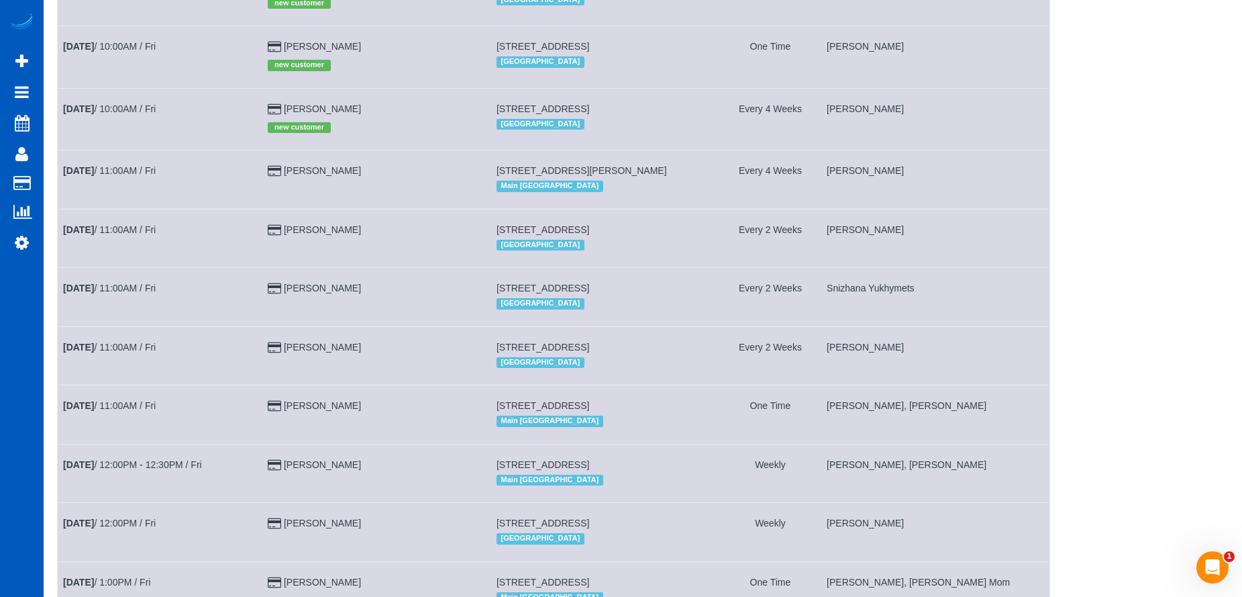
click at [1087, 134] on div "All Teams Remove Team Filters Alina Kruchok Alona Tarasiuk Alona Vikhliaieva An…" at bounding box center [1140, 69] width 178 height 2159
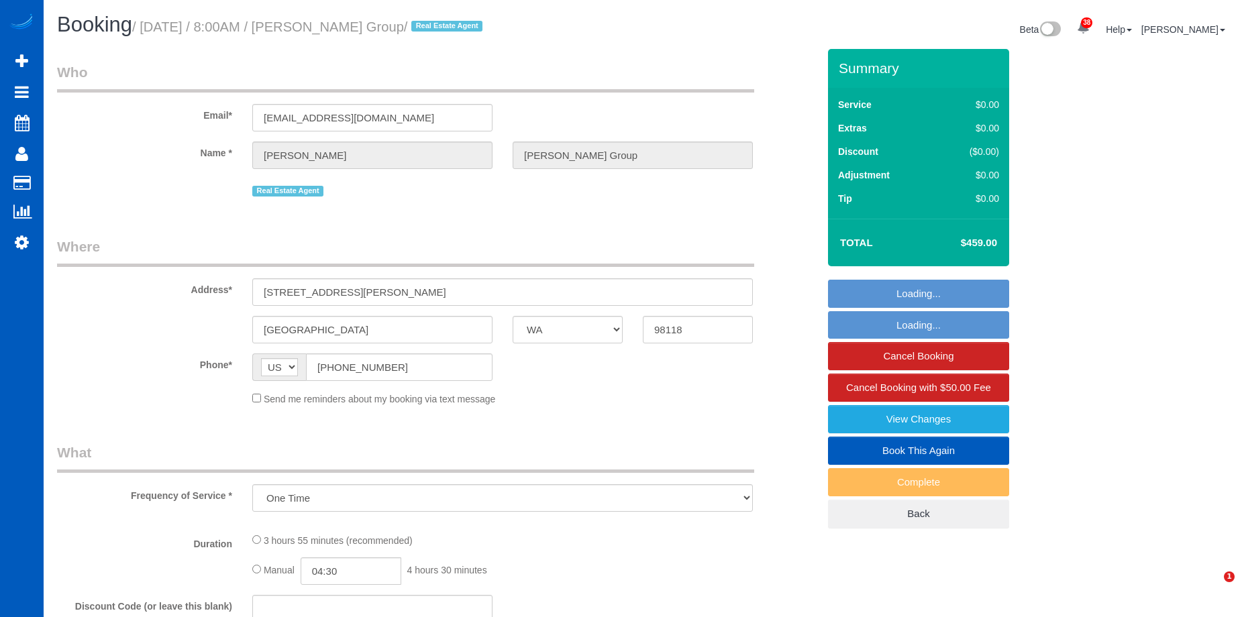
select select "WA"
select select "number:10"
select select "spot1"
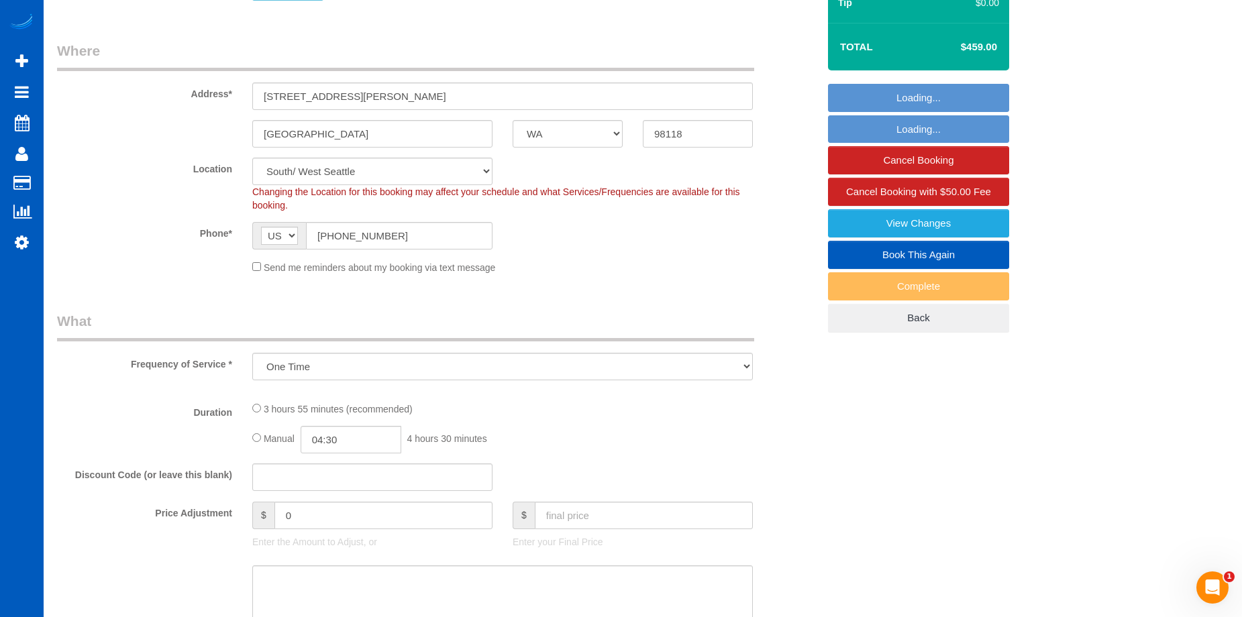
select select "object:1122"
select select
select select "199"
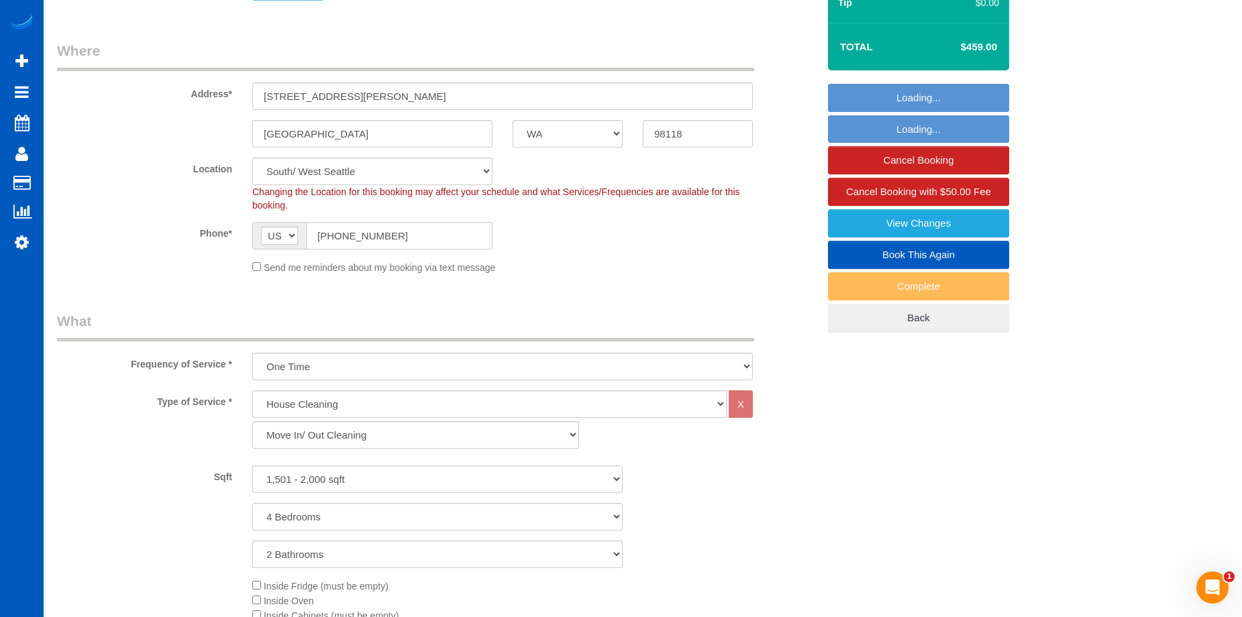
select select "spot10"
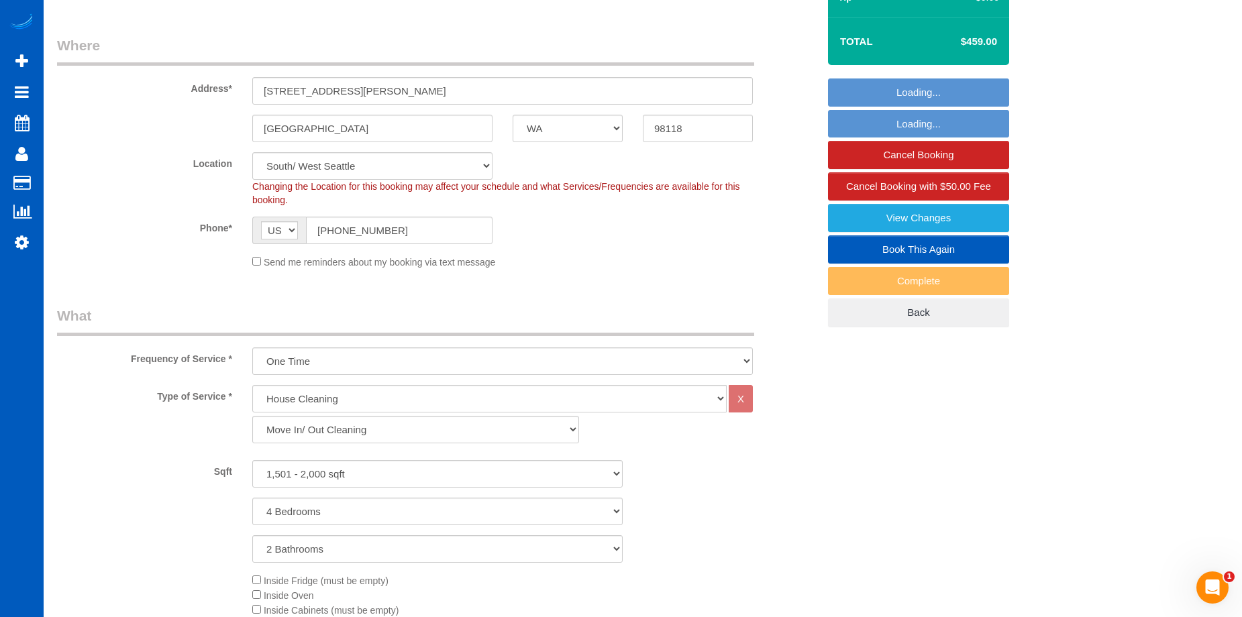
select select "1501"
select select "4"
select select "2"
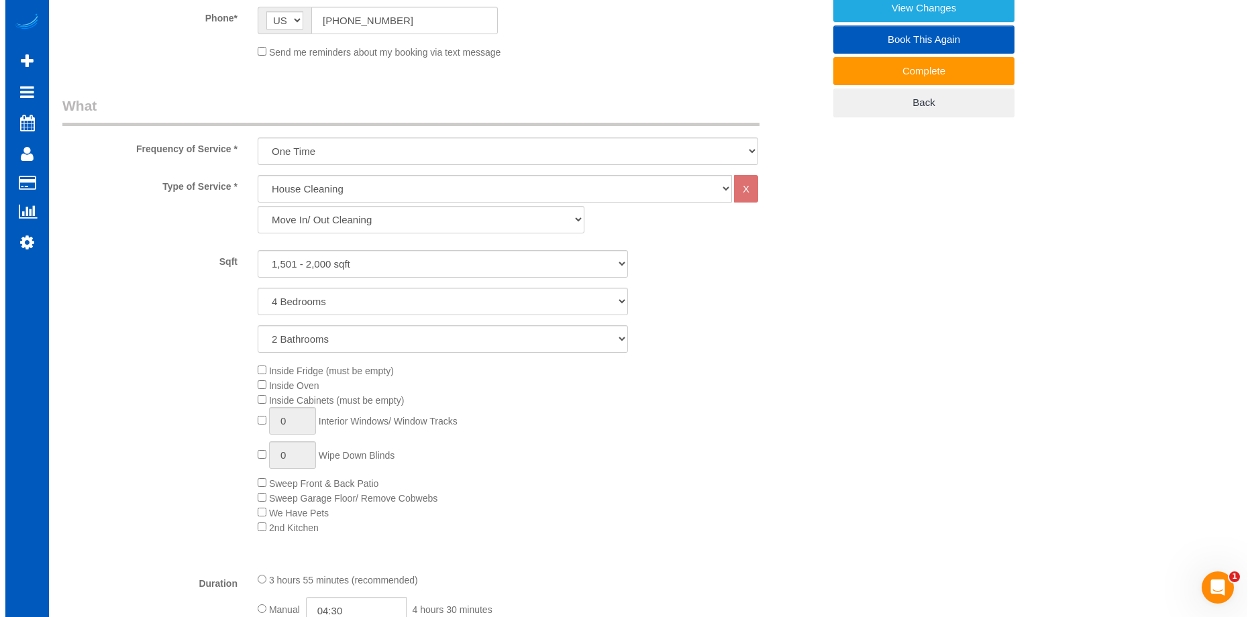
scroll to position [268, 0]
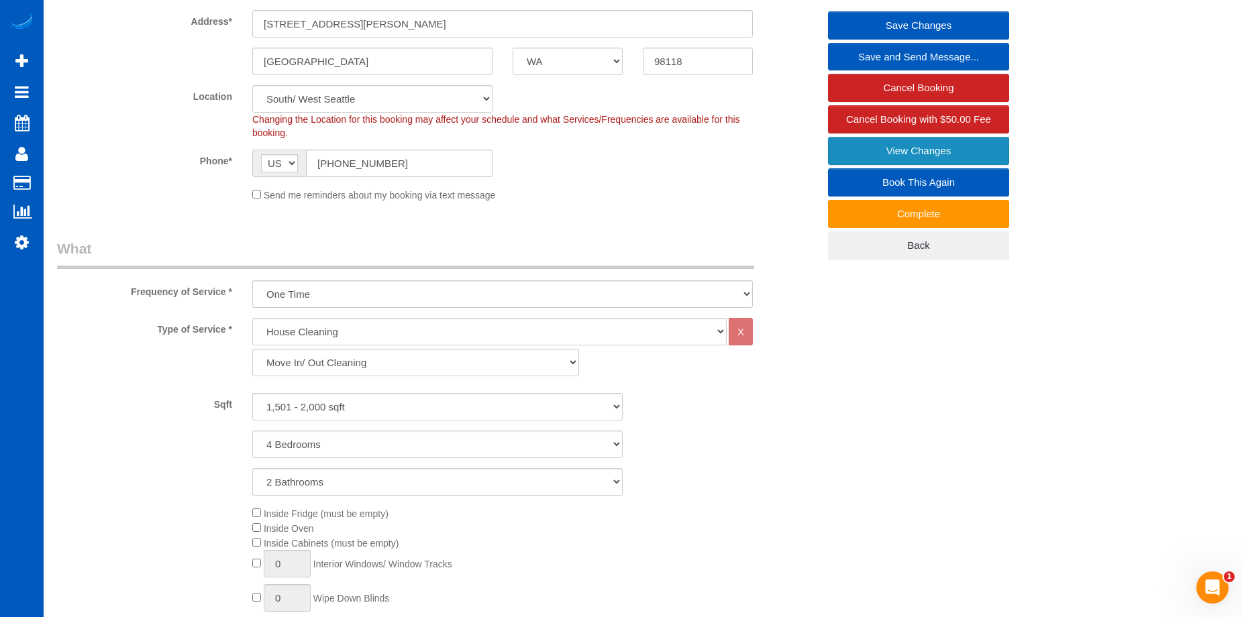
click at [856, 148] on link "View Changes" at bounding box center [918, 151] width 181 height 28
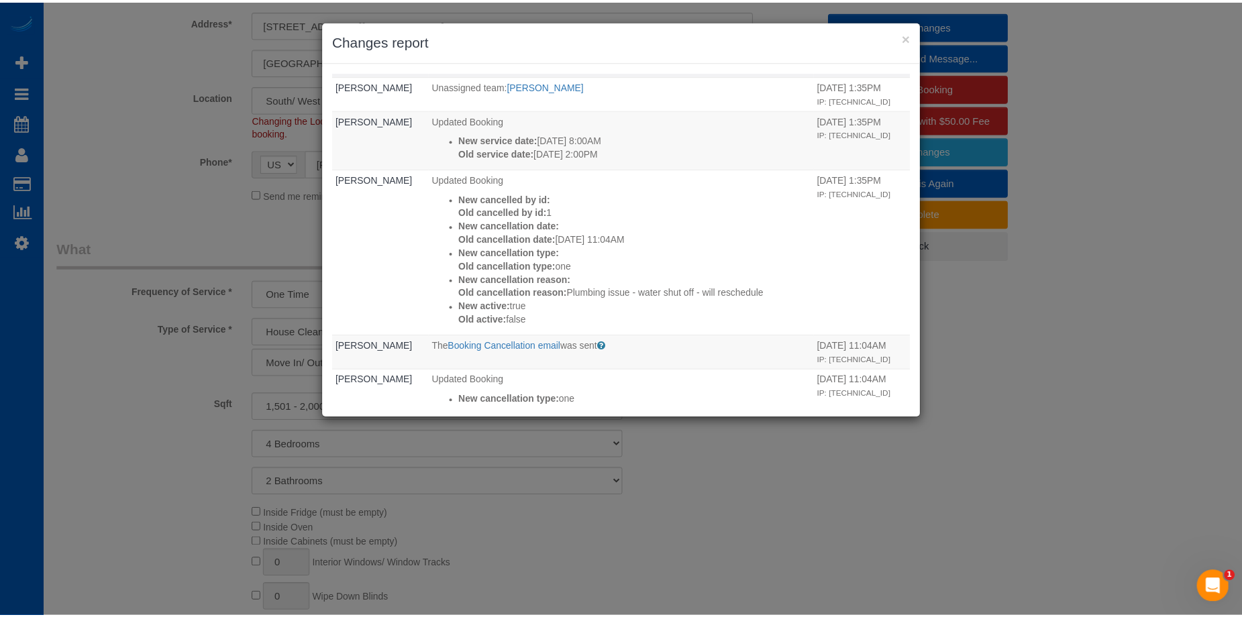
scroll to position [0, 0]
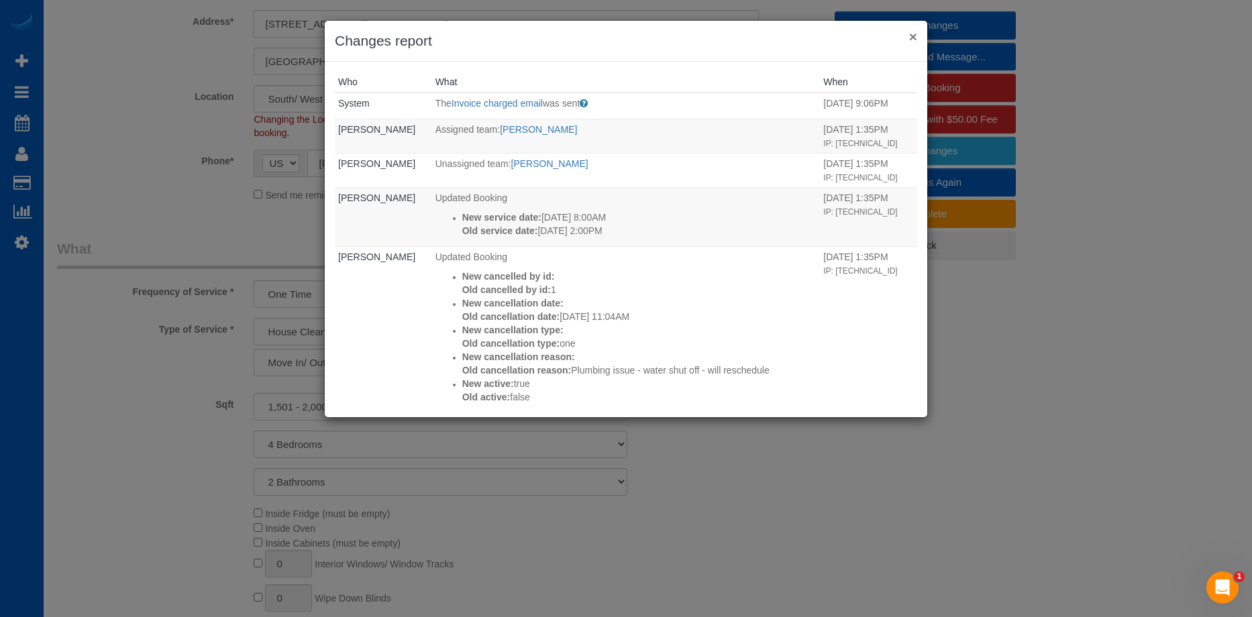
click at [909, 38] on button "×" at bounding box center [913, 37] width 8 height 14
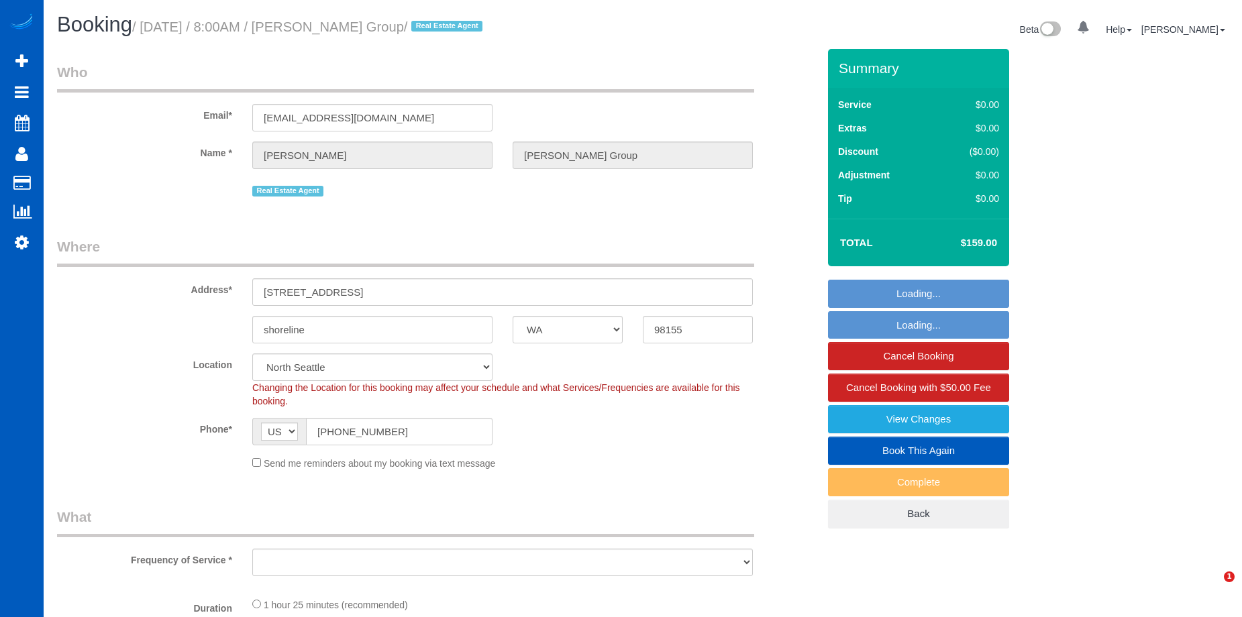
select select "WA"
select select "string:cash"
select select "number:10"
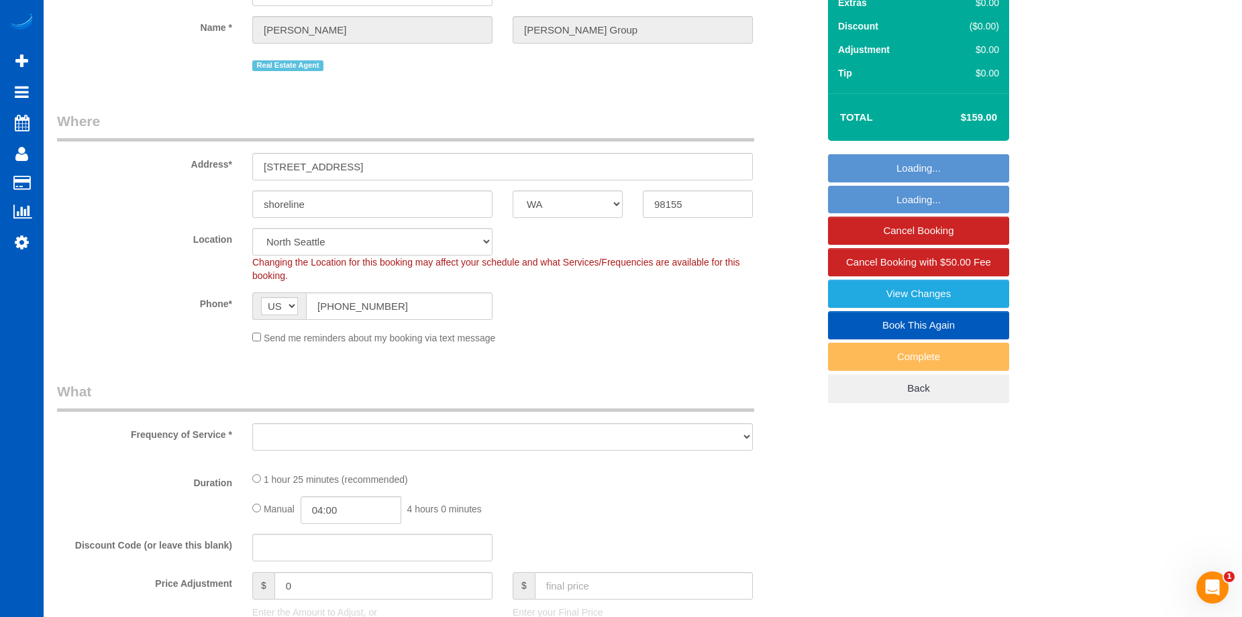
select select "object:908"
select select "spot1"
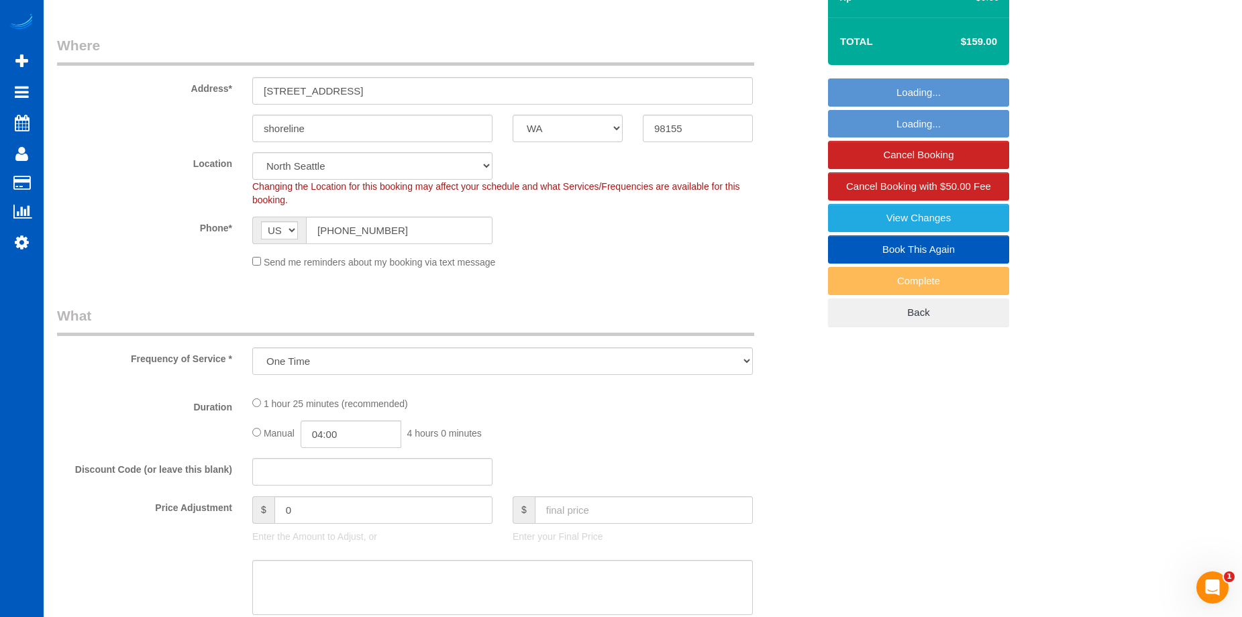
select select "object:1173"
select select "199"
select select "3"
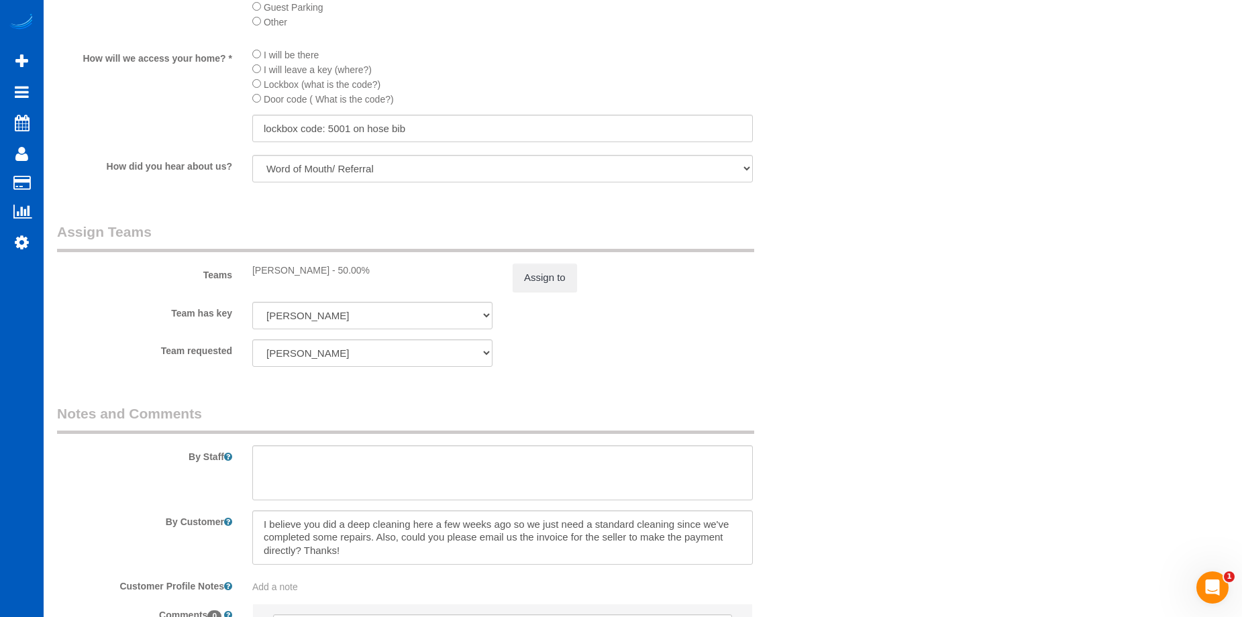
scroll to position [1611, 0]
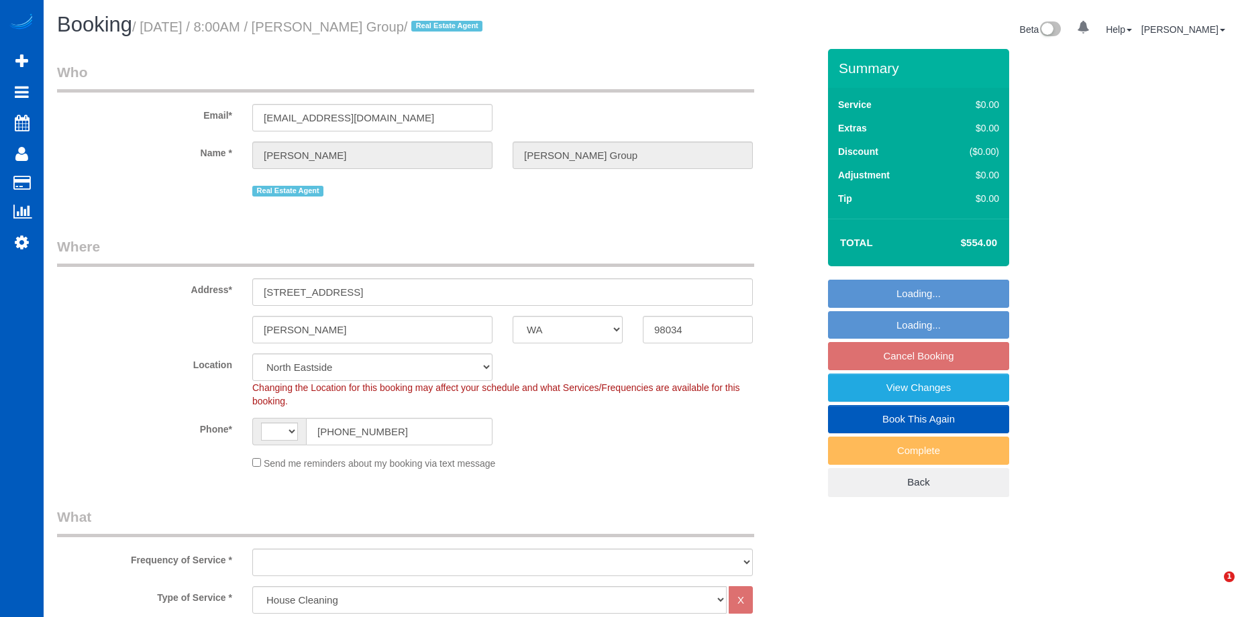
select select "WA"
select select "199"
select select "2501"
select select "4"
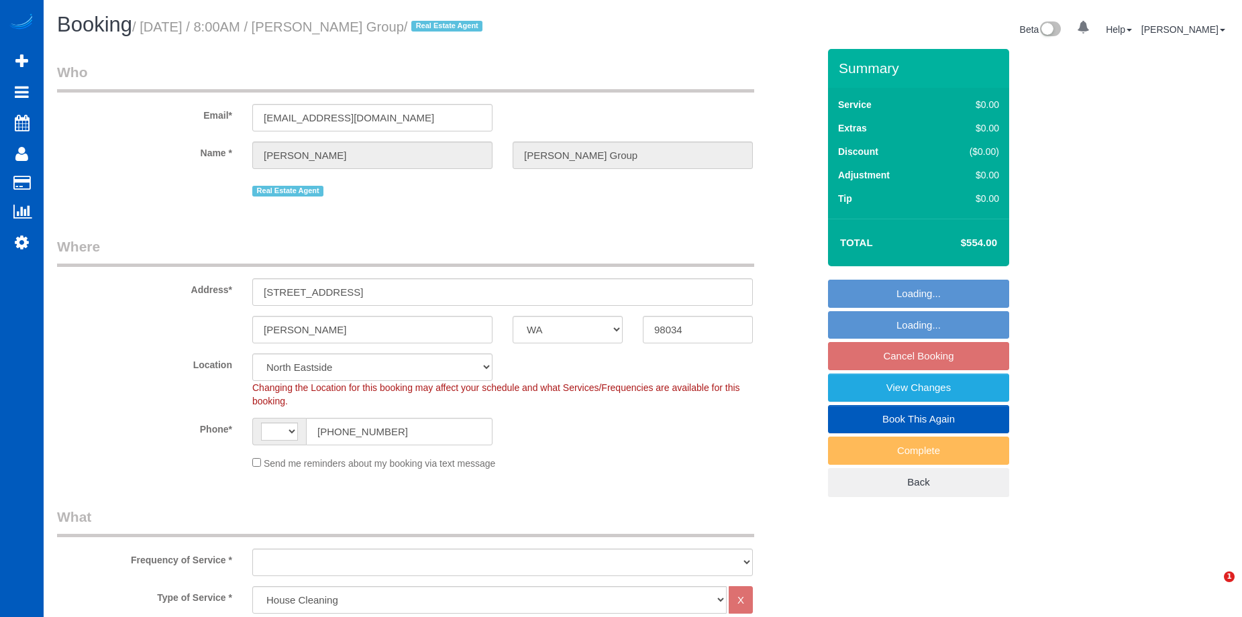
select select "number:10"
select select "string:[GEOGRAPHIC_DATA]"
select select "string:fspay-0d139add-e162-4263-b5da-b5092fdec57a"
select select "2501"
select select "4"
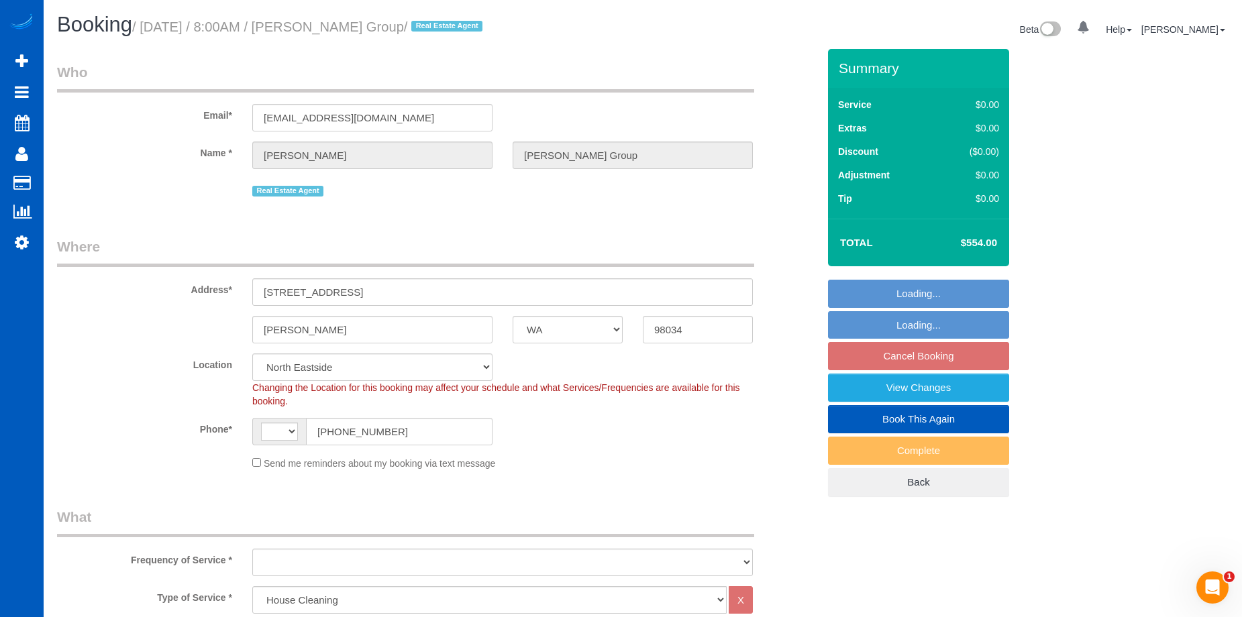
select select "4"
select select "object:1141"
select select "spot1"
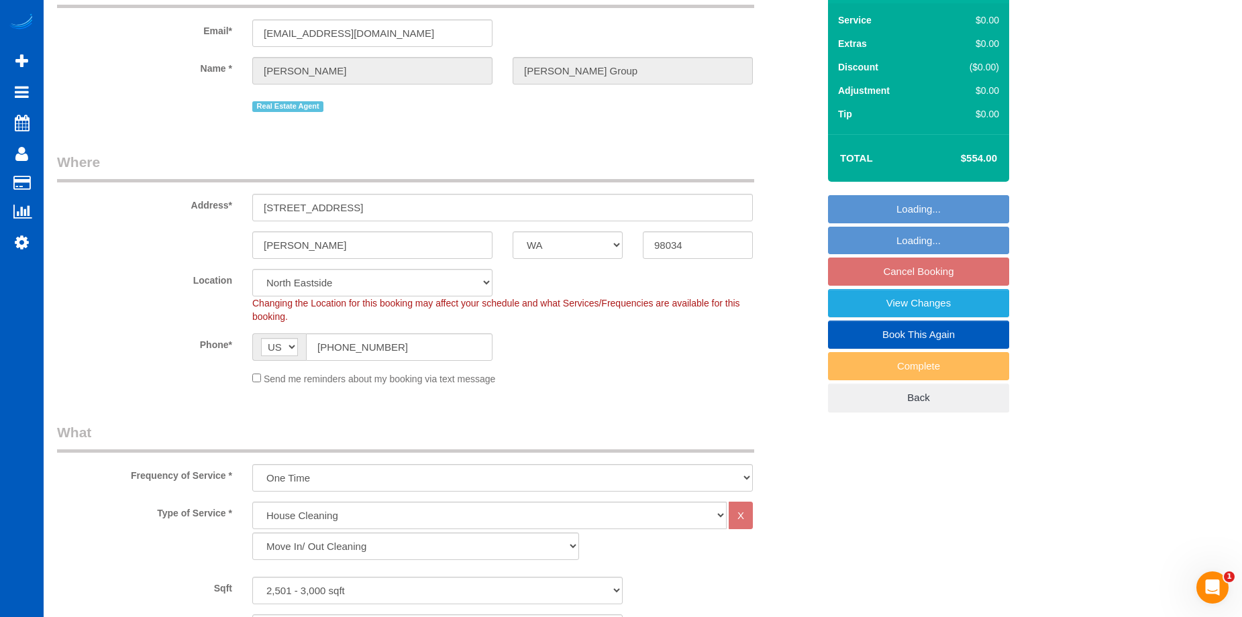
select select "object:1262"
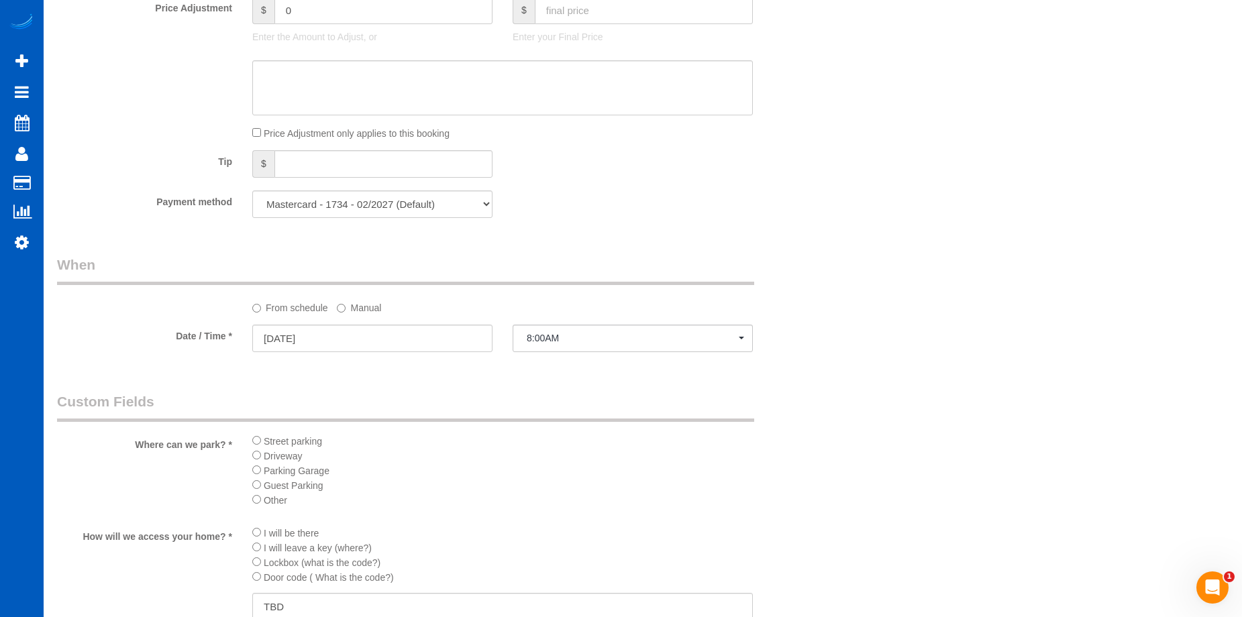
scroll to position [1007, 0]
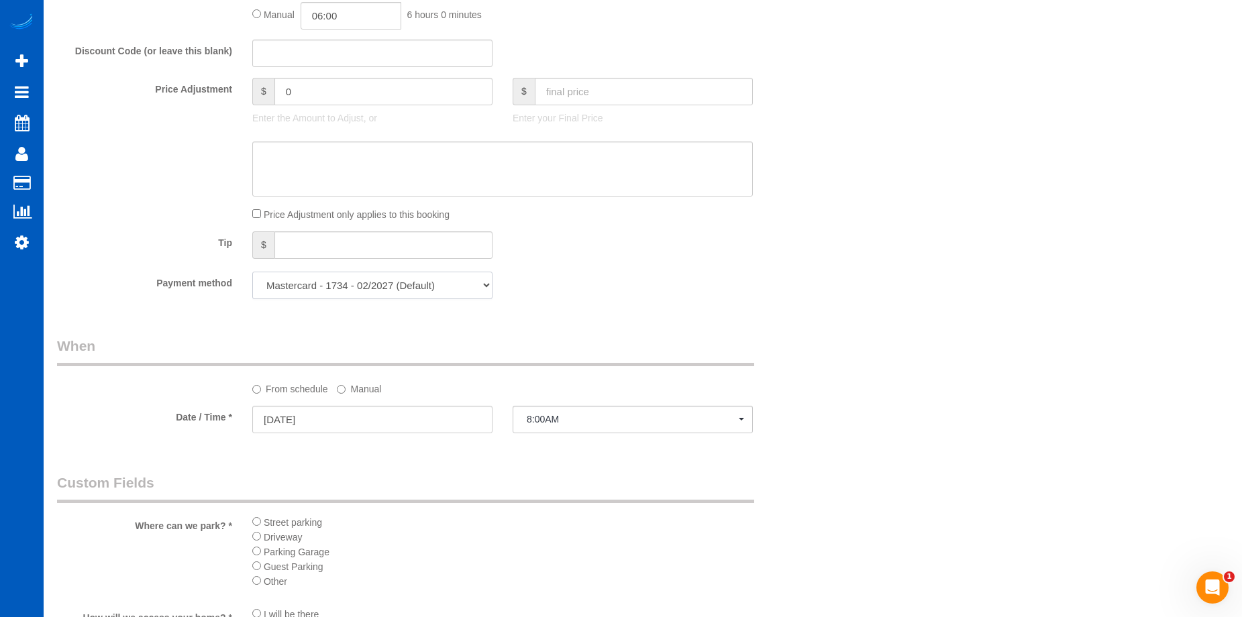
click at [454, 284] on select "Mastercard - 1734 - 02/2027 (Default) Add Credit Card ─────────────── Cash Chec…" at bounding box center [372, 286] width 240 height 28
select select "string:cash"
click at [252, 272] on select "Mastercard - 1734 - 02/2027 (Default) Add Credit Card ─────────────── Cash Chec…" at bounding box center [372, 286] width 240 height 28
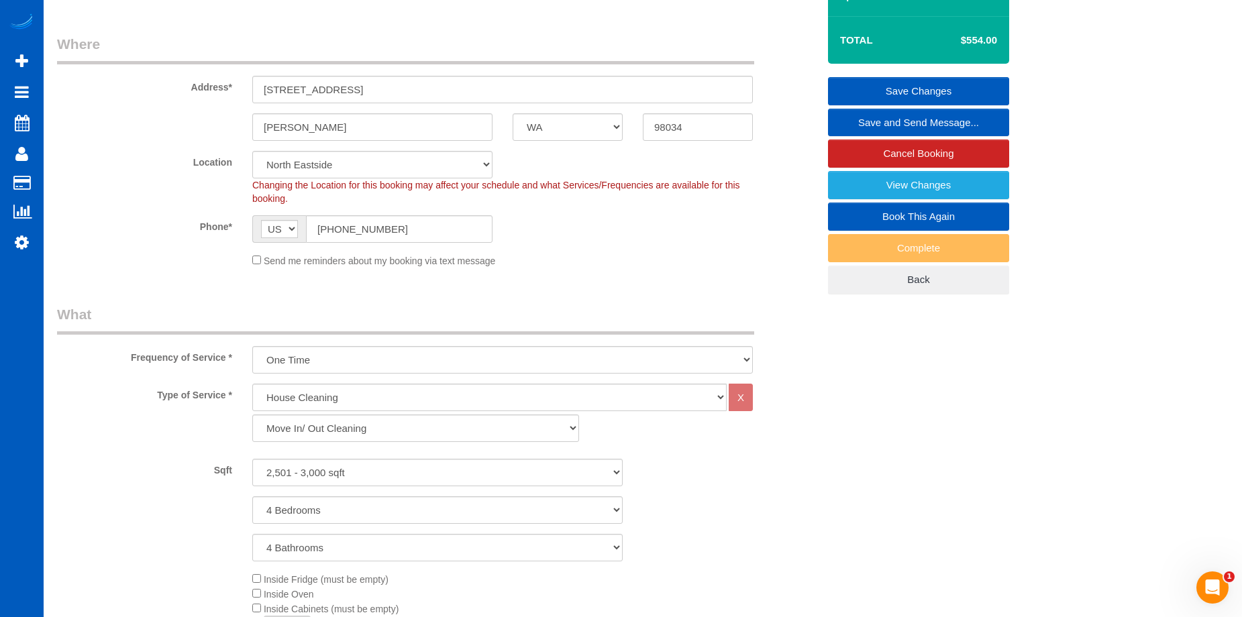
scroll to position [201, 0]
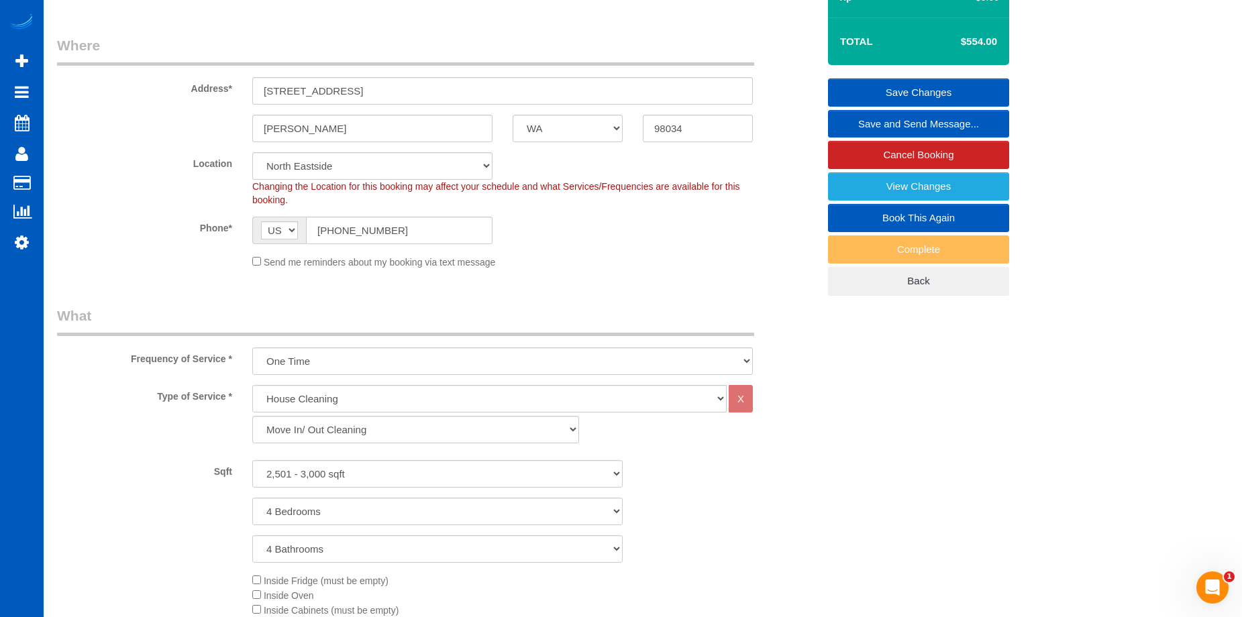
click at [852, 83] on link "Save Changes" at bounding box center [918, 93] width 181 height 28
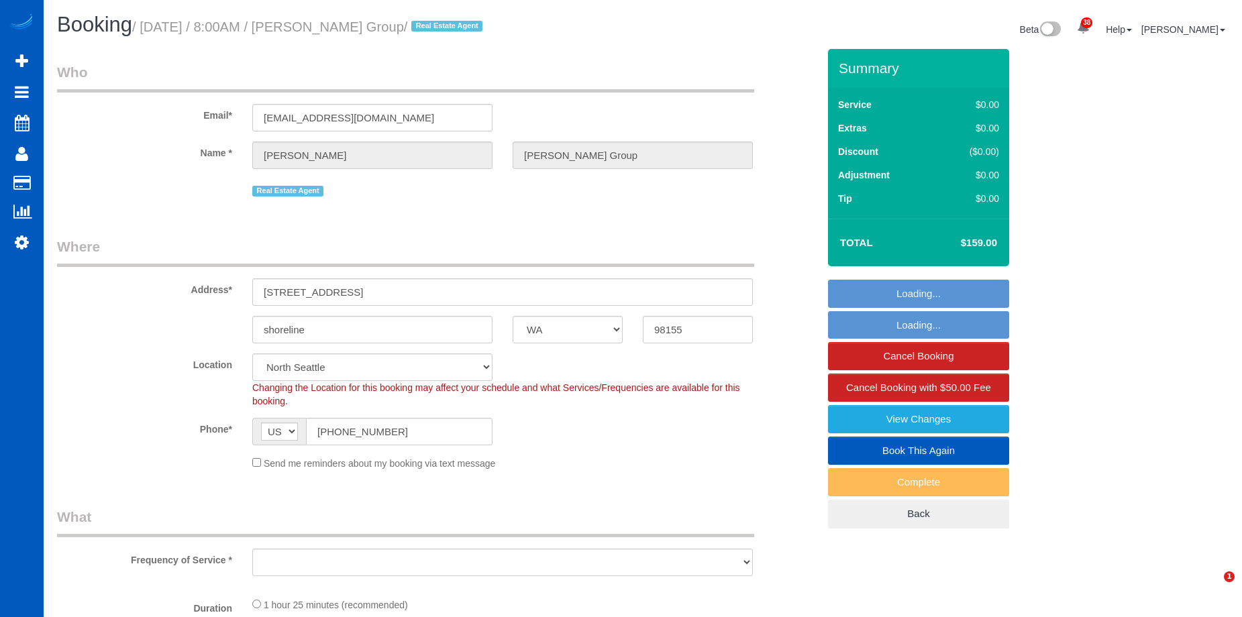
select select "WA"
select select "string:cash"
select select "number:10"
select select "199"
select select "3"
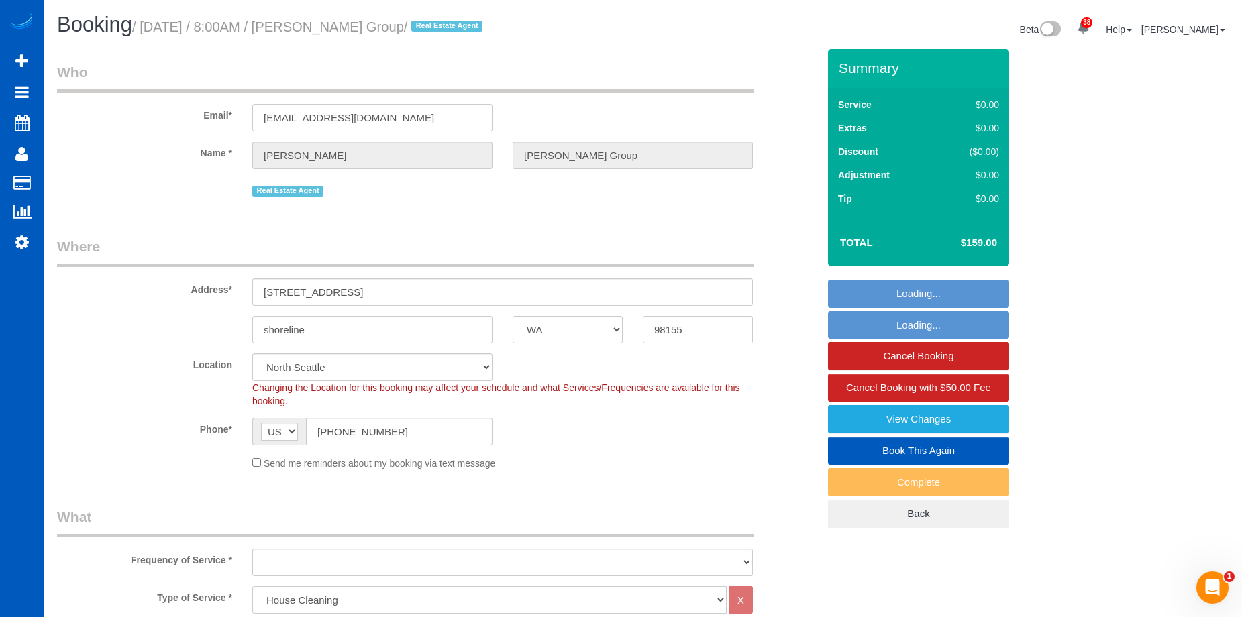
select select "object:1047"
select select "spot1"
select select "3"
select select "object:1257"
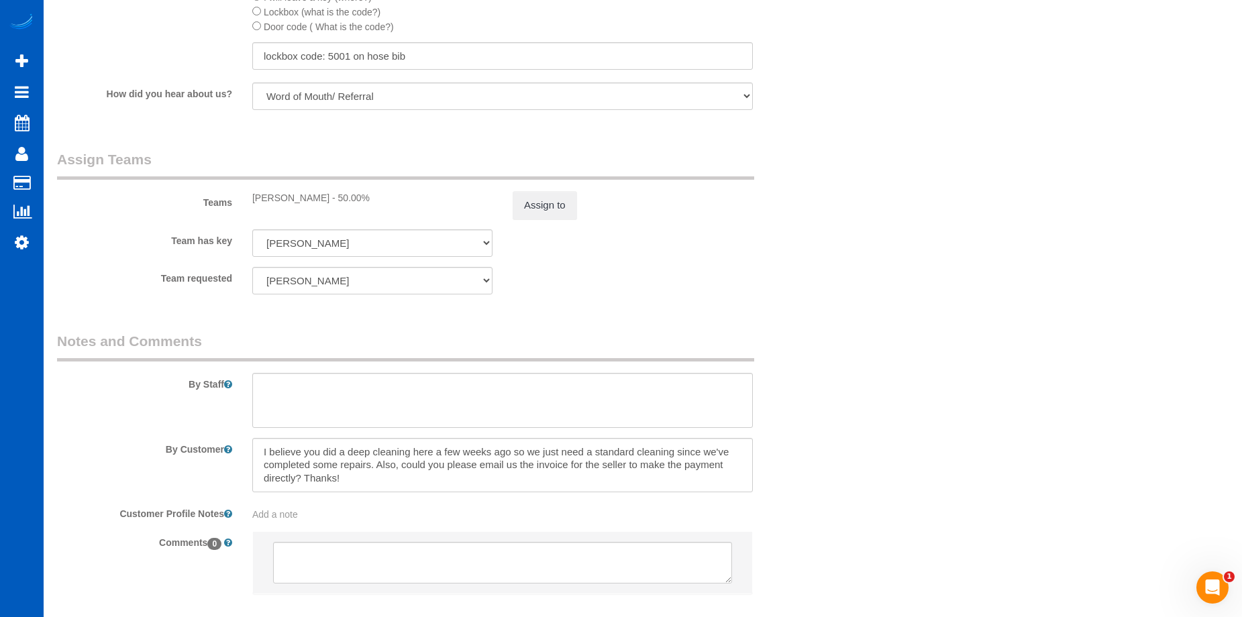
scroll to position [1752, 0]
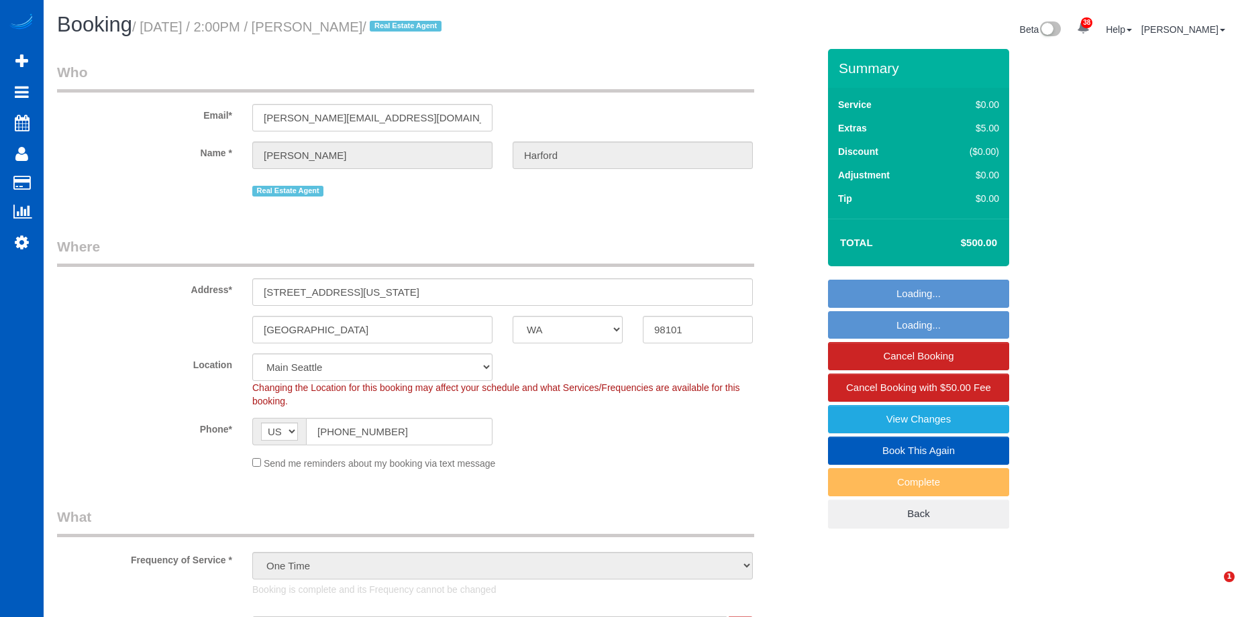
select select "WA"
select select "199"
select select "spot1"
select select "1501"
select select "2"
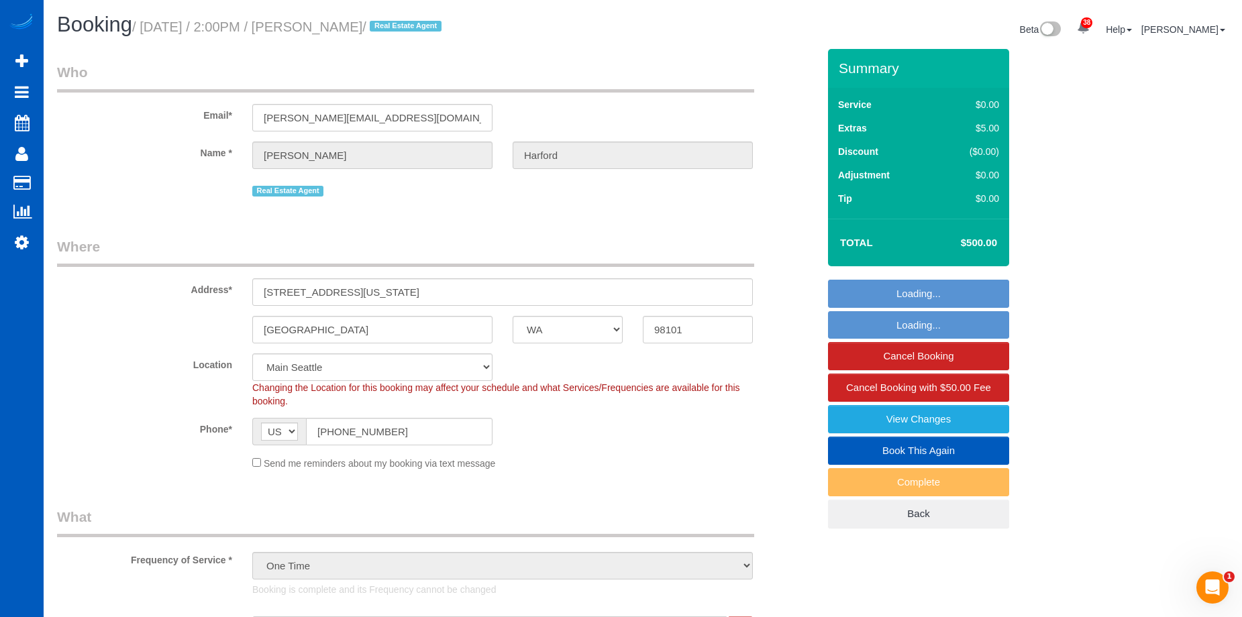
select select "2"
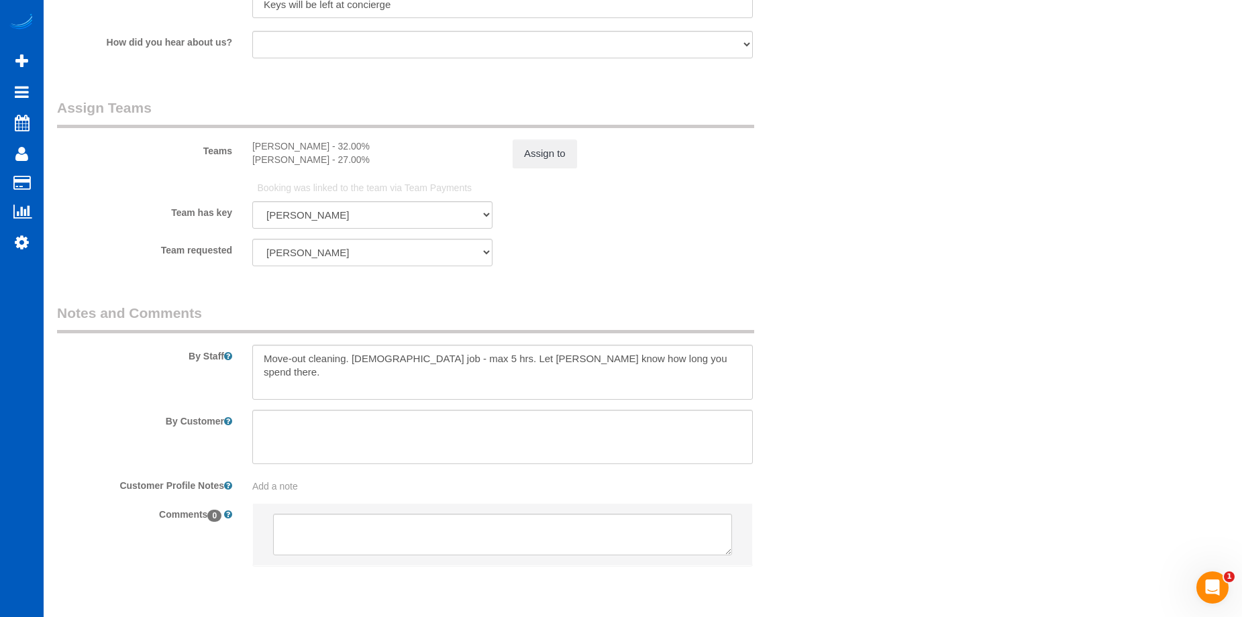
scroll to position [1745, 0]
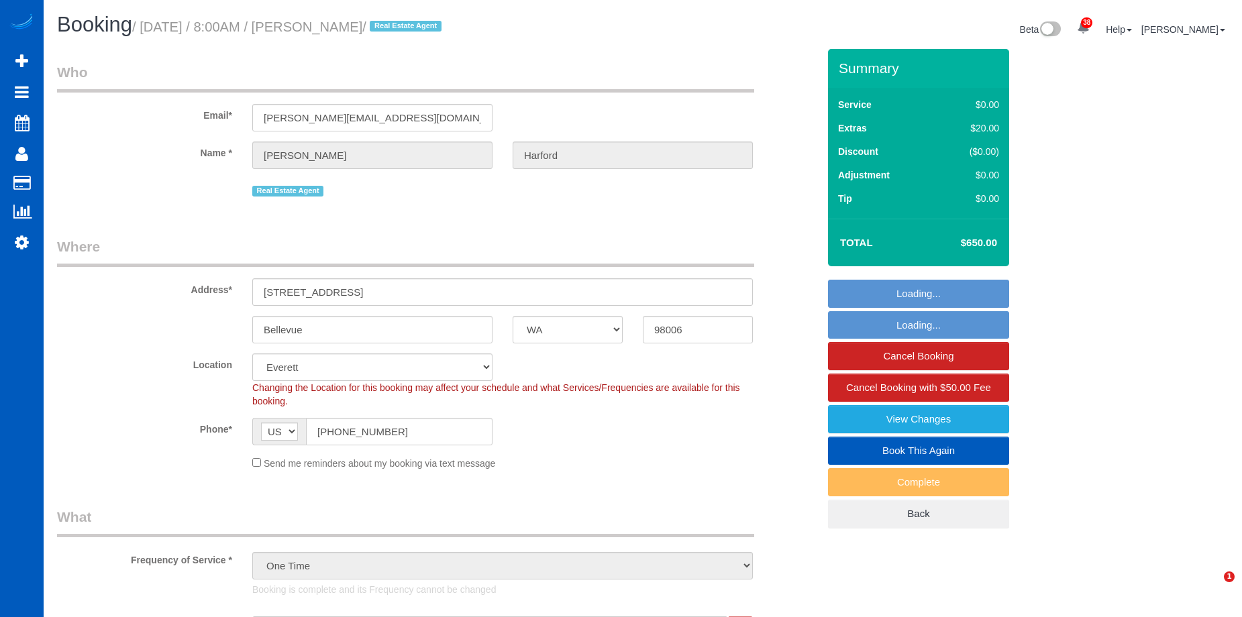
select select "WA"
select select "199"
select select "2001"
select select "4"
select select "3"
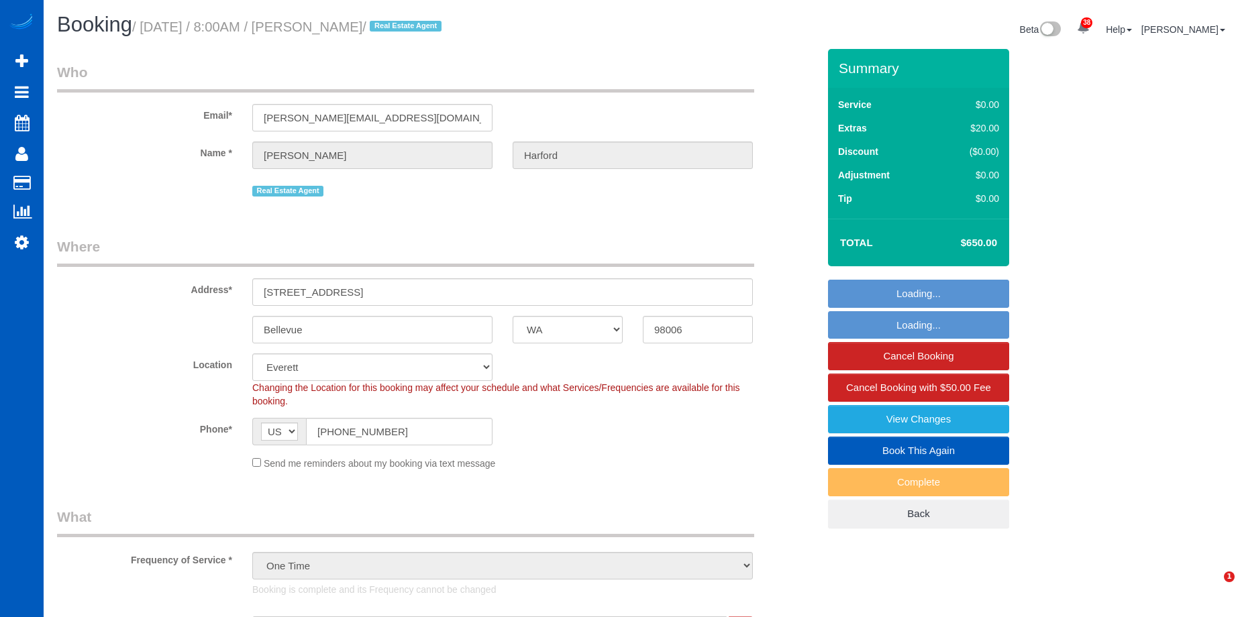
select select "spot1"
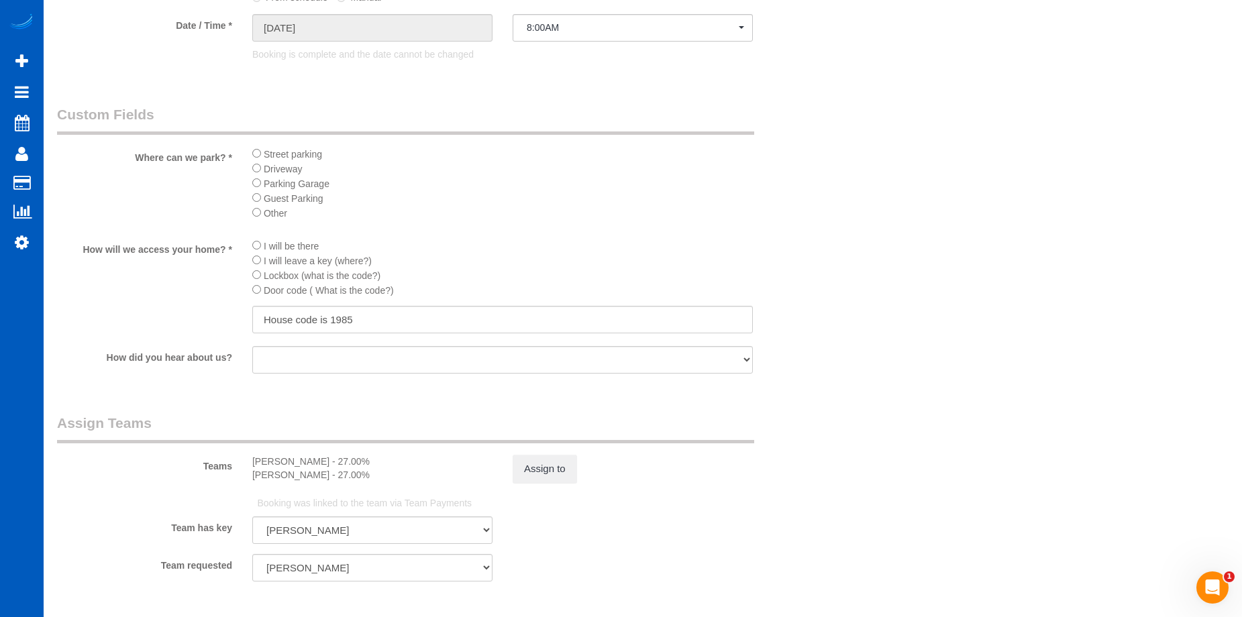
scroll to position [1611, 0]
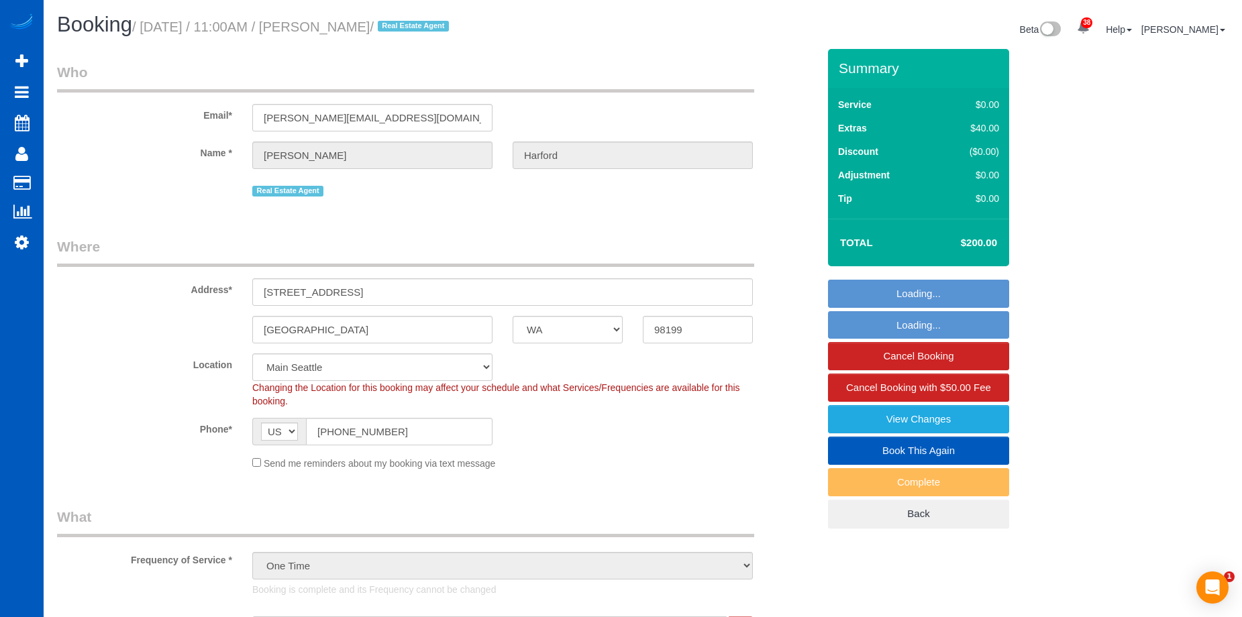
select select "WA"
select select "199"
select select "1001"
select select "2"
select select "3"
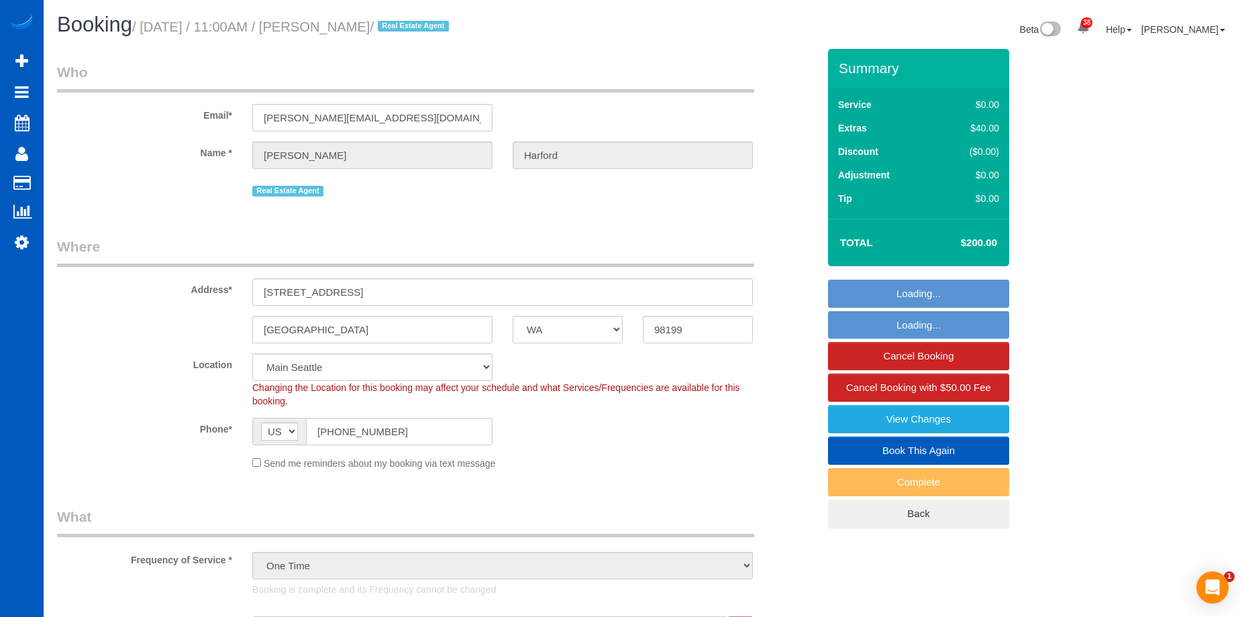
select select "string:cash"
select select "spot1"
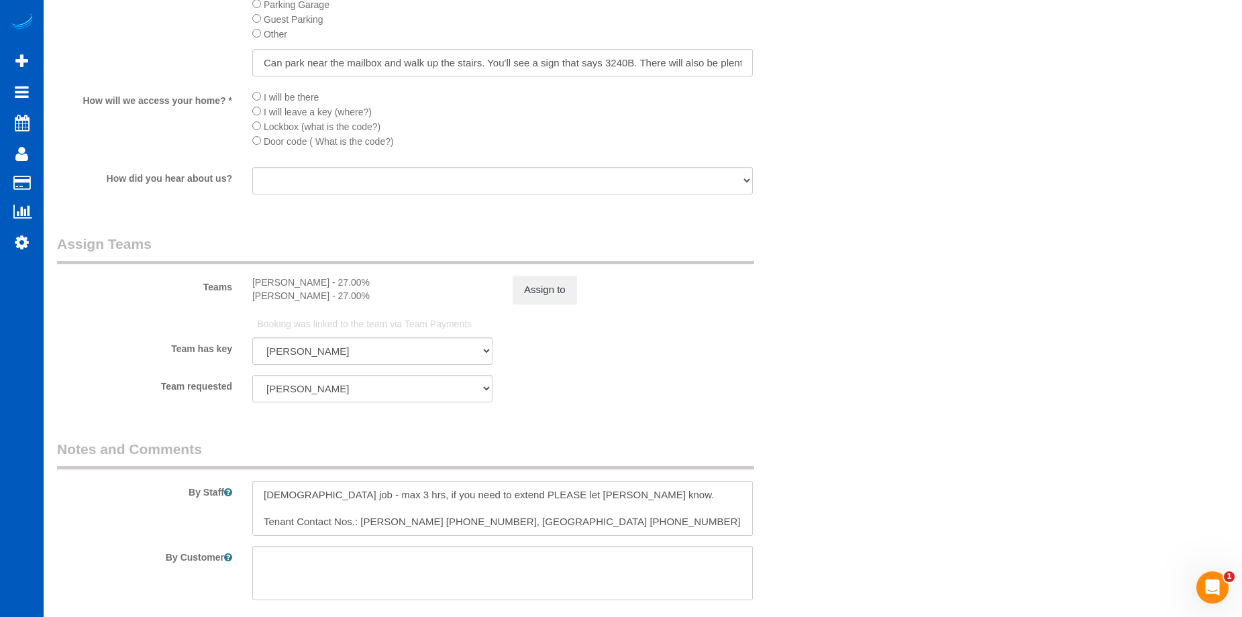
scroll to position [1611, 0]
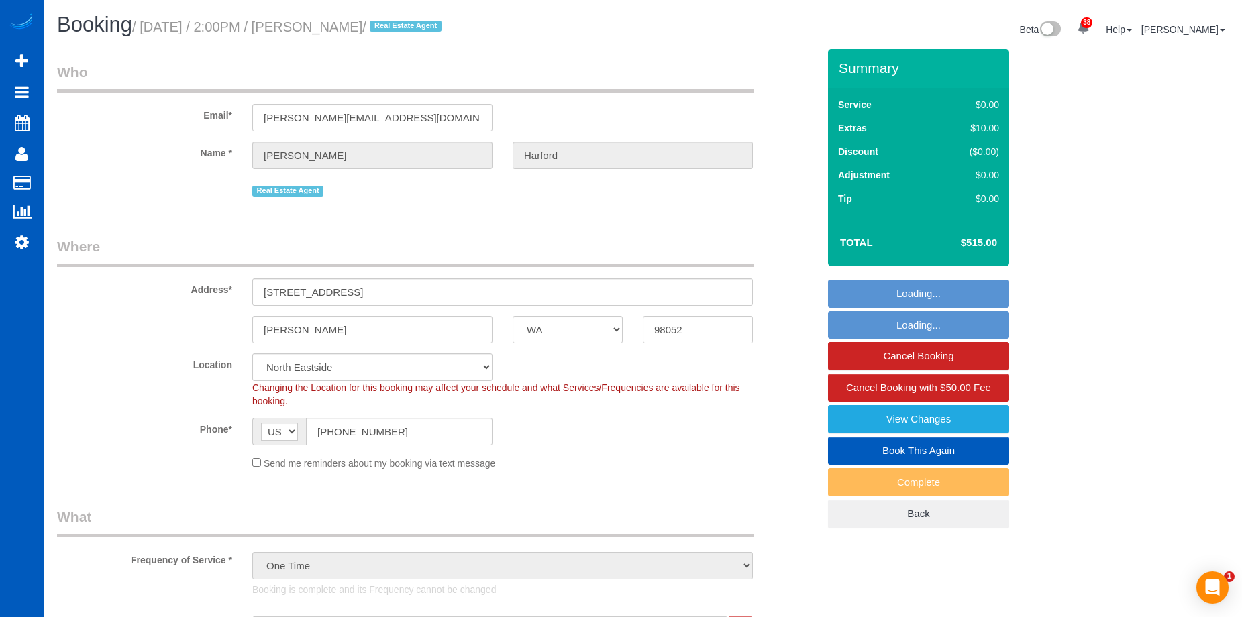
select select "WA"
select select "199"
select select "1001"
select select "2"
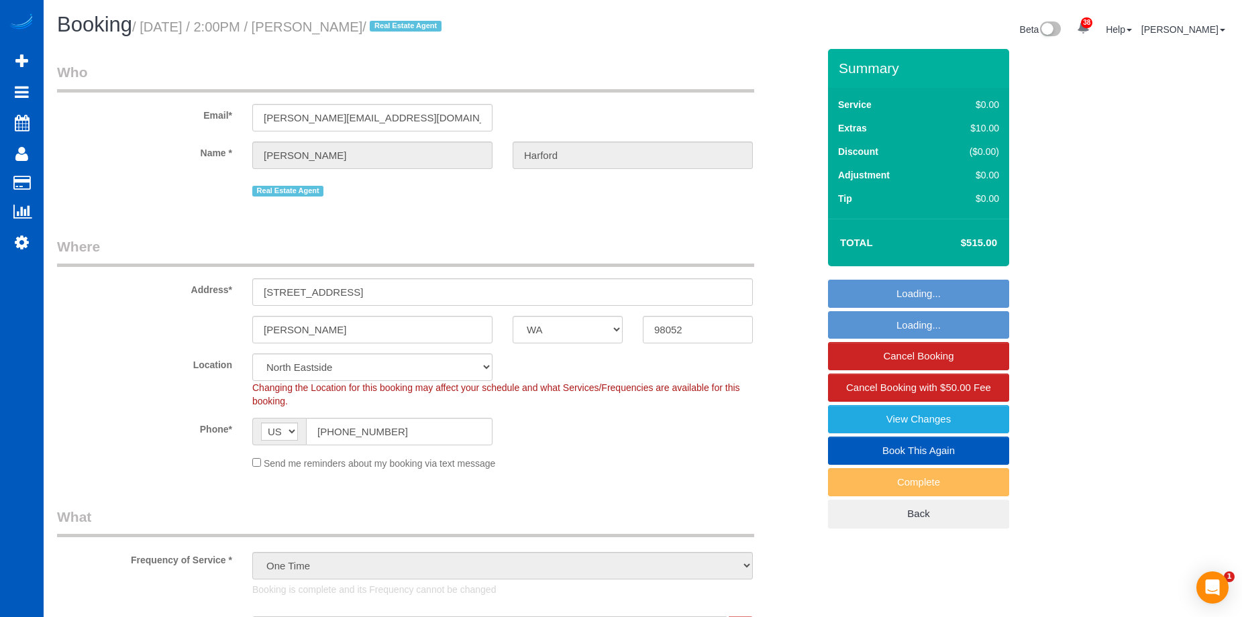
select select "spot1"
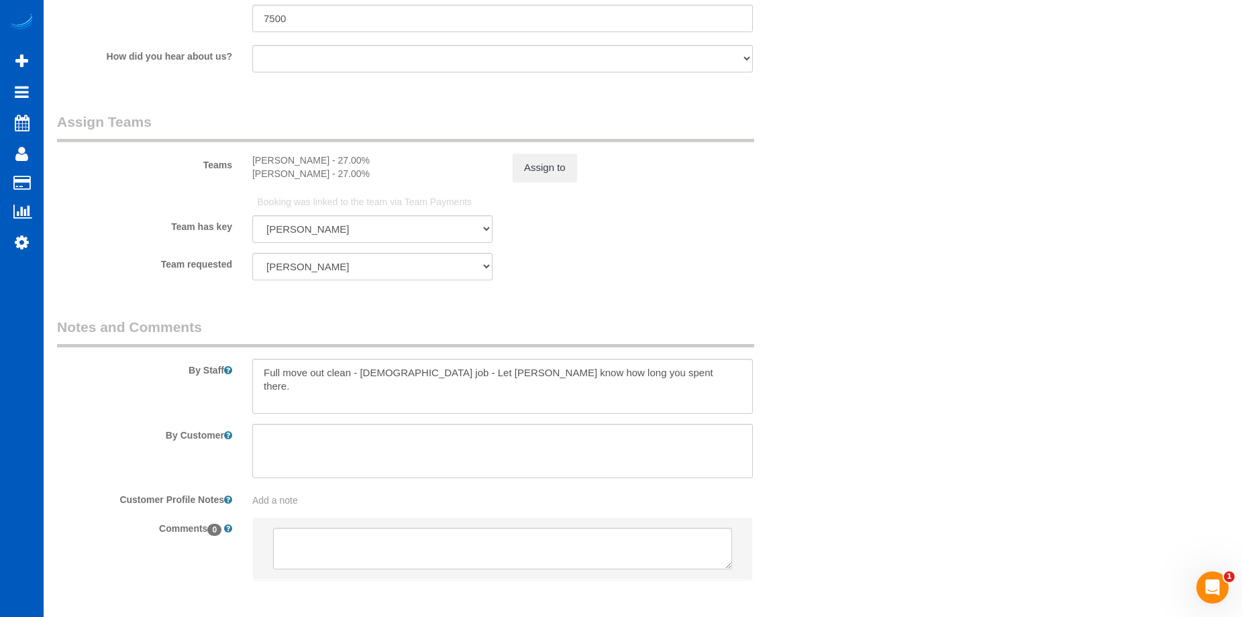
scroll to position [1745, 0]
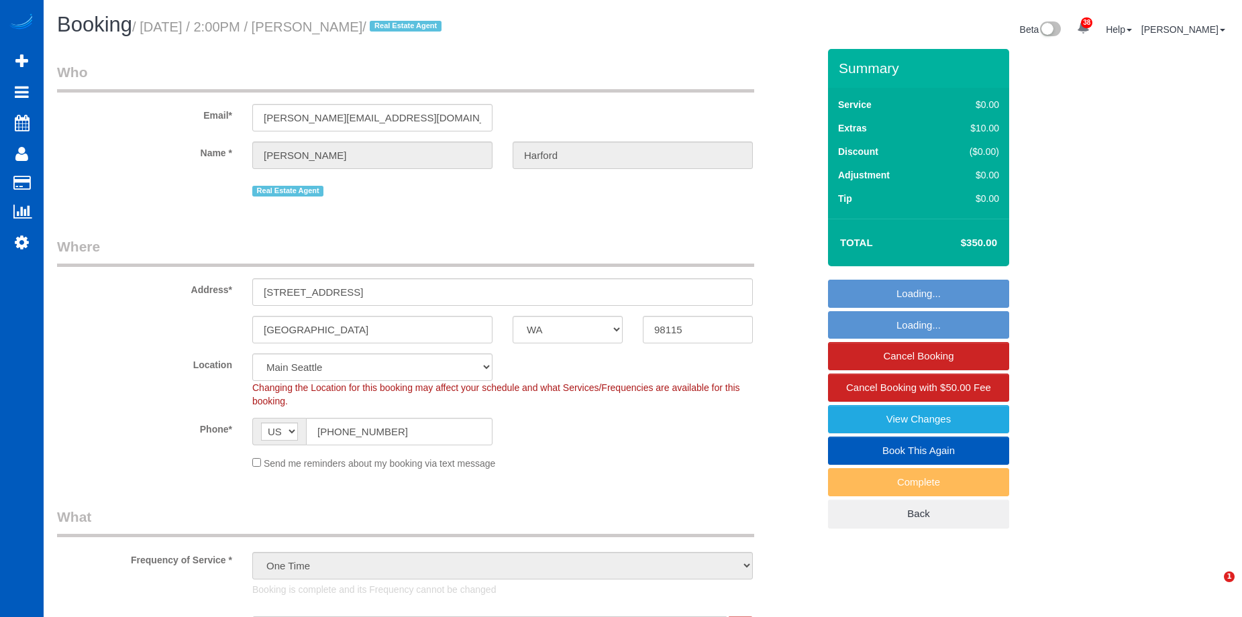
select select "WA"
select select "199"
select select "1001"
select select "2"
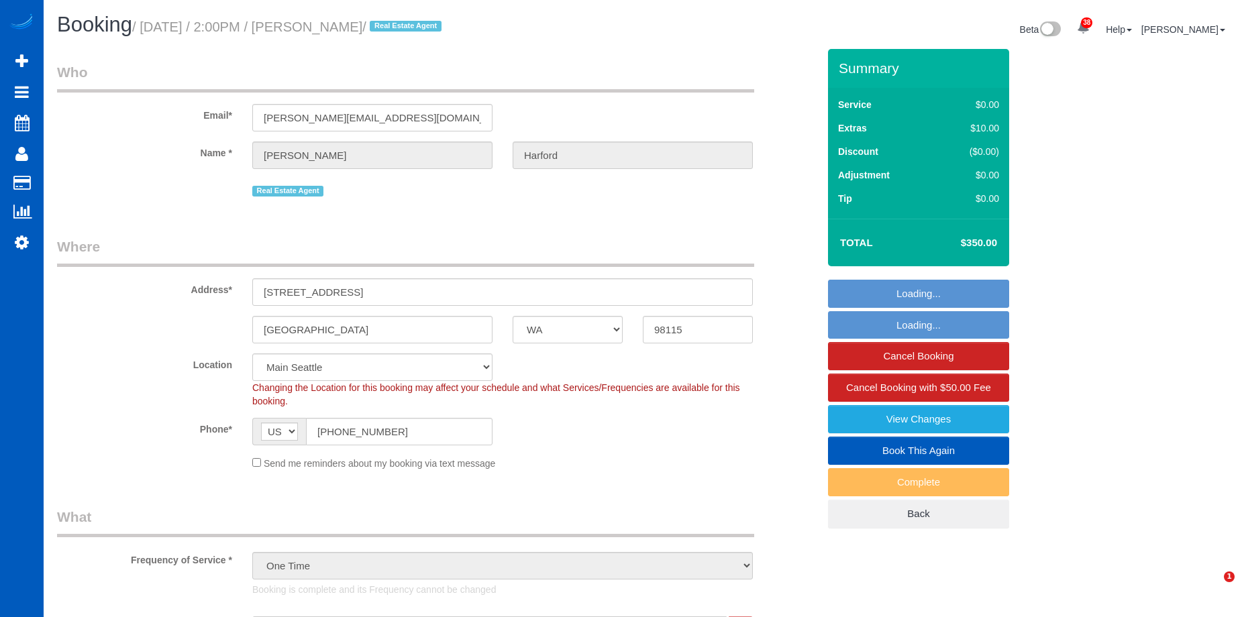
select select "spot1"
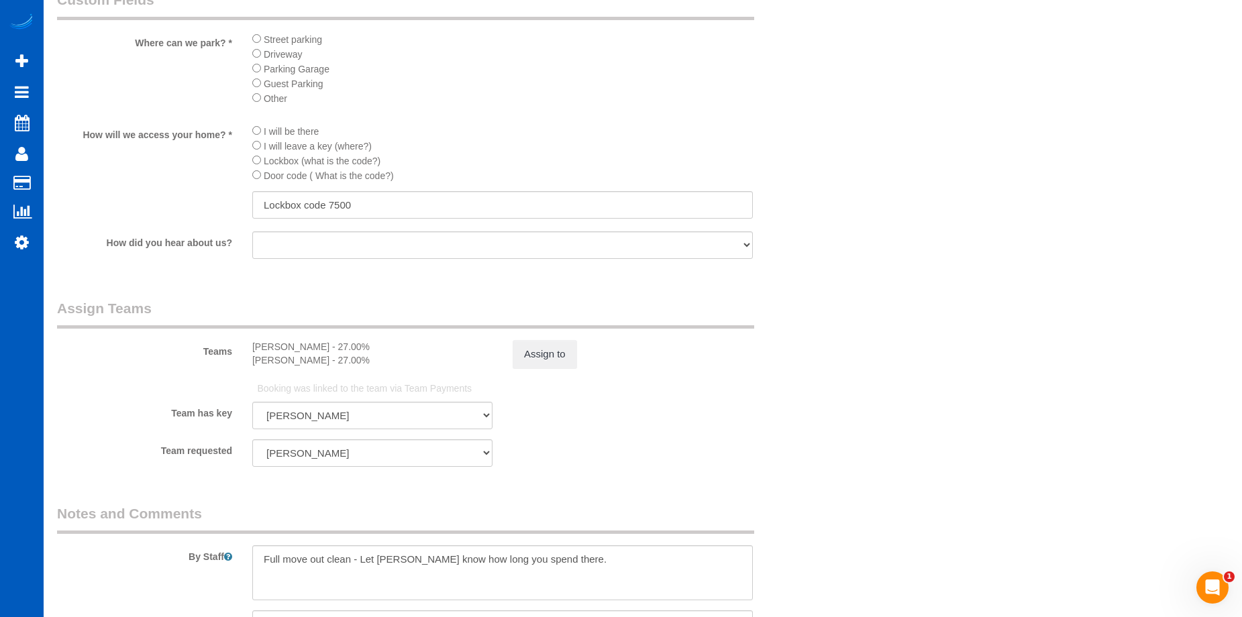
scroll to position [1611, 0]
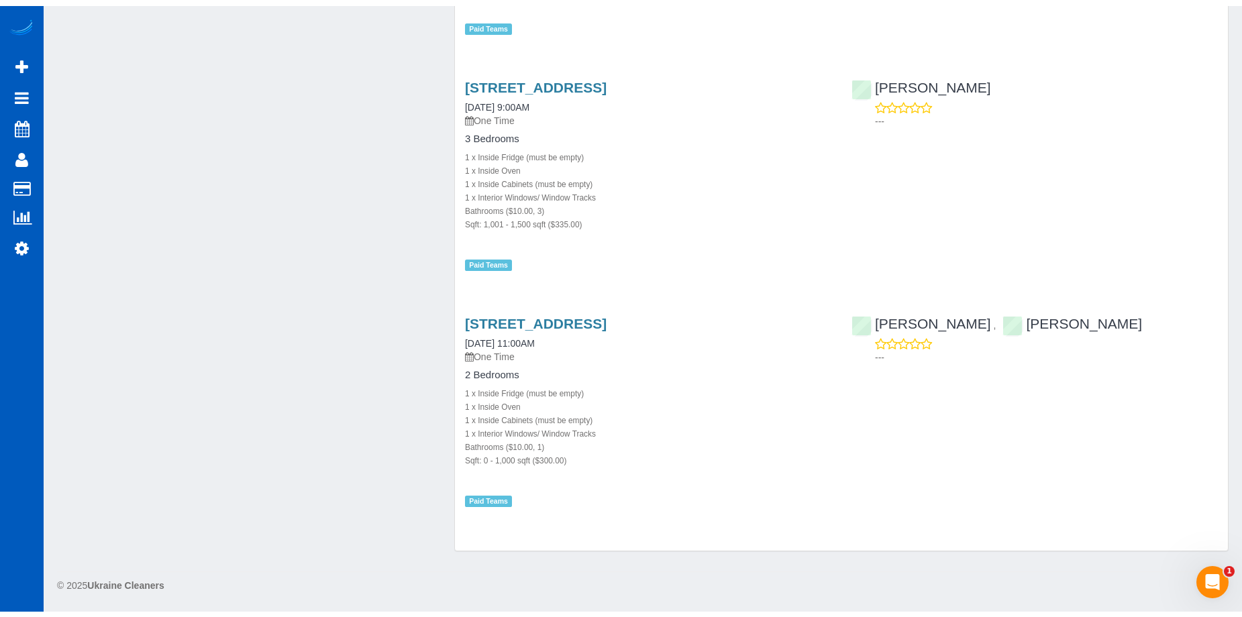
scroll to position [6378, 0]
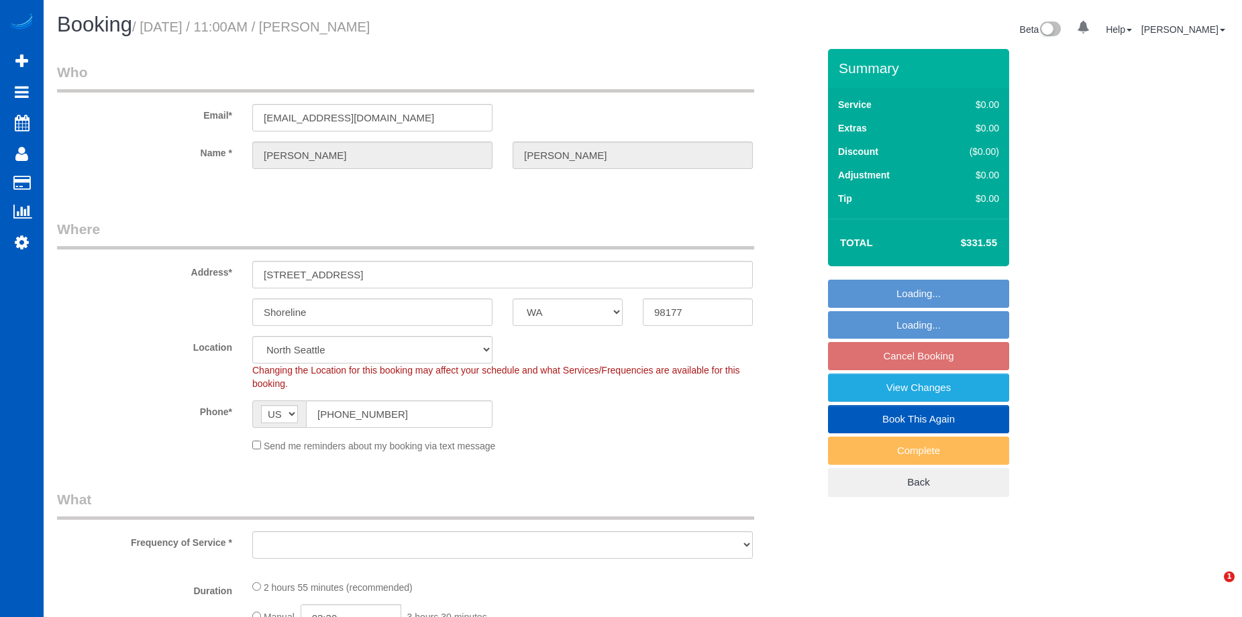
select select "WA"
select select "object:950"
select select "199"
select select "3001"
select select "5"
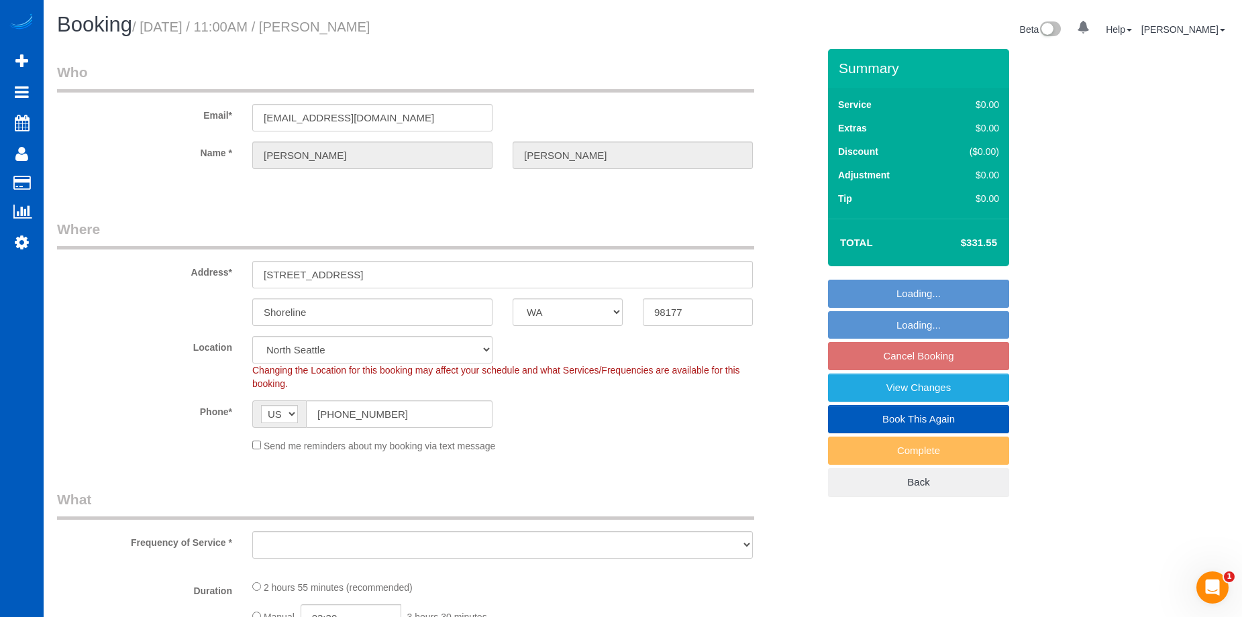
select select "3"
select select "spot2"
select select "3001"
select select "5"
select select "3"
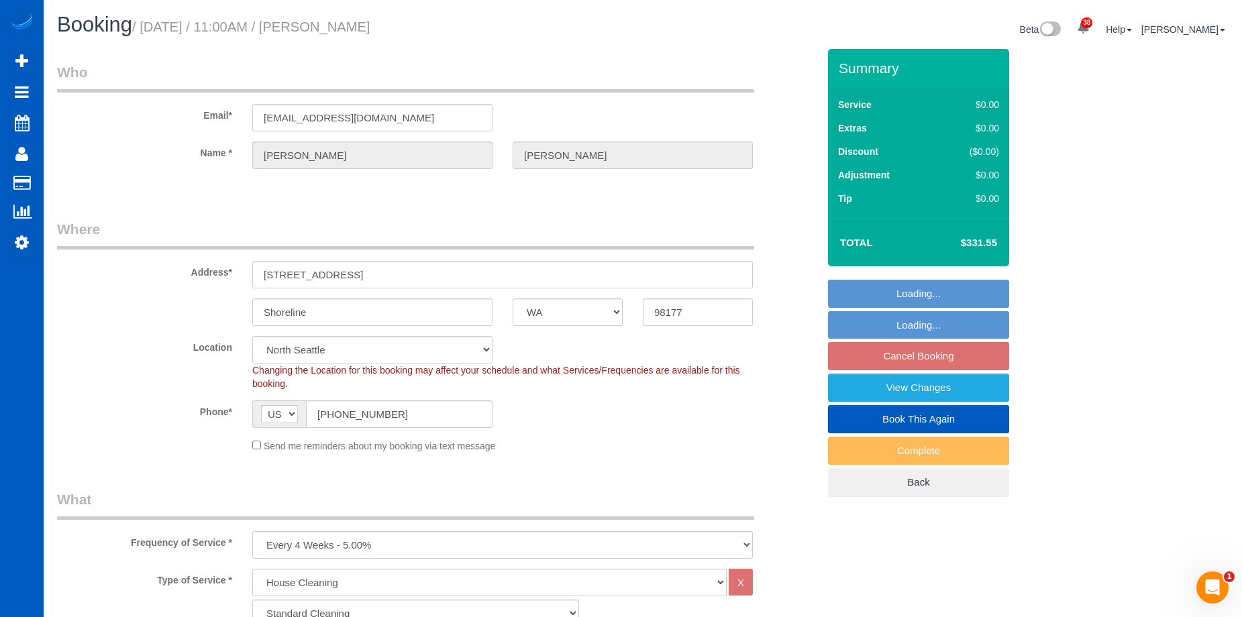
select select "object:1262"
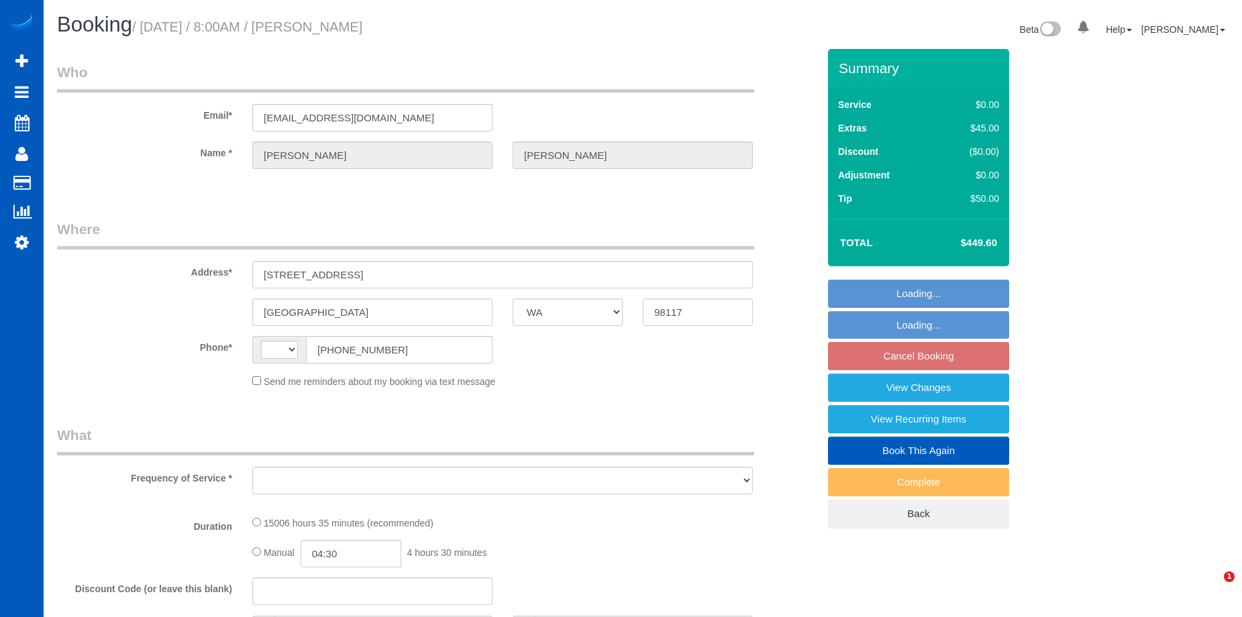
select select "WA"
select select "string:US"
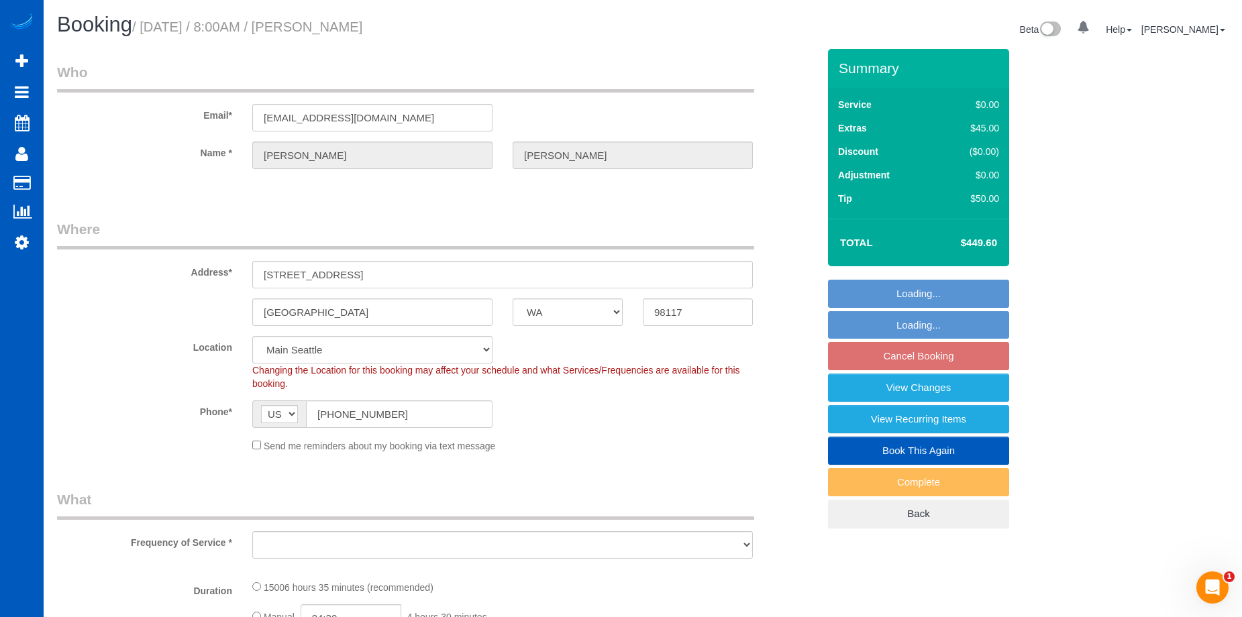
select select "object:915"
select select "4001"
select select "5"
select select "spot1"
select select "object:1101"
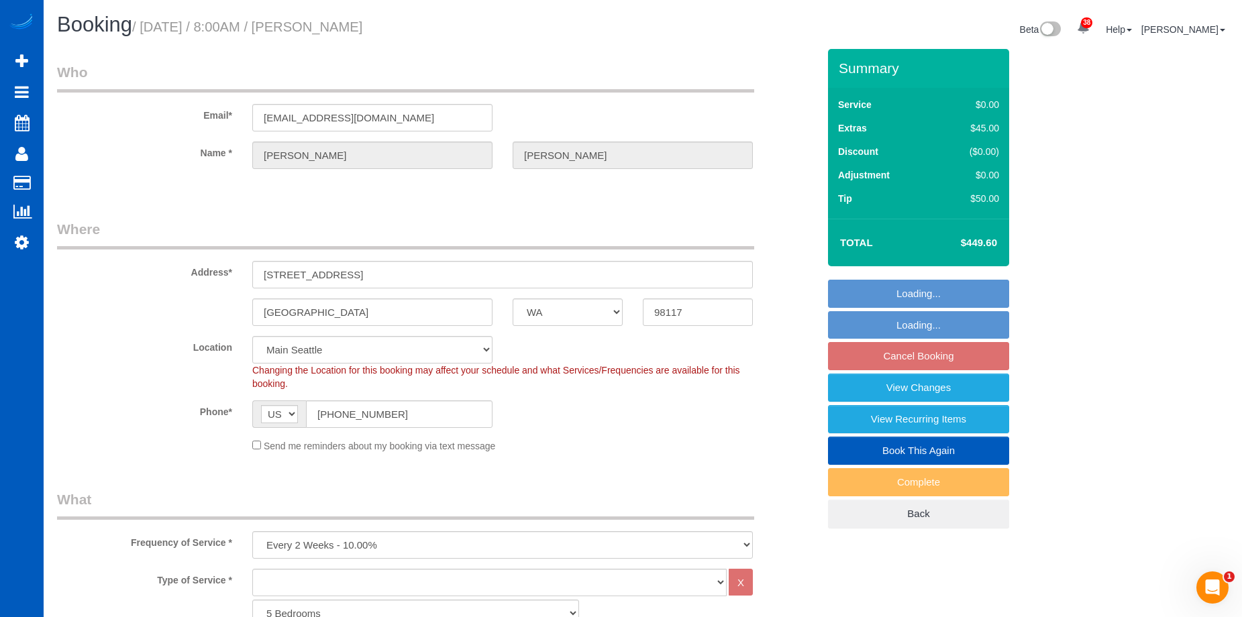
select select "4001"
select select "5"
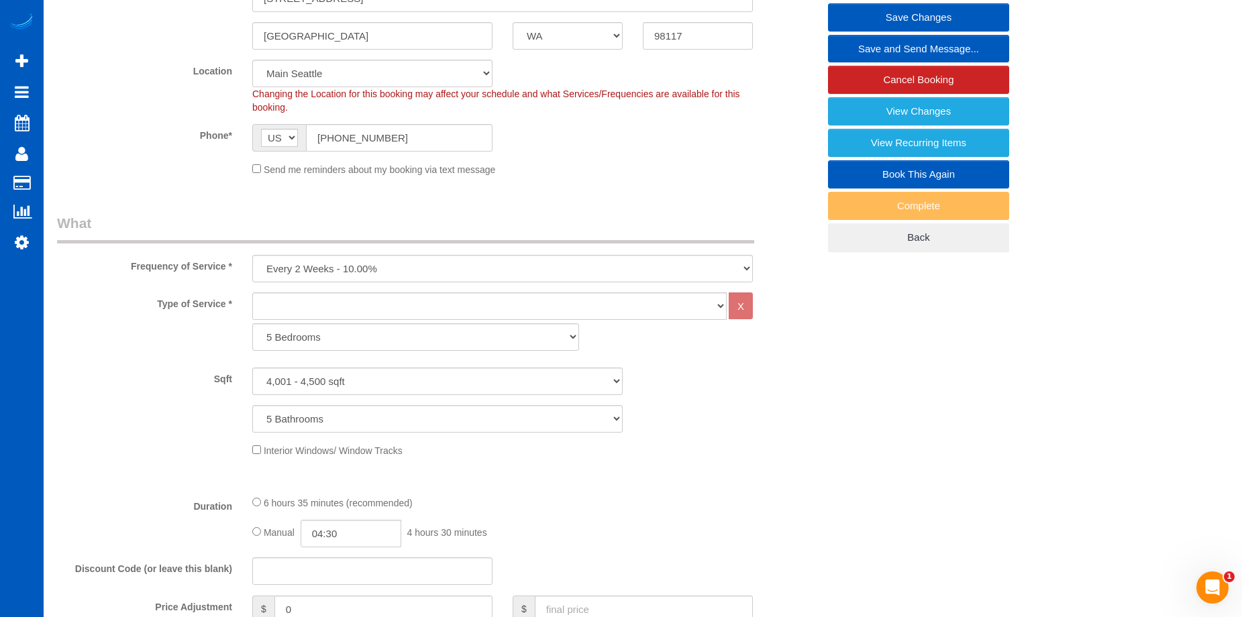
scroll to position [134, 0]
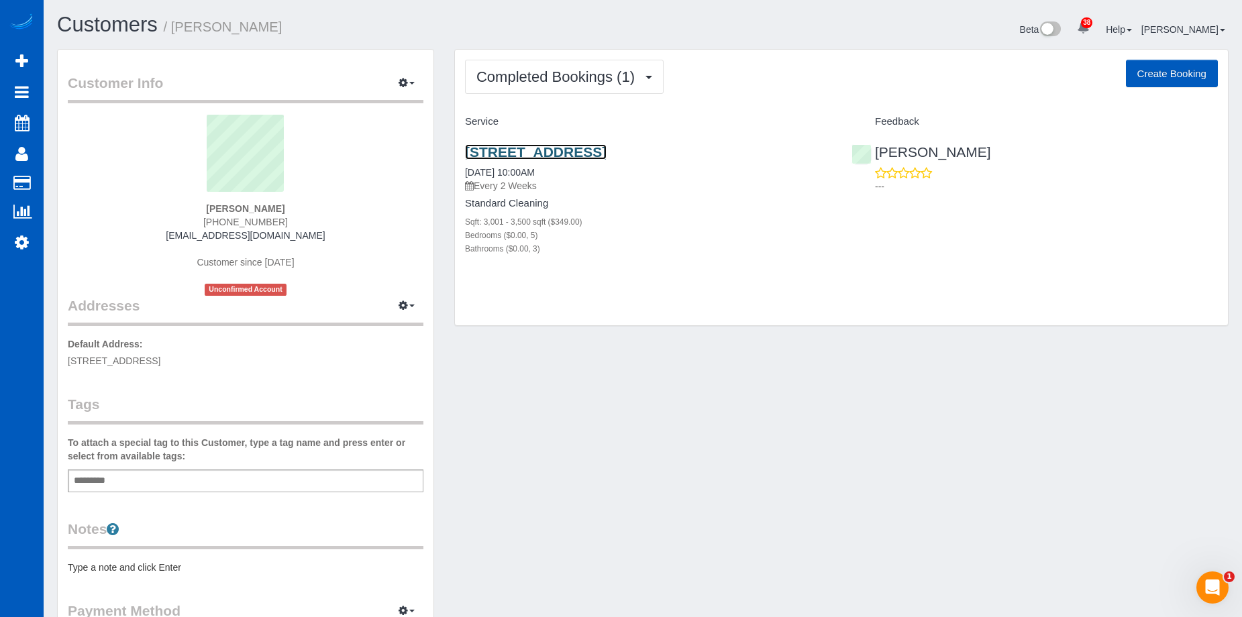
click at [532, 148] on link "[STREET_ADDRESS]" at bounding box center [536, 151] width 142 height 15
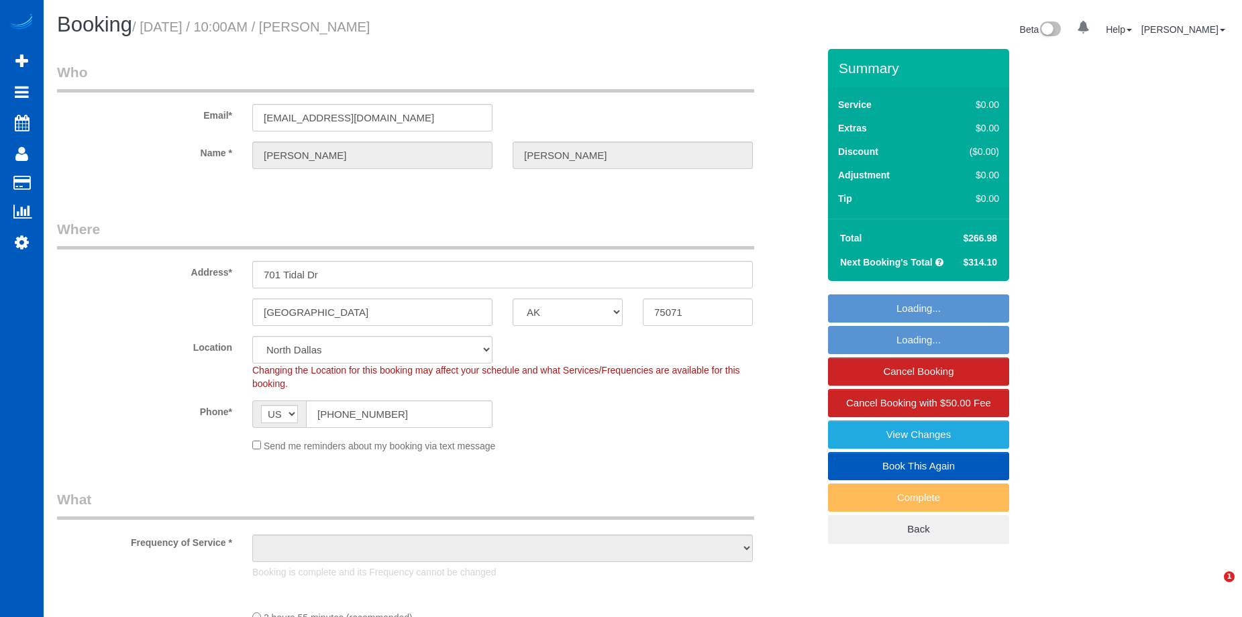
select select "[GEOGRAPHIC_DATA]"
select select "number:8"
select select "object:926"
select select "spot1"
select select "199"
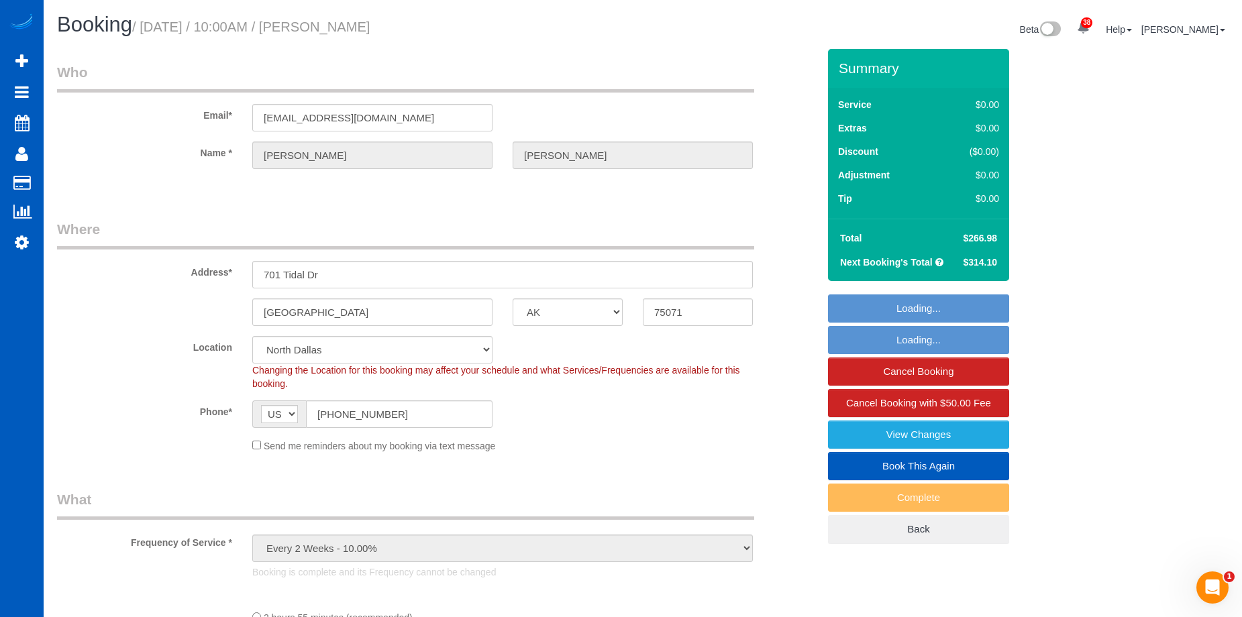
select select "3001"
select select "5"
select select "3"
select select "3001"
select select "5"
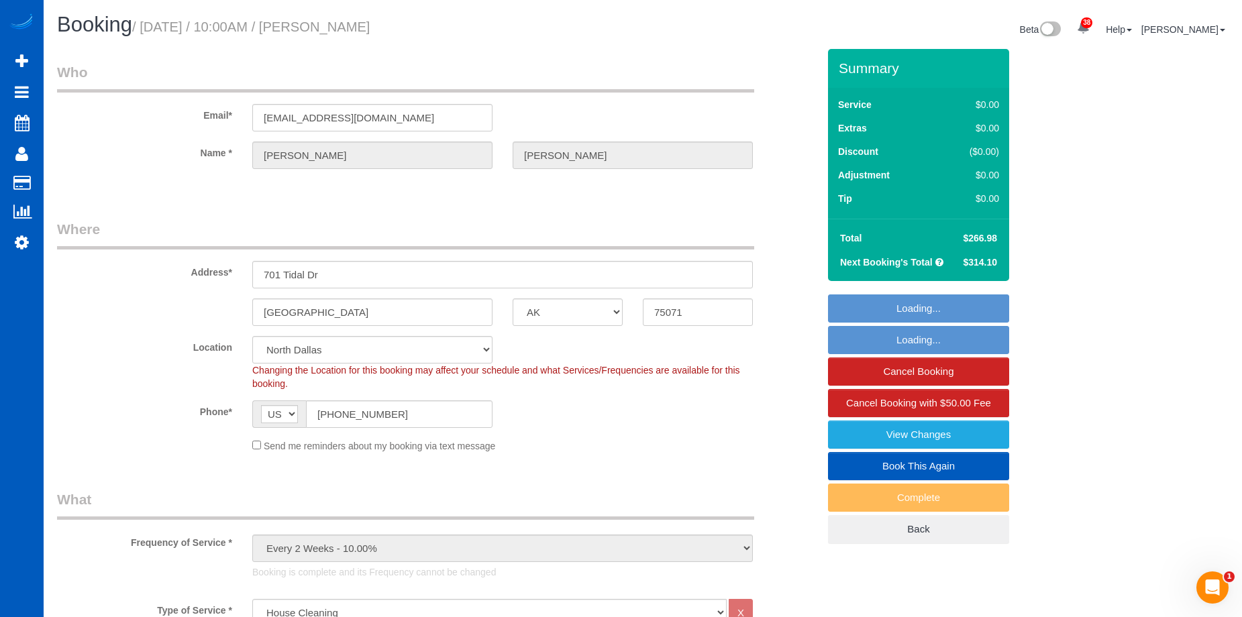
select select "3"
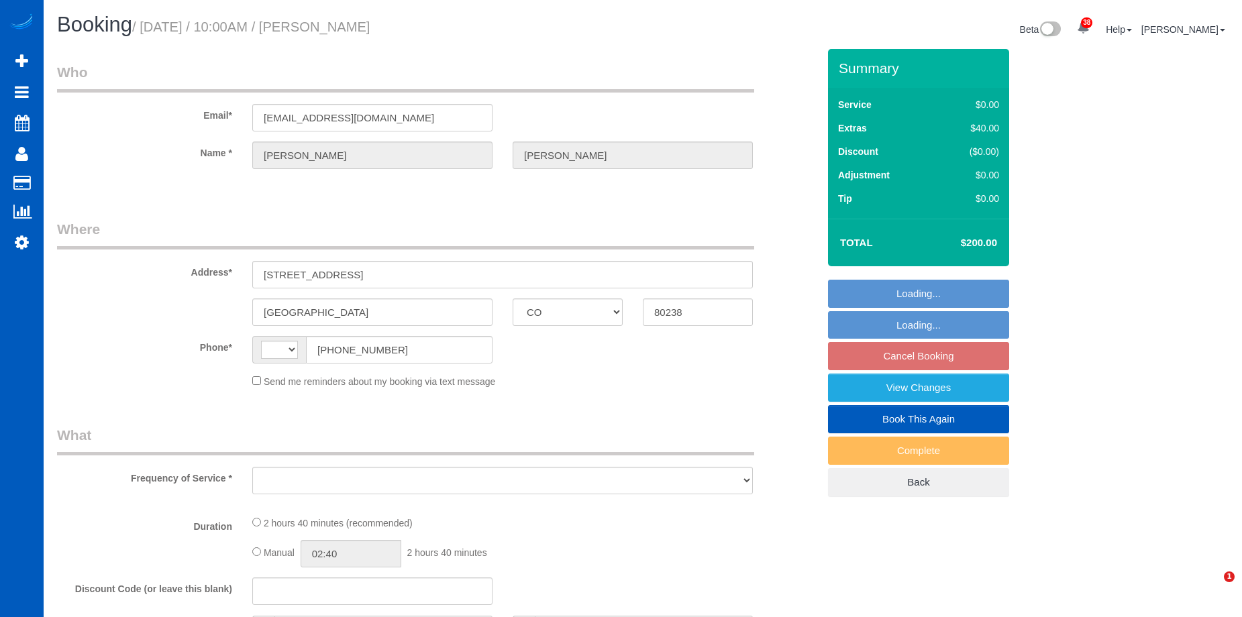
select select "CO"
select select "string:[GEOGRAPHIC_DATA]"
select select "199"
select select "2001"
select select "3"
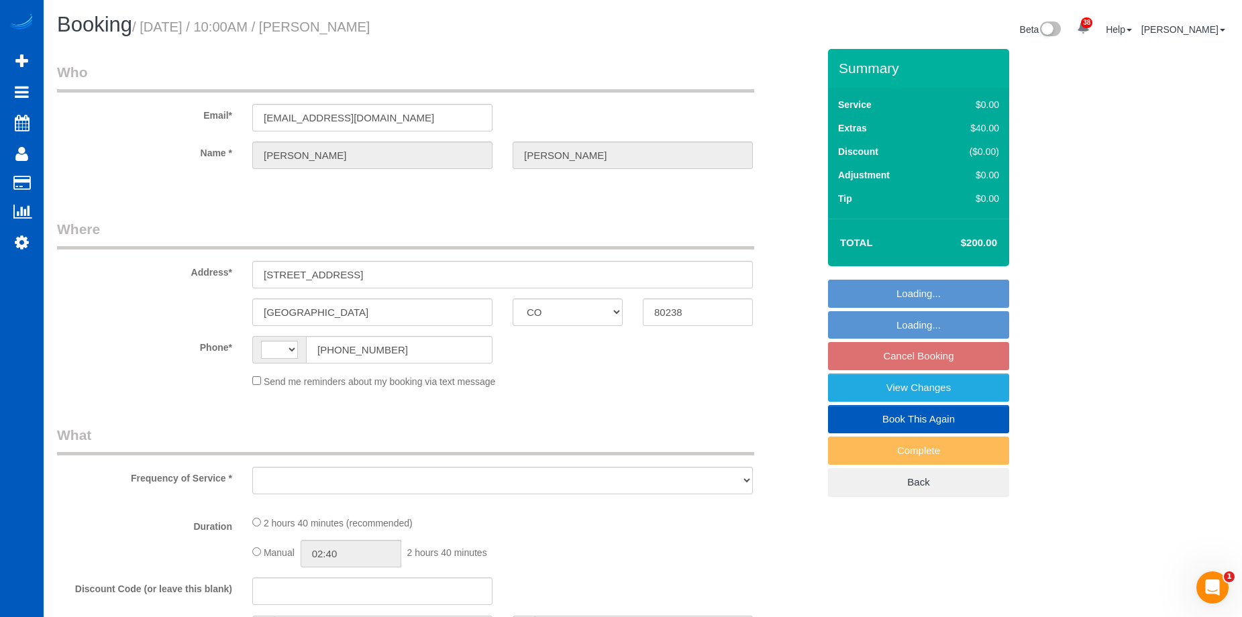
select select "3"
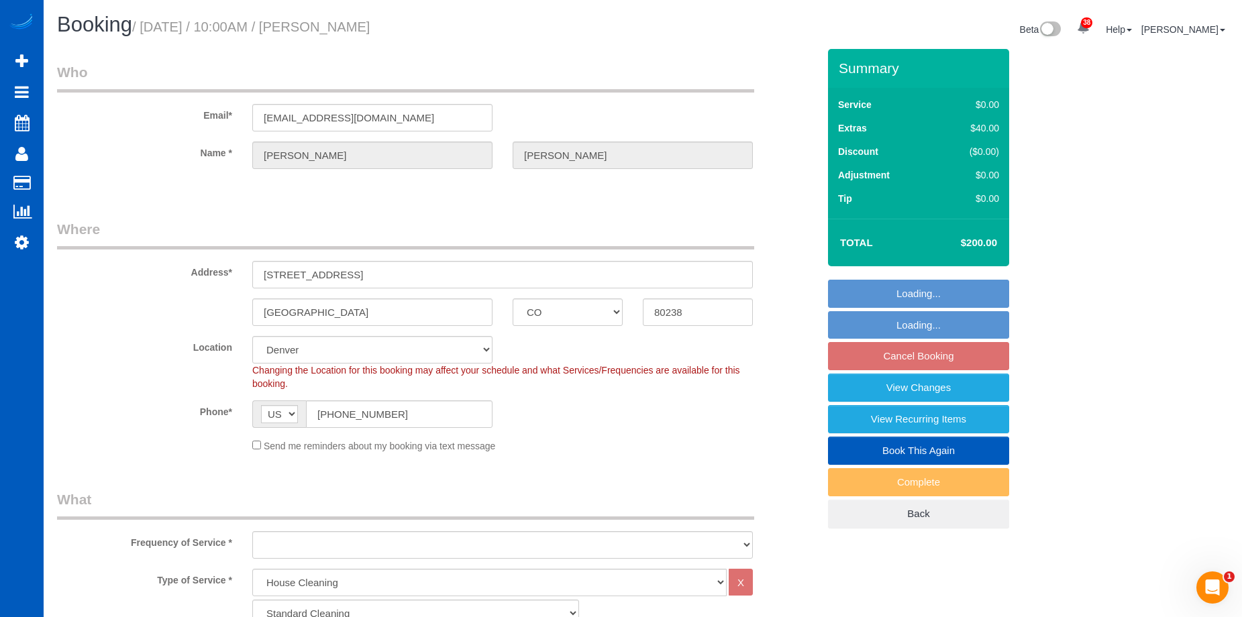
select select "object:1081"
select select "spot1"
select select "2001"
select select "3"
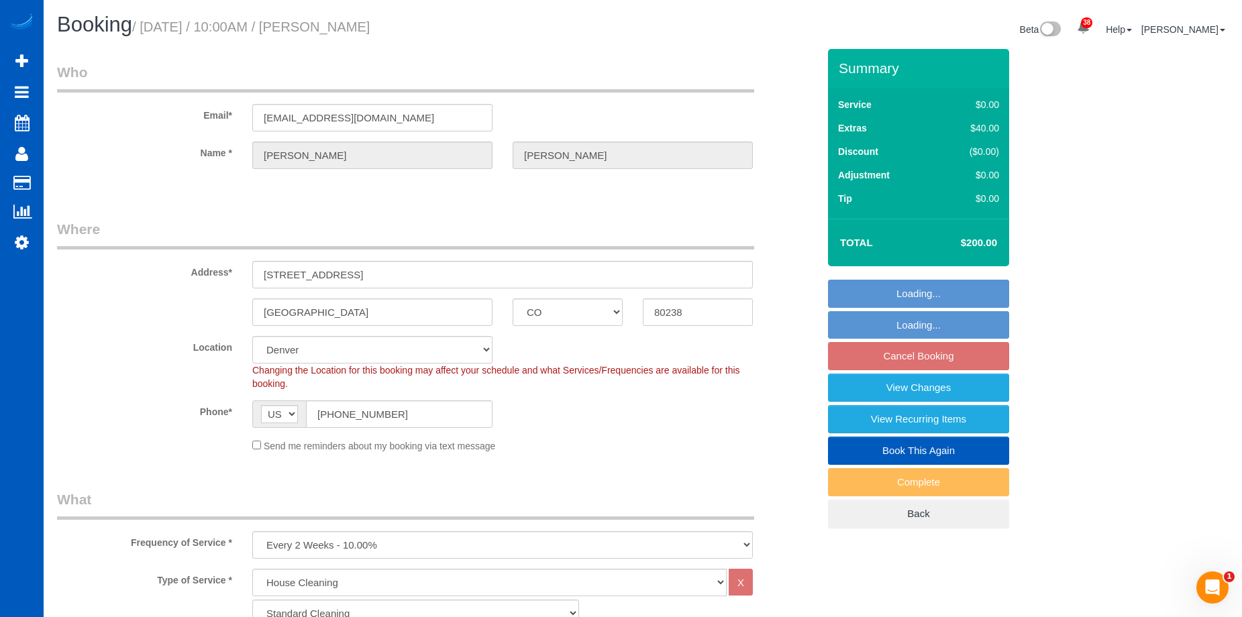
select select "object:1170"
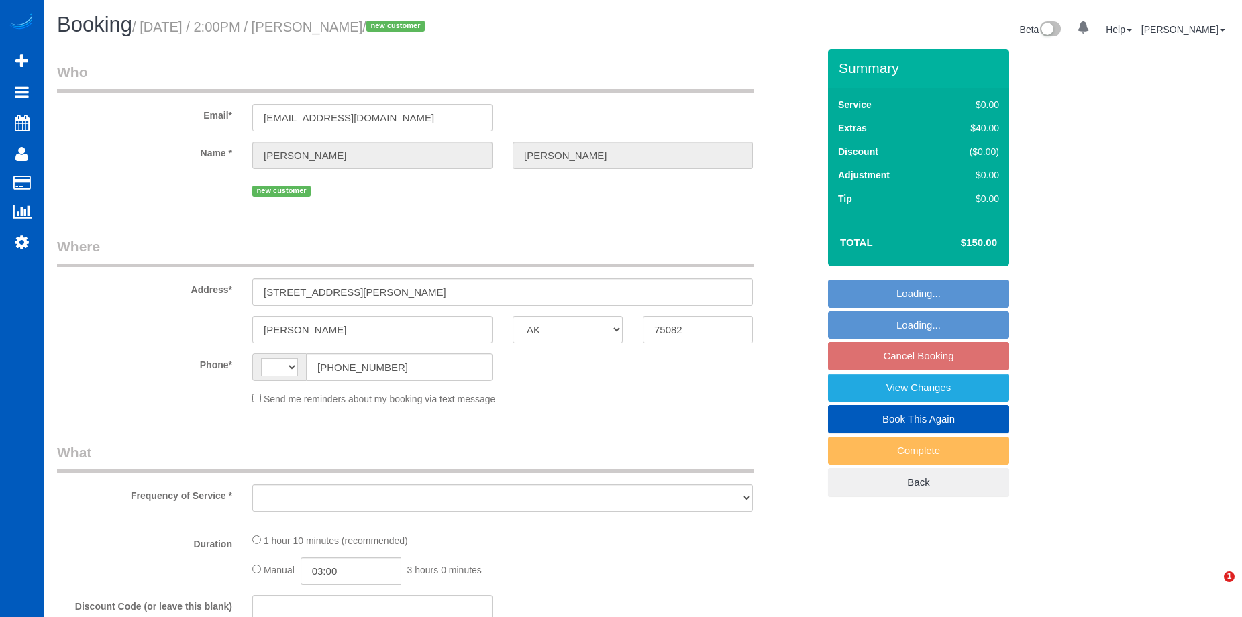
select select "[GEOGRAPHIC_DATA]"
select select "string:[GEOGRAPHIC_DATA]"
select select "string:fspay-9cd582ec-ad1a-42e2-b492-43e14c6da575"
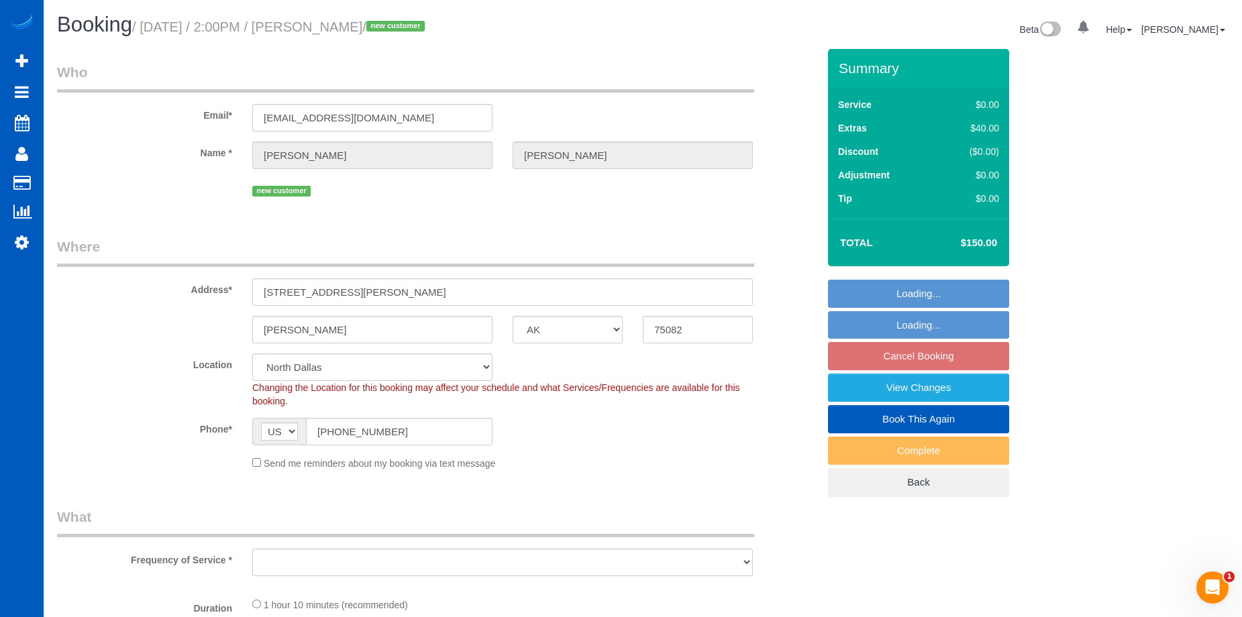
select select "object:912"
select select "199"
select select "1001"
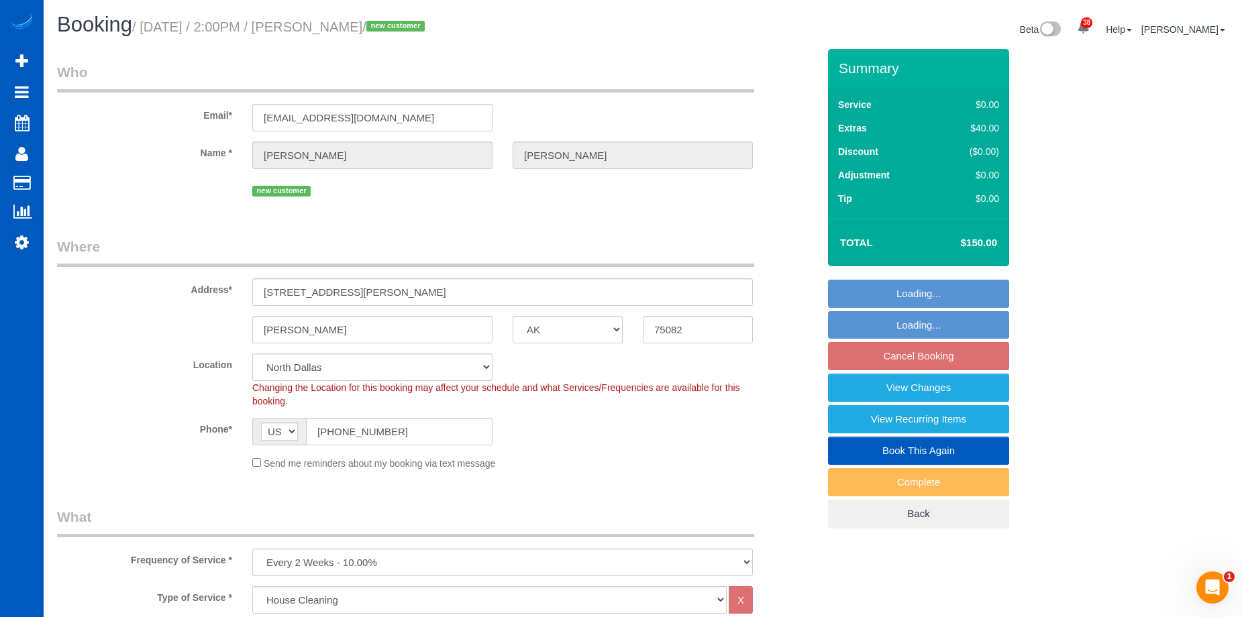
select select "object:1088"
select select "1001"
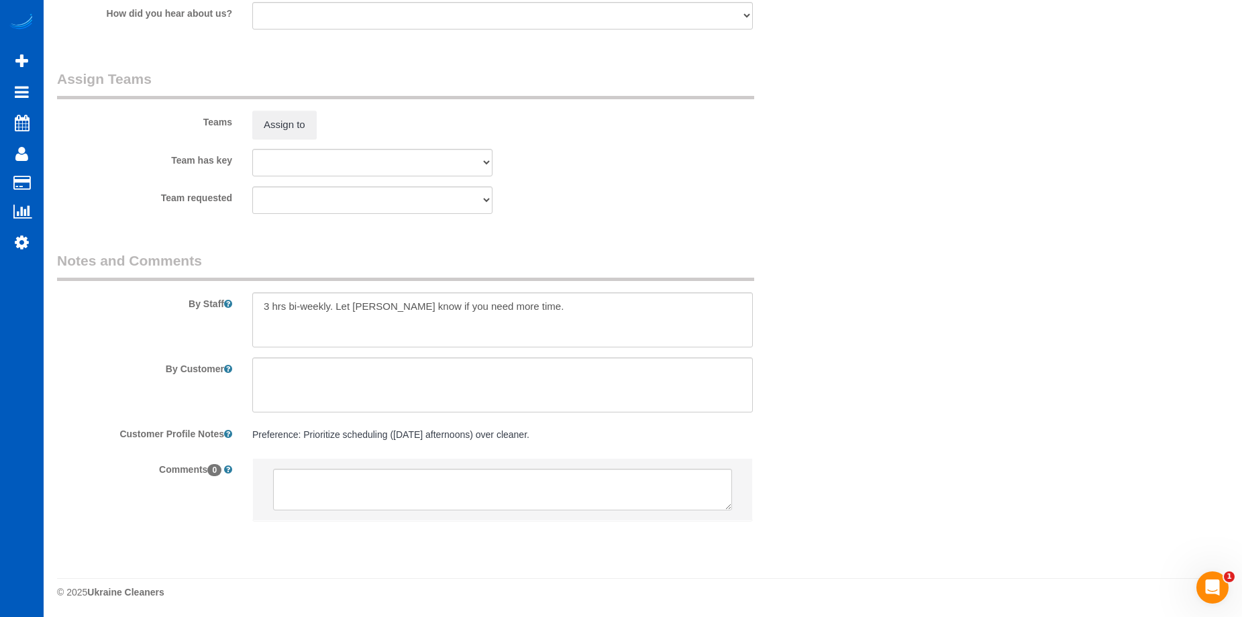
scroll to position [1803, 0]
click at [262, 305] on textarea at bounding box center [502, 318] width 501 height 55
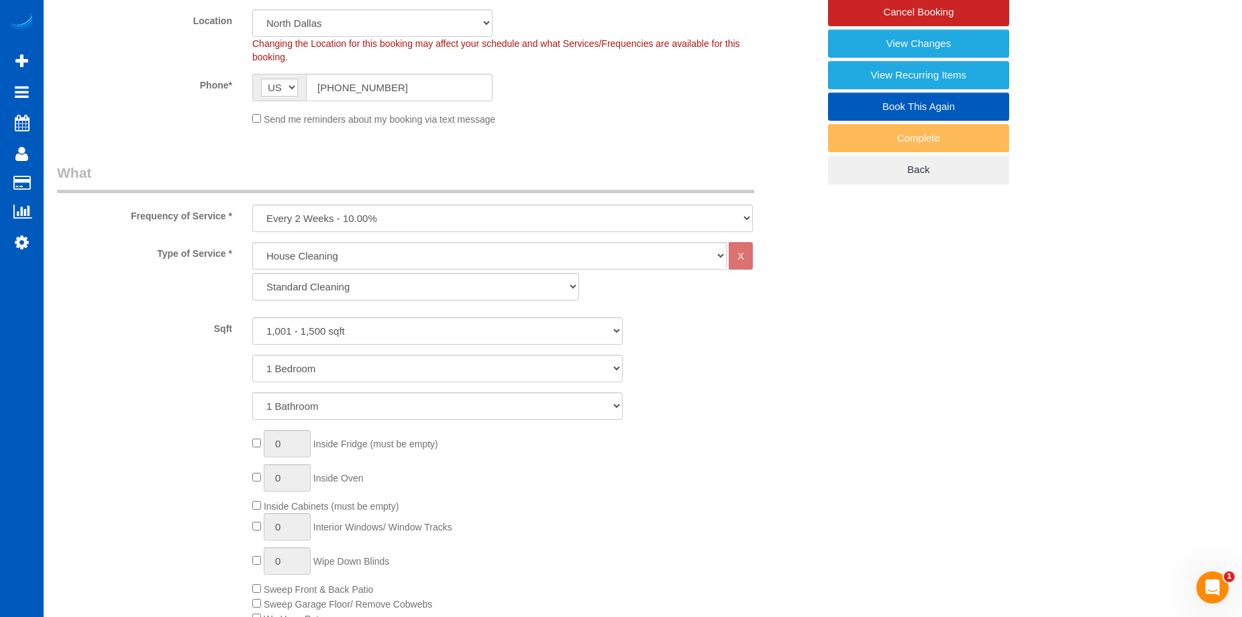
scroll to position [192, 0]
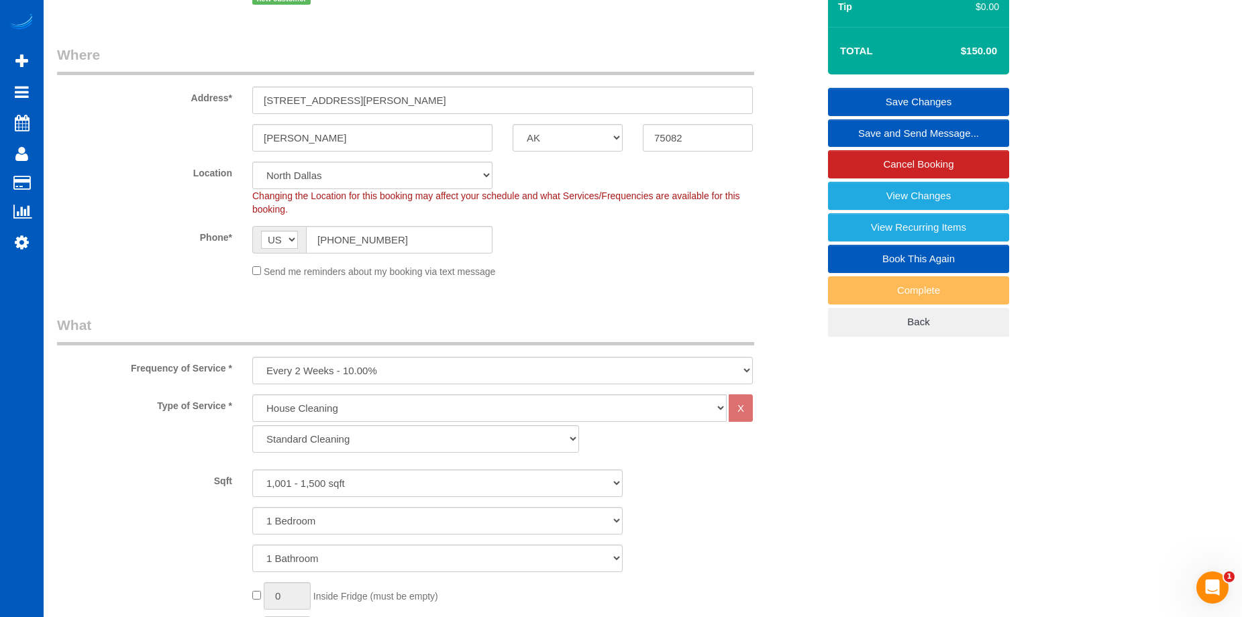
type textarea "Booked by [PERSON_NAME]. 3 hrs bi-weekly. Let [PERSON_NAME] know if you need mo…"
click at [885, 98] on link "Save Changes" at bounding box center [918, 102] width 181 height 28
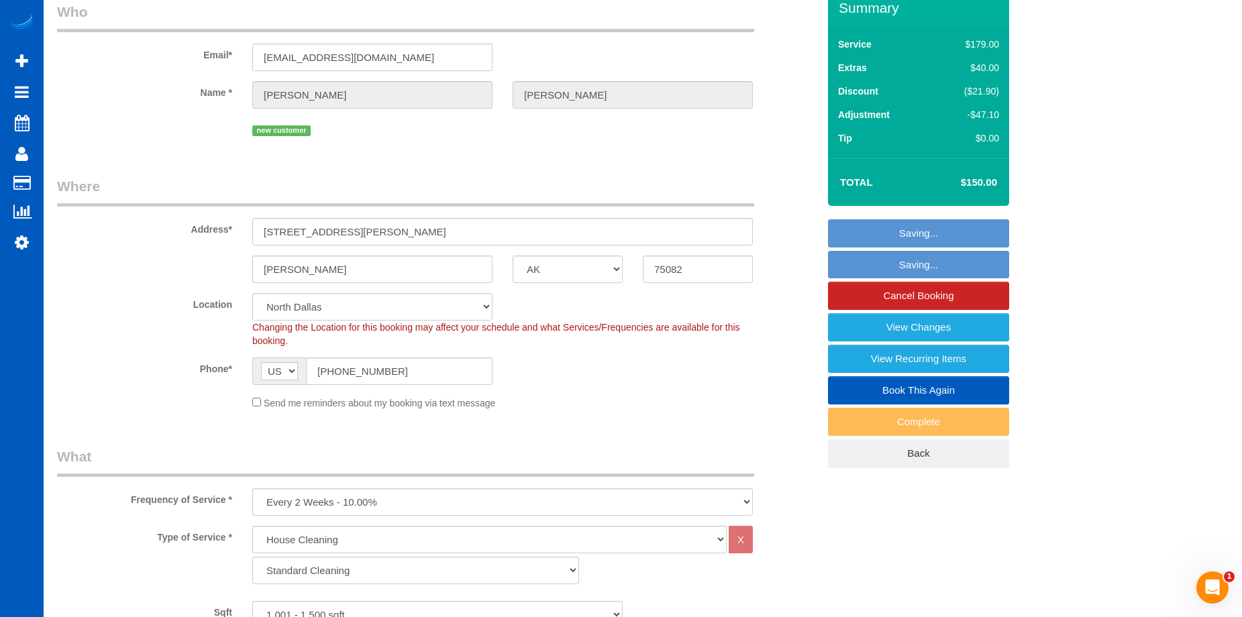
scroll to position [58, 0]
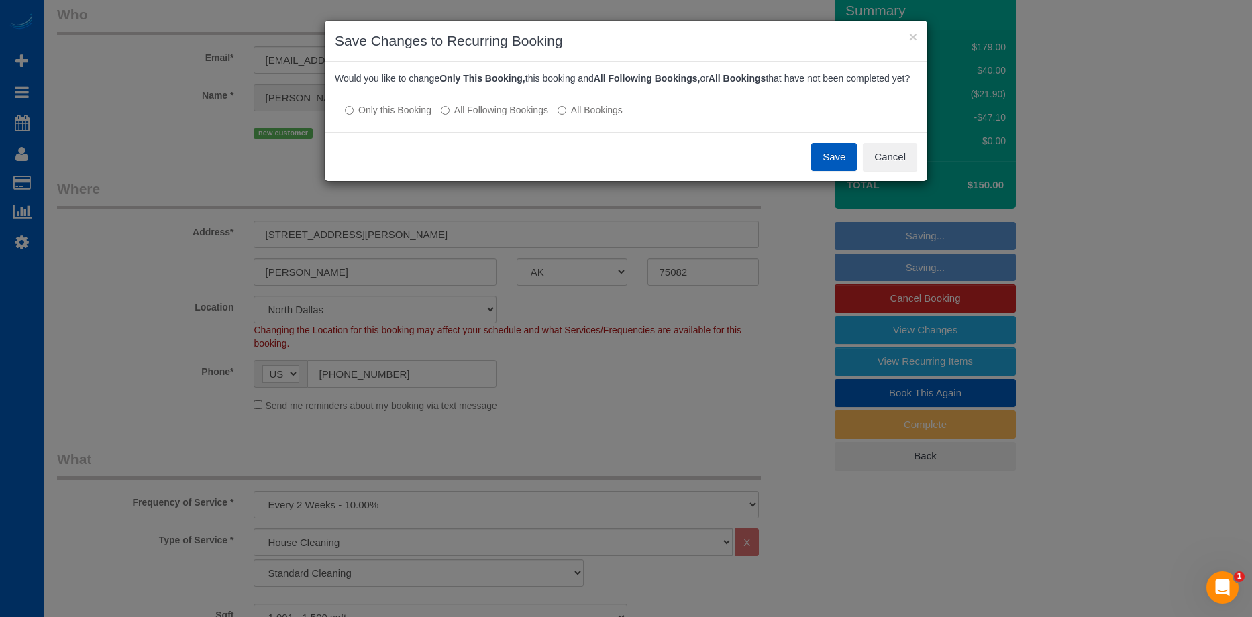
click at [466, 117] on label "All Following Bookings" at bounding box center [494, 109] width 107 height 13
click at [830, 164] on button "Save" at bounding box center [834, 157] width 46 height 28
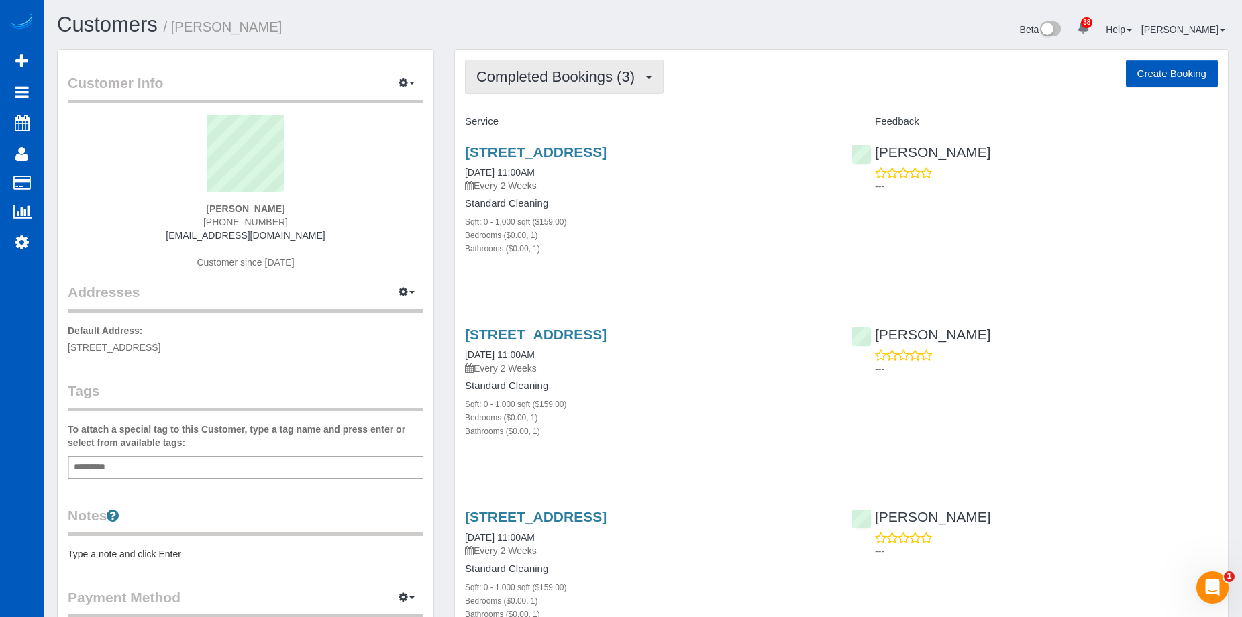
click at [634, 87] on button "Completed Bookings (3)" at bounding box center [564, 77] width 199 height 34
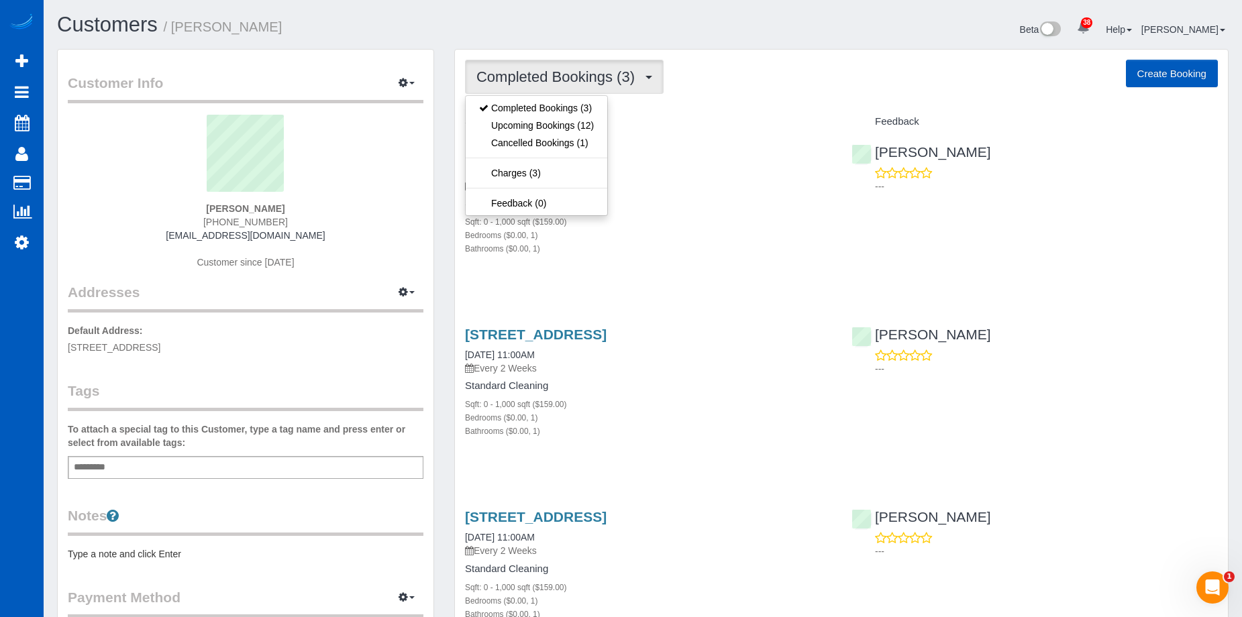
click at [646, 77] on span "button" at bounding box center [649, 77] width 7 height 3
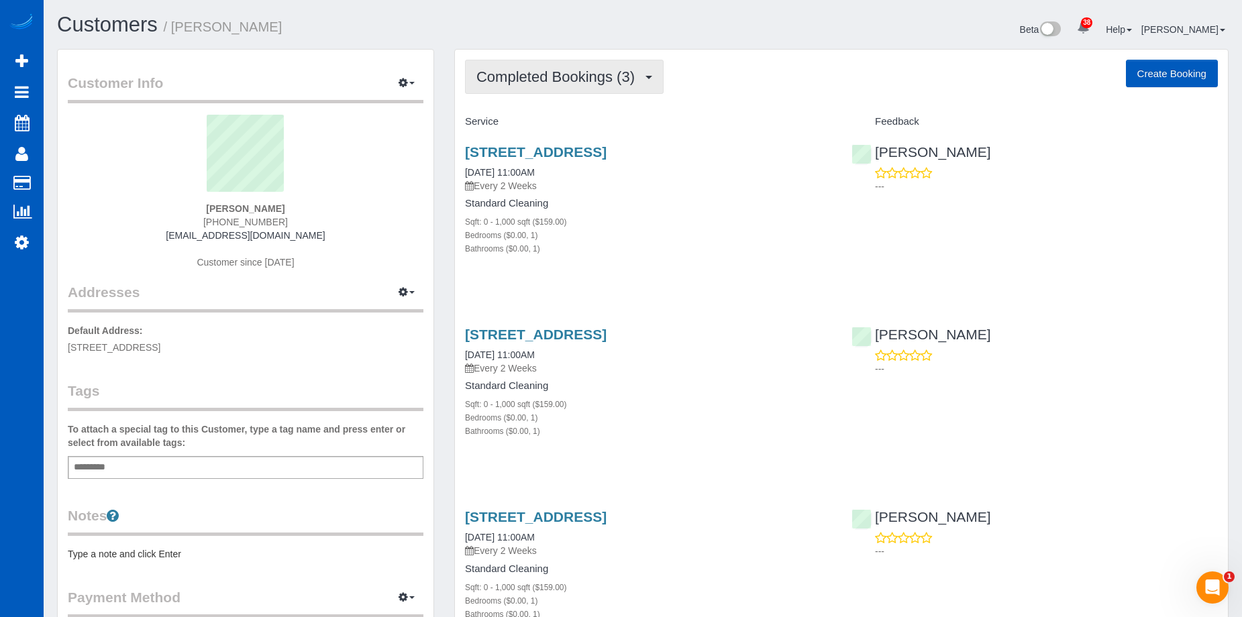
click at [626, 68] on span "Completed Bookings (3)" at bounding box center [559, 76] width 165 height 17
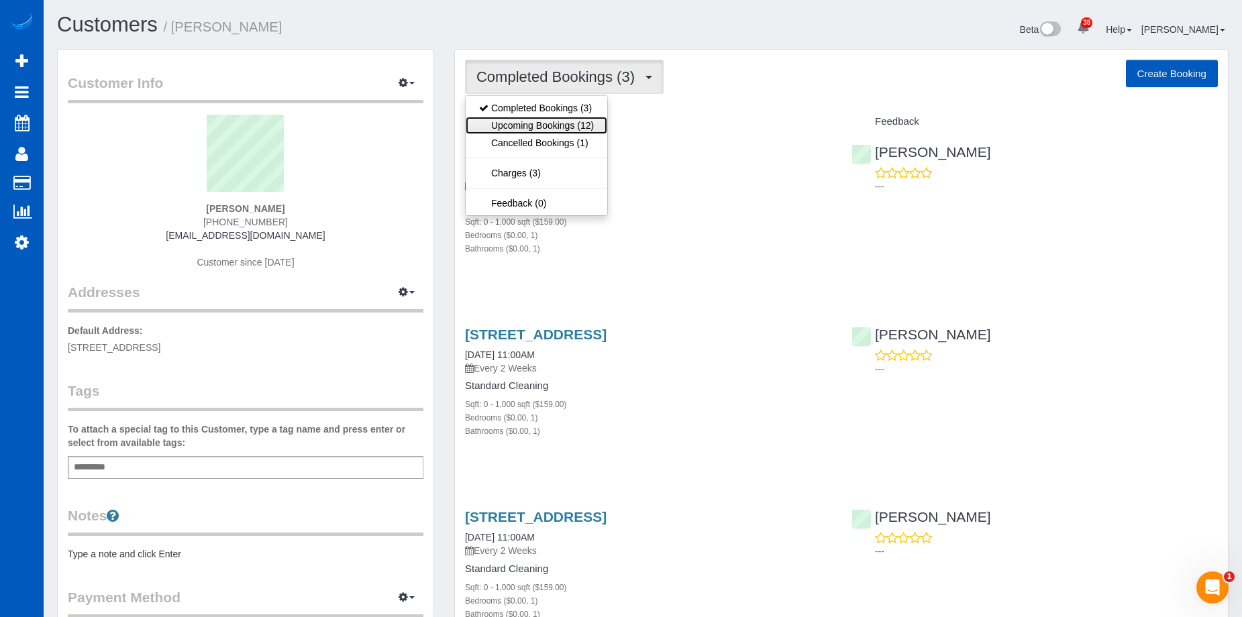
click at [562, 122] on link "Upcoming Bookings (12)" at bounding box center [537, 125] width 142 height 17
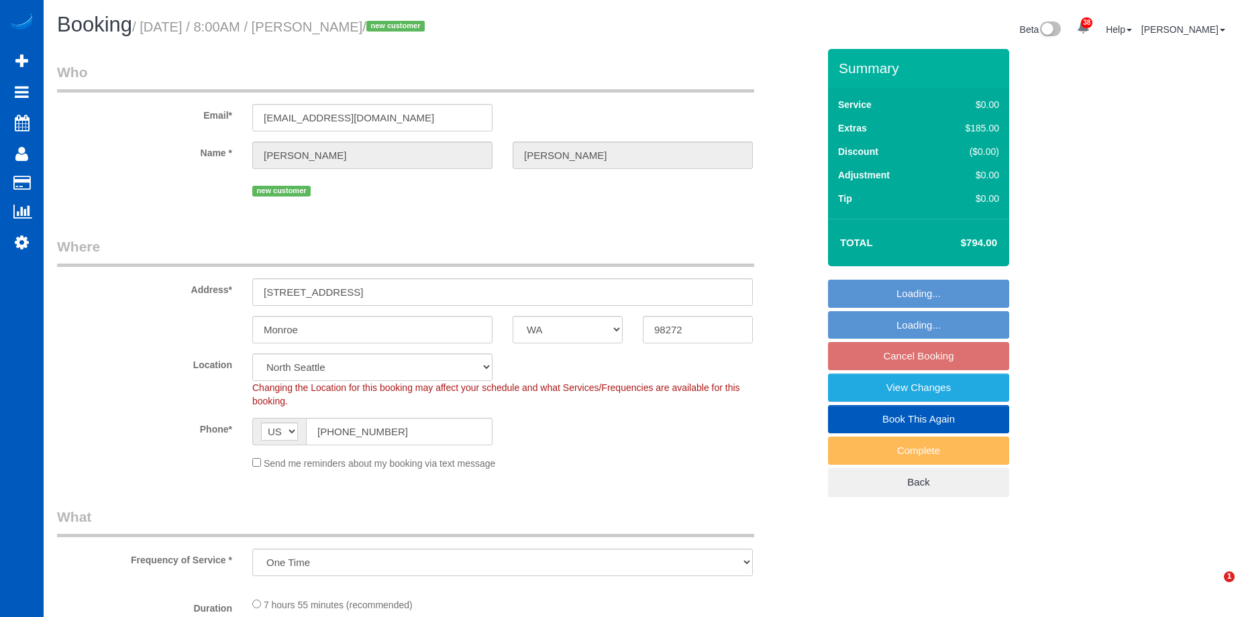
select select "WA"
select select "object:1066"
select select "199"
select select "string:fspay-0bc4bab5-de3d-4768-9b60-ac67dc56b57b"
select select "4001"
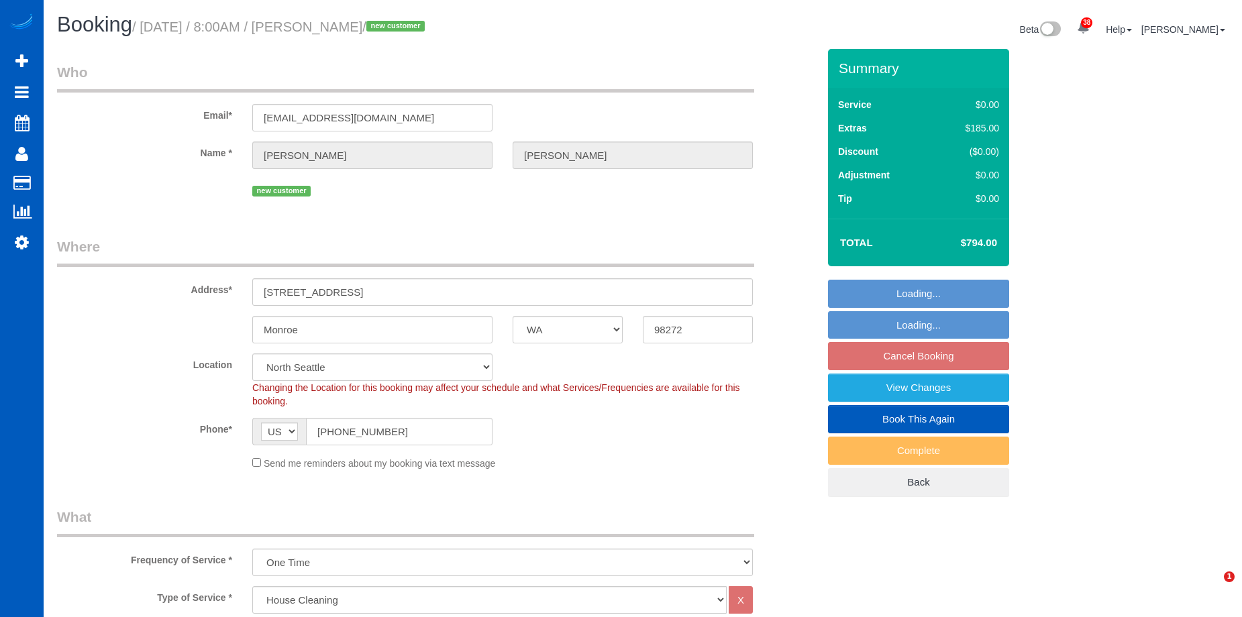
select select "6"
select select "4"
select select "spot1"
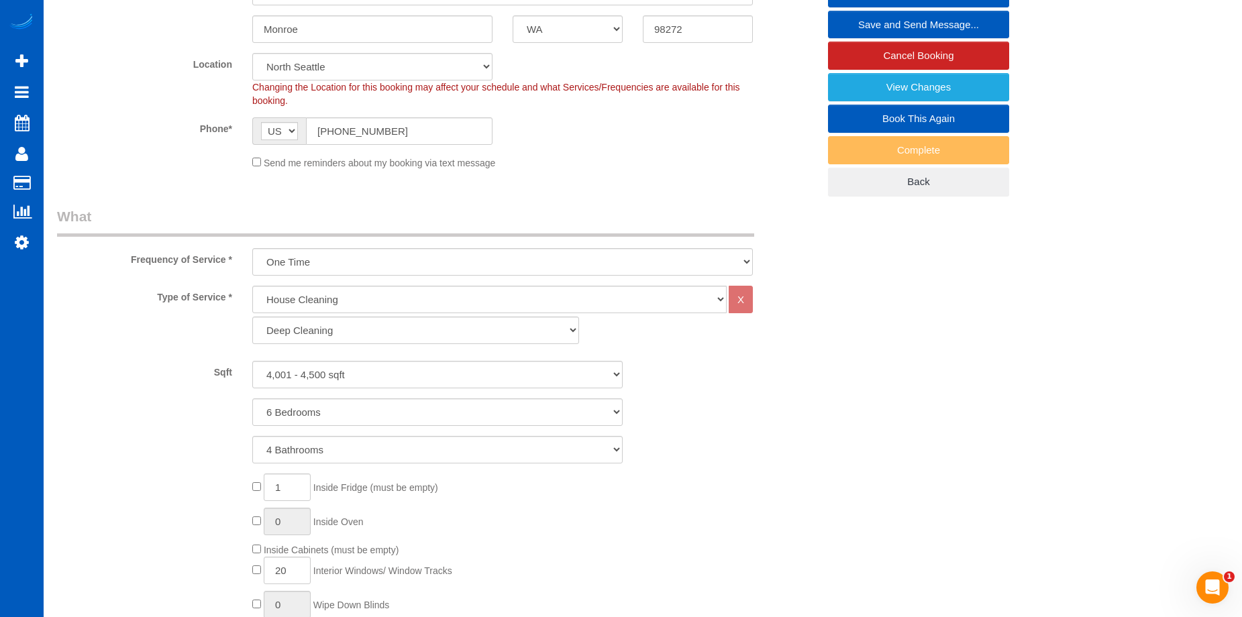
scroll to position [179, 0]
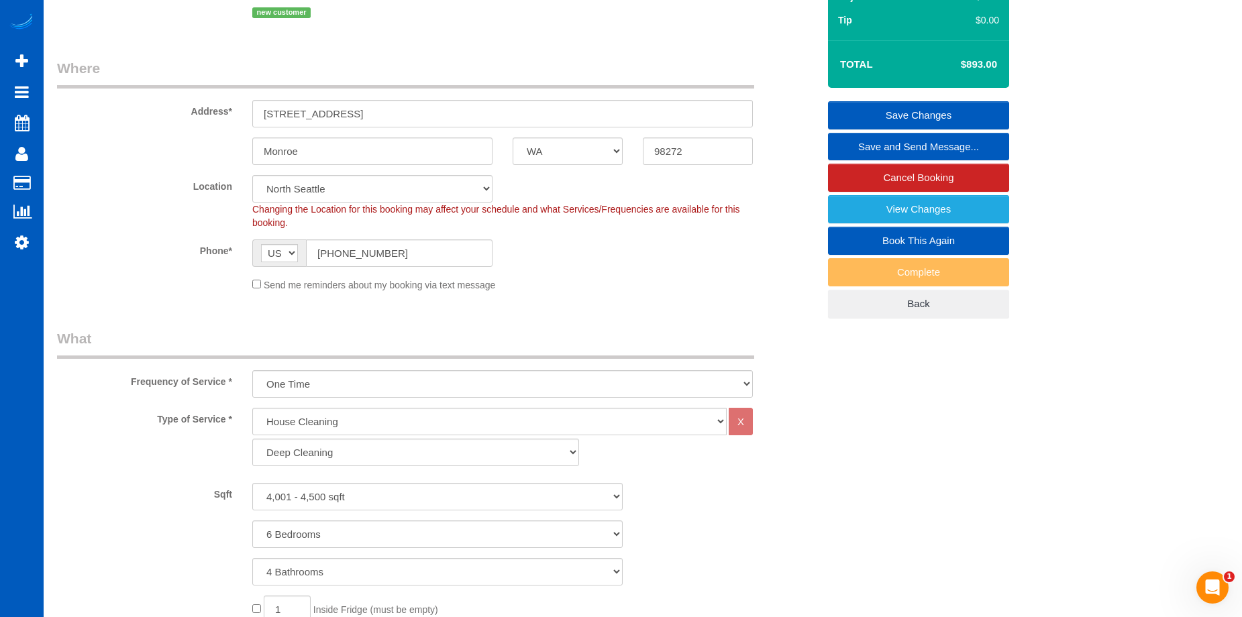
click at [857, 109] on link "Save Changes" at bounding box center [918, 115] width 181 height 28
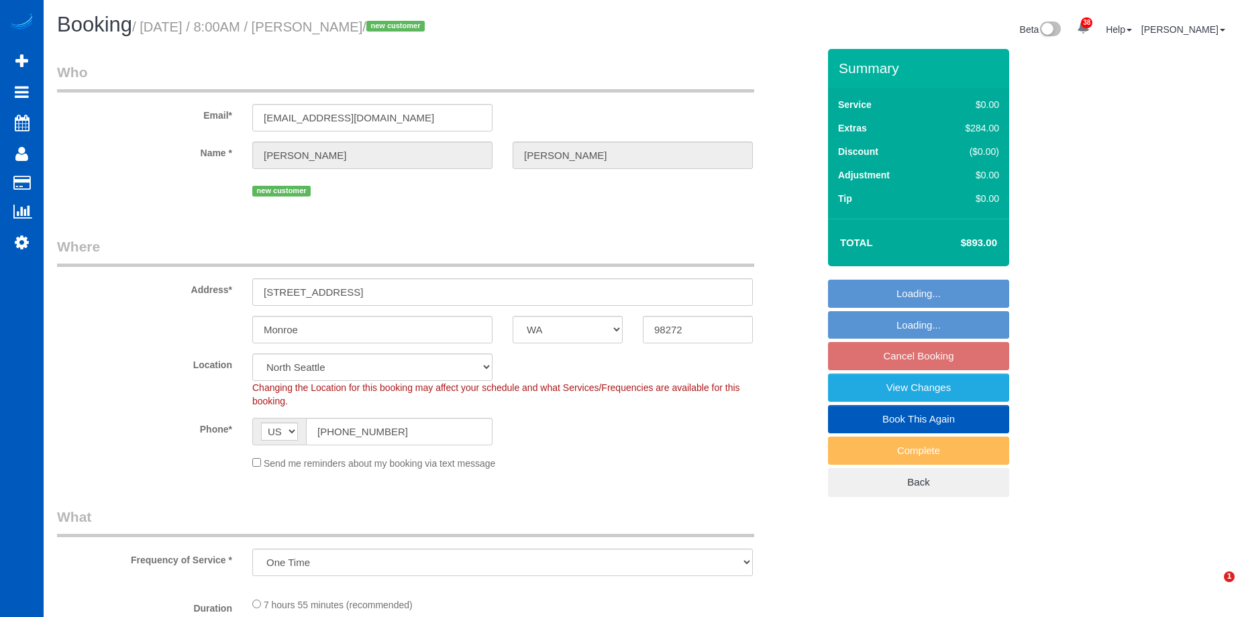
select select "WA"
select select "spot1"
select select "199"
select select "4001"
select select "6"
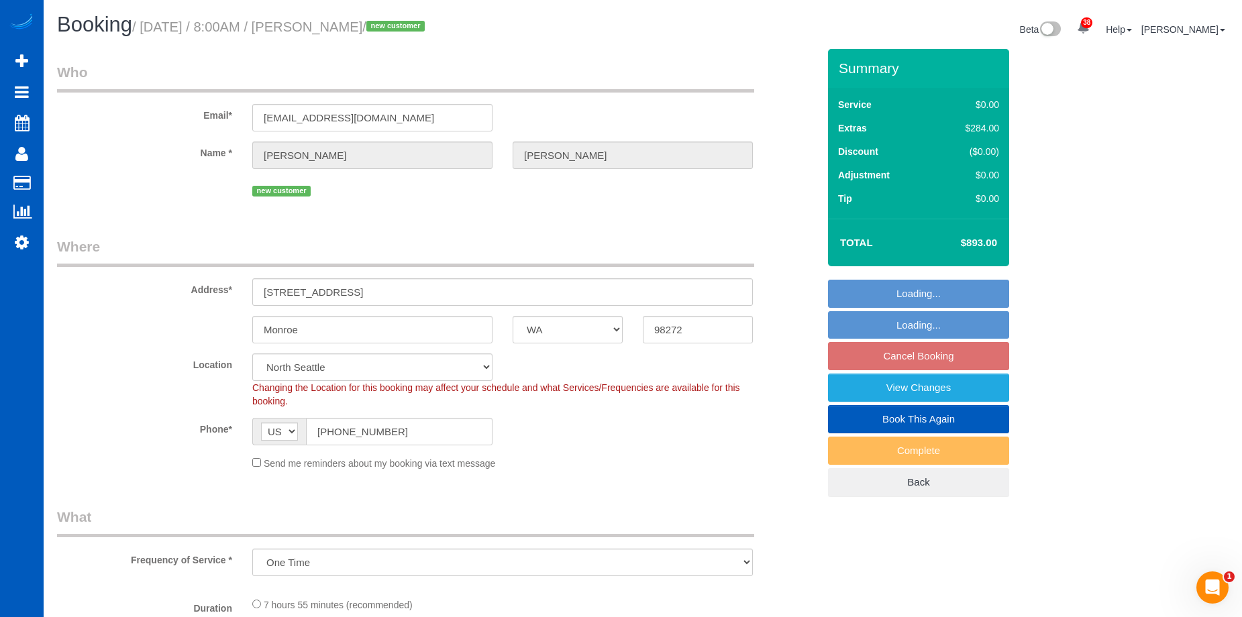
select select "4"
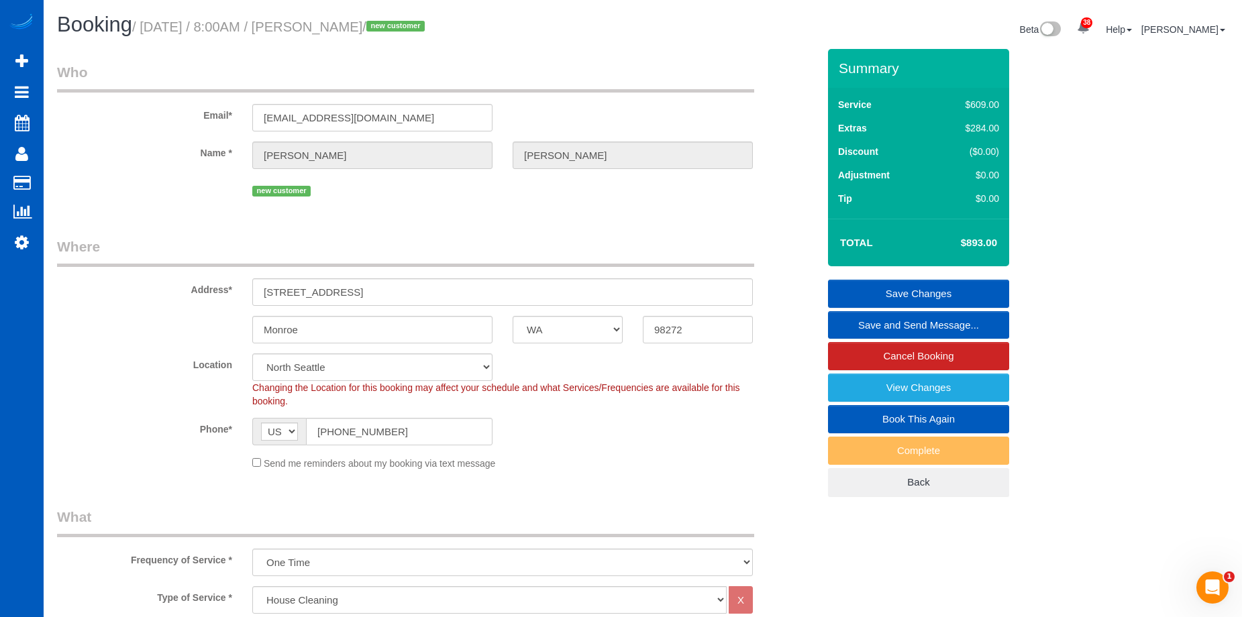
click at [858, 319] on link "Save and Send Message..." at bounding box center [918, 325] width 181 height 28
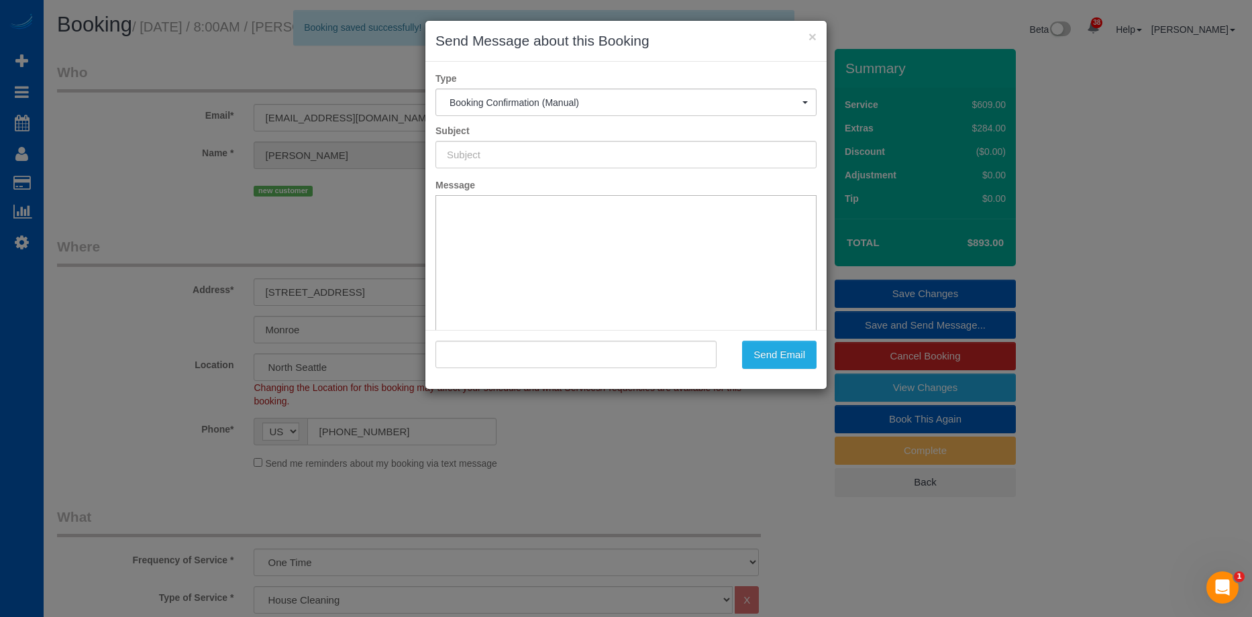
type input "Cleaning Service Confirmed!"
type input ""Matt Peterson" <mpeterson@houghtoninvestments.com>"
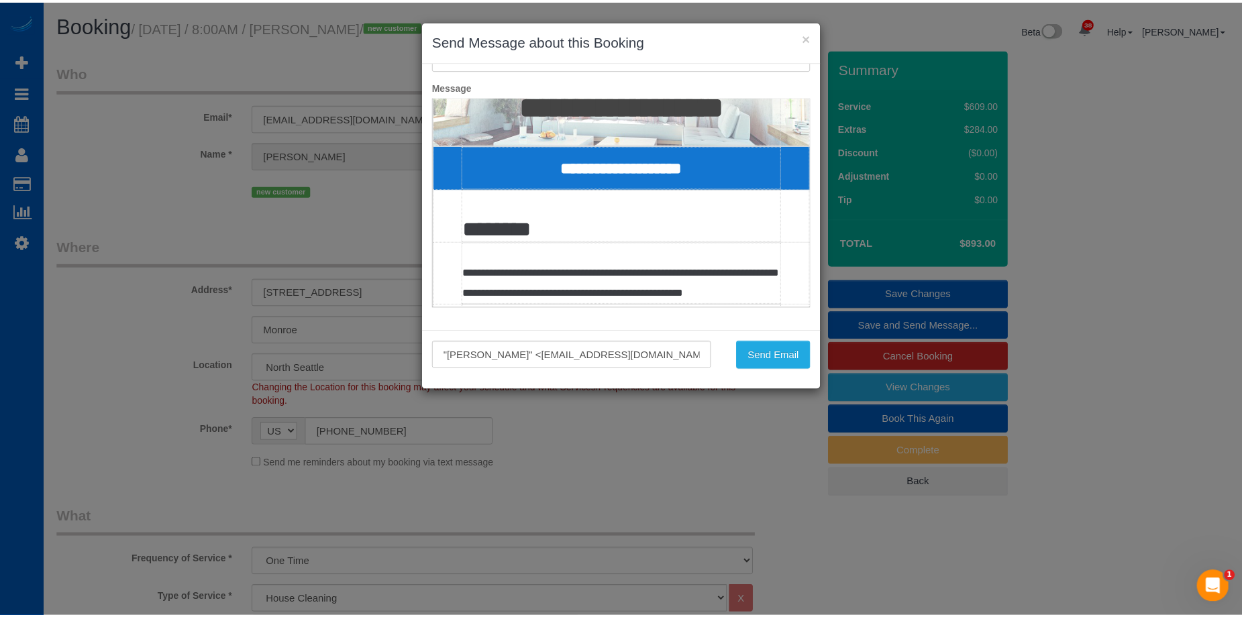
scroll to position [201, 0]
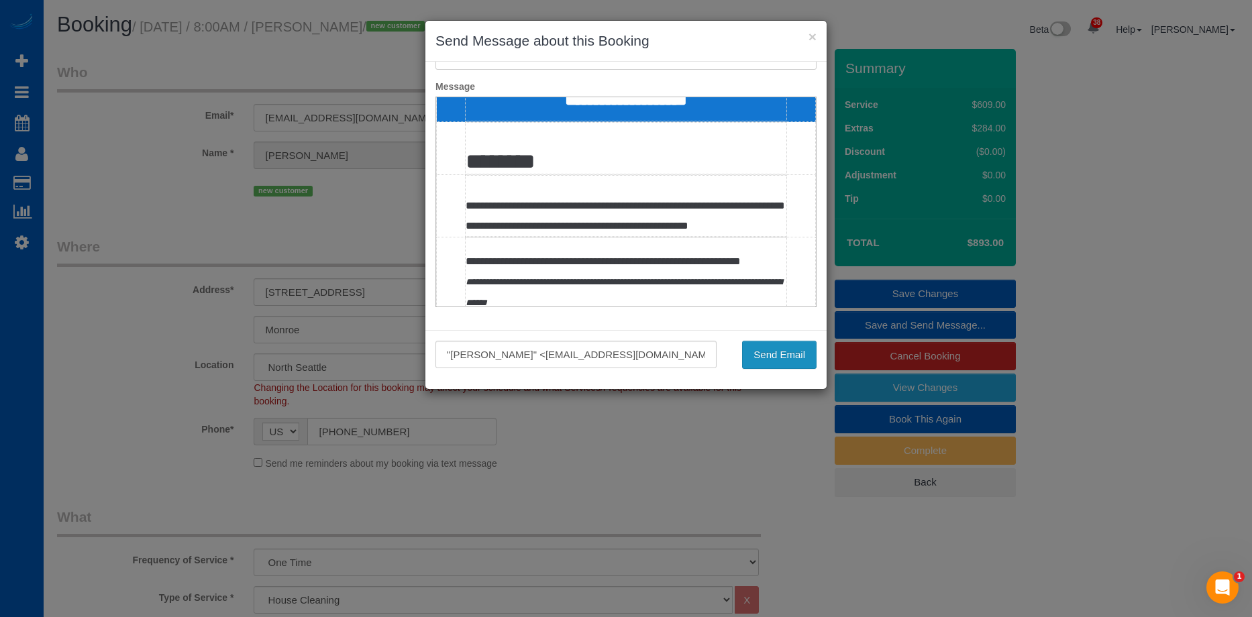
click at [783, 355] on button "Send Email" at bounding box center [779, 355] width 75 height 28
